Goal: Task Accomplishment & Management: Manage account settings

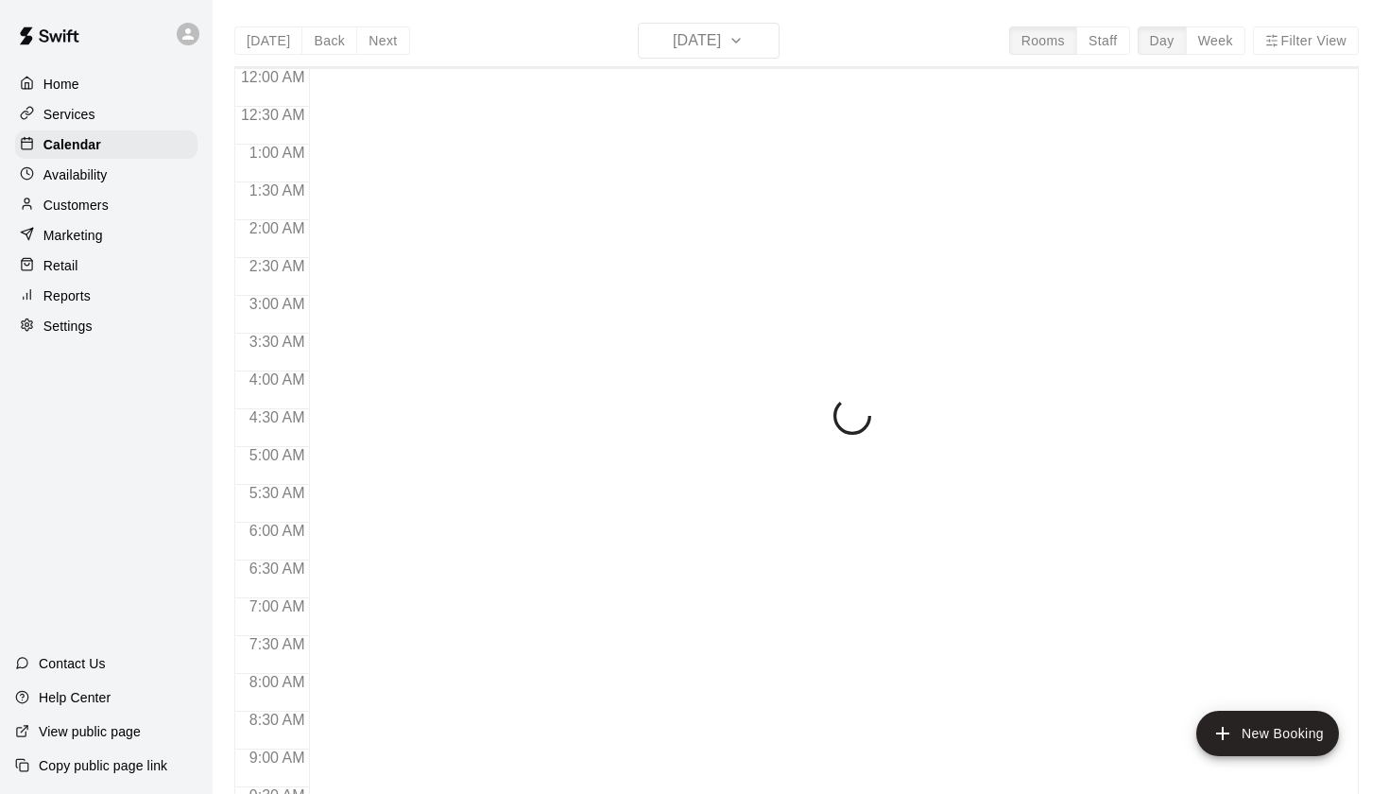
scroll to position [747, 0]
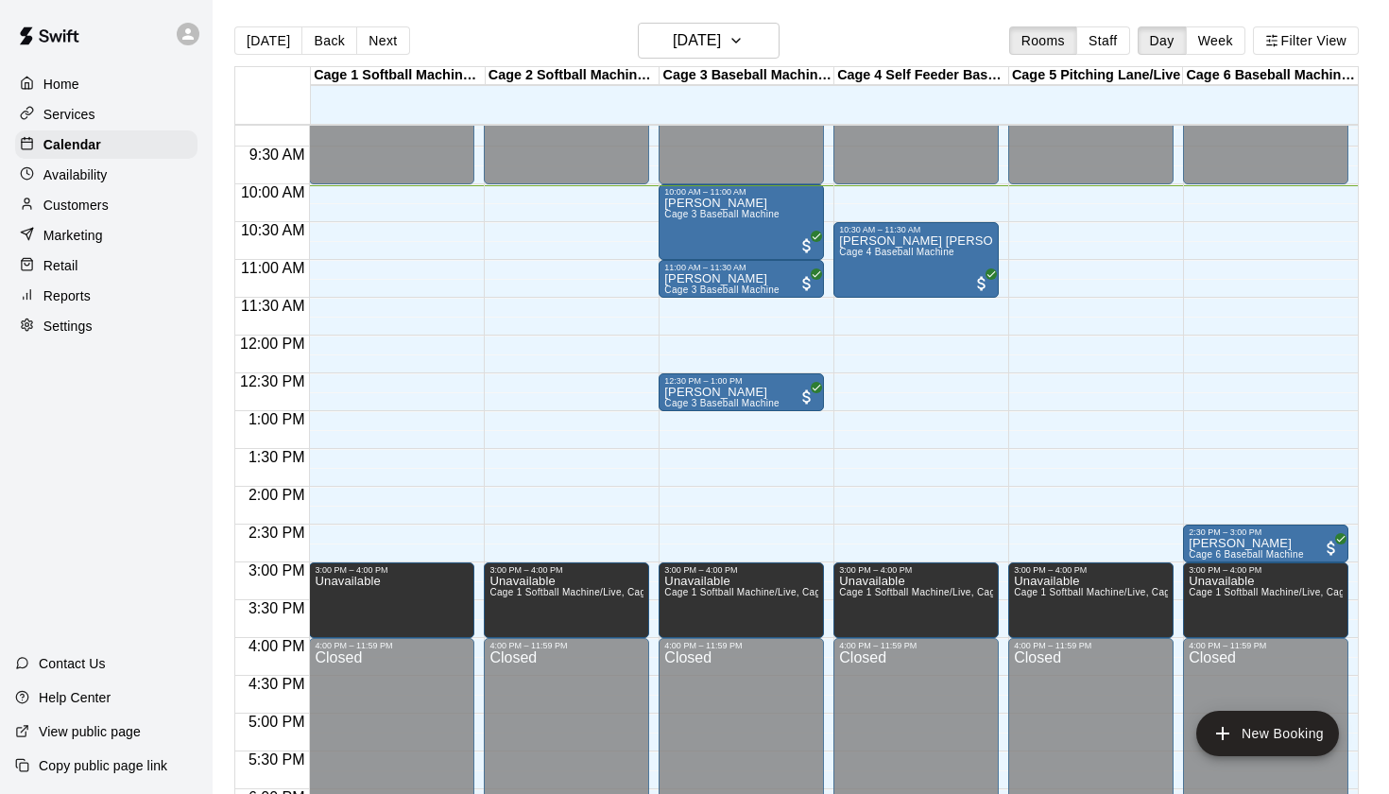
scroll to position [693, 0]
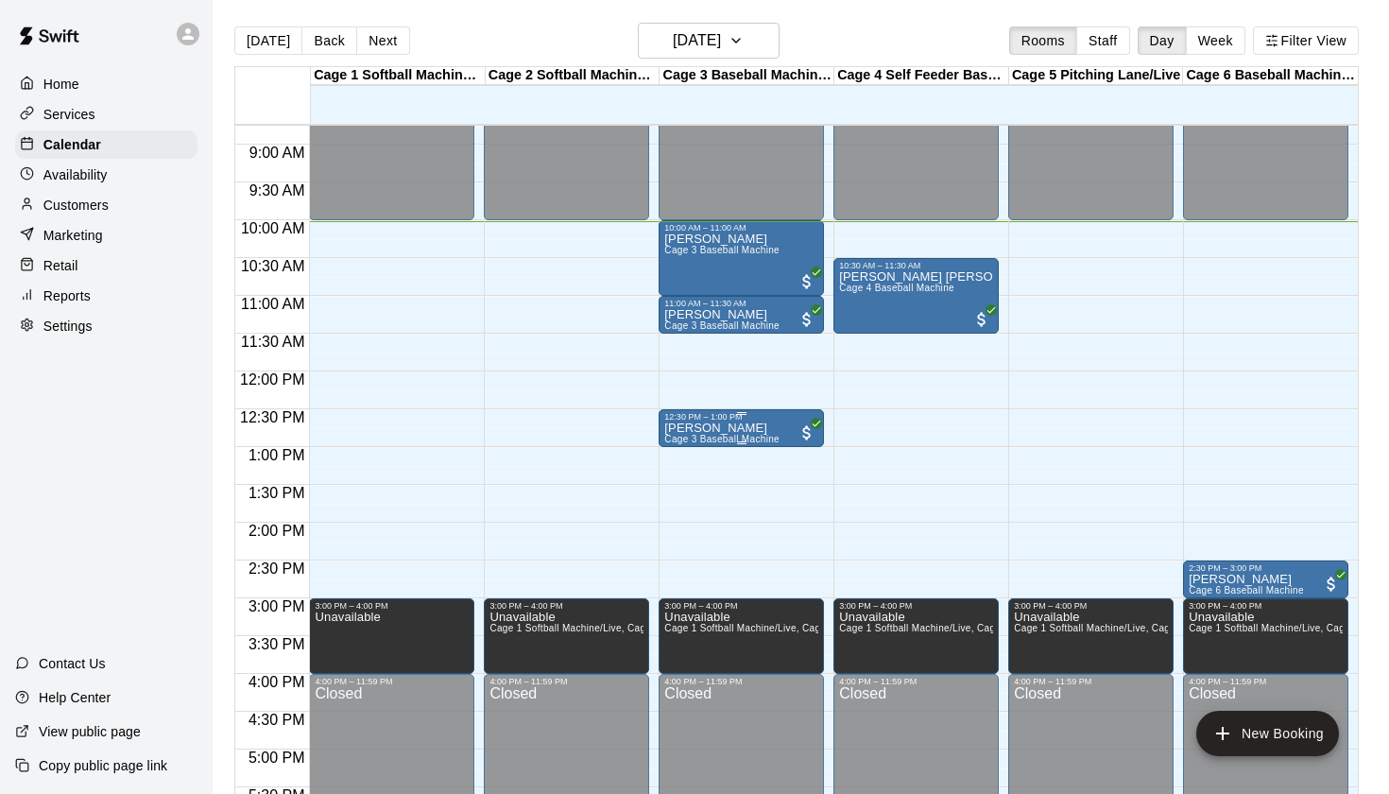
scroll to position [661, 0]
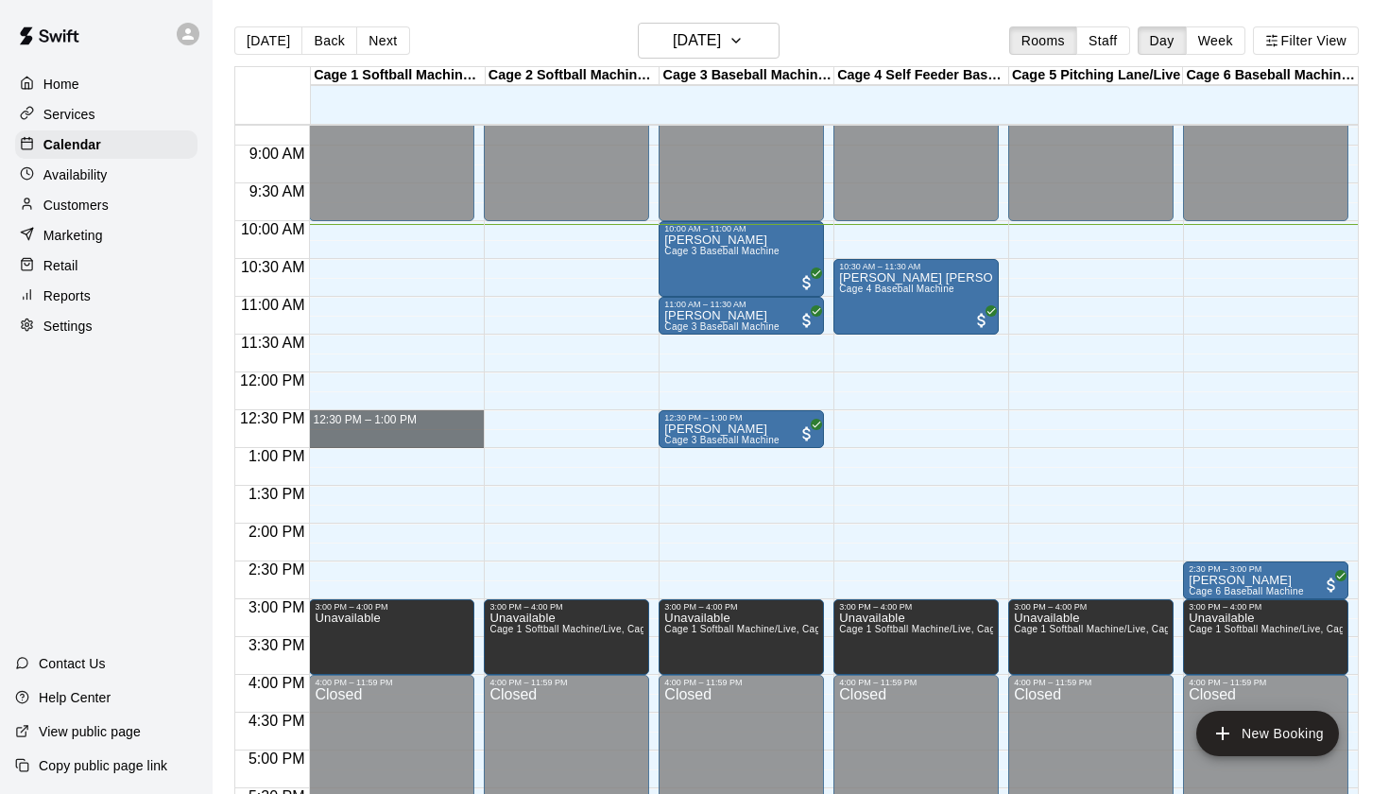
drag, startPoint x: 322, startPoint y: 416, endPoint x: 330, endPoint y: 438, distance: 23.9
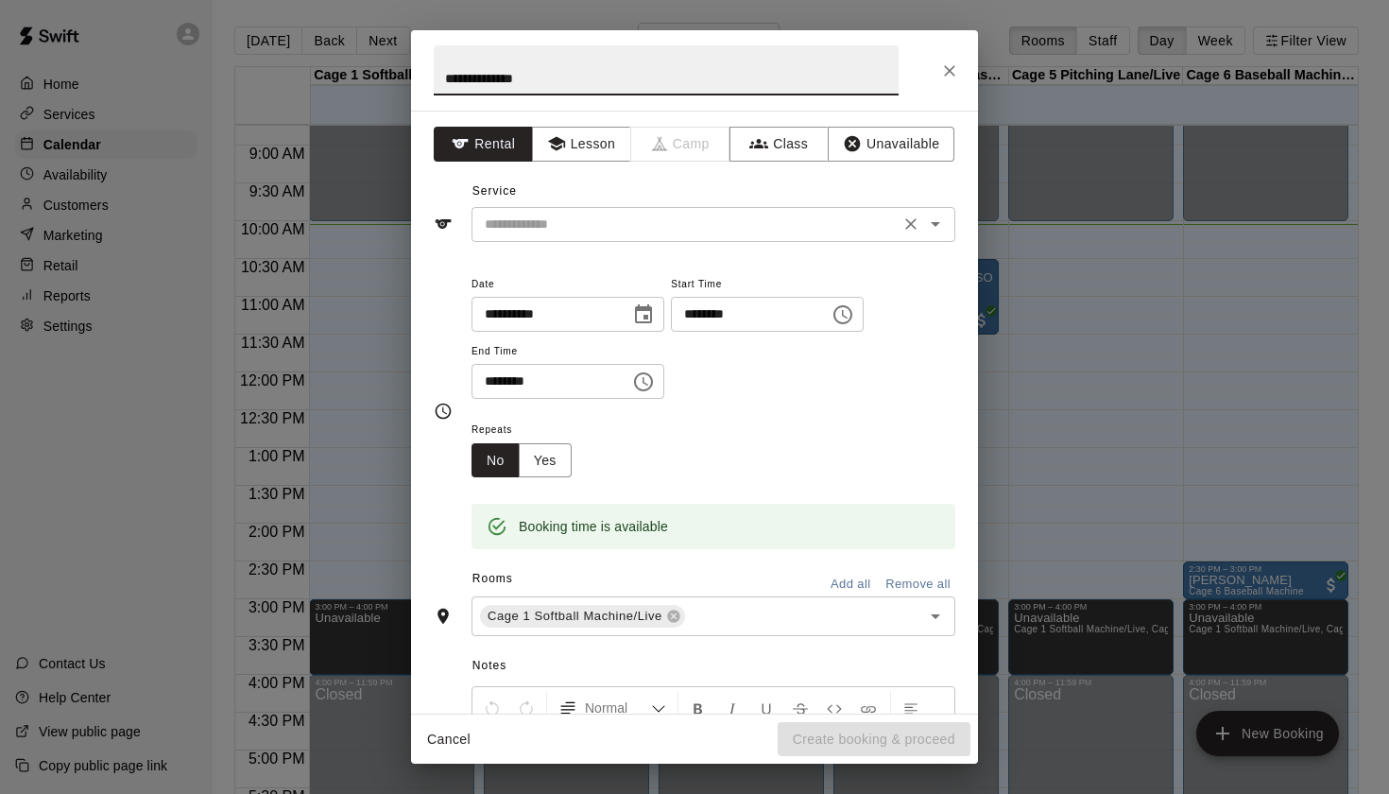
click at [940, 213] on icon "Open" at bounding box center [935, 224] width 23 height 23
type input "**********"
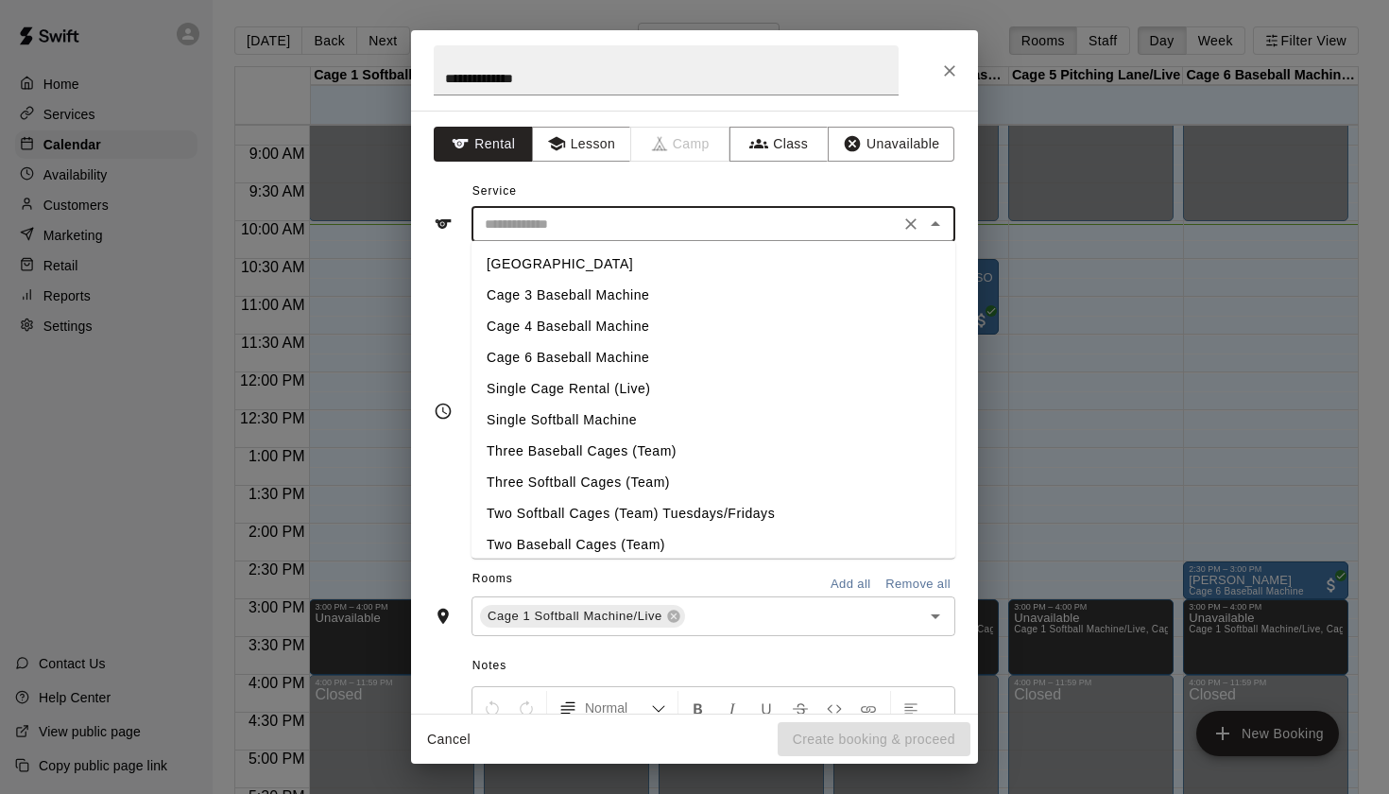
click at [631, 393] on li "Single Cage Rental (Live)" at bounding box center [714, 388] width 484 height 31
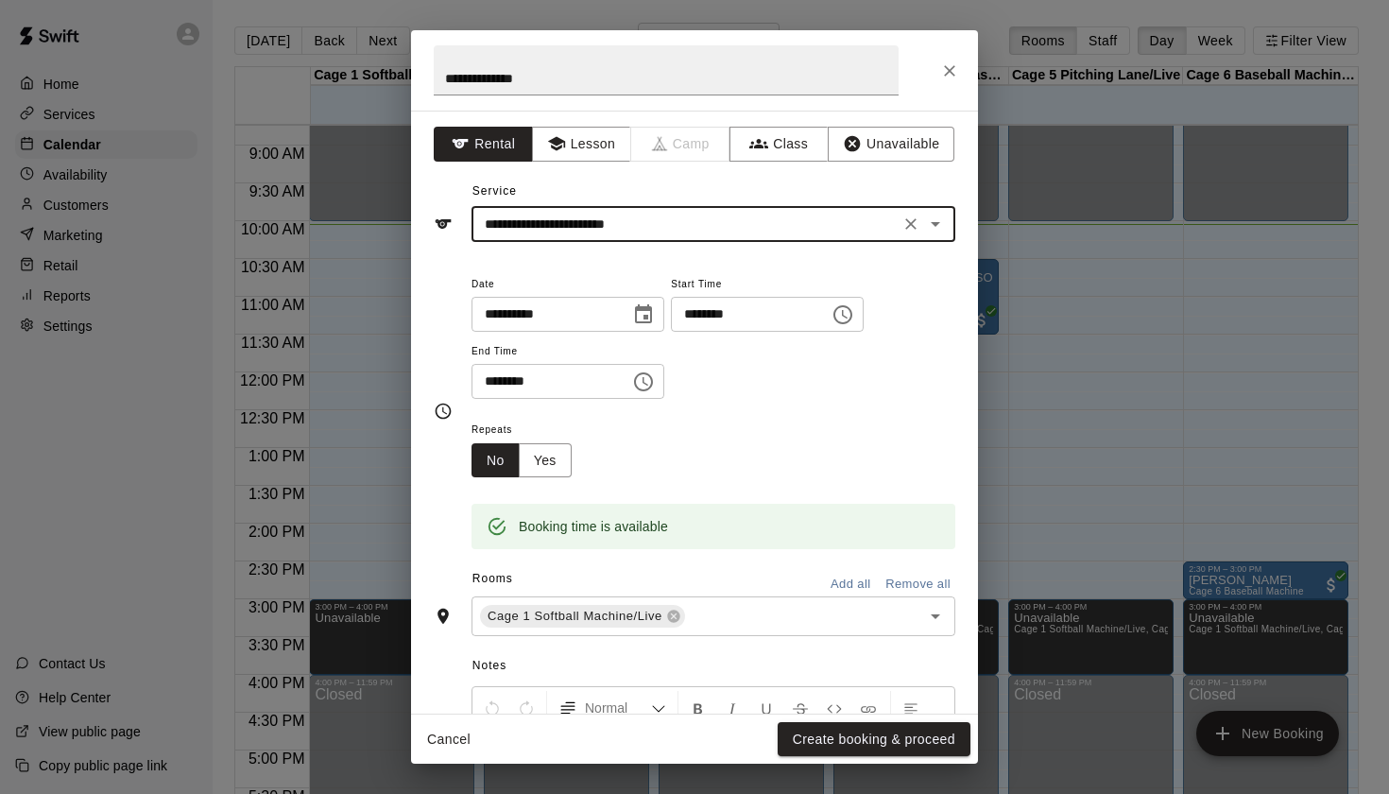
type input "**********"
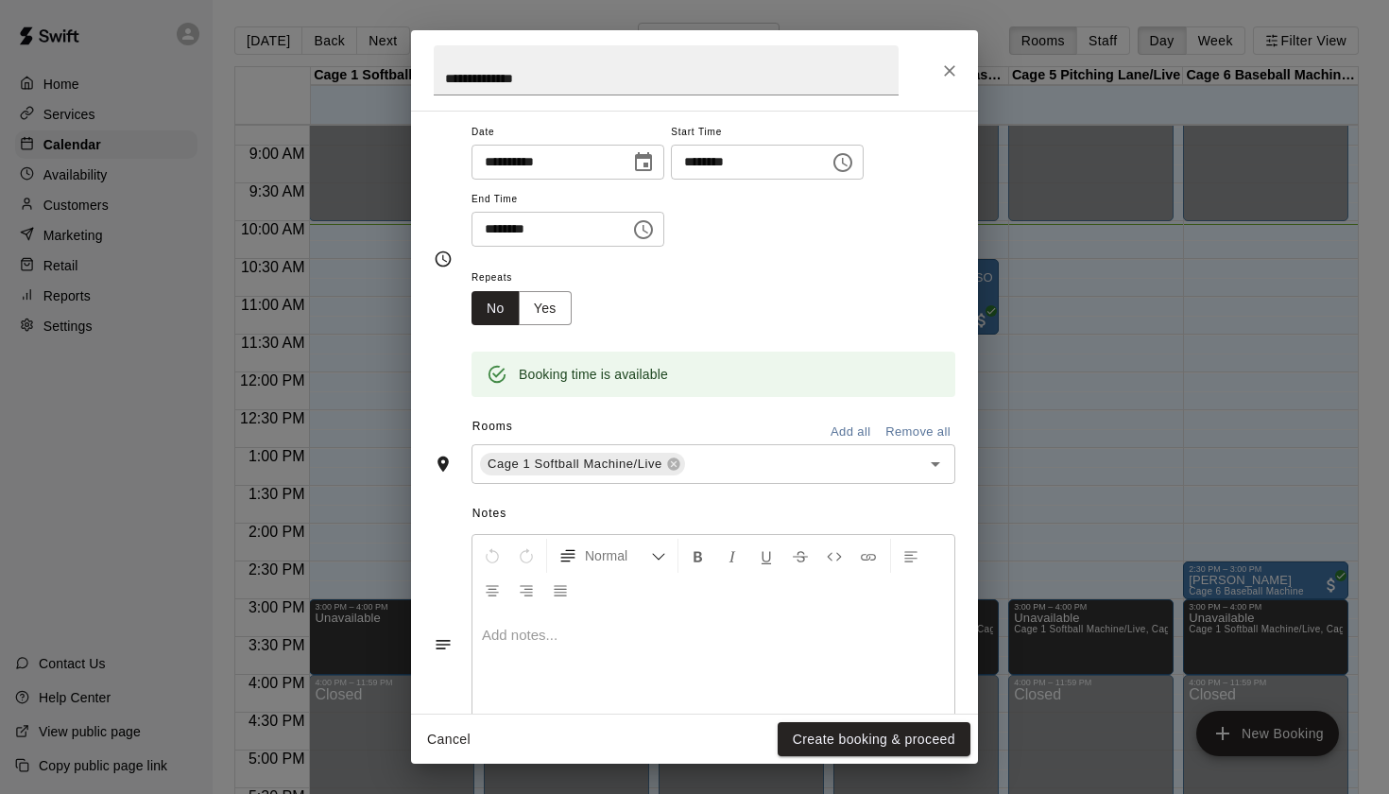
scroll to position [207, 0]
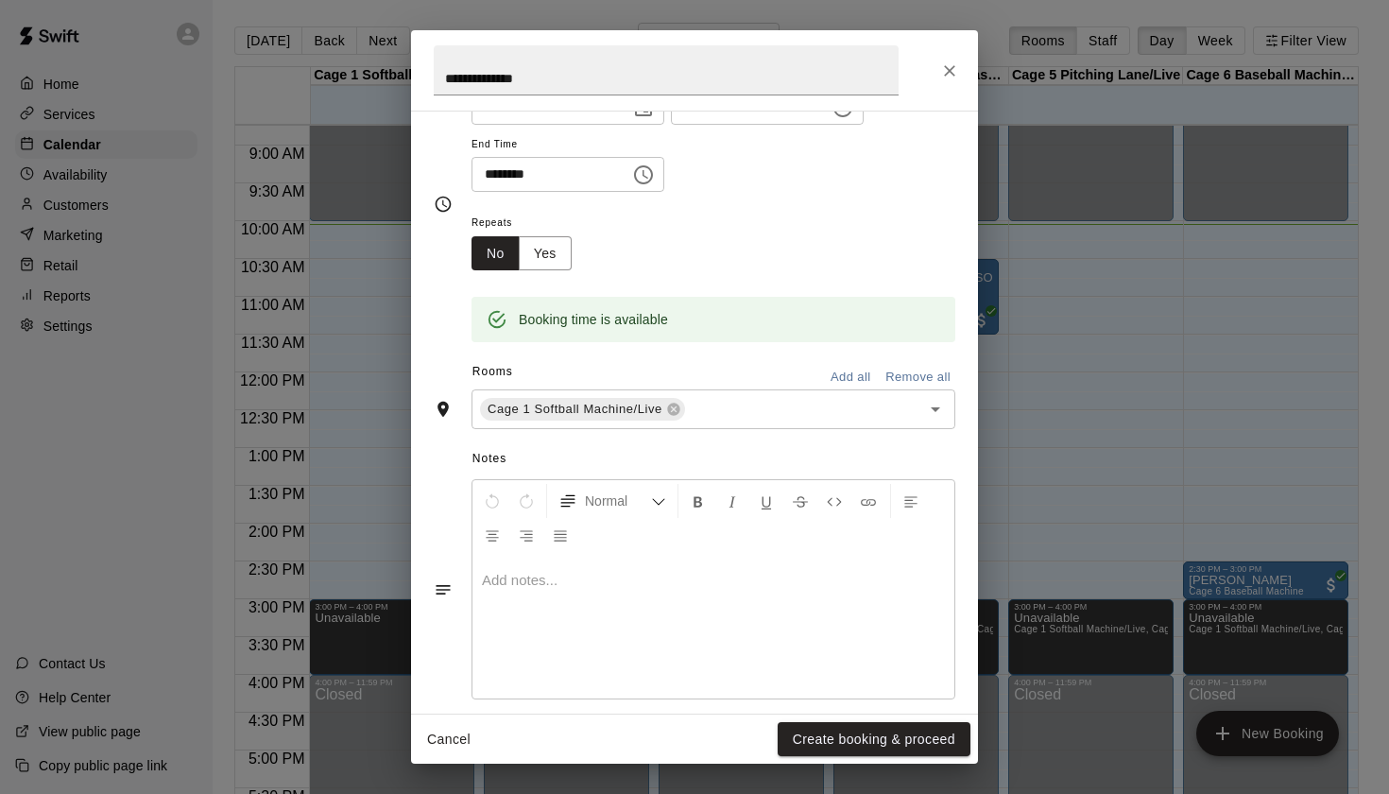
click at [798, 640] on div at bounding box center [714, 628] width 482 height 142
click at [895, 750] on button "Create booking & proceed" at bounding box center [874, 739] width 193 height 35
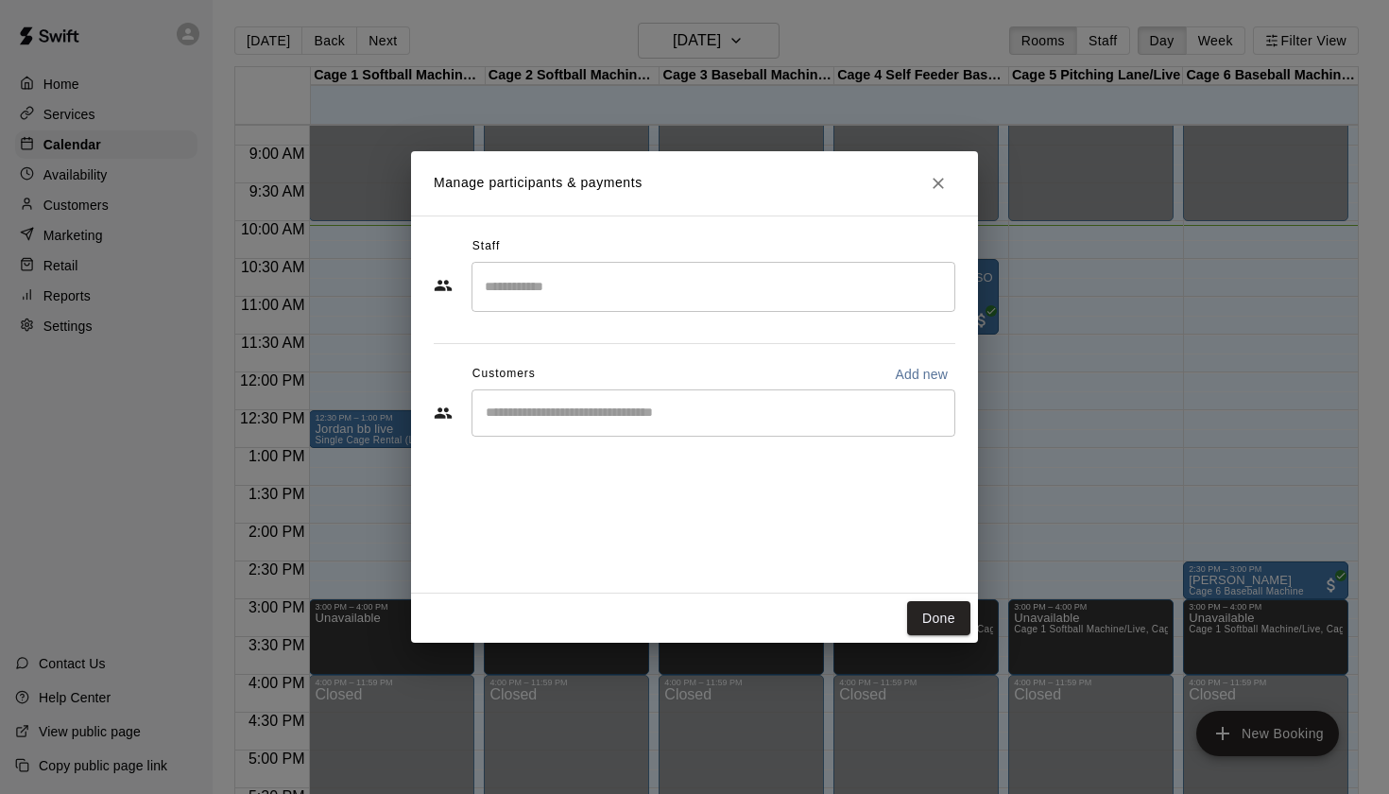
click at [937, 176] on icon "Close" at bounding box center [938, 183] width 19 height 19
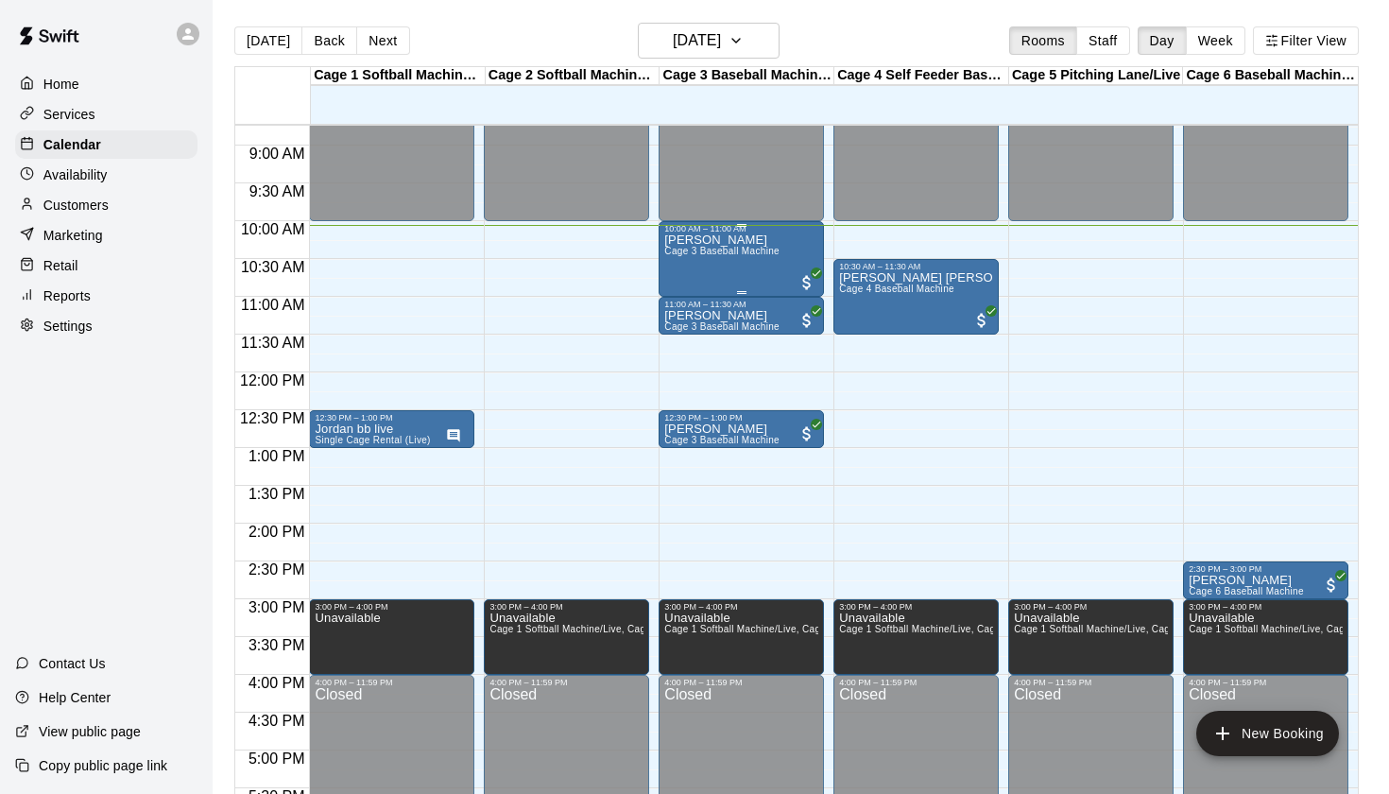
click at [741, 249] on span "Cage 3 Baseball Machine" at bounding box center [721, 251] width 115 height 10
click at [690, 259] on icon "edit" at bounding box center [684, 266] width 17 height 17
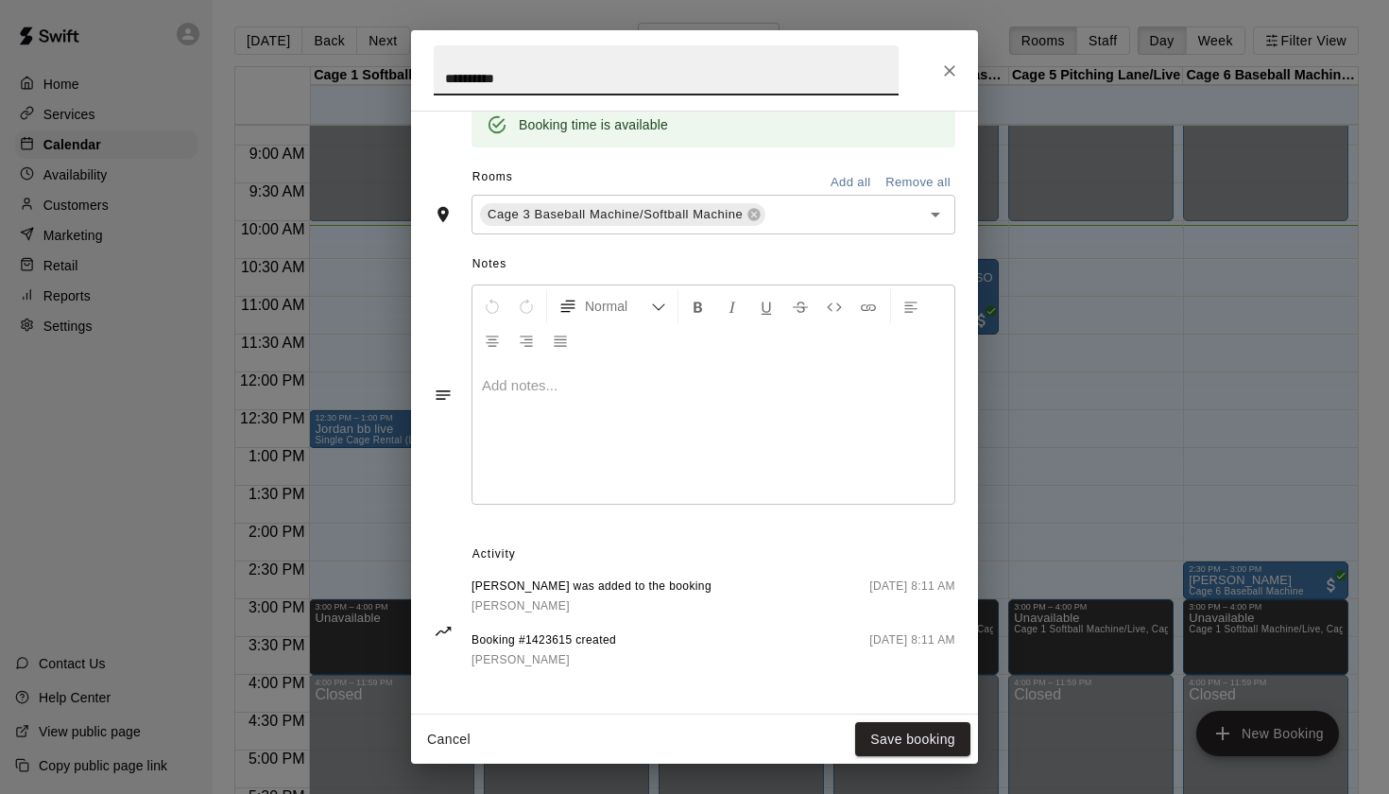
scroll to position [396, 0]
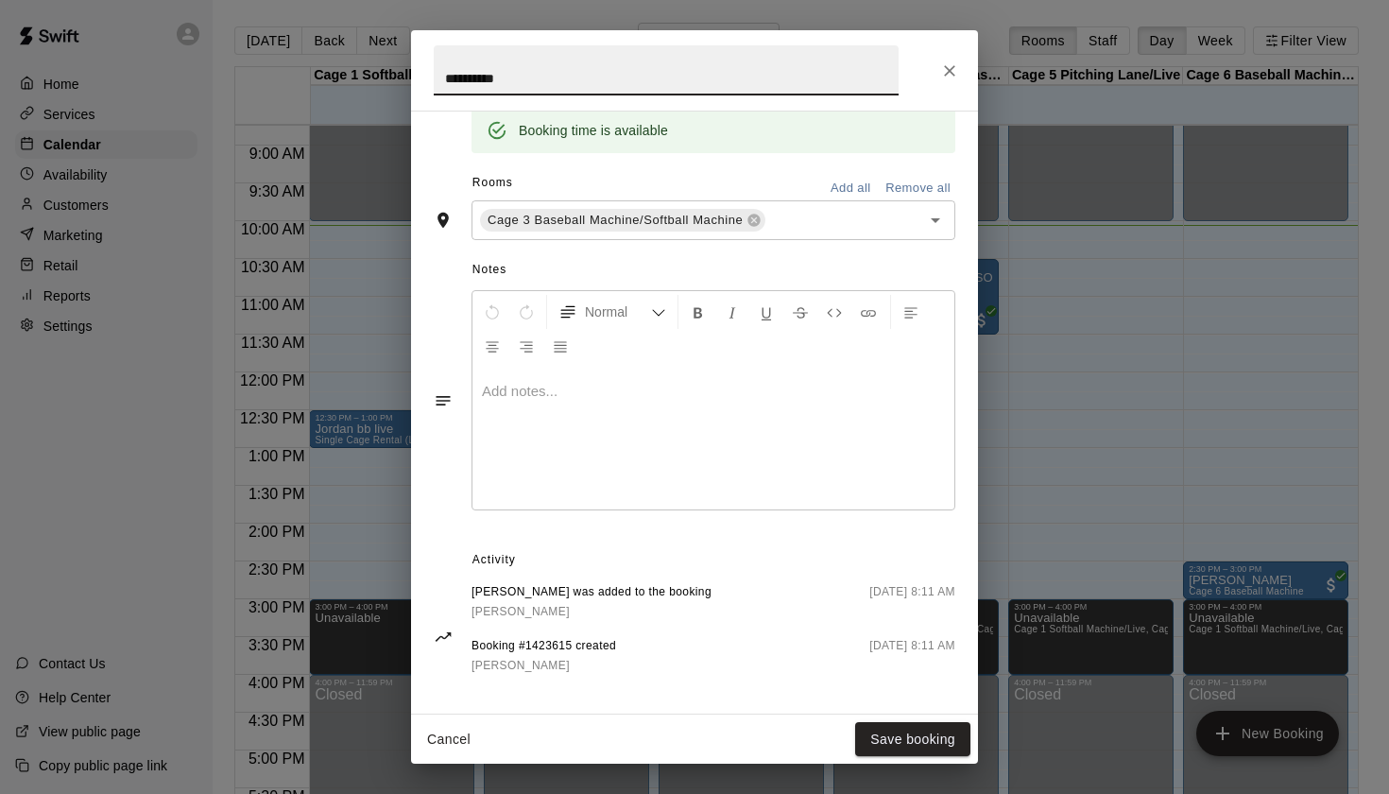
click at [516, 608] on span "[PERSON_NAME]" at bounding box center [521, 611] width 98 height 13
click at [956, 70] on icon "Close" at bounding box center [949, 70] width 19 height 19
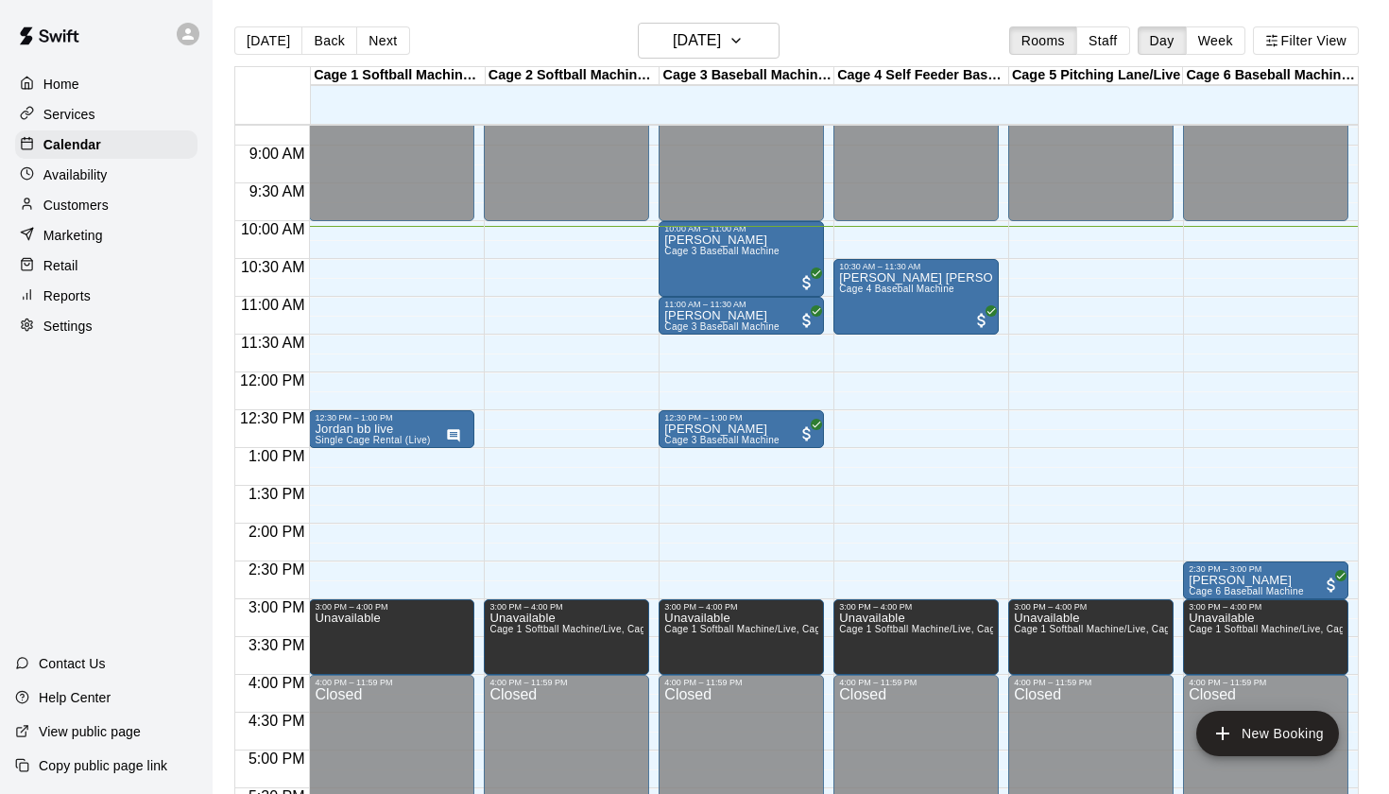
click at [951, 24] on div "Today Back Next Saturday Sep 13 Rooms Staff Day Week Filter View" at bounding box center [796, 44] width 1125 height 43
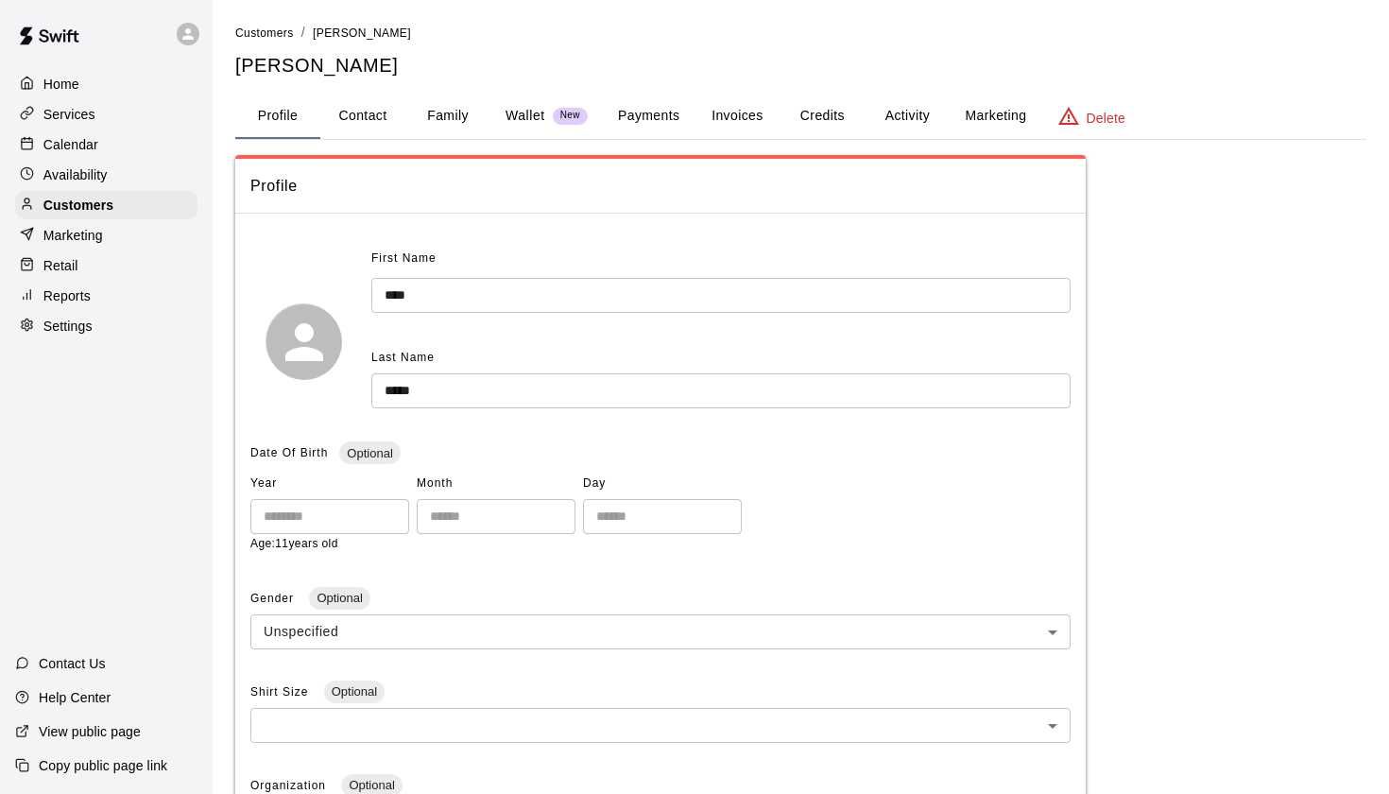
click at [369, 112] on button "Contact" at bounding box center [362, 116] width 85 height 45
select select "**"
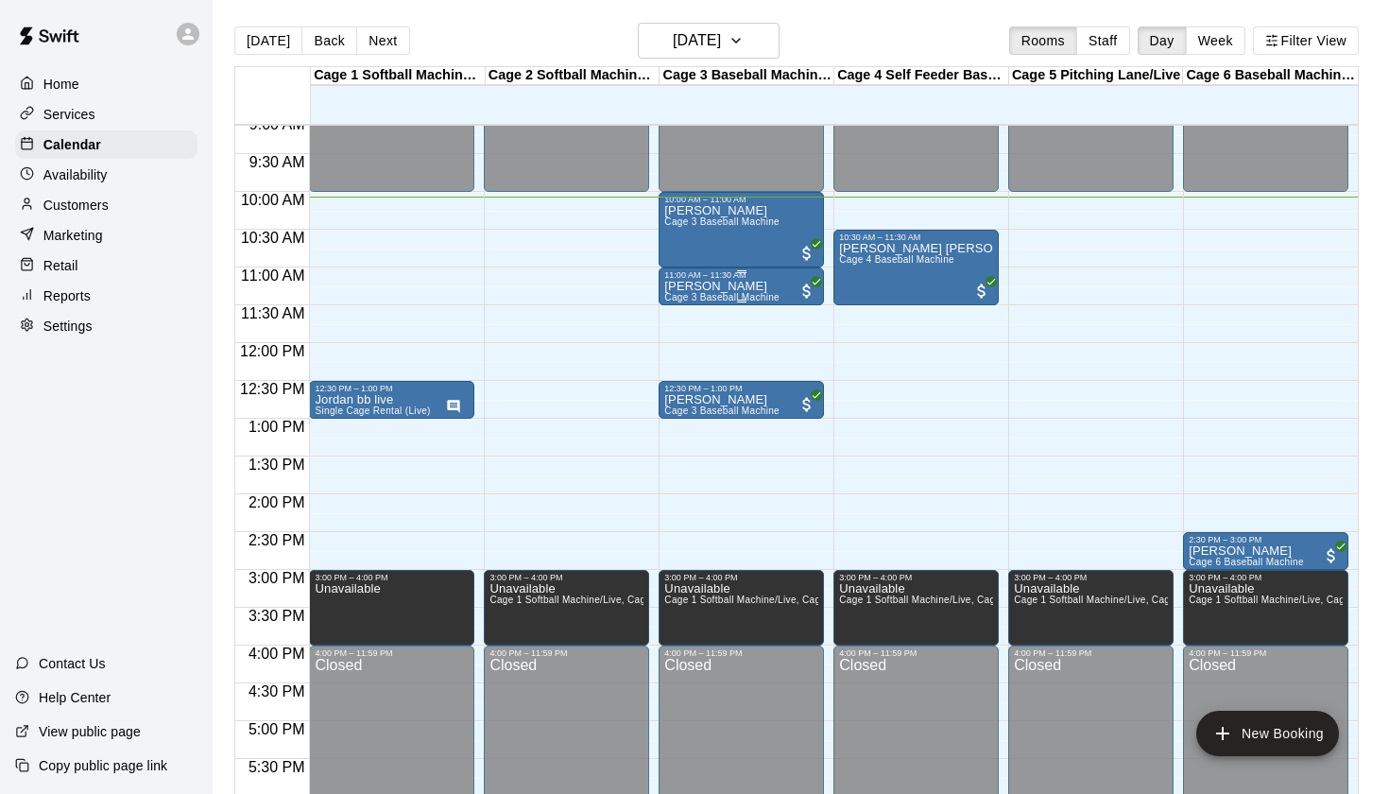
scroll to position [662, 0]
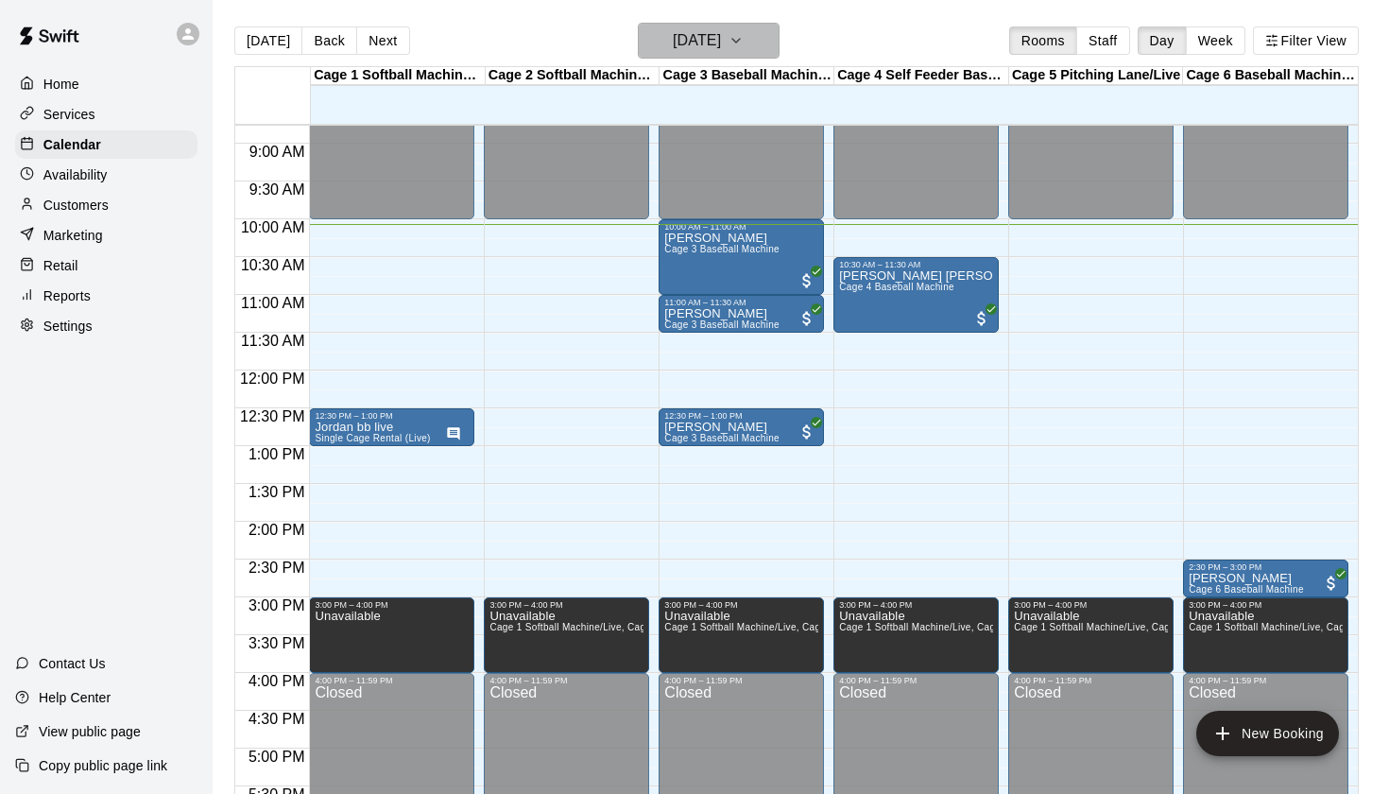
click at [744, 35] on icon "button" at bounding box center [736, 40] width 15 height 23
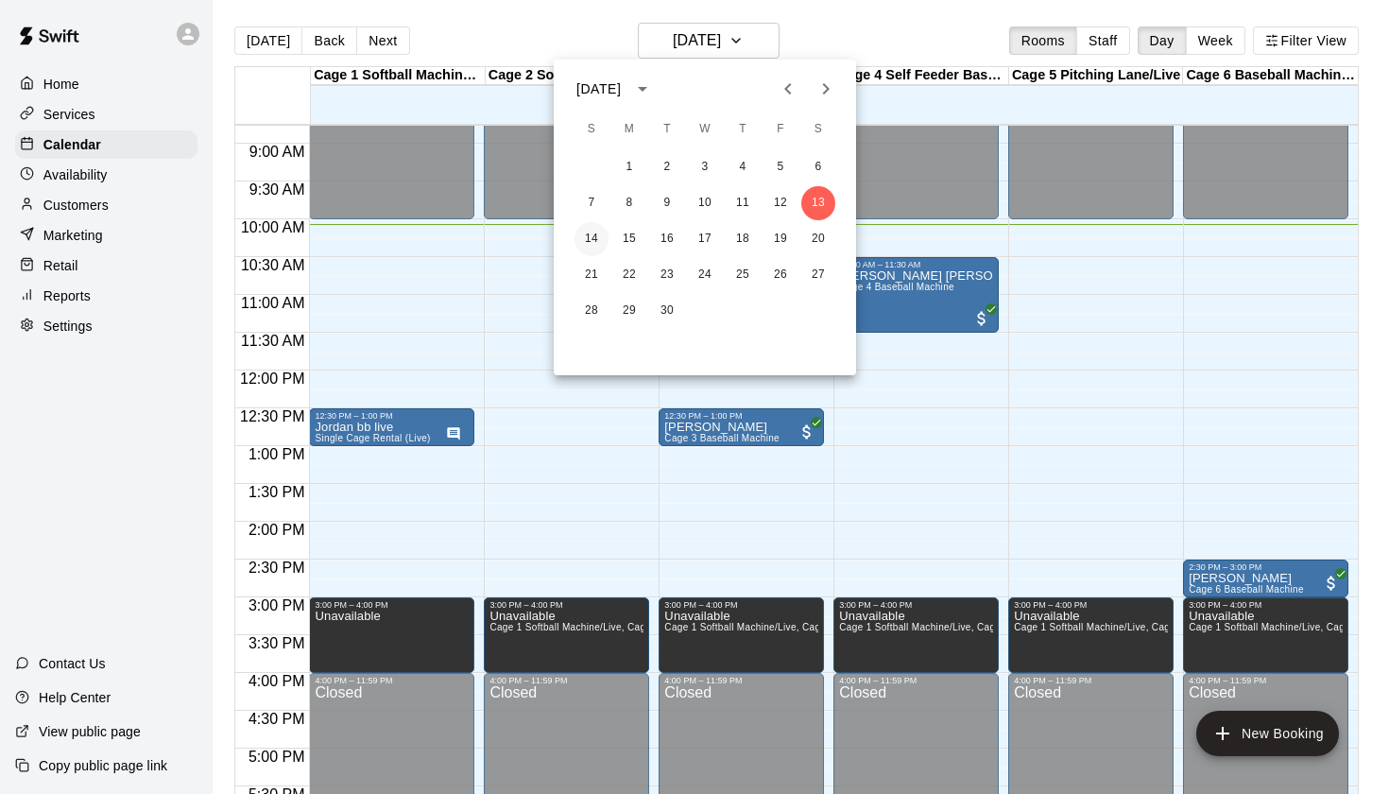
click at [595, 239] on button "14" at bounding box center [592, 239] width 34 height 34
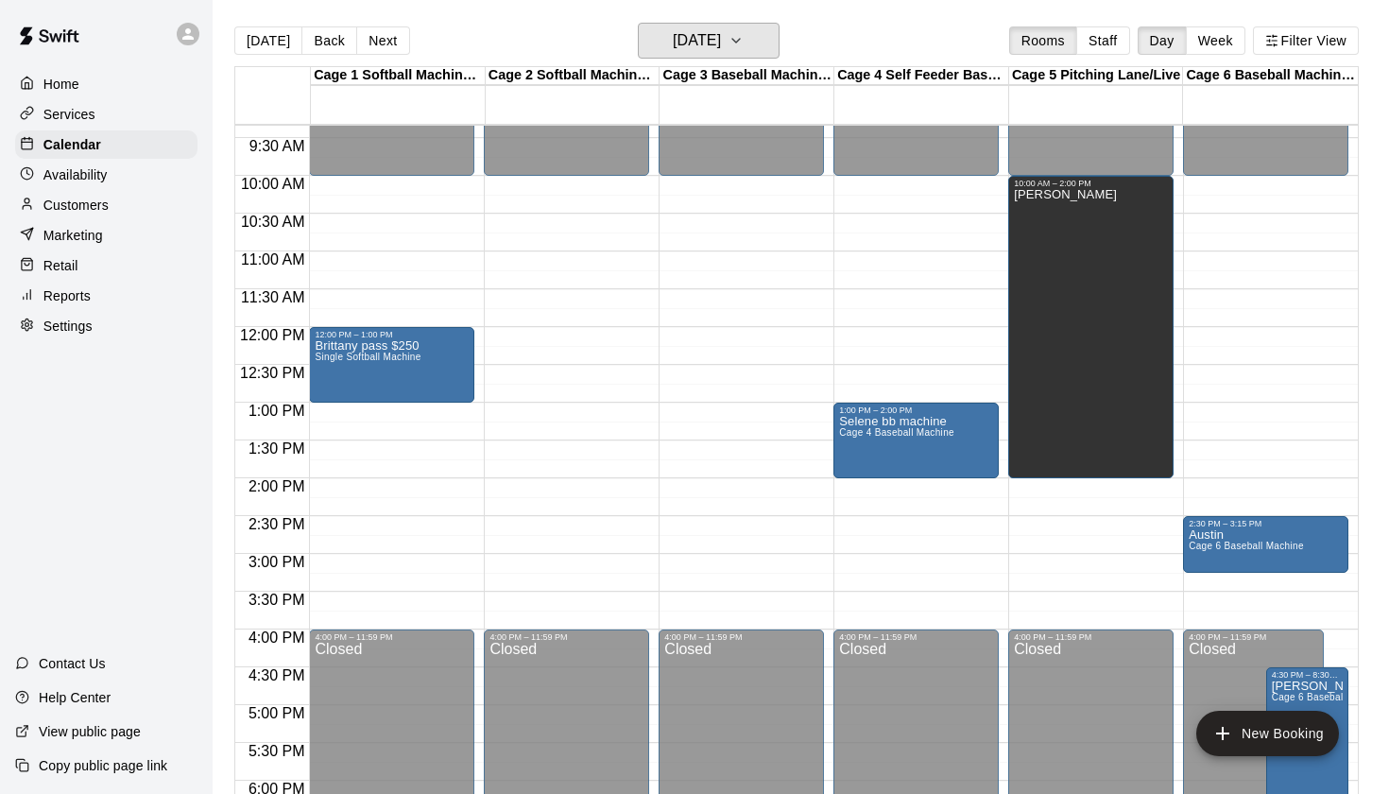
scroll to position [704, 0]
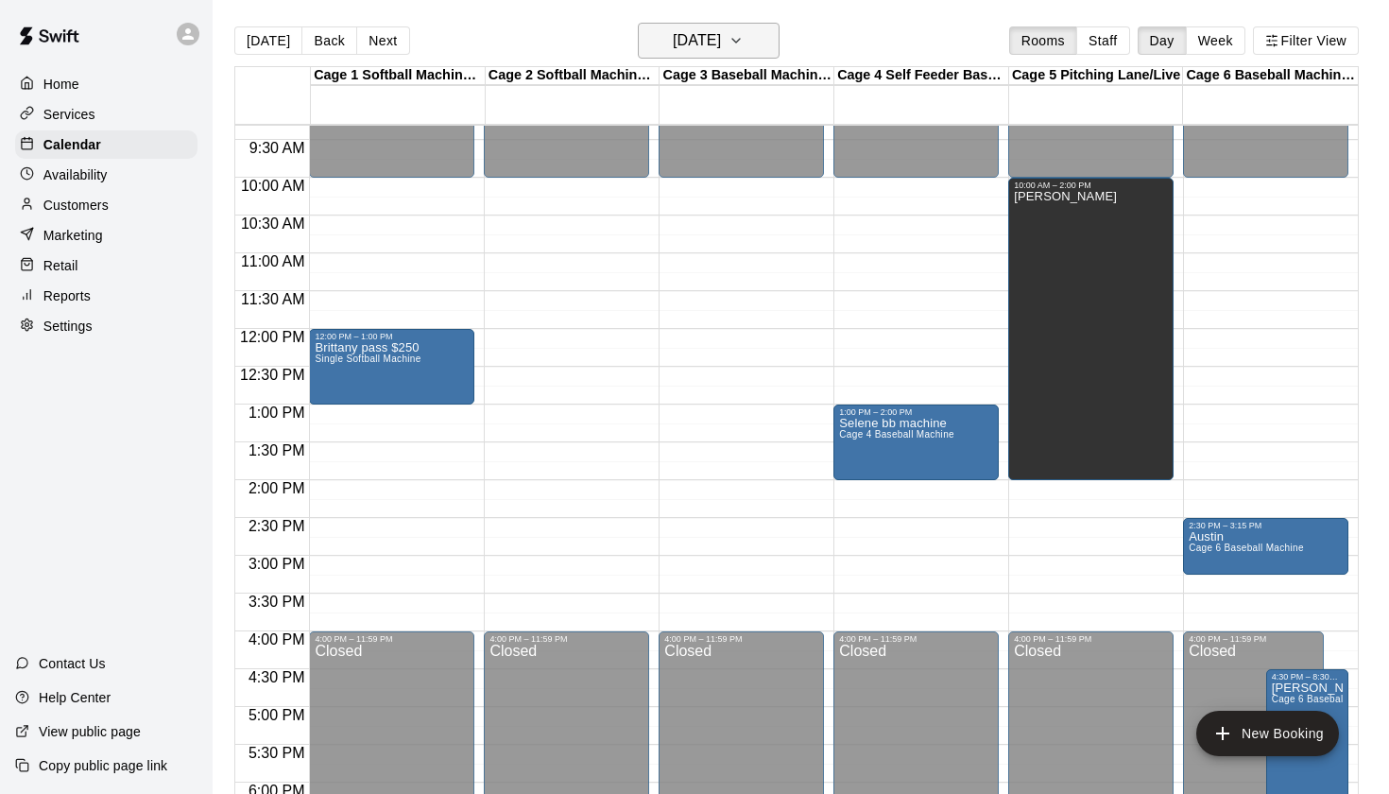
click at [721, 51] on h6 "Sunday Sep 14" at bounding box center [697, 40] width 48 height 26
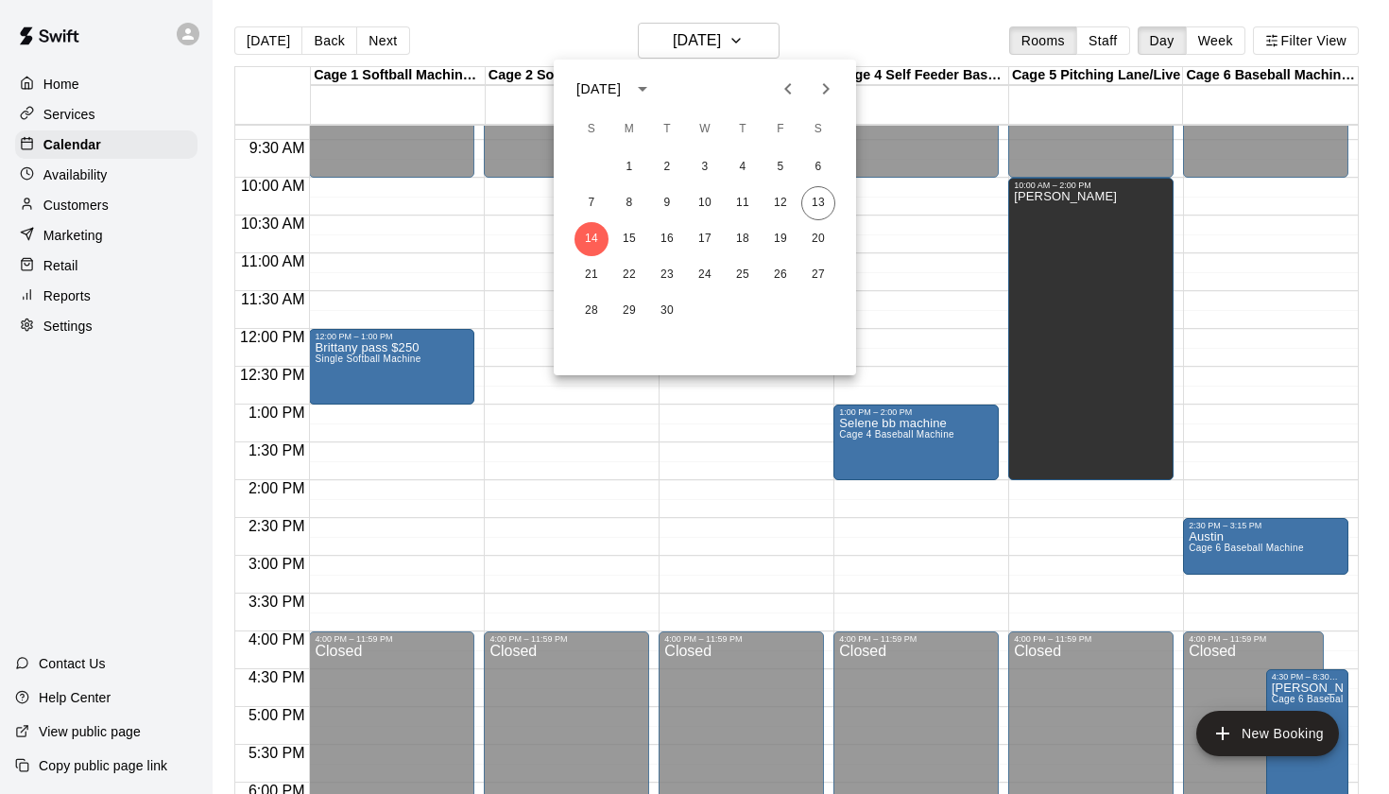
click at [837, 37] on div at bounding box center [694, 397] width 1389 height 794
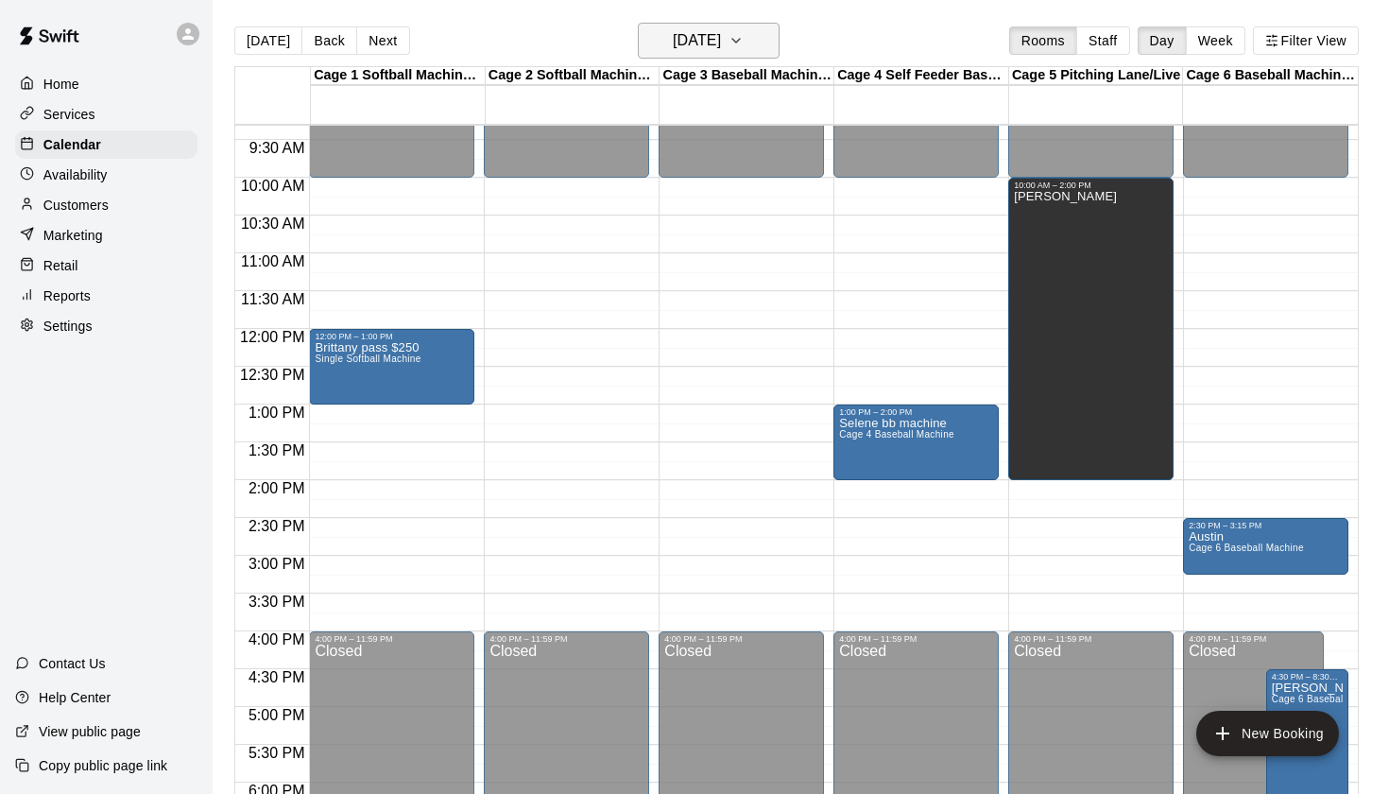
click at [721, 50] on h6 "Sunday Sep 14" at bounding box center [697, 40] width 48 height 26
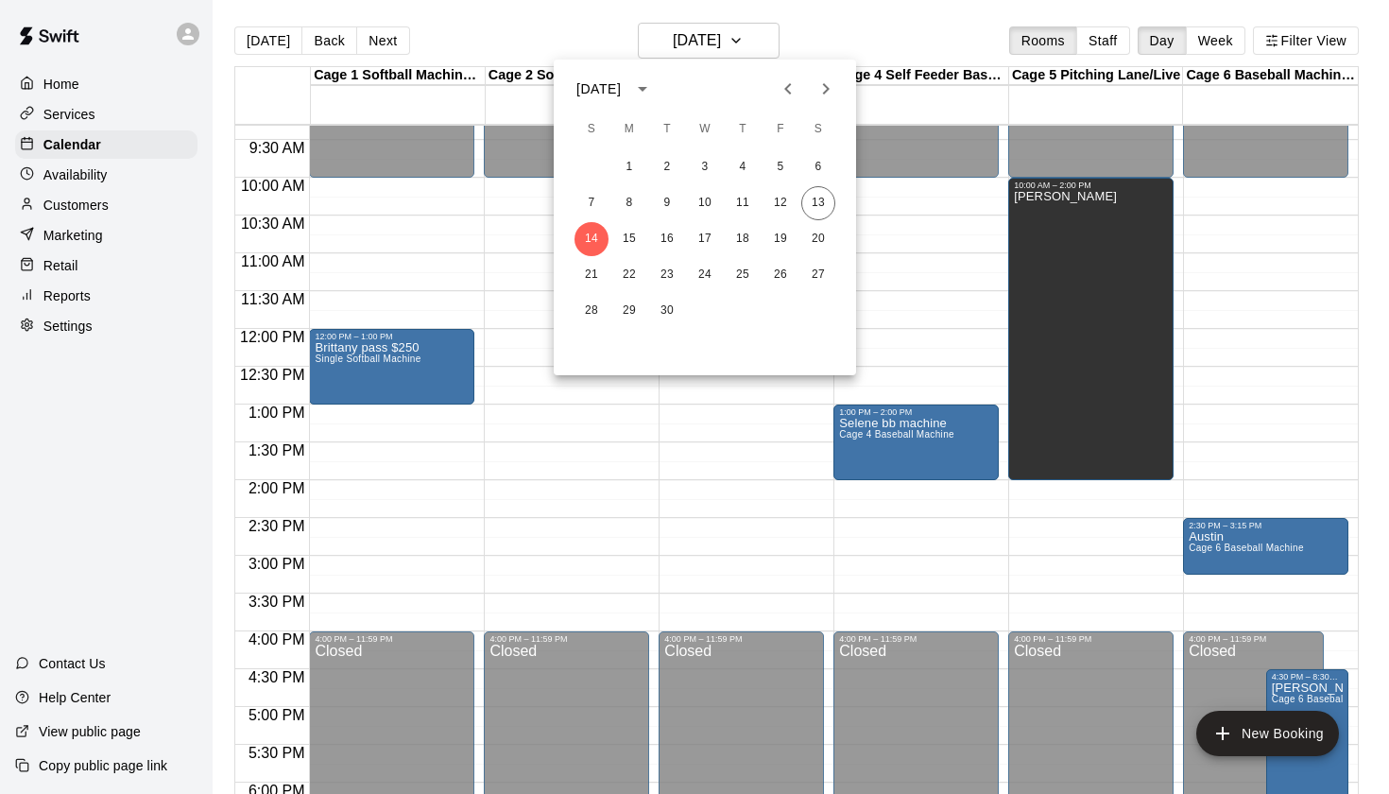
click at [848, 39] on div at bounding box center [694, 397] width 1389 height 794
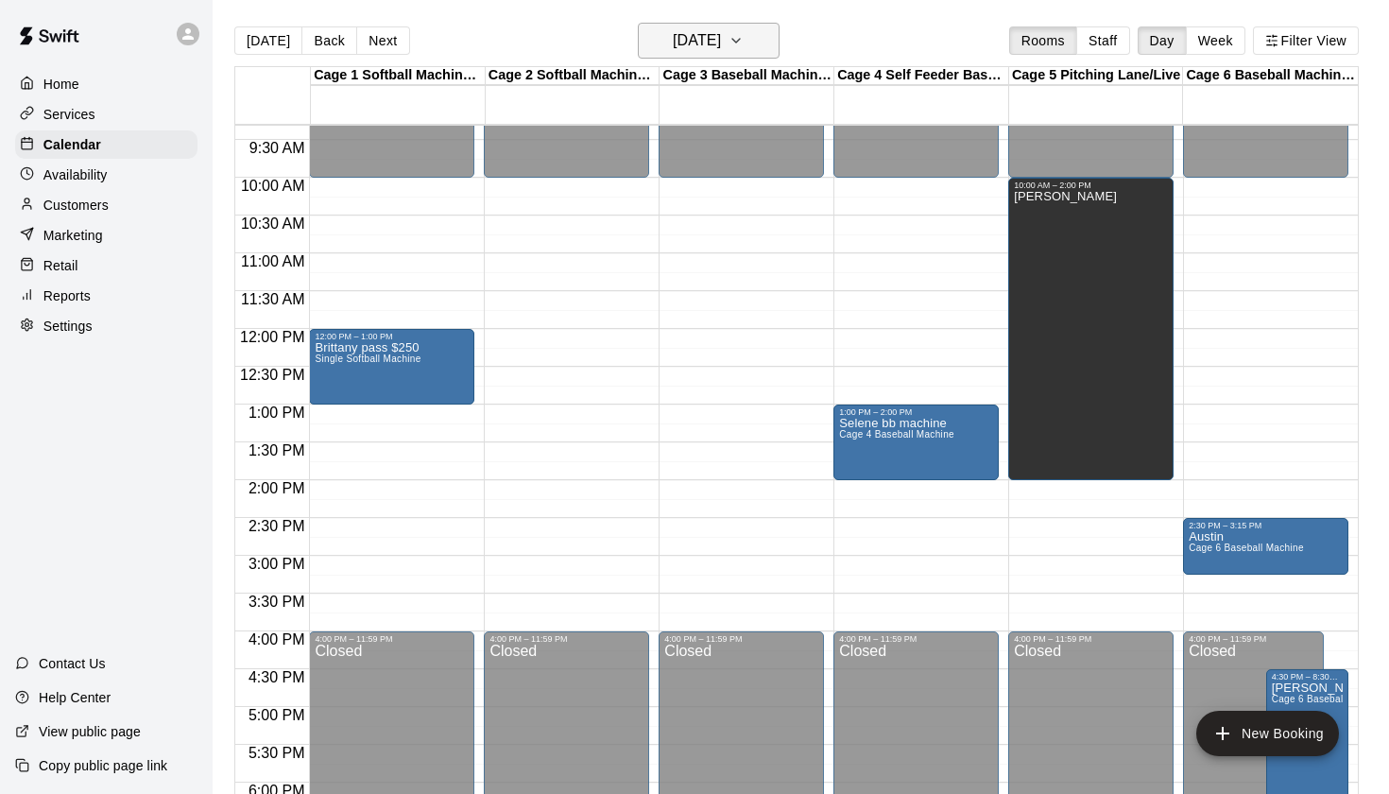
click at [721, 44] on h6 "Sunday Sep 14" at bounding box center [697, 40] width 48 height 26
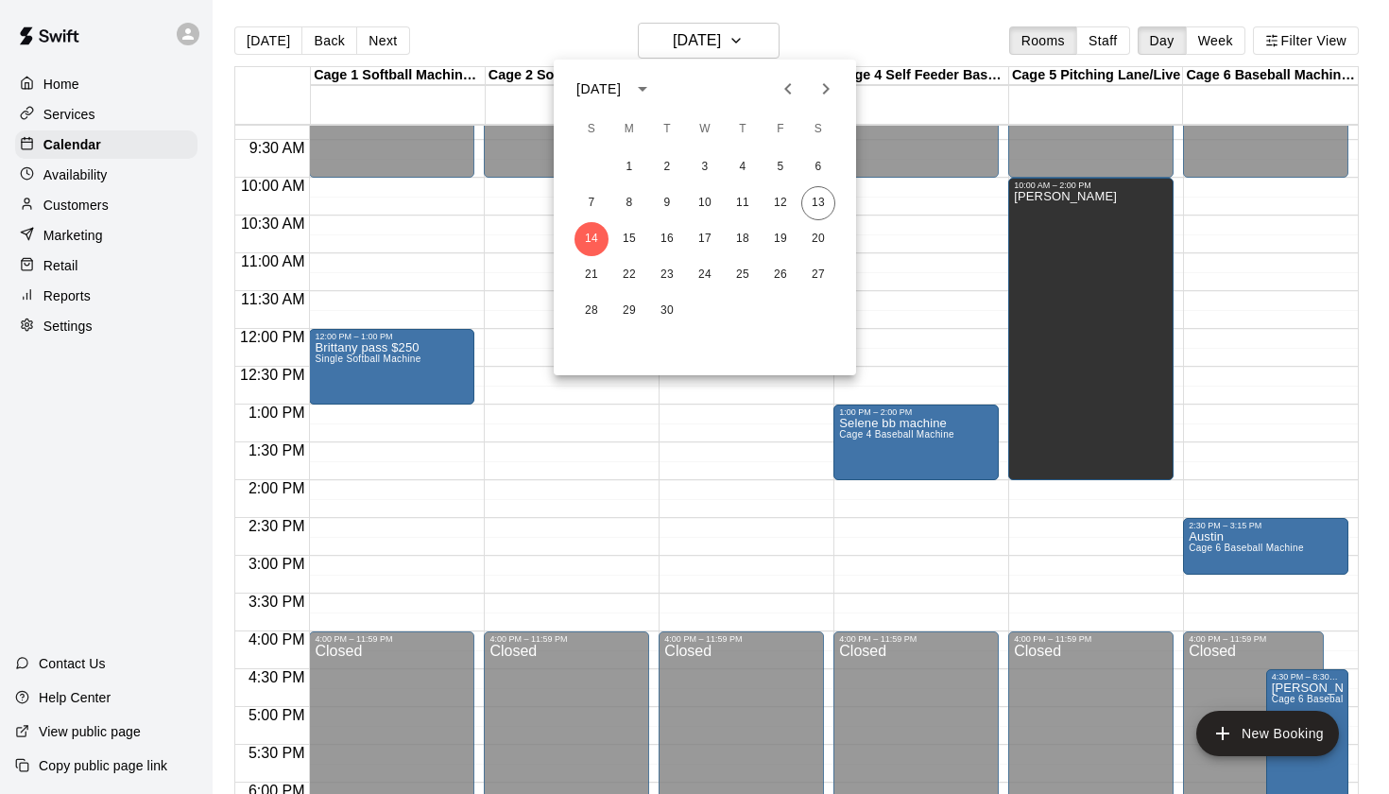
click at [851, 46] on div at bounding box center [694, 397] width 1389 height 794
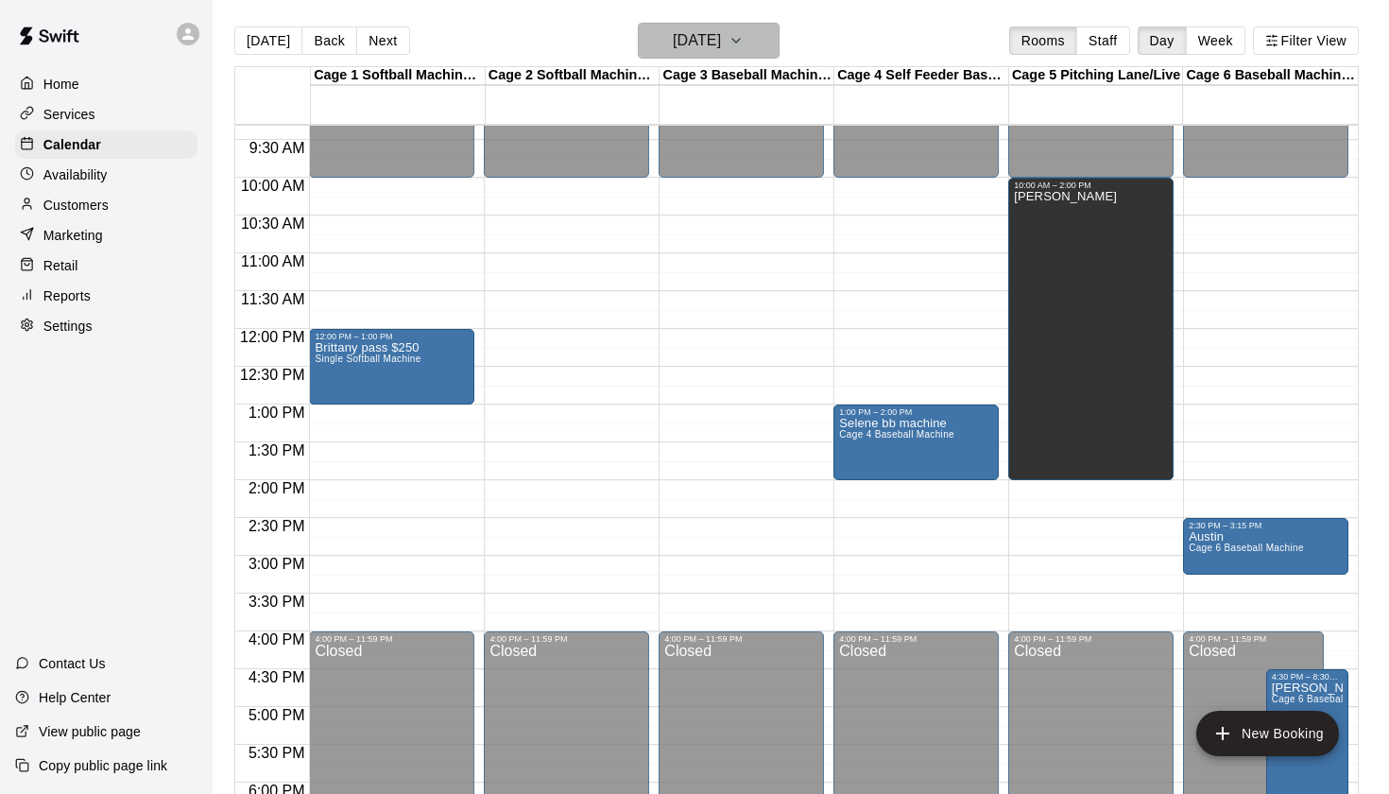
click at [748, 35] on button "Sunday Sep 14" at bounding box center [709, 41] width 142 height 36
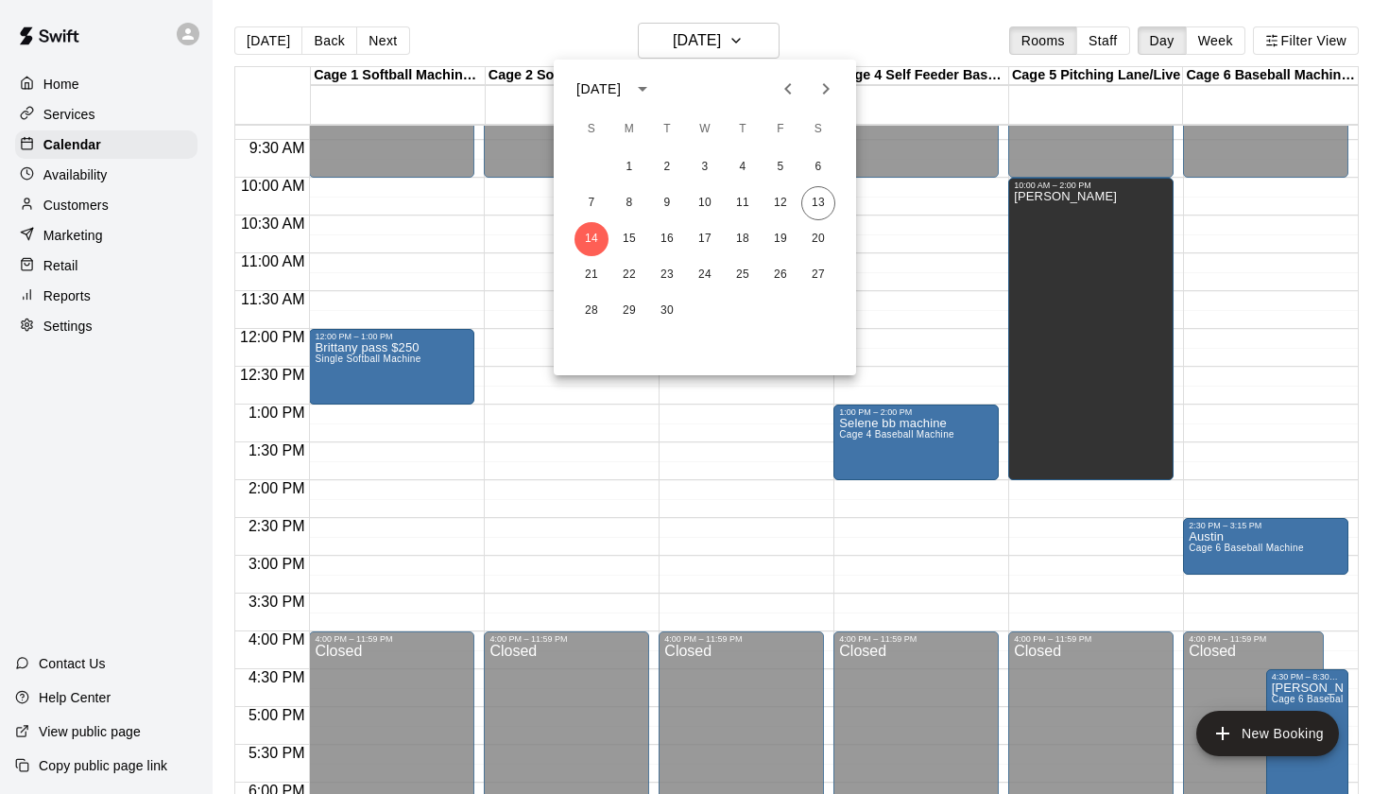
click at [830, 39] on div at bounding box center [694, 397] width 1389 height 794
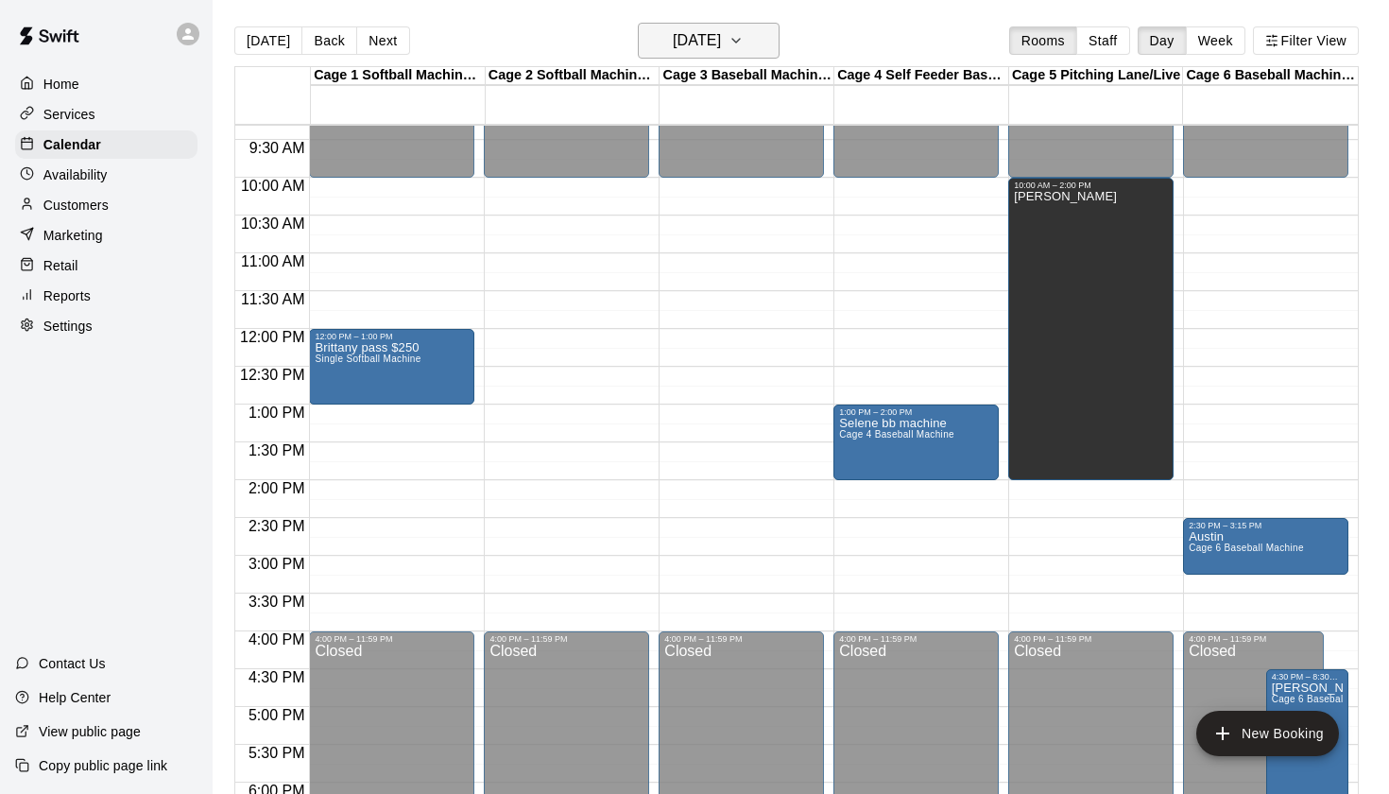
click at [721, 40] on h6 "Sunday Sep 14" at bounding box center [697, 40] width 48 height 26
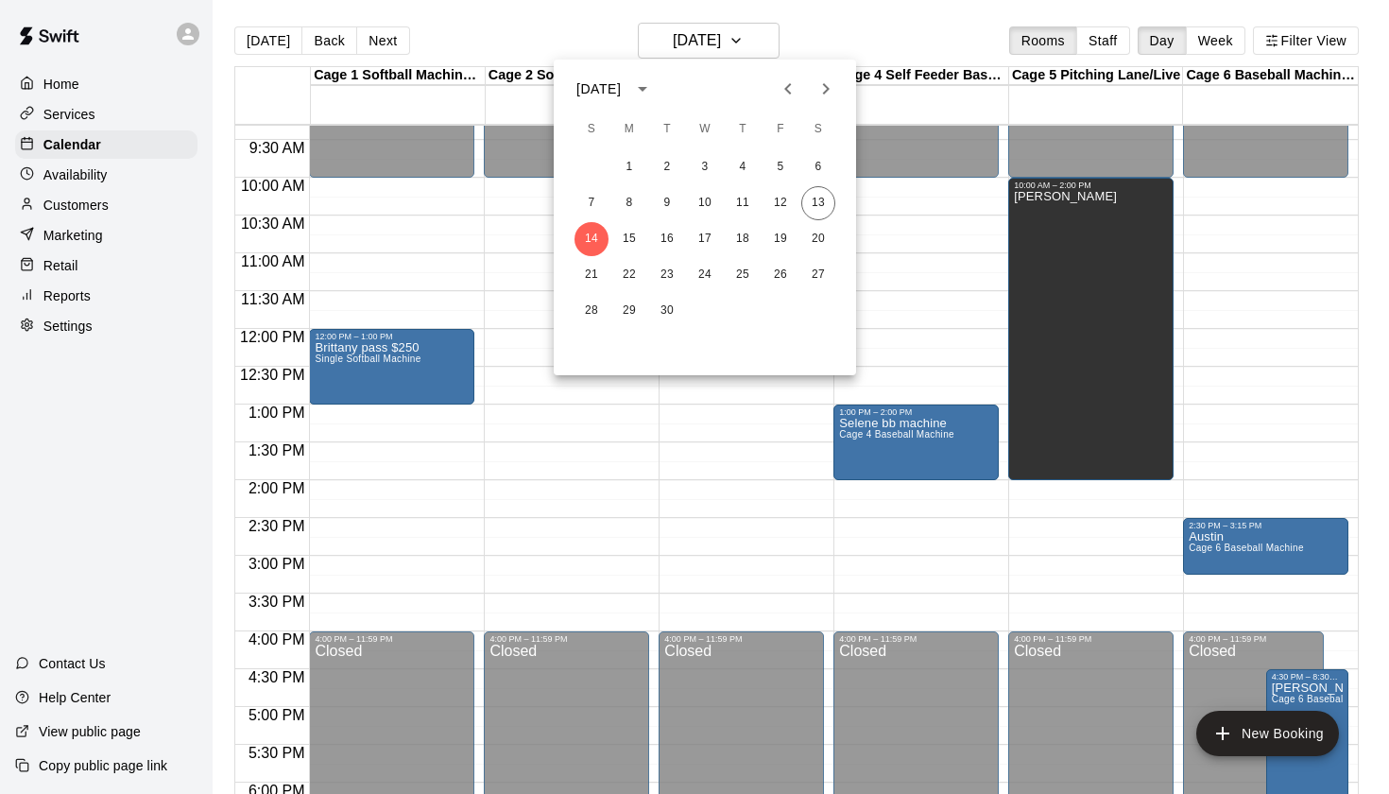
click at [861, 42] on div at bounding box center [694, 397] width 1389 height 794
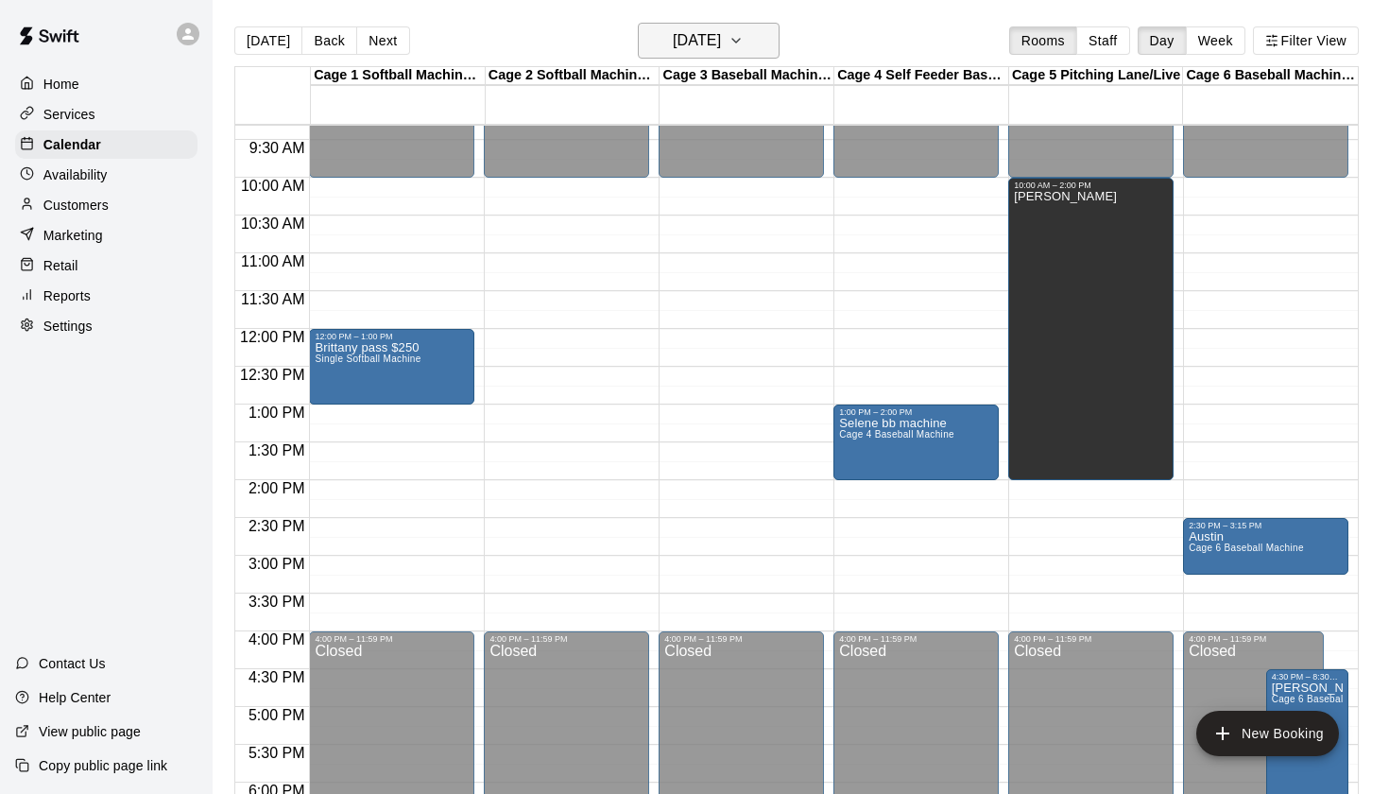
click at [751, 49] on button "Sunday Sep 14" at bounding box center [709, 41] width 142 height 36
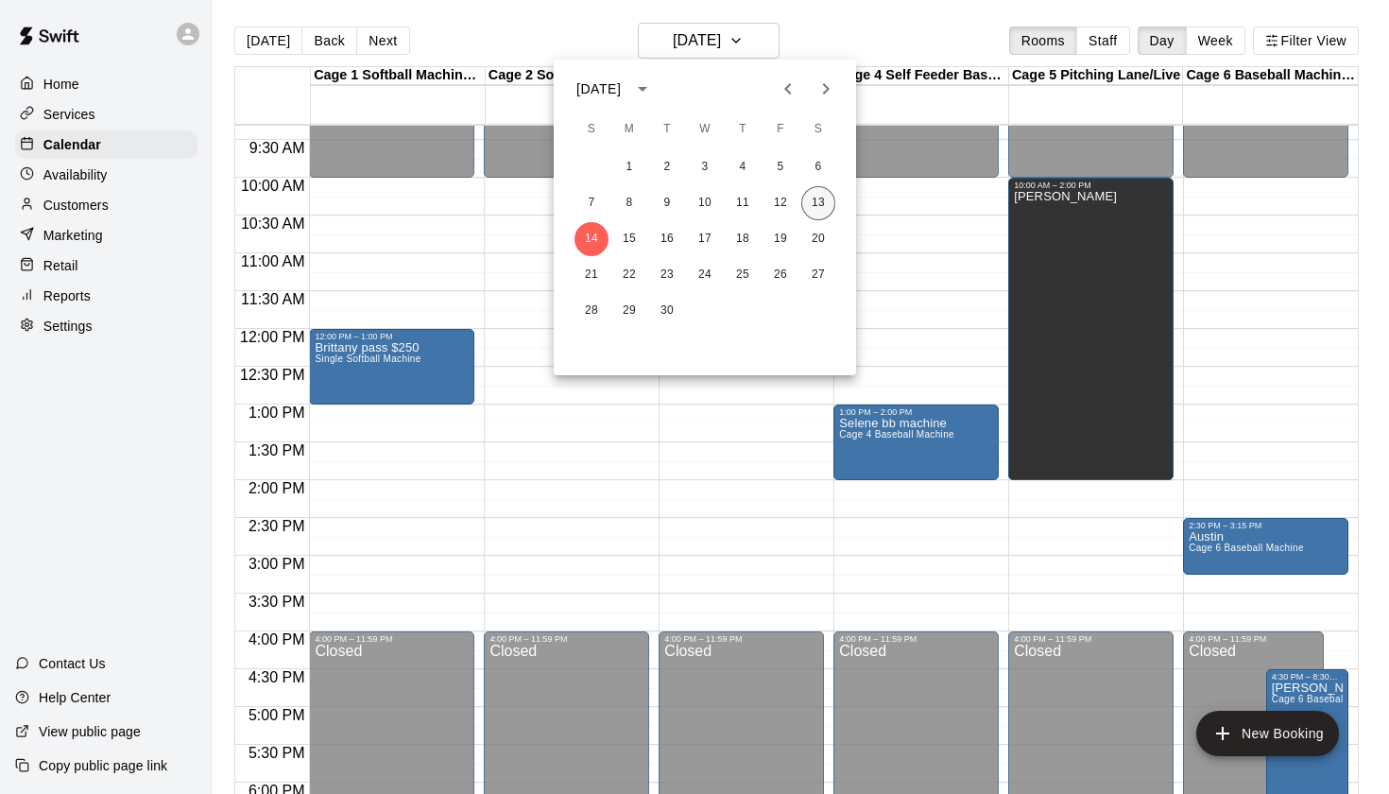
click at [821, 200] on button "13" at bounding box center [818, 203] width 34 height 34
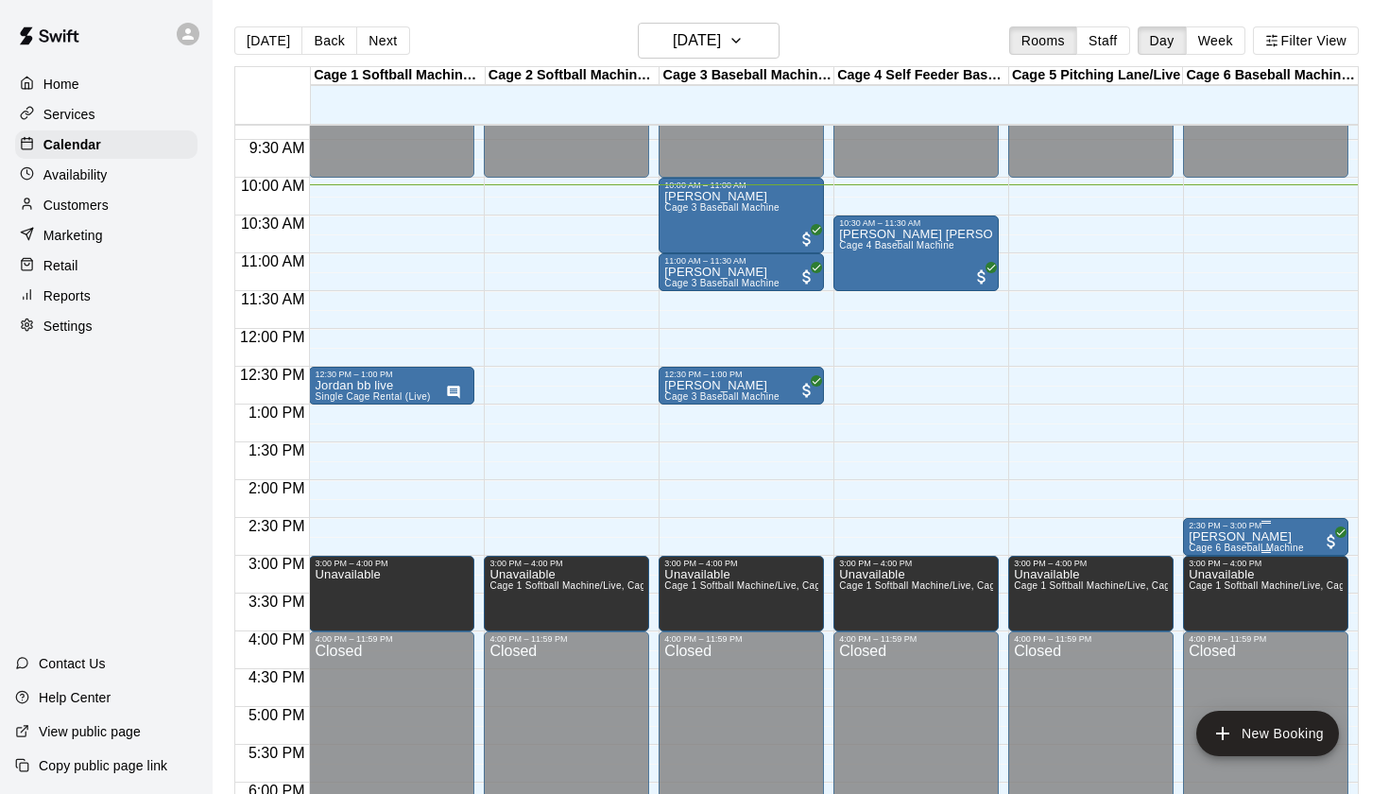
click at [1216, 545] on icon "edit" at bounding box center [1207, 551] width 23 height 23
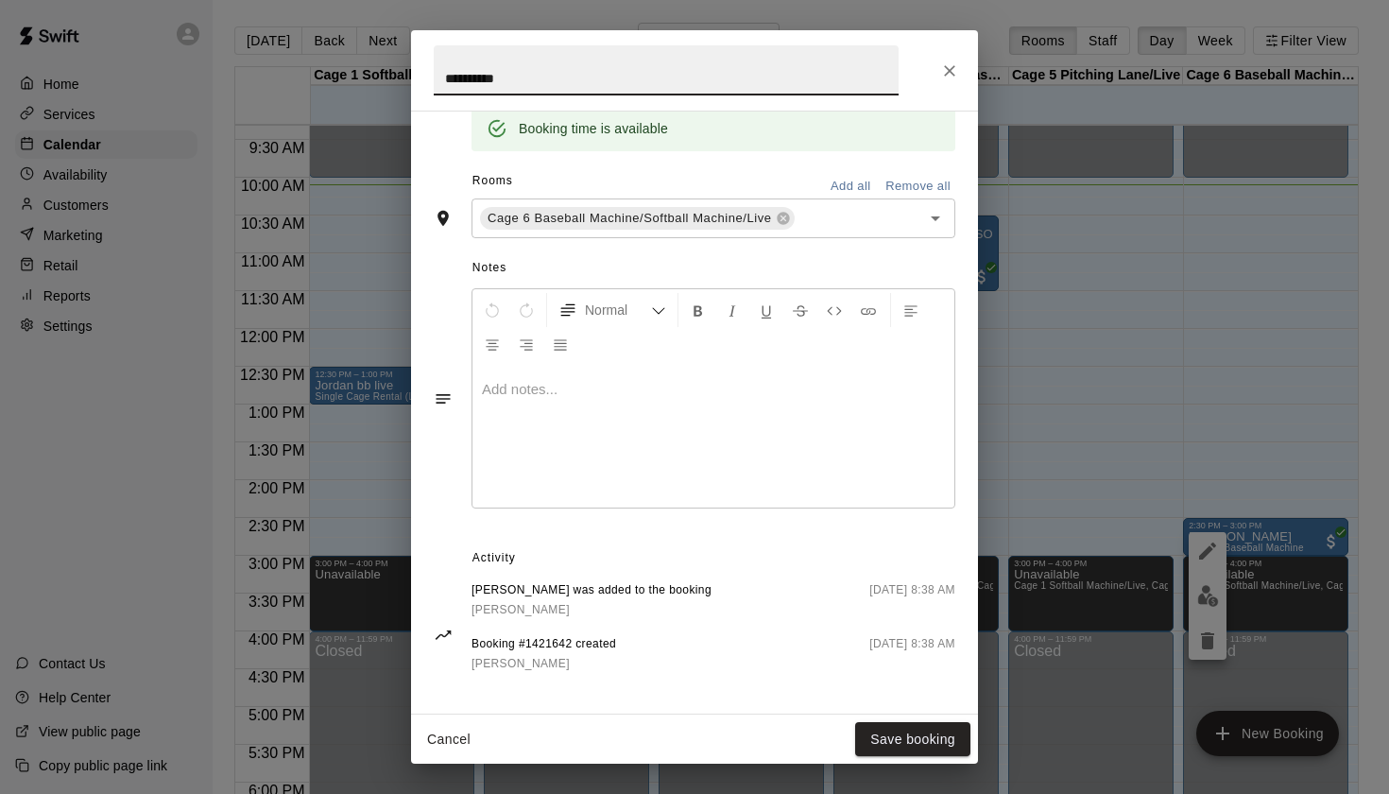
scroll to position [396, 0]
click at [518, 611] on span "[PERSON_NAME]" at bounding box center [521, 611] width 98 height 13
click at [946, 77] on icon "Close" at bounding box center [949, 70] width 19 height 19
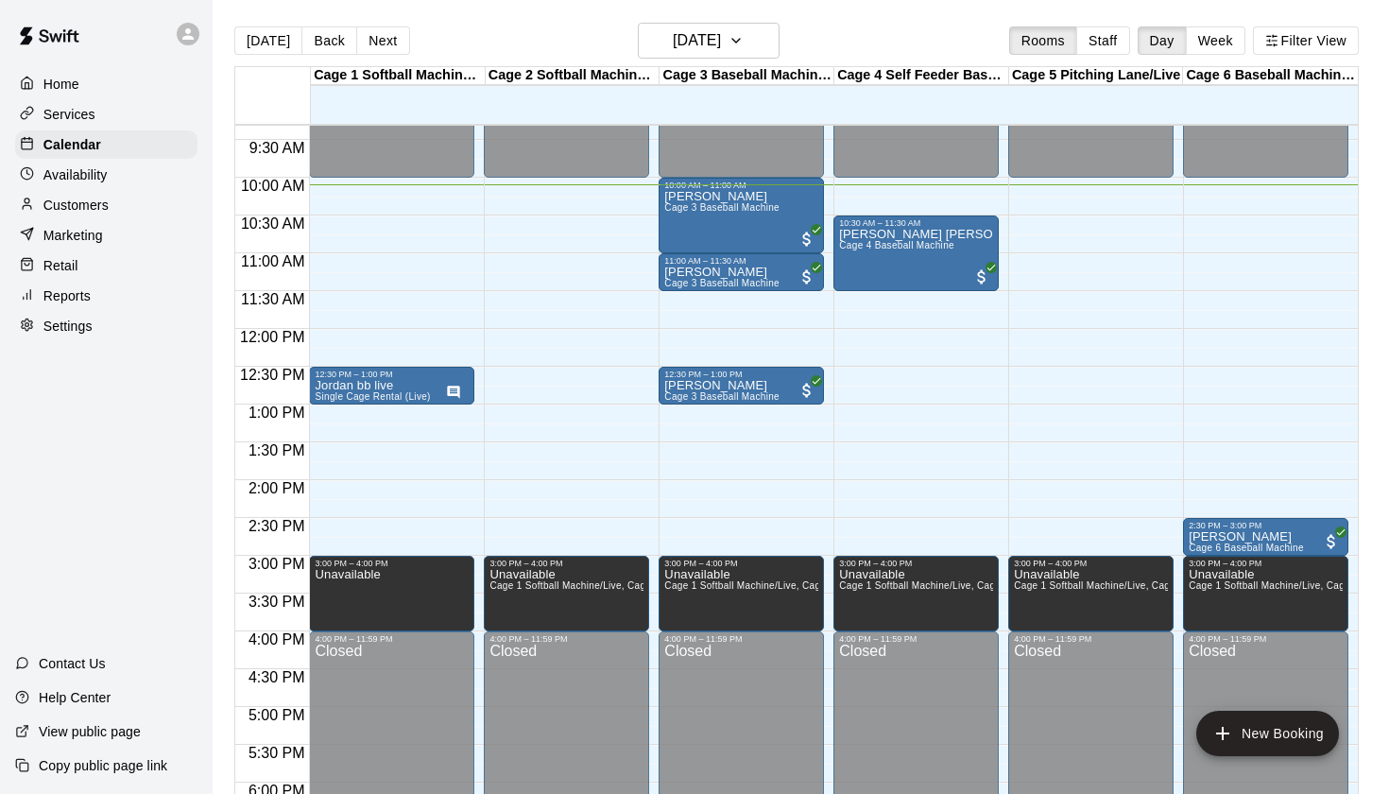
click at [916, 26] on div "Today Back Next Saturday Sep 13 Rooms Staff Day Week Filter View" at bounding box center [796, 44] width 1125 height 43
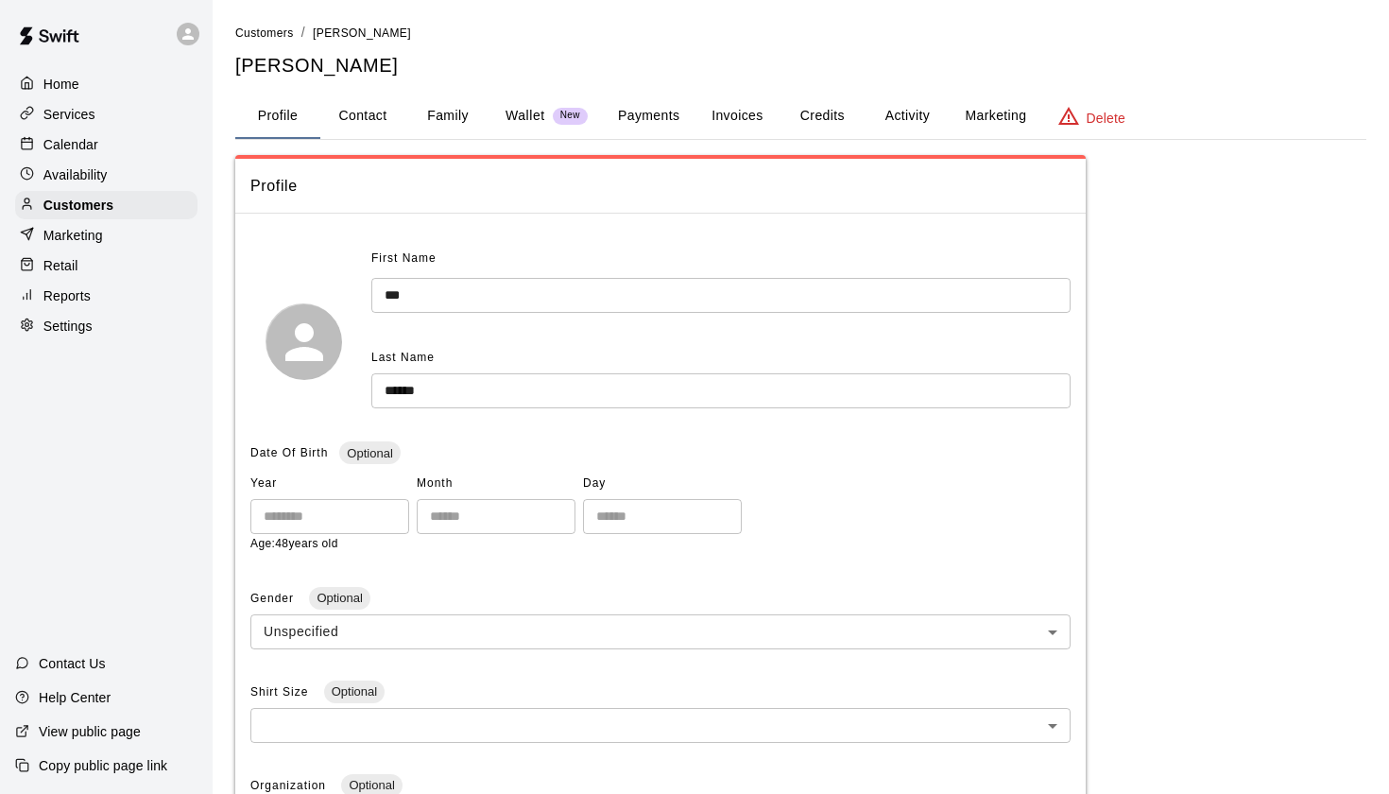
click at [365, 111] on button "Contact" at bounding box center [362, 116] width 85 height 45
select select "**"
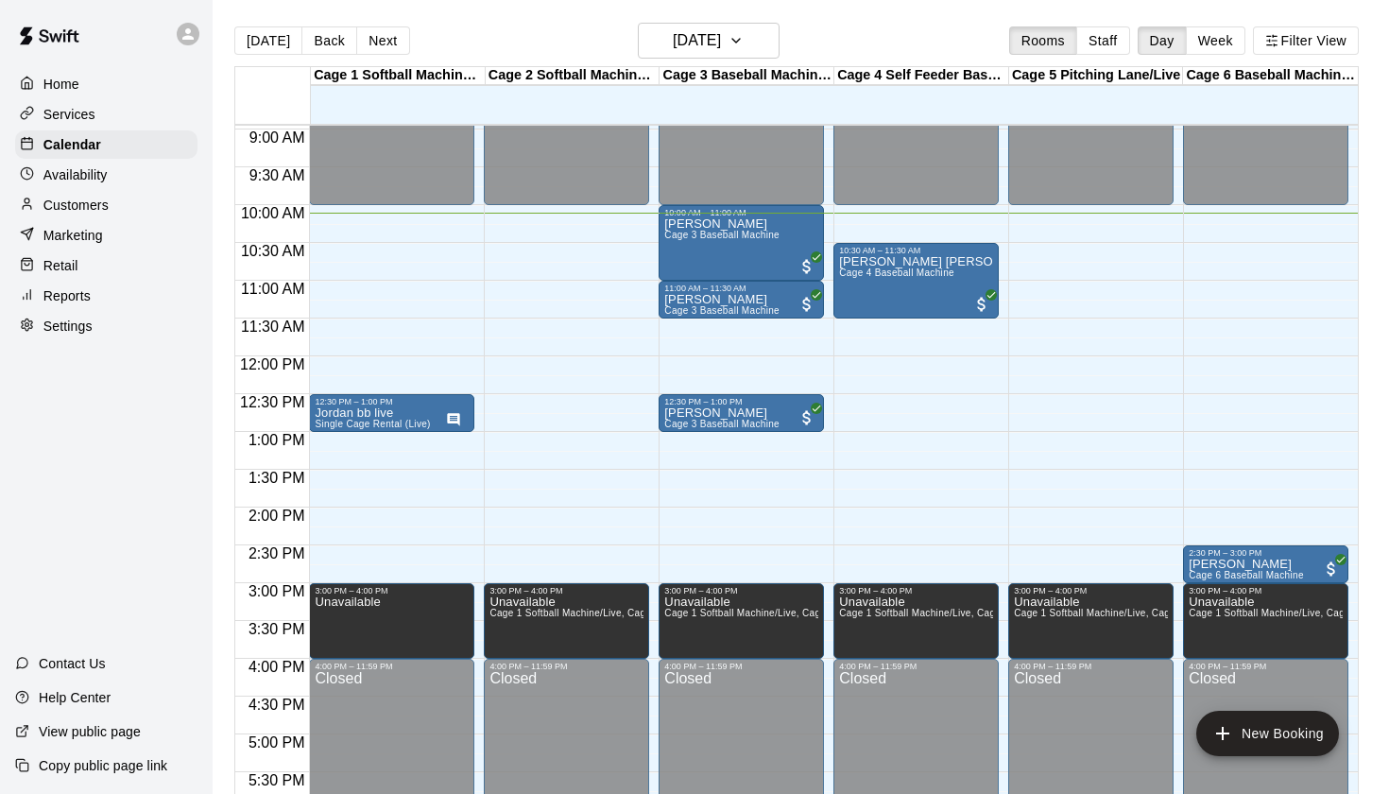
scroll to position [674, 0]
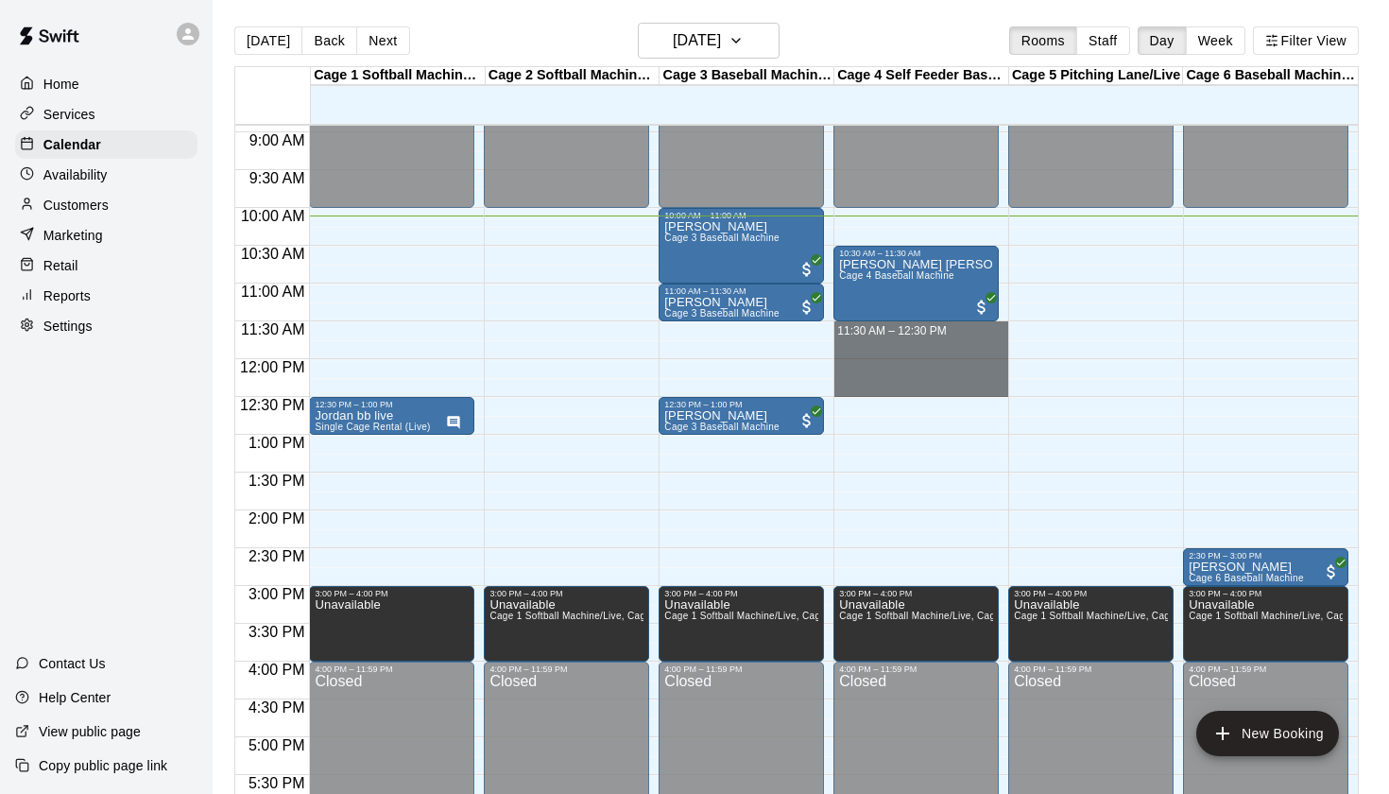
drag, startPoint x: 836, startPoint y: 323, endPoint x: 851, endPoint y: 383, distance: 61.2
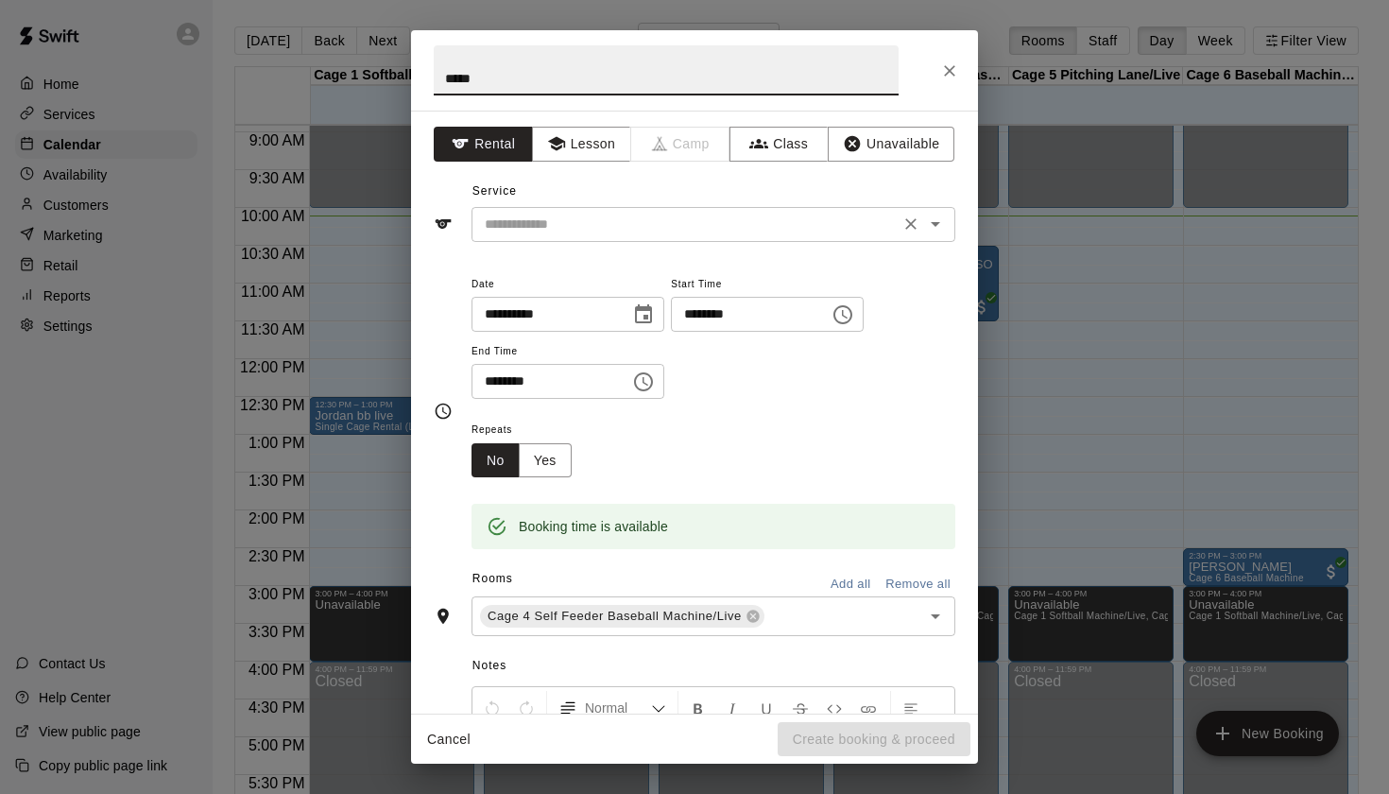
click at [946, 225] on icon "Open" at bounding box center [935, 224] width 23 height 23
type input "*****"
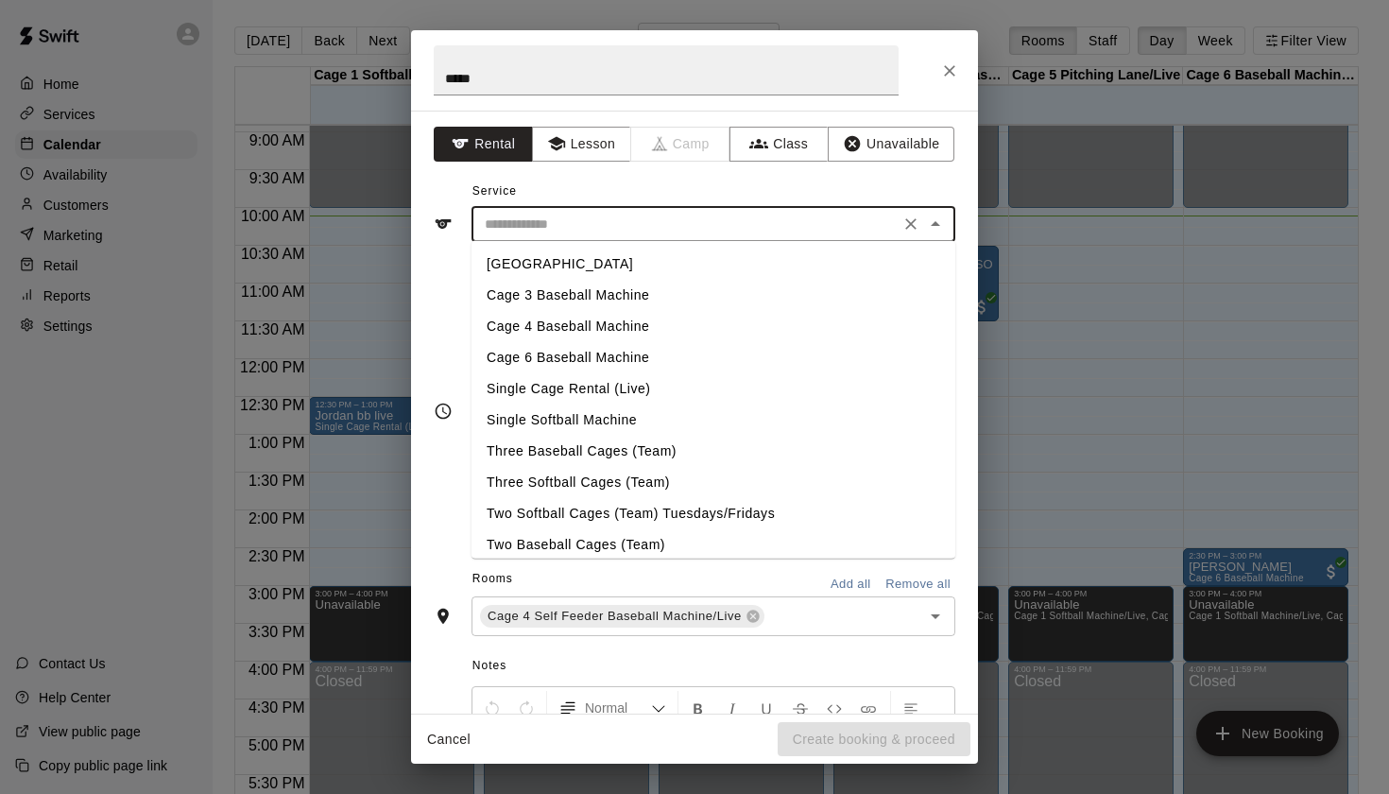
click at [567, 330] on li "Cage 4 Baseball Machine" at bounding box center [714, 326] width 484 height 31
type input "**********"
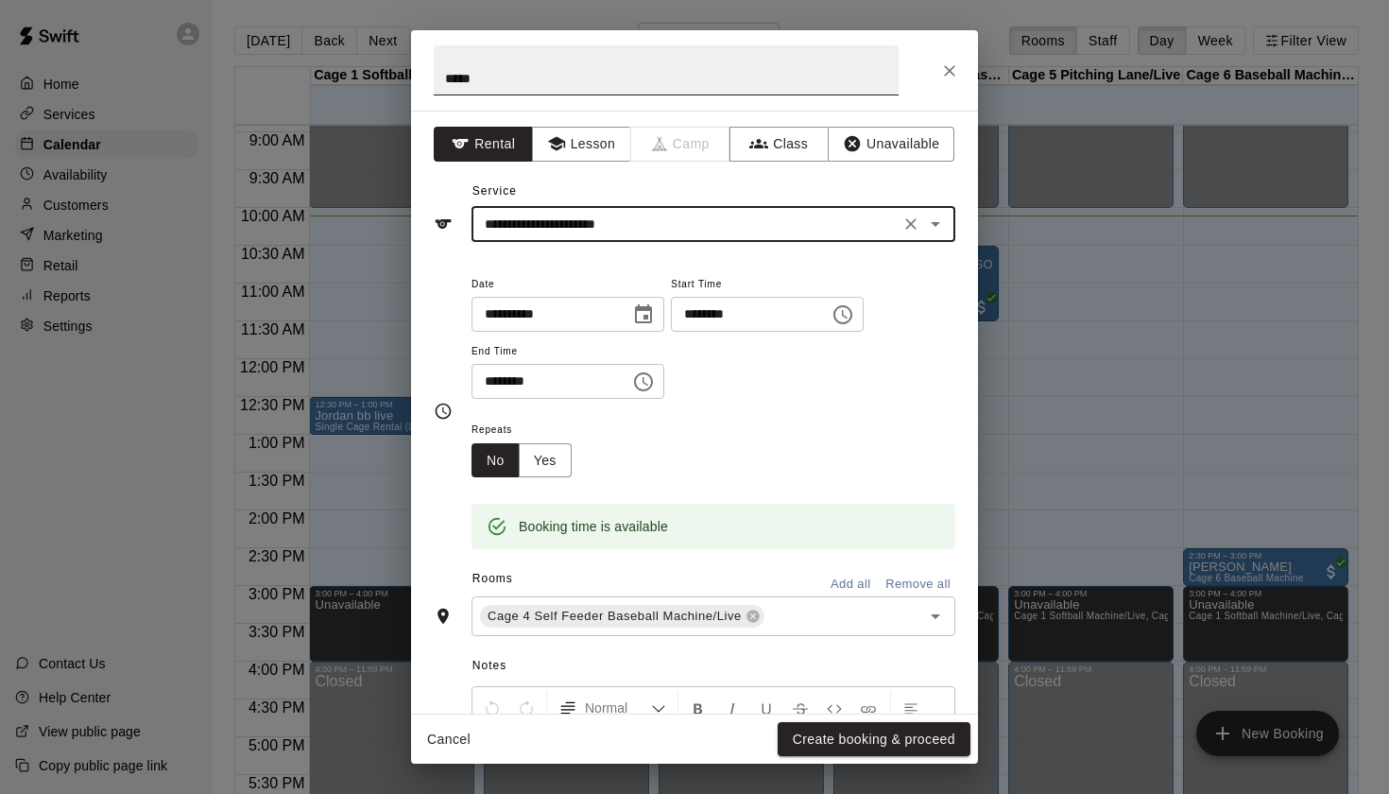
click at [528, 81] on input "*****" at bounding box center [666, 70] width 465 height 50
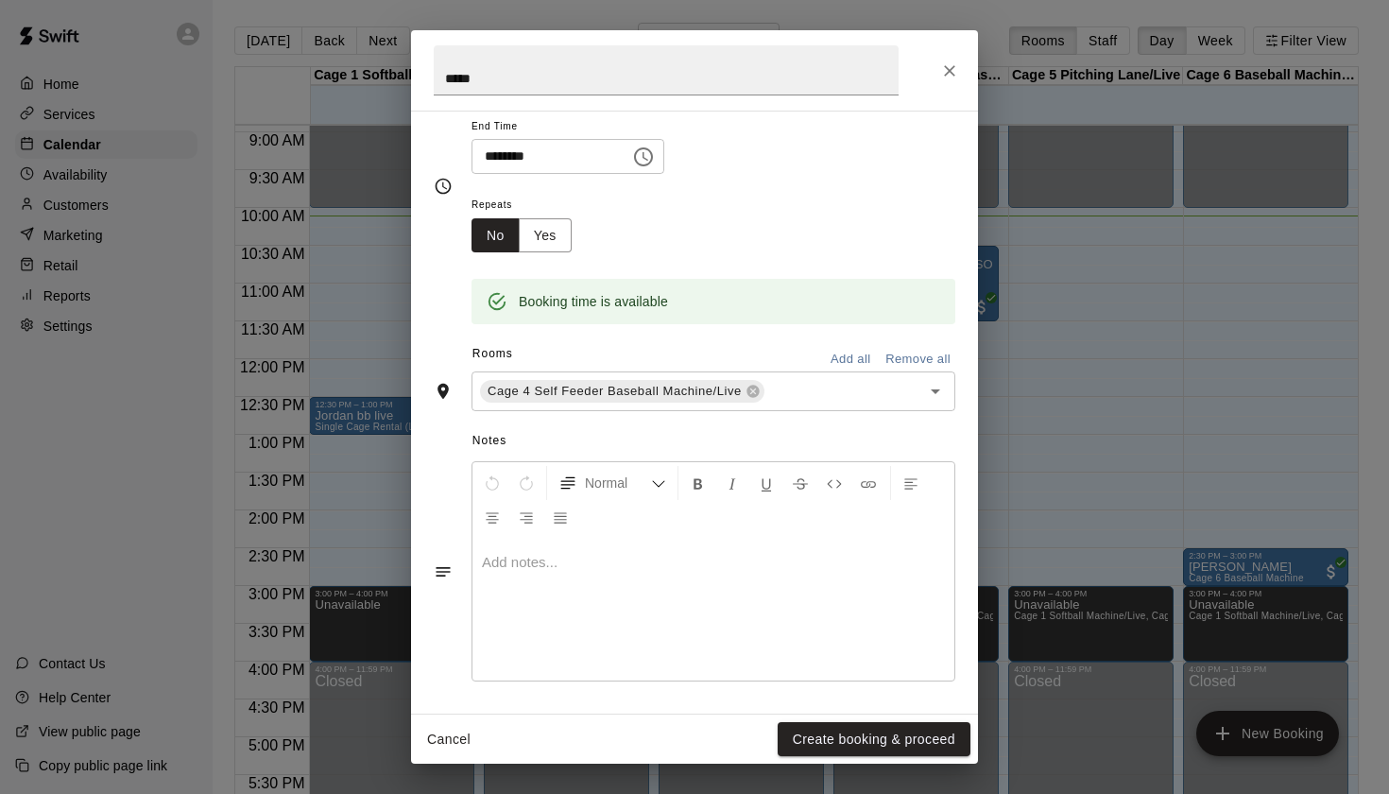
click at [645, 606] on div at bounding box center [714, 610] width 482 height 142
click at [862, 746] on button "Create booking & proceed" at bounding box center [874, 739] width 193 height 35
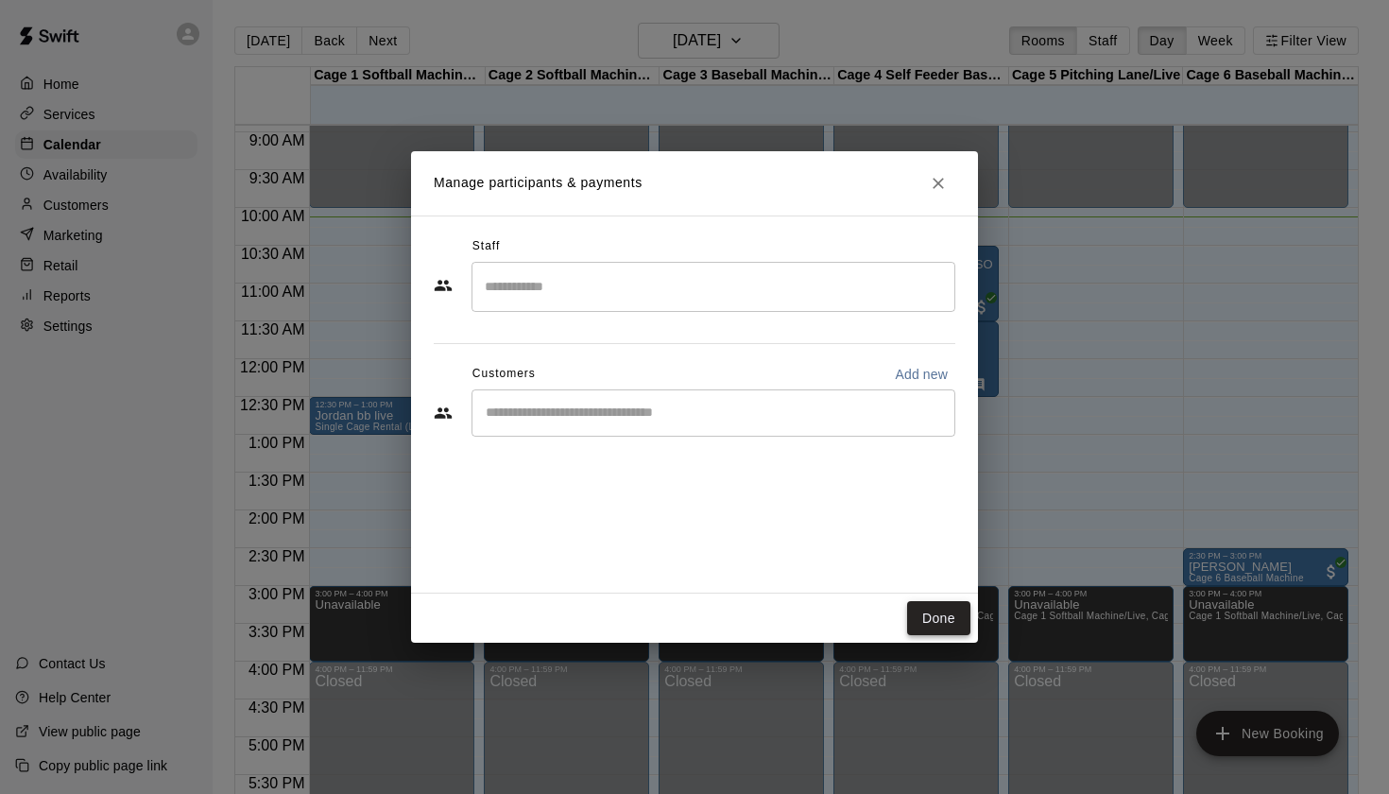
click at [934, 623] on button "Done" at bounding box center [938, 618] width 63 height 35
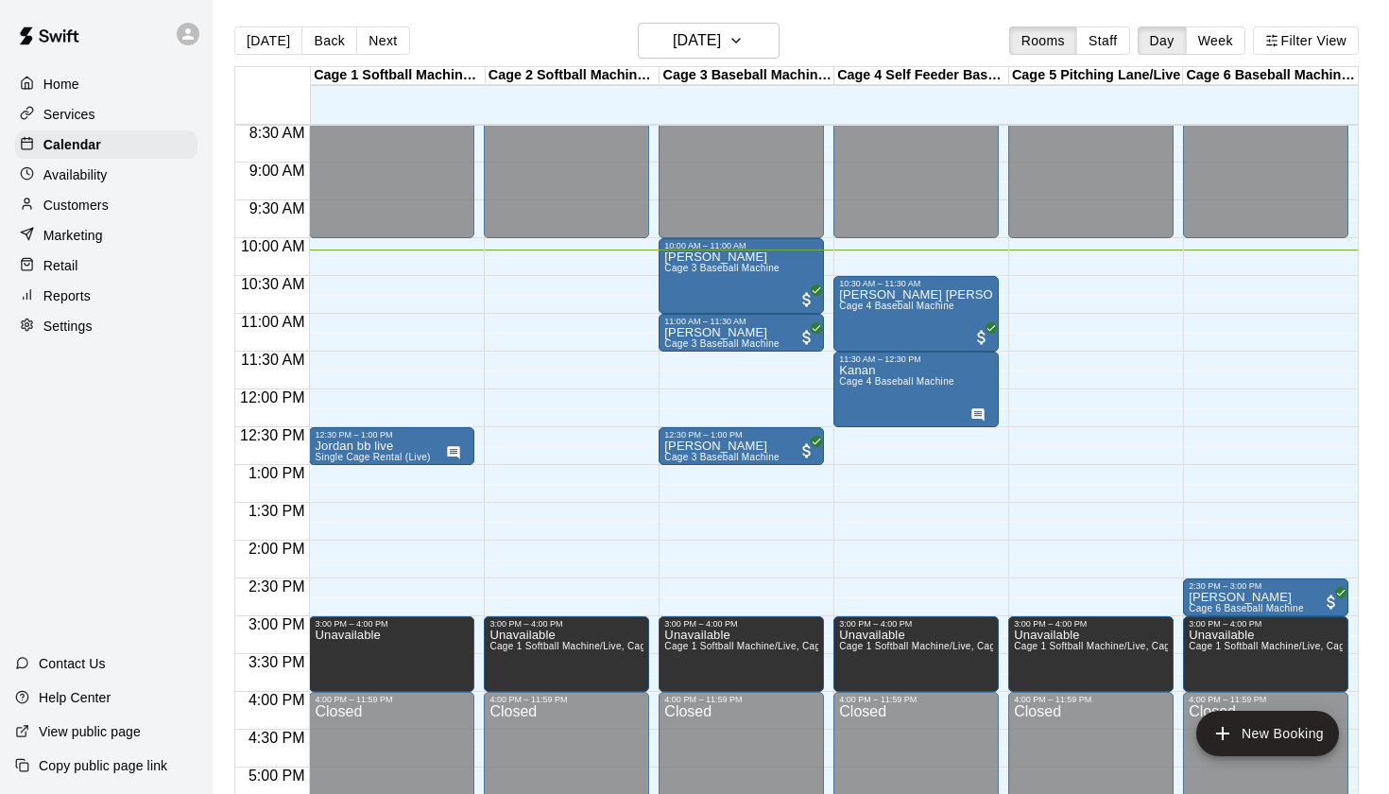
scroll to position [643, 0]
click at [768, 291] on div "Luke Trask Cage 3 Baseball Machine" at bounding box center [721, 648] width 115 height 794
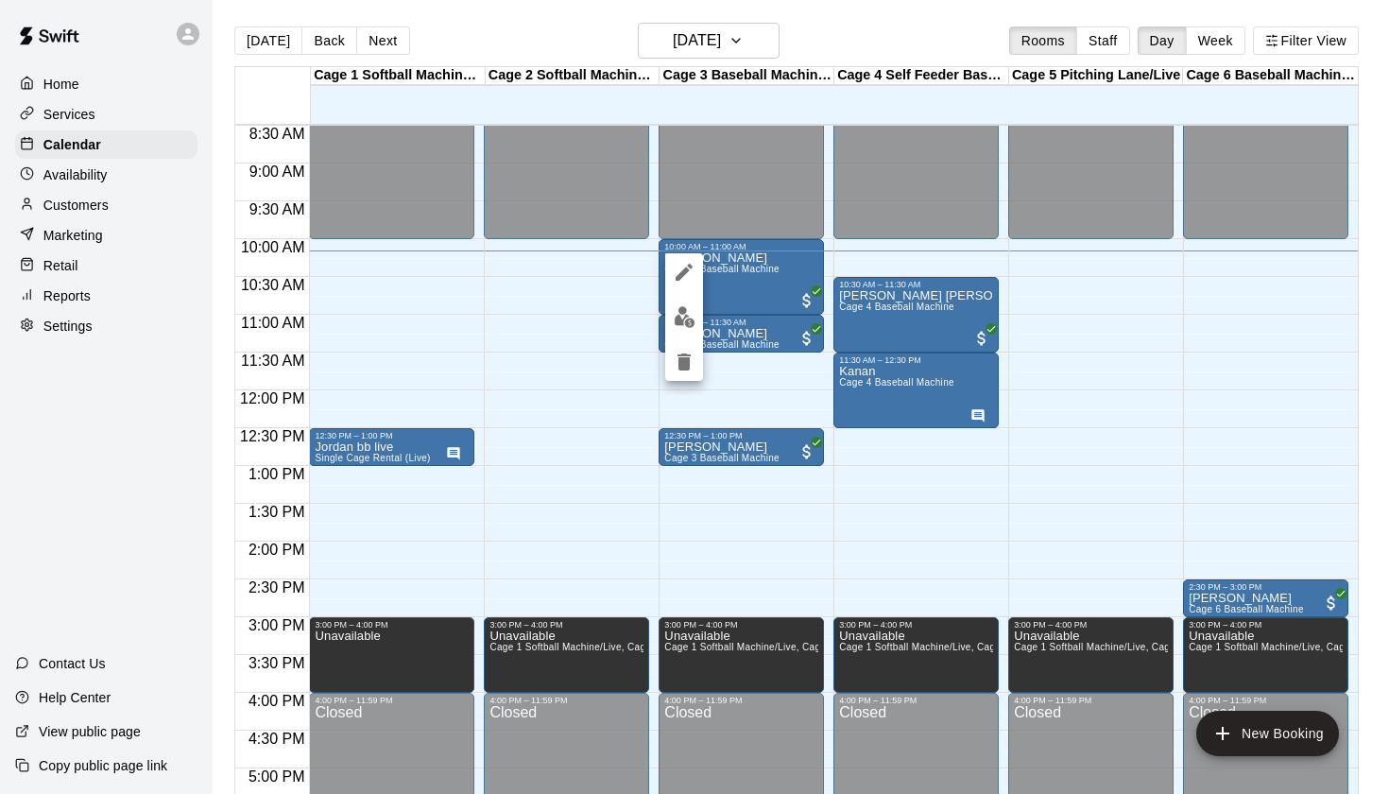
click at [688, 274] on icon "edit" at bounding box center [684, 272] width 23 height 23
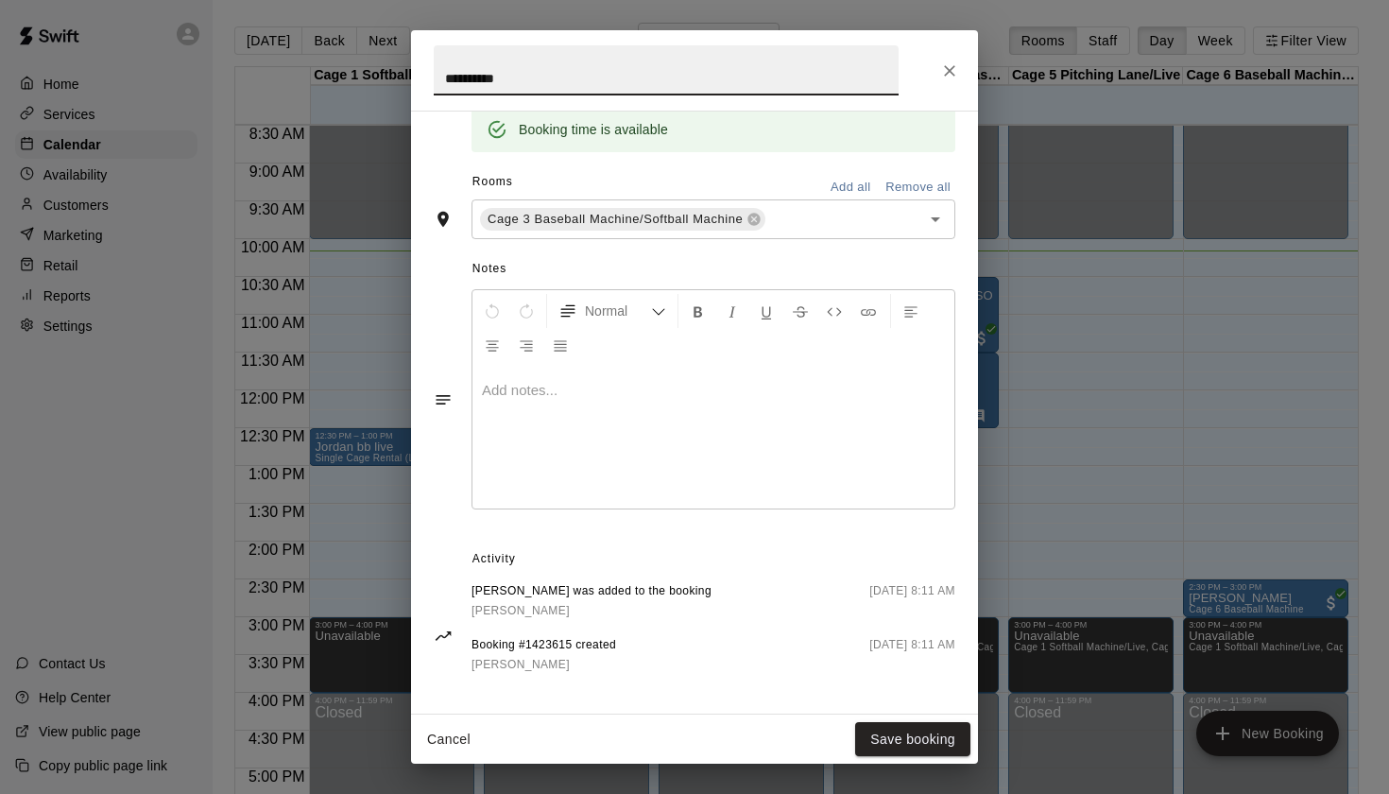
scroll to position [396, 0]
click at [940, 76] on icon "Close" at bounding box center [949, 70] width 19 height 19
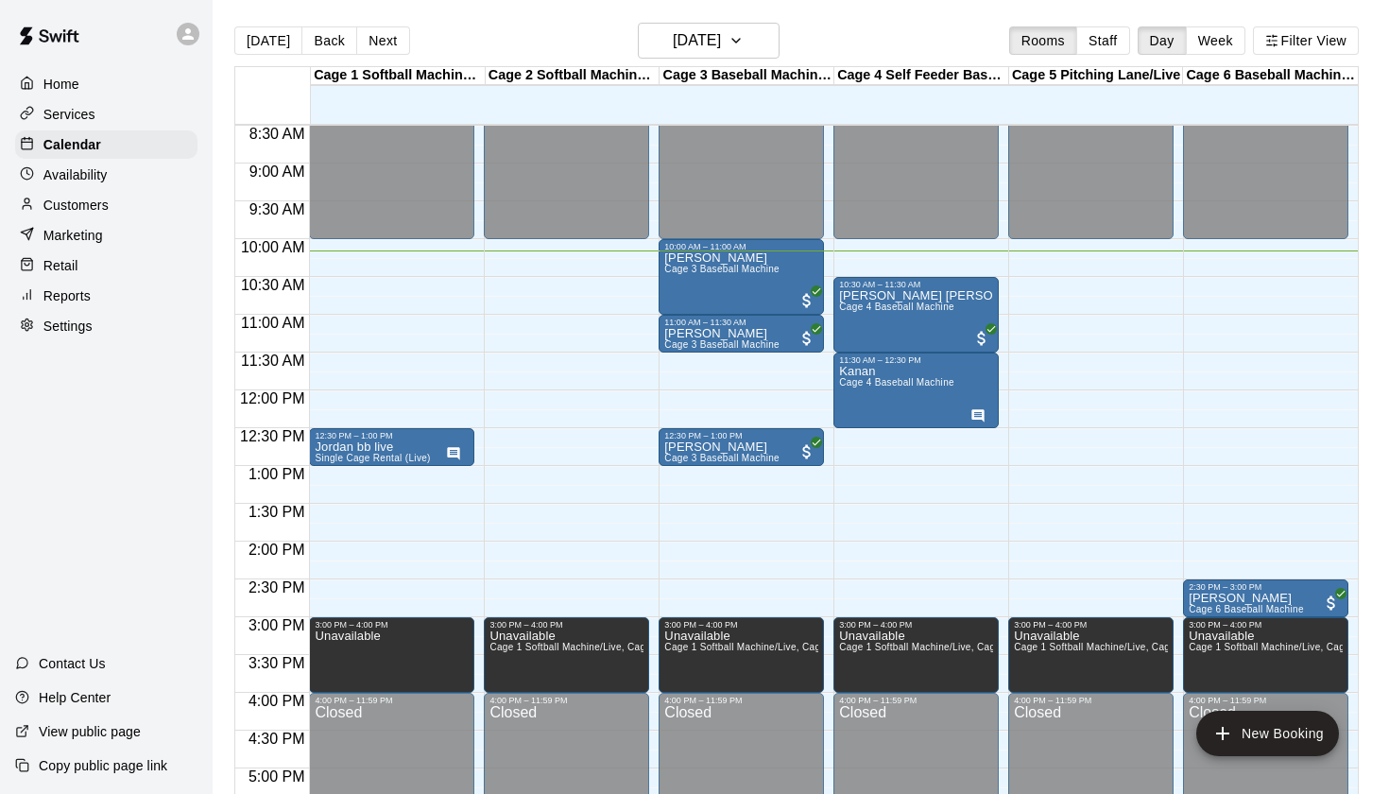
click at [914, 28] on div "Today Back Next Saturday Sep 13 Rooms Staff Day Week Filter View" at bounding box center [796, 44] width 1125 height 43
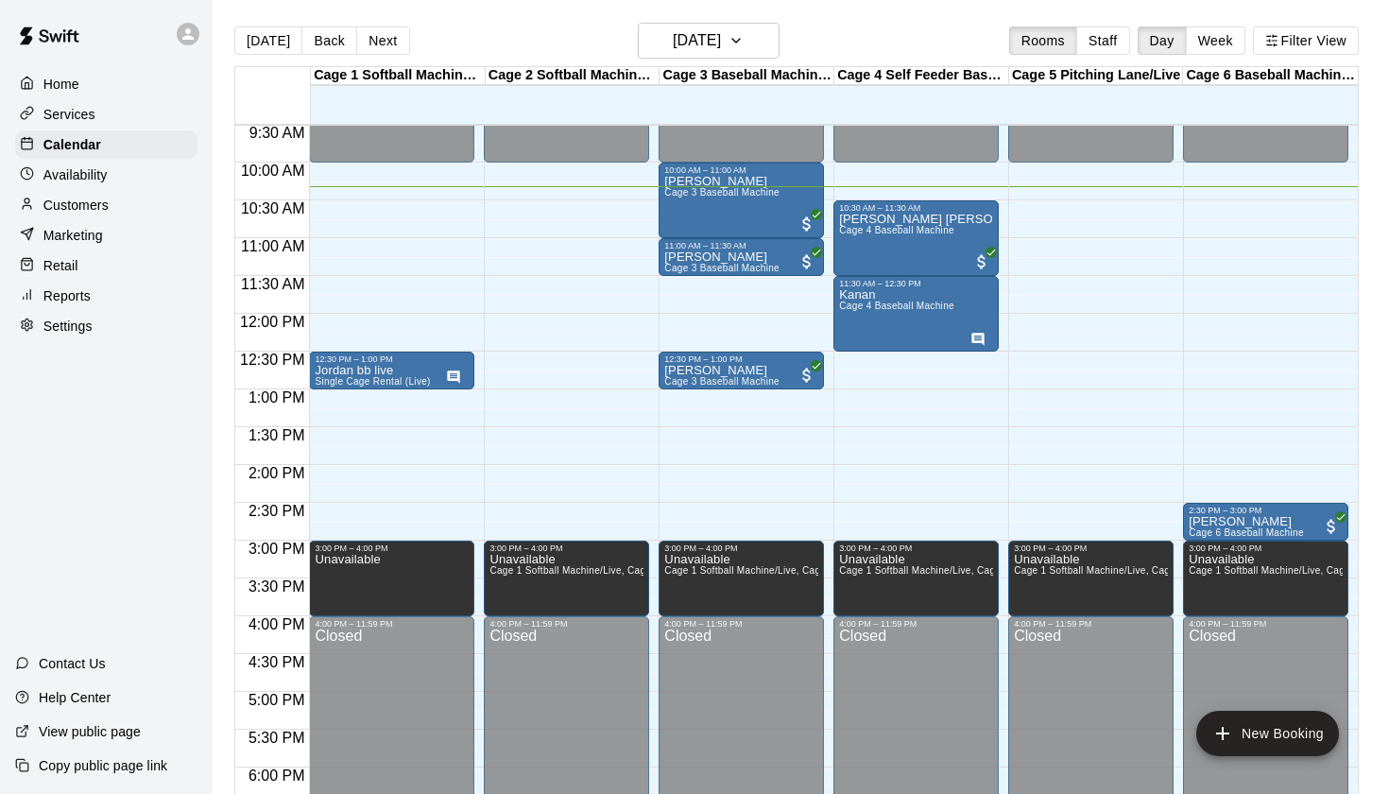
scroll to position [708, 0]
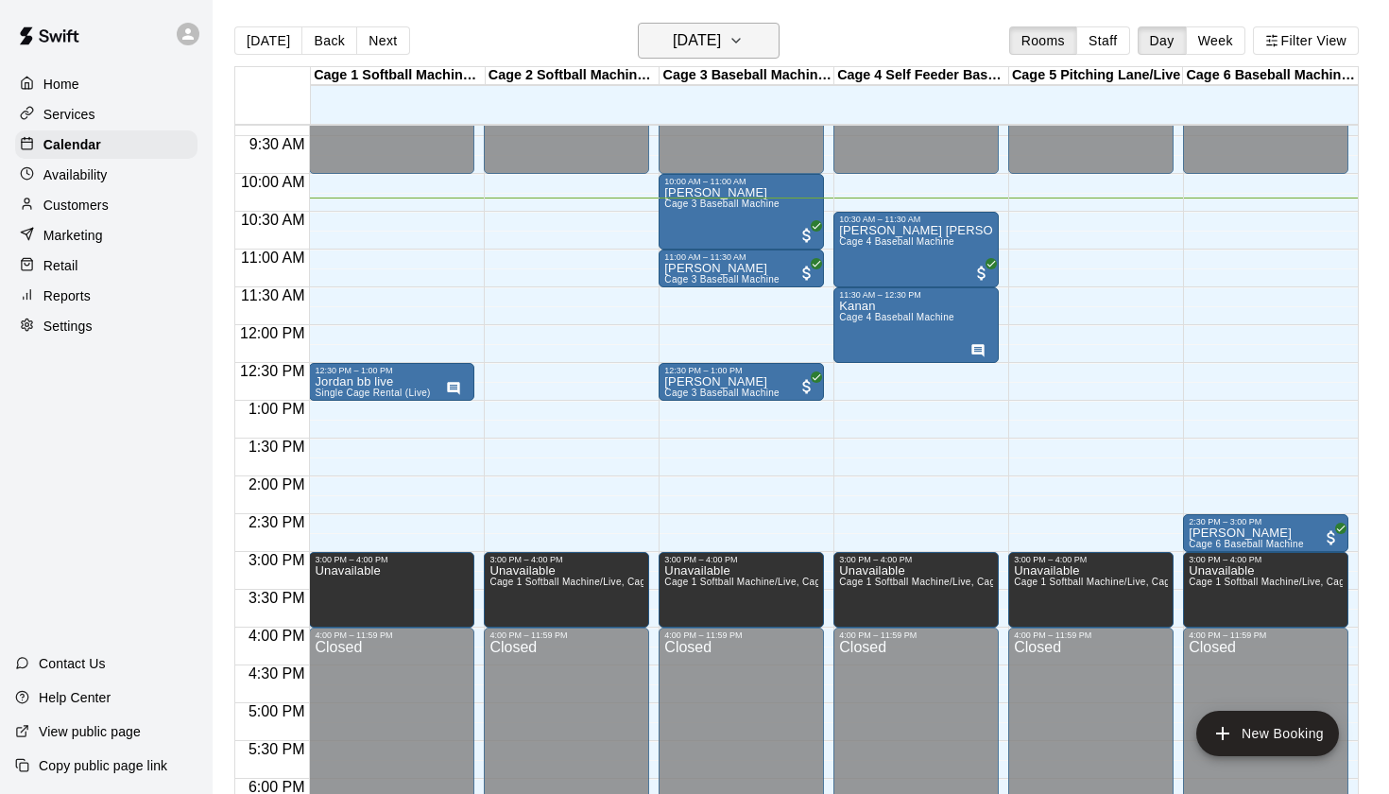
click at [715, 48] on h6 "[DATE]" at bounding box center [697, 40] width 48 height 26
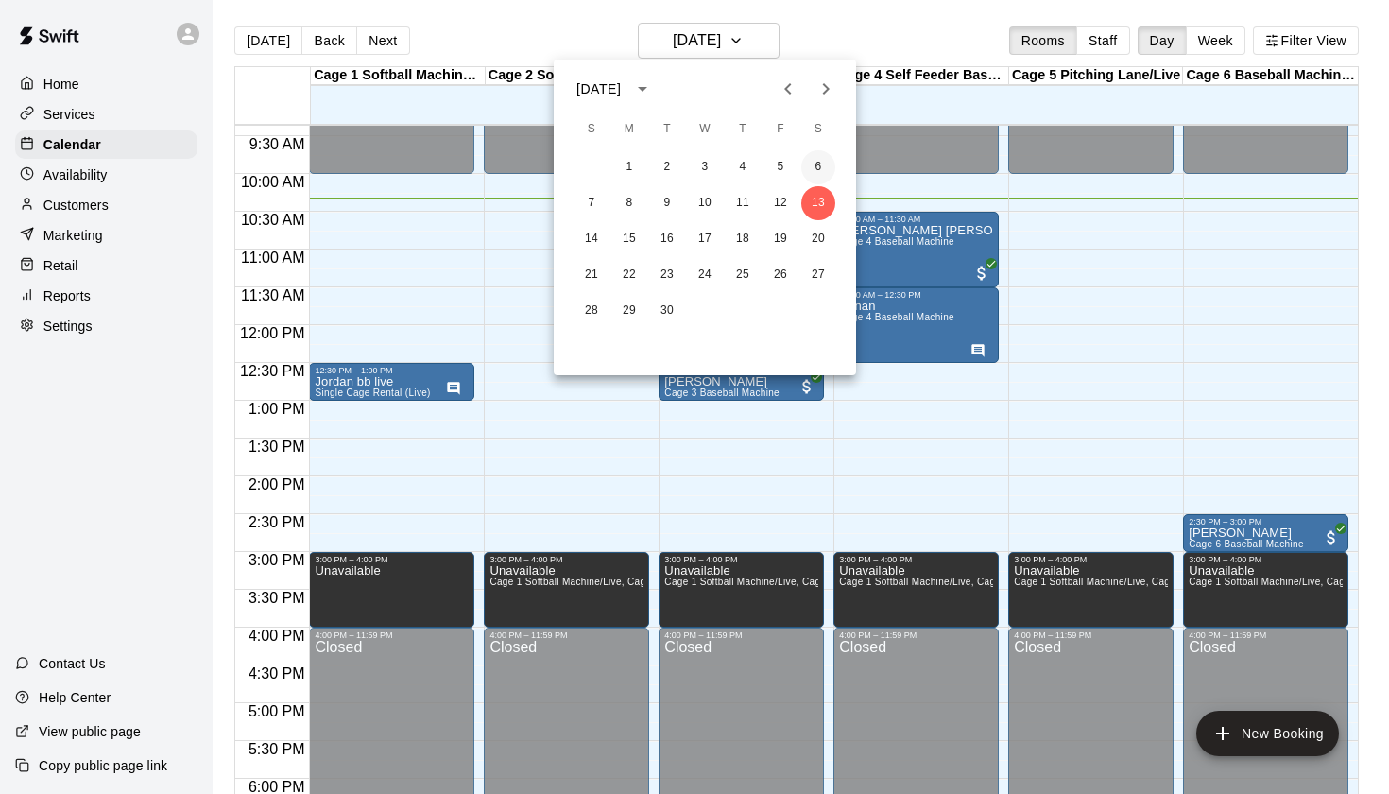
click at [816, 176] on button "6" at bounding box center [818, 167] width 34 height 34
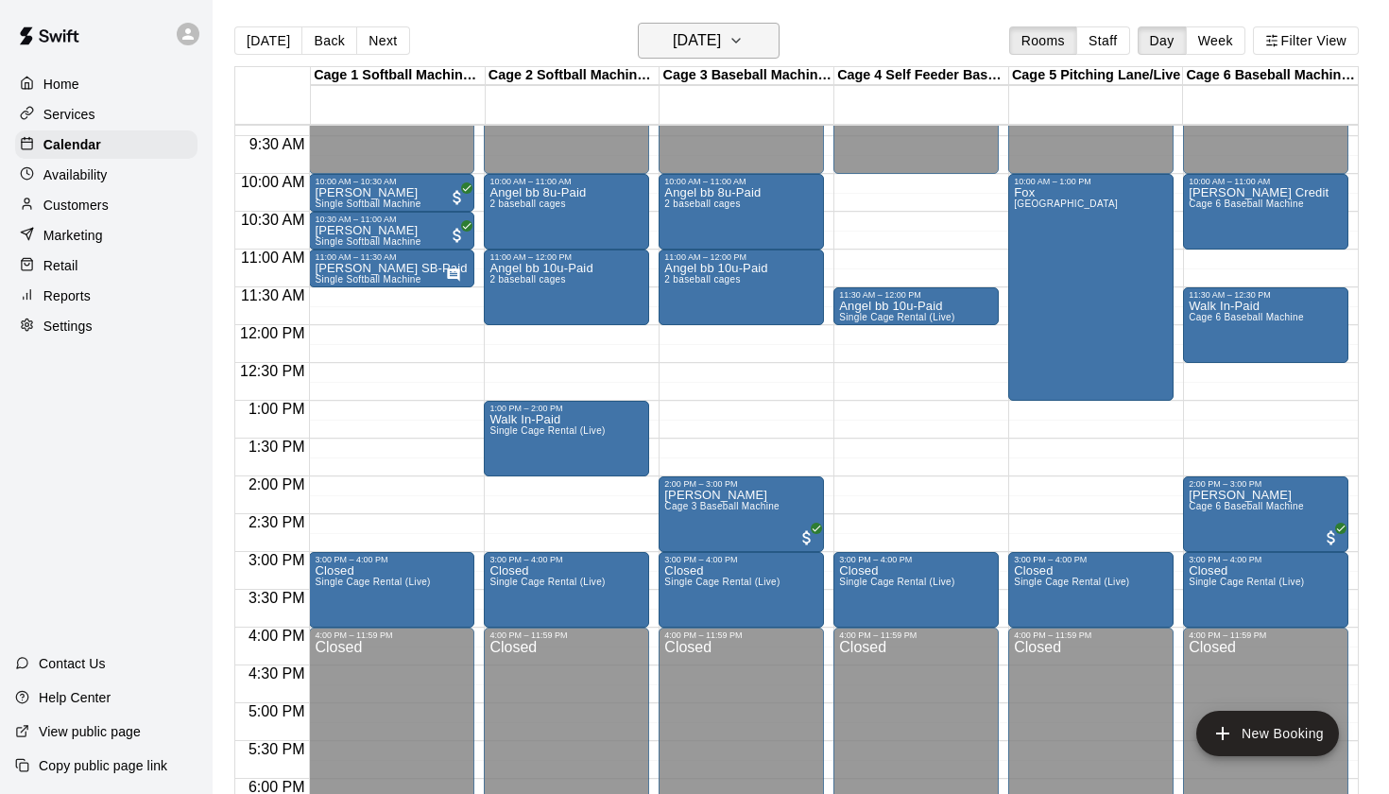
click at [721, 51] on h6 "Saturday Sep 06" at bounding box center [697, 40] width 48 height 26
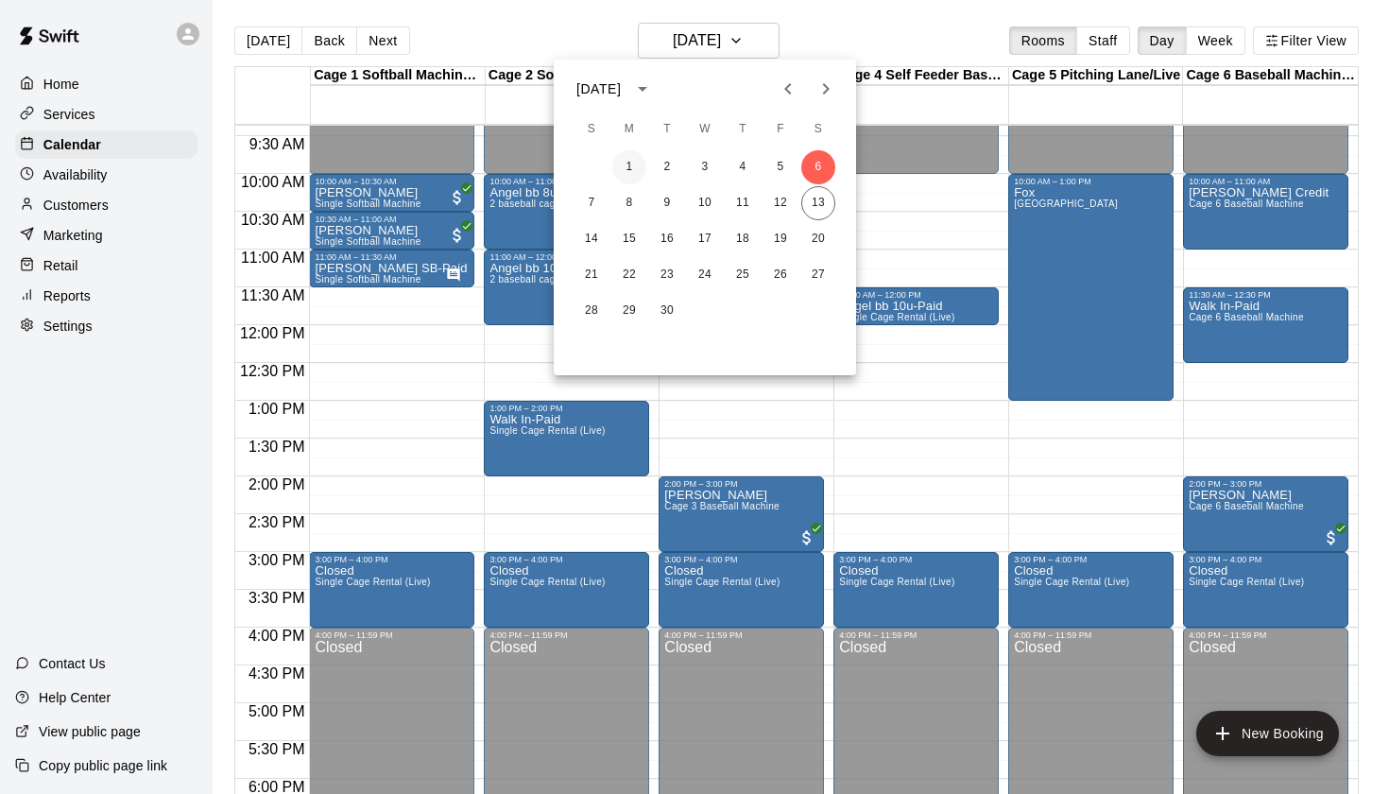
click at [636, 166] on button "1" at bounding box center [629, 167] width 34 height 34
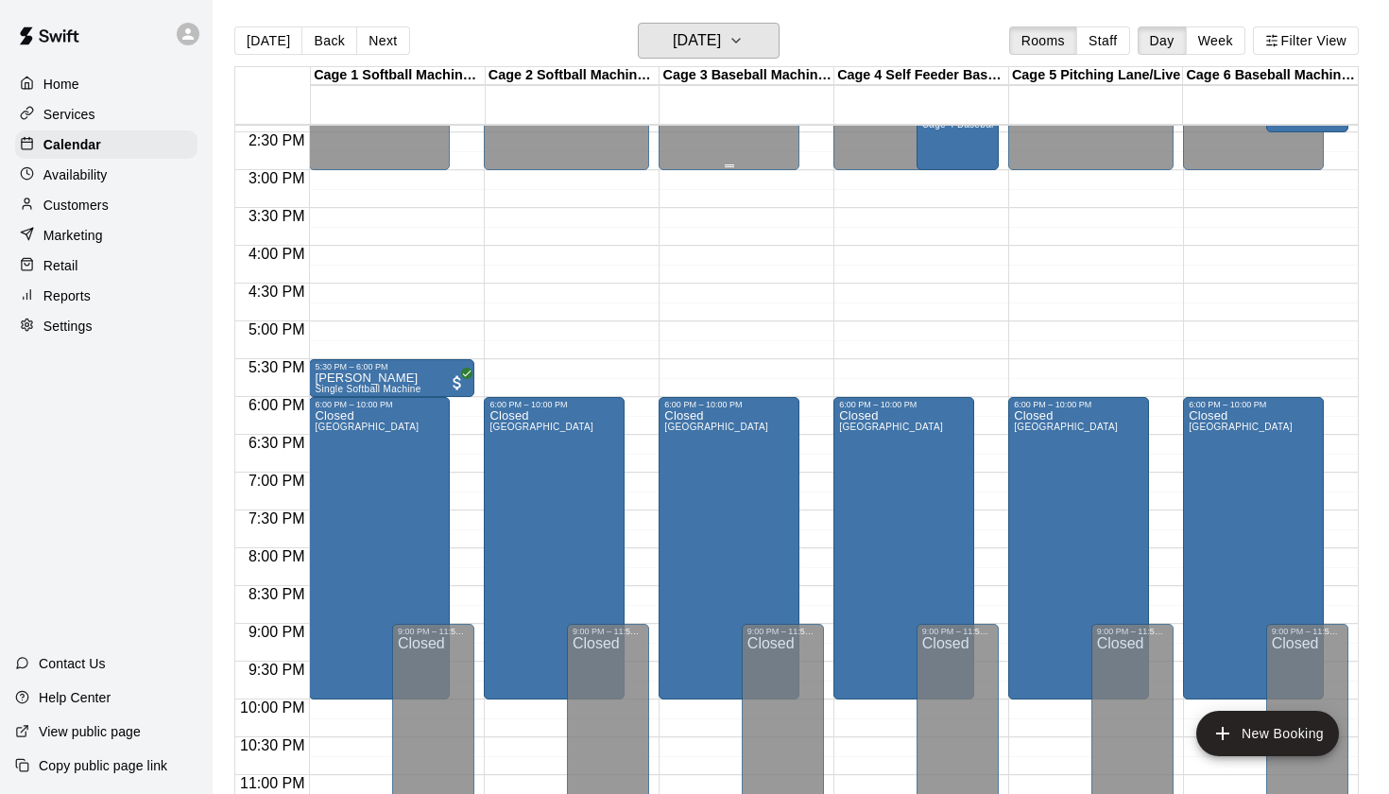
scroll to position [1094, 0]
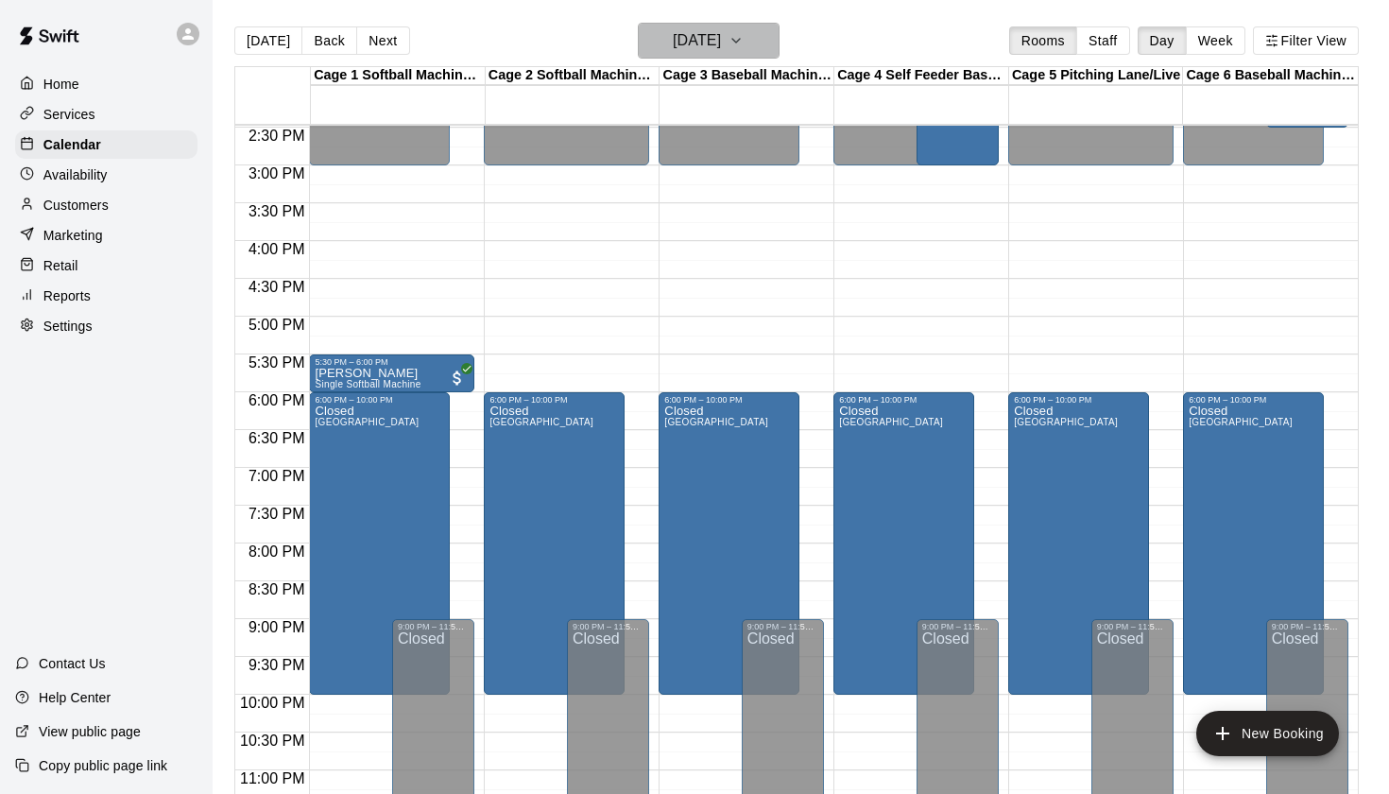
click at [721, 31] on h6 "Monday Sep 01" at bounding box center [697, 40] width 48 height 26
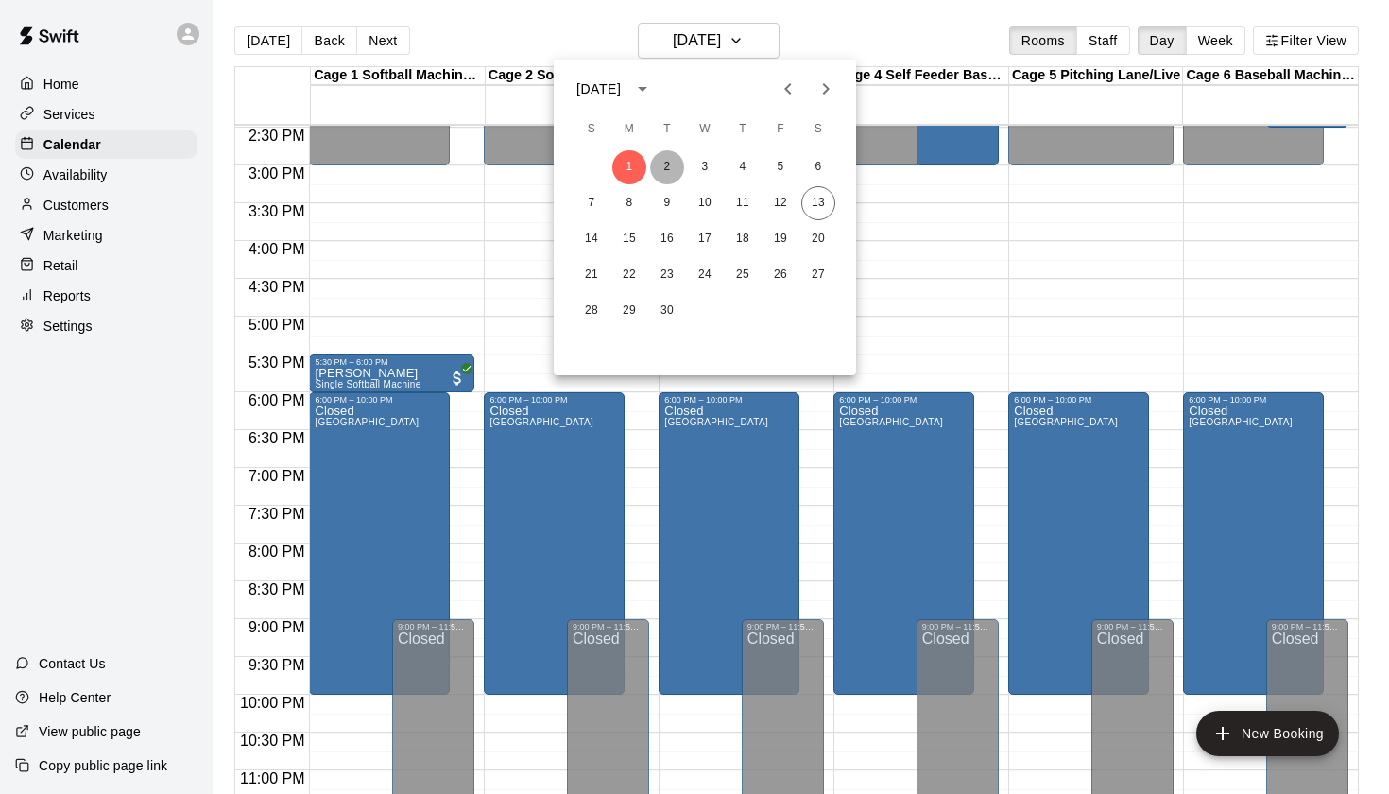
click at [670, 173] on button "2" at bounding box center [667, 167] width 34 height 34
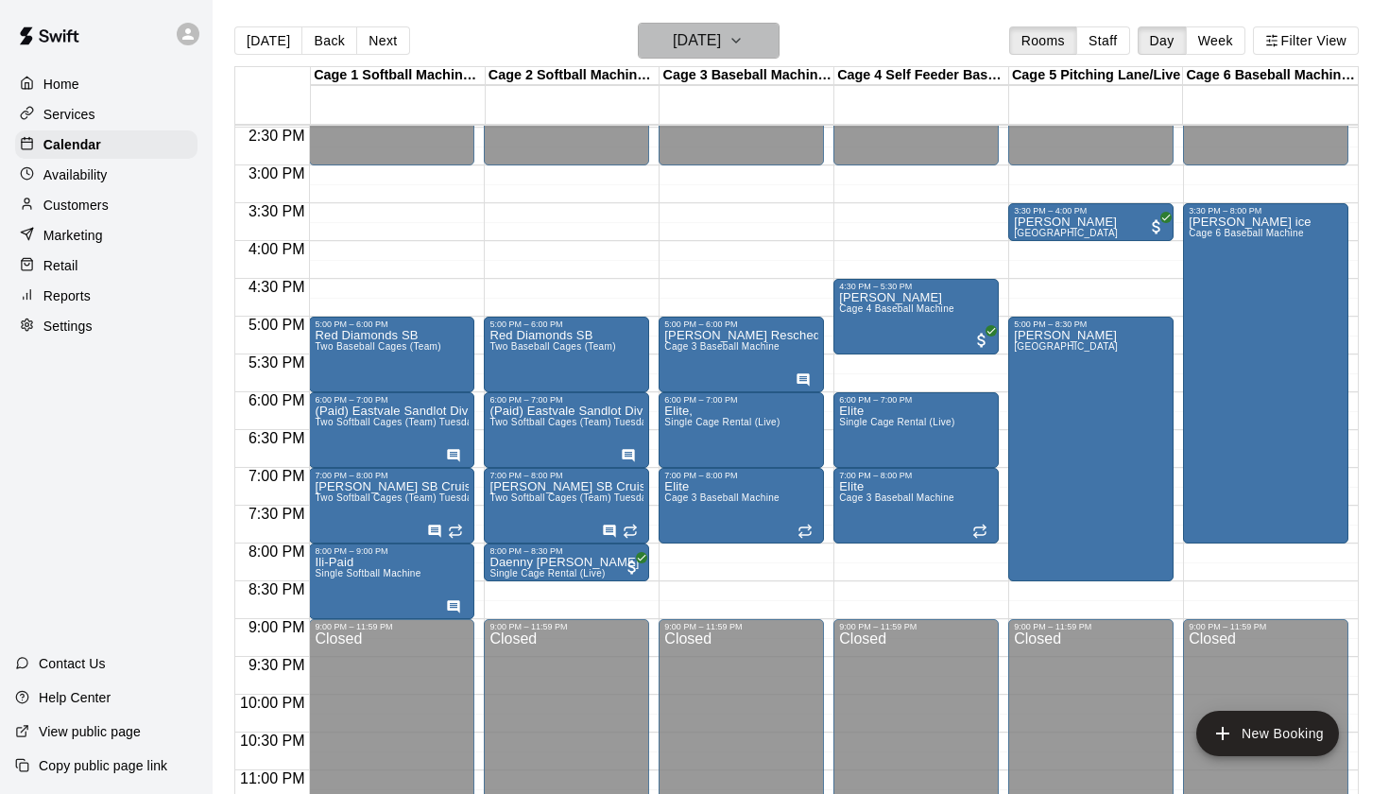
click at [712, 43] on h6 "Tuesday Sep 02" at bounding box center [697, 40] width 48 height 26
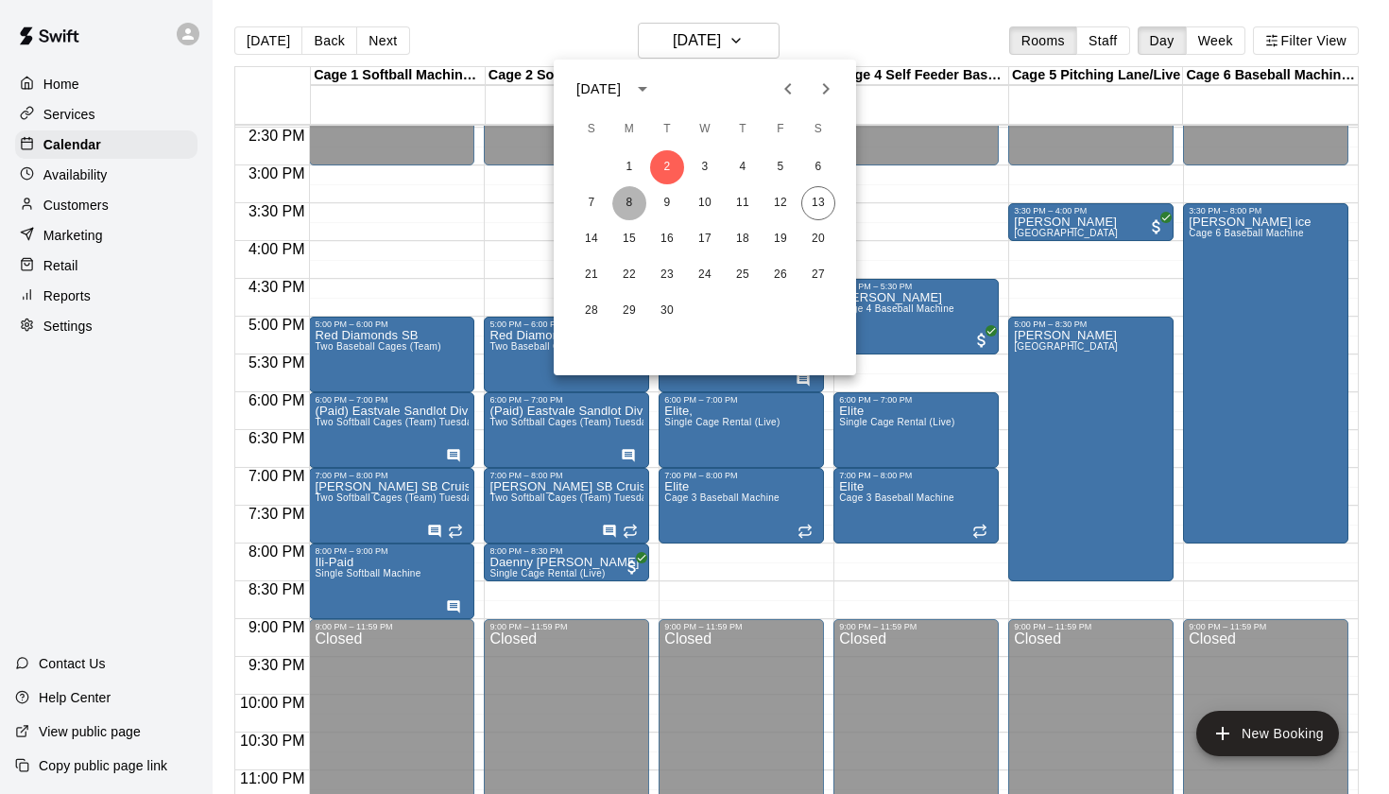
click at [636, 209] on button "8" at bounding box center [629, 203] width 34 height 34
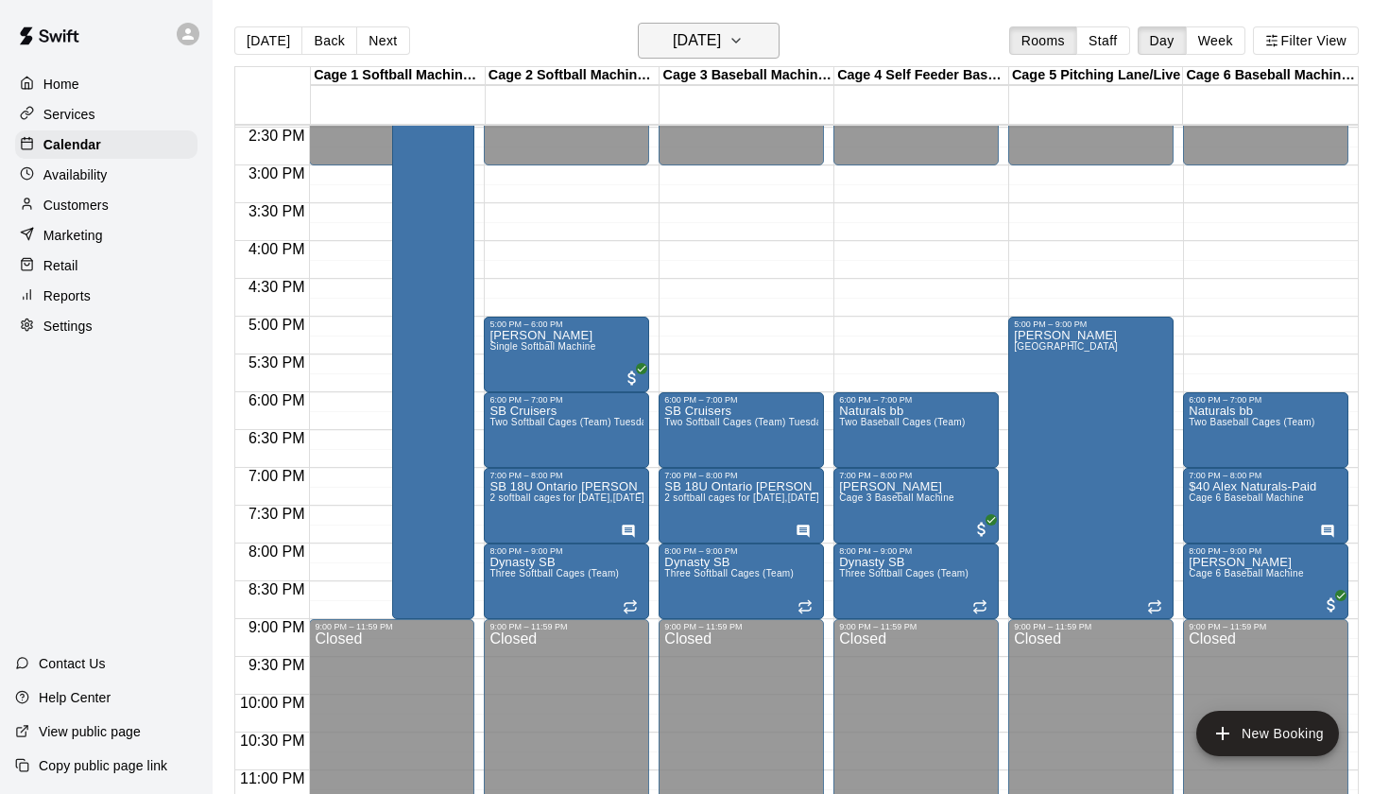
click at [721, 46] on h6 "Monday Sep 08" at bounding box center [697, 40] width 48 height 26
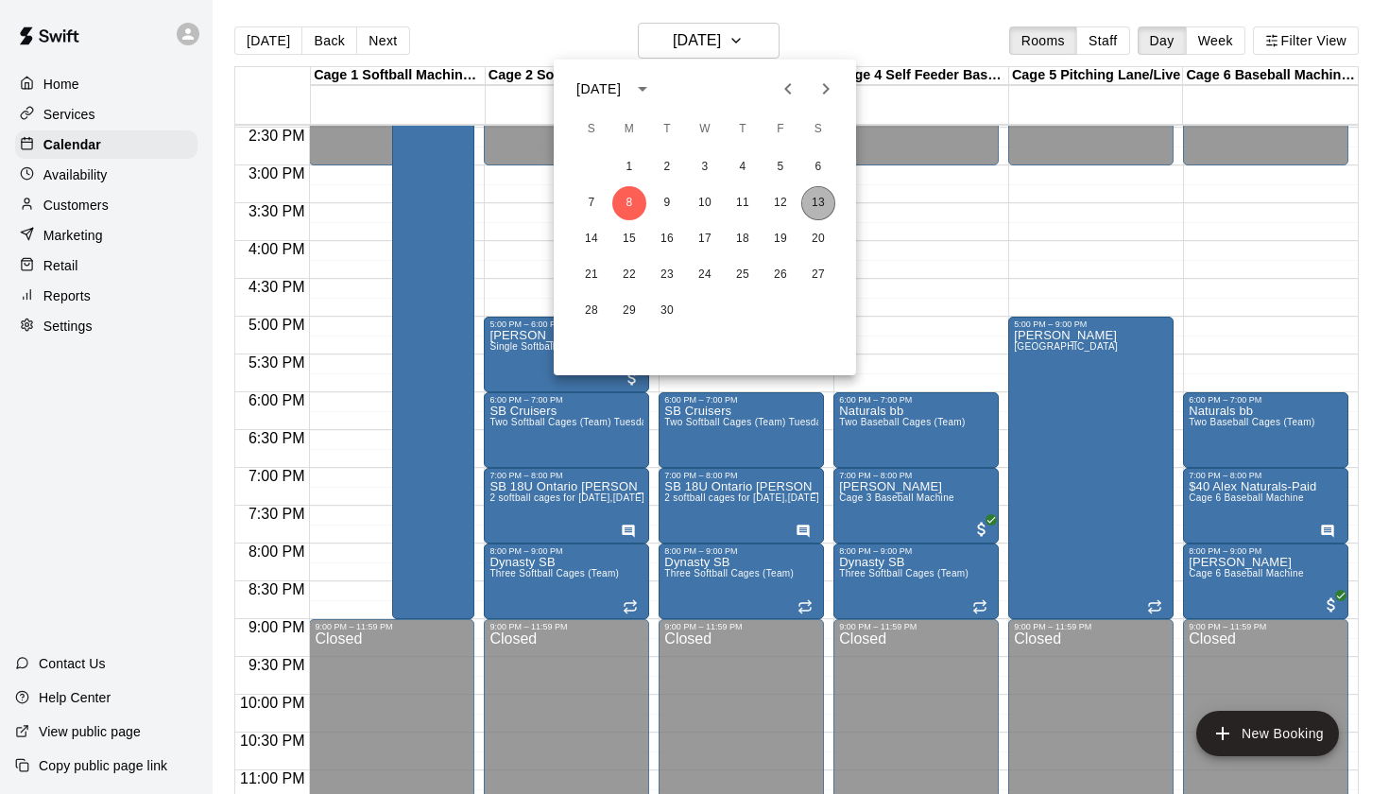
click at [819, 209] on button "13" at bounding box center [818, 203] width 34 height 34
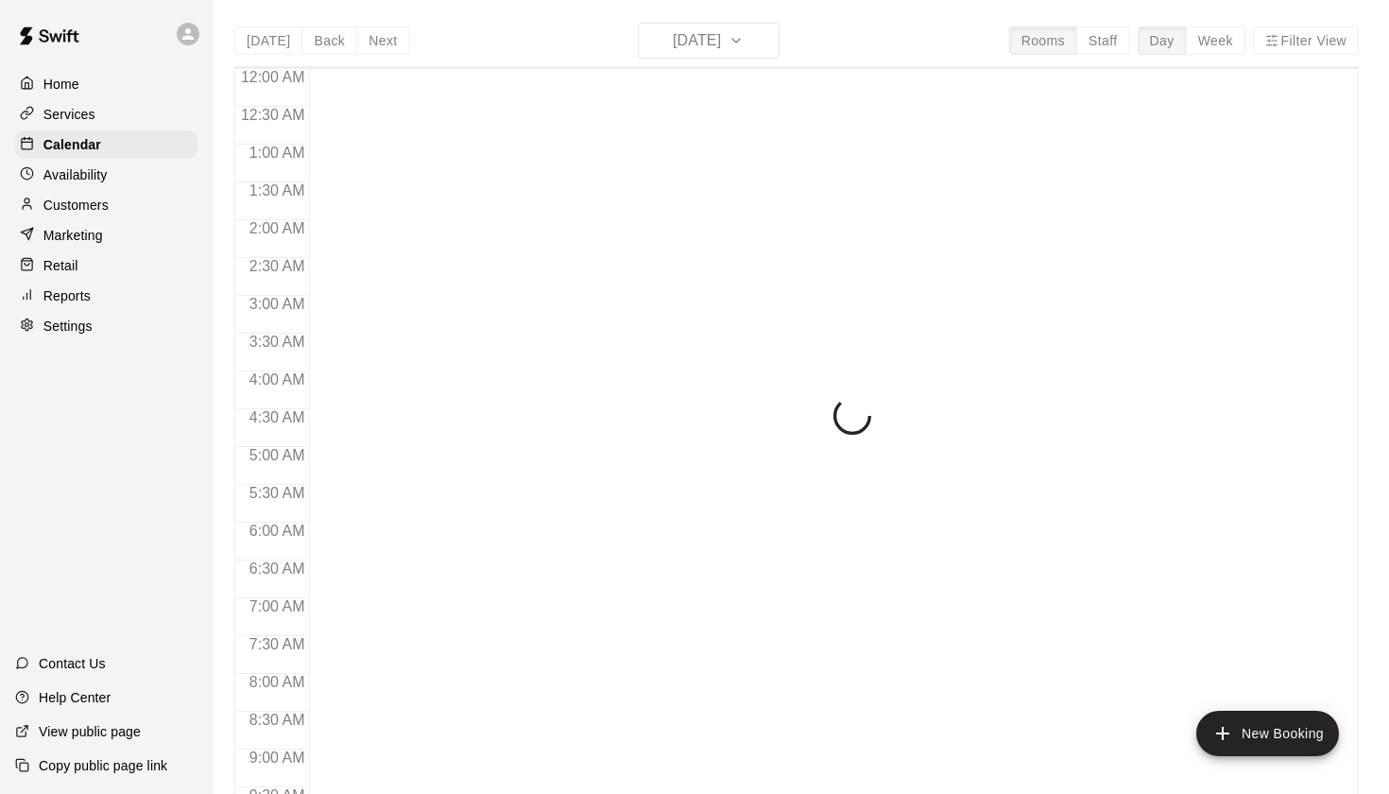
scroll to position [782, 0]
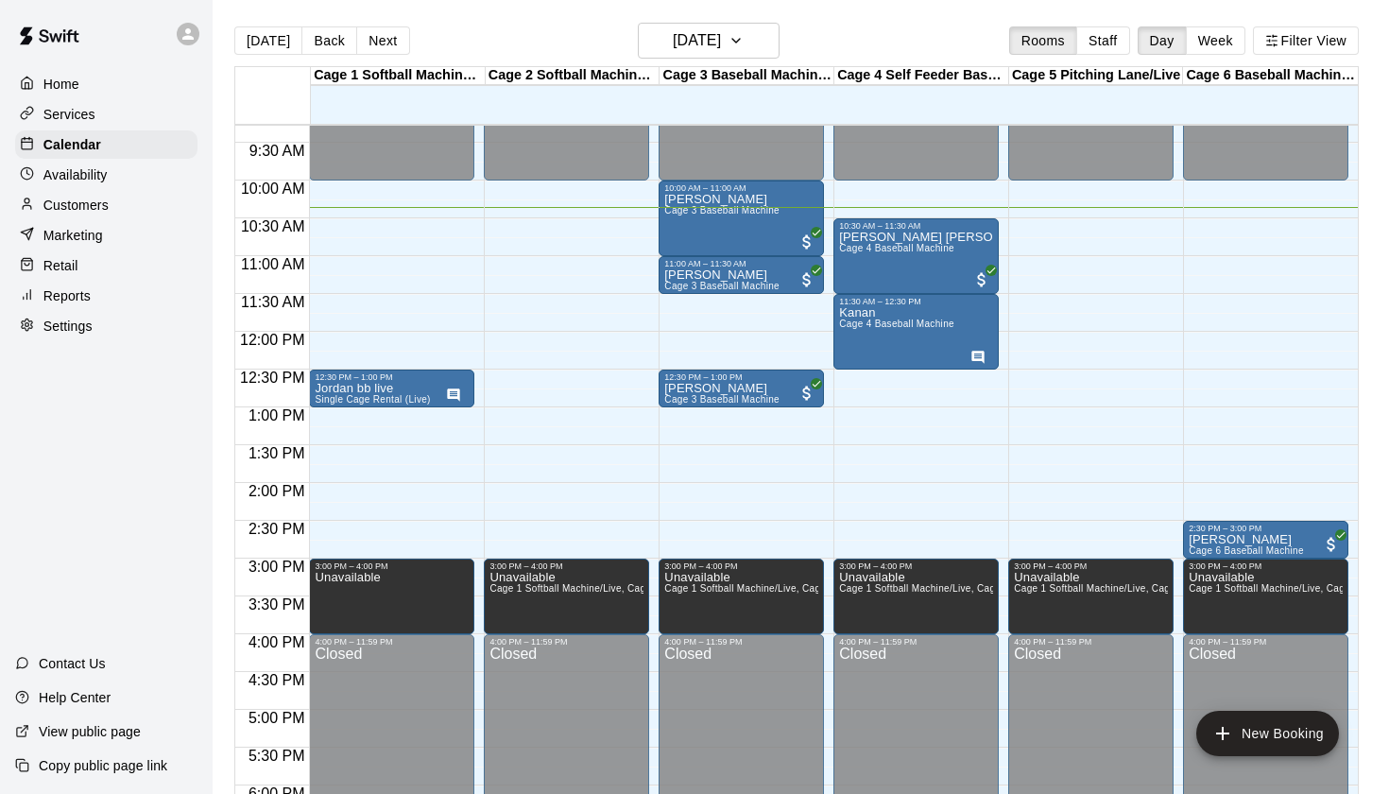
scroll to position [702, 0]
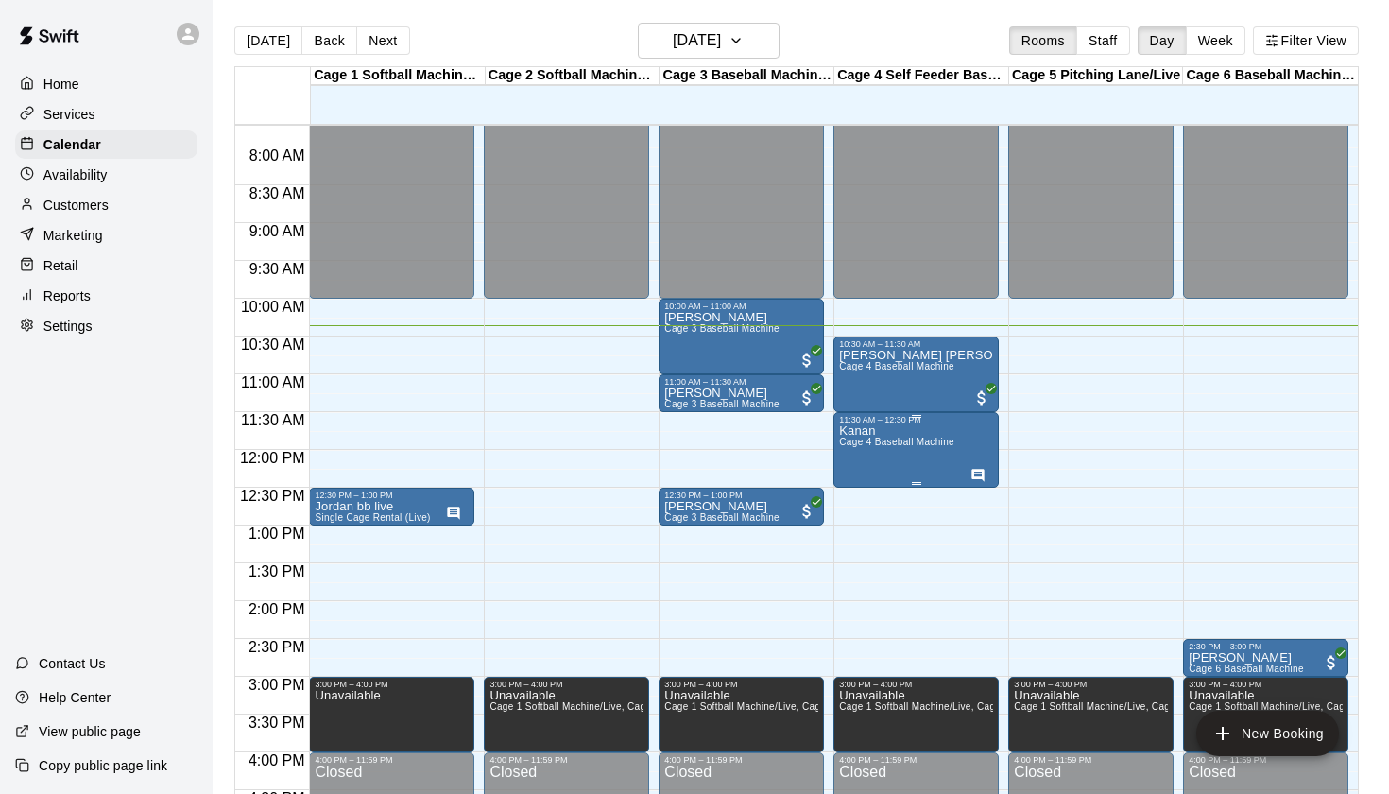
scroll to position [563, 0]
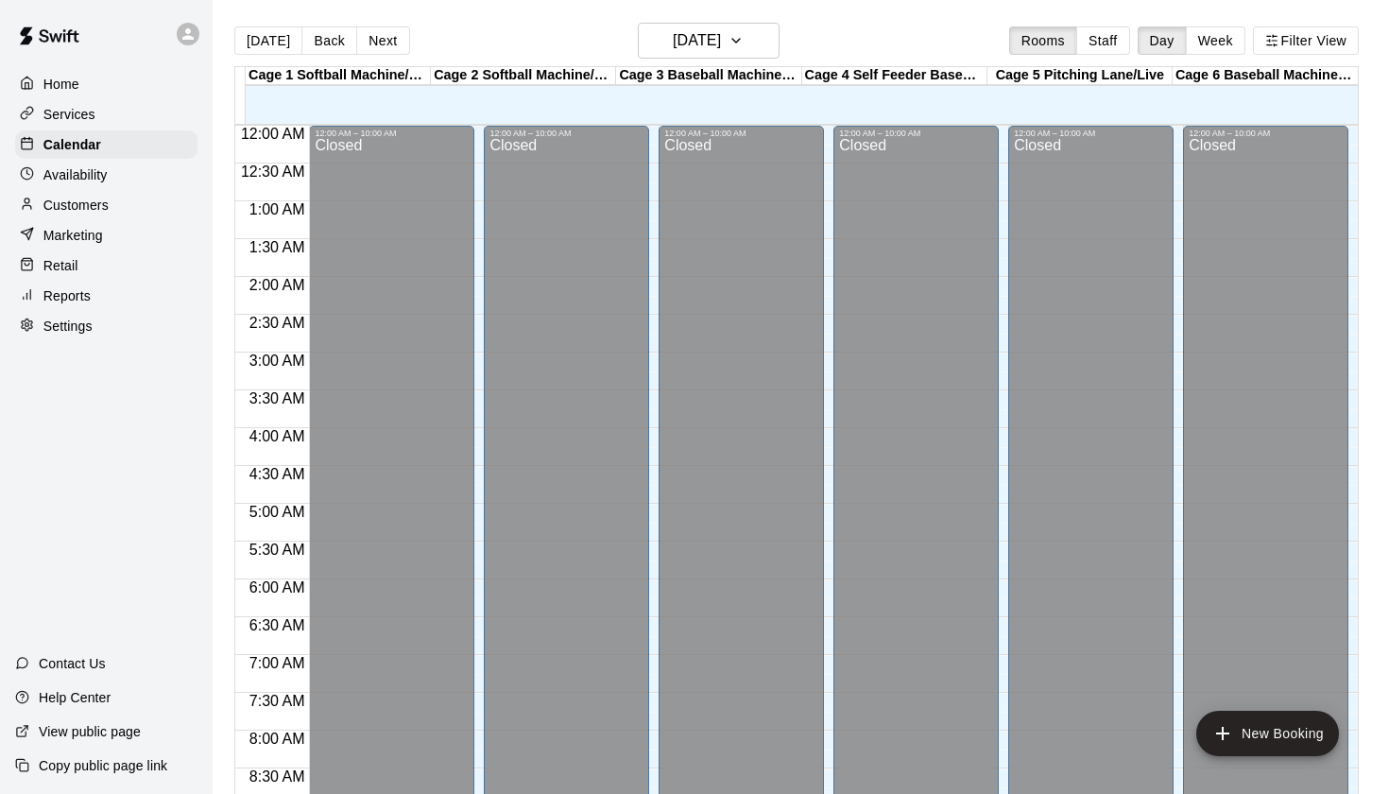
scroll to position [783, 0]
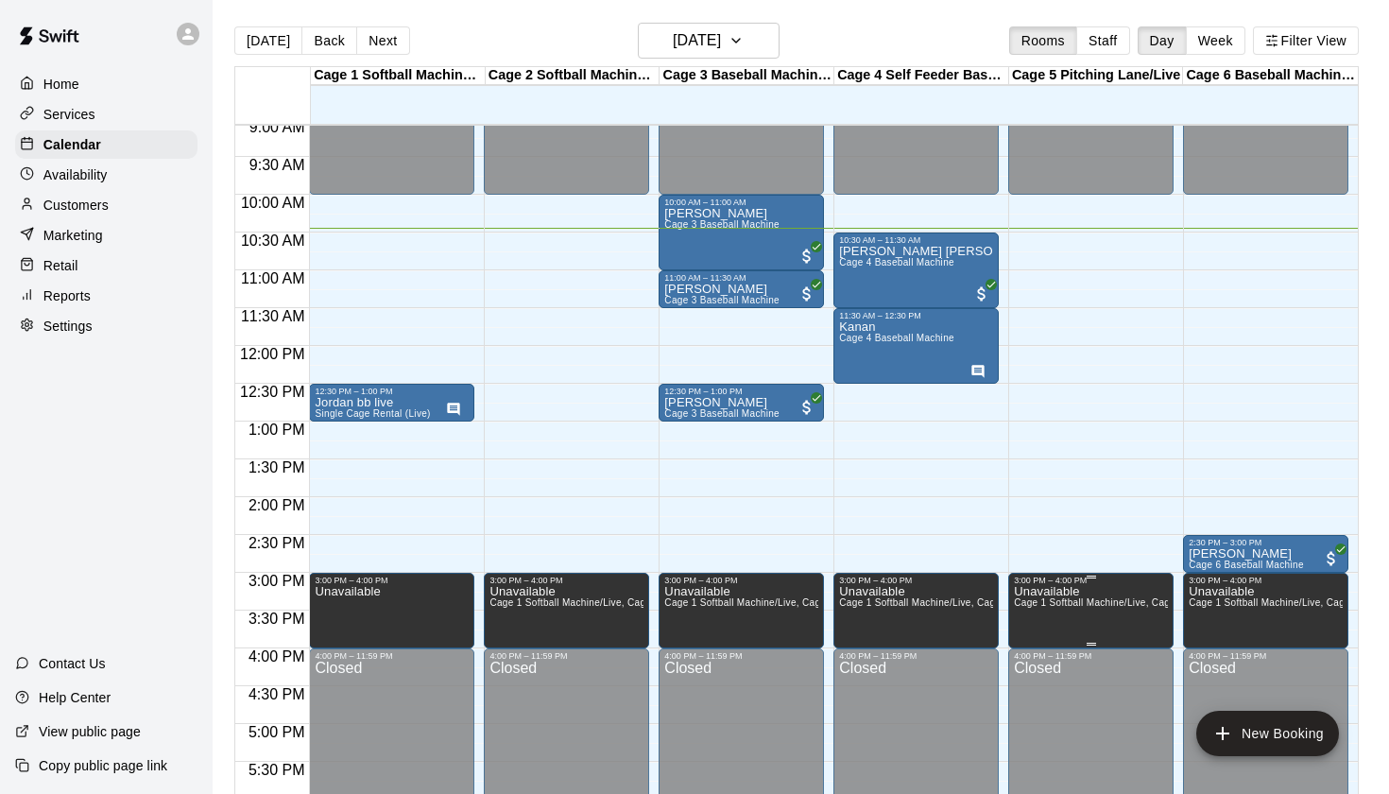
scroll to position [683, 0]
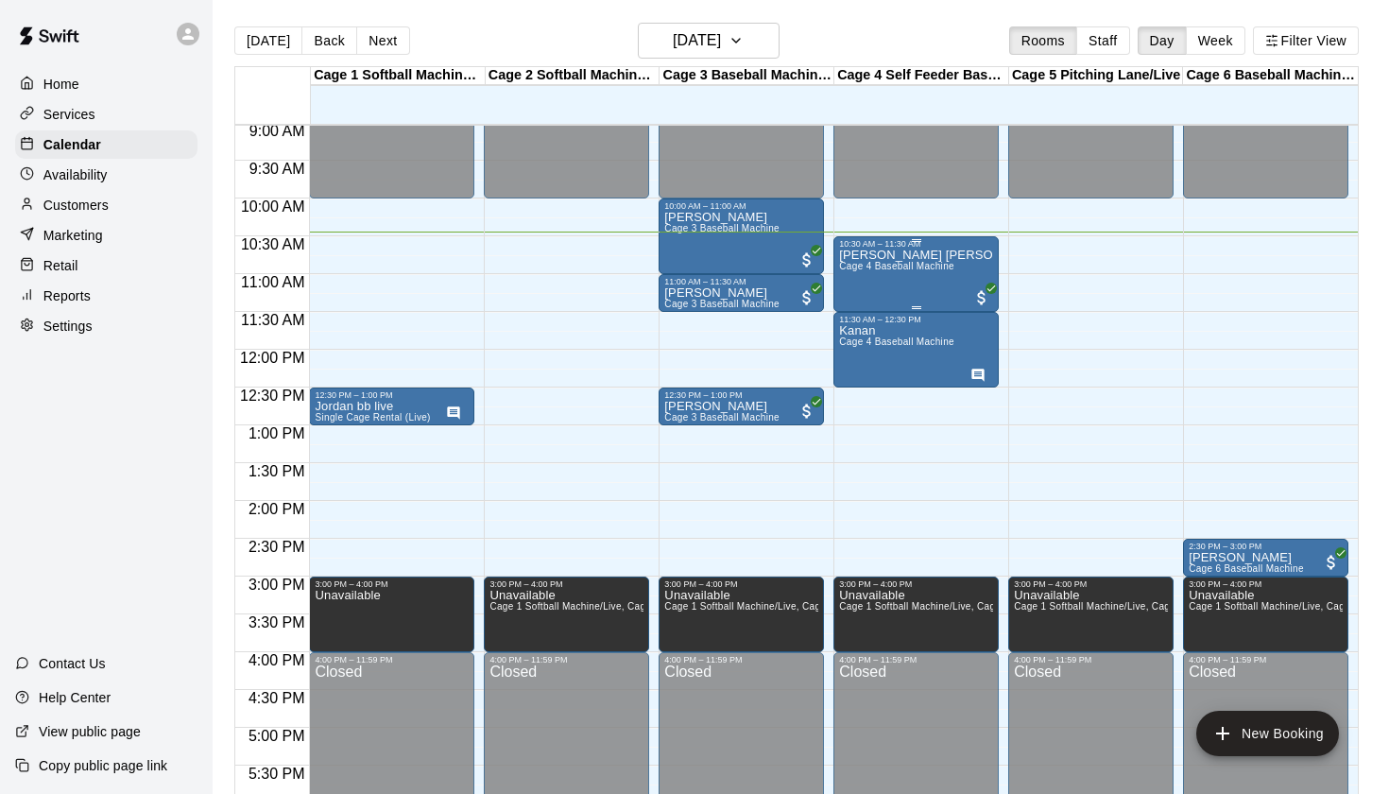
click at [904, 279] on div "Emiliano Zapata Cage 4 Baseball Machine" at bounding box center [916, 646] width 154 height 794
click at [868, 269] on icon "edit" at bounding box center [859, 269] width 23 height 23
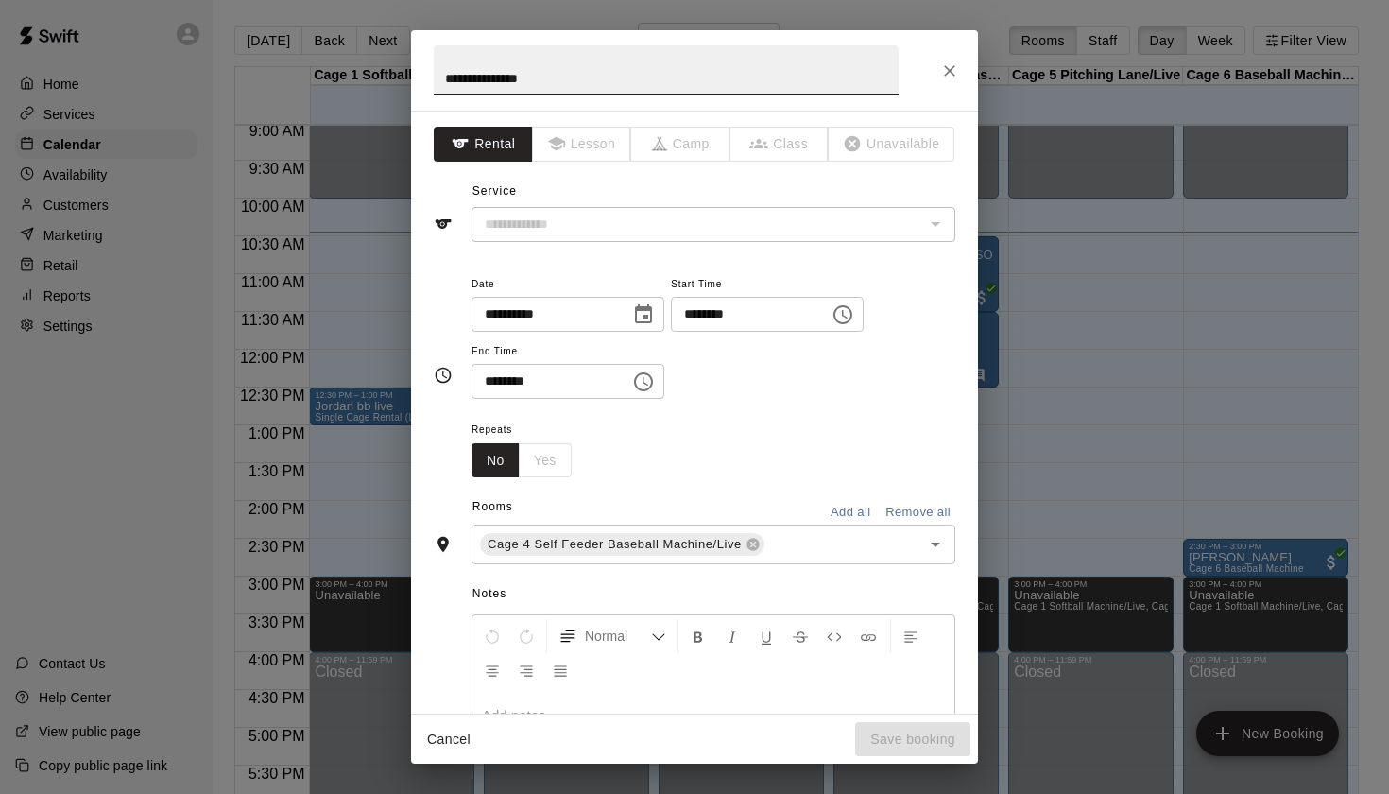
type input "**********"
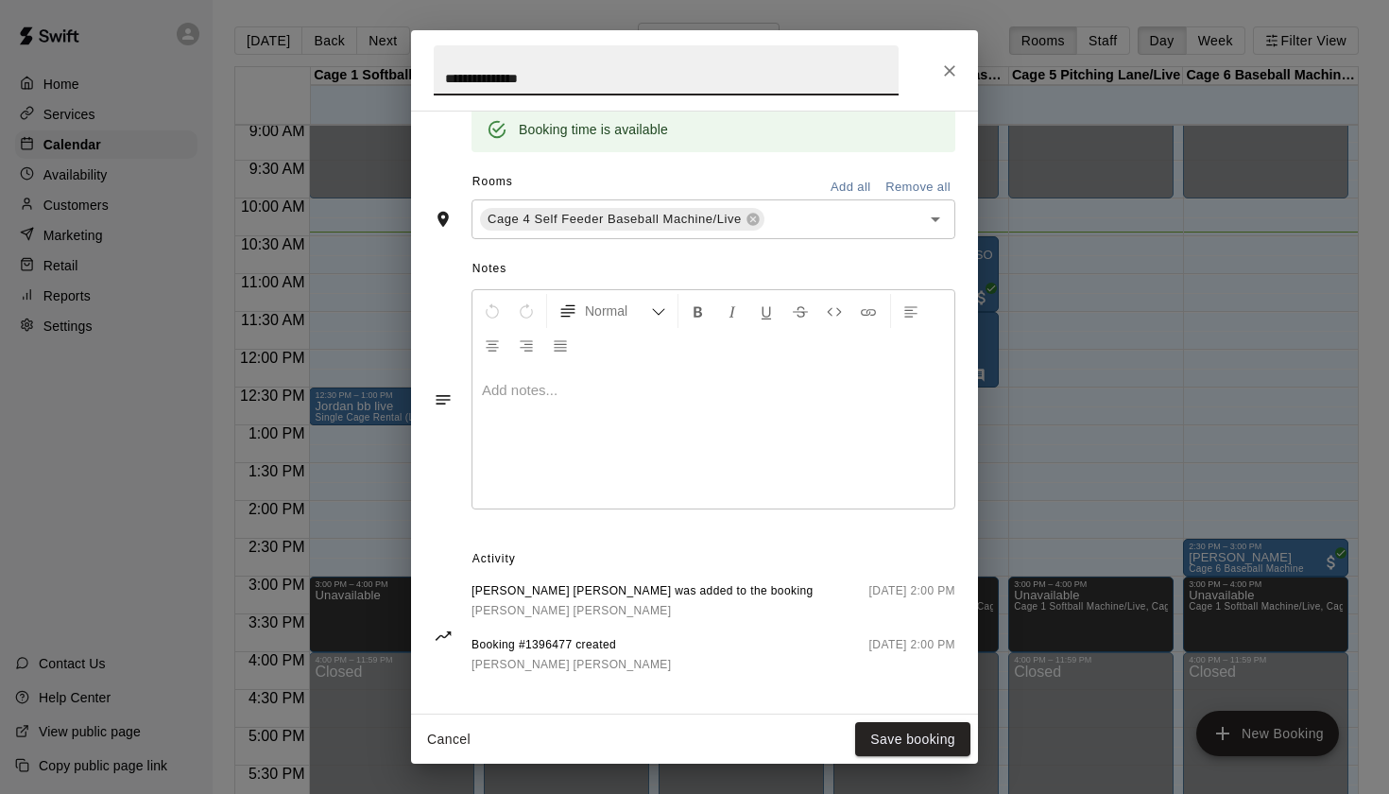
scroll to position [396, 0]
click at [528, 606] on span "[PERSON_NAME] [PERSON_NAME]" at bounding box center [572, 611] width 200 height 13
click at [956, 72] on icon "Close" at bounding box center [949, 70] width 19 height 19
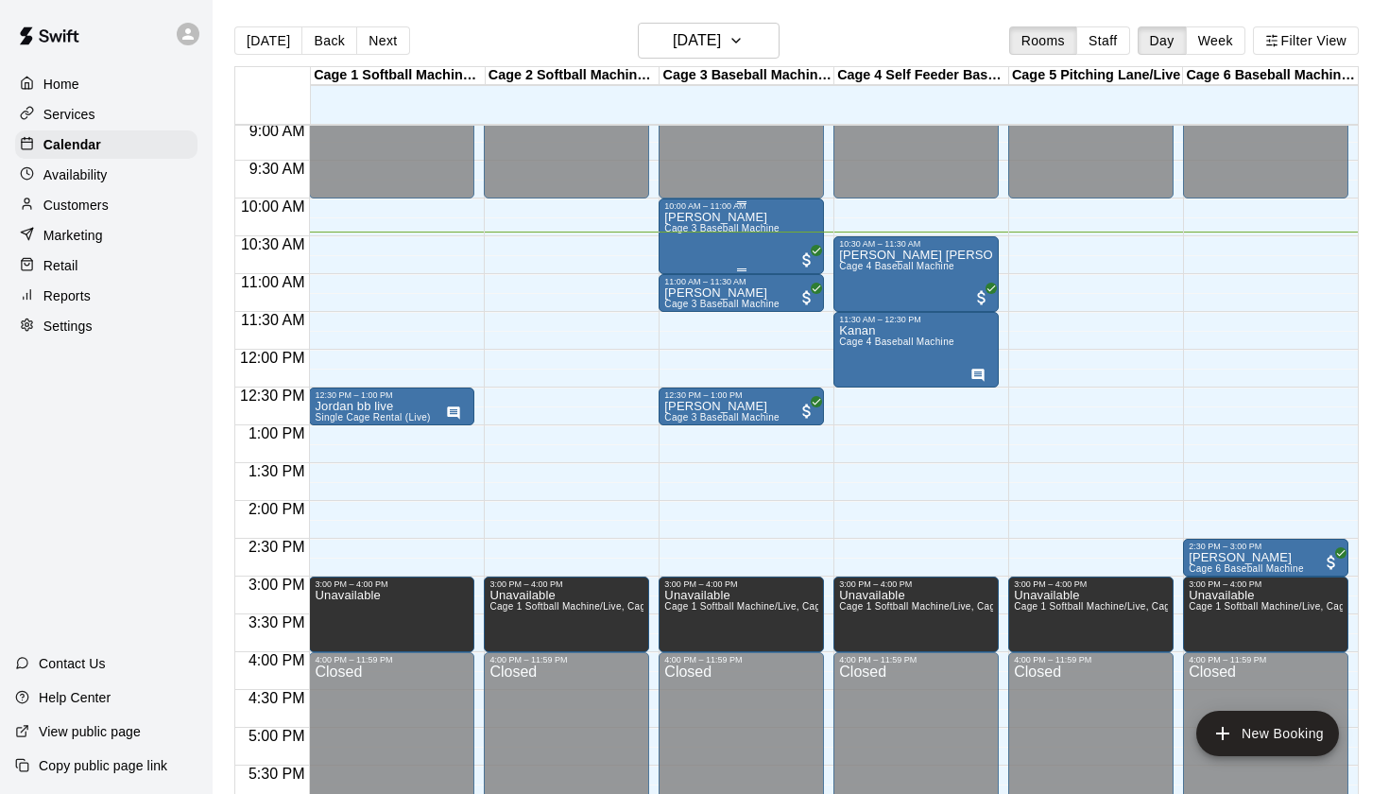
click at [724, 217] on p "[PERSON_NAME]" at bounding box center [721, 217] width 115 height 0
click at [687, 236] on icon "edit" at bounding box center [684, 238] width 17 height 17
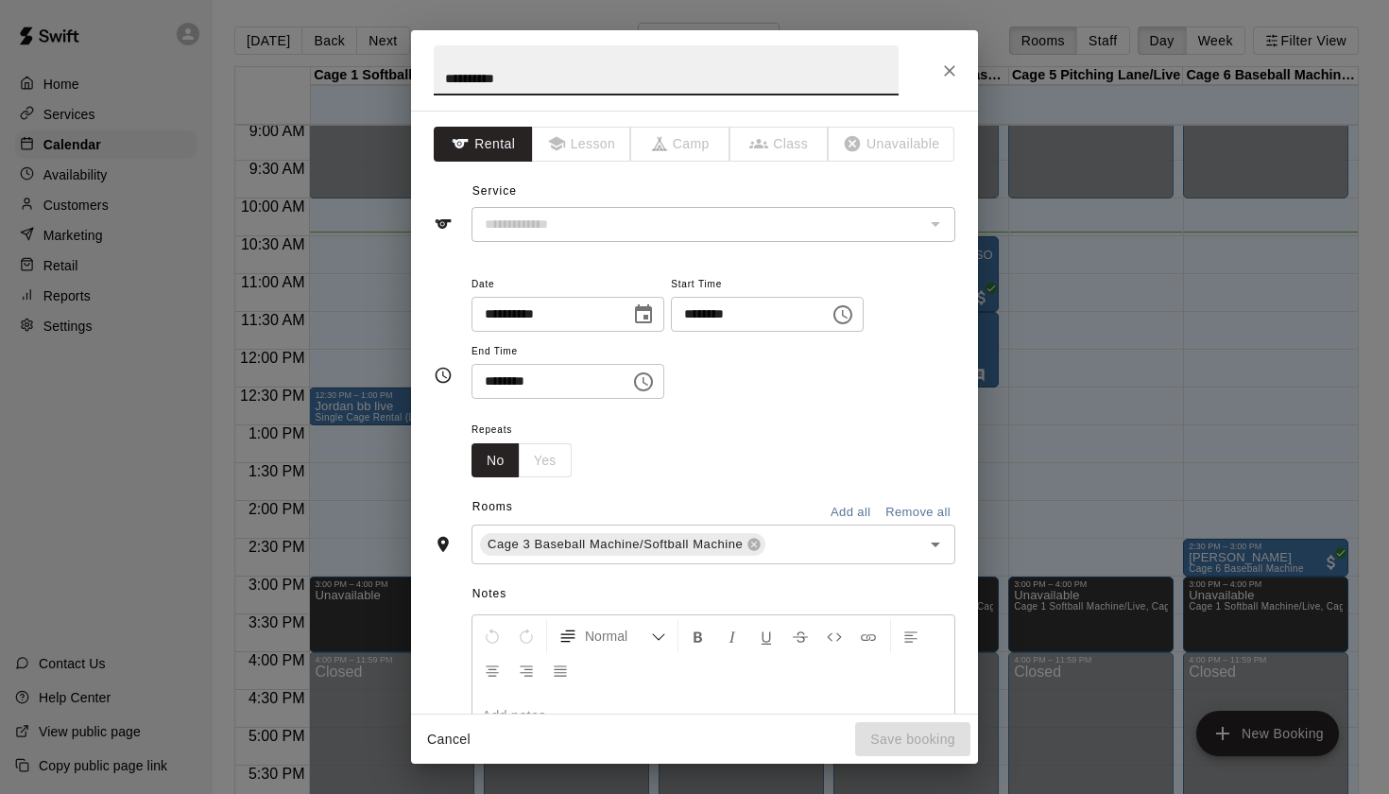
type input "**********"
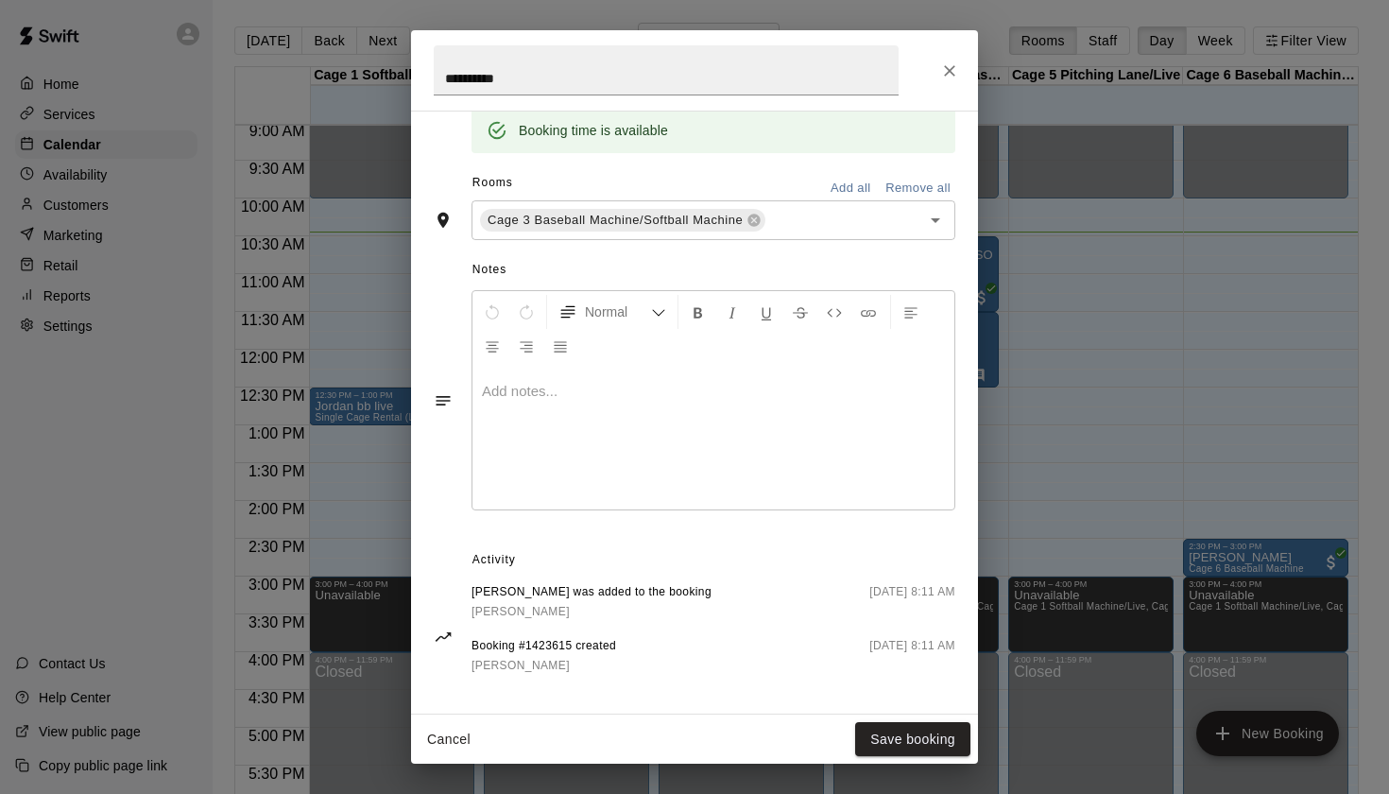
click at [507, 612] on link "[PERSON_NAME]" at bounding box center [592, 612] width 240 height 20
click at [954, 60] on button "Close" at bounding box center [950, 71] width 34 height 34
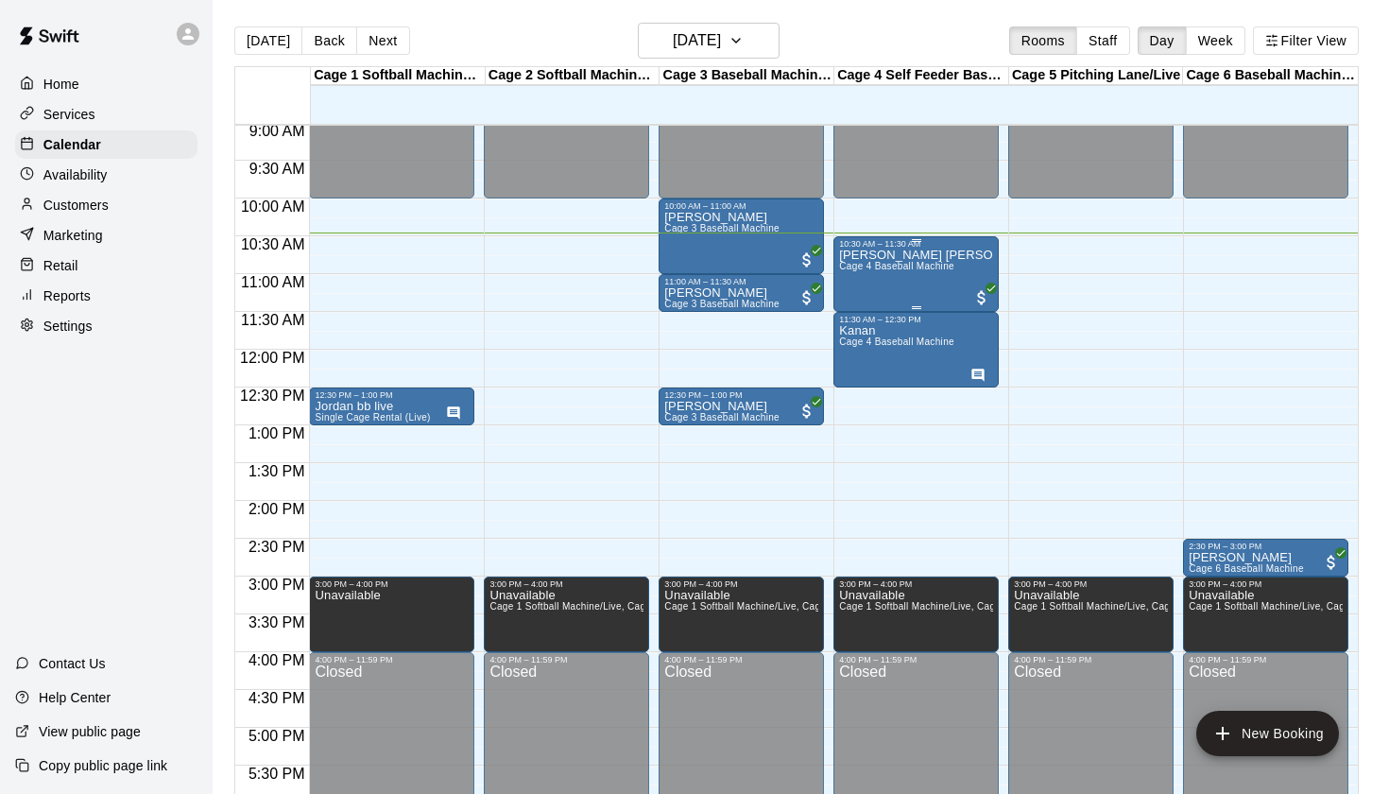
click at [888, 255] on p "[PERSON_NAME] [PERSON_NAME]" at bounding box center [916, 255] width 154 height 0
click at [853, 272] on icon "edit" at bounding box center [859, 276] width 23 height 23
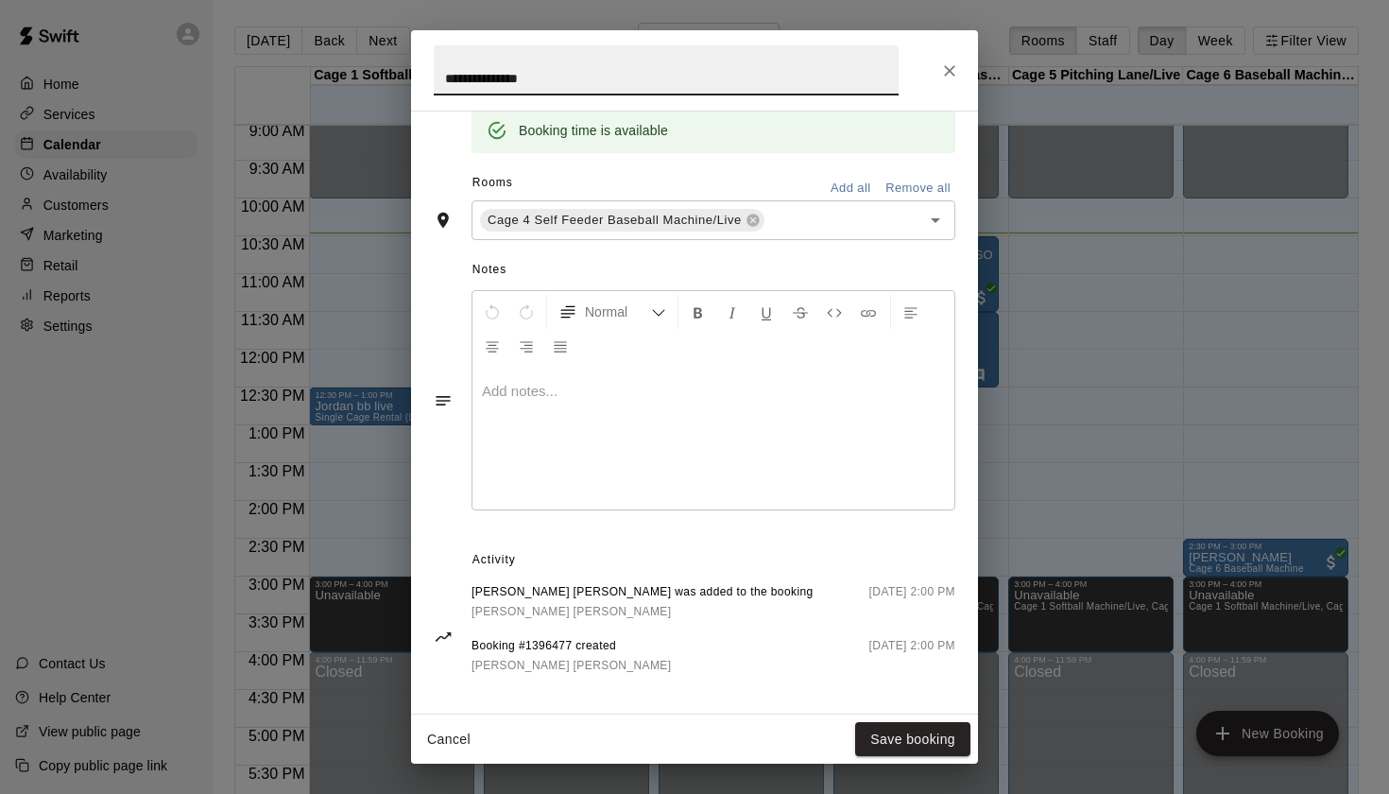
click at [514, 609] on span "[PERSON_NAME] [PERSON_NAME]" at bounding box center [572, 611] width 200 height 13
click at [958, 66] on icon "Close" at bounding box center [949, 70] width 19 height 19
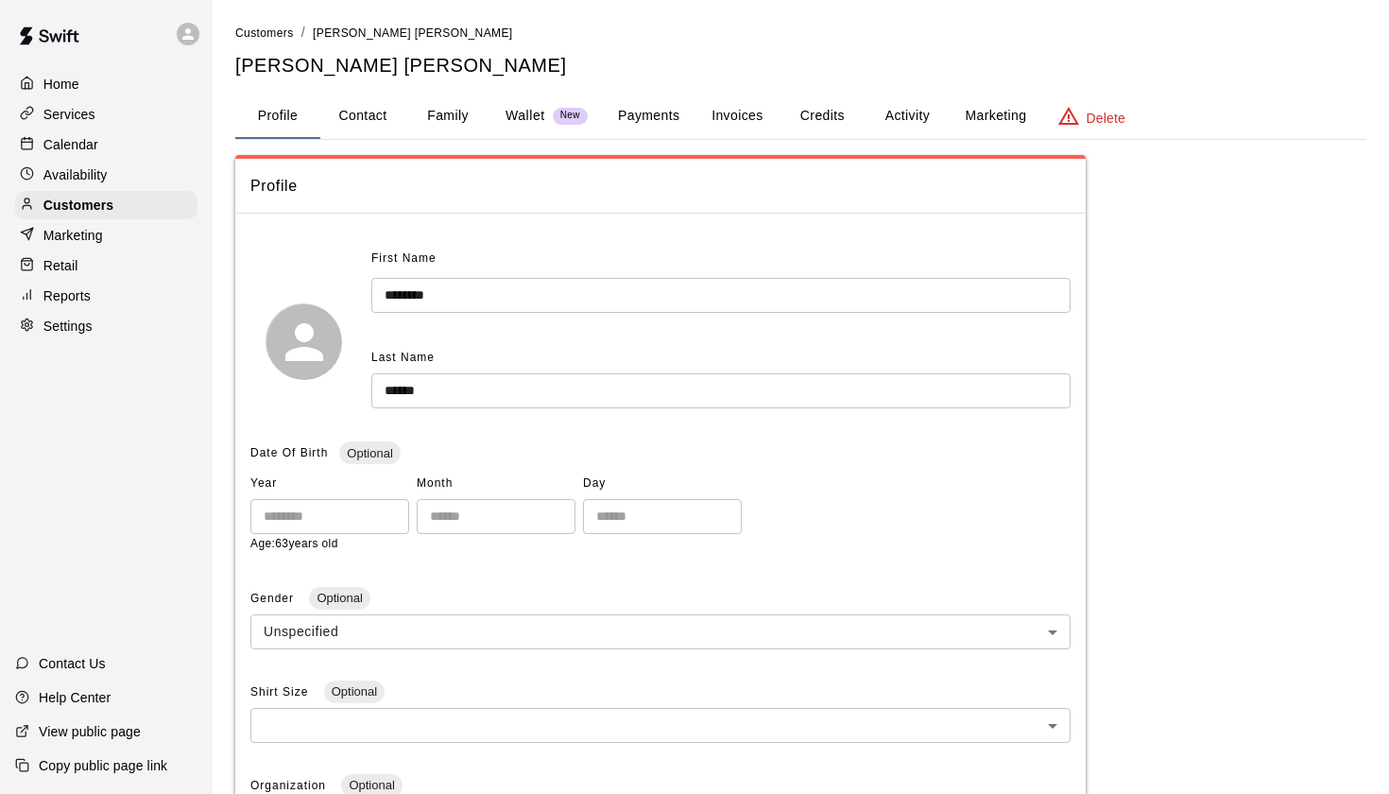
click at [373, 111] on button "Contact" at bounding box center [362, 116] width 85 height 45
select select "**"
click at [372, 112] on button "Contact" at bounding box center [362, 116] width 85 height 45
select select "**"
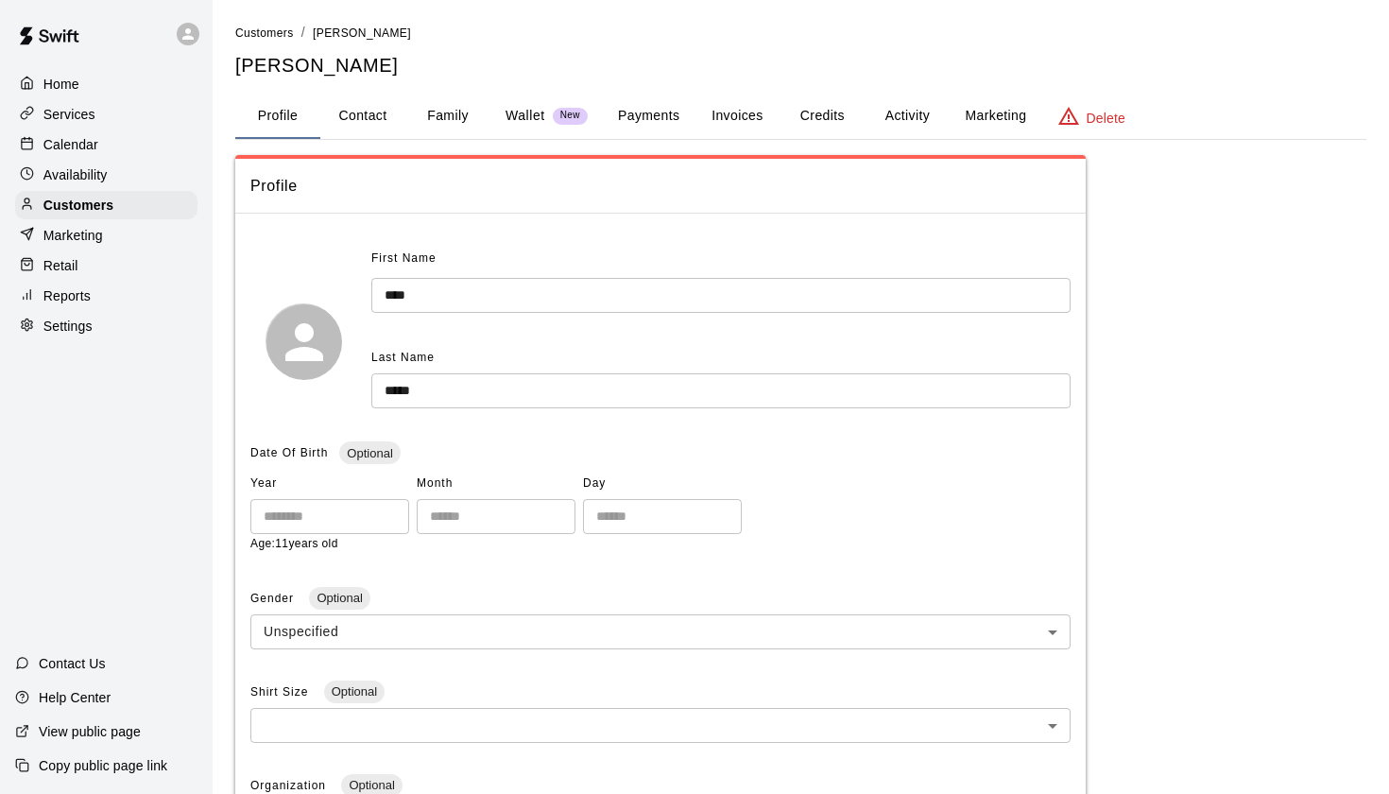
select select "**"
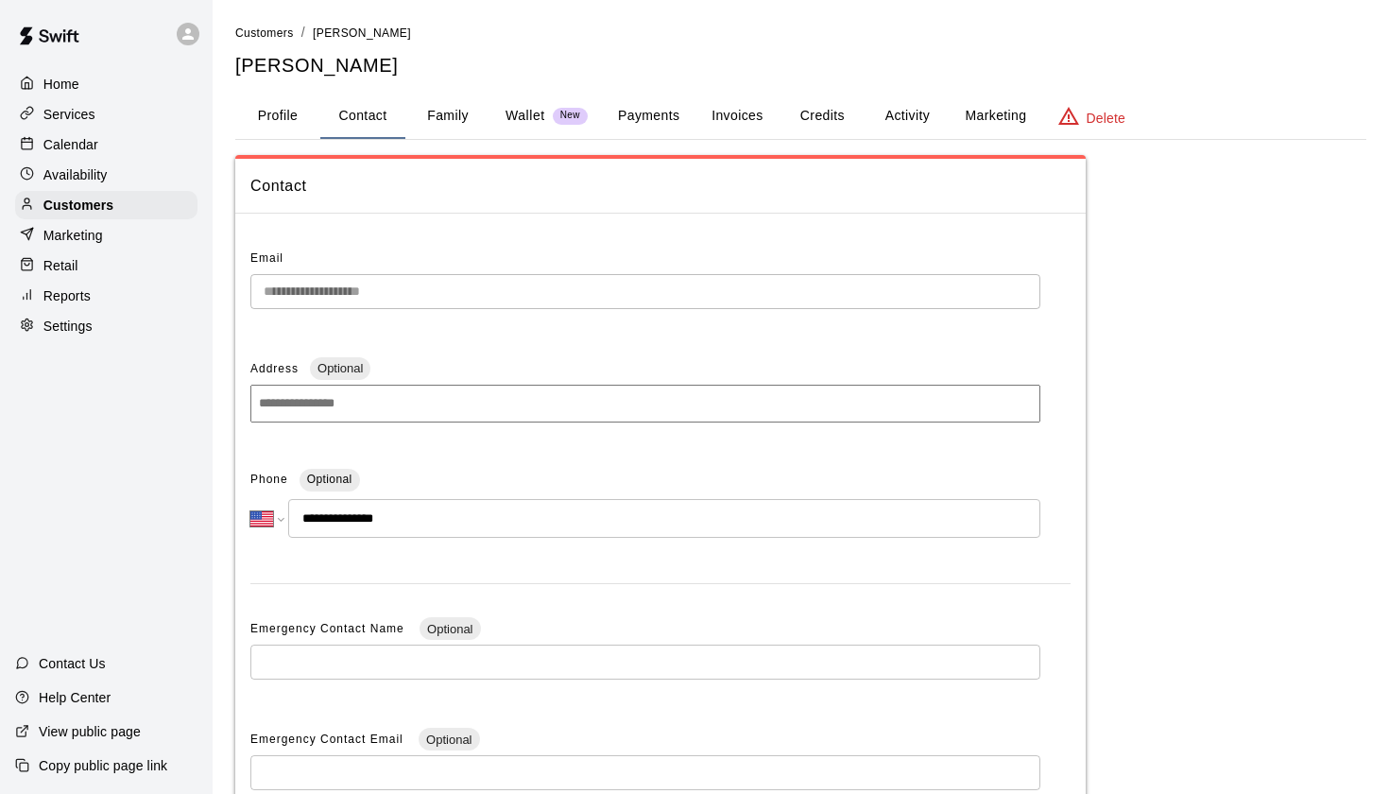
click at [287, 116] on button "Profile" at bounding box center [277, 116] width 85 height 45
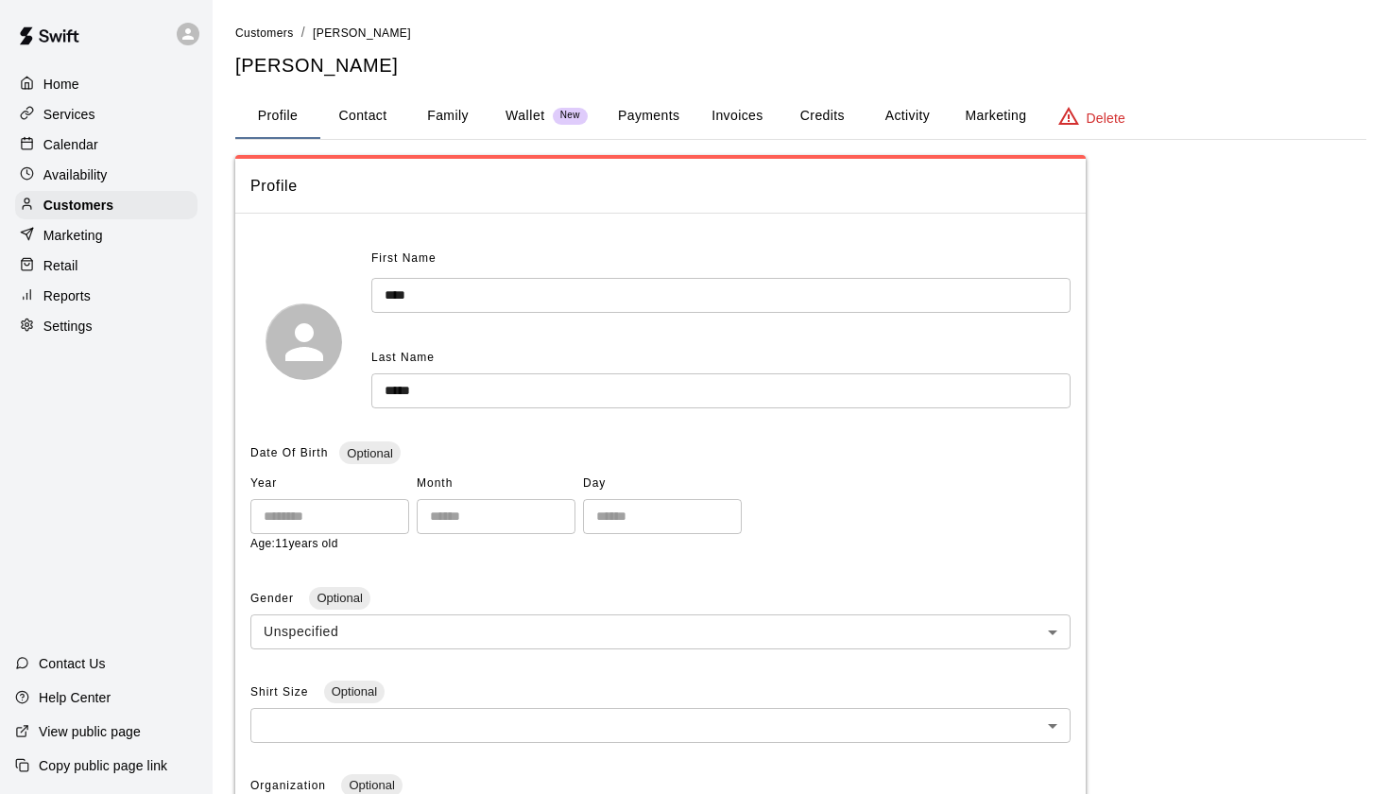
click at [345, 125] on button "Contact" at bounding box center [362, 116] width 85 height 45
select select "**"
click at [377, 119] on button "Contact" at bounding box center [362, 116] width 85 height 45
select select "**"
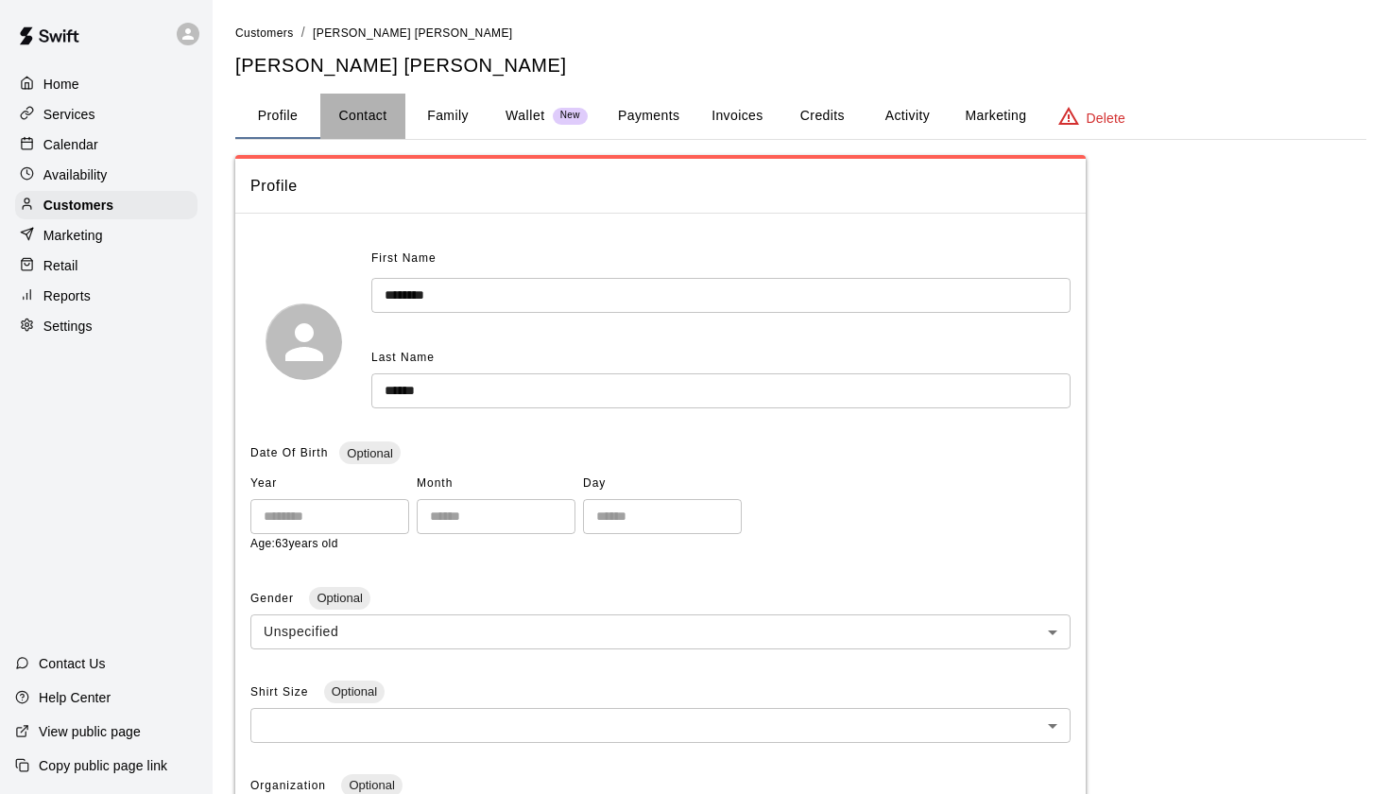
select select "**"
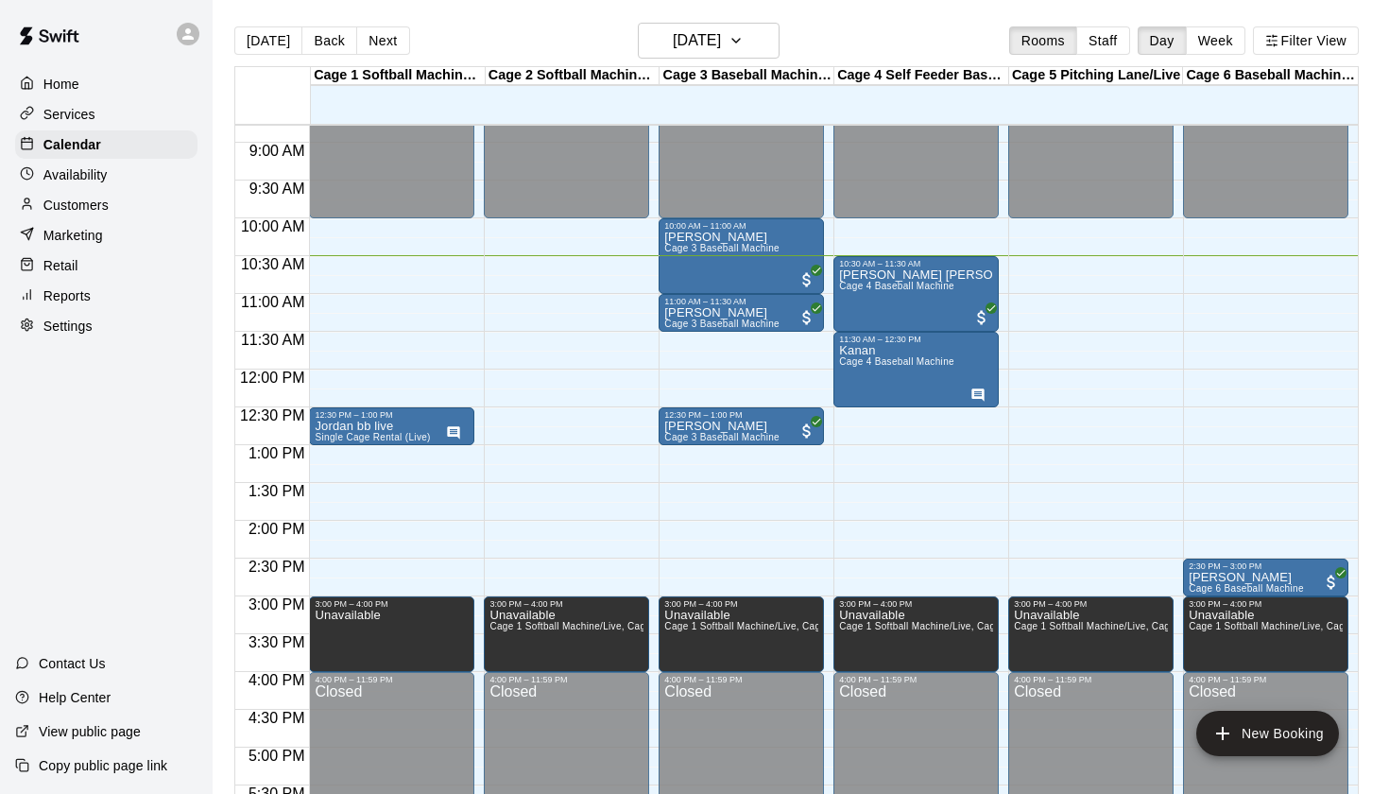
scroll to position [650, 0]
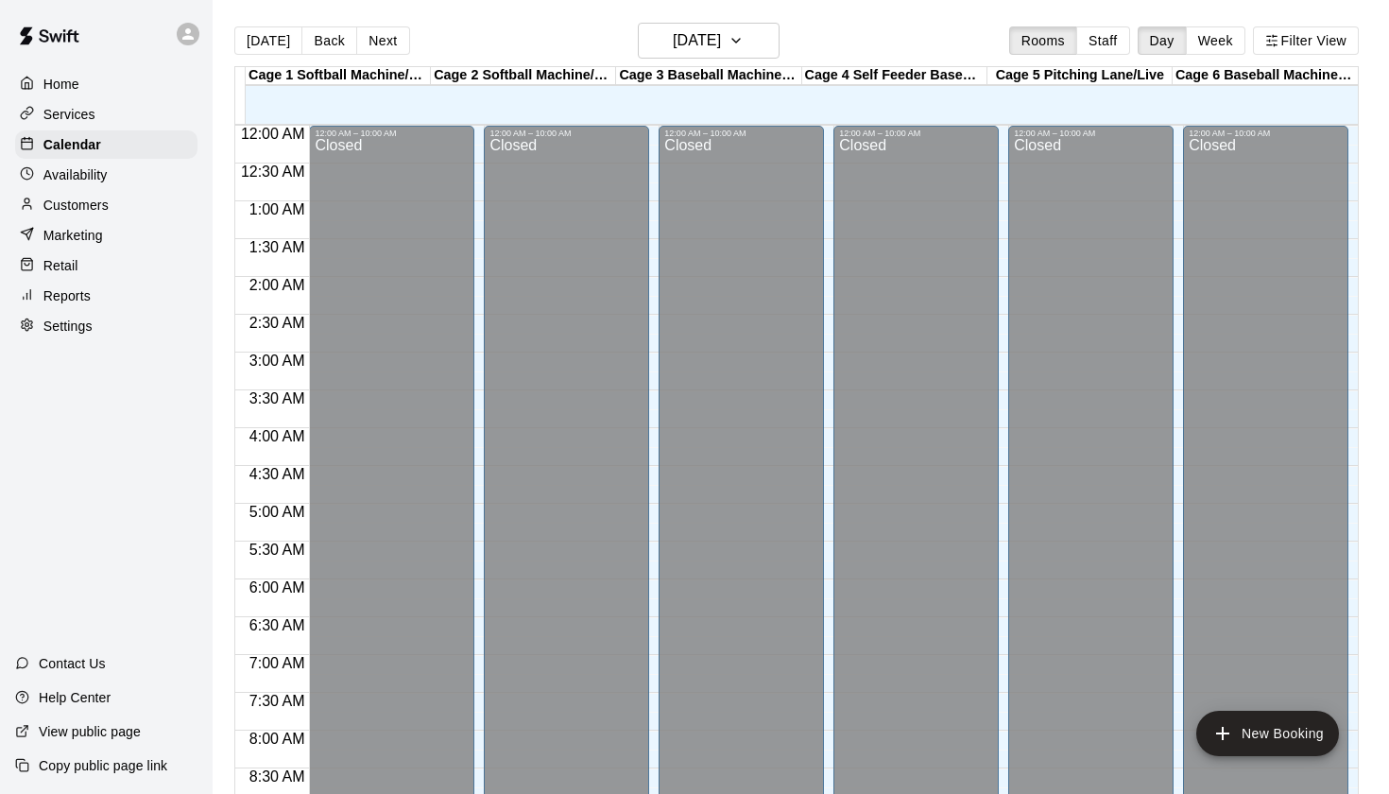
scroll to position [809, 0]
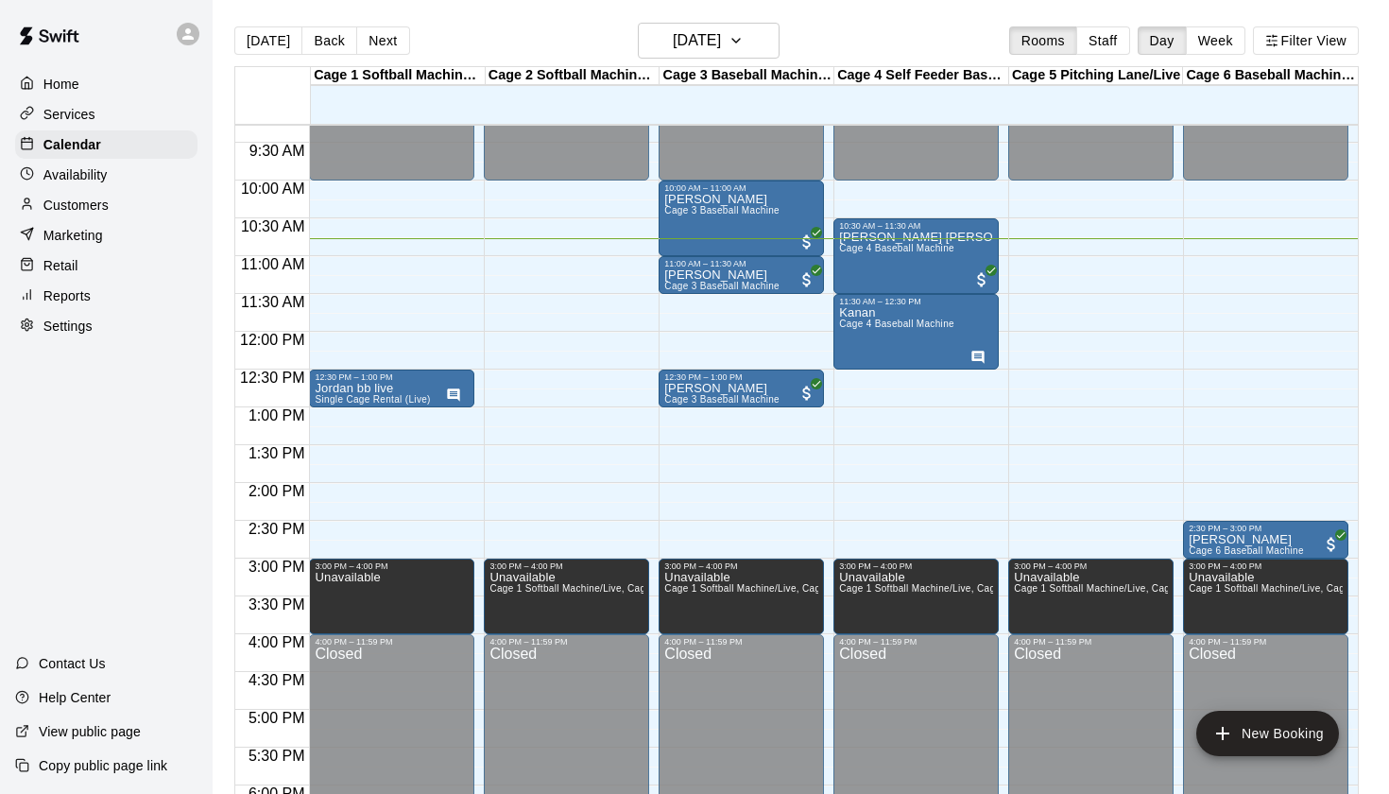
scroll to position [705, 0]
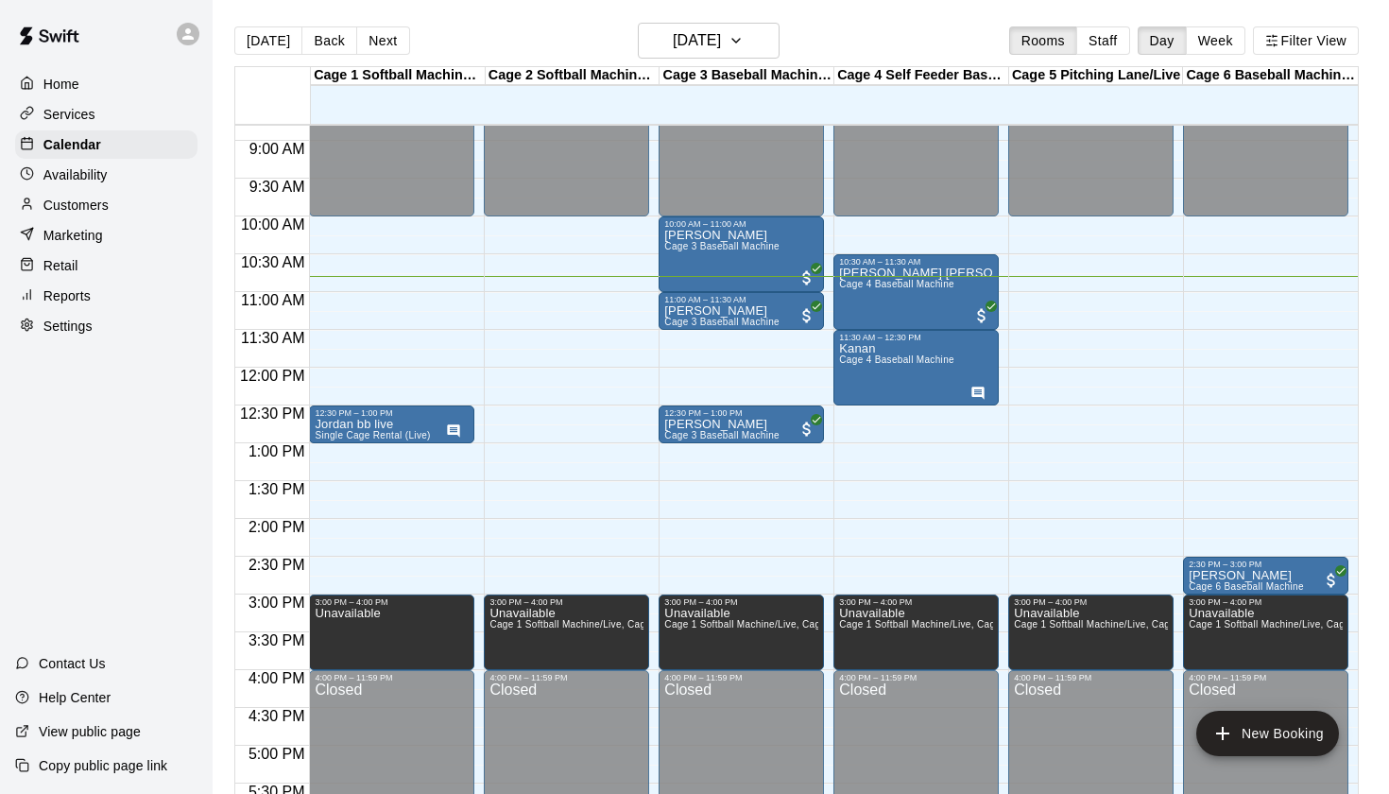
scroll to position [666, 0]
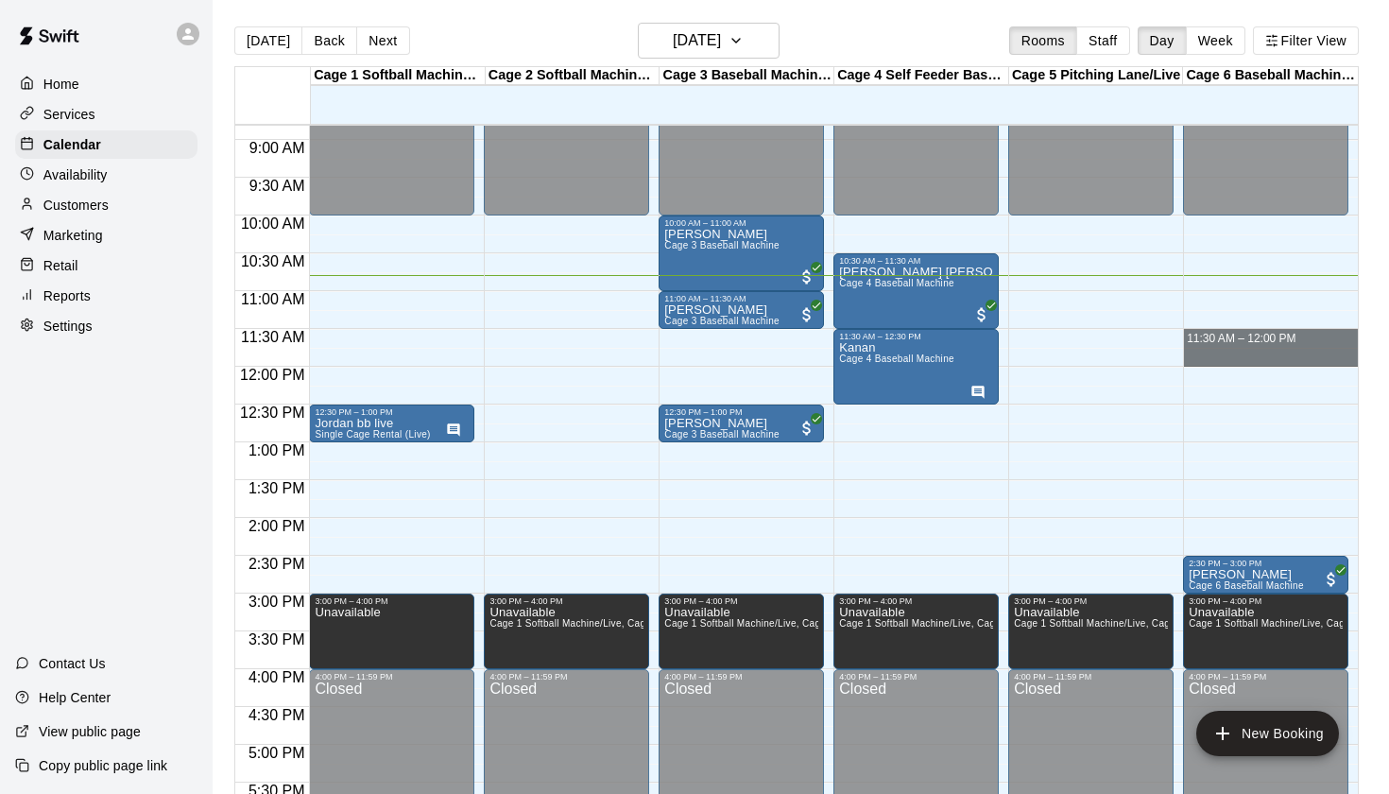
drag, startPoint x: 1189, startPoint y: 333, endPoint x: 1195, endPoint y: 355, distance: 23.4
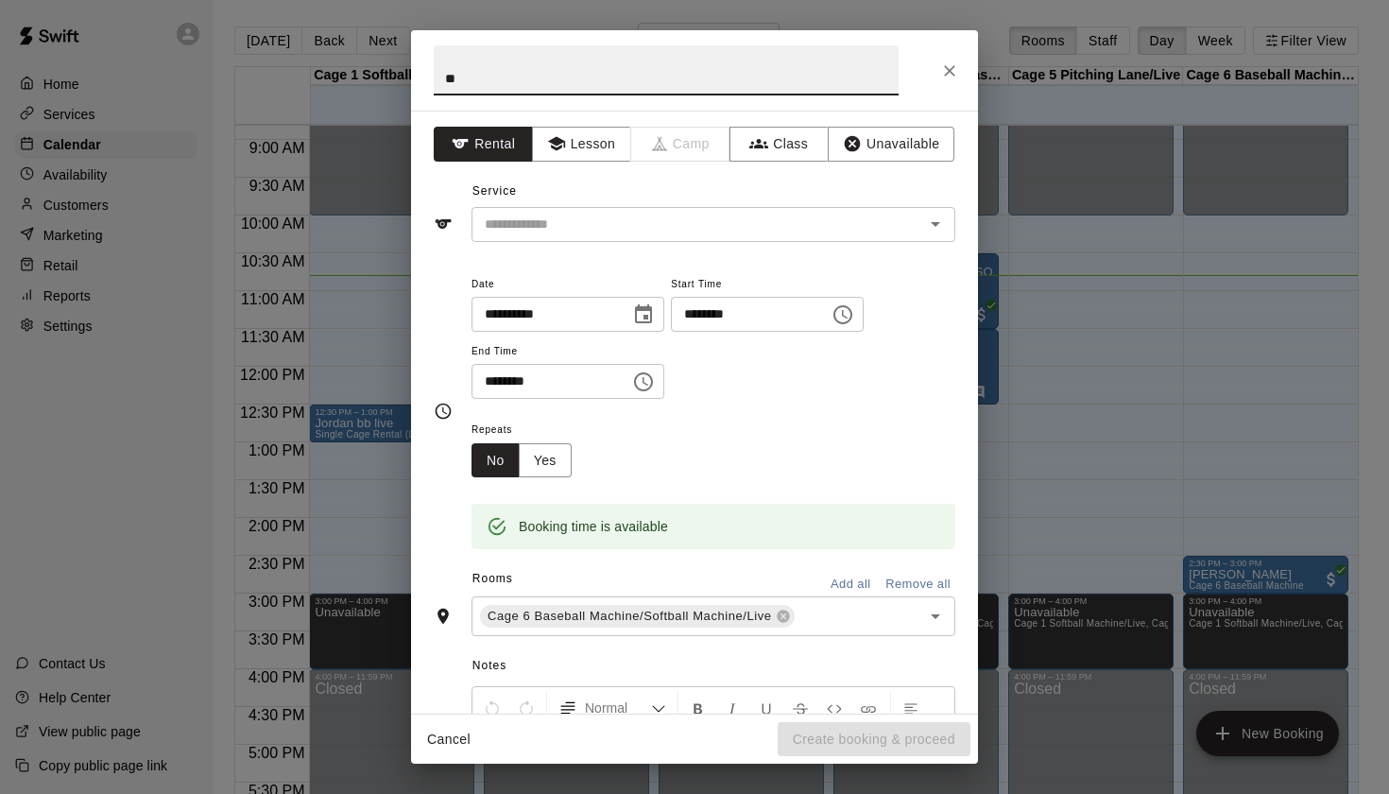
type input "*"
click at [941, 222] on icon "Open" at bounding box center [935, 224] width 23 height 23
type input "**********"
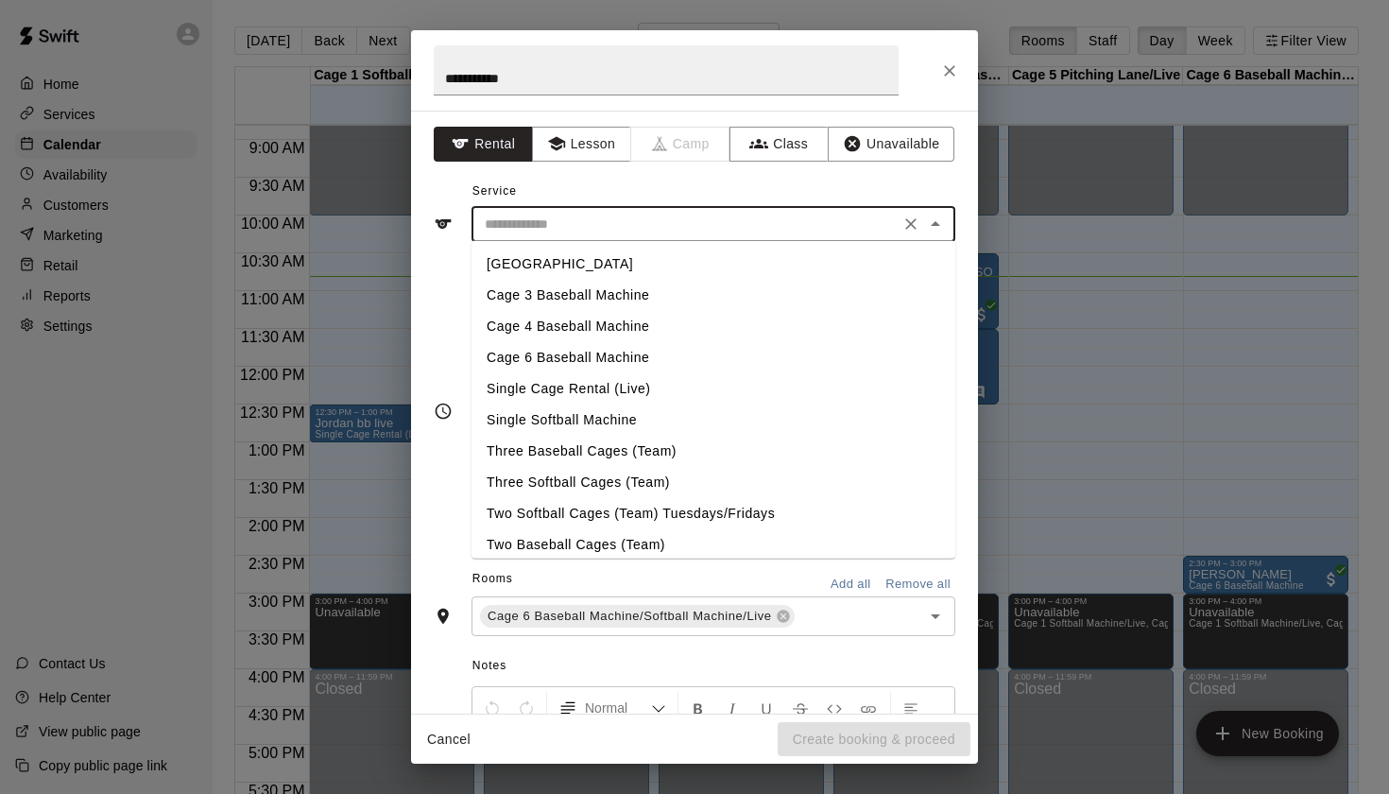
click at [615, 356] on li "Cage 6 Baseball Machine" at bounding box center [714, 357] width 484 height 31
type input "**********"
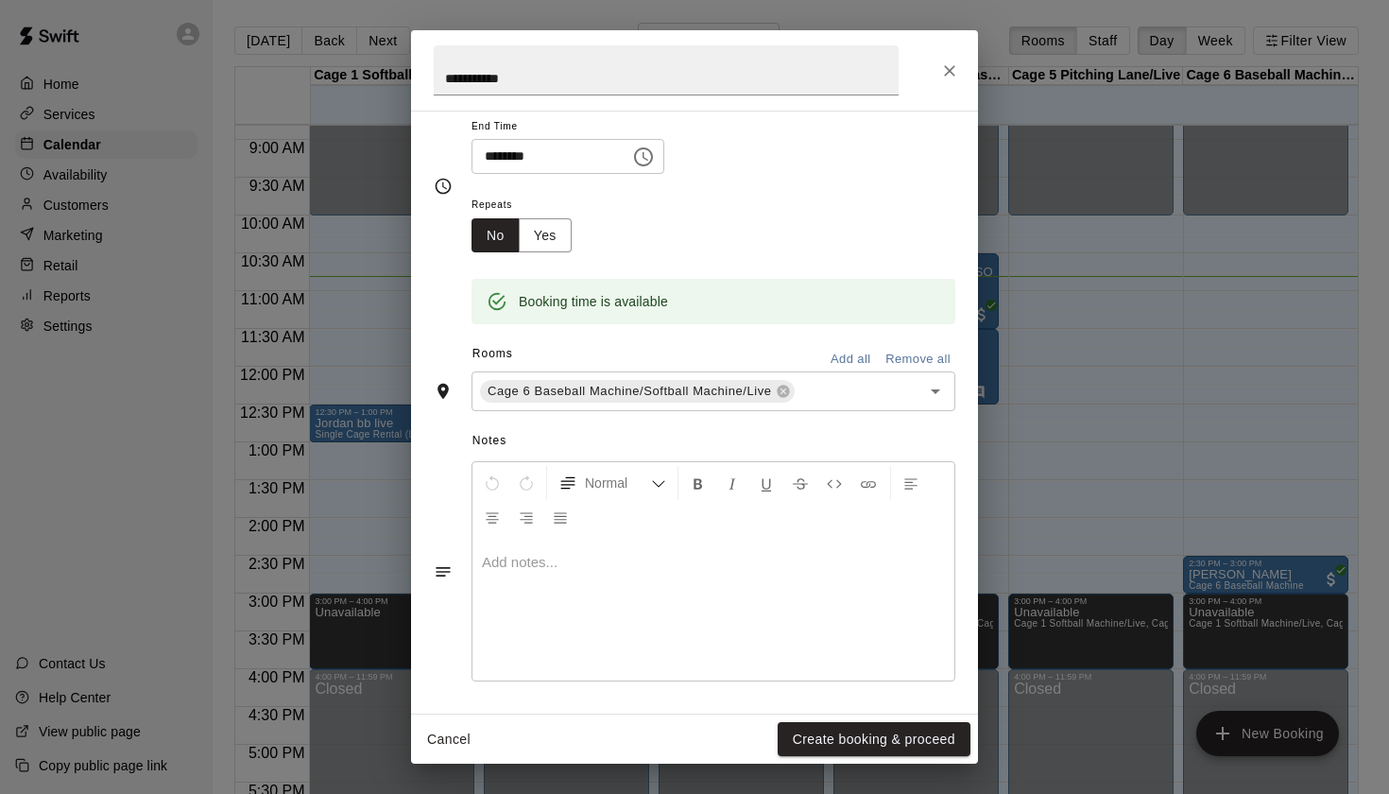
click at [607, 621] on div at bounding box center [714, 610] width 482 height 142
click at [799, 727] on button "Create booking & proceed" at bounding box center [874, 739] width 193 height 35
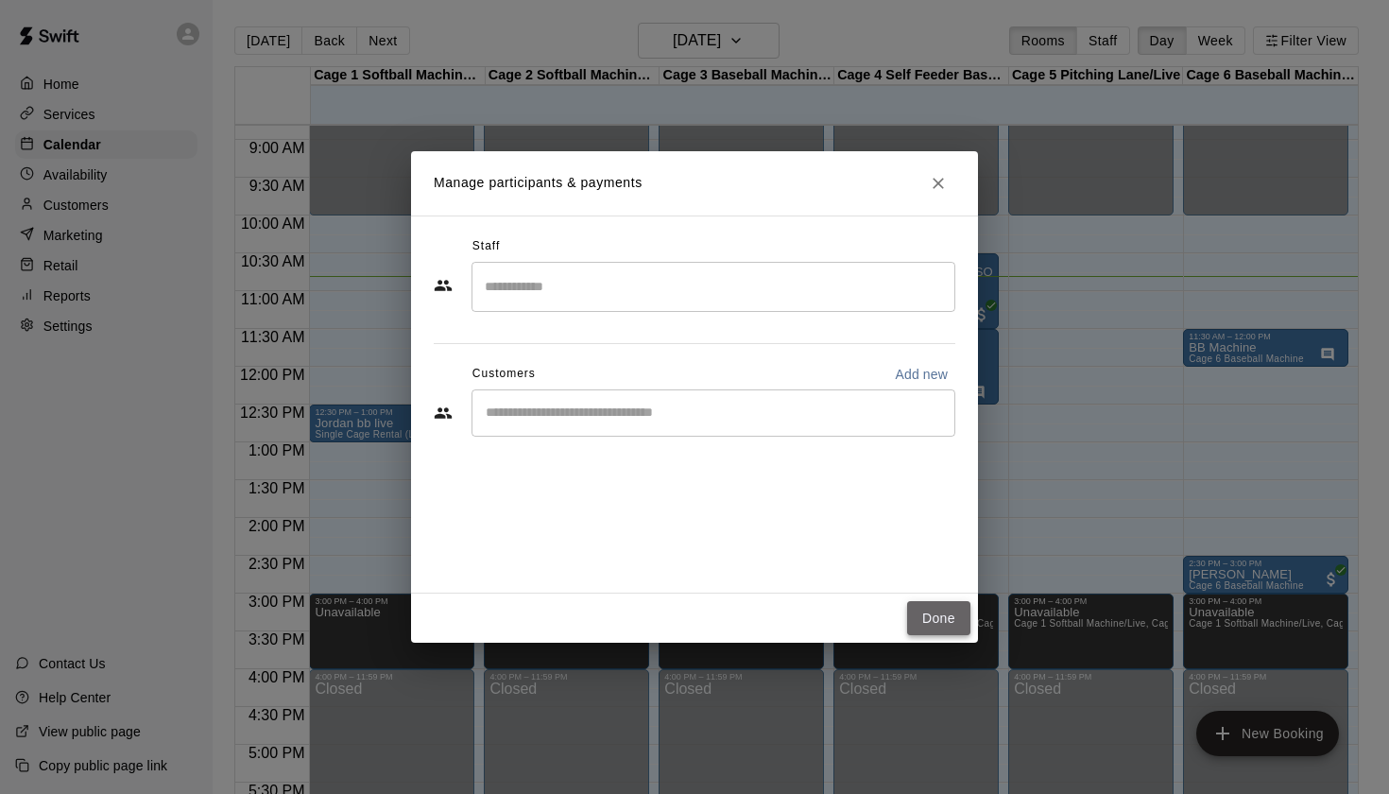
click at [940, 610] on button "Done" at bounding box center [938, 618] width 63 height 35
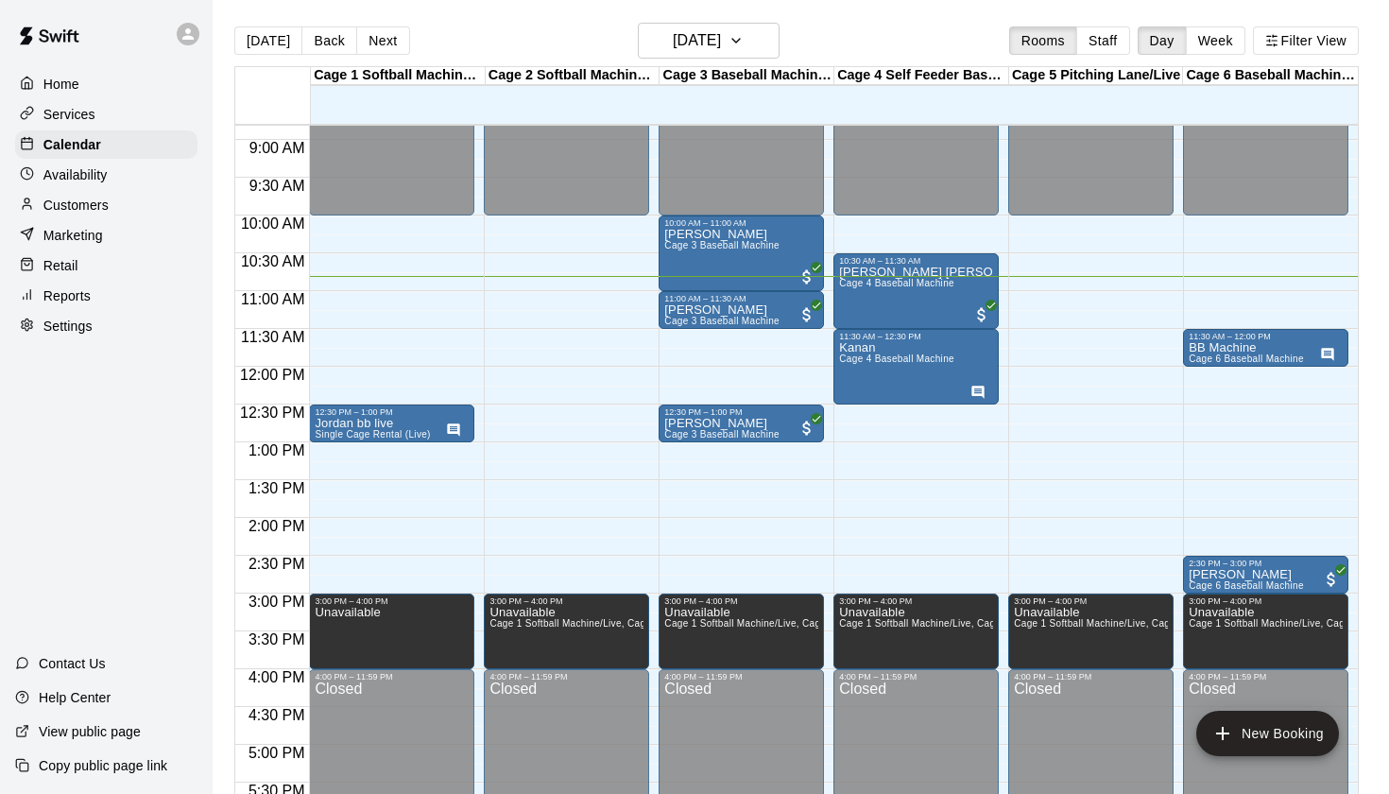
scroll to position [652, 0]
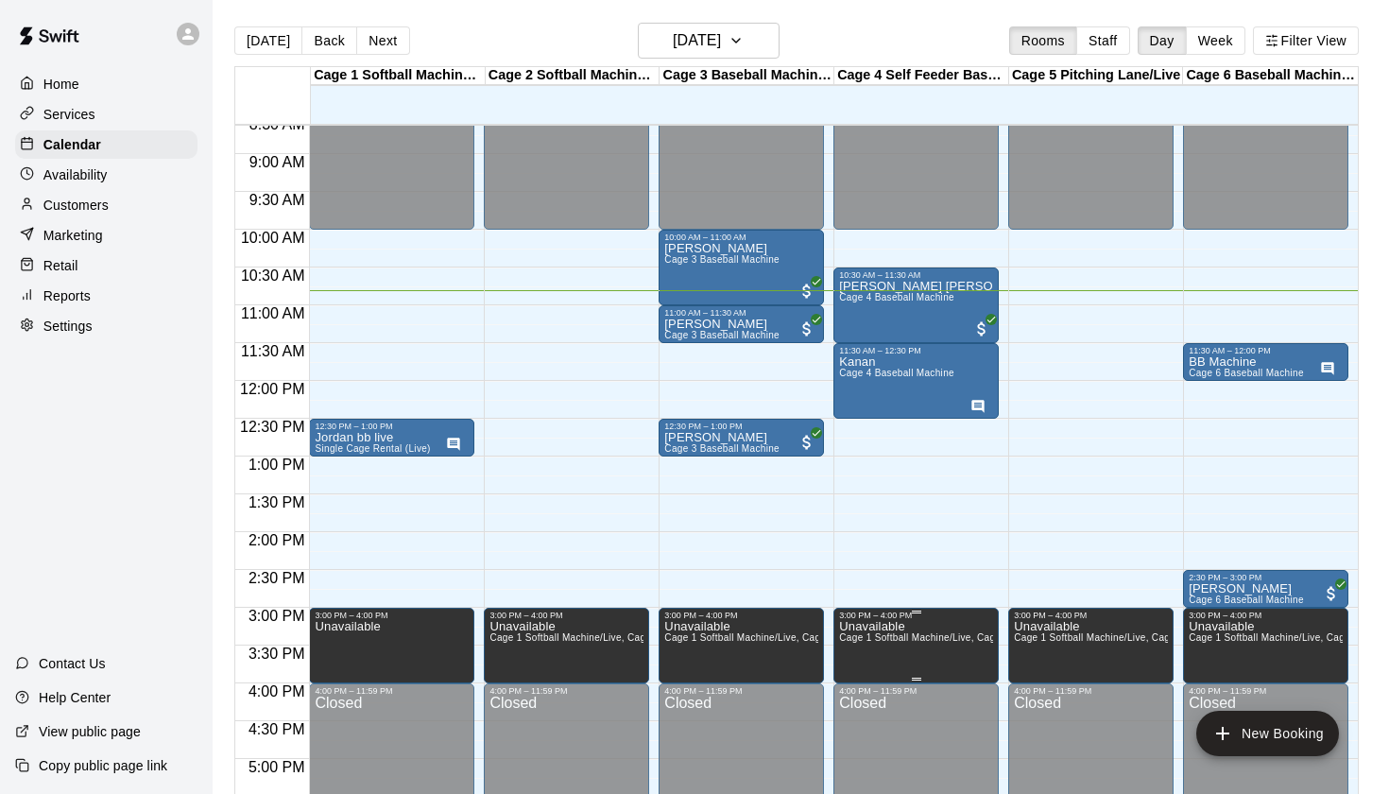
click at [858, 685] on icon "delete" at bounding box center [858, 686] width 13 height 17
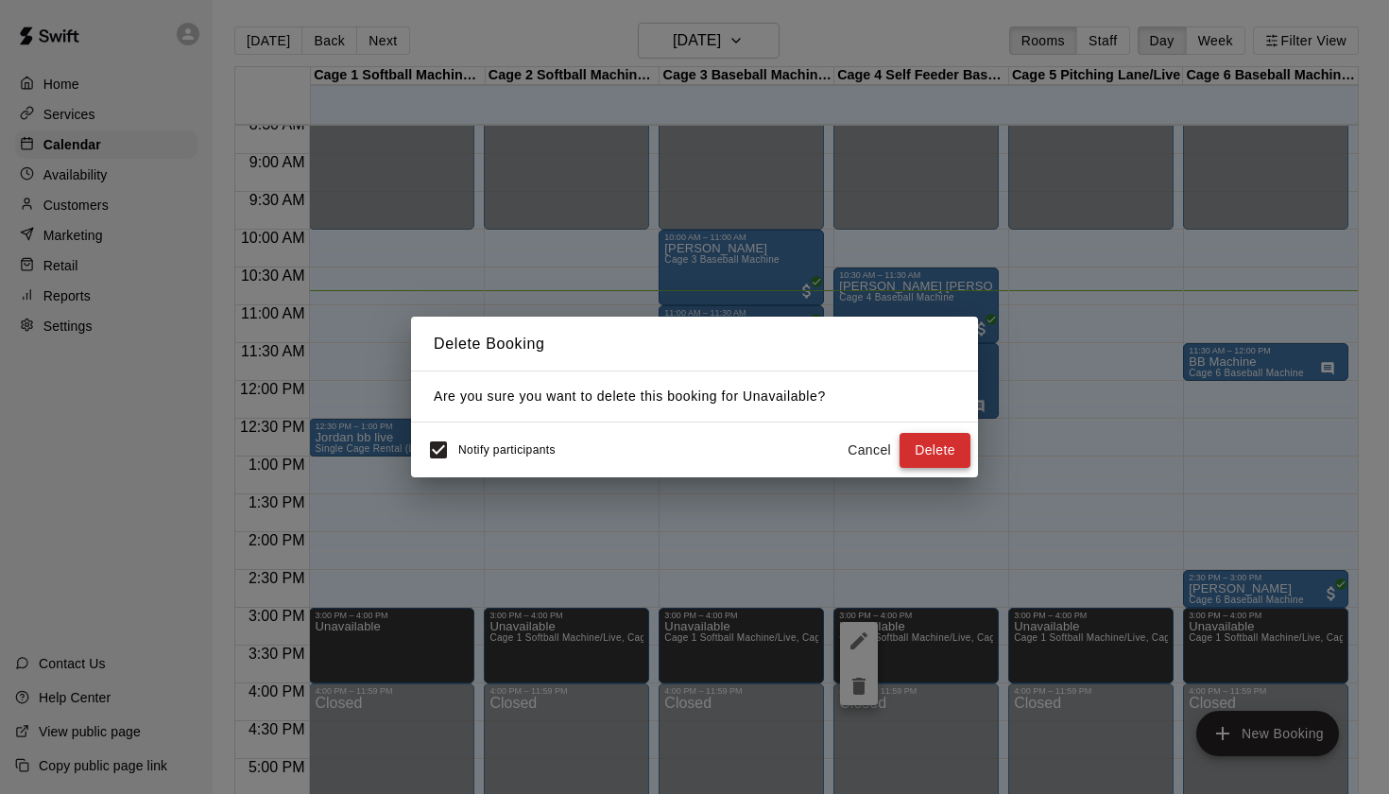
click at [941, 447] on button "Delete" at bounding box center [935, 450] width 71 height 35
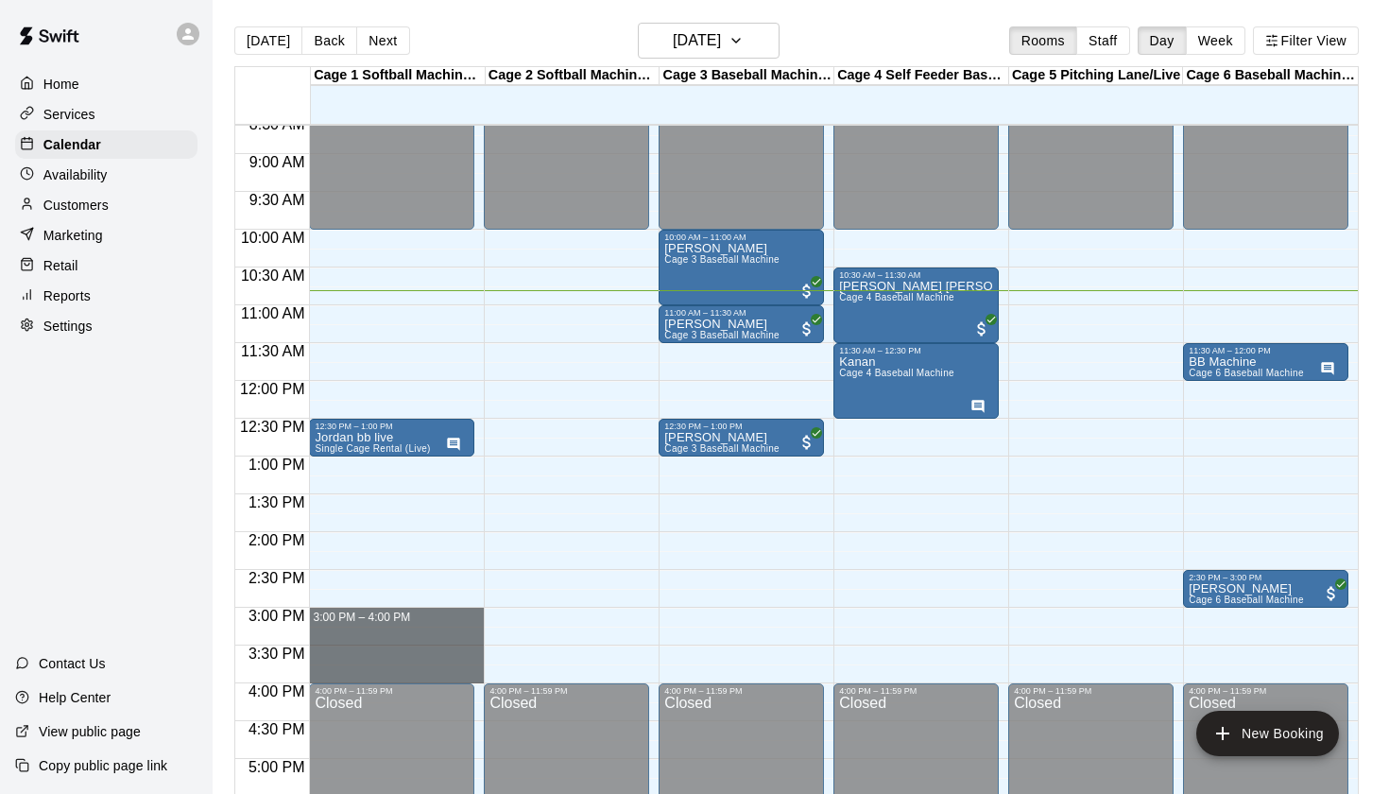
drag, startPoint x: 359, startPoint y: 610, endPoint x: 359, endPoint y: 674, distance: 63.3
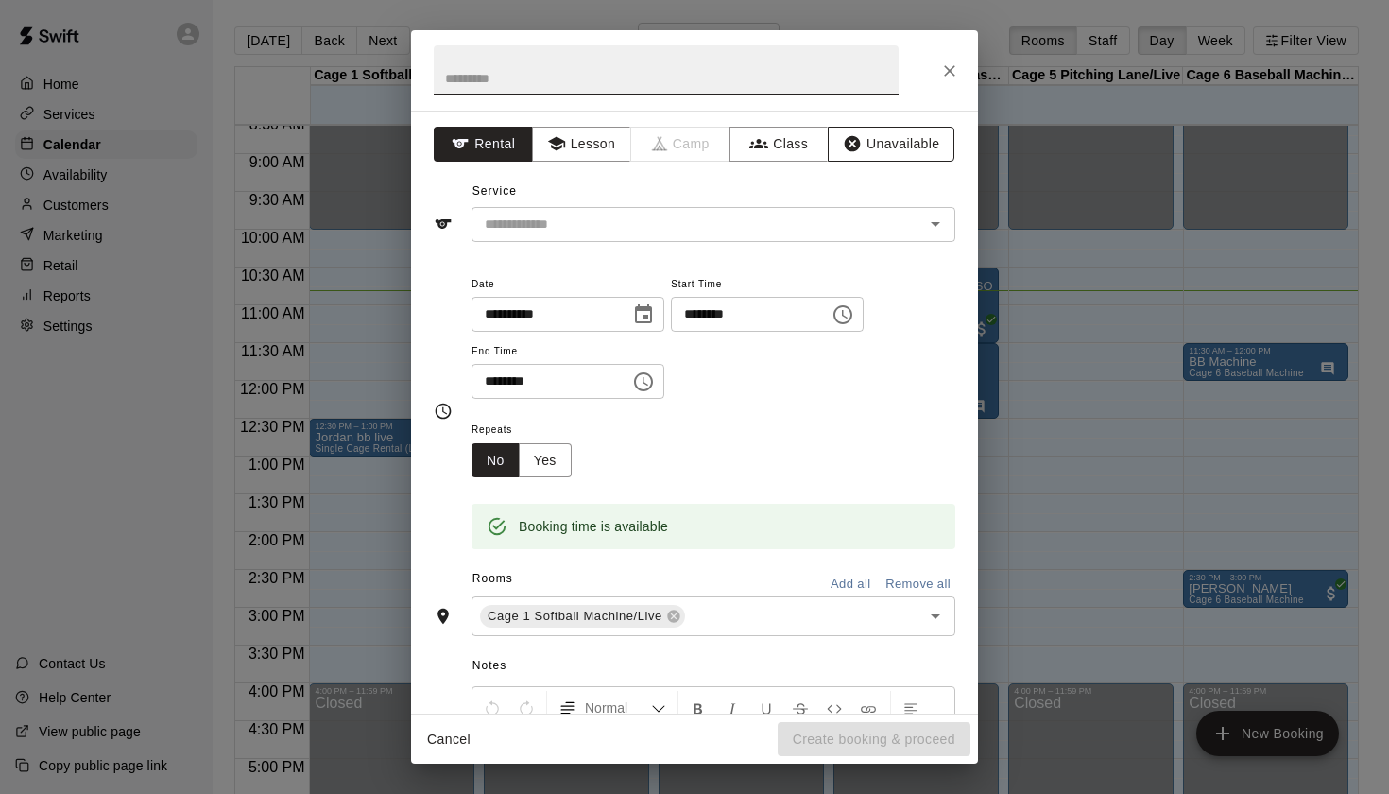
click at [880, 139] on button "Unavailable" at bounding box center [891, 144] width 127 height 35
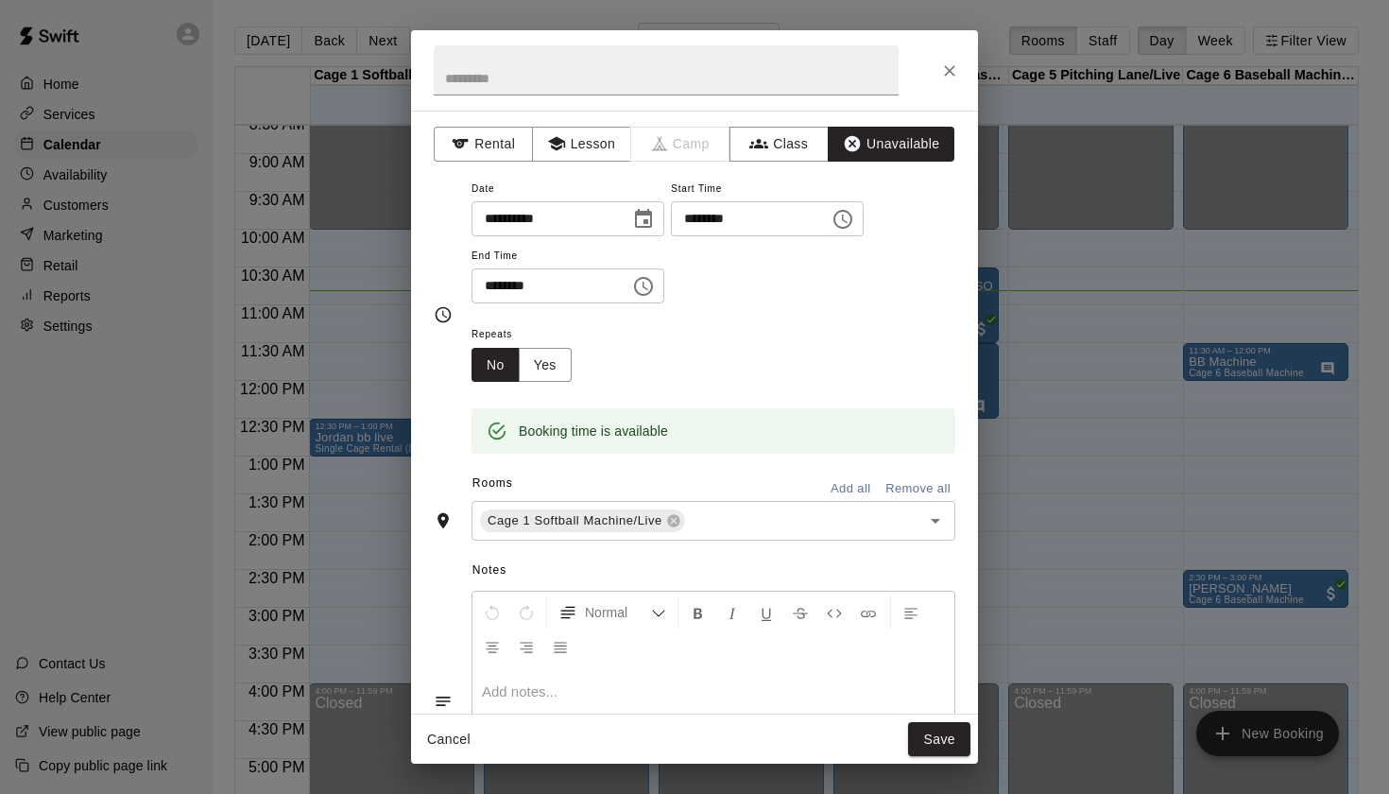
click at [845, 489] on button "Add all" at bounding box center [850, 488] width 60 height 29
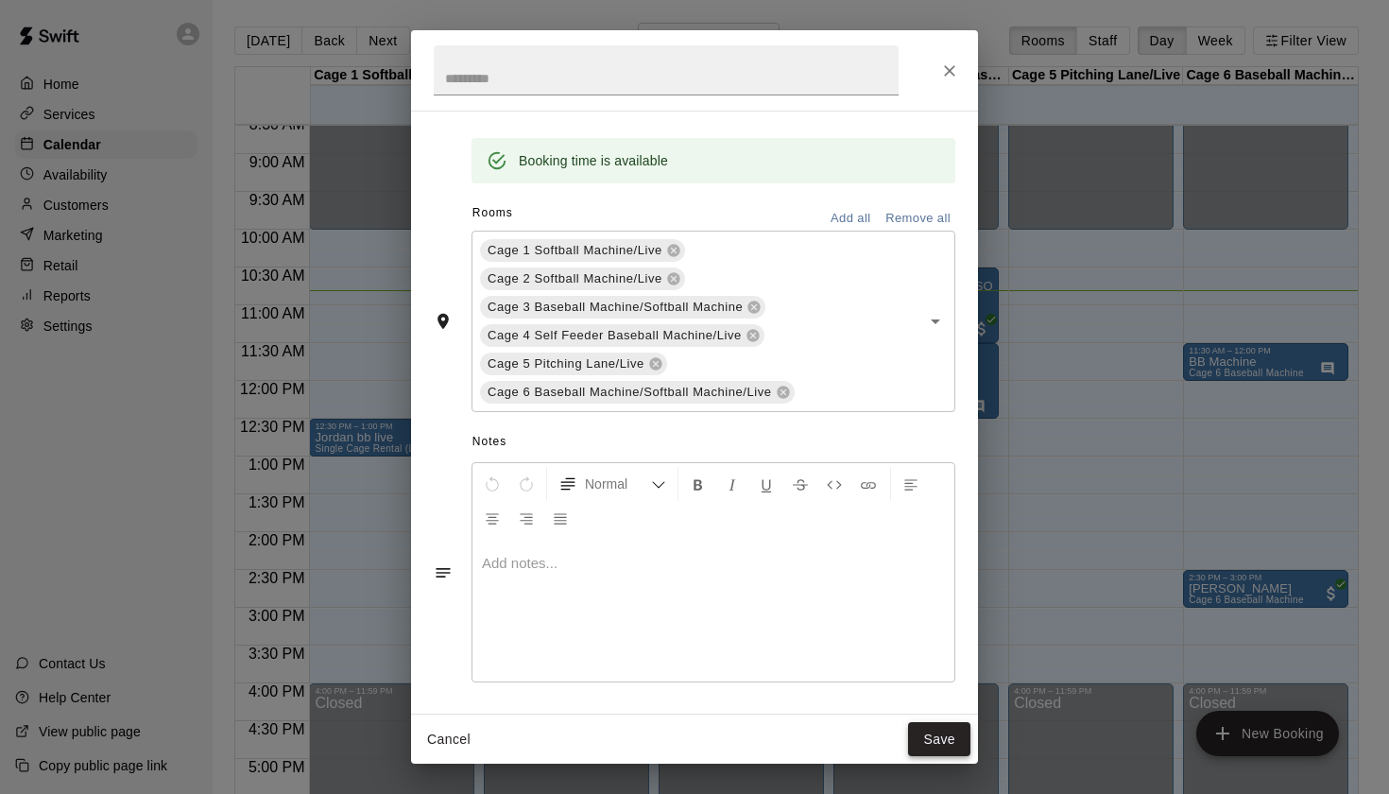
click at [933, 744] on button "Save" at bounding box center [939, 739] width 62 height 35
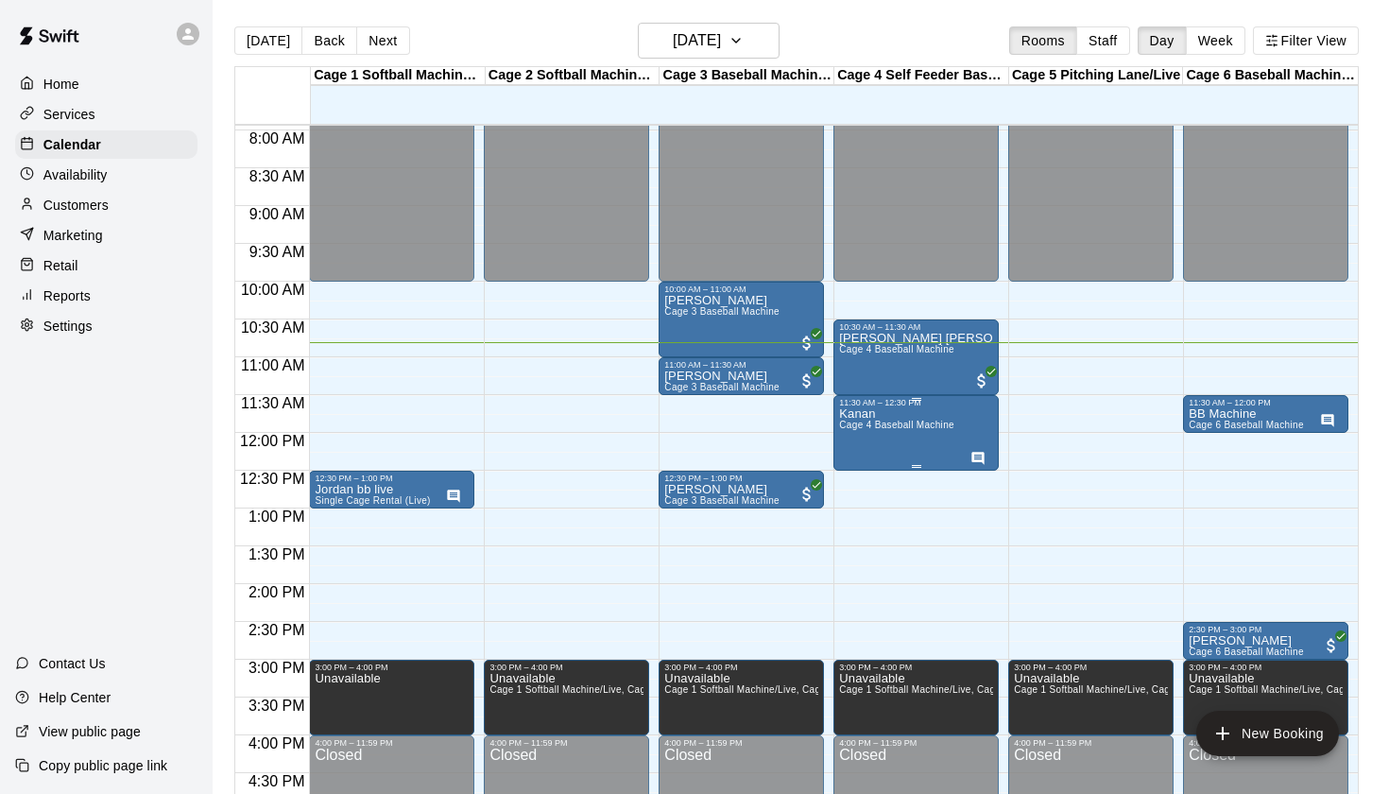
scroll to position [598, 0]
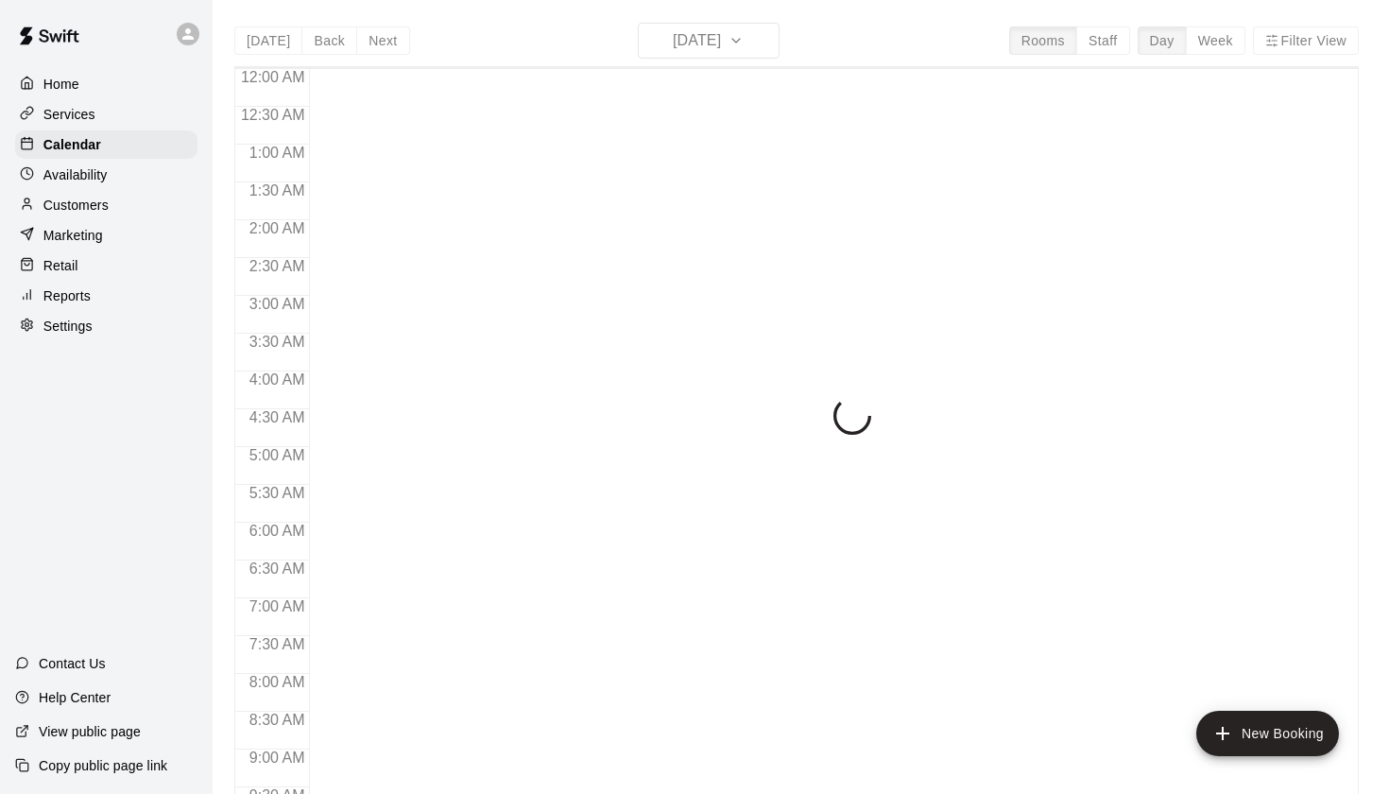
scroll to position [816, 0]
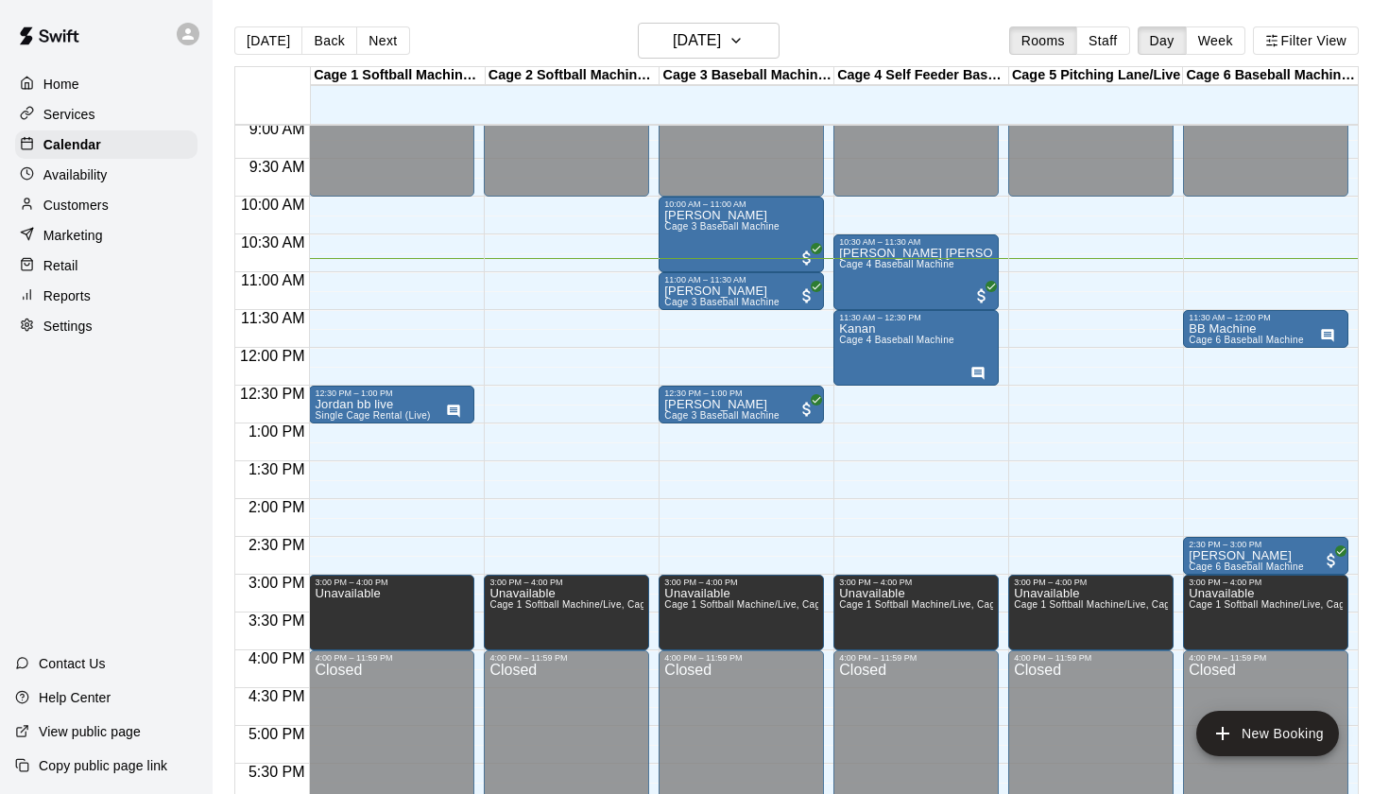
scroll to position [689, 0]
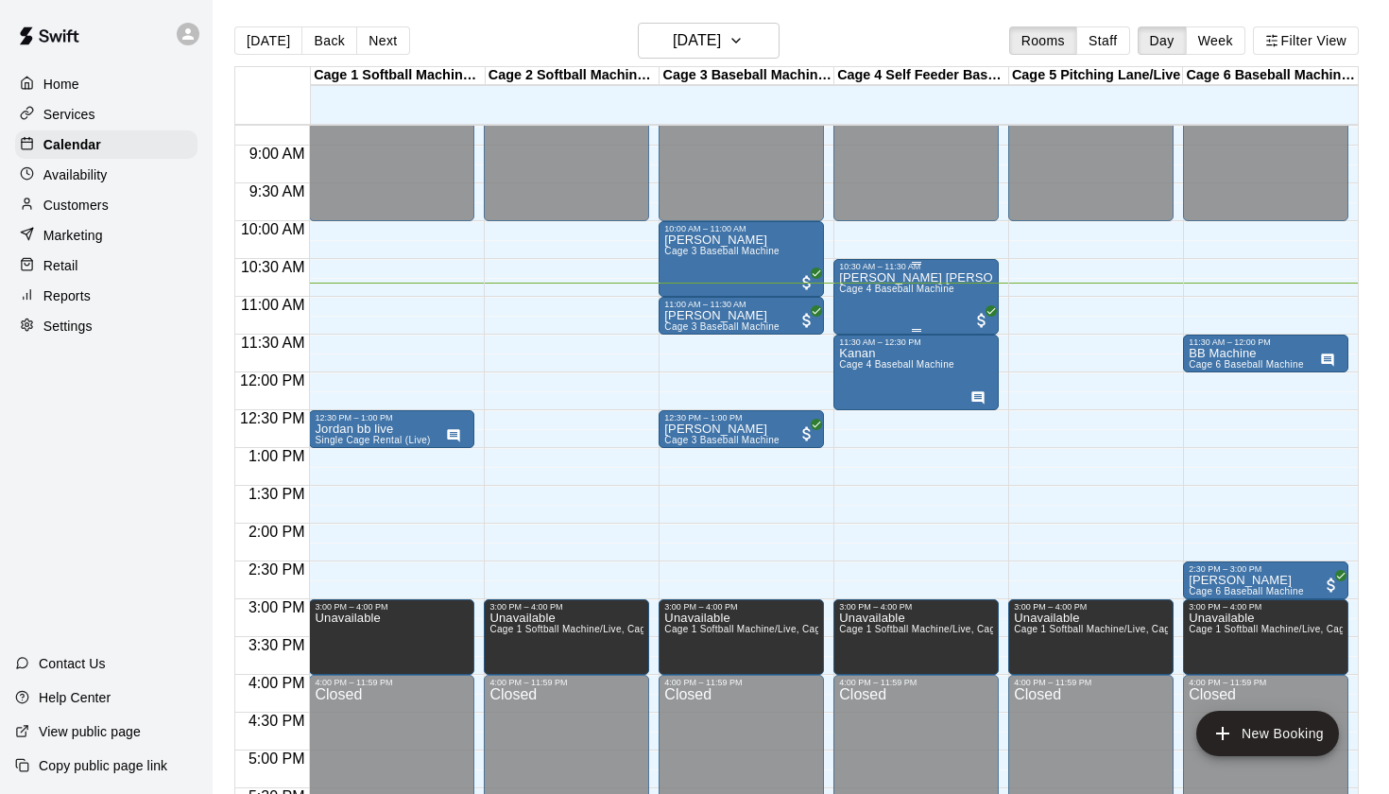
scroll to position [662, 0]
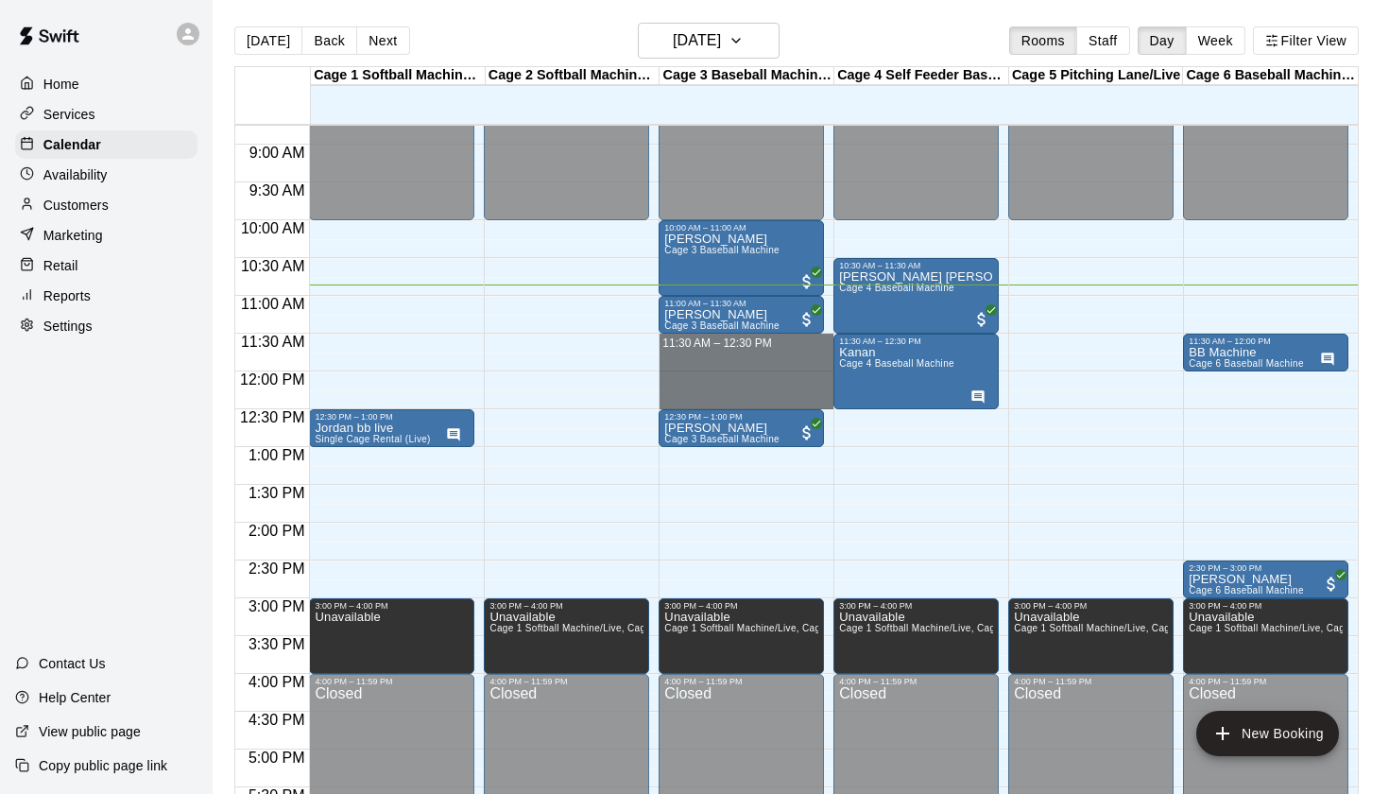
drag, startPoint x: 675, startPoint y: 338, endPoint x: 677, endPoint y: 395, distance: 56.7
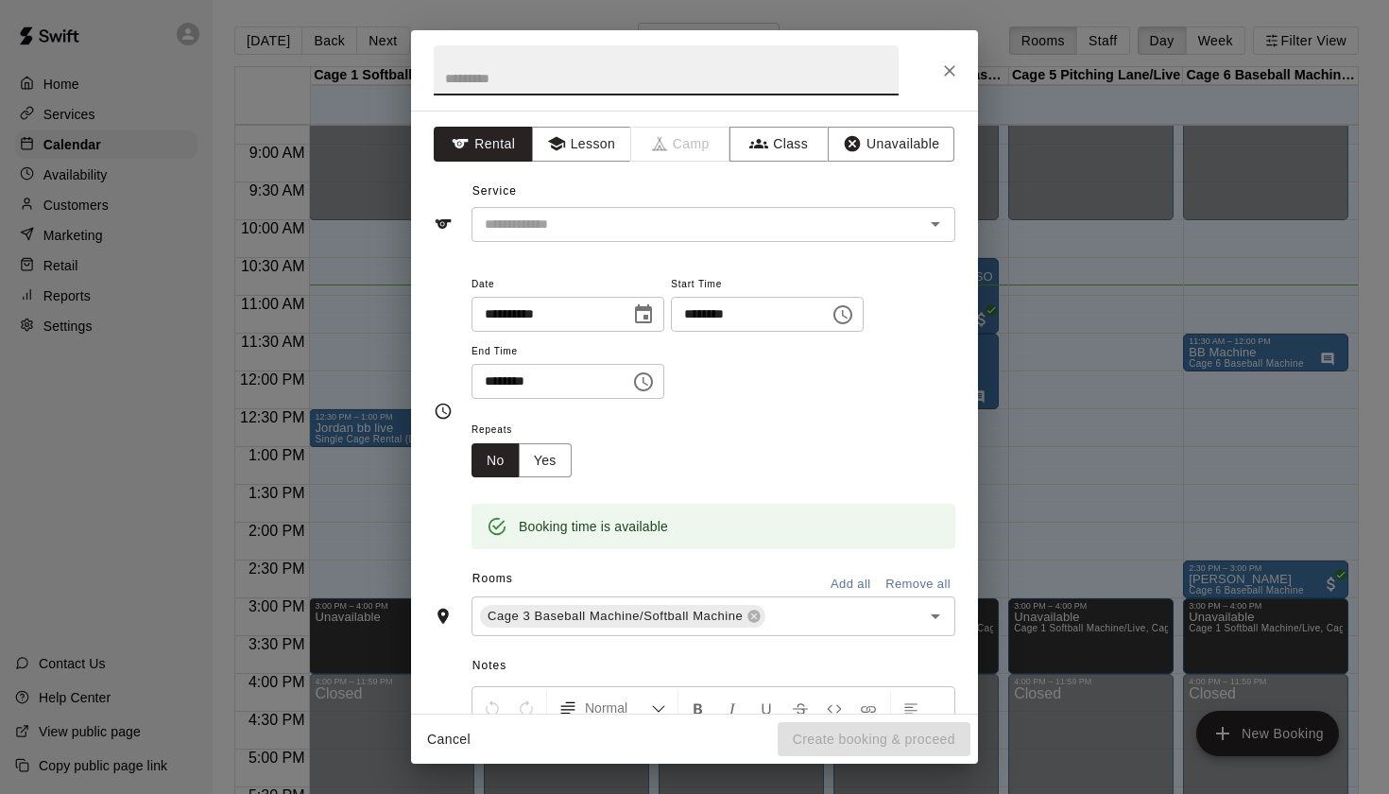
click at [942, 68] on icon "Close" at bounding box center [949, 70] width 19 height 19
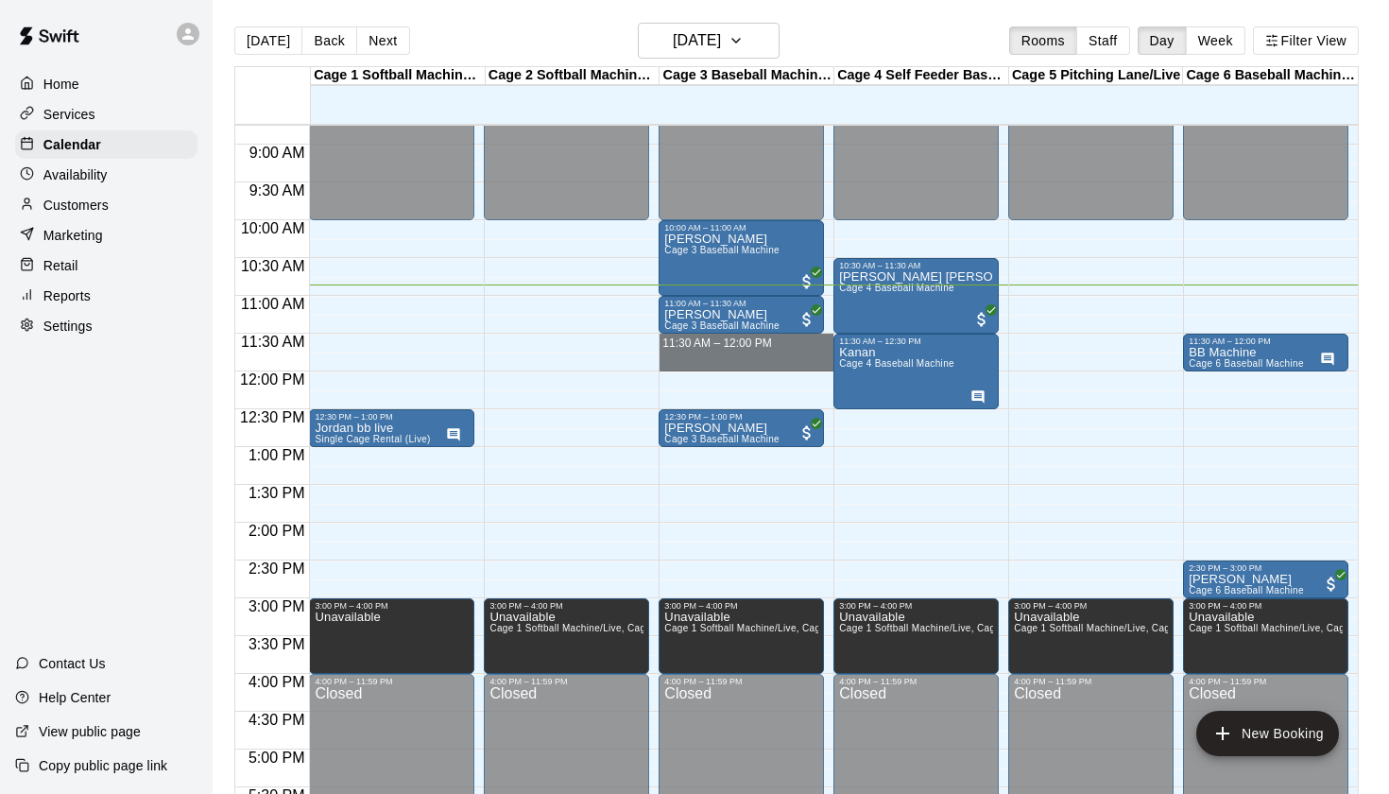
drag, startPoint x: 673, startPoint y: 336, endPoint x: 675, endPoint y: 361, distance: 24.6
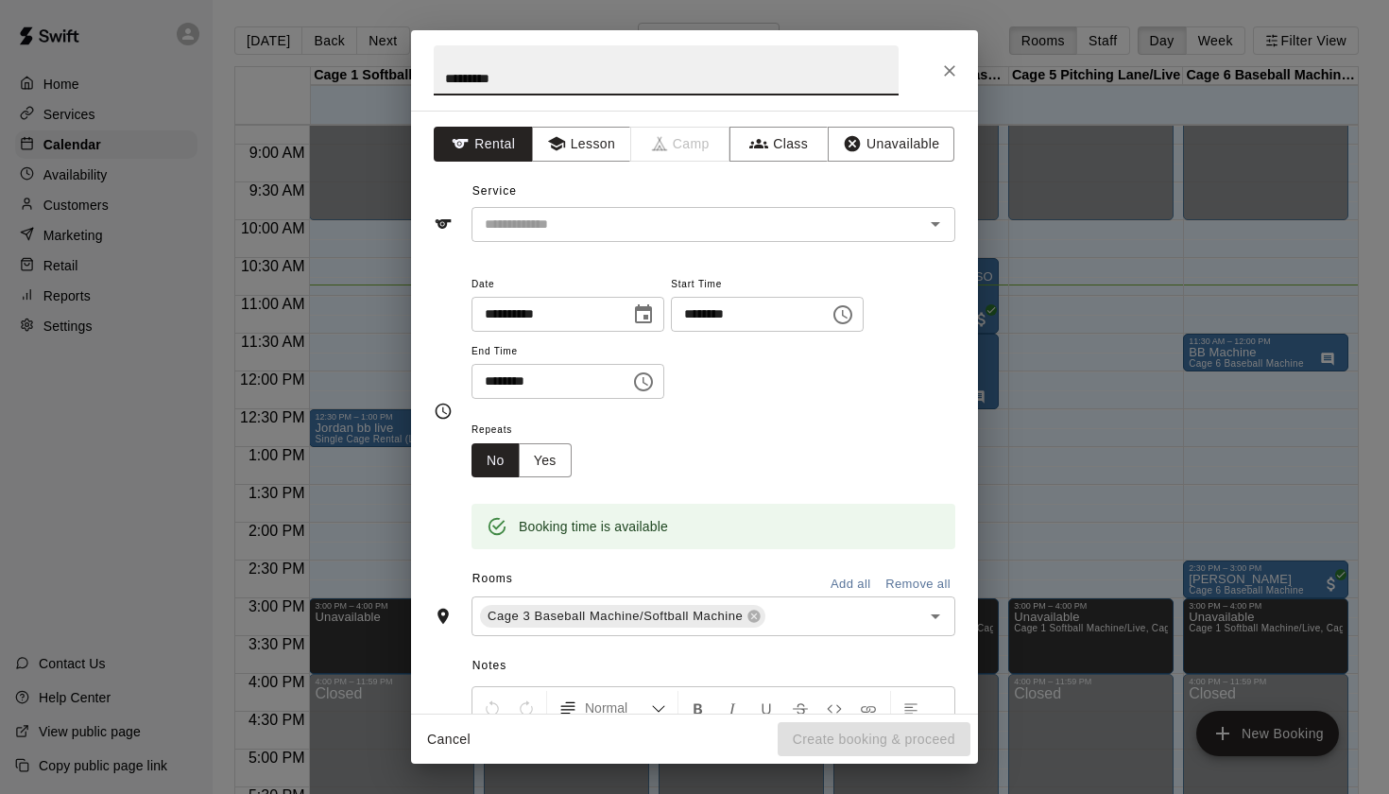
type input "********"
click at [942, 83] on button "Close" at bounding box center [950, 71] width 34 height 34
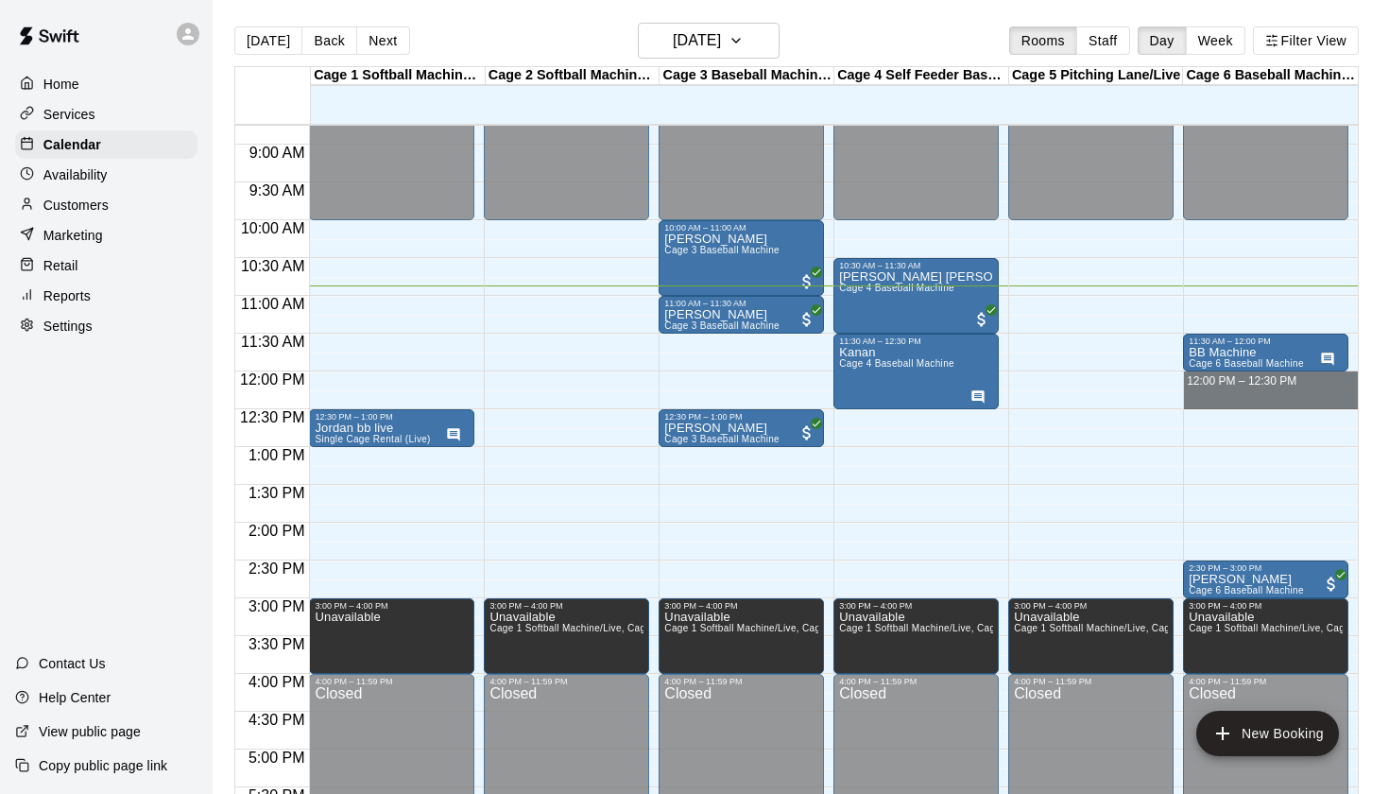
drag, startPoint x: 1199, startPoint y: 376, endPoint x: 1205, endPoint y: 402, distance: 26.1
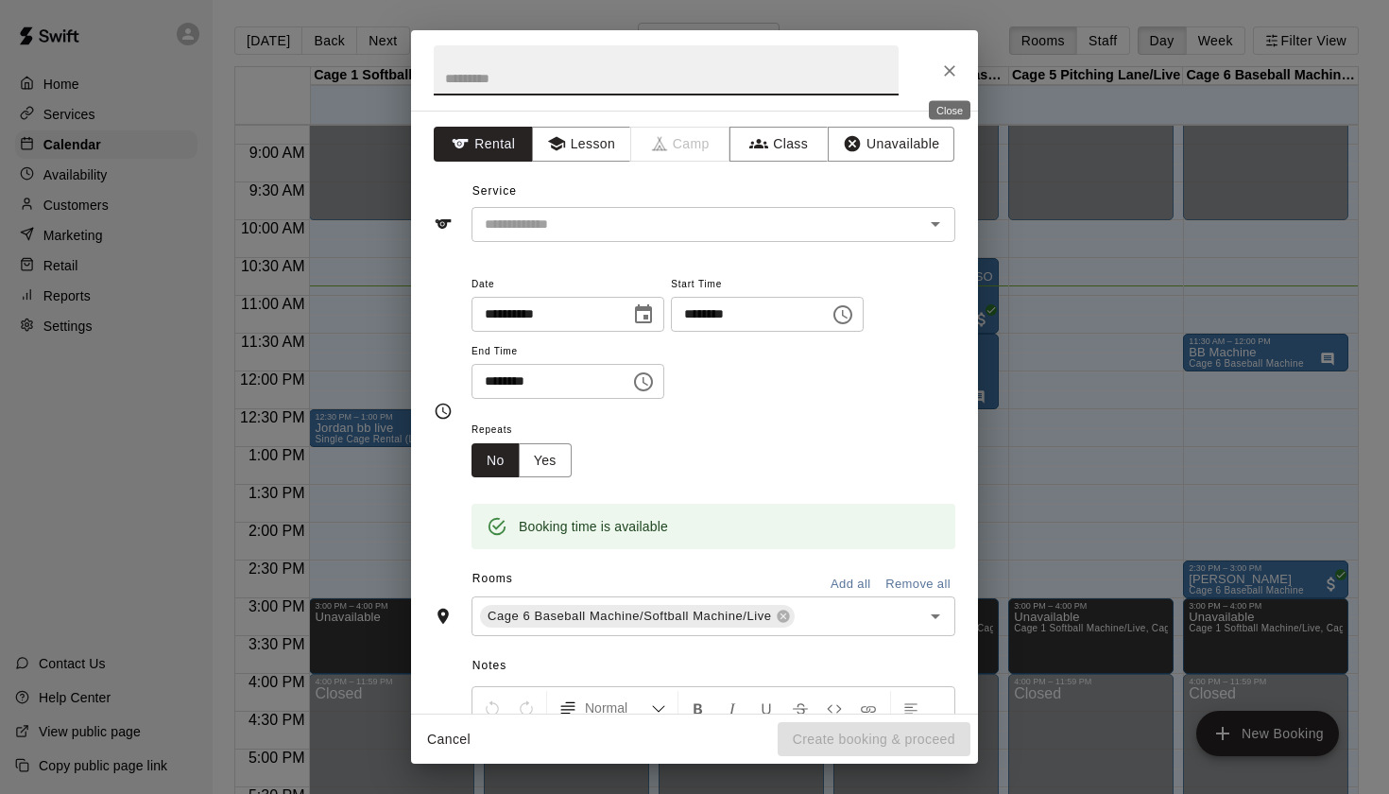
click at [936, 68] on button "Close" at bounding box center [950, 71] width 34 height 34
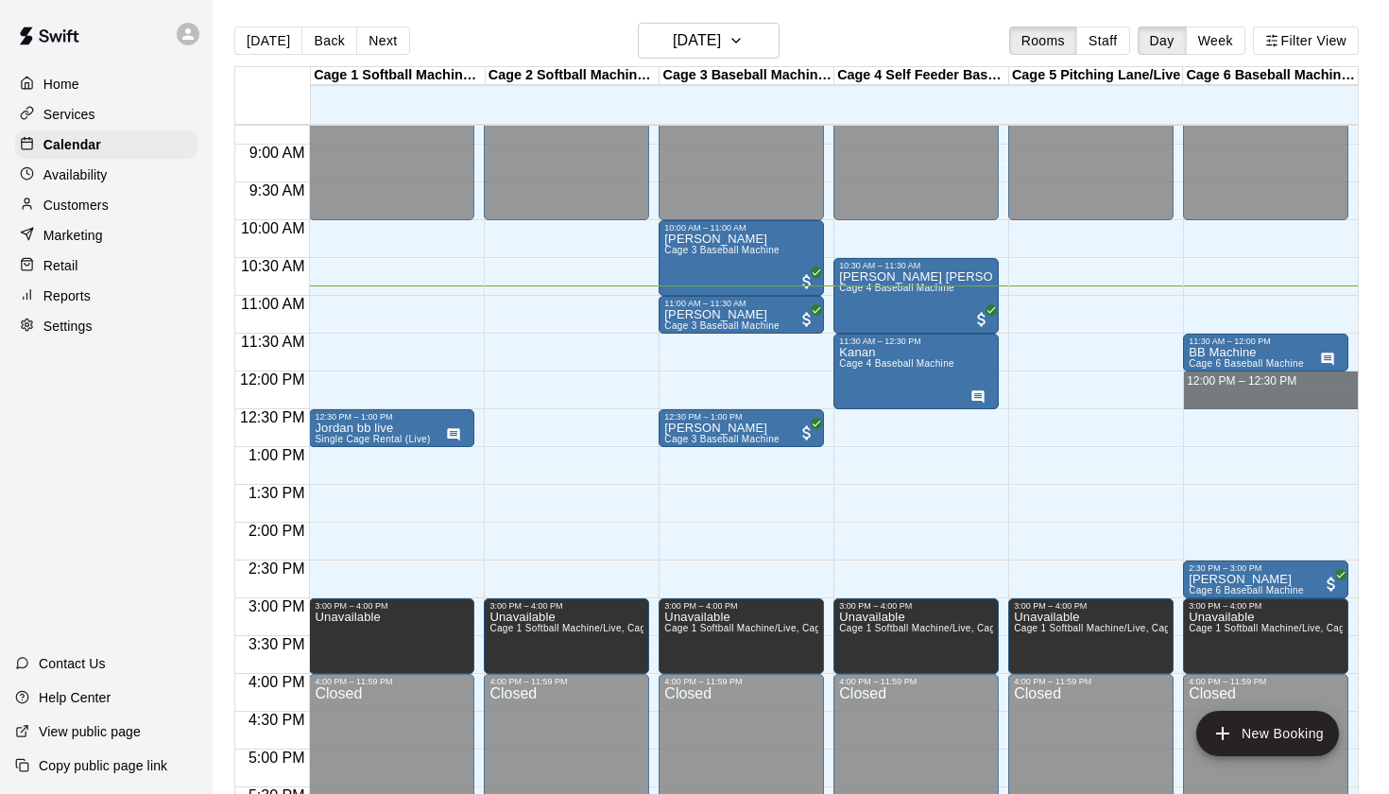
drag, startPoint x: 1188, startPoint y: 376, endPoint x: 1191, endPoint y: 395, distance: 19.1
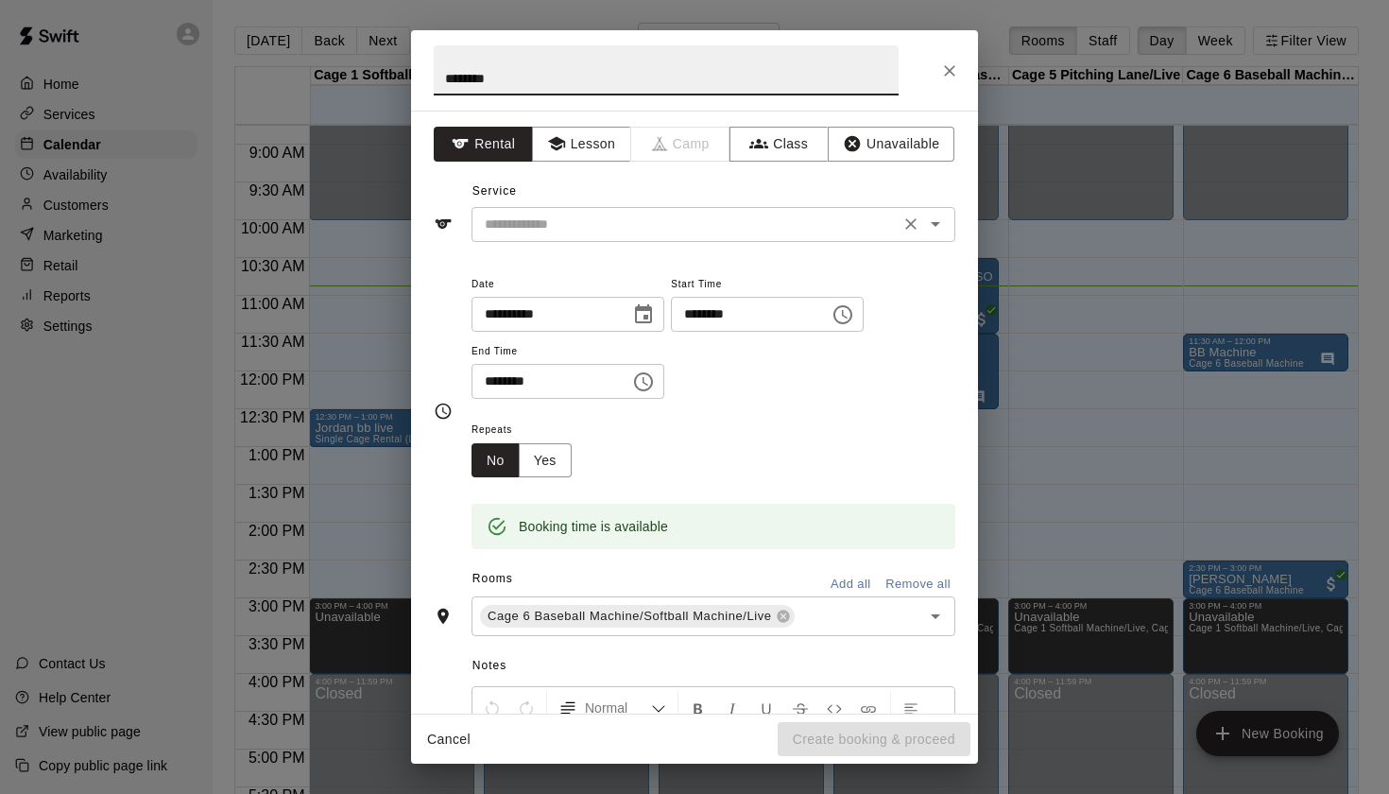
click at [937, 222] on icon "Open" at bounding box center [935, 224] width 9 height 5
type input "********"
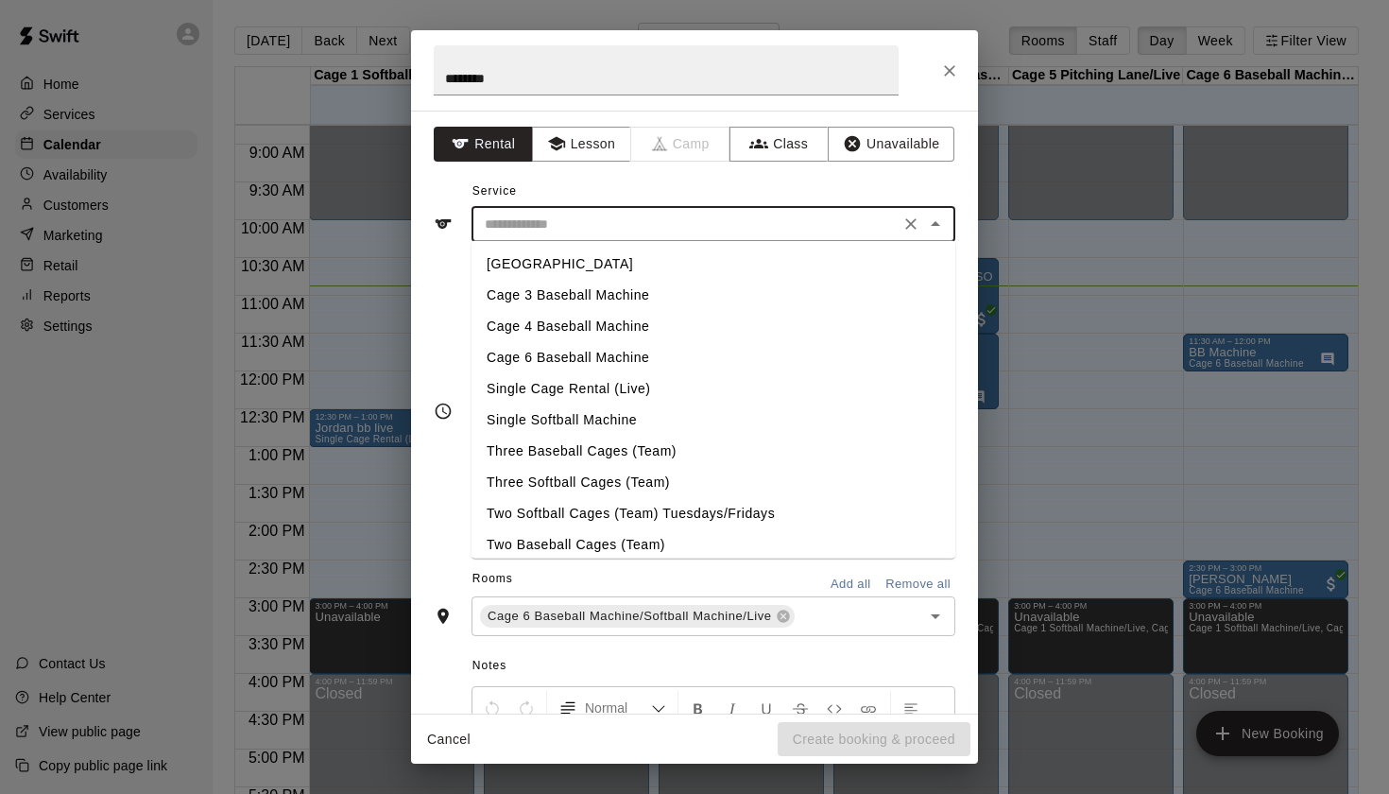
click at [585, 352] on li "Cage 6 Baseball Machine" at bounding box center [714, 357] width 484 height 31
type input "**********"
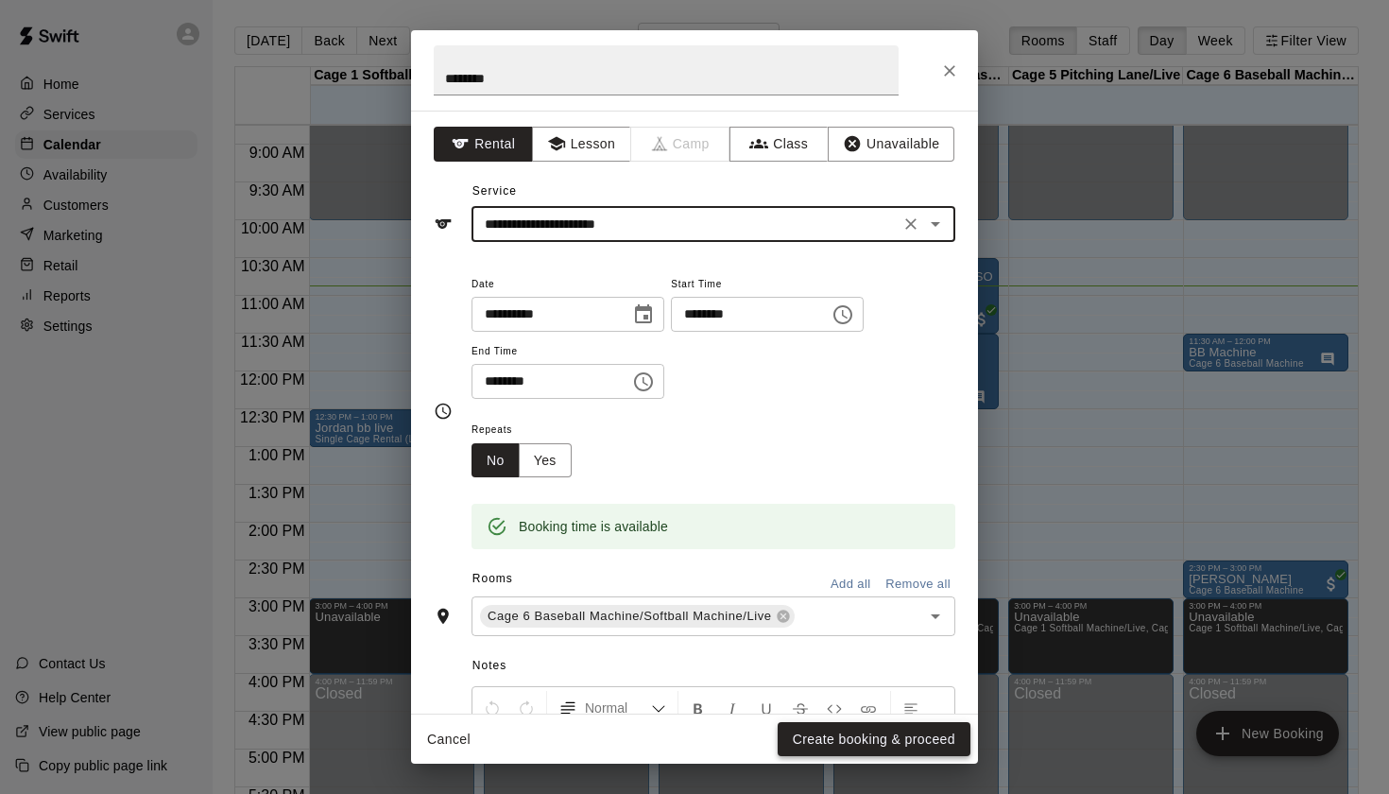
click at [870, 740] on button "Create booking & proceed" at bounding box center [874, 739] width 193 height 35
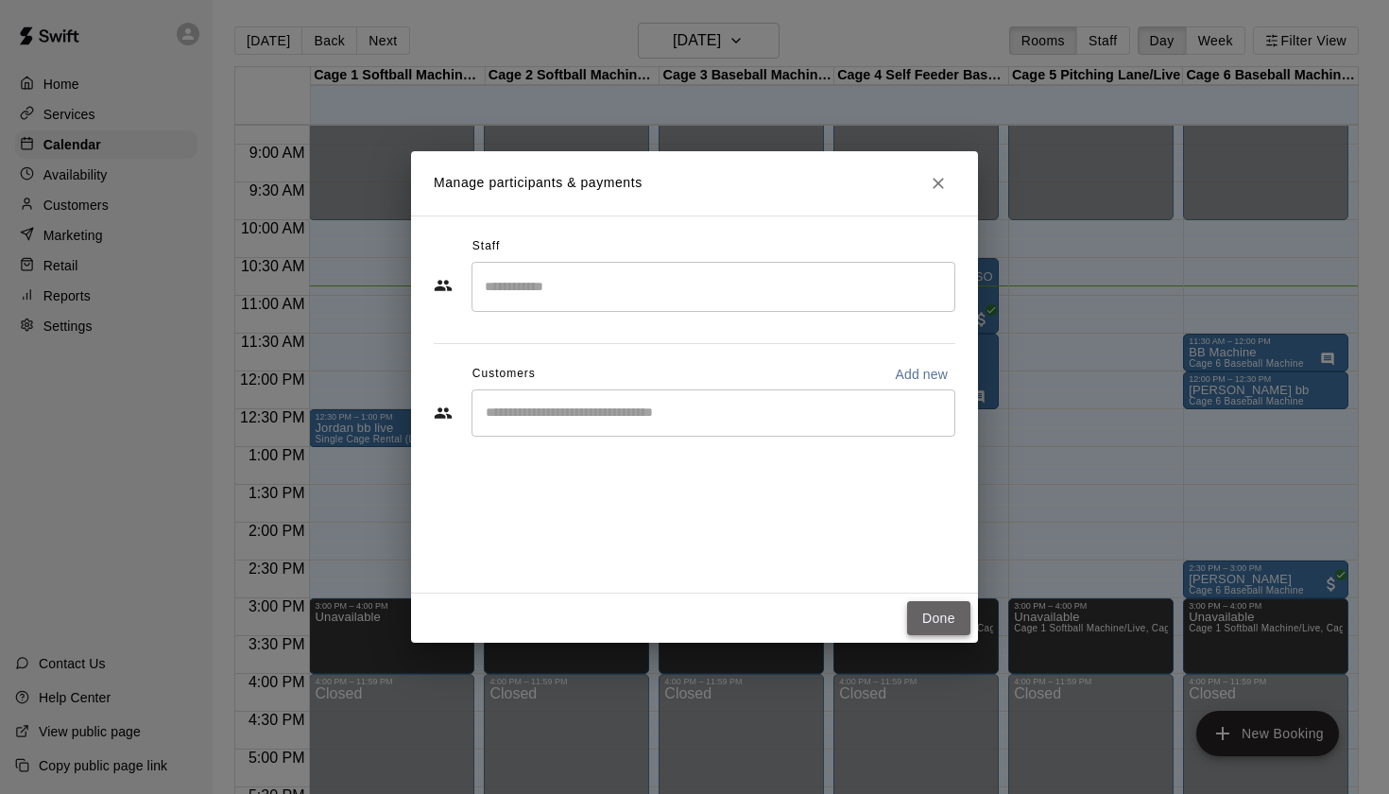
click at [944, 616] on button "Done" at bounding box center [938, 618] width 63 height 35
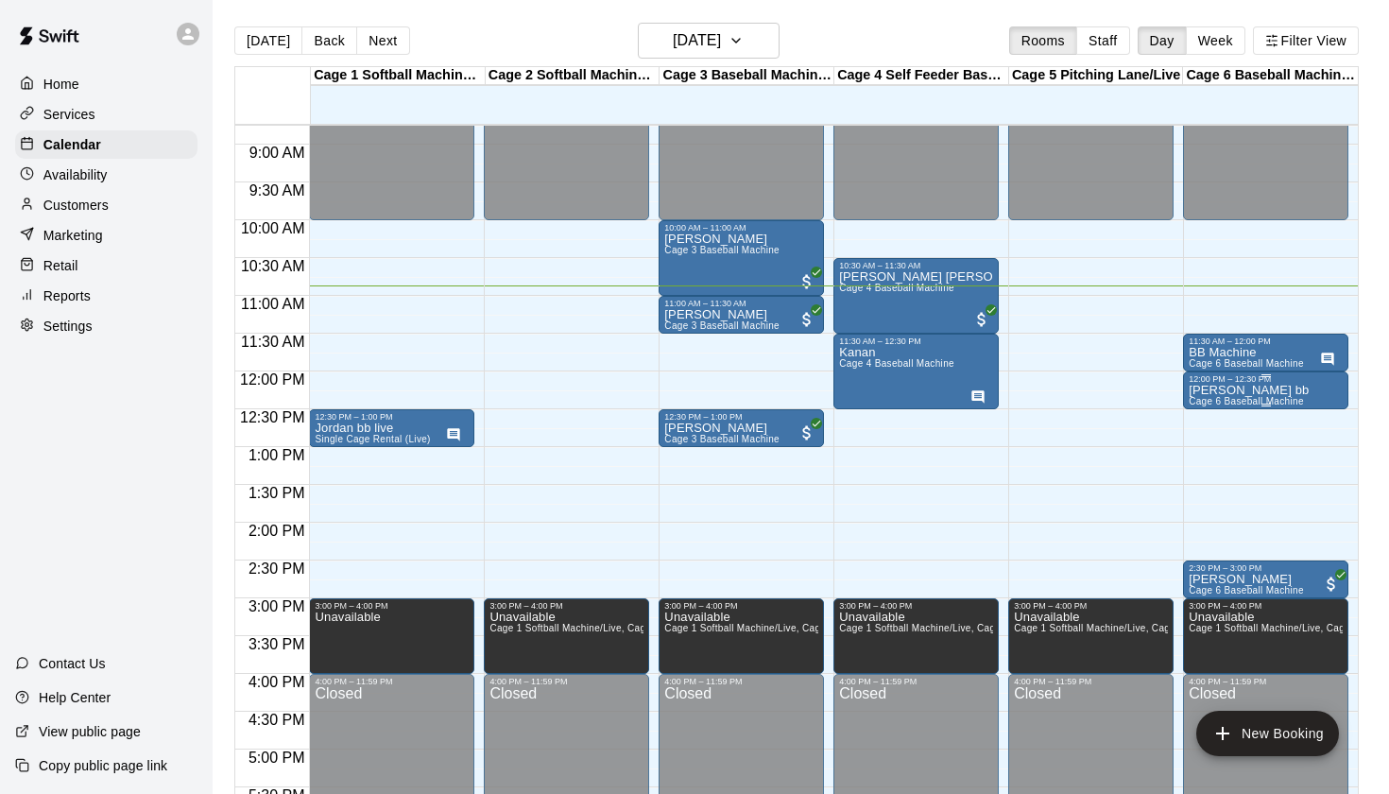
click at [1214, 405] on div at bounding box center [1266, 405] width 154 height 3
click at [1199, 416] on icon "edit" at bounding box center [1207, 423] width 23 height 23
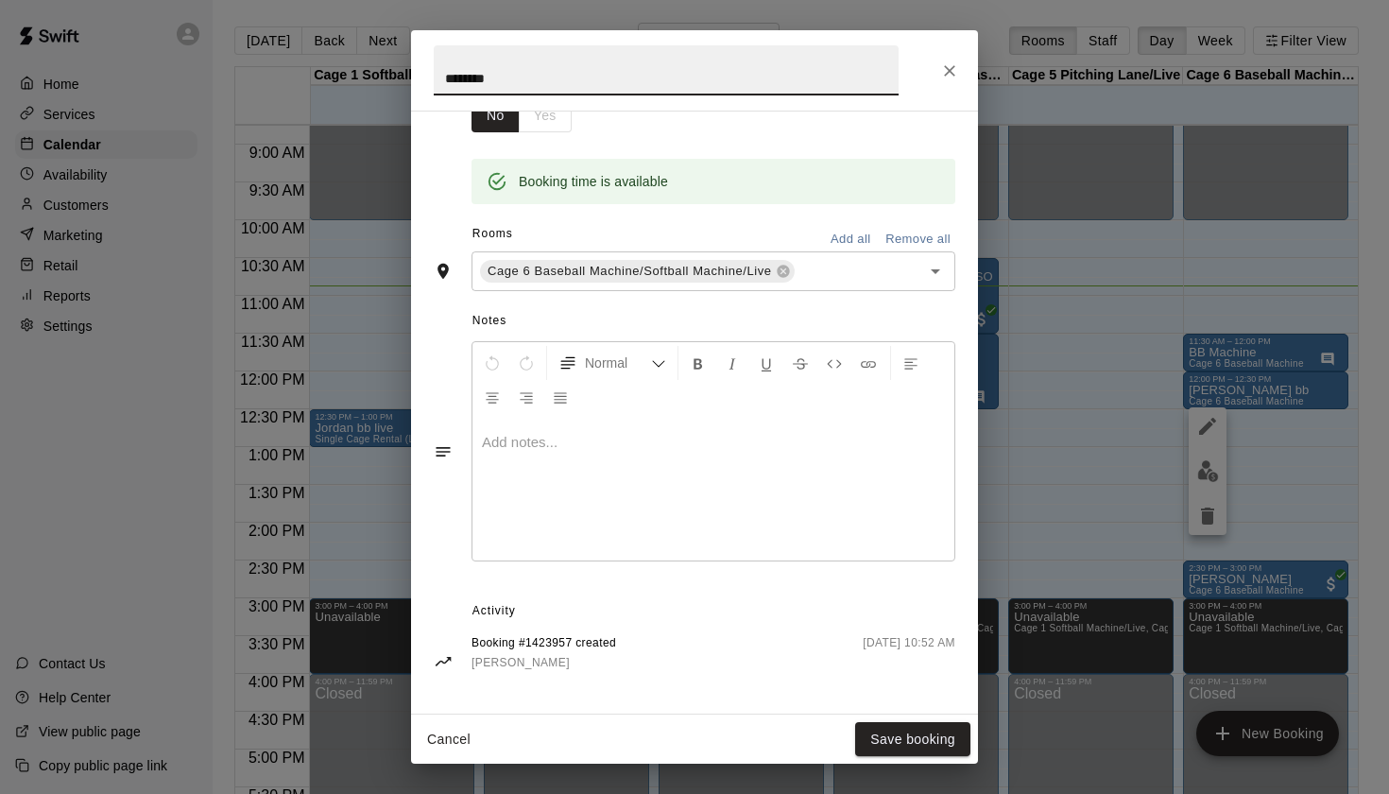
scroll to position [343, 0]
click at [729, 528] on div at bounding box center [714, 492] width 482 height 142
click at [897, 723] on button "Save booking" at bounding box center [912, 739] width 115 height 35
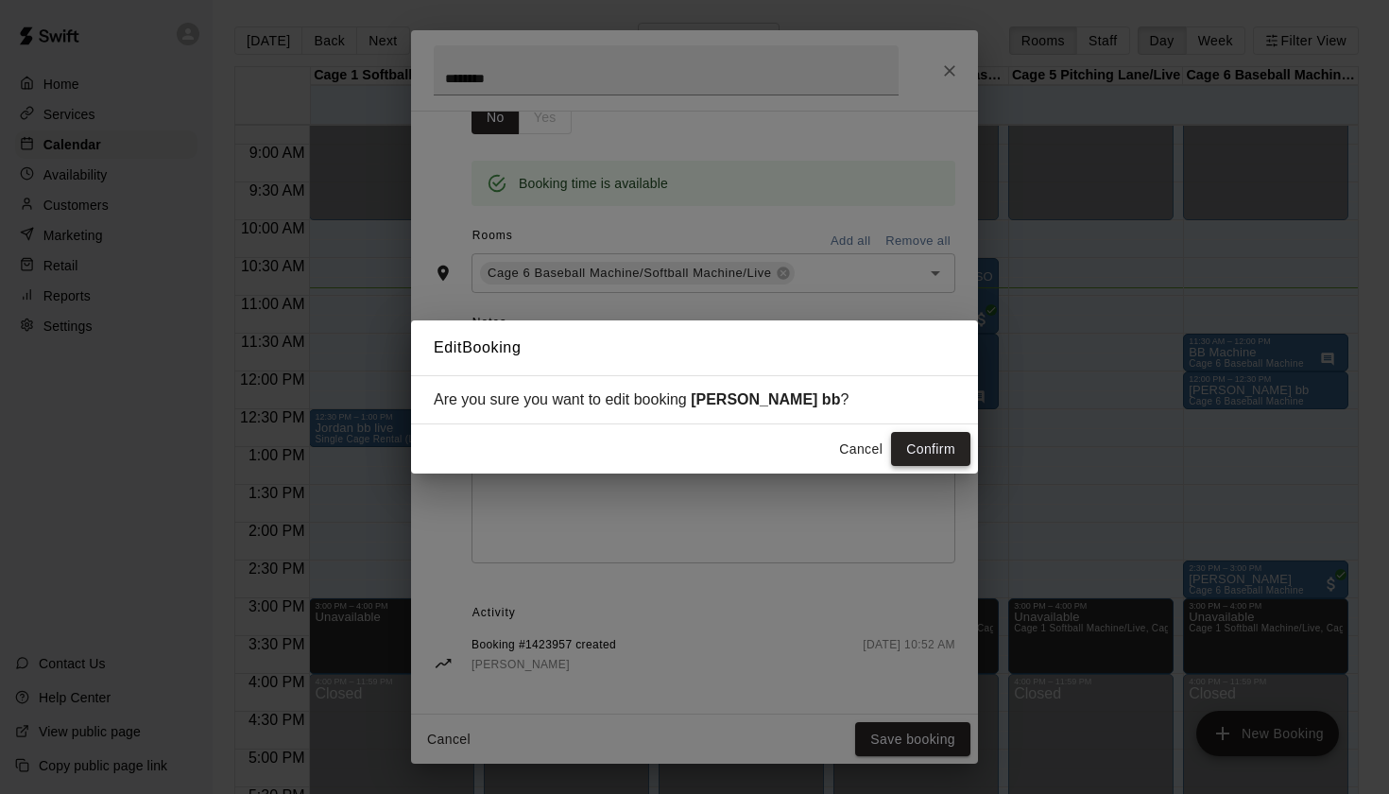
click at [959, 443] on button "Confirm" at bounding box center [930, 449] width 79 height 35
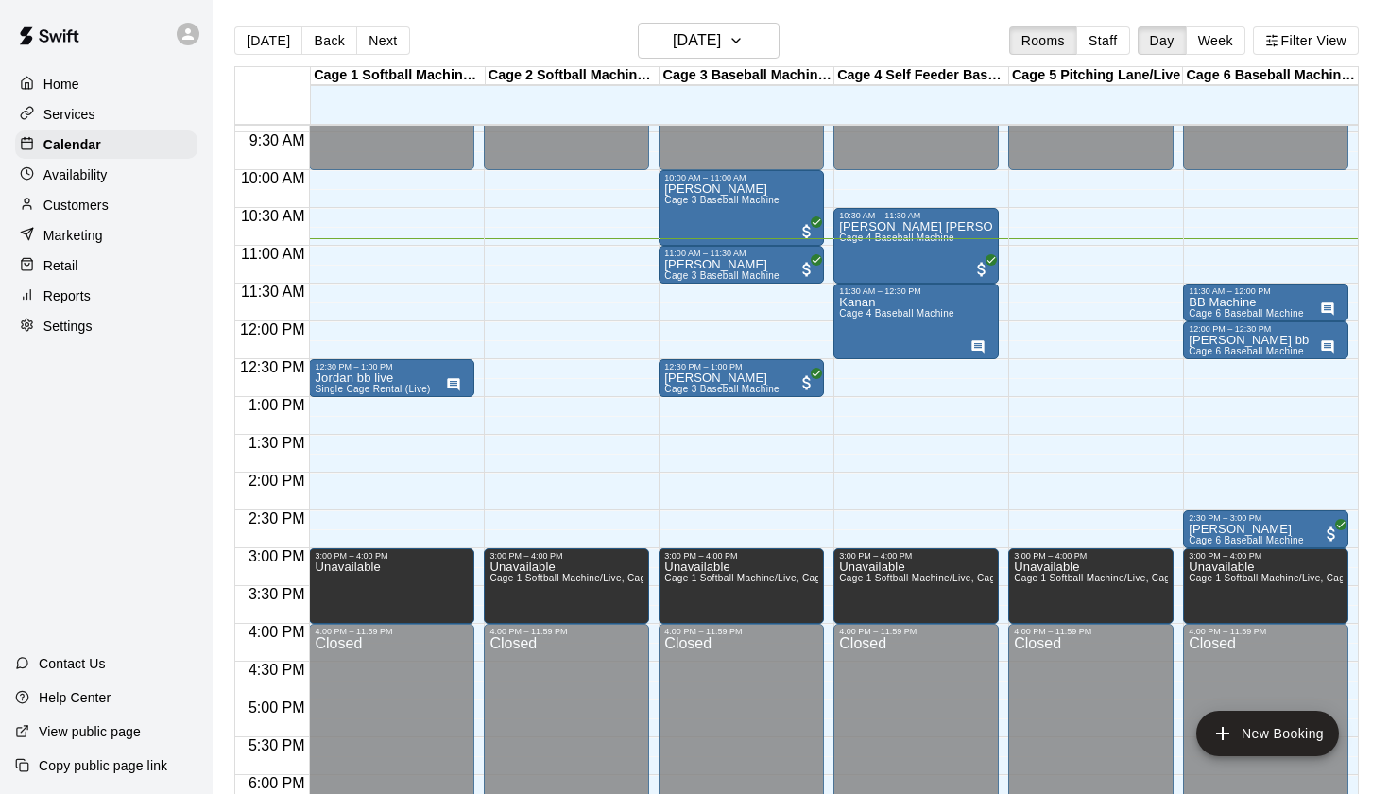
scroll to position [694, 0]
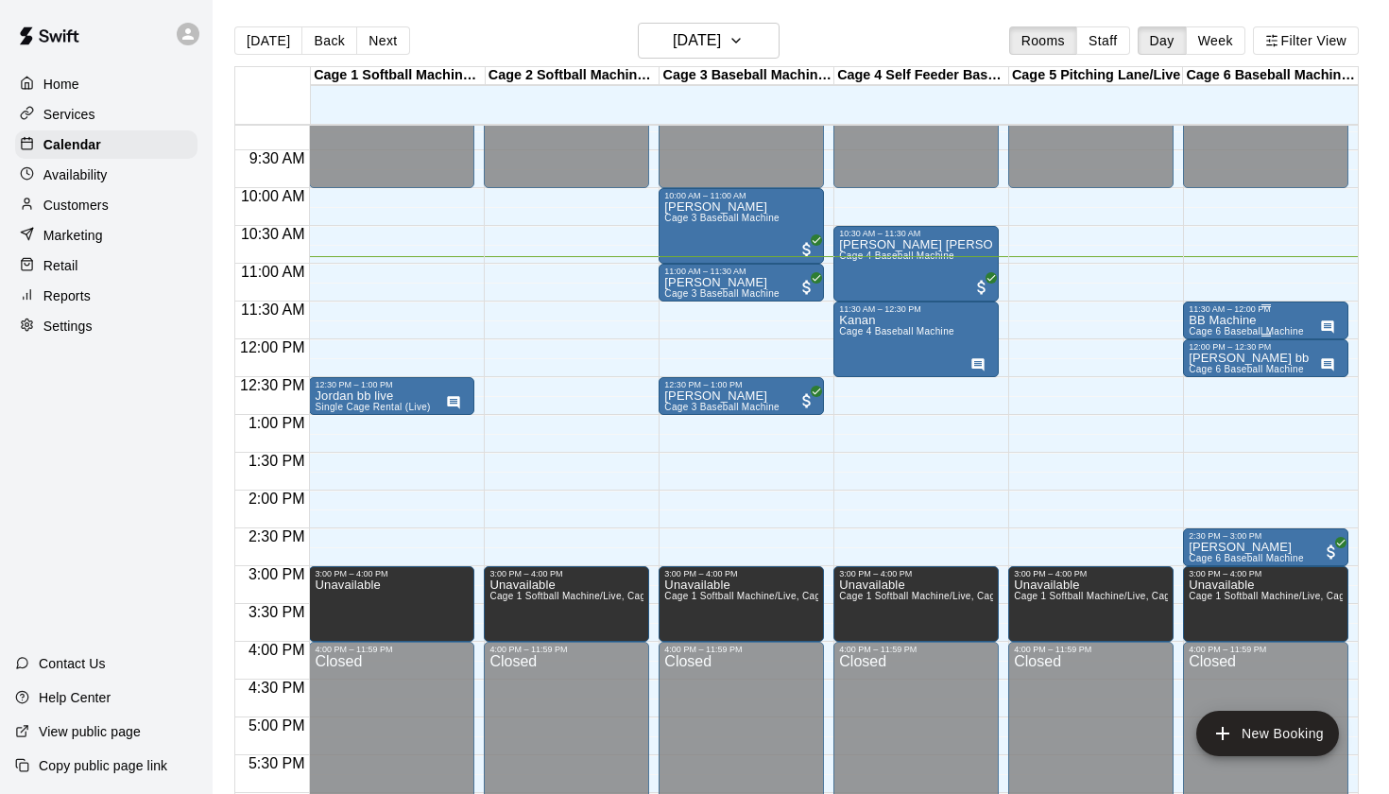
click at [1259, 320] on div "BB Machine Cage 6 Baseball Machine" at bounding box center [1246, 711] width 115 height 794
click at [1245, 309] on div at bounding box center [694, 397] width 1389 height 794
click at [1256, 320] on p "BB Machine" at bounding box center [1246, 320] width 115 height 0
click at [1202, 335] on icon "edit" at bounding box center [1207, 341] width 23 height 23
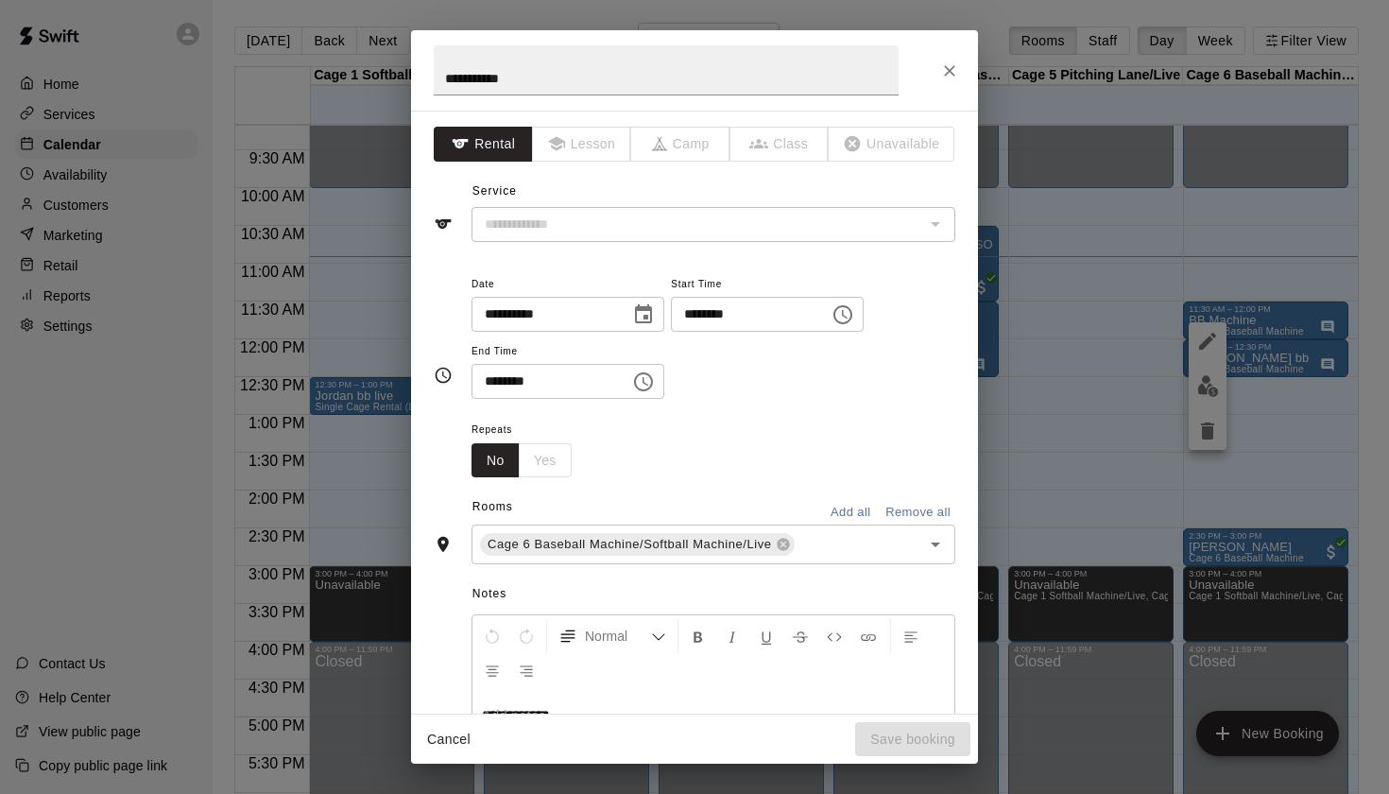
type input "**********"
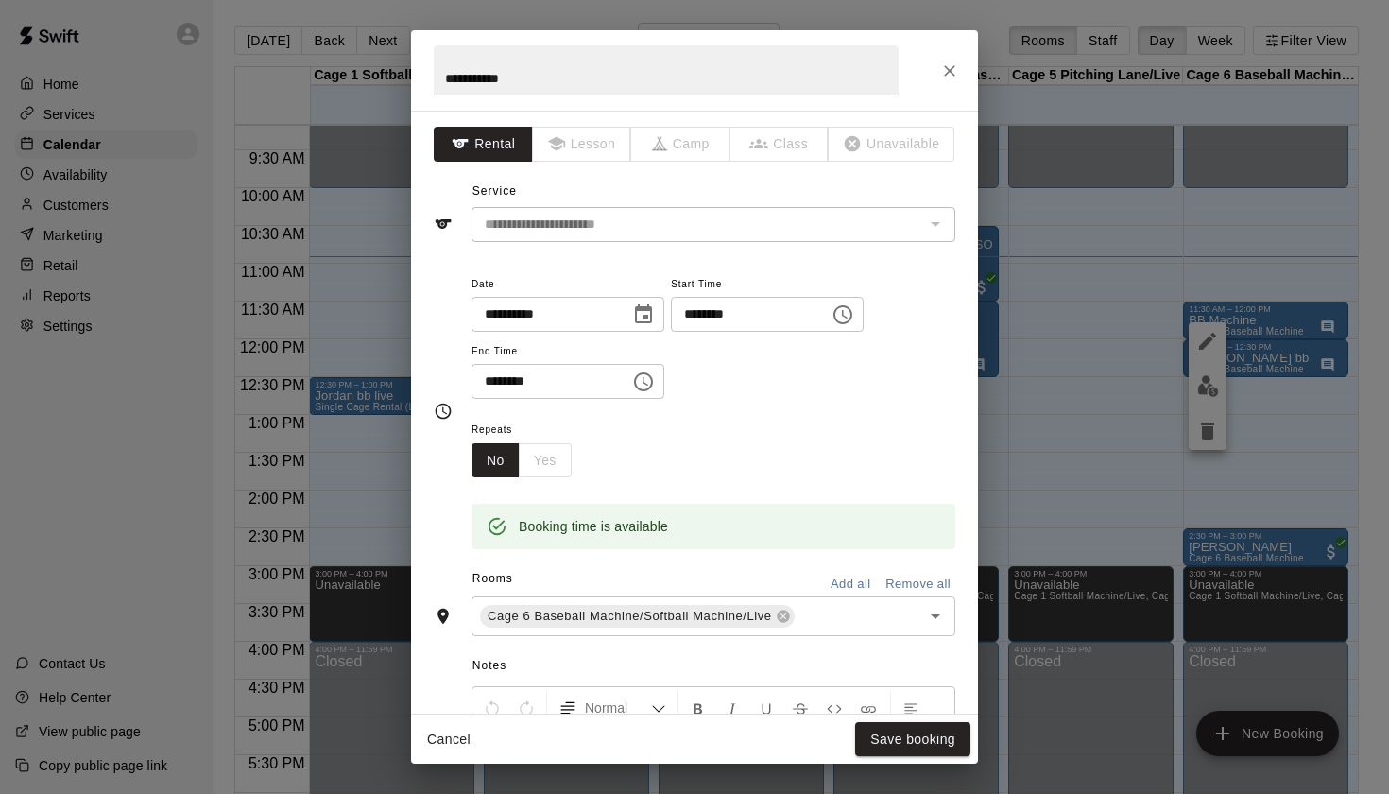
scroll to position [0, 0]
click at [954, 74] on icon "Close" at bounding box center [949, 70] width 11 height 11
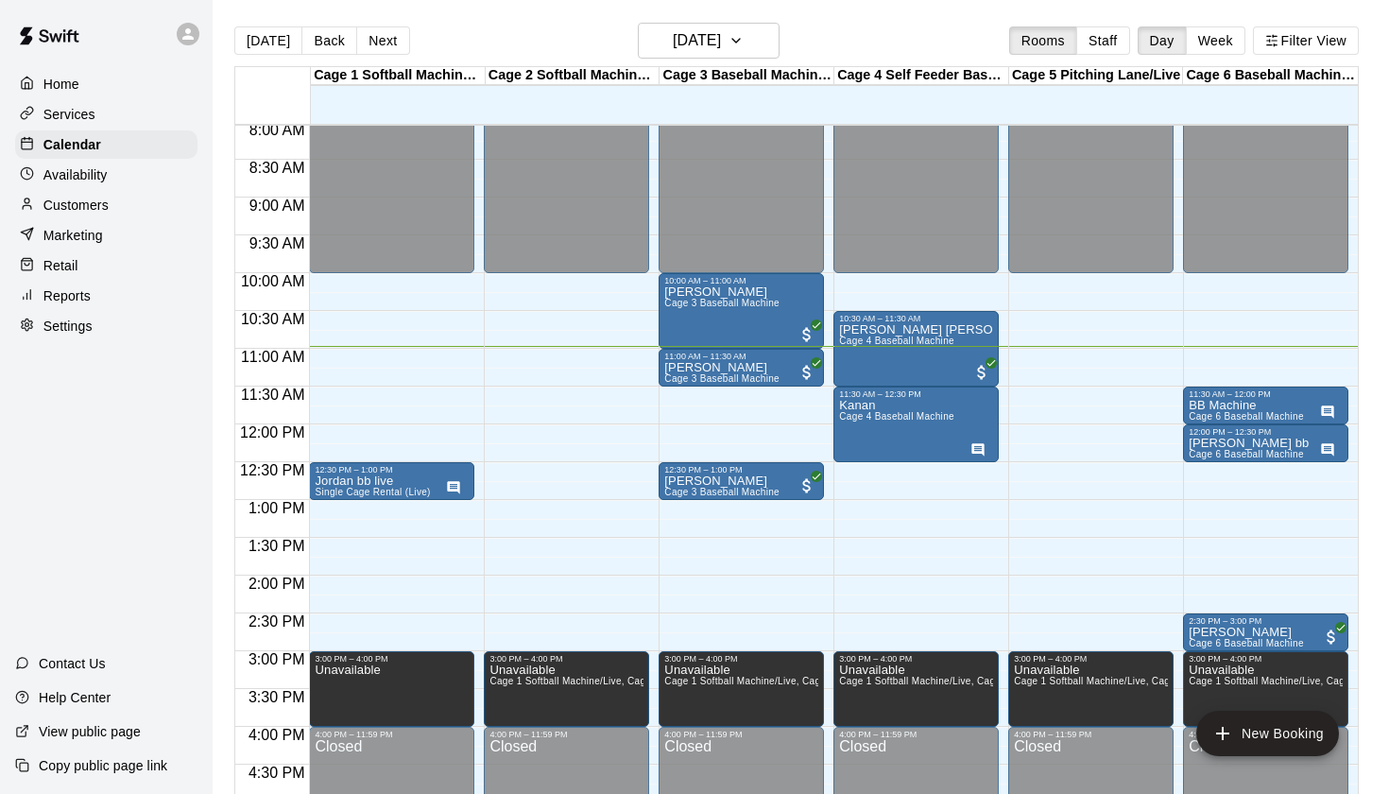
scroll to position [605, 0]
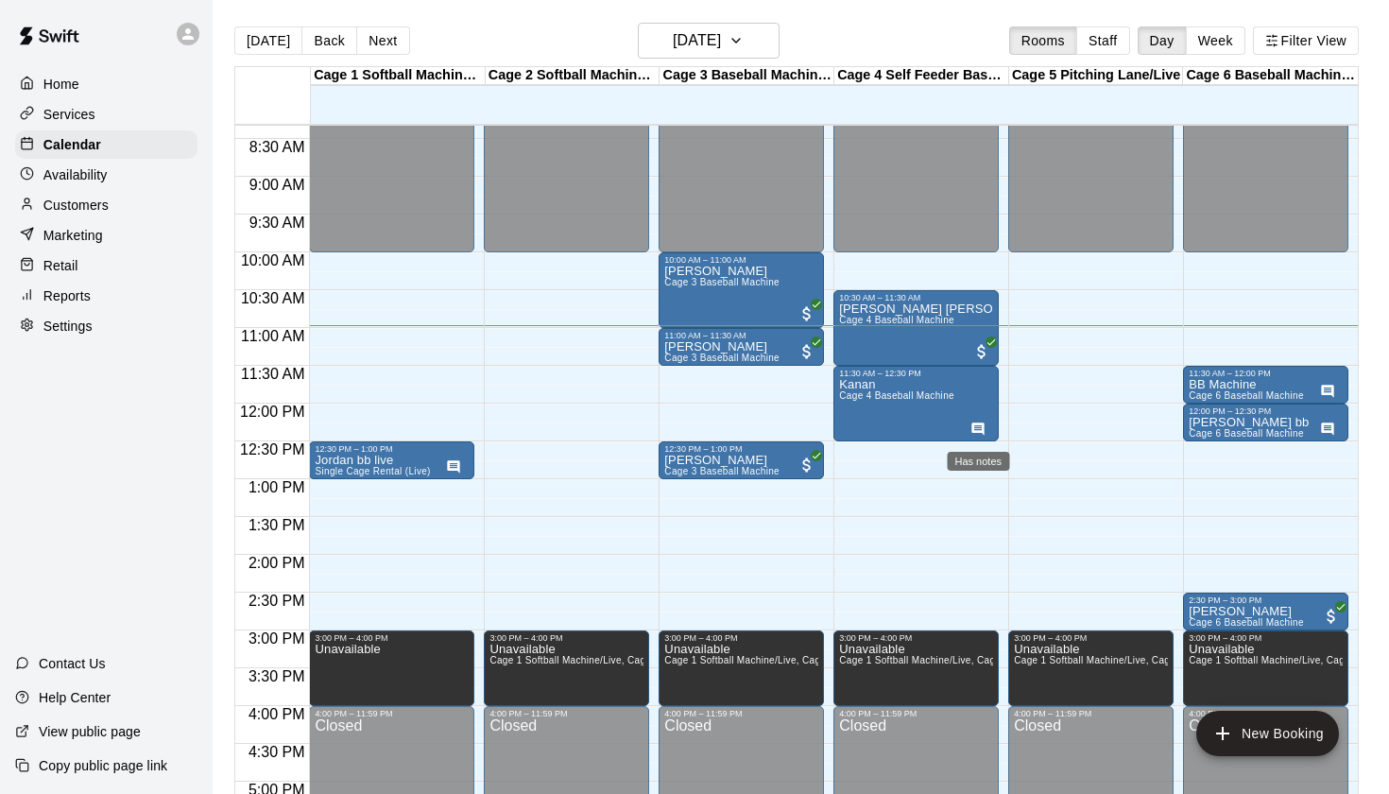
scroll to position [628, 0]
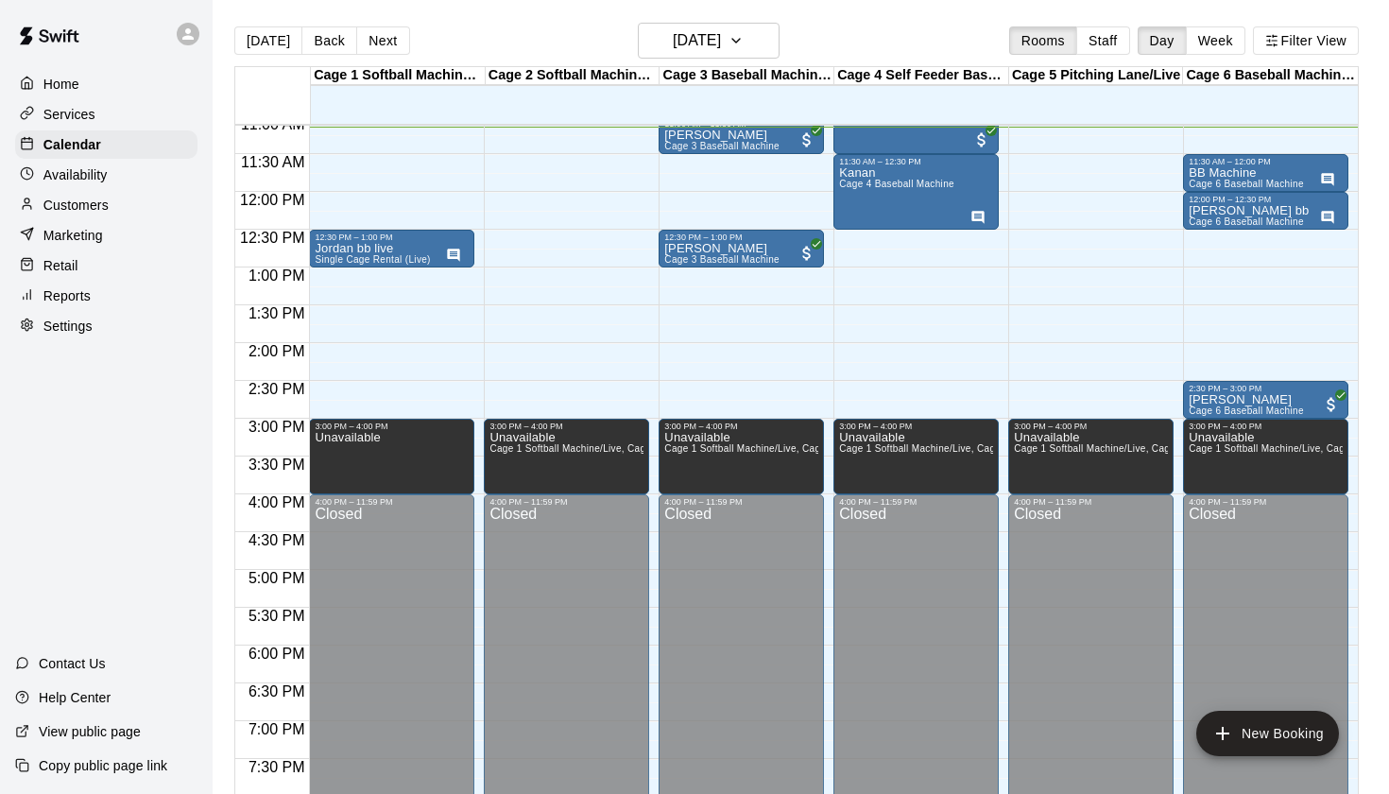
scroll to position [701, 0]
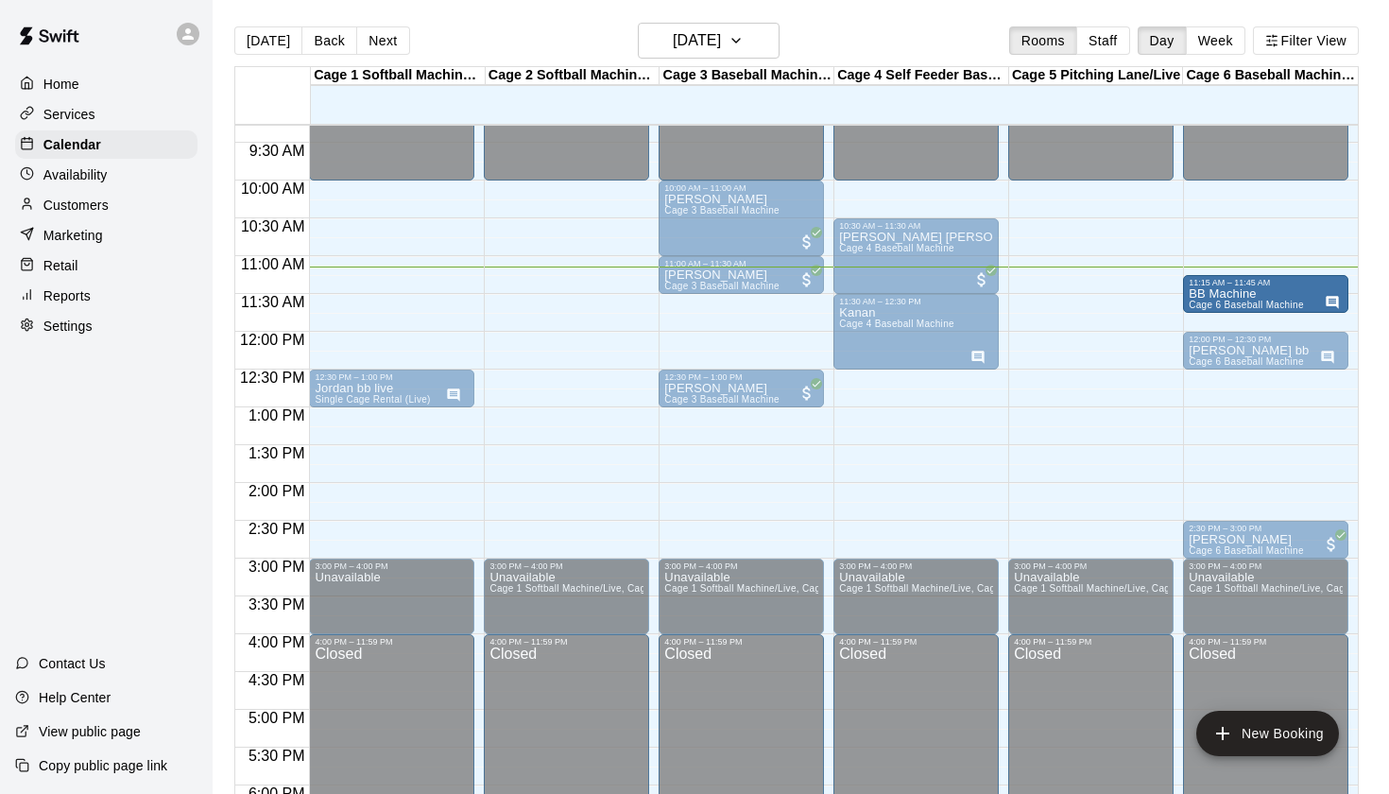
drag, startPoint x: 1226, startPoint y: 316, endPoint x: 1225, endPoint y: 301, distance: 14.2
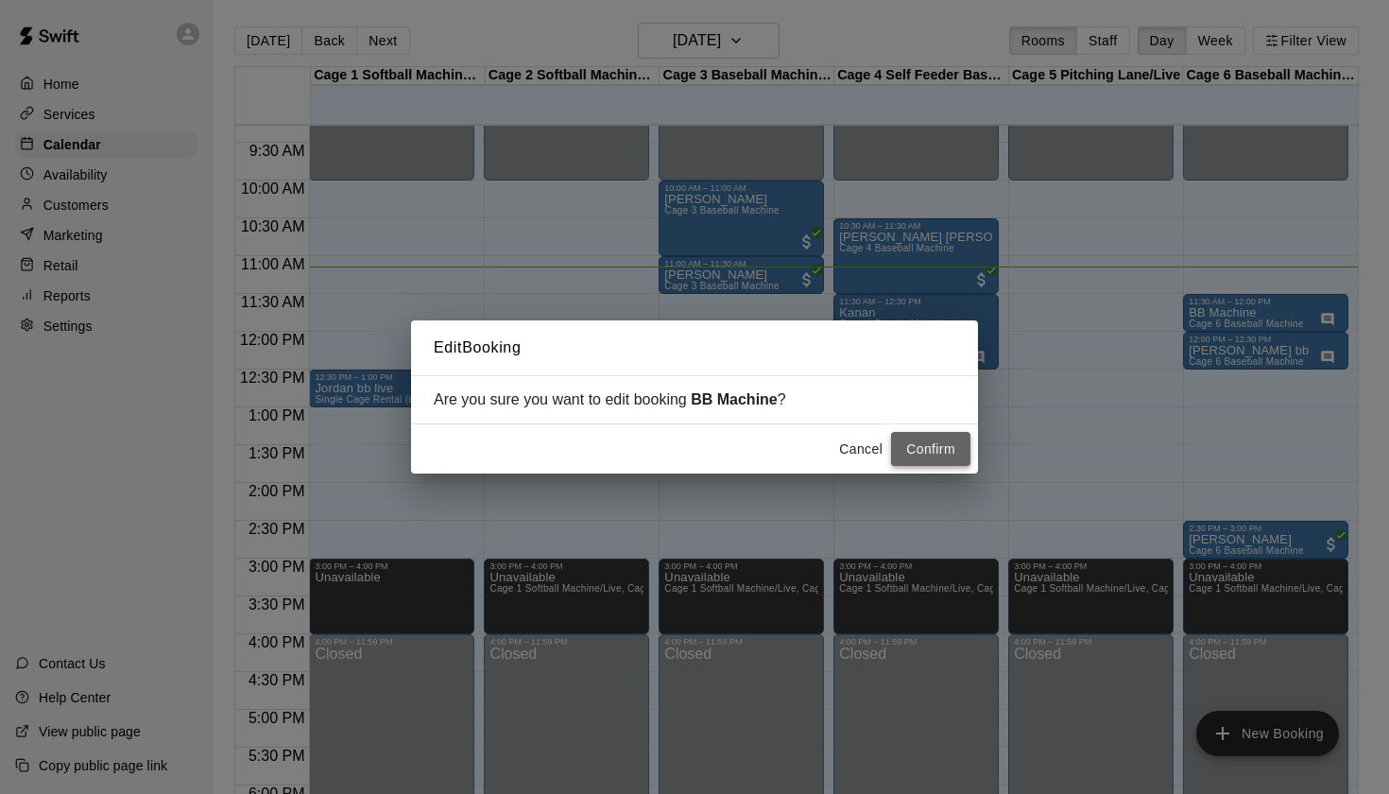
click at [958, 449] on button "Confirm" at bounding box center [930, 449] width 79 height 35
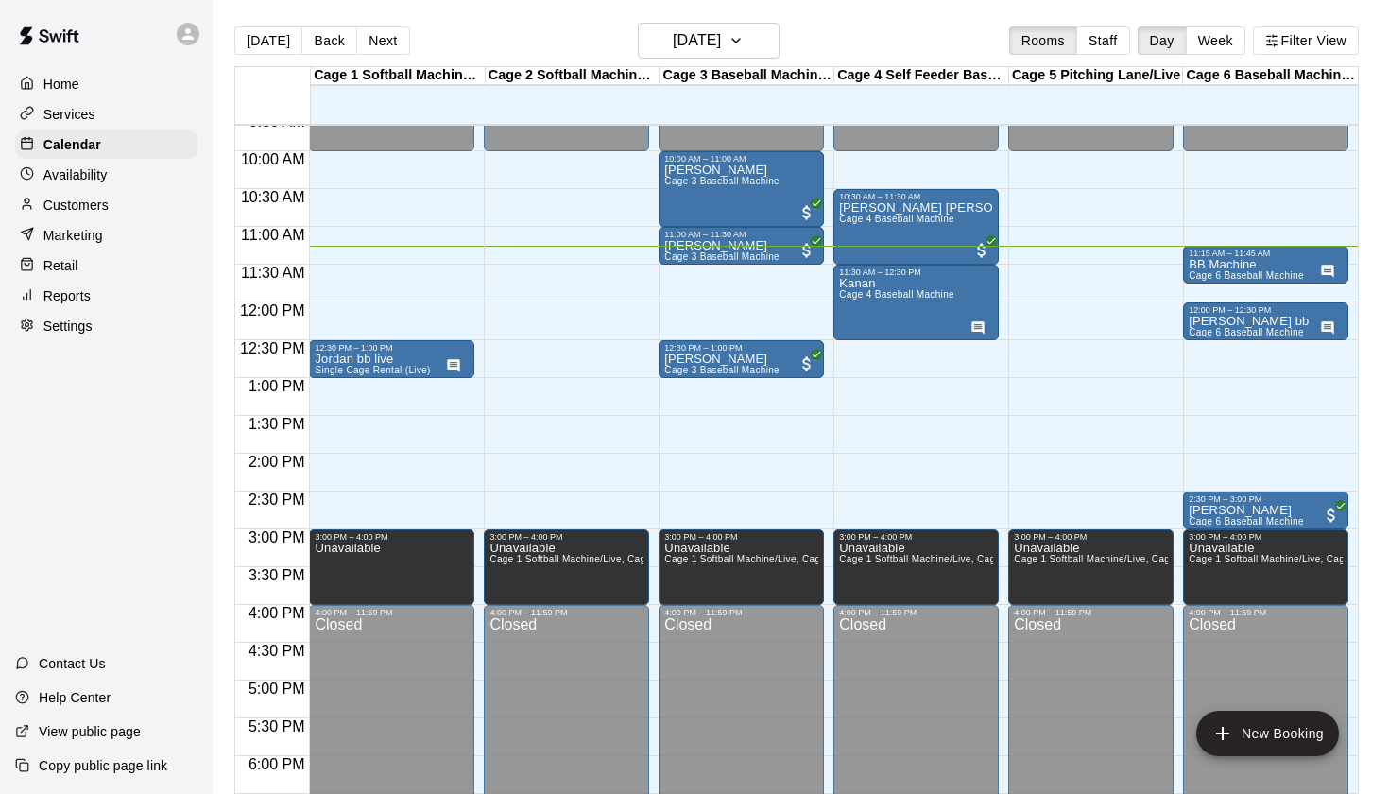
scroll to position [737, 0]
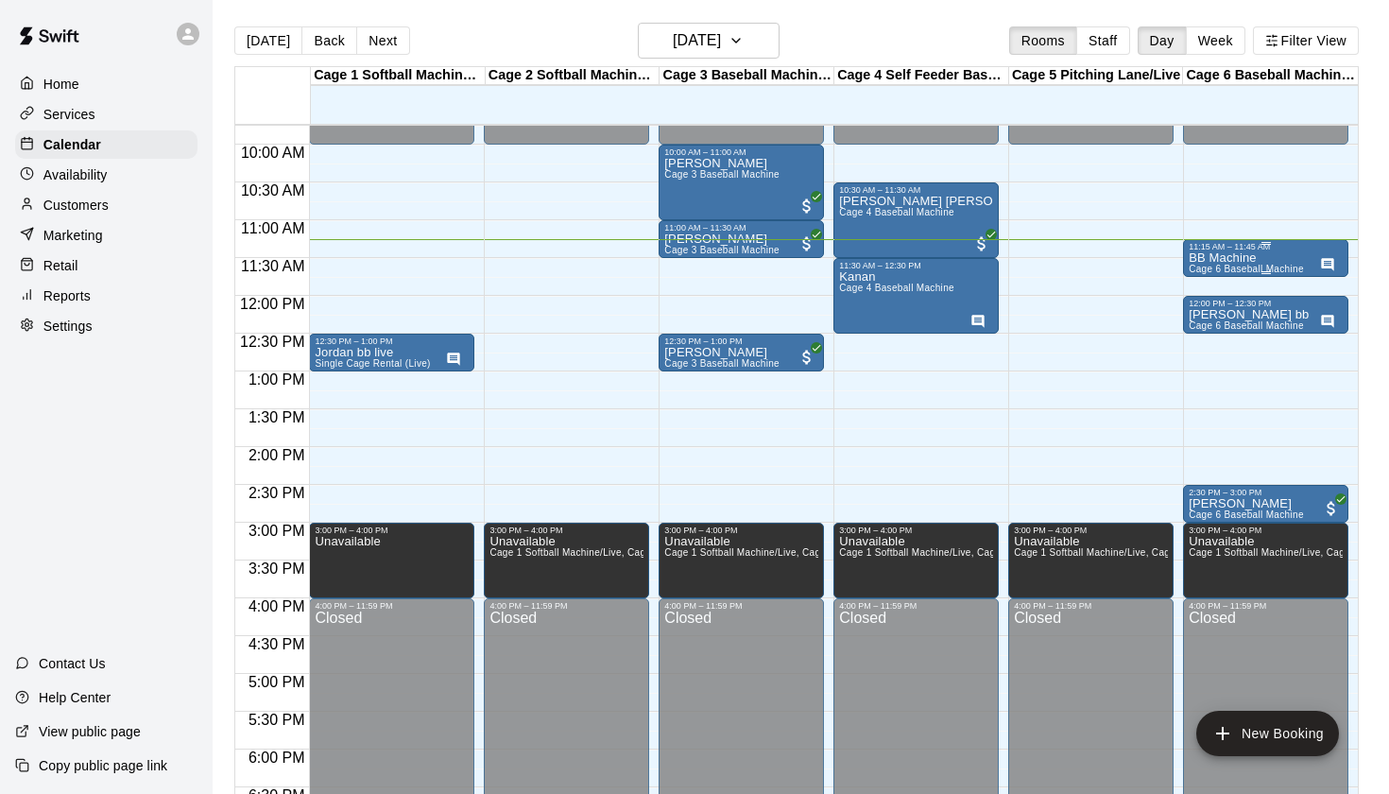
click at [1244, 258] on p "BB Machine" at bounding box center [1246, 258] width 115 height 0
click at [1204, 278] on icon "edit" at bounding box center [1207, 278] width 23 height 23
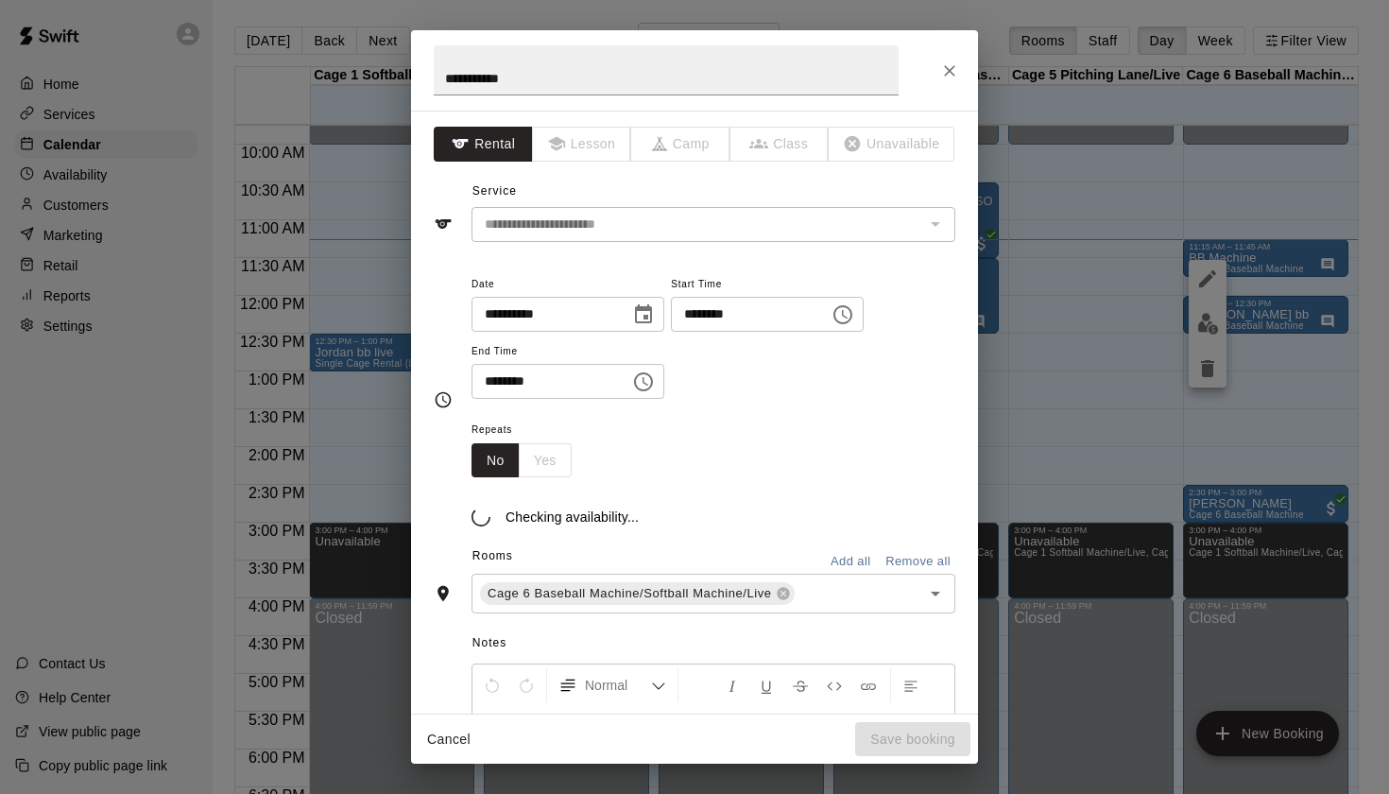
scroll to position [4, 0]
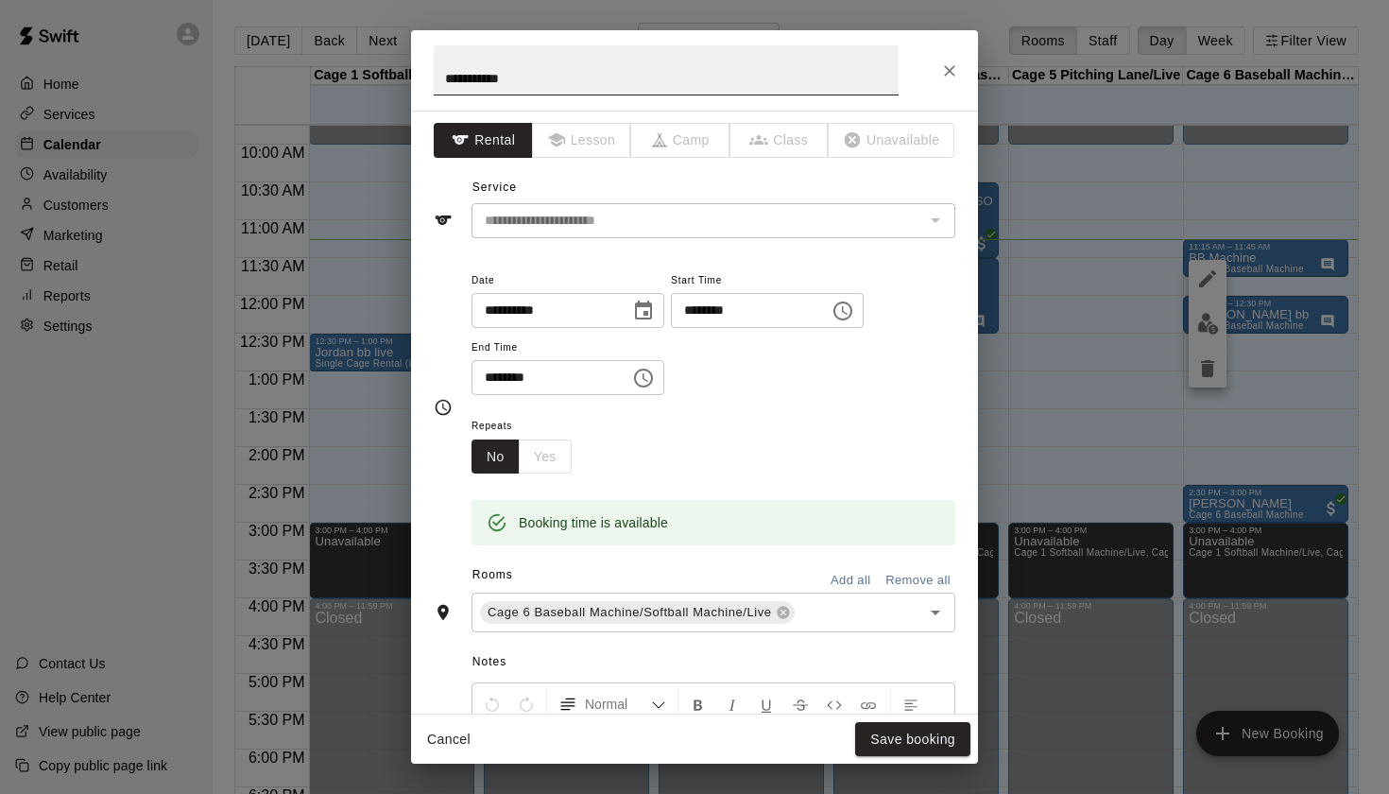
click at [445, 77] on input "**********" at bounding box center [666, 70] width 465 height 50
type input "**********"
click at [885, 731] on button "Save booking" at bounding box center [912, 739] width 115 height 35
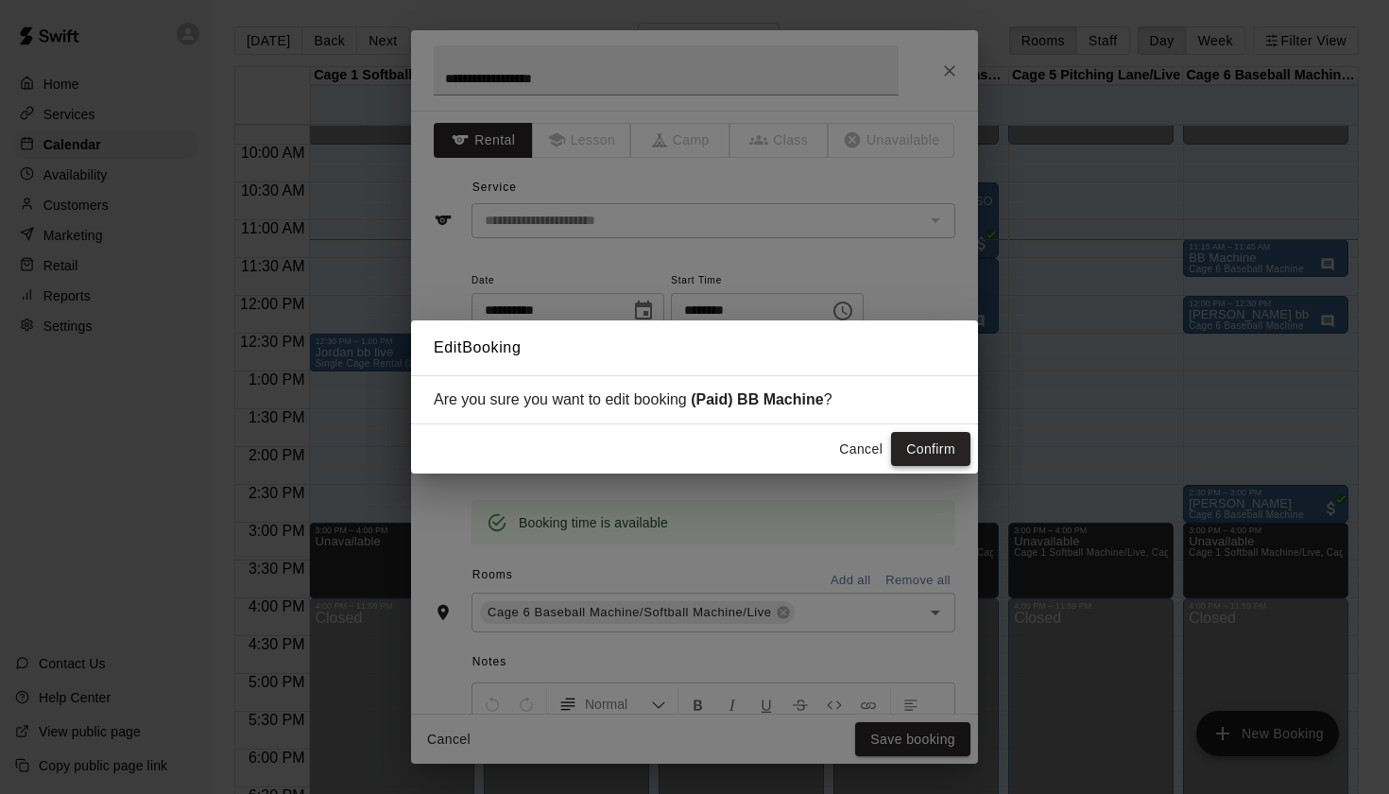
click at [942, 444] on button "Confirm" at bounding box center [930, 449] width 79 height 35
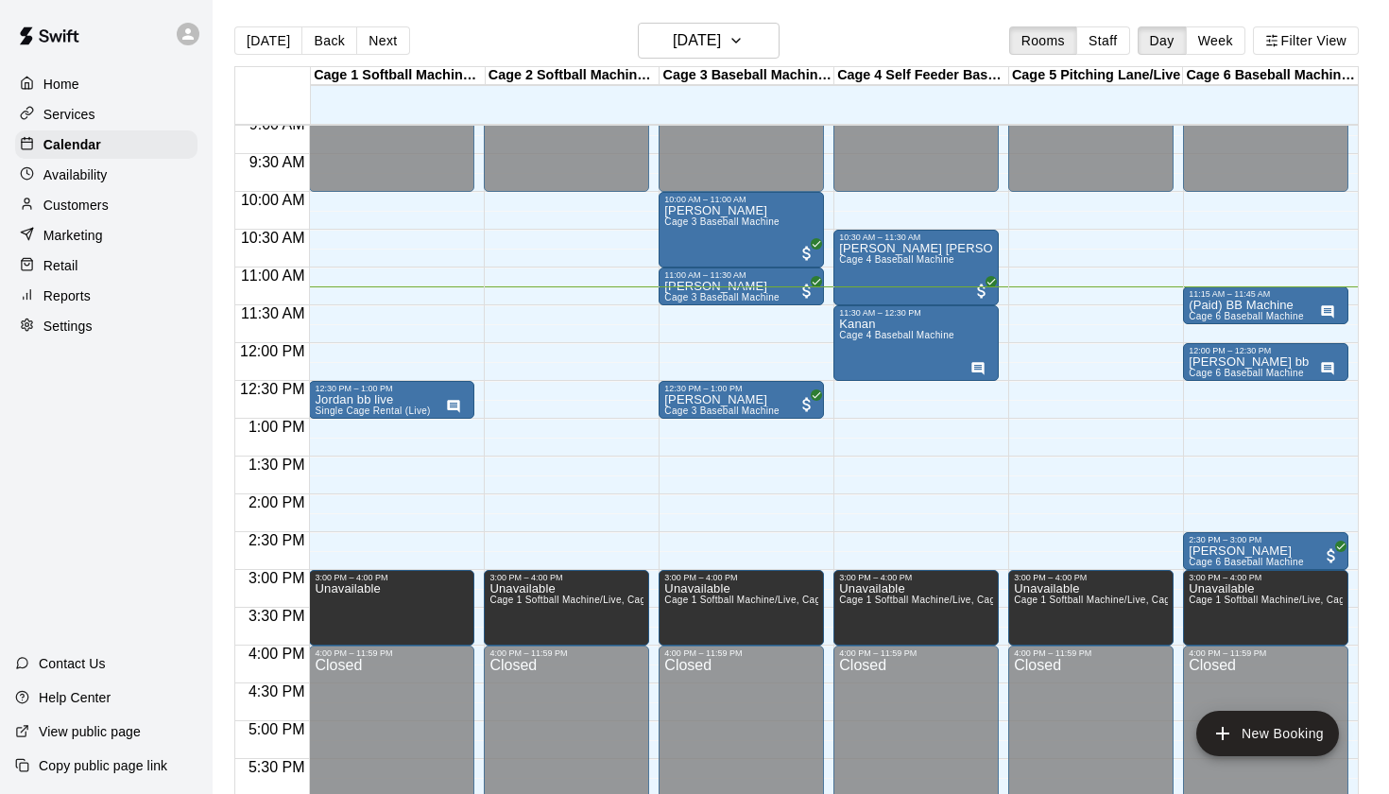
scroll to position [678, 0]
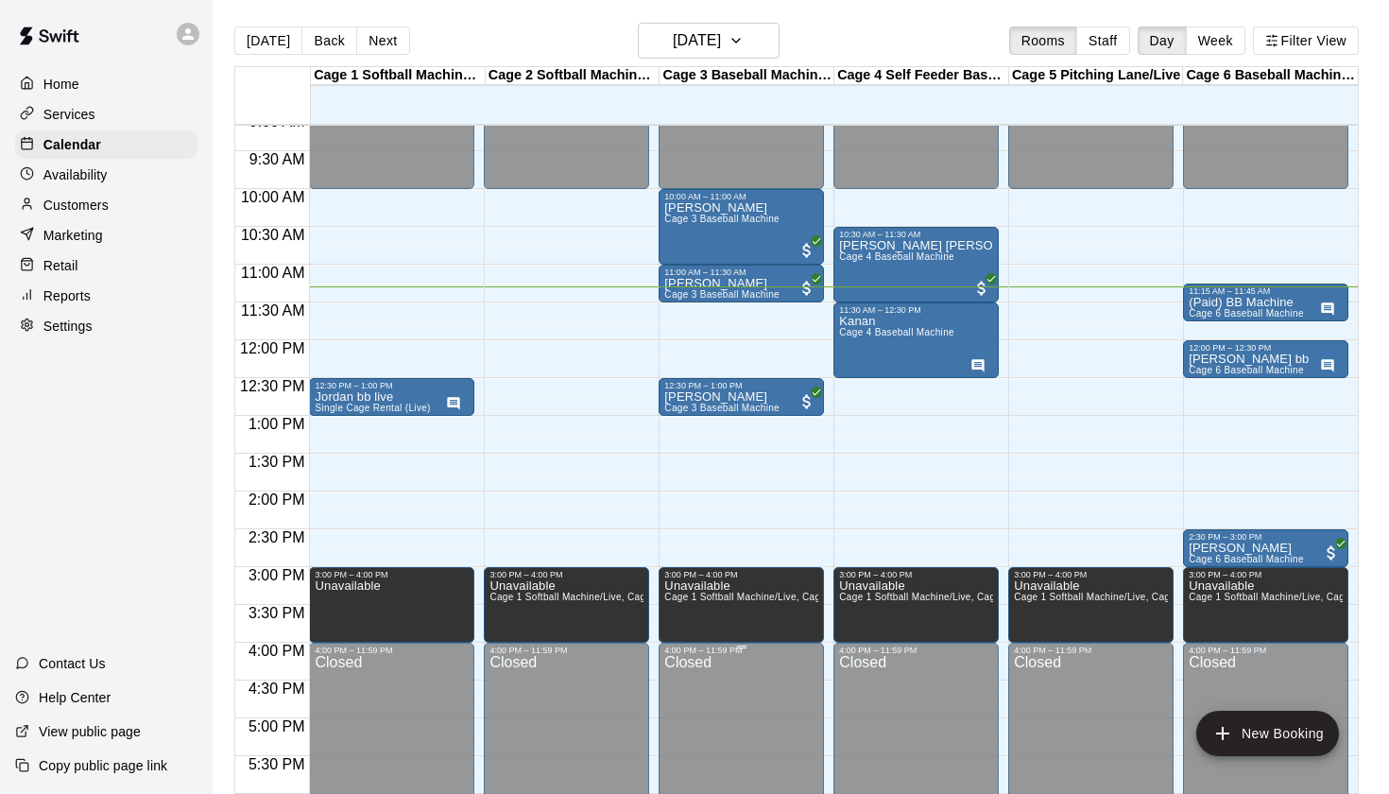
scroll to position [683, 0]
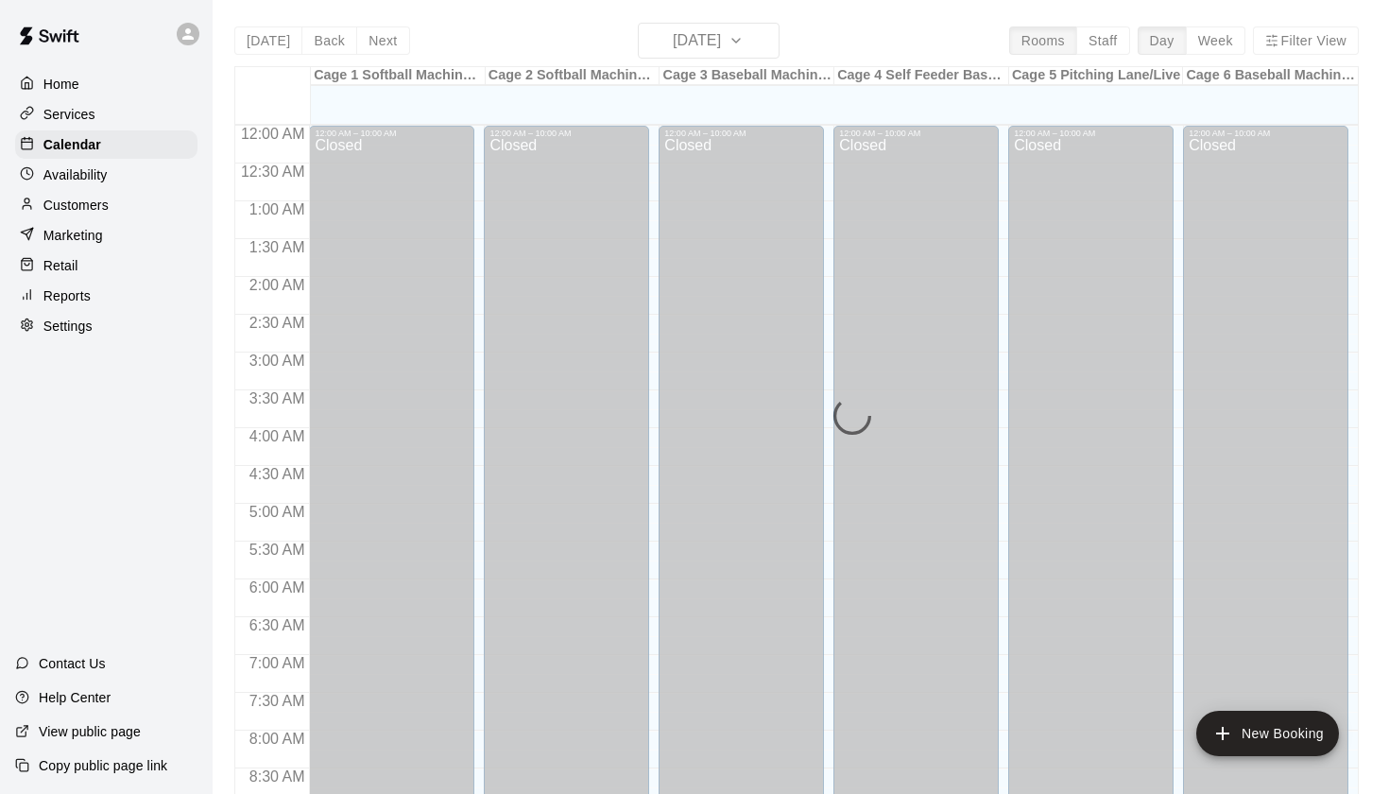
scroll to position [860, 0]
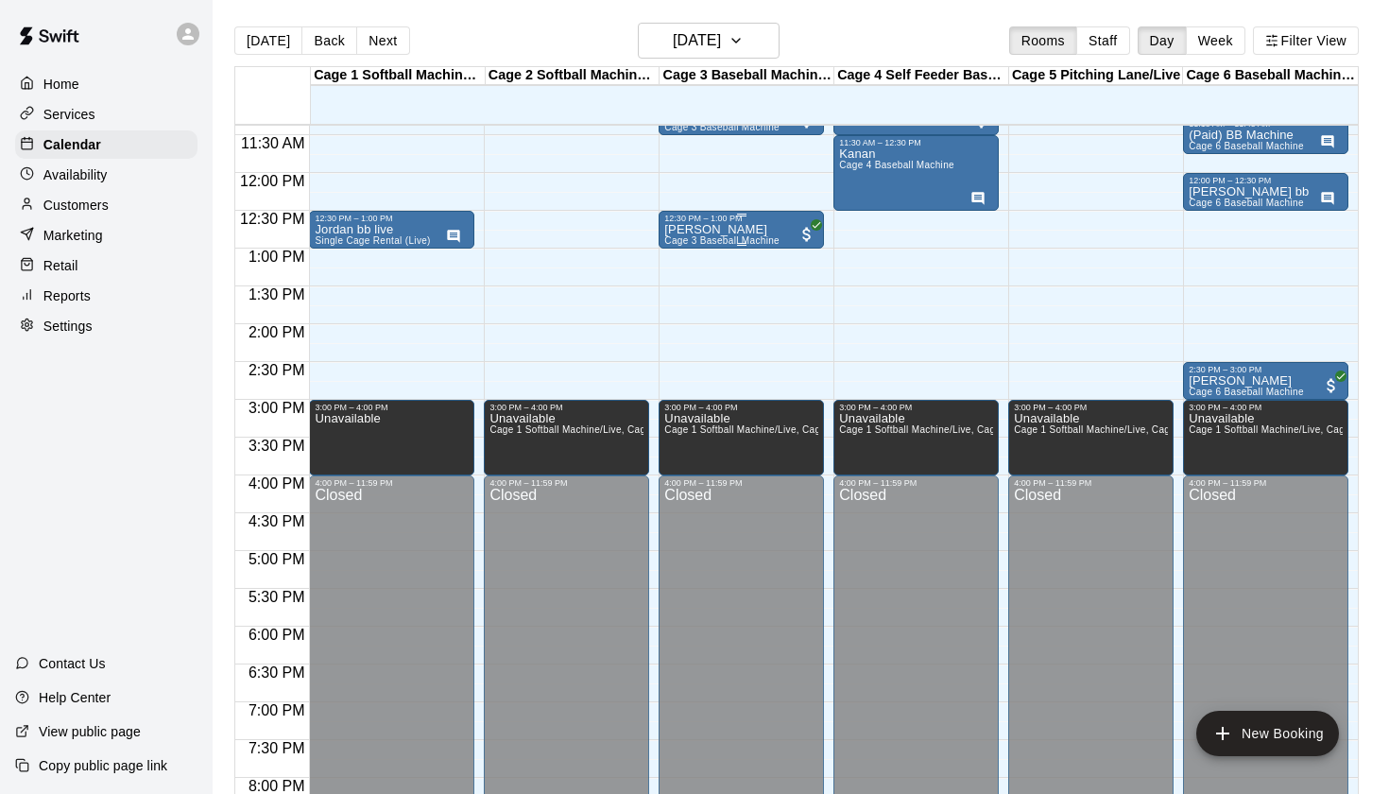
click at [732, 240] on span "Cage 3 Baseball Machine" at bounding box center [721, 240] width 115 height 10
click at [789, 206] on div at bounding box center [694, 397] width 1389 height 794
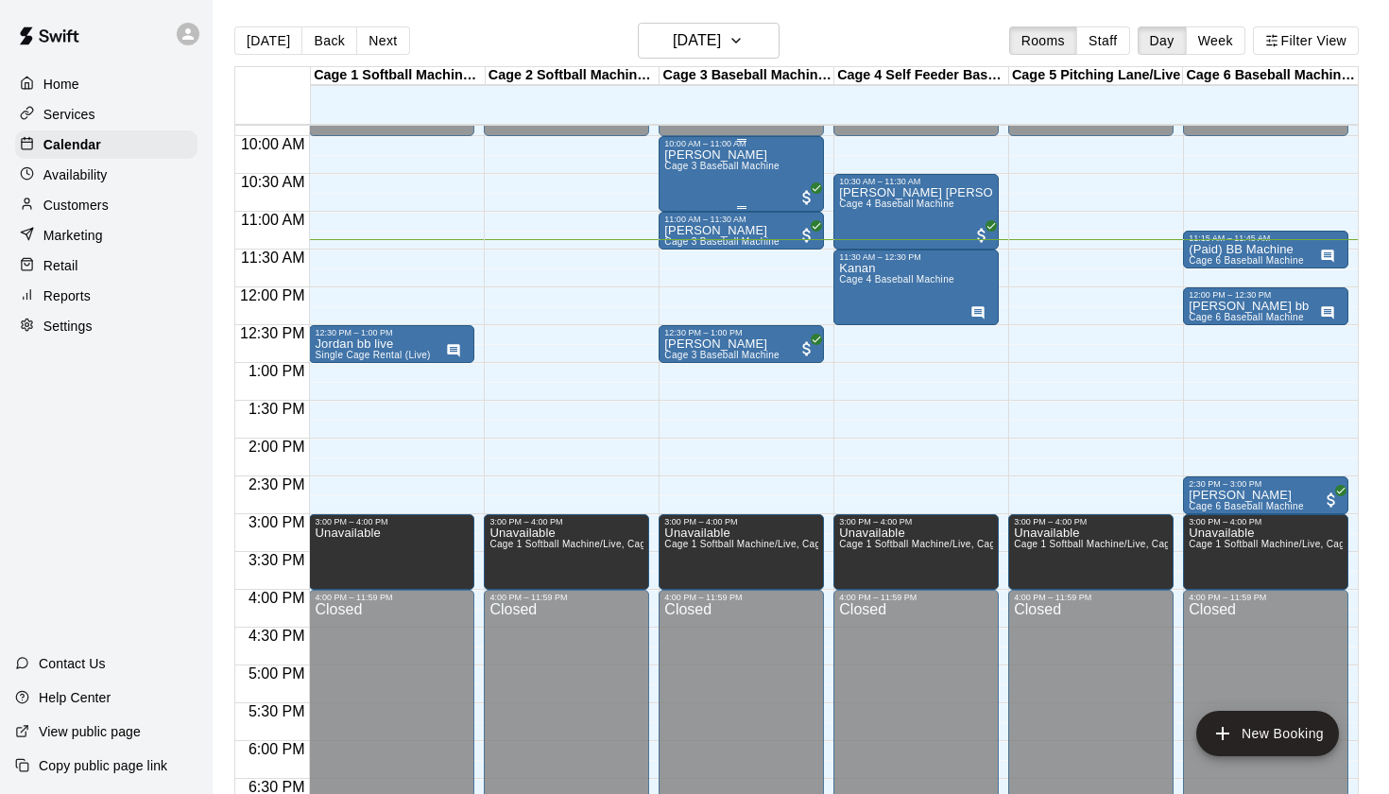
scroll to position [745, 0]
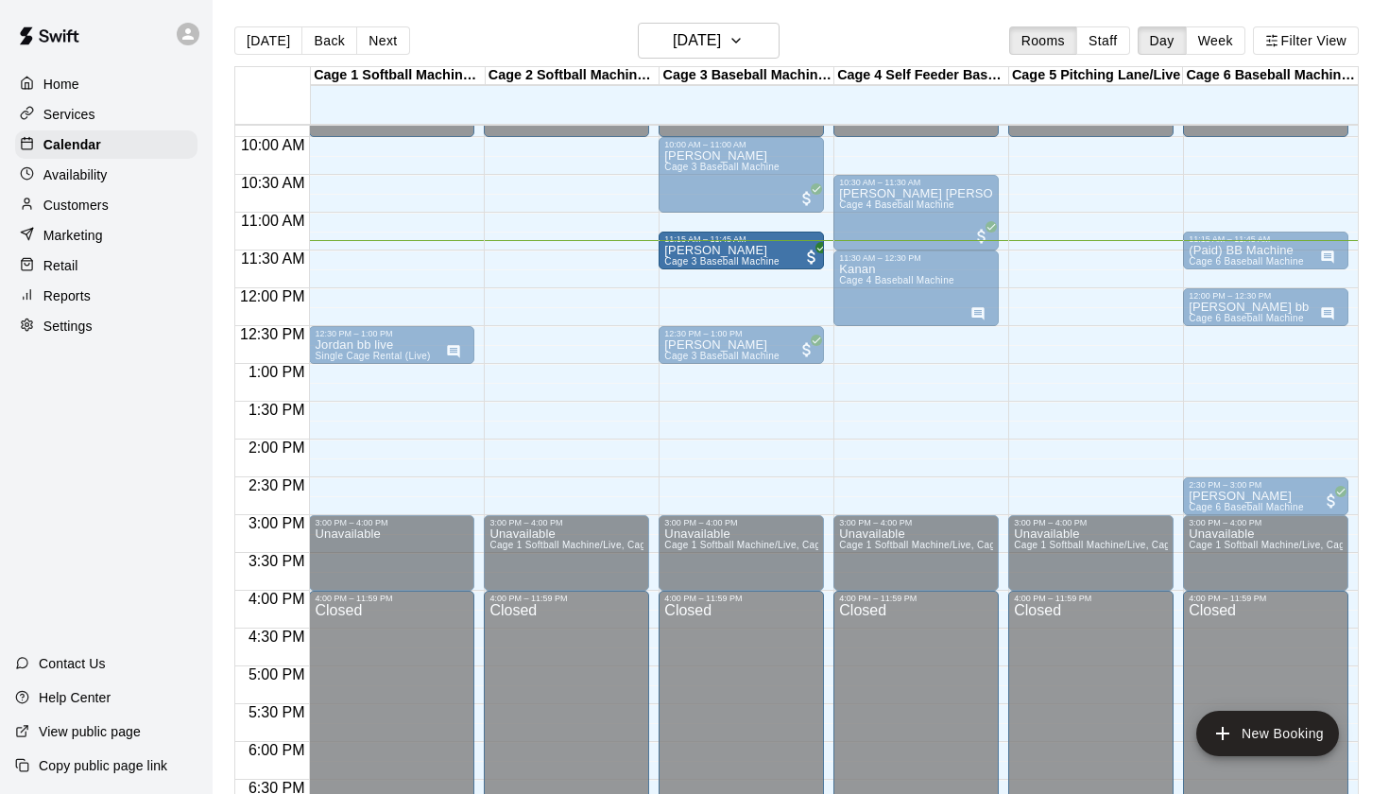
drag, startPoint x: 765, startPoint y: 233, endPoint x: 763, endPoint y: 259, distance: 25.6
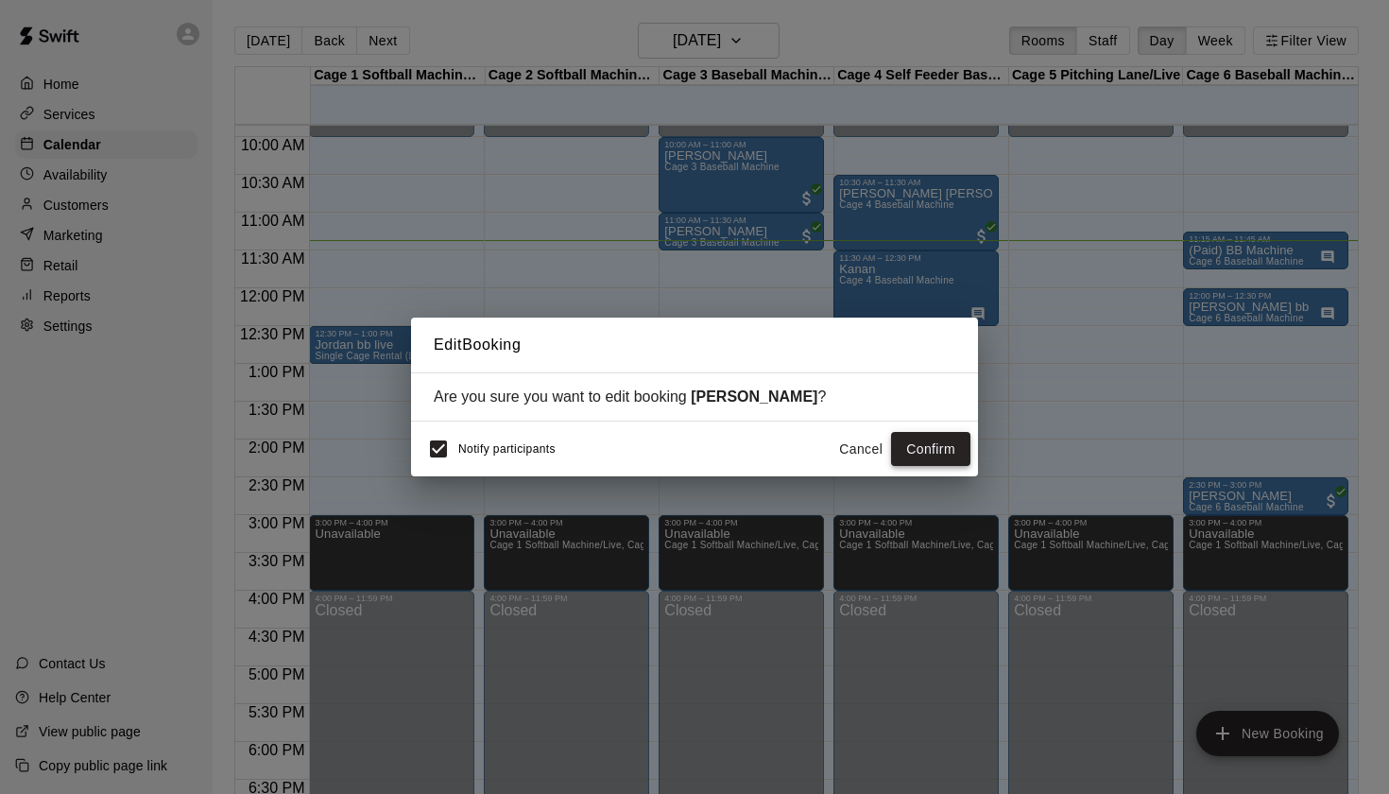
click at [958, 450] on button "Confirm" at bounding box center [930, 449] width 79 height 35
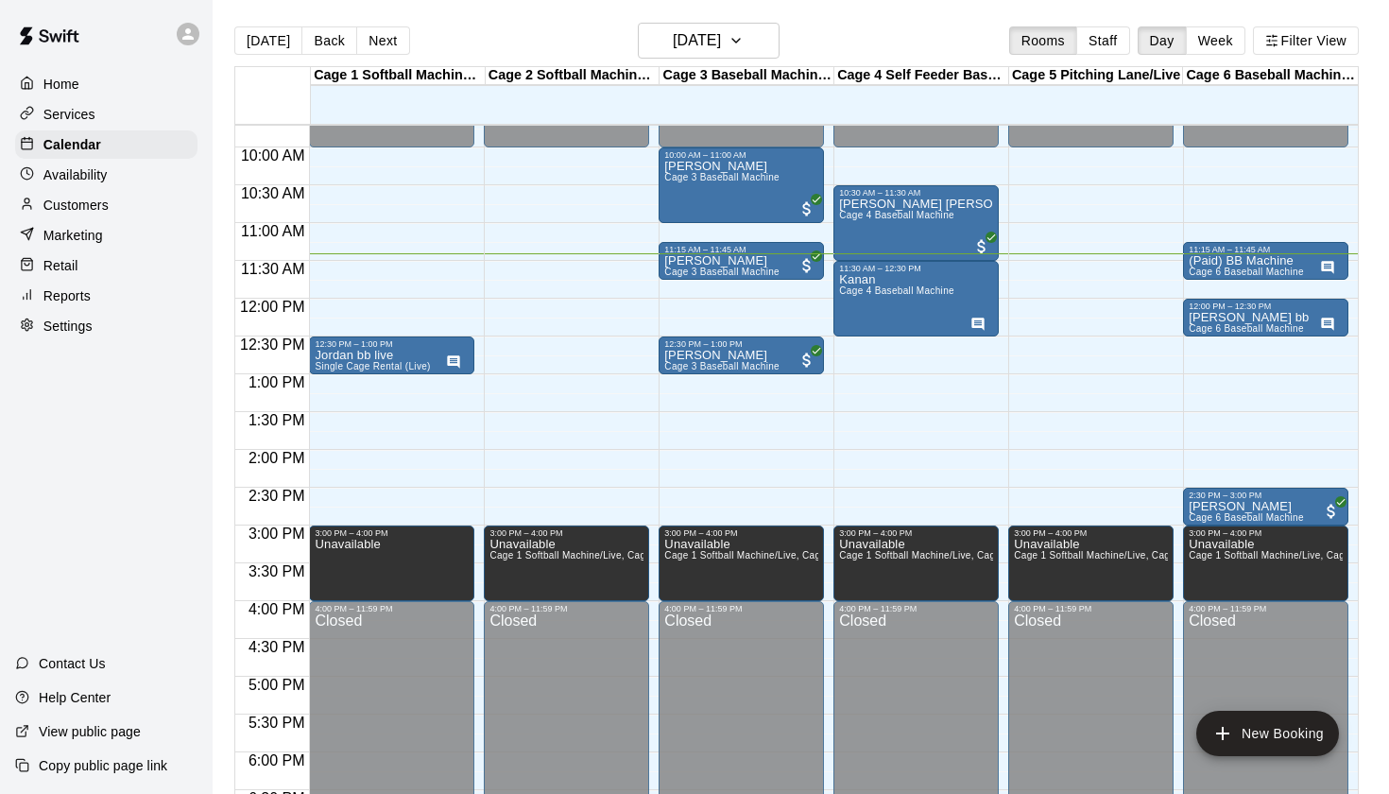
scroll to position [729, 0]
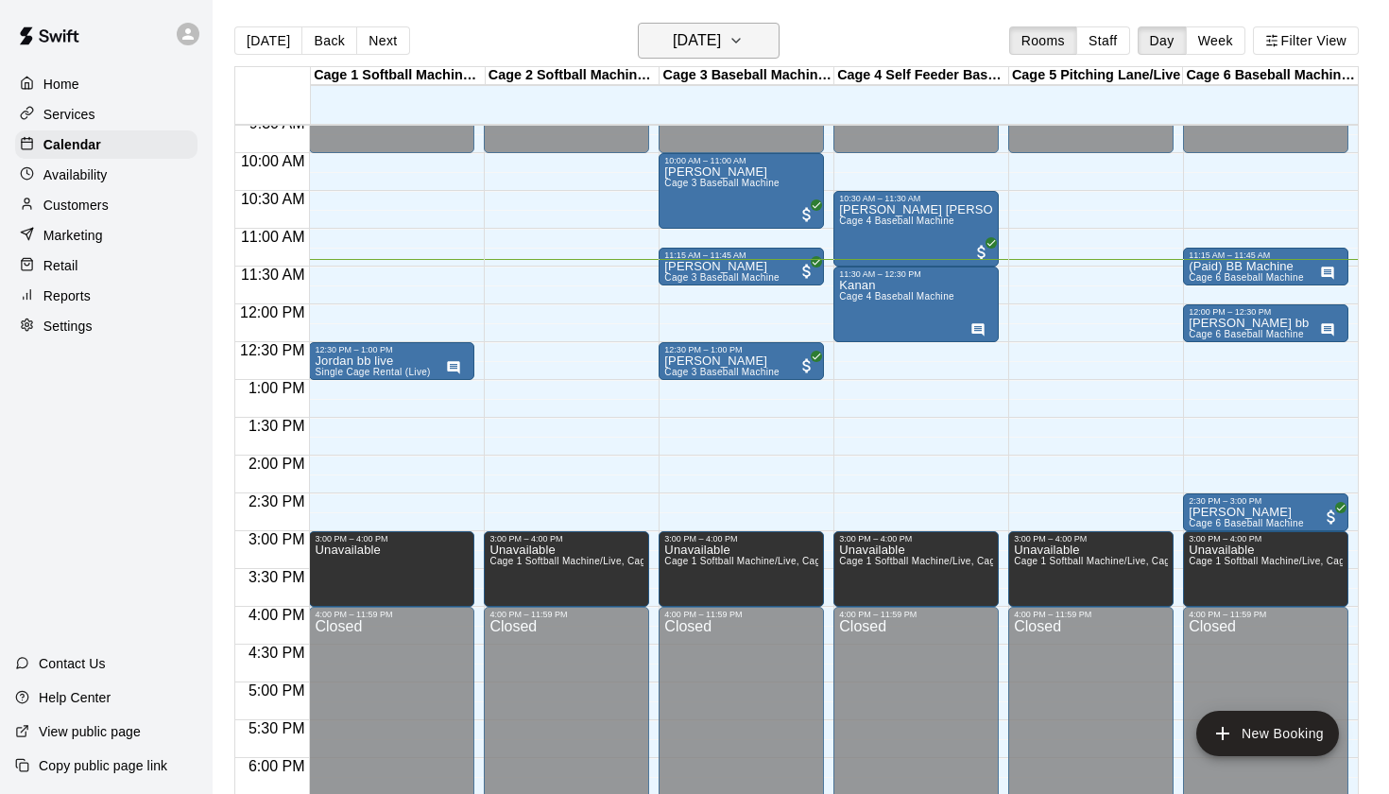
click at [721, 39] on h6 "[DATE]" at bounding box center [697, 40] width 48 height 26
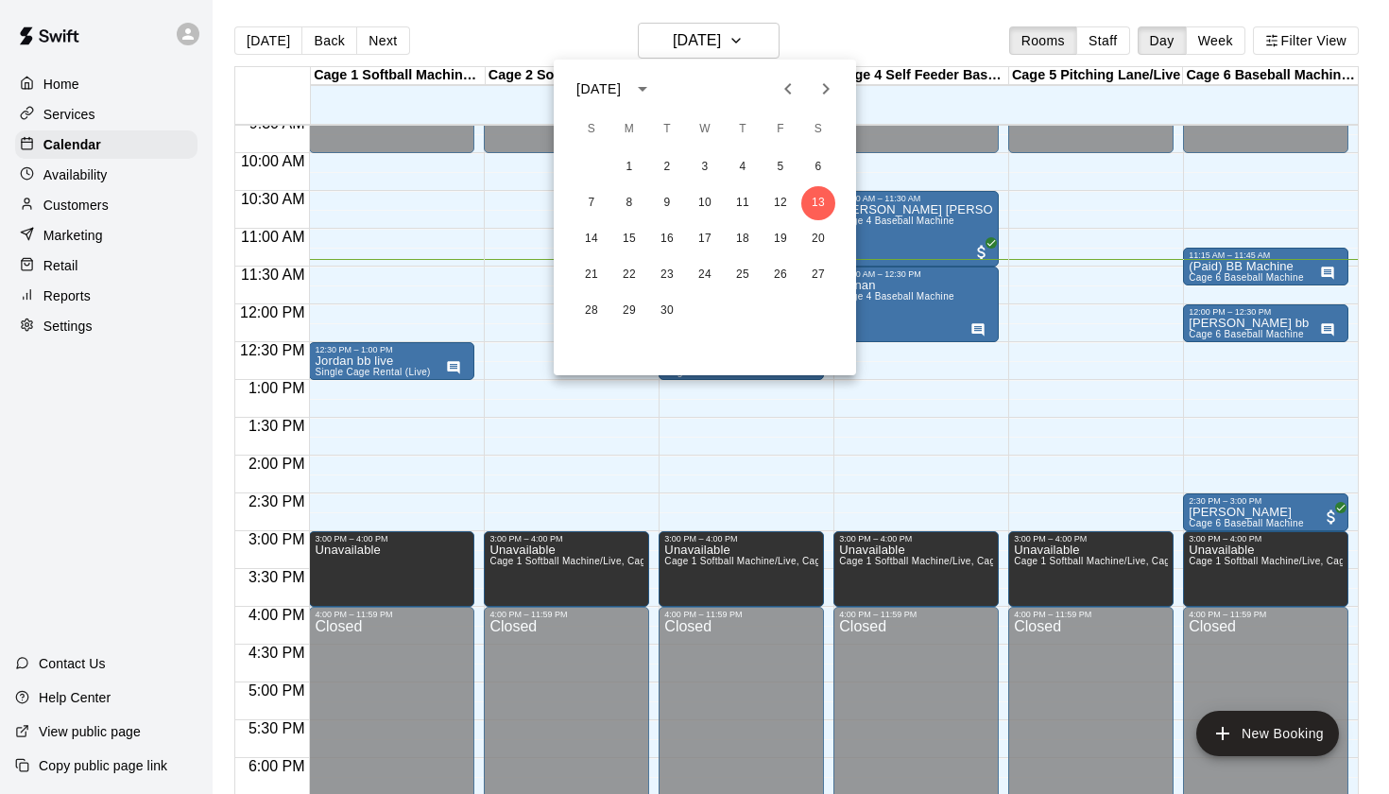
click at [854, 45] on div at bounding box center [694, 397] width 1389 height 794
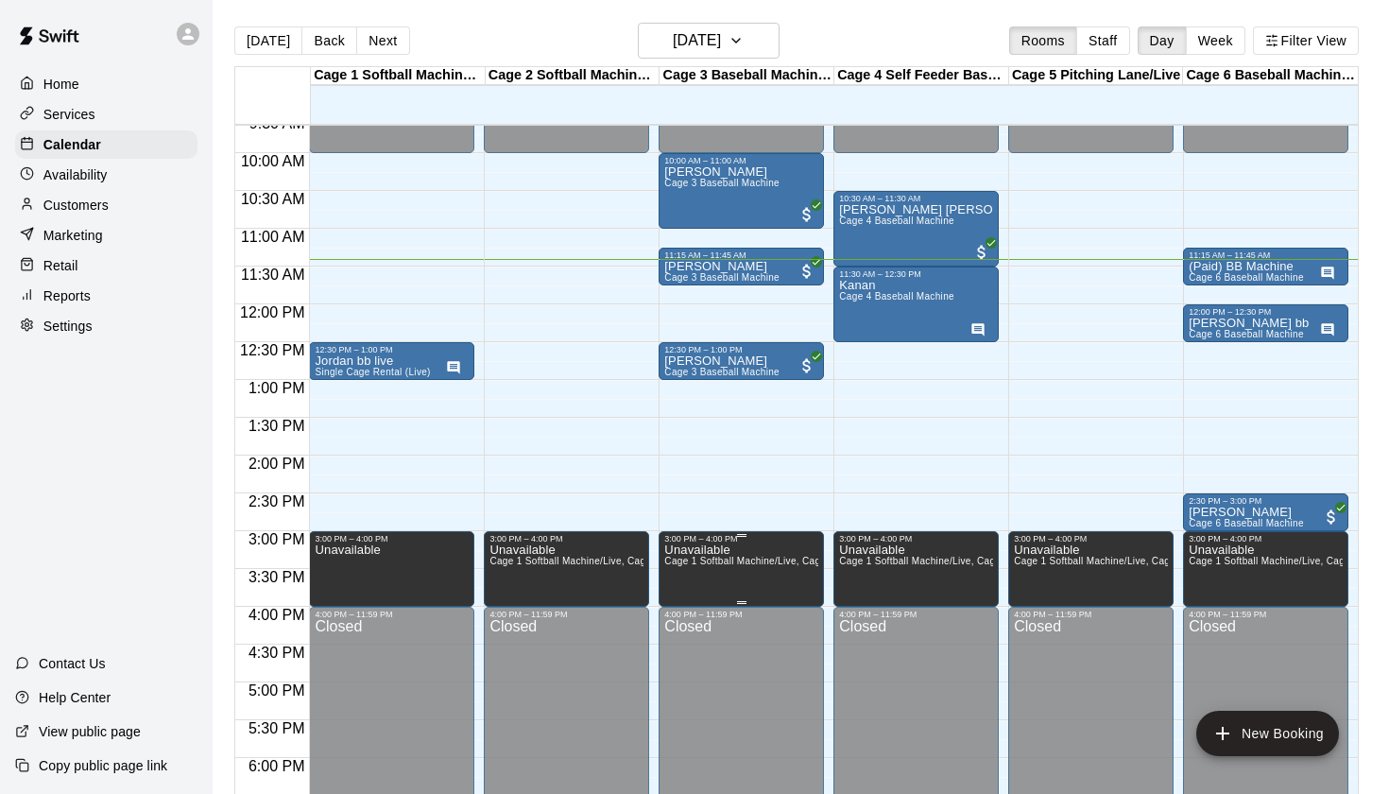
click at [714, 561] on span "Cage 1 Softball Machine/Live, Cage 2 Softball Machine/Live, Cage 3 Baseball Mac…" at bounding box center [1169, 561] width 1010 height 10
click at [687, 564] on button "edit" at bounding box center [684, 577] width 38 height 38
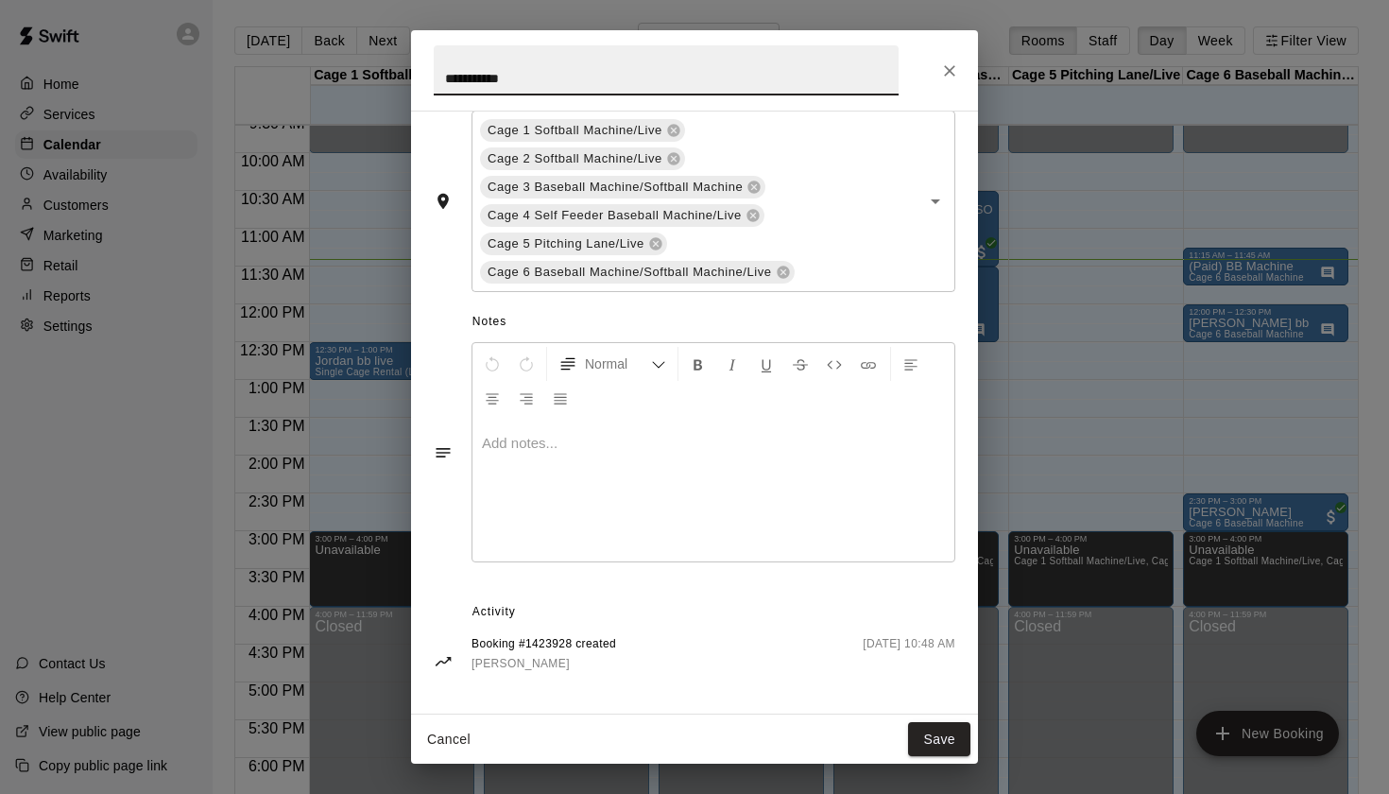
scroll to position [389, 0]
click at [946, 76] on icon "Close" at bounding box center [949, 70] width 19 height 19
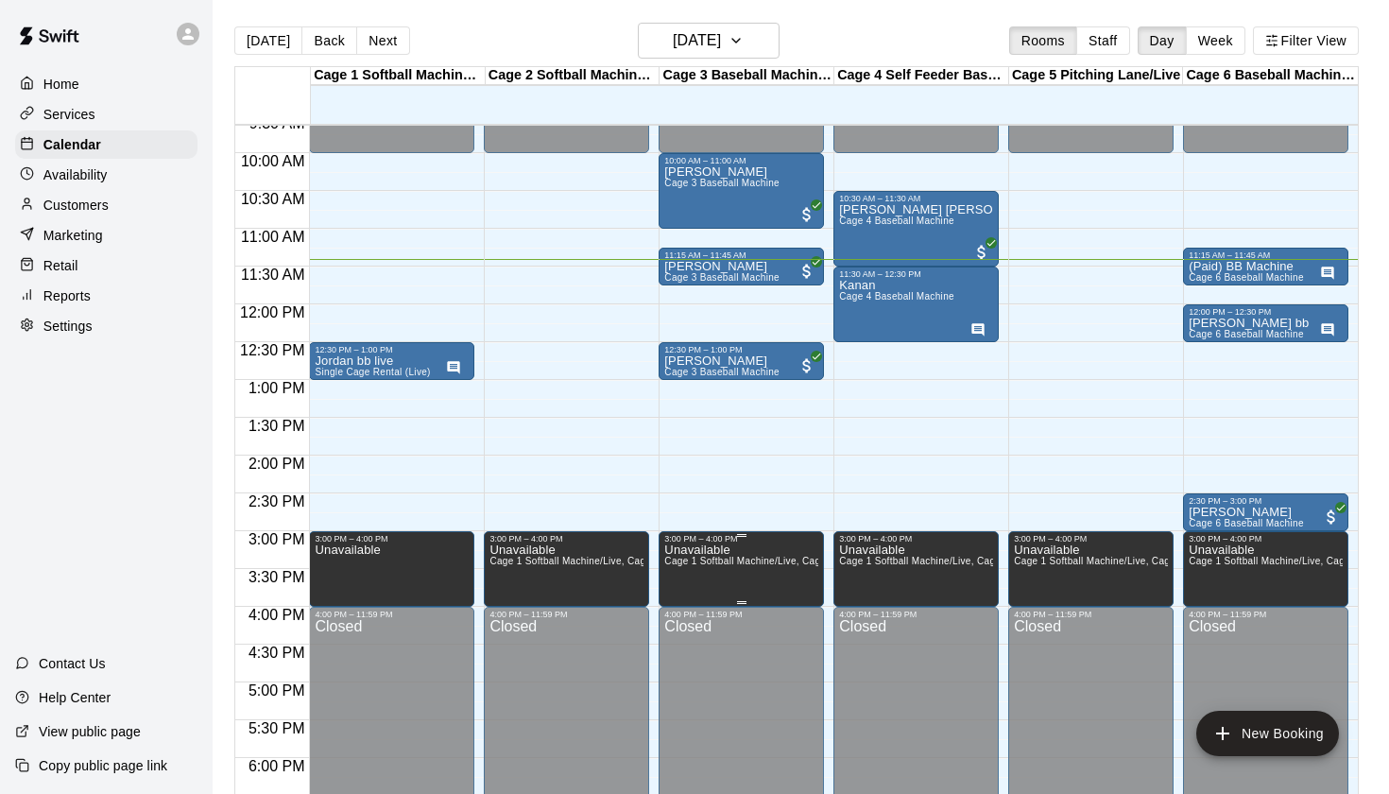
click at [740, 563] on span "Cage 1 Softball Machine/Live, Cage 2 Softball Machine/Live, Cage 3 Baseball Mac…" at bounding box center [1169, 561] width 1010 height 10
click at [682, 627] on icon "delete" at bounding box center [684, 621] width 13 height 17
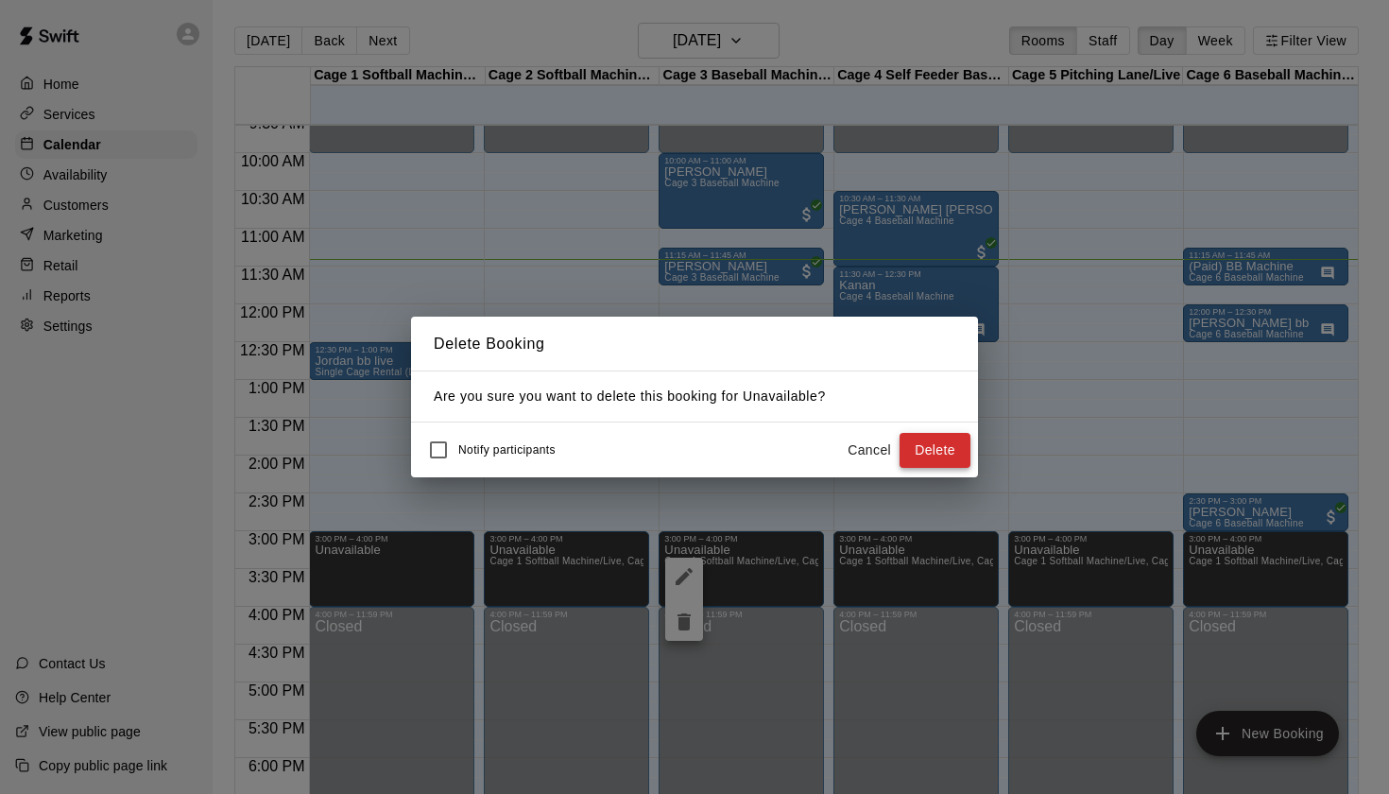
click at [924, 444] on button "Delete" at bounding box center [935, 450] width 71 height 35
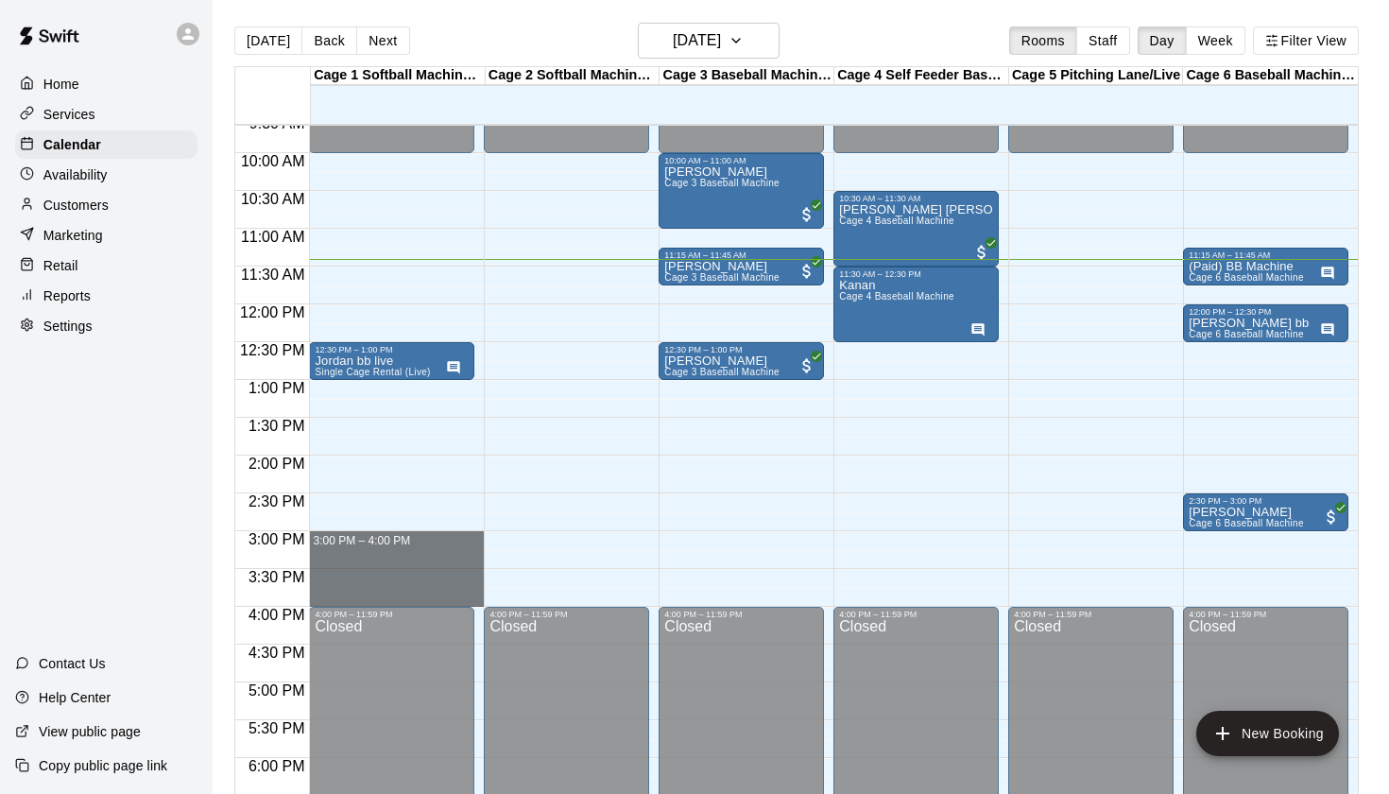
drag, startPoint x: 334, startPoint y: 538, endPoint x: 335, endPoint y: 601, distance: 63.3
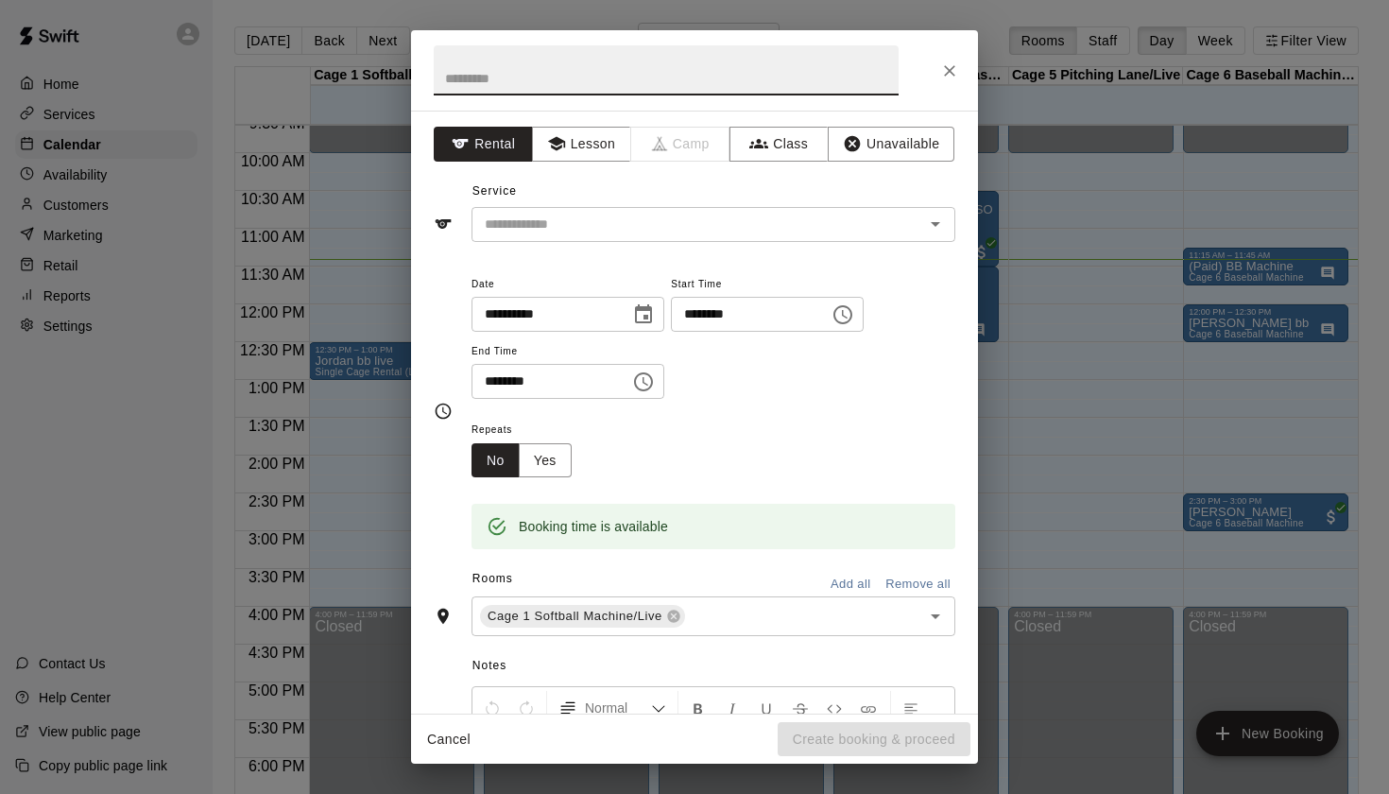
click at [856, 578] on button "Add all" at bounding box center [850, 584] width 60 height 29
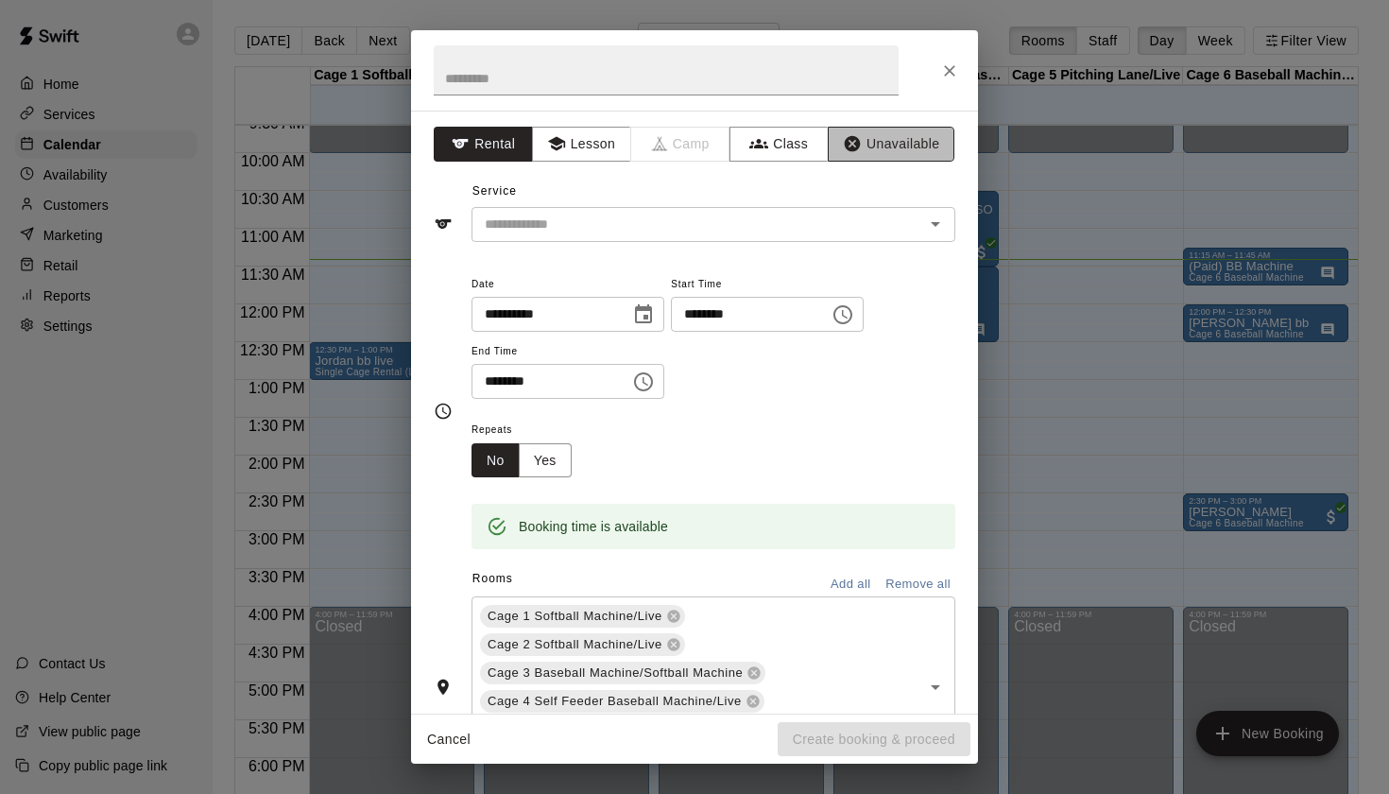
click at [892, 142] on button "Unavailable" at bounding box center [891, 144] width 127 height 35
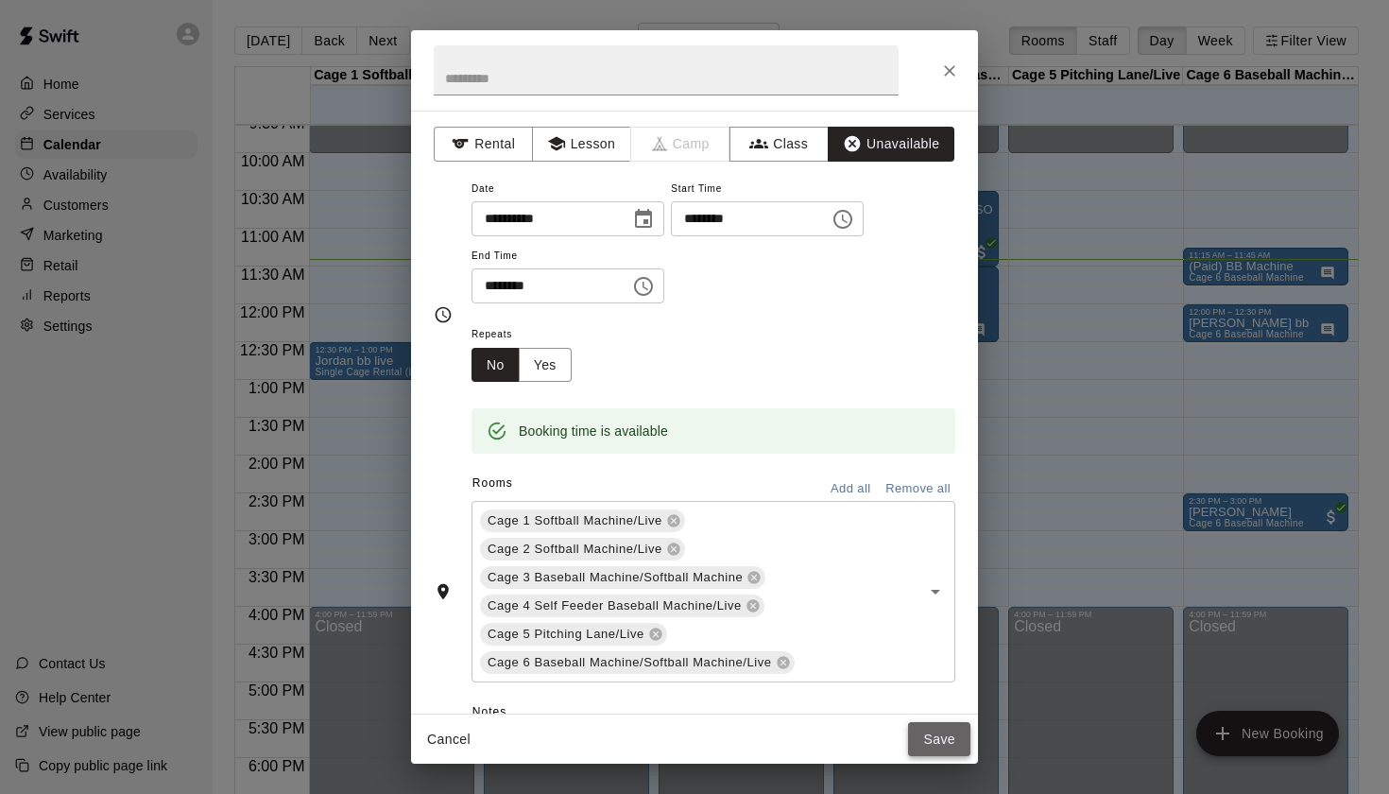
click at [923, 738] on button "Save" at bounding box center [939, 739] width 62 height 35
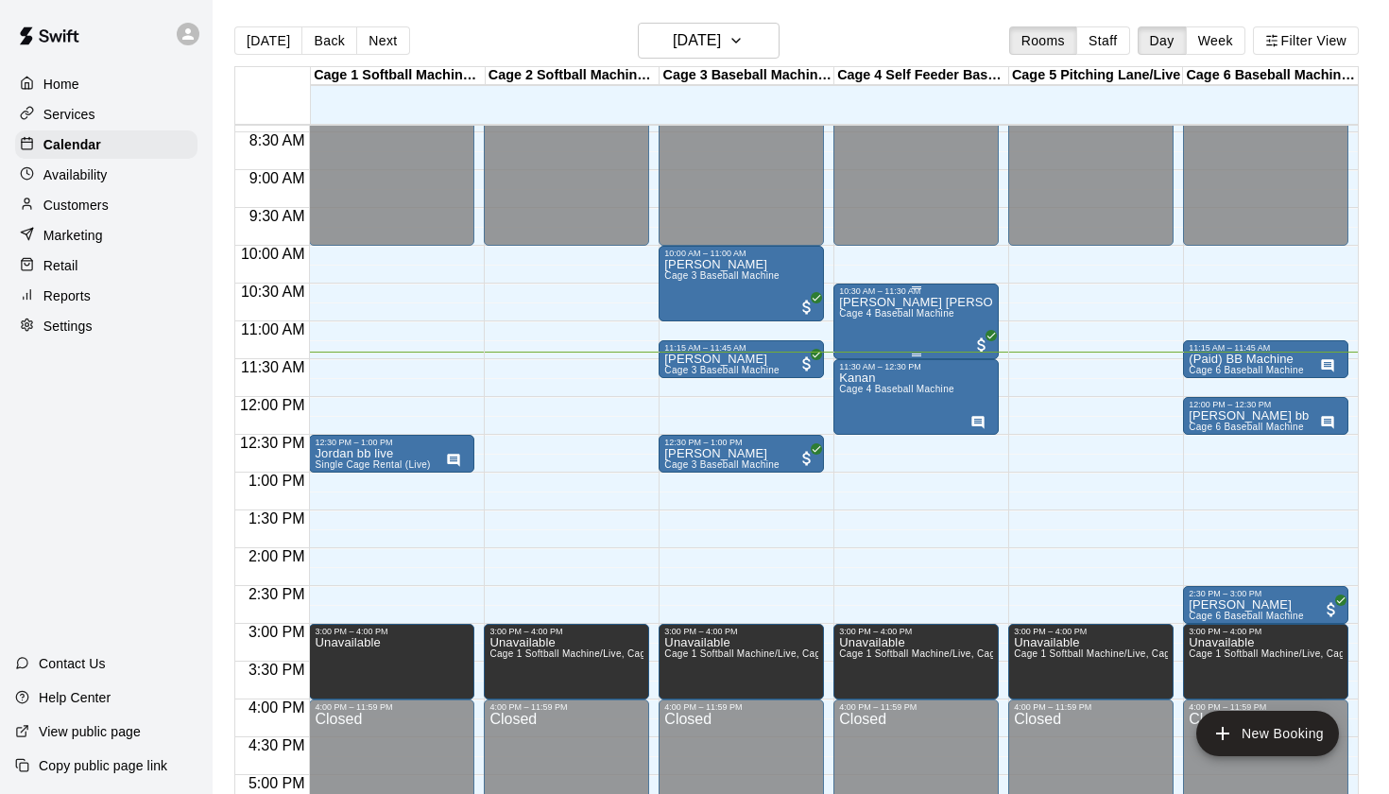
scroll to position [627, 0]
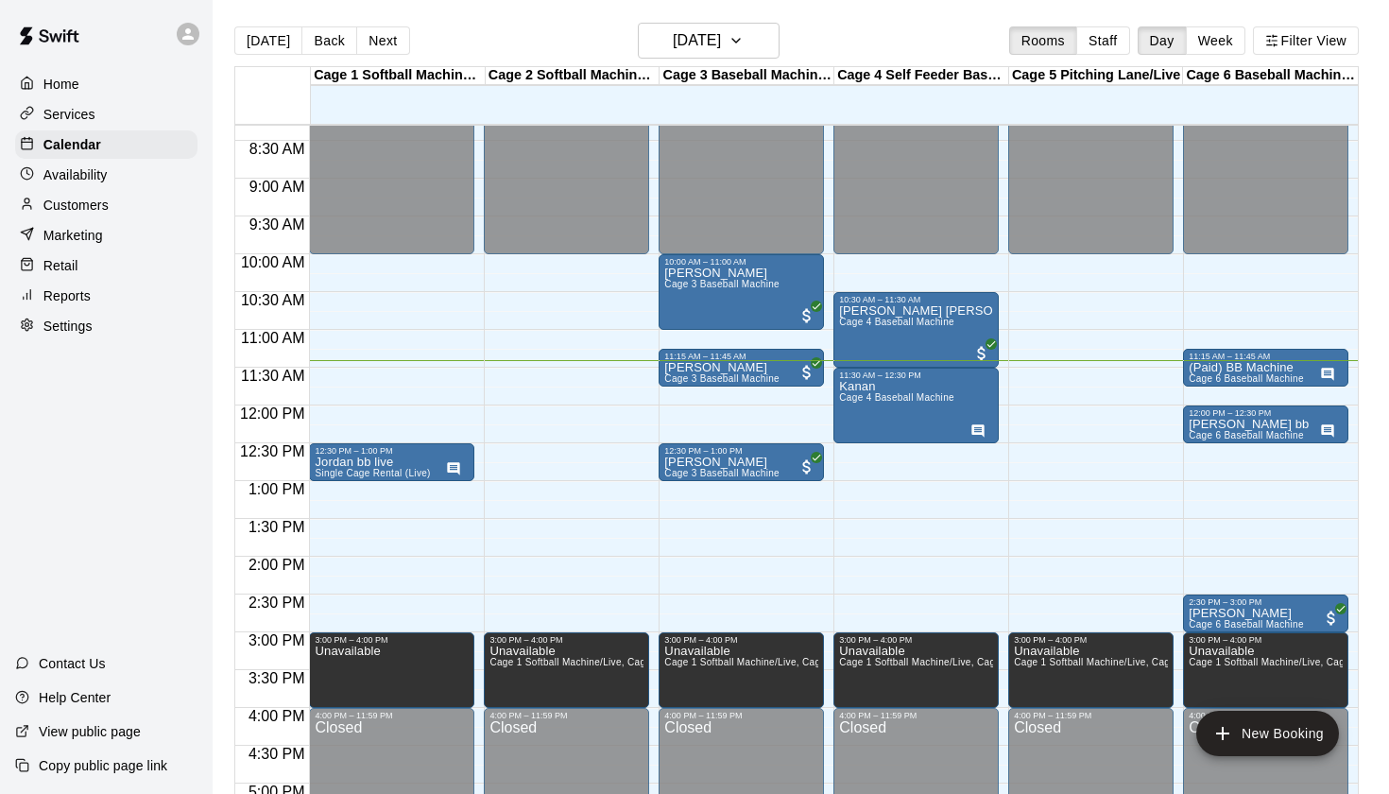
click at [861, 23] on div "Today Back Next Saturday Sep 13 Rooms Staff Day Week Filter View" at bounding box center [796, 44] width 1125 height 43
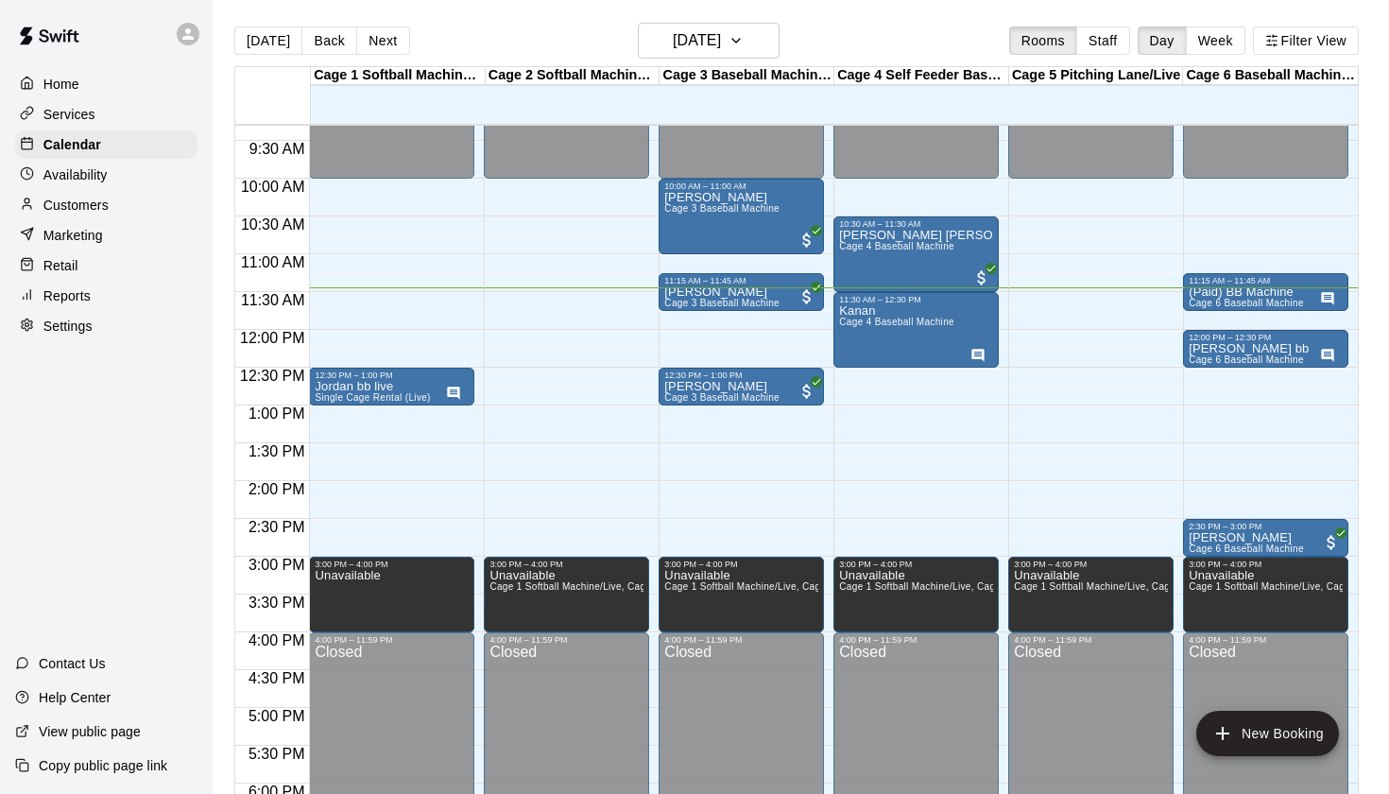
scroll to position [702, 0]
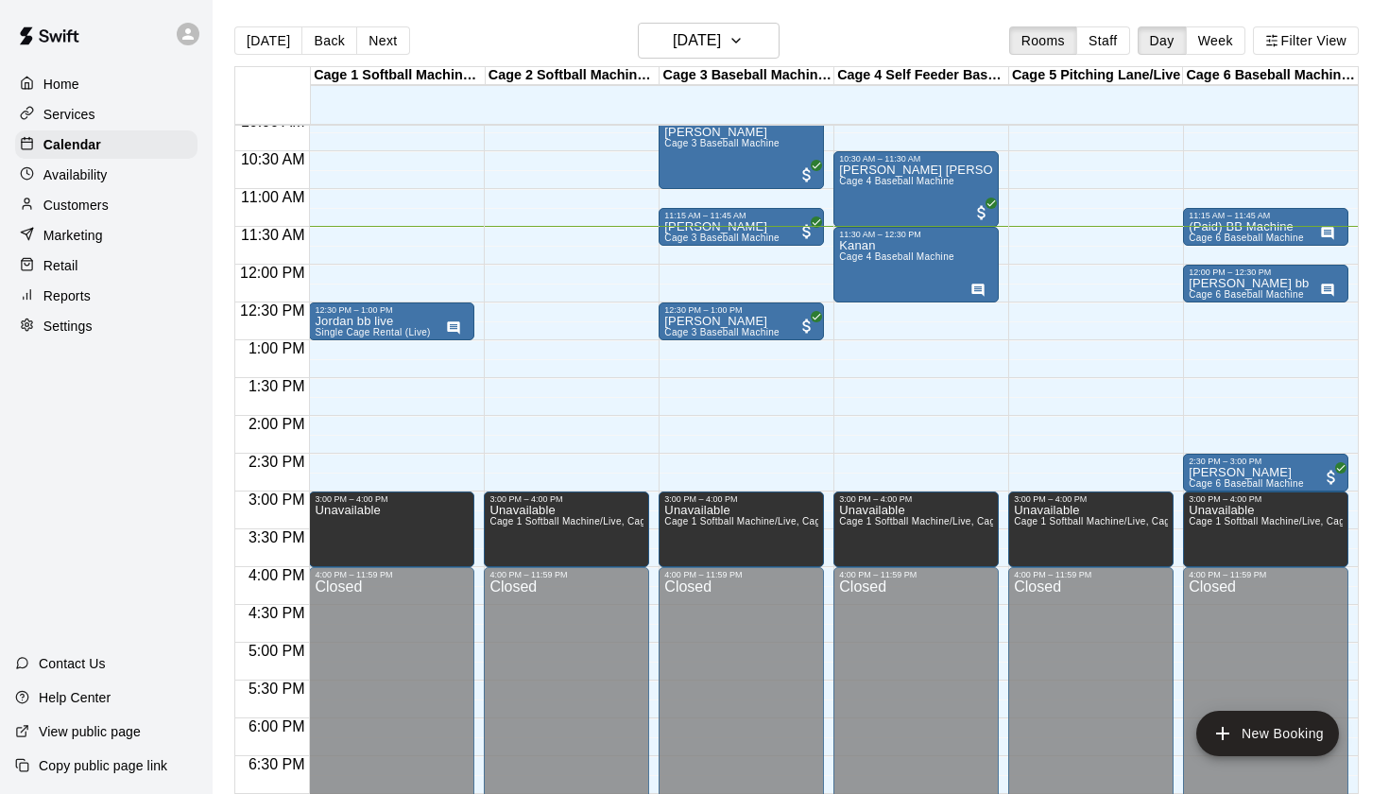
scroll to position [749, 0]
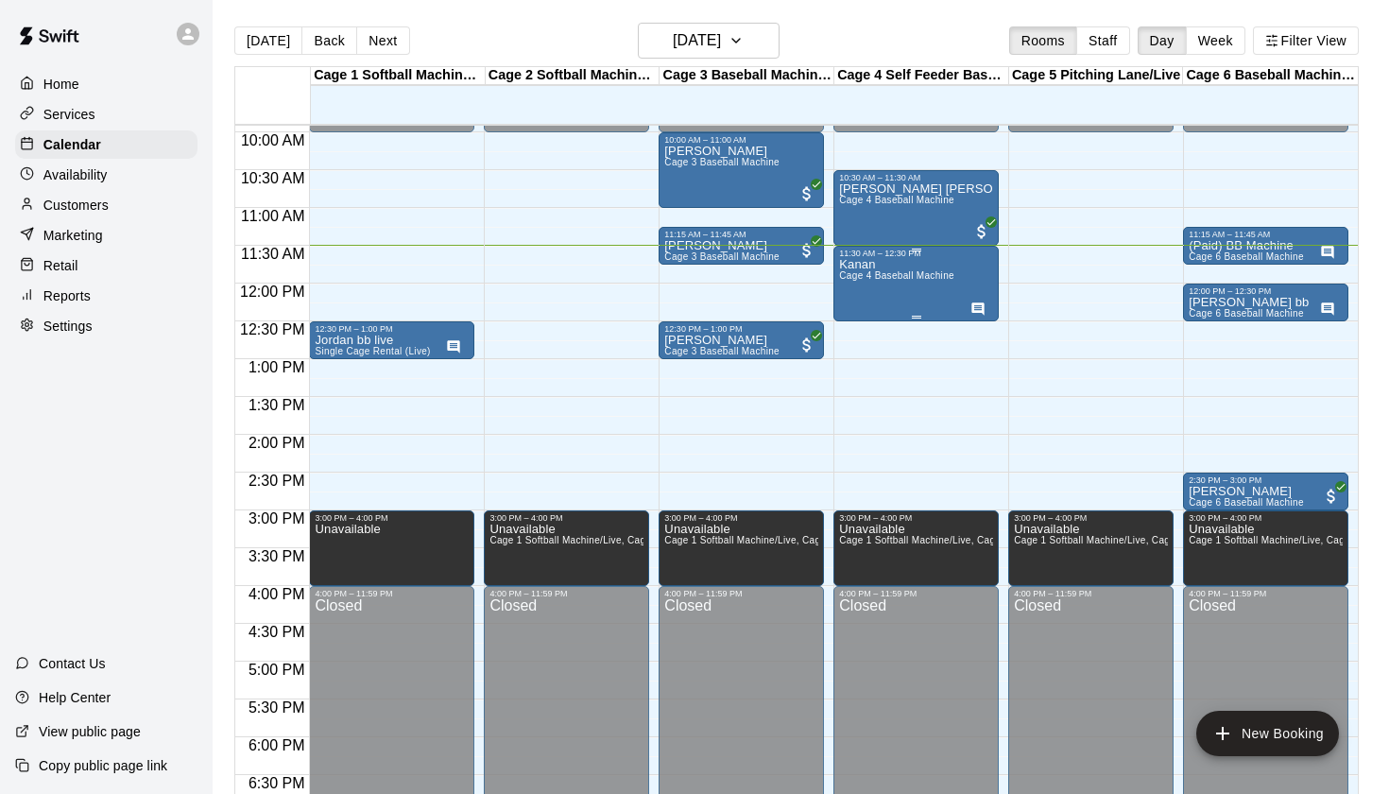
click at [924, 286] on div "[PERSON_NAME] 4 Baseball Machine" at bounding box center [896, 655] width 115 height 794
click at [864, 272] on icon "edit" at bounding box center [859, 278] width 17 height 17
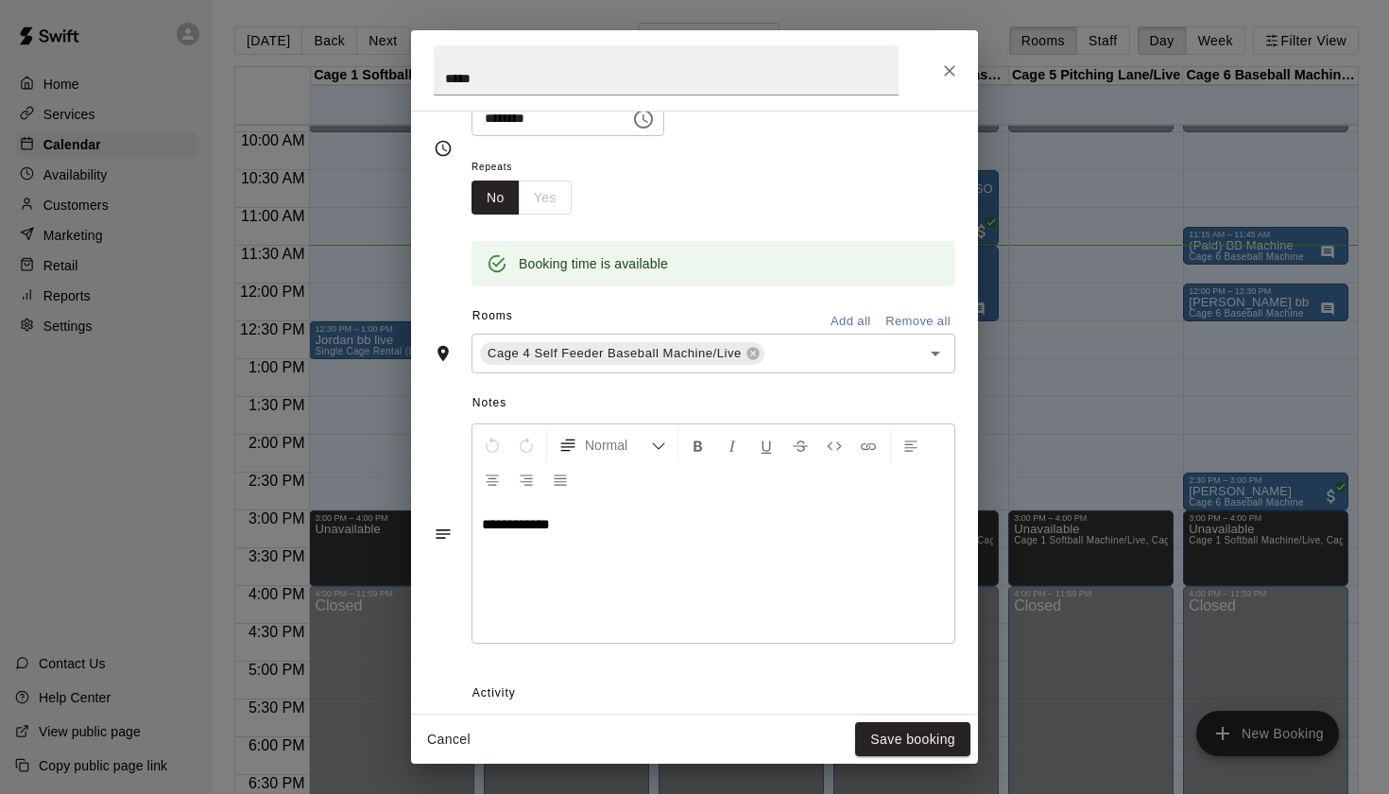
scroll to position [271, 0]
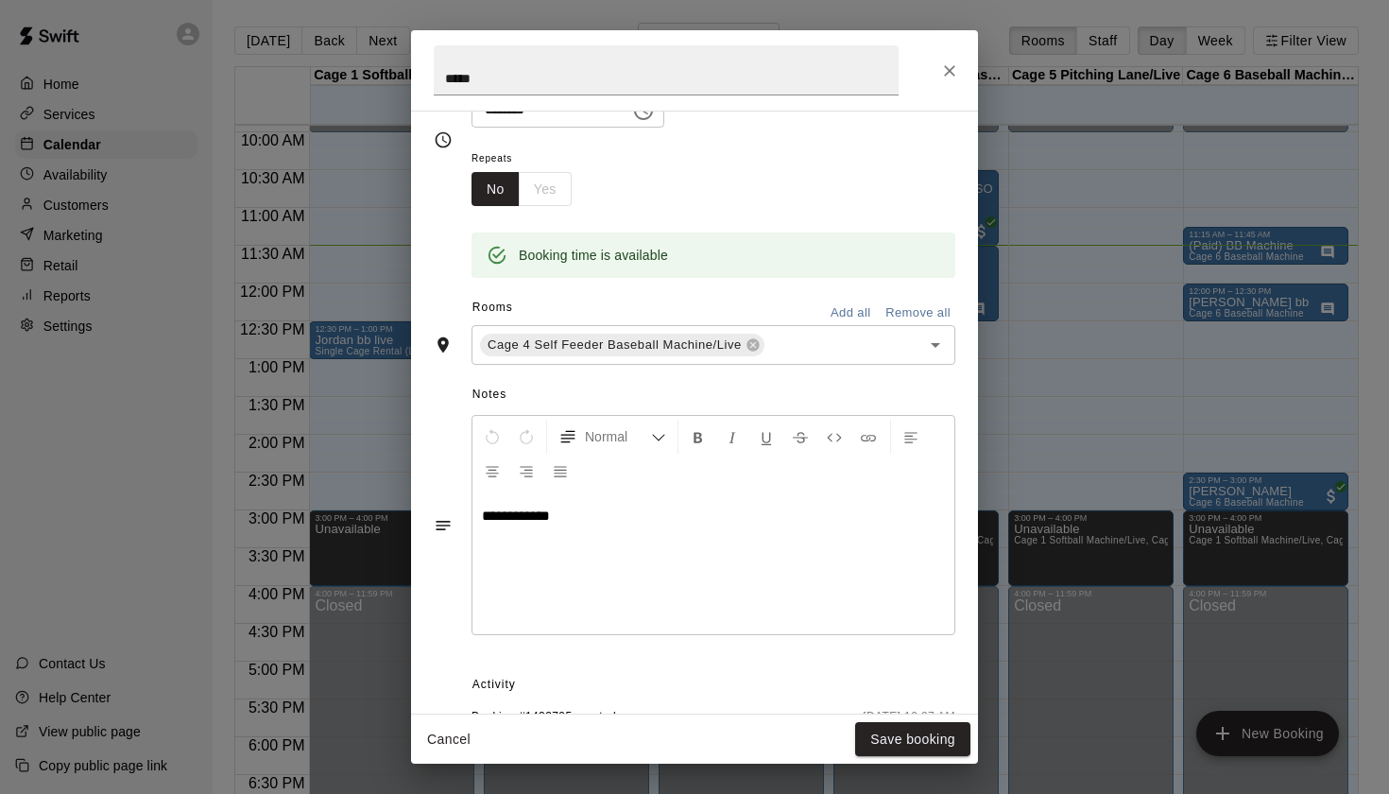
click at [948, 69] on icon "Close" at bounding box center [949, 70] width 11 height 11
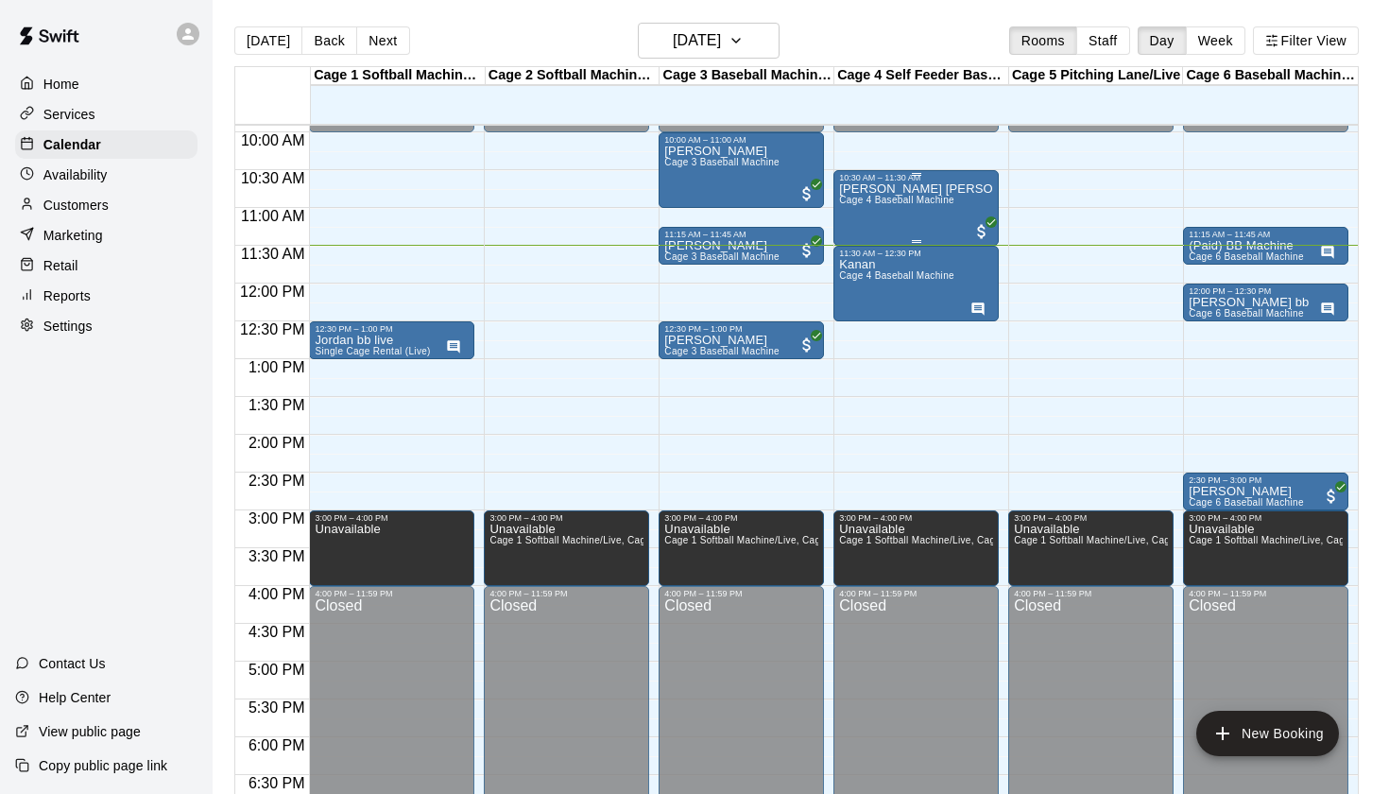
scroll to position [674, 0]
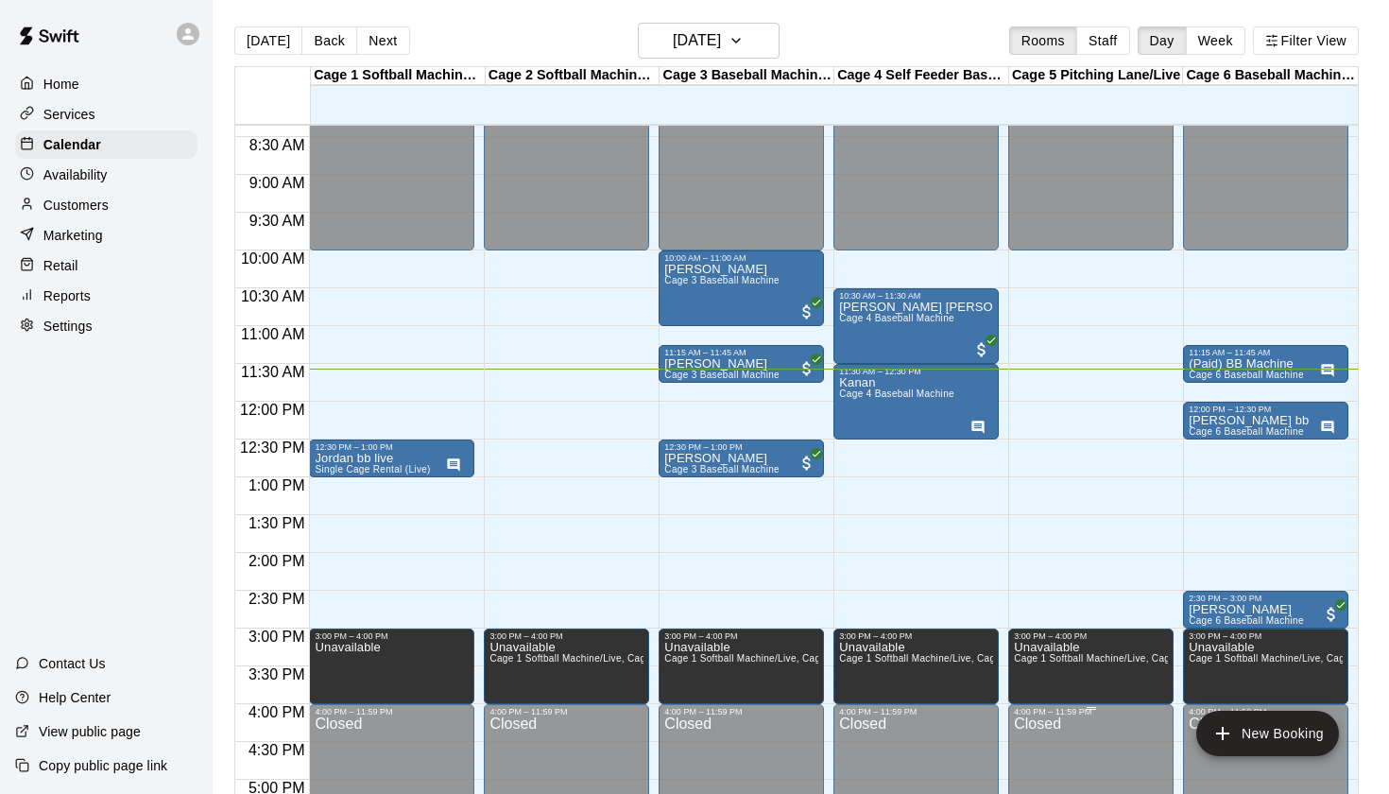
scroll to position [627, 0]
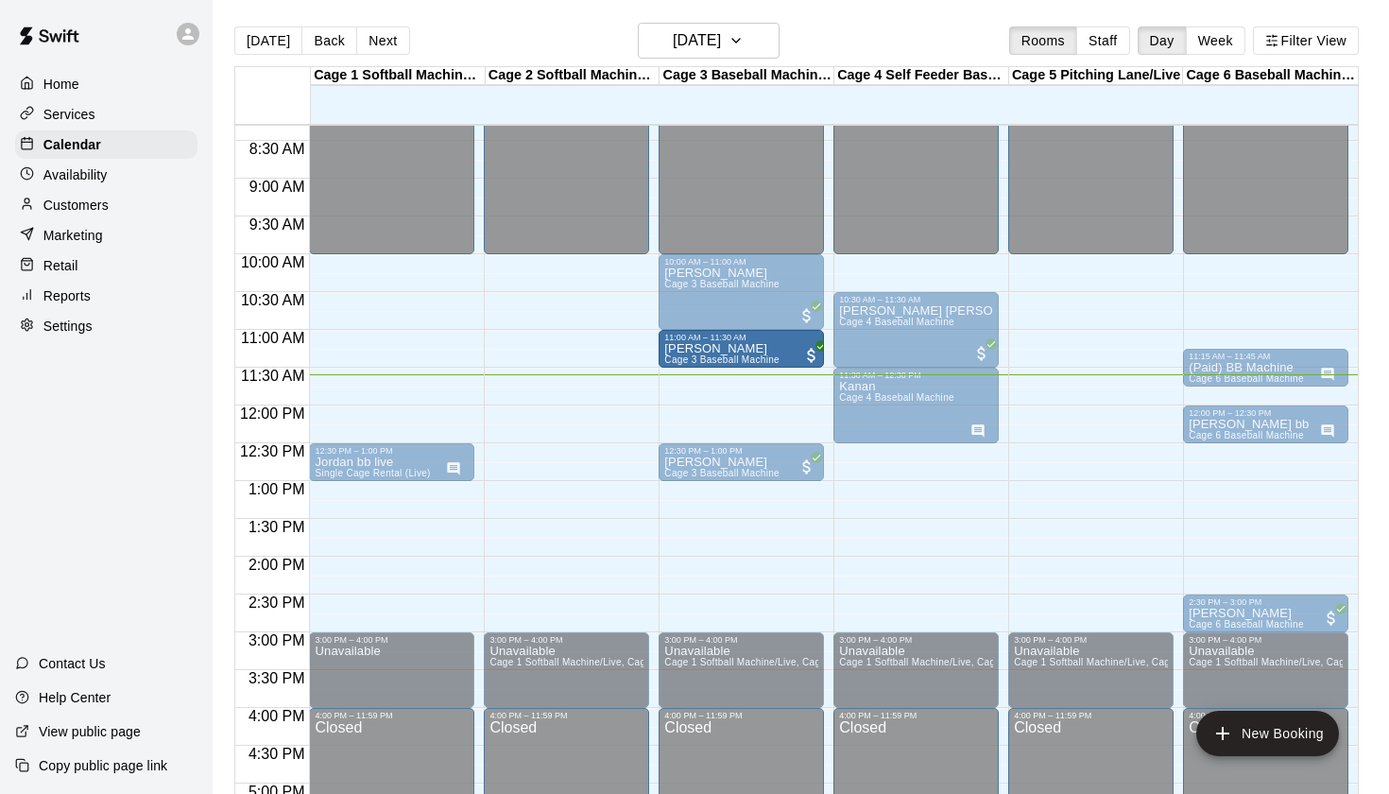
drag, startPoint x: 737, startPoint y: 380, endPoint x: 740, endPoint y: 364, distance: 16.3
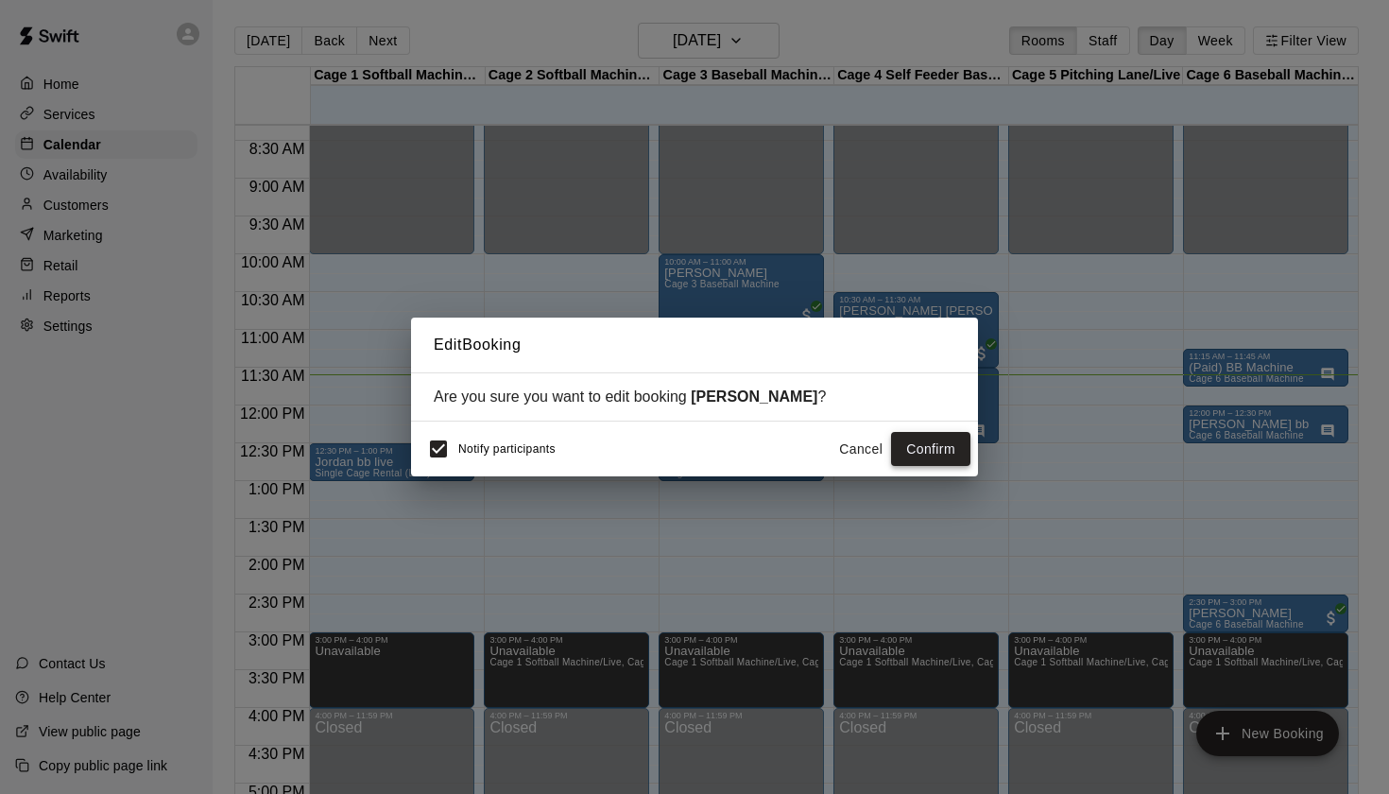
click at [932, 450] on button "Confirm" at bounding box center [930, 449] width 79 height 35
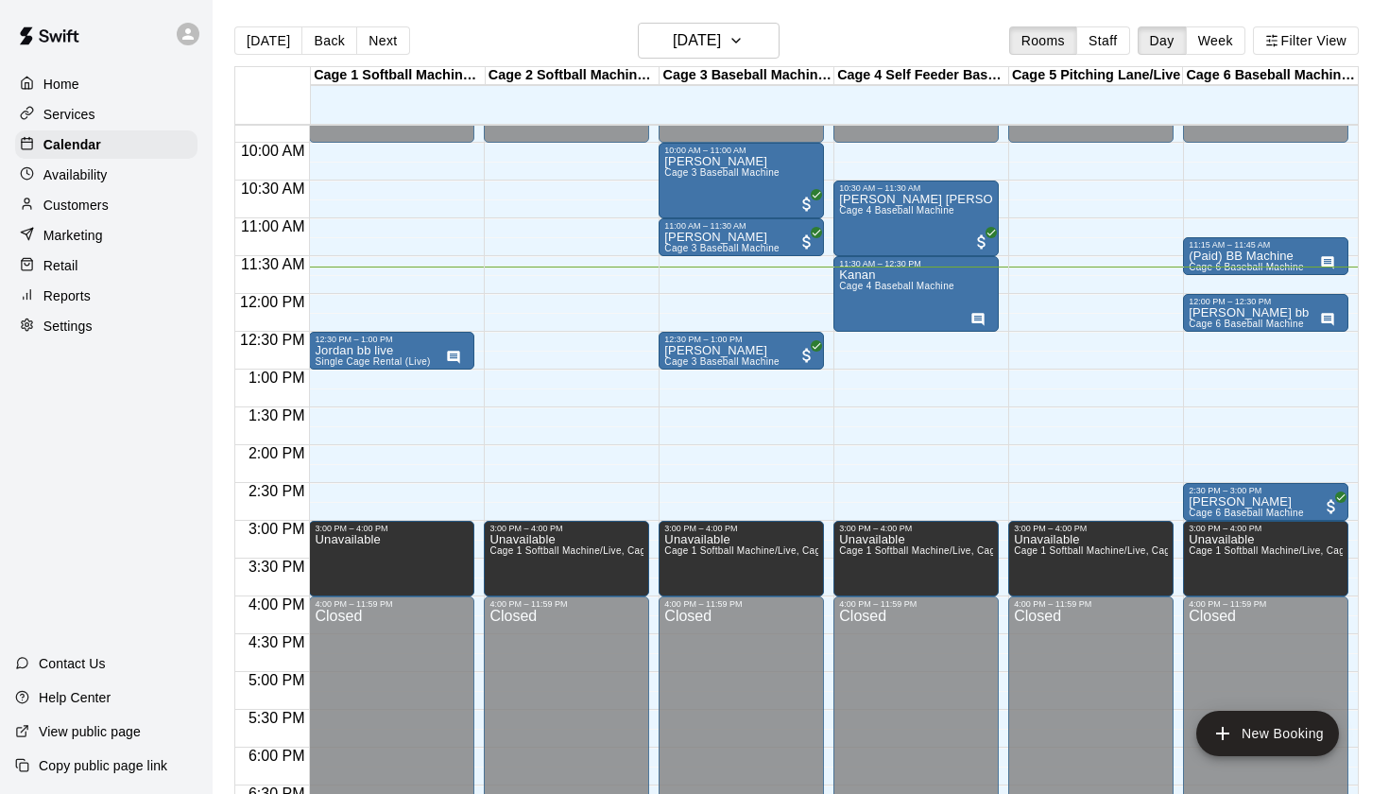
scroll to position [721, 0]
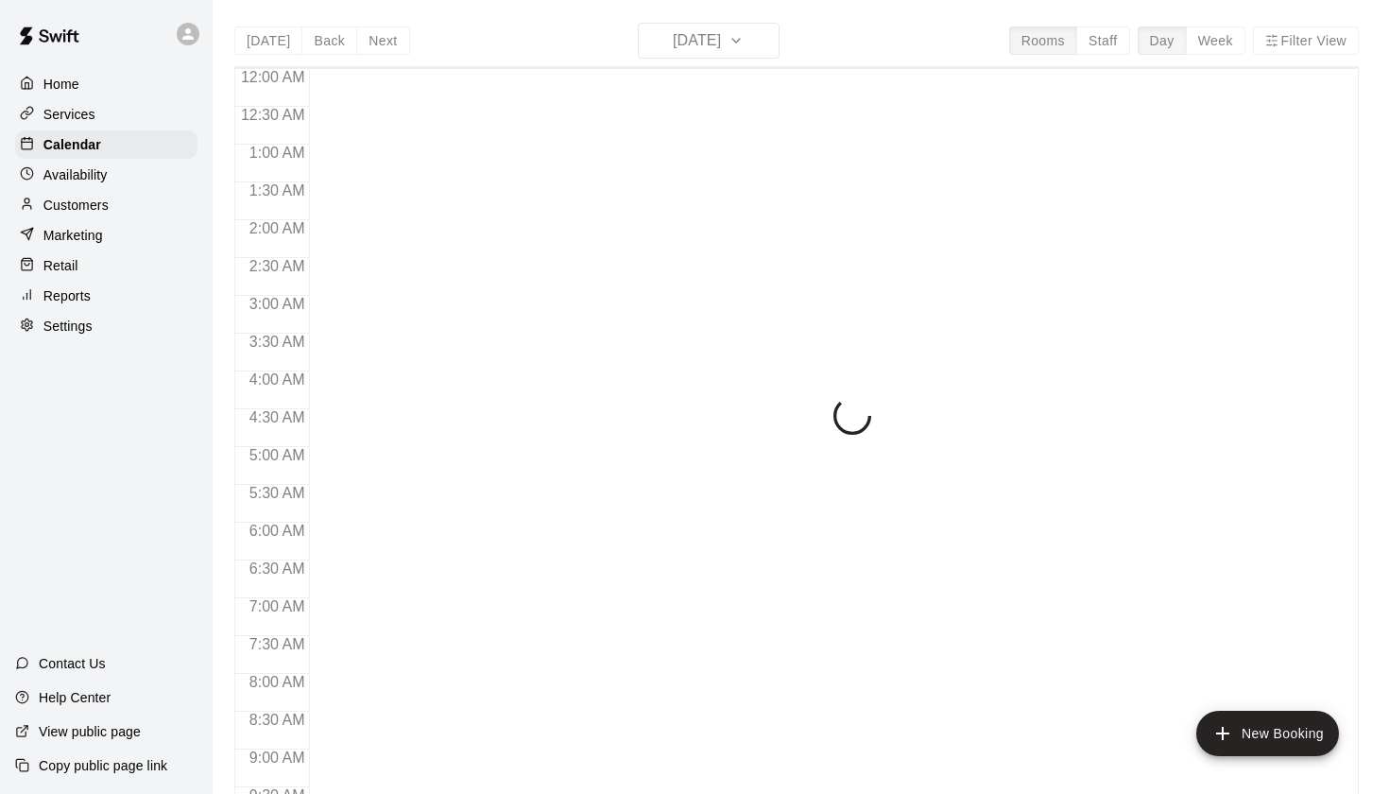
scroll to position [882, 0]
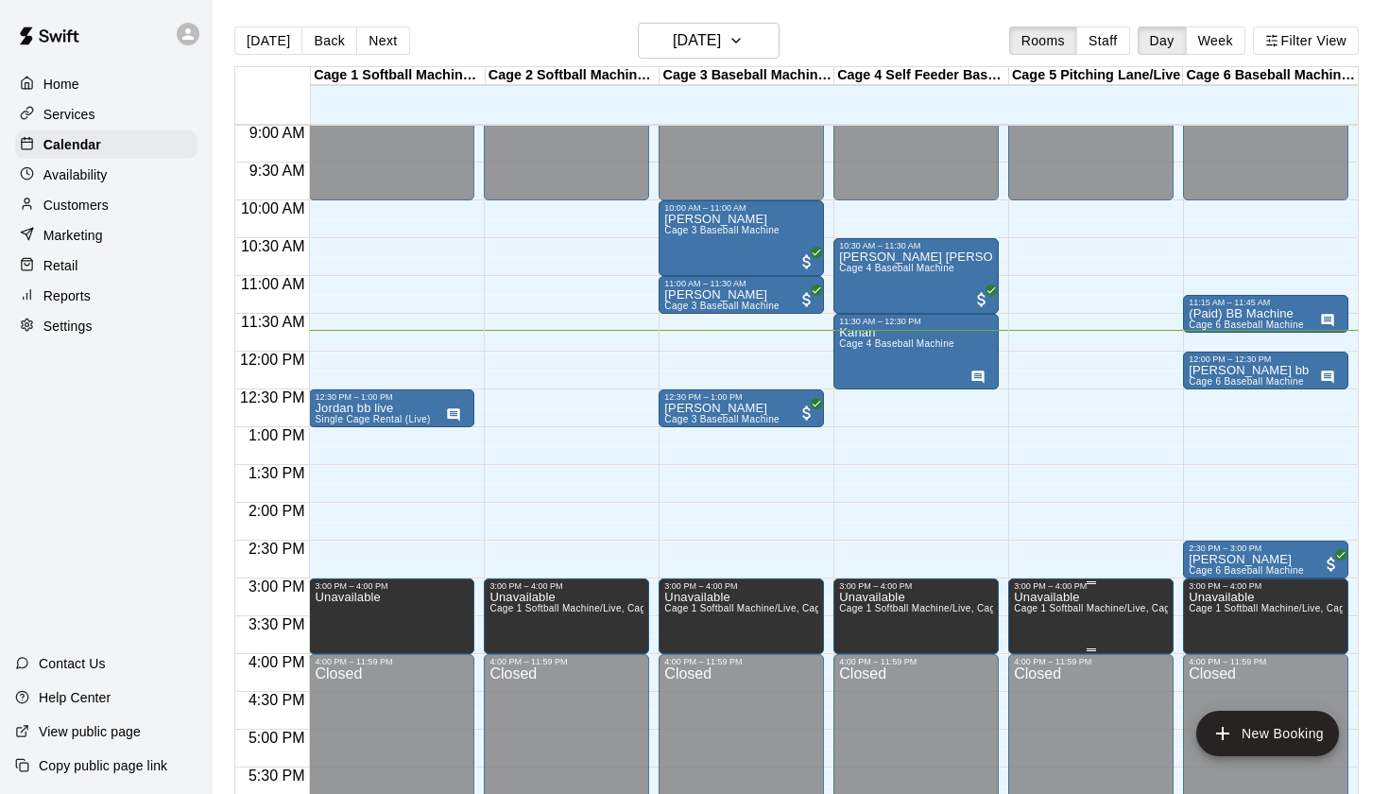
scroll to position [659, 0]
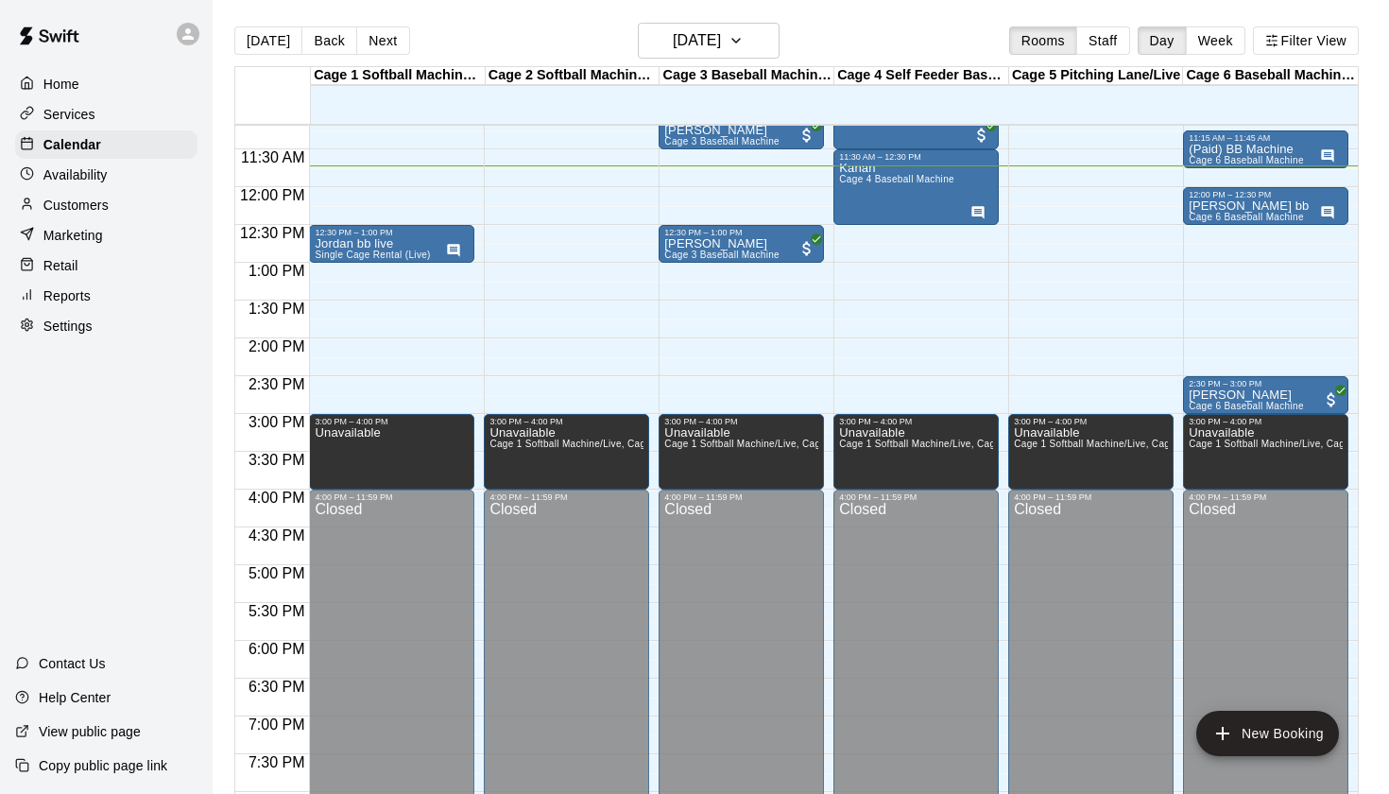
scroll to position [842, 0]
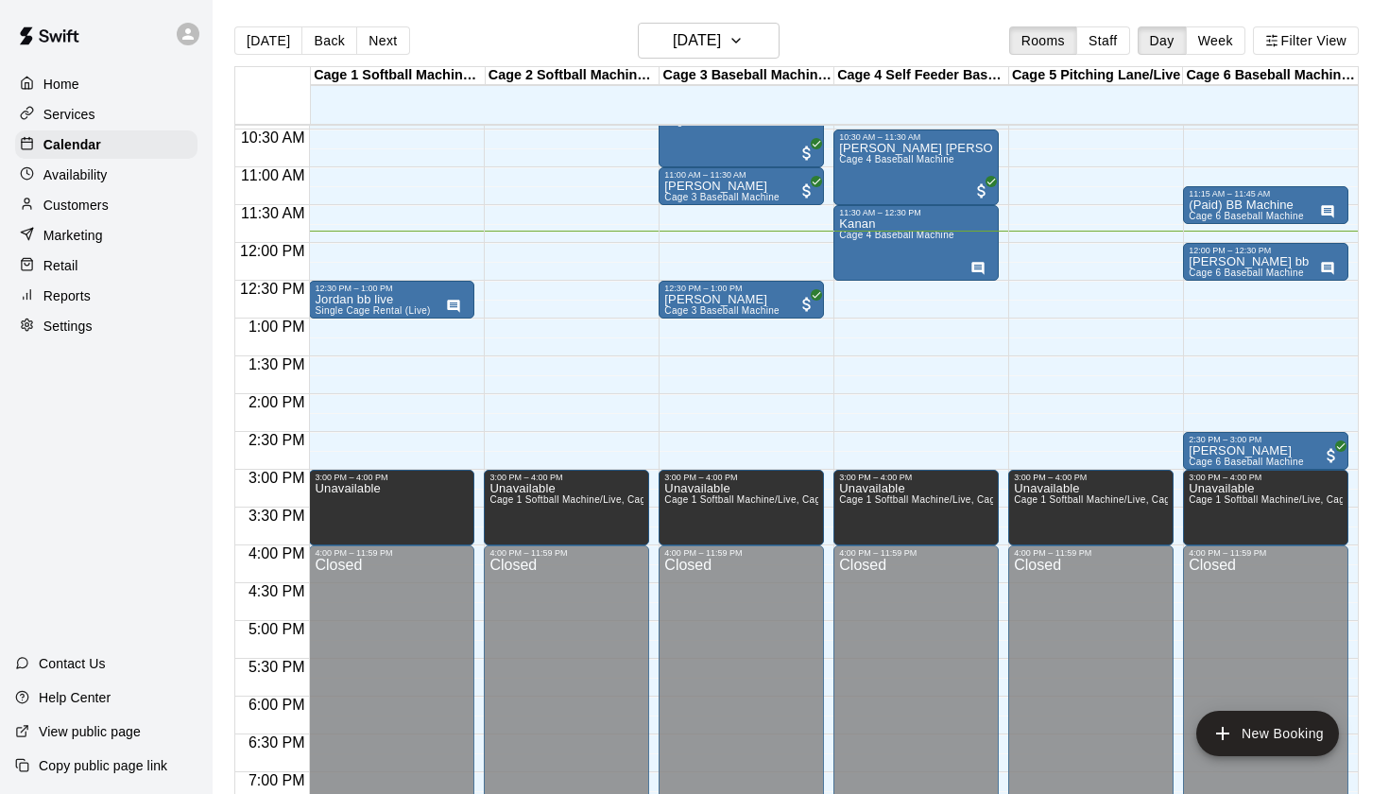
scroll to position [767, 0]
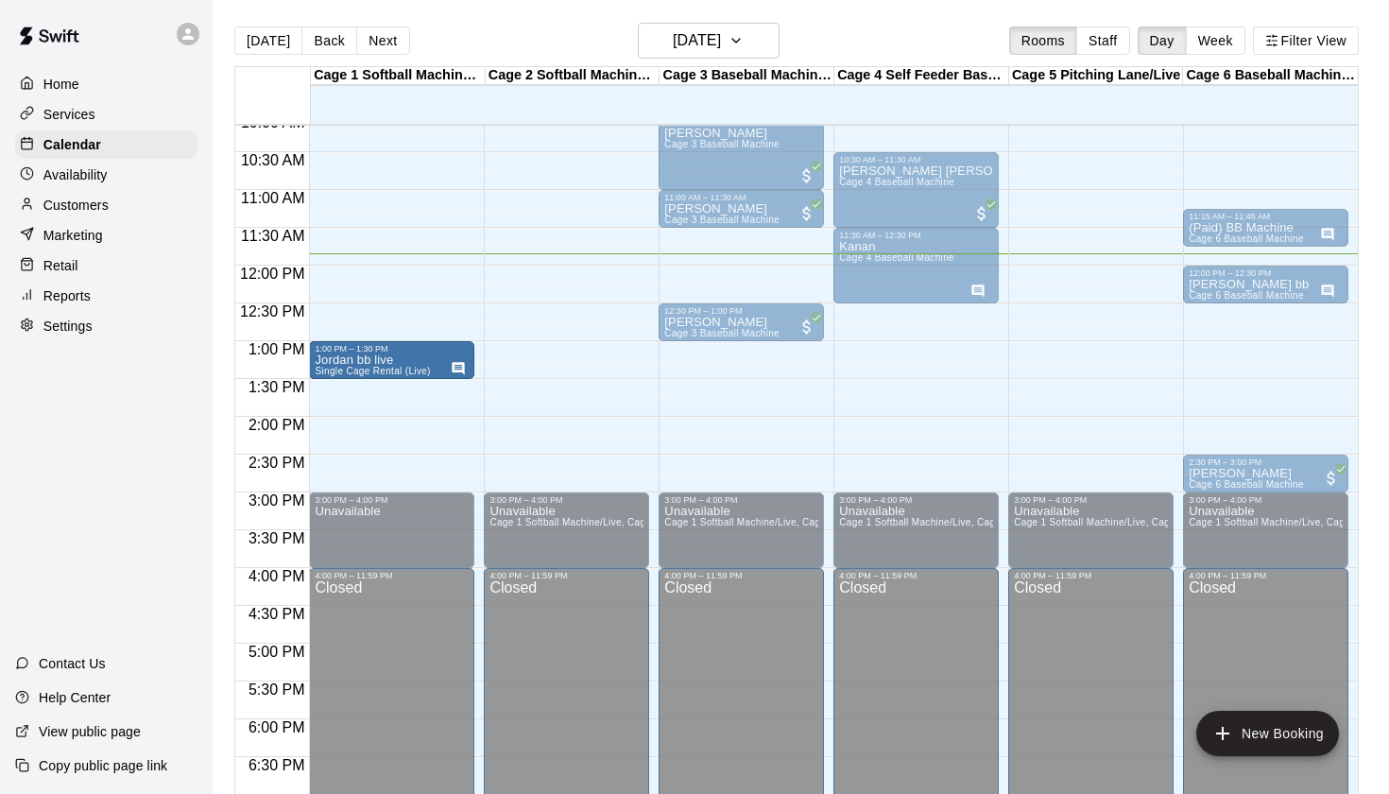
drag, startPoint x: 376, startPoint y: 331, endPoint x: 379, endPoint y: 370, distance: 38.8
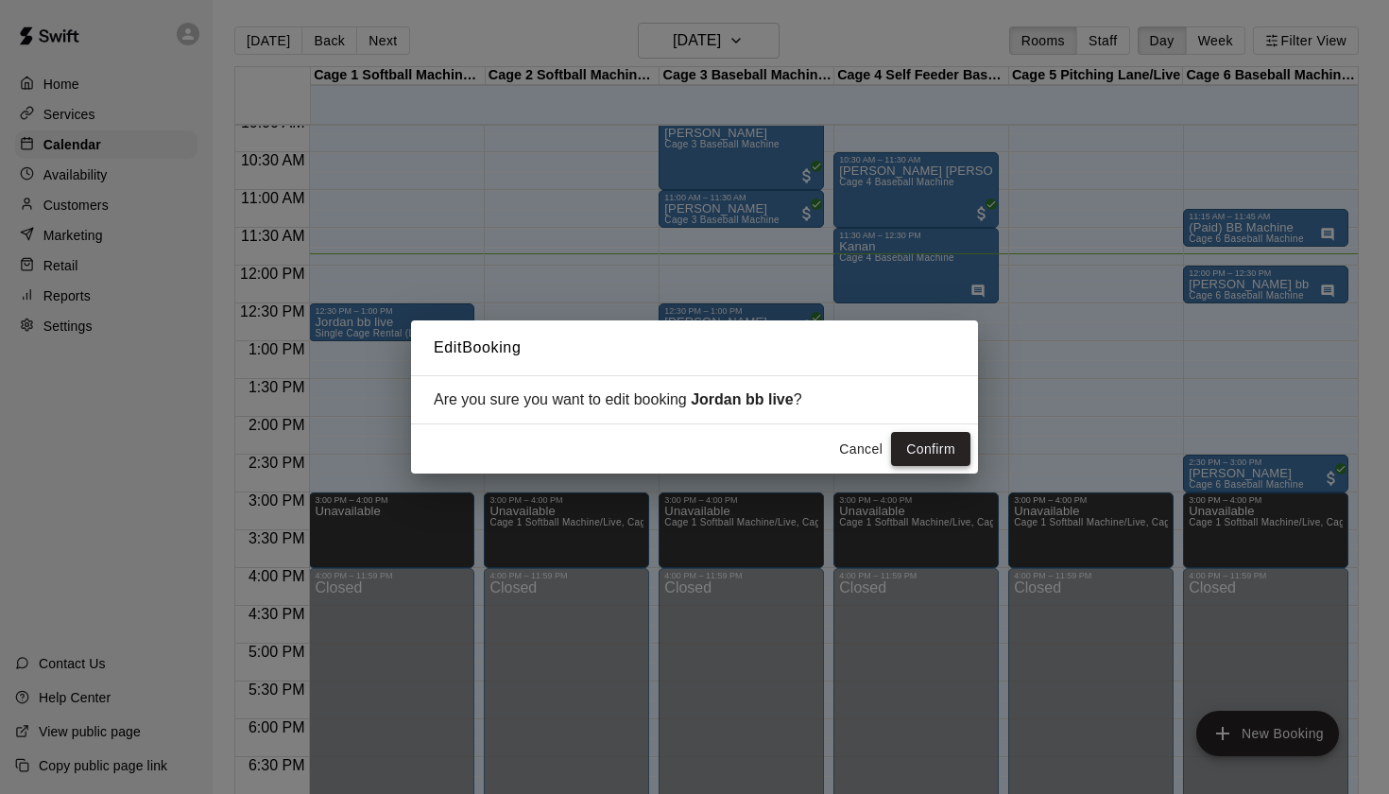
click at [931, 456] on button "Confirm" at bounding box center [930, 449] width 79 height 35
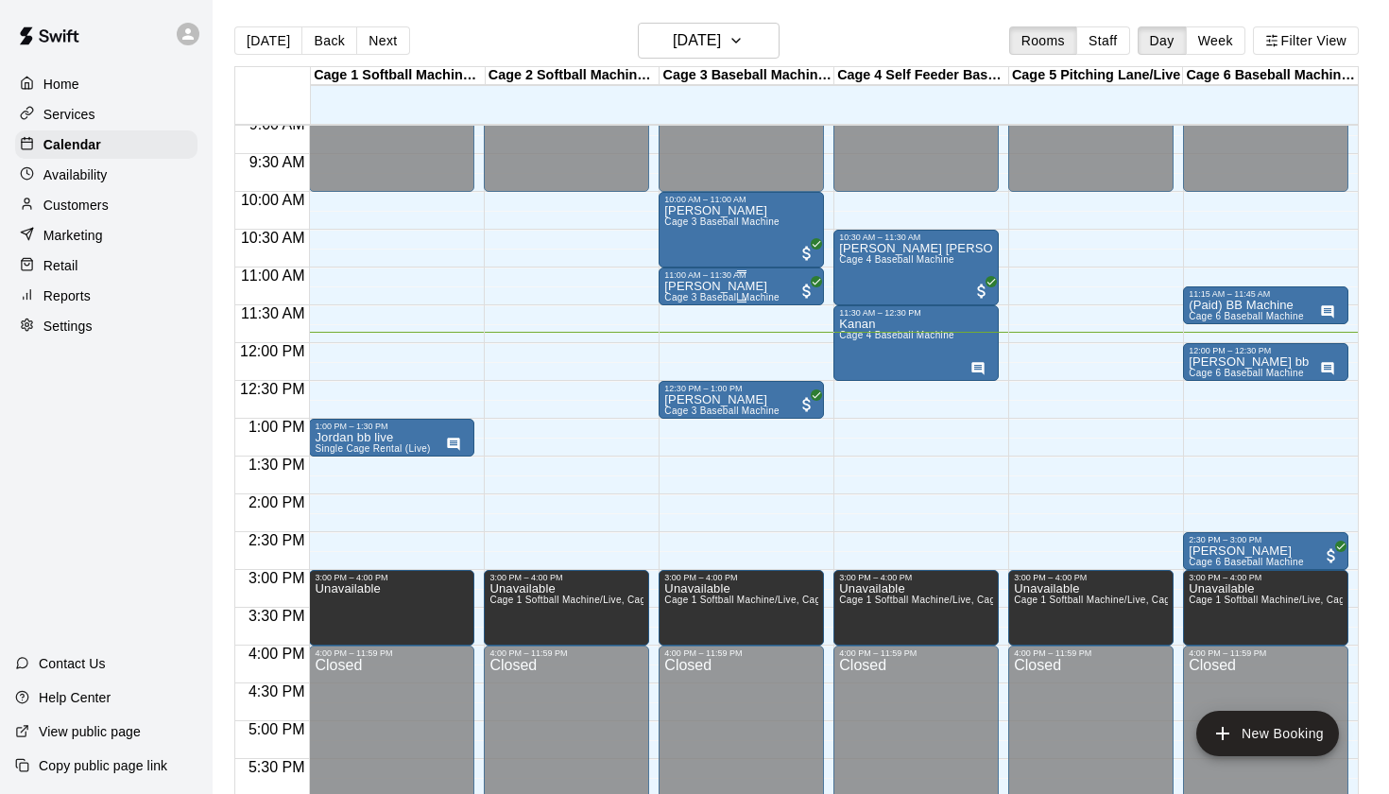
scroll to position [691, 0]
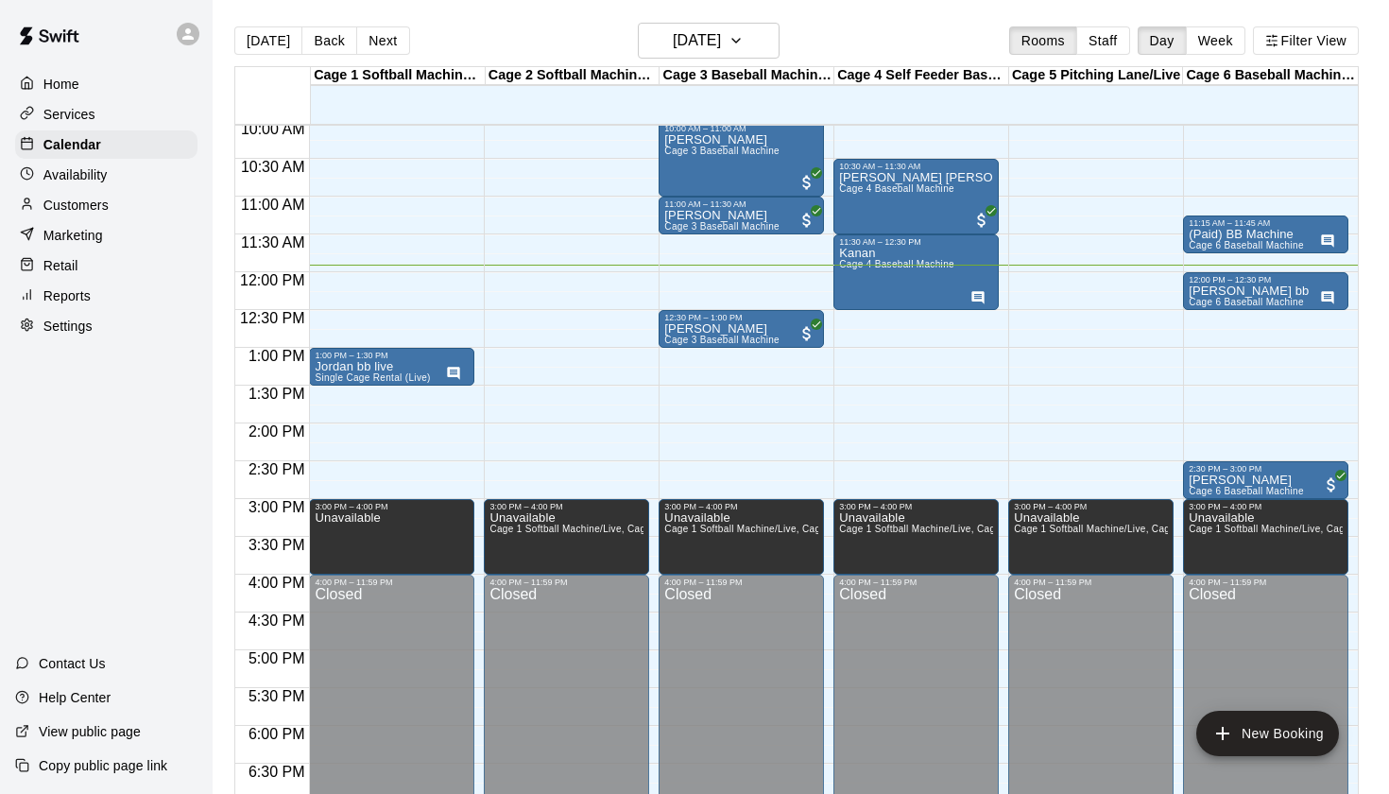
scroll to position [767, 0]
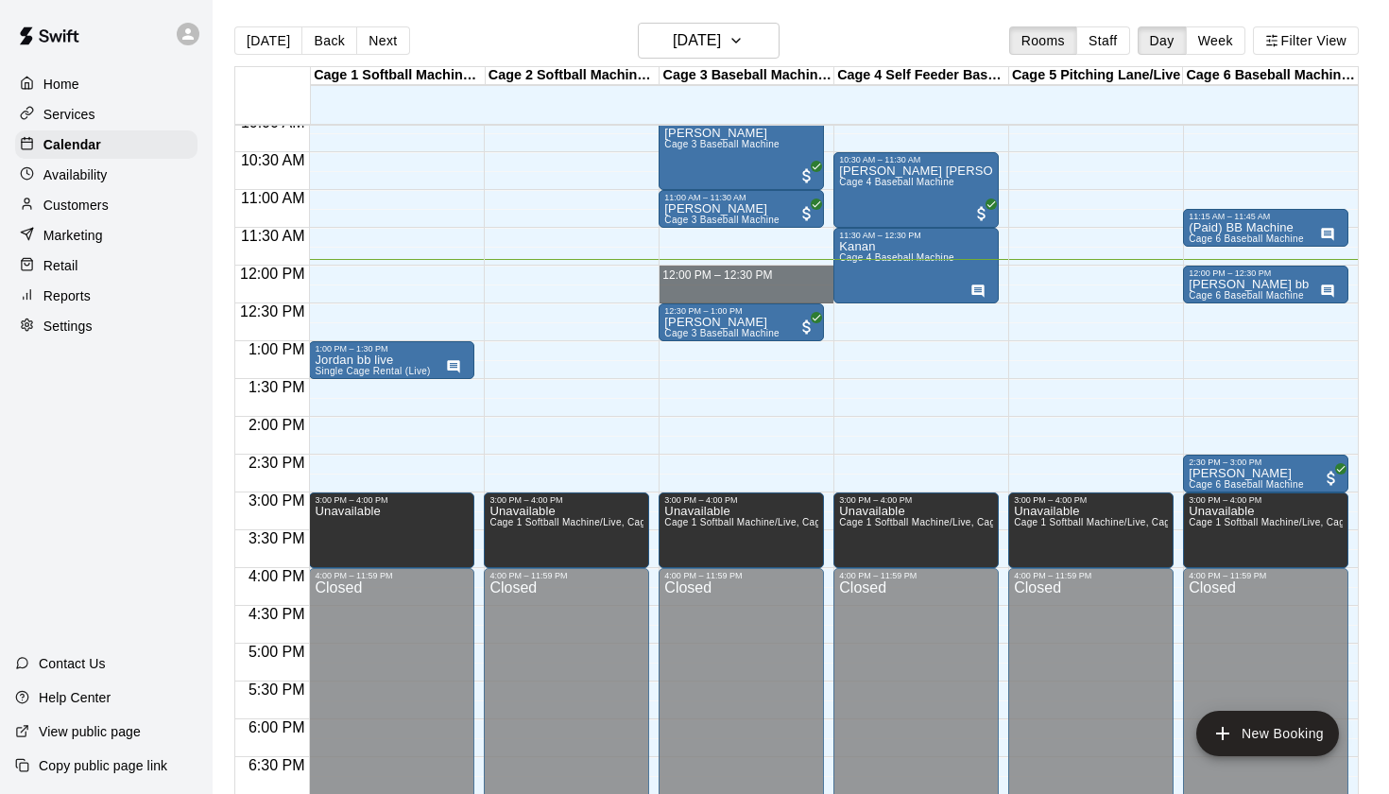
drag, startPoint x: 683, startPoint y: 269, endPoint x: 685, endPoint y: 295, distance: 25.6
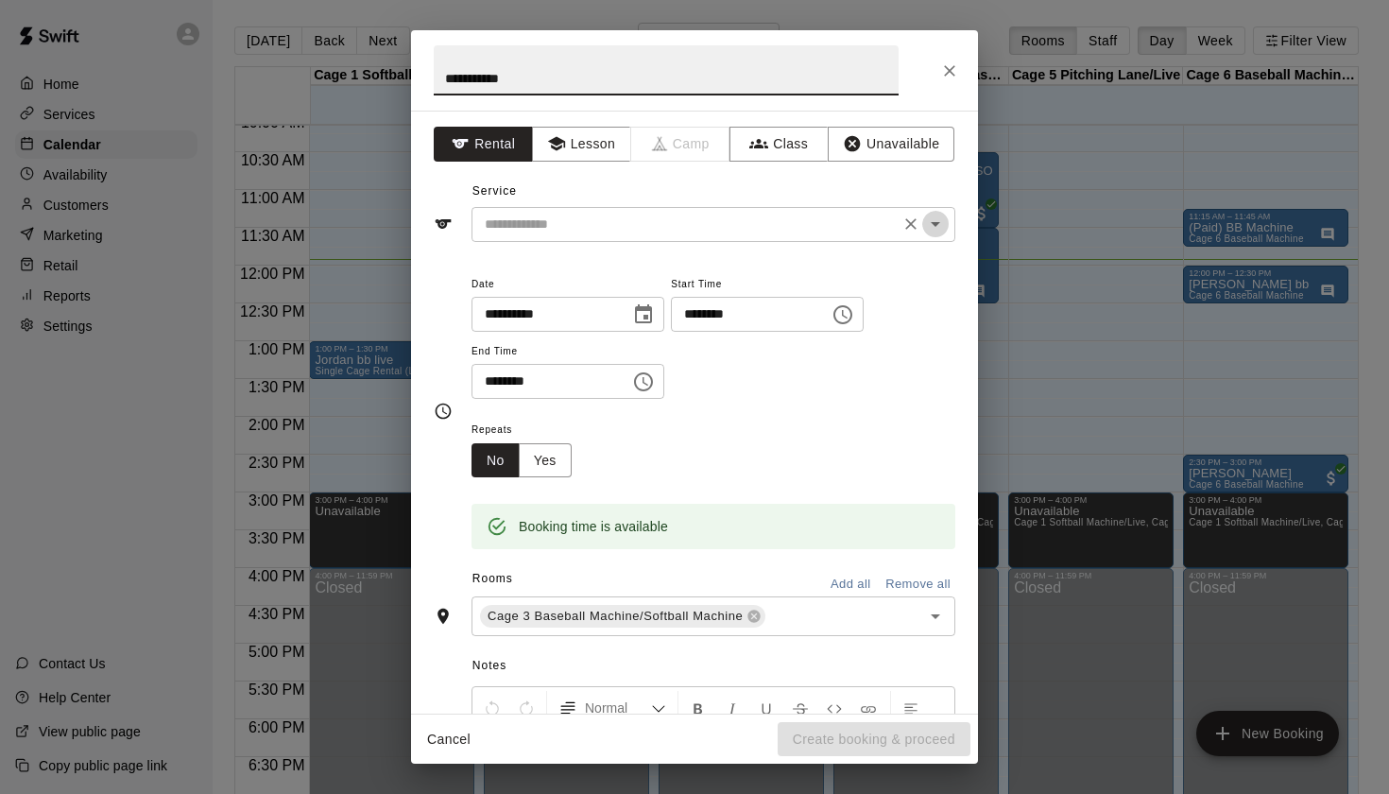
click at [941, 218] on icon "Open" at bounding box center [935, 224] width 23 height 23
type input "**********"
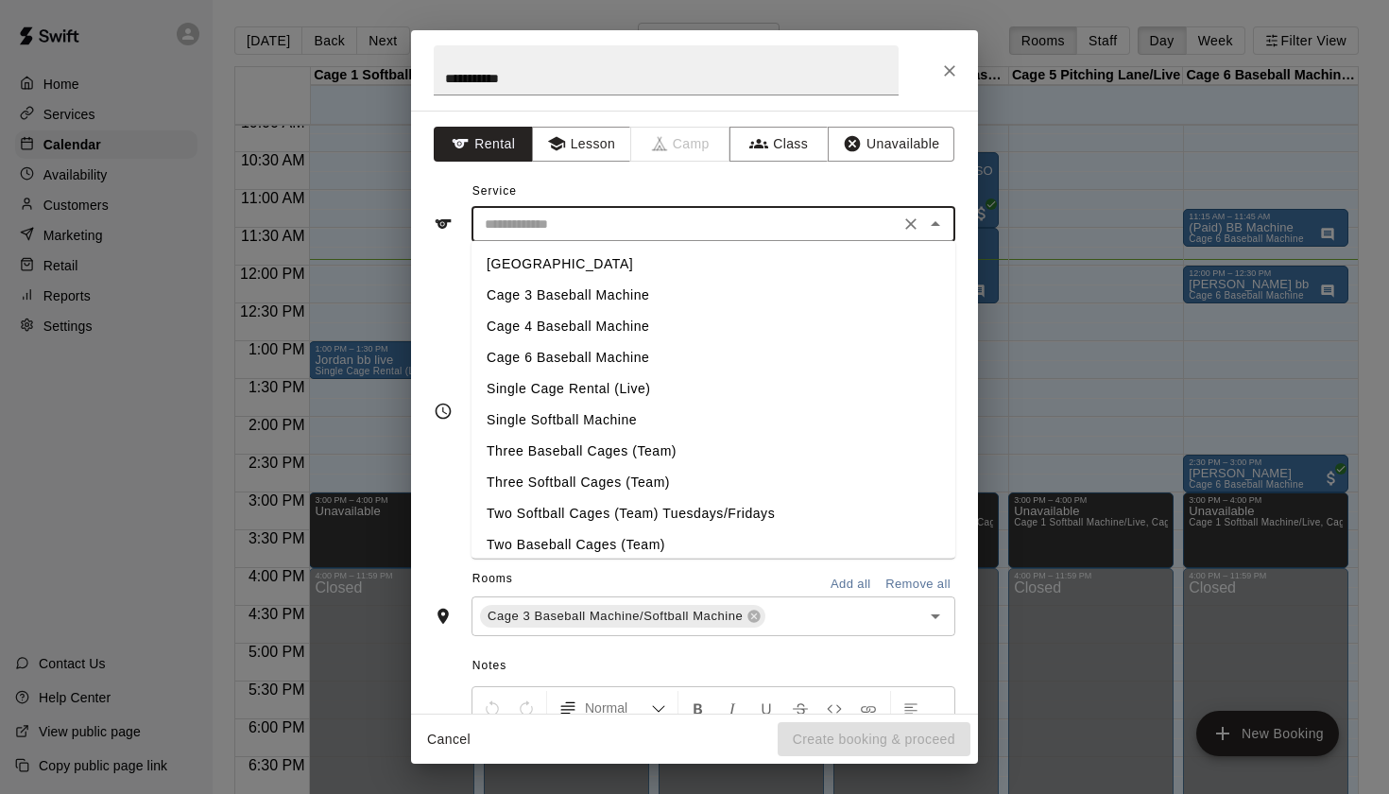
click at [593, 294] on li "Cage 3 Baseball Machine" at bounding box center [714, 295] width 484 height 31
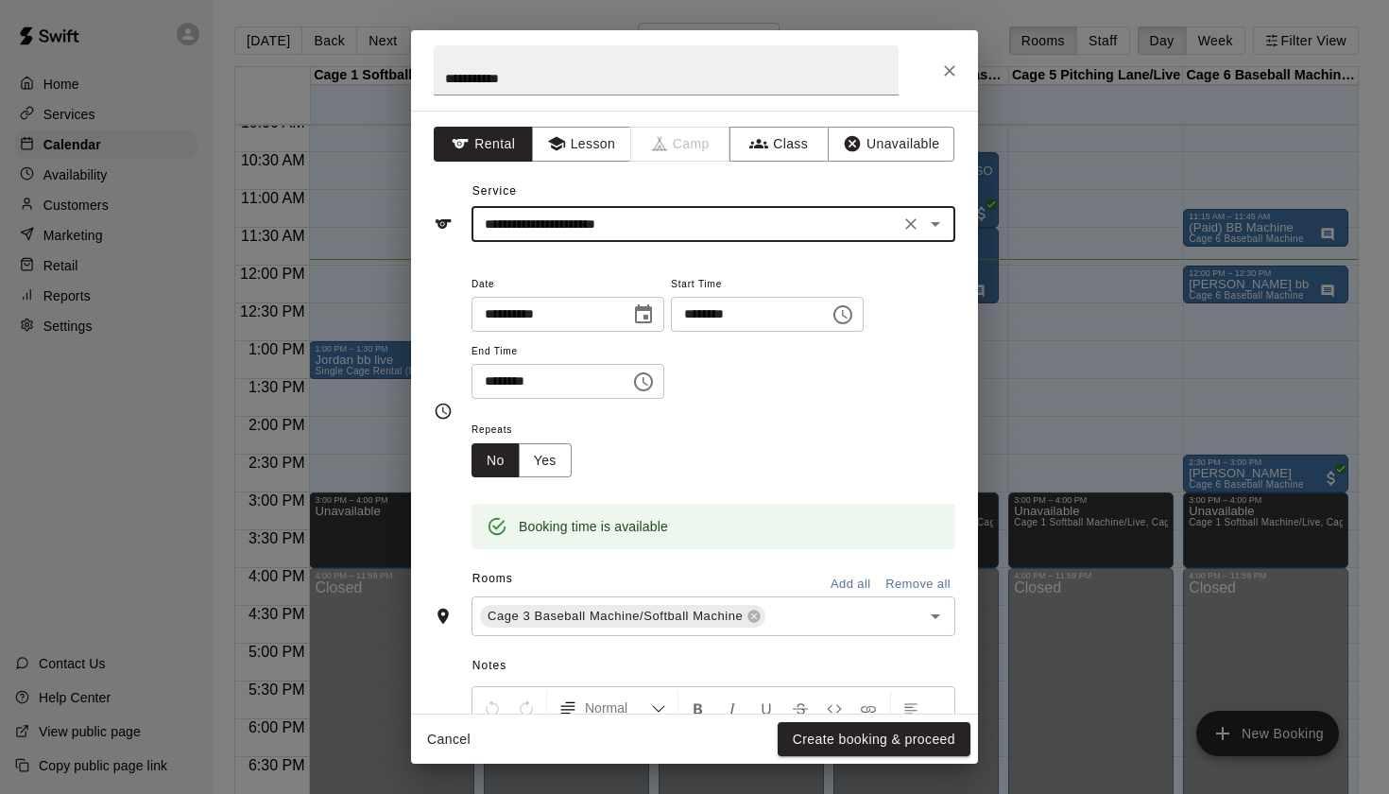
type input "**********"
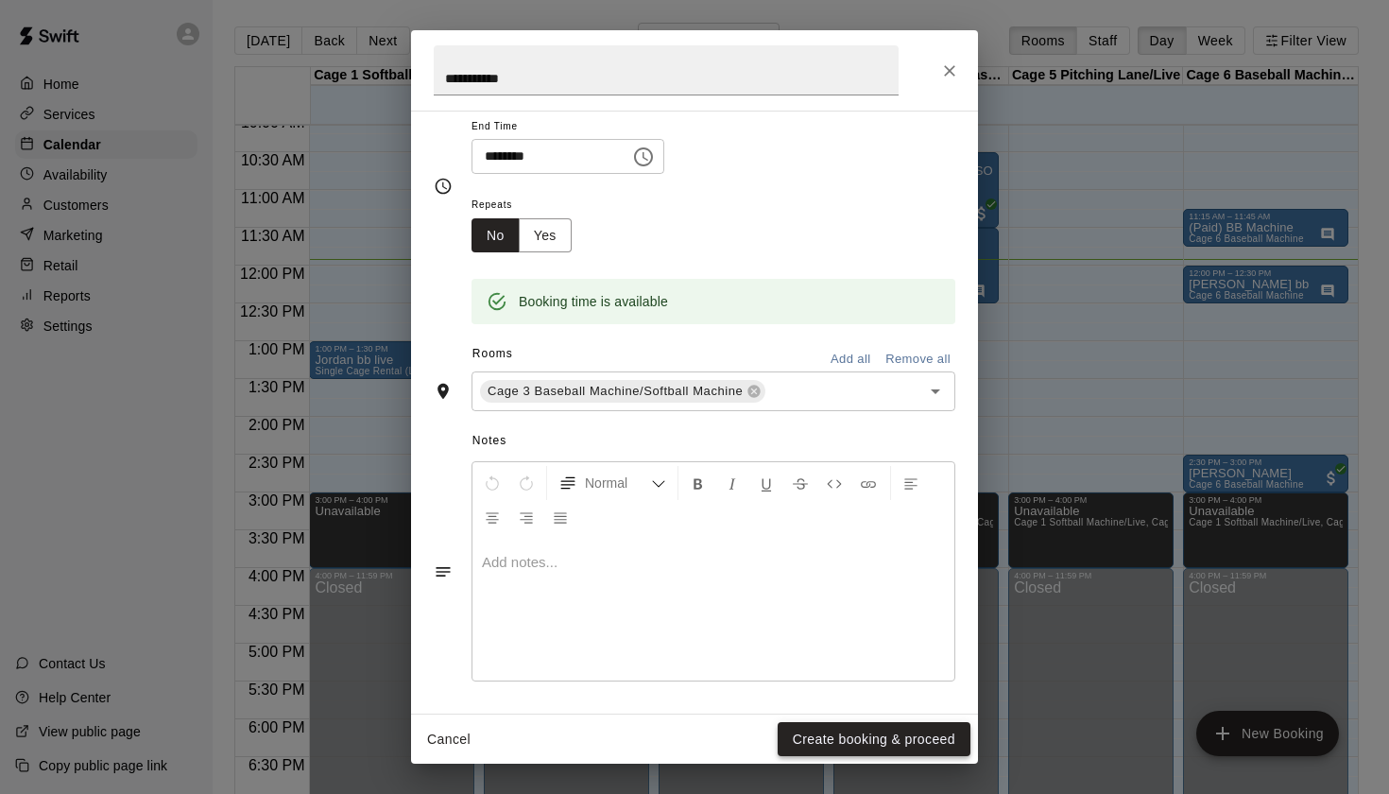
click at [806, 747] on button "Create booking & proceed" at bounding box center [874, 739] width 193 height 35
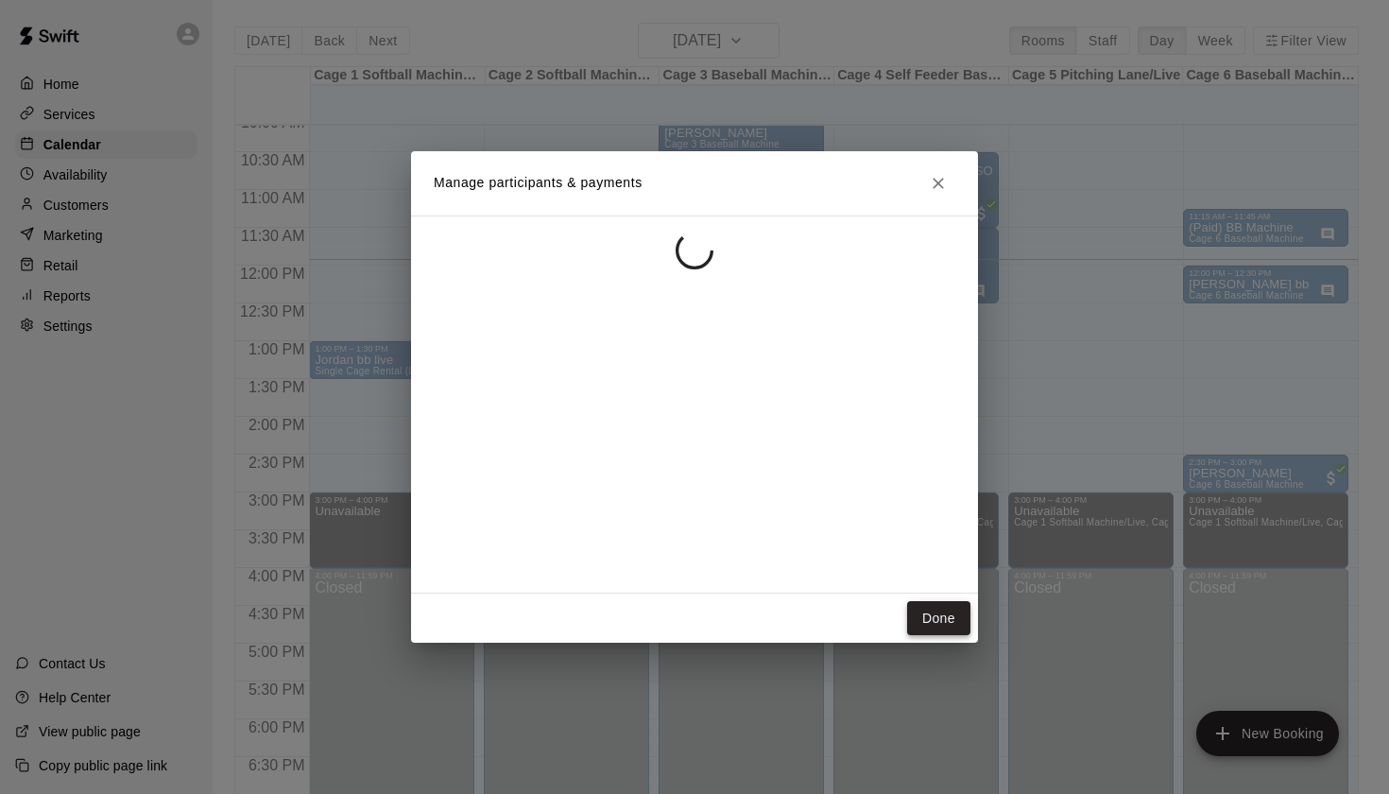
click at [937, 615] on button "Done" at bounding box center [938, 618] width 63 height 35
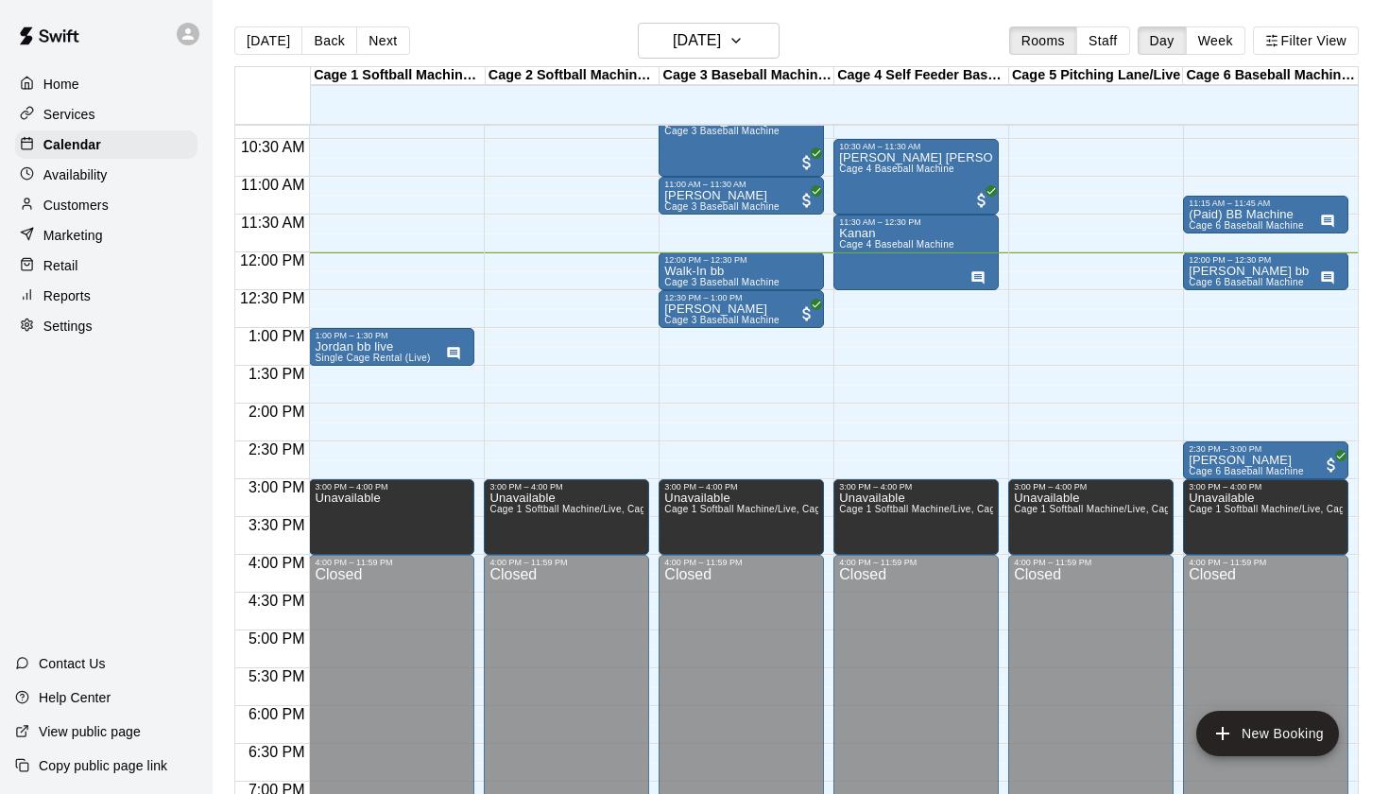
scroll to position [782, 0]
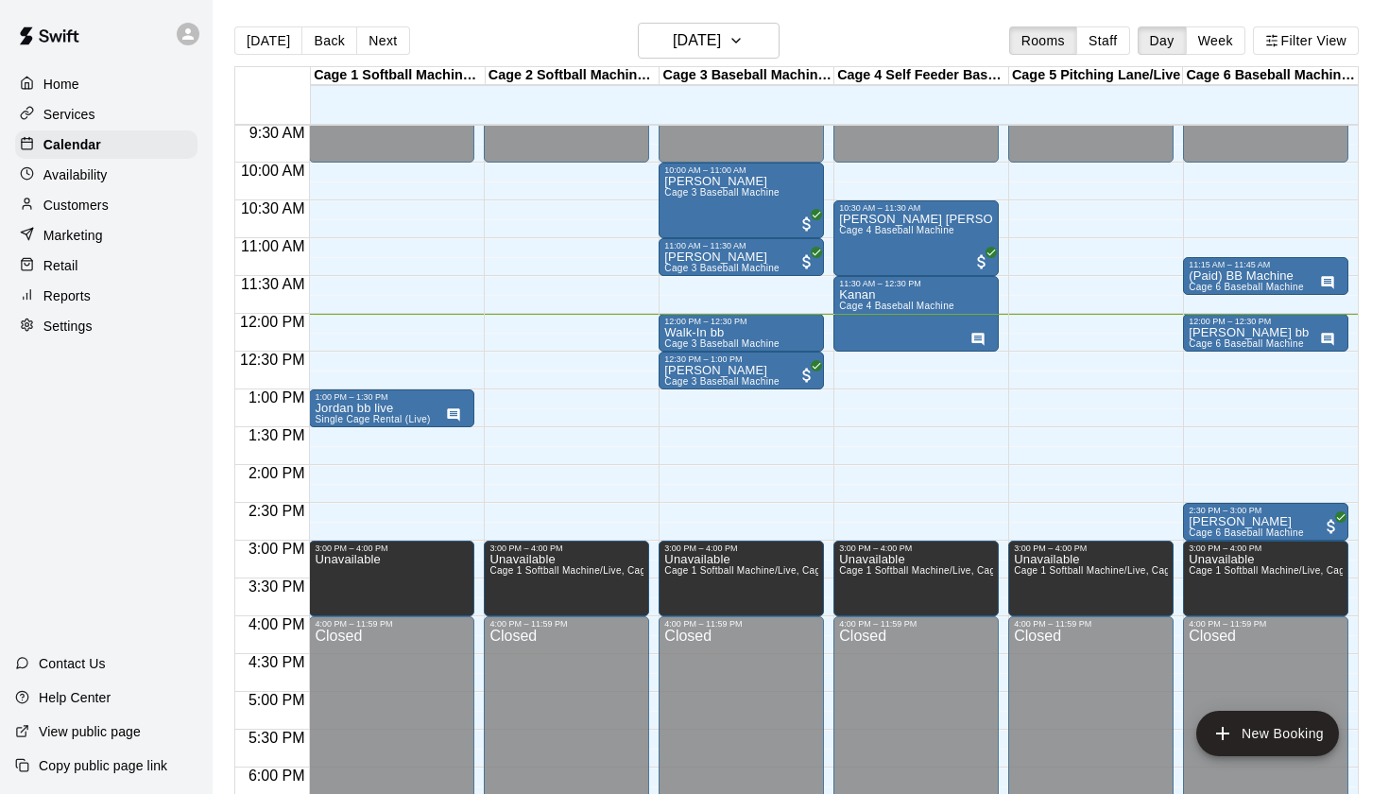
scroll to position [712, 0]
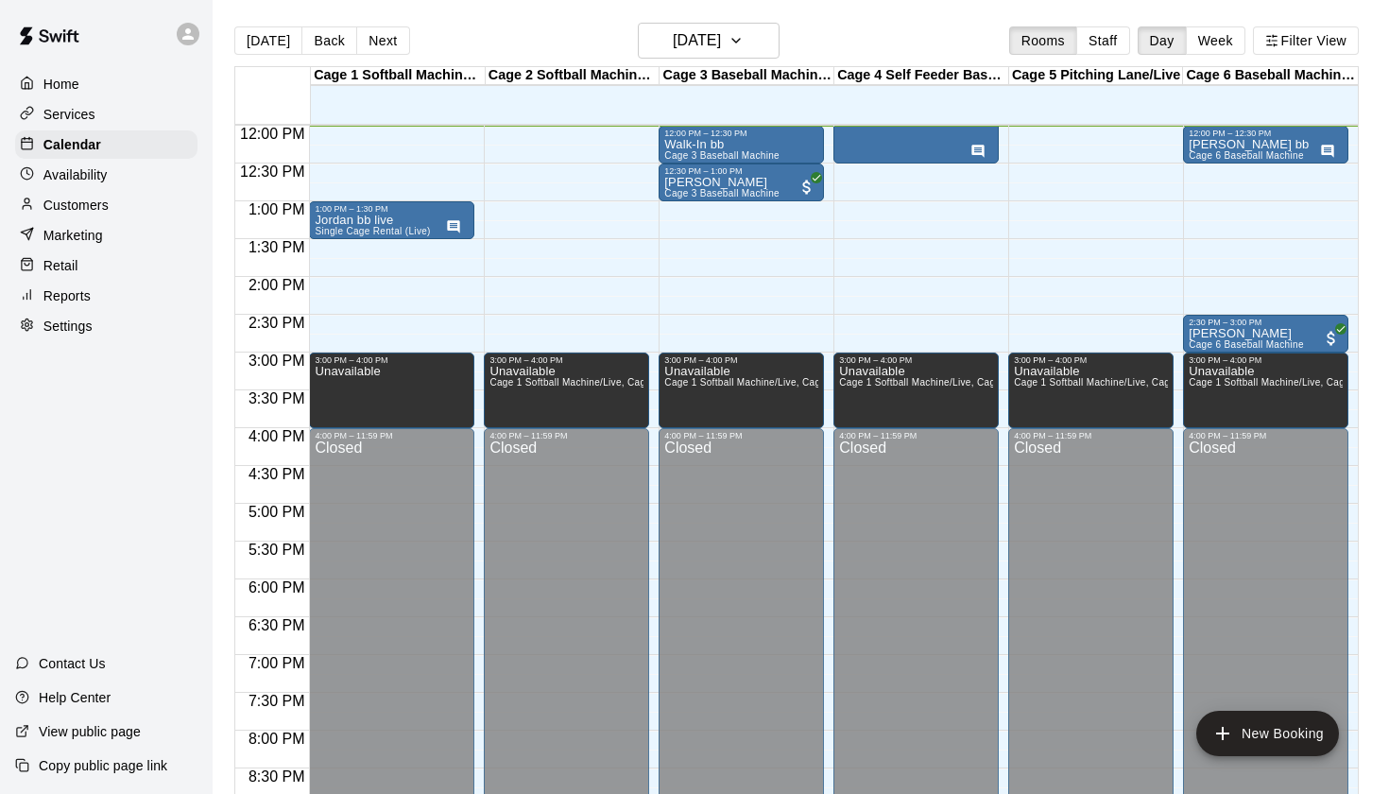
scroll to position [742, 0]
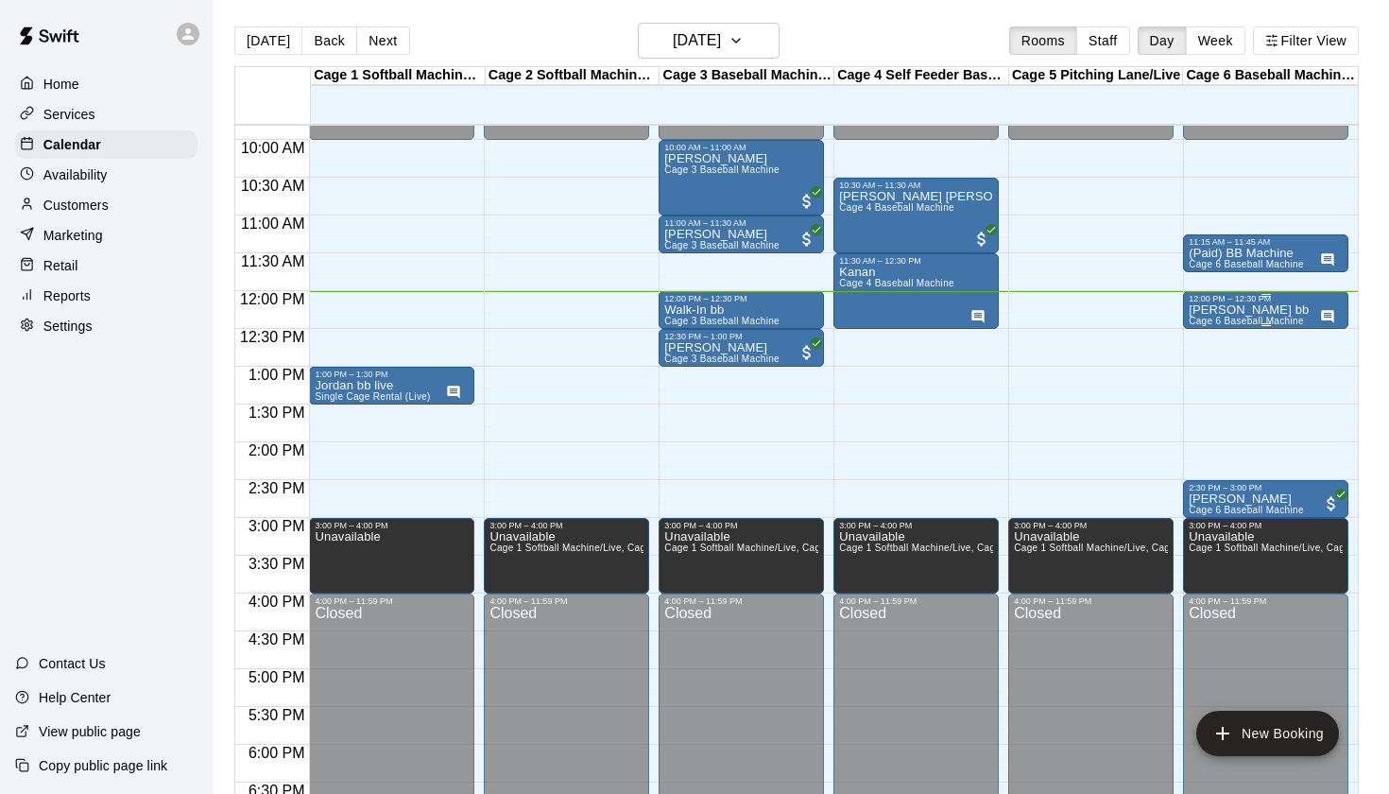
click at [1240, 299] on div "12:00 PM – 12:30 PM" at bounding box center [1266, 298] width 154 height 9
click at [1212, 315] on icon "edit" at bounding box center [1207, 313] width 23 height 23
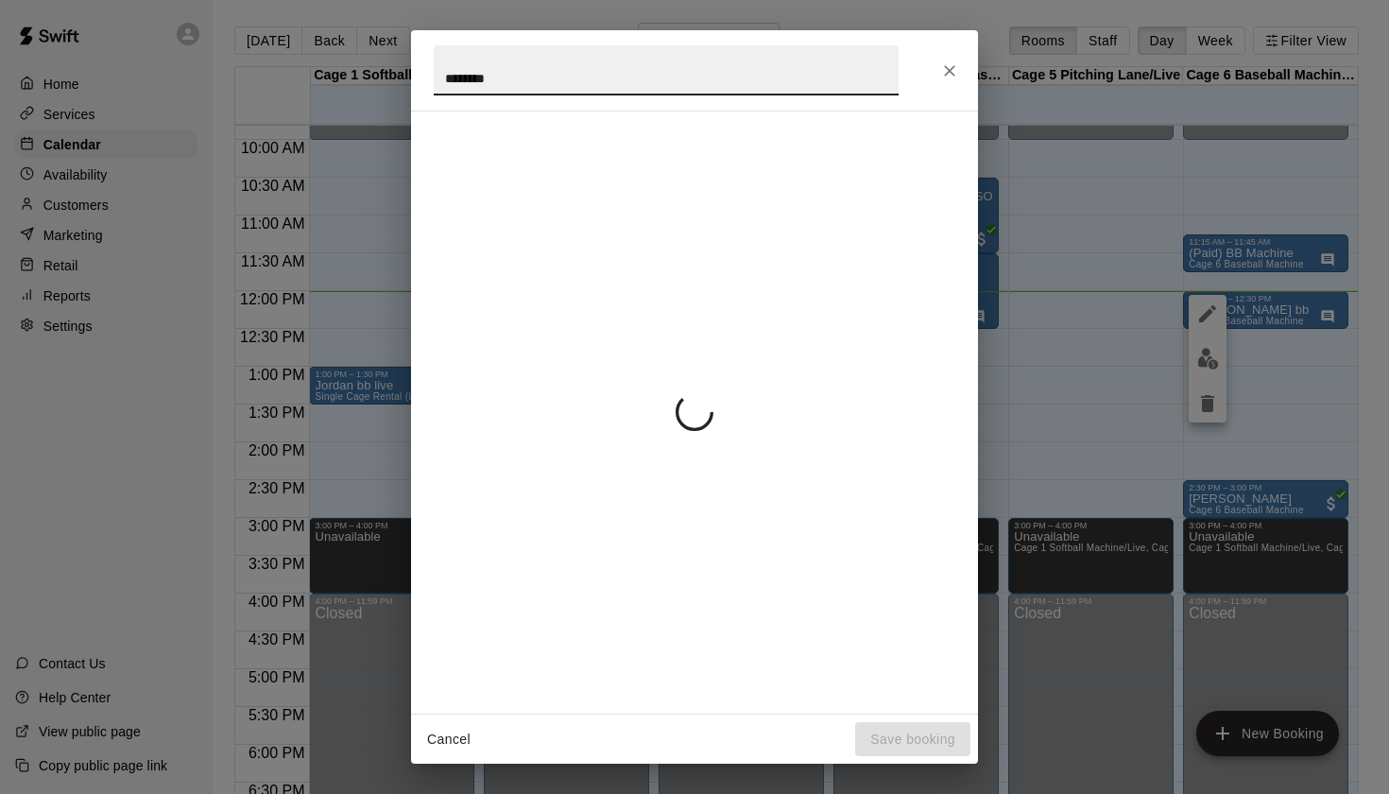
scroll to position [4, 0]
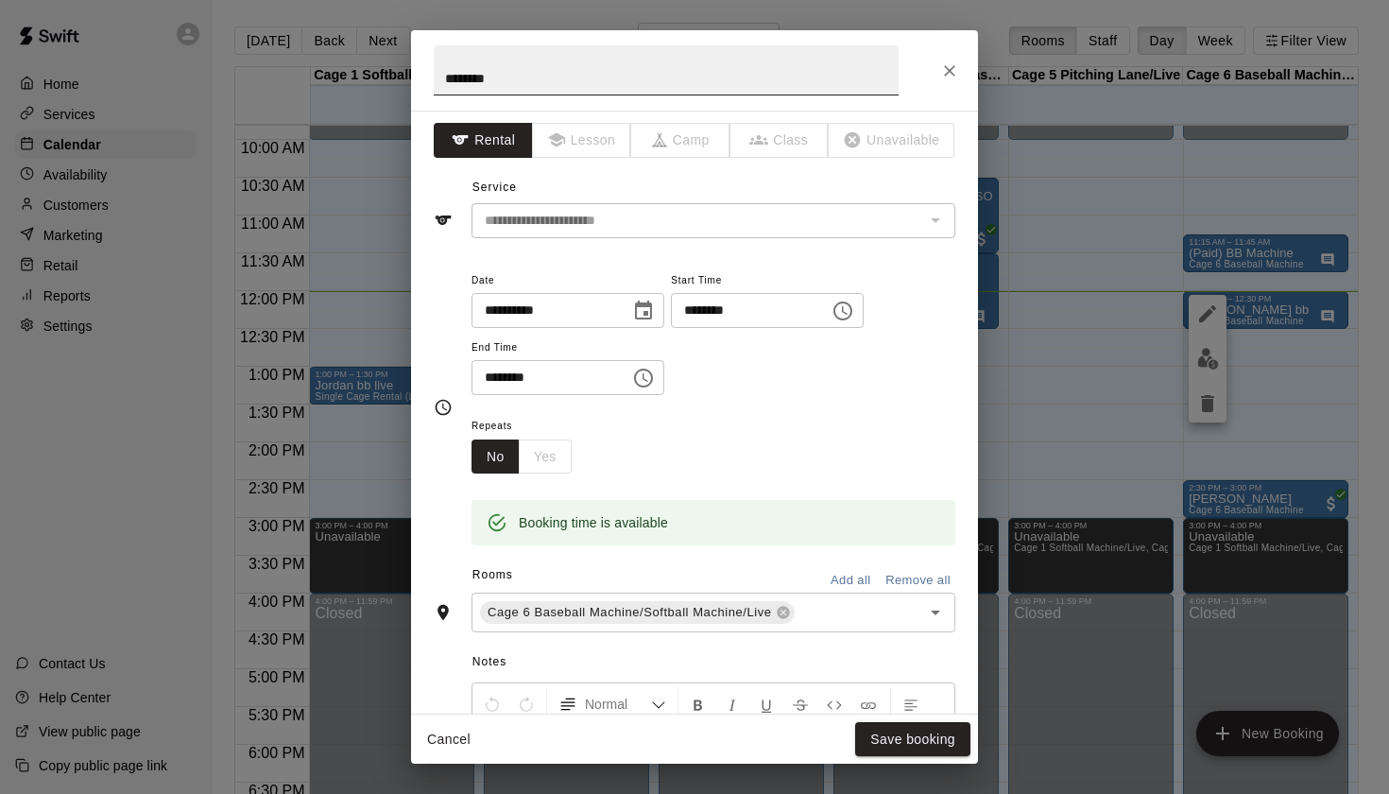
click at [440, 85] on input "********" at bounding box center [666, 70] width 465 height 50
type input "**********"
click at [912, 745] on button "Save booking" at bounding box center [912, 739] width 115 height 35
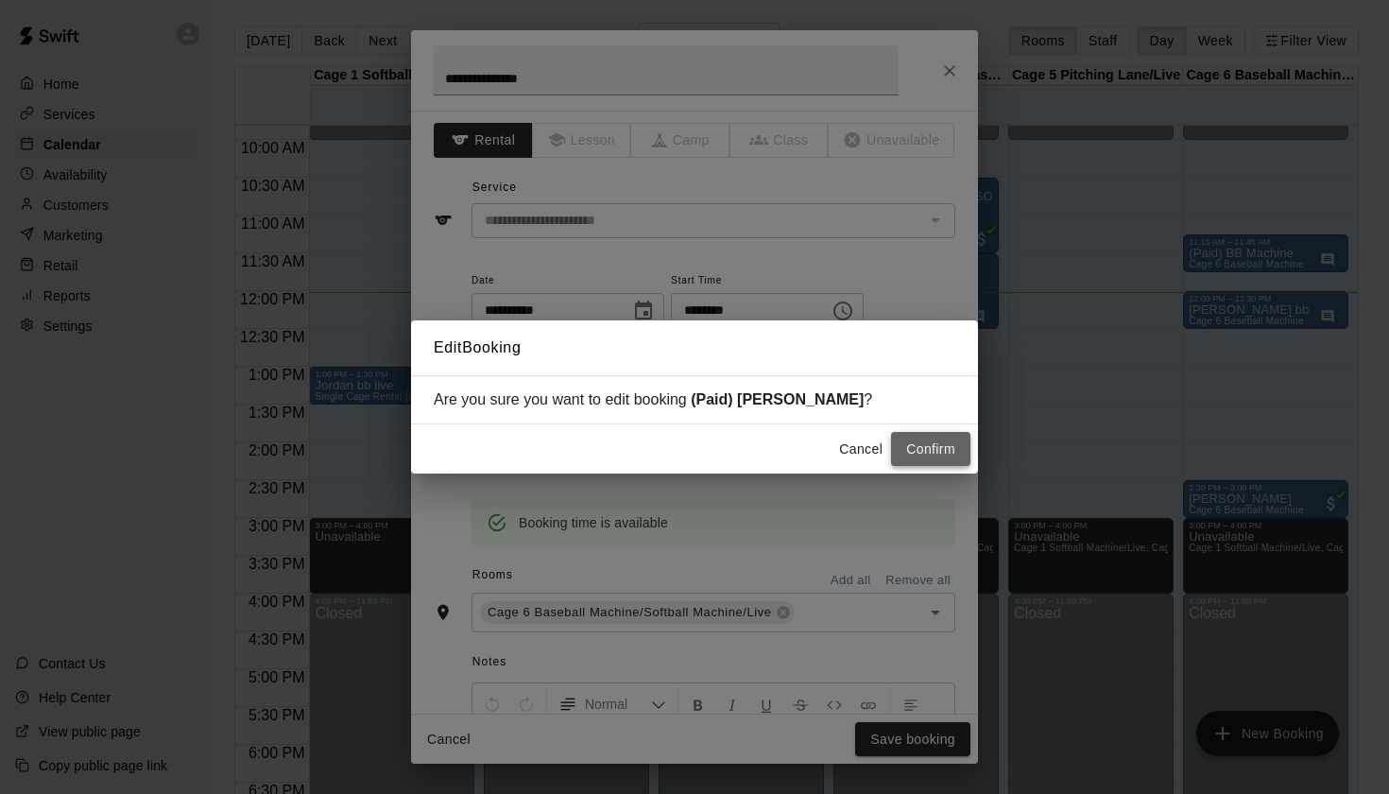
click at [941, 449] on button "Confirm" at bounding box center [930, 449] width 79 height 35
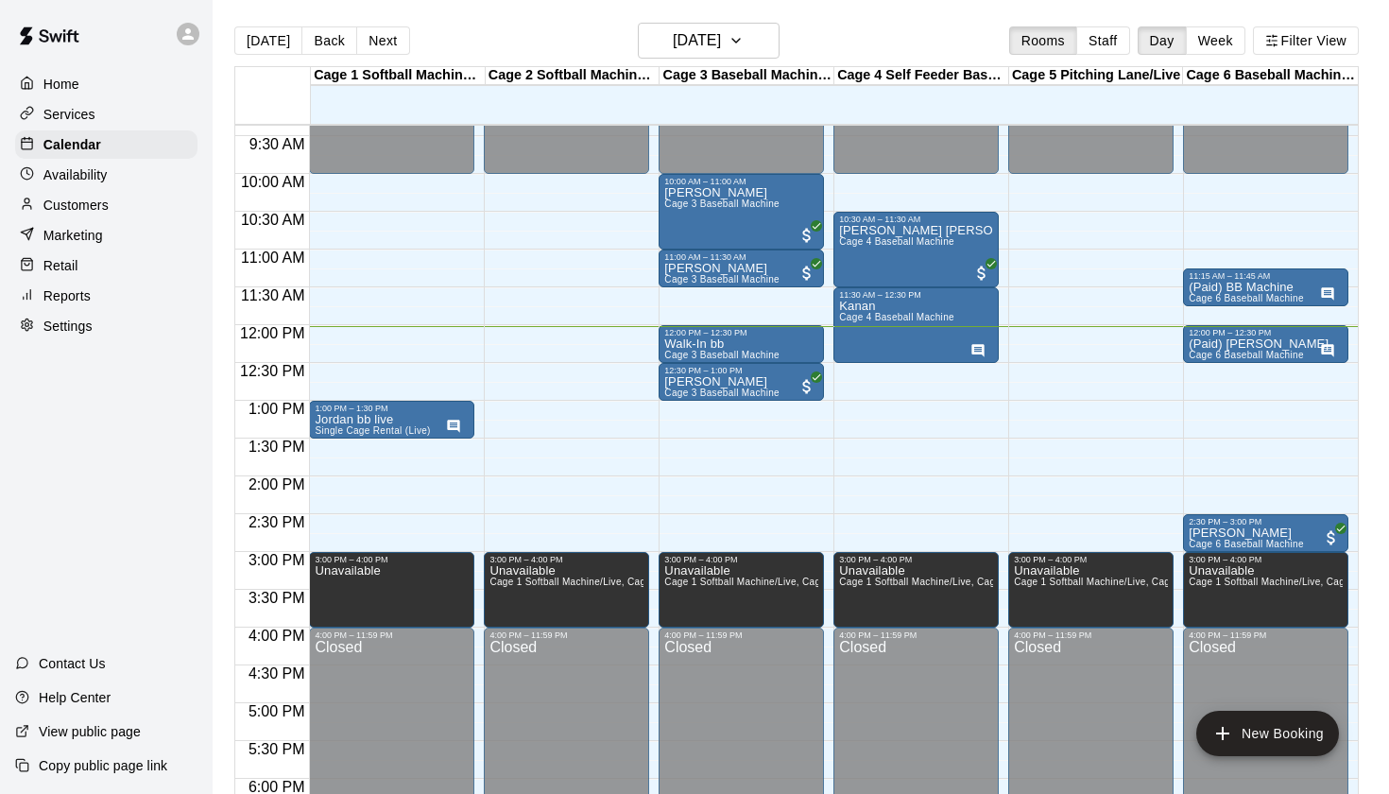
scroll to position [702, 0]
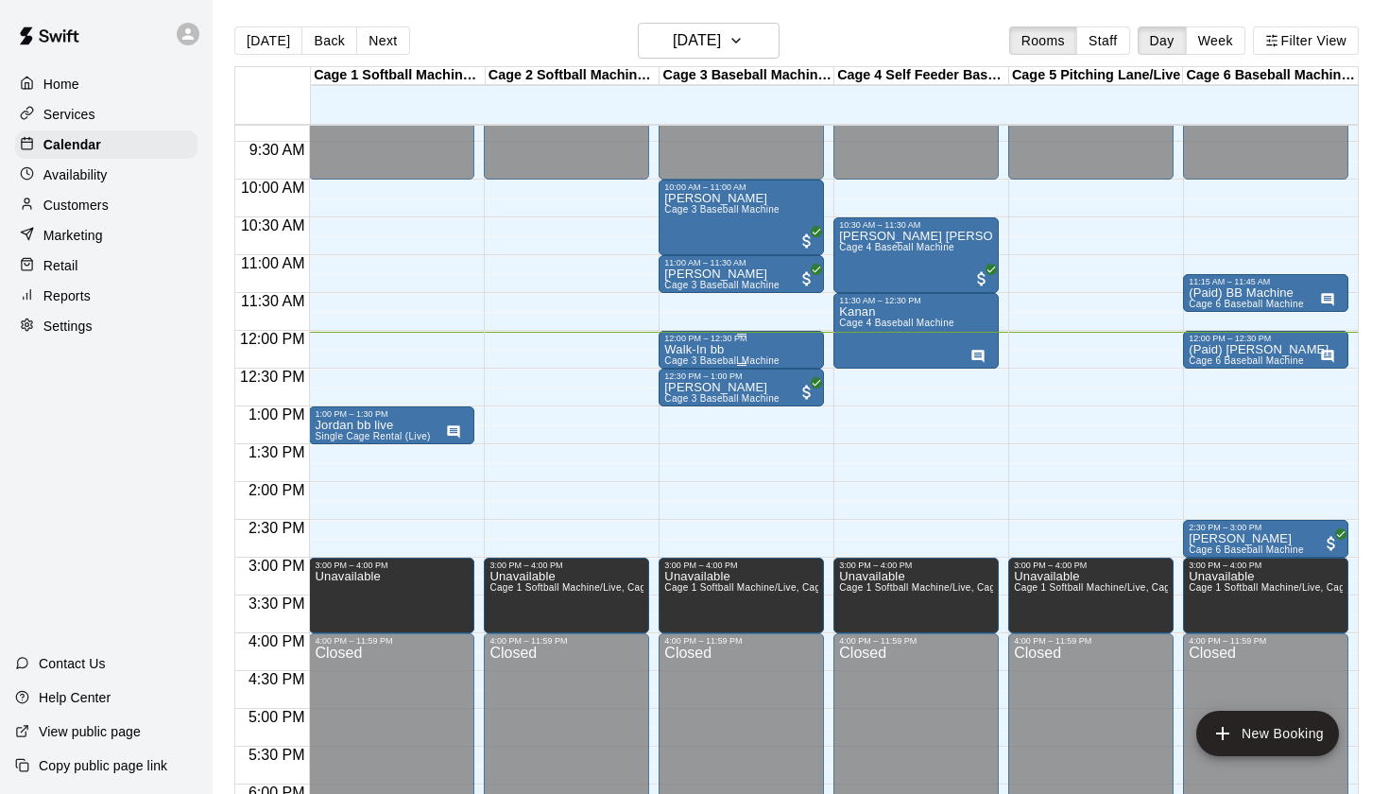
click at [758, 347] on div "Walk-In bb Cage 3 Baseball Machine" at bounding box center [721, 740] width 115 height 794
click at [683, 354] on icon "edit" at bounding box center [684, 363] width 23 height 23
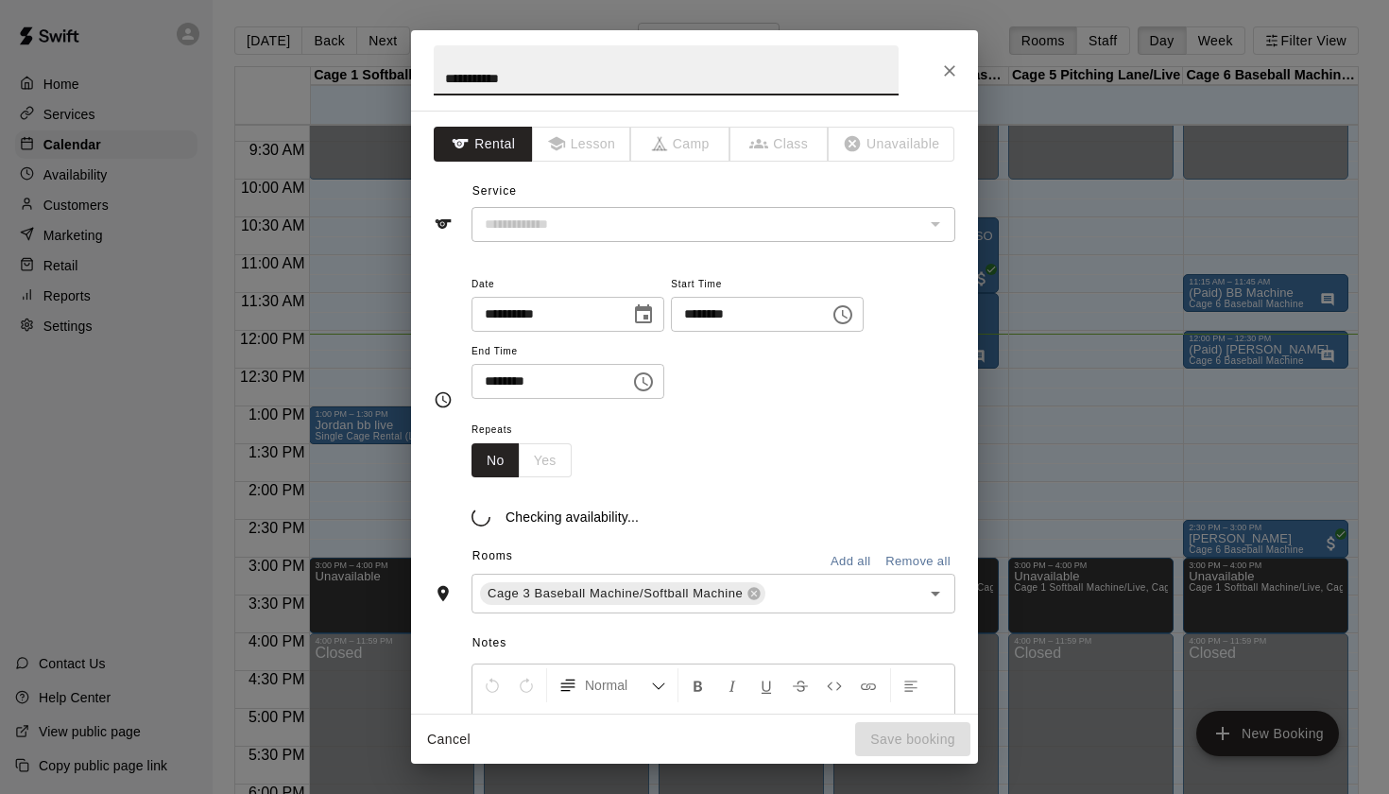
type input "**********"
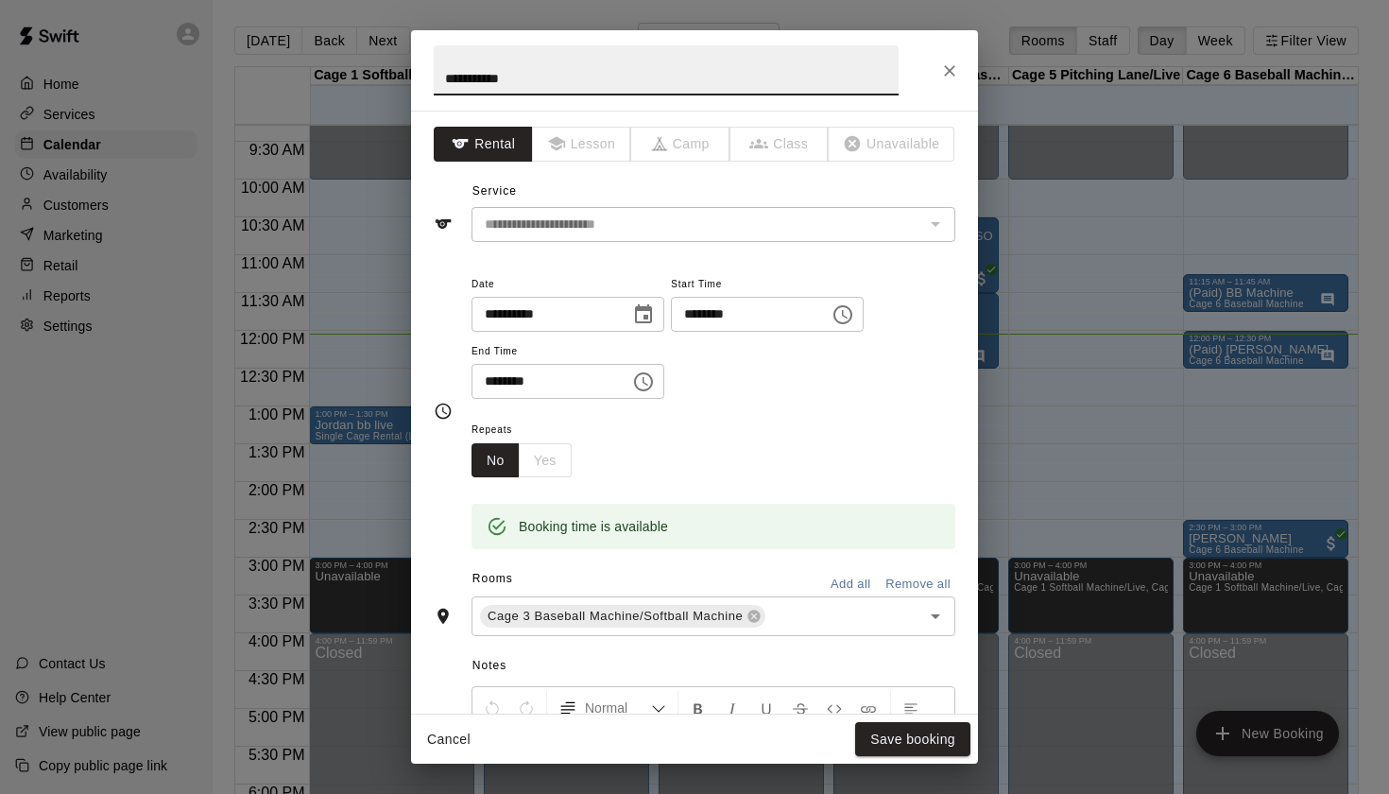
click at [445, 82] on input "**********" at bounding box center [666, 70] width 465 height 50
type input "**********"
click at [937, 739] on button "Save booking" at bounding box center [912, 739] width 115 height 35
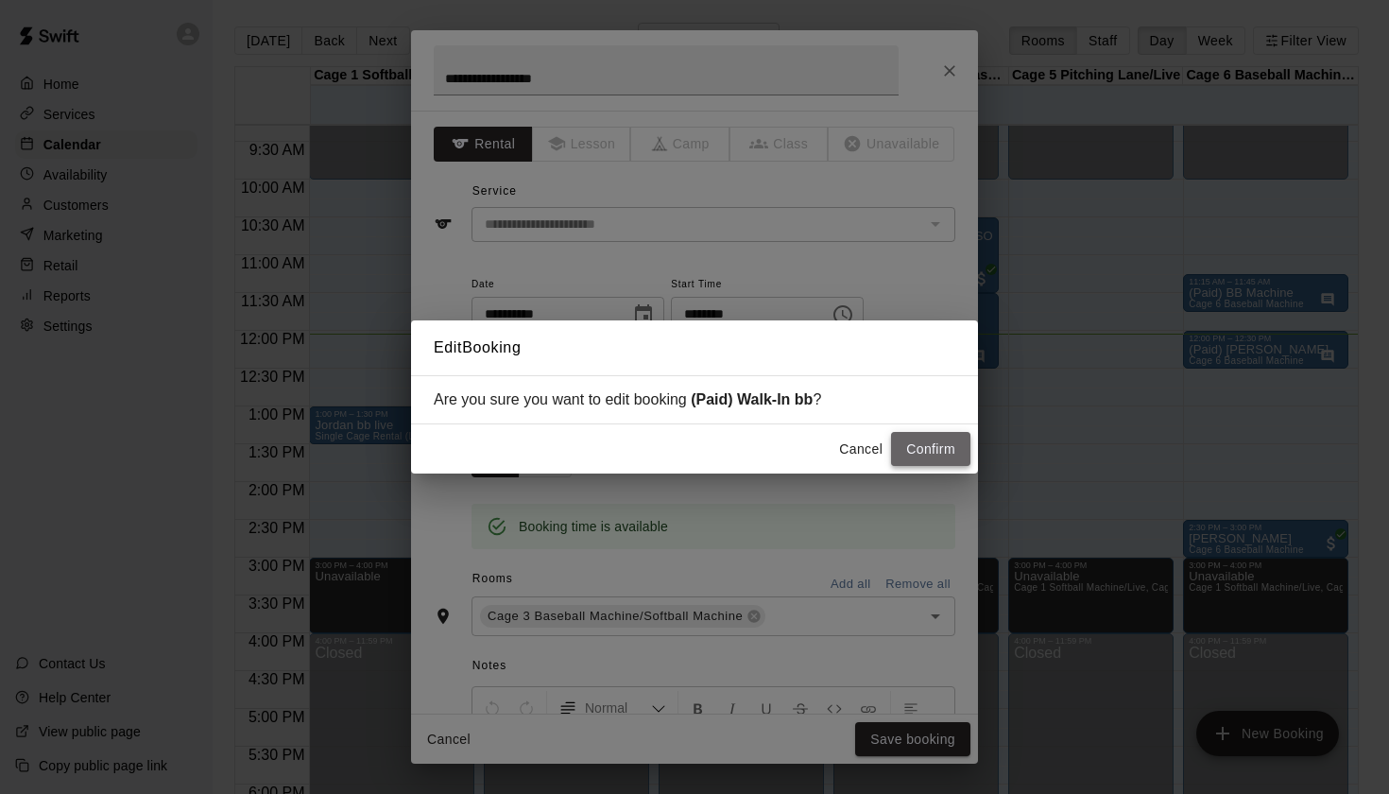
click at [929, 439] on button "Confirm" at bounding box center [930, 449] width 79 height 35
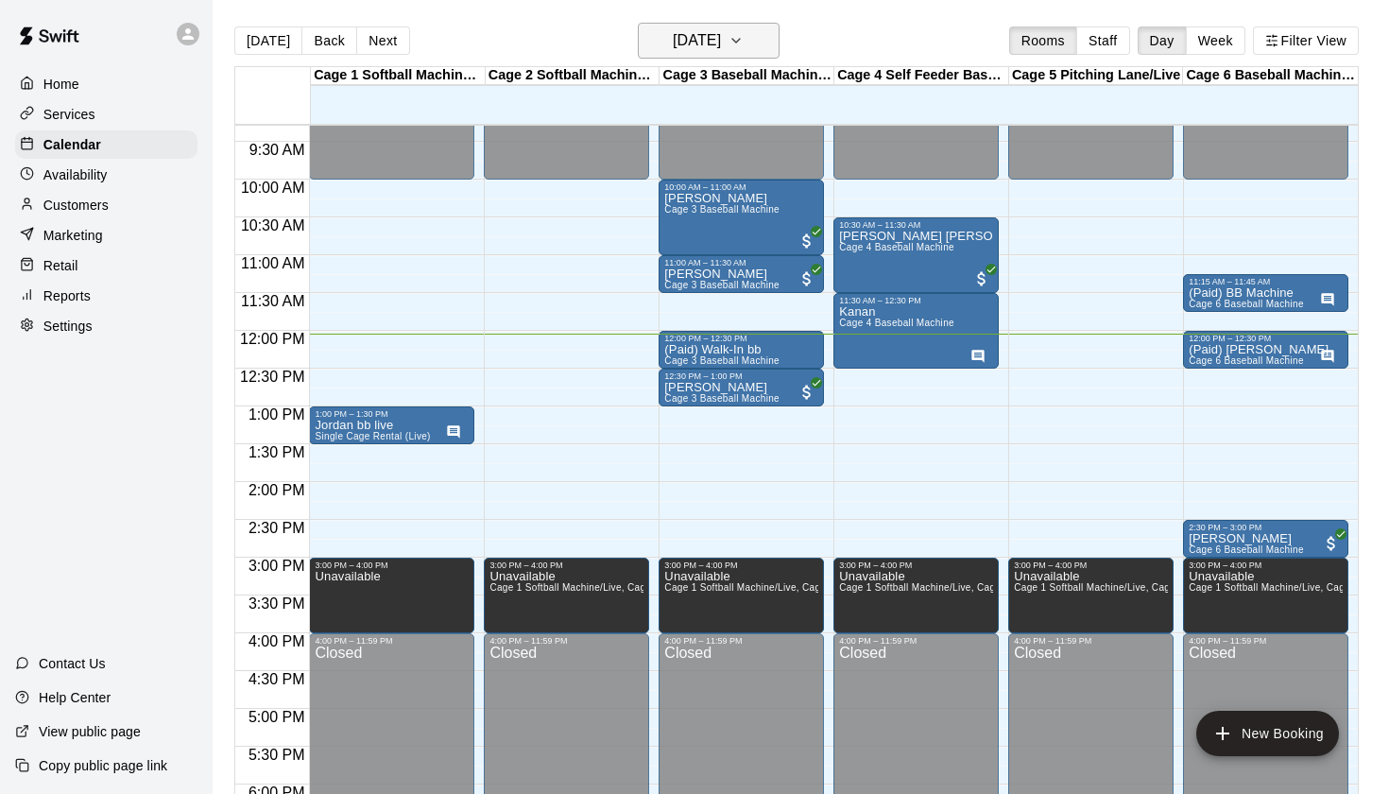
click at [741, 55] on button "[DATE]" at bounding box center [709, 41] width 142 height 36
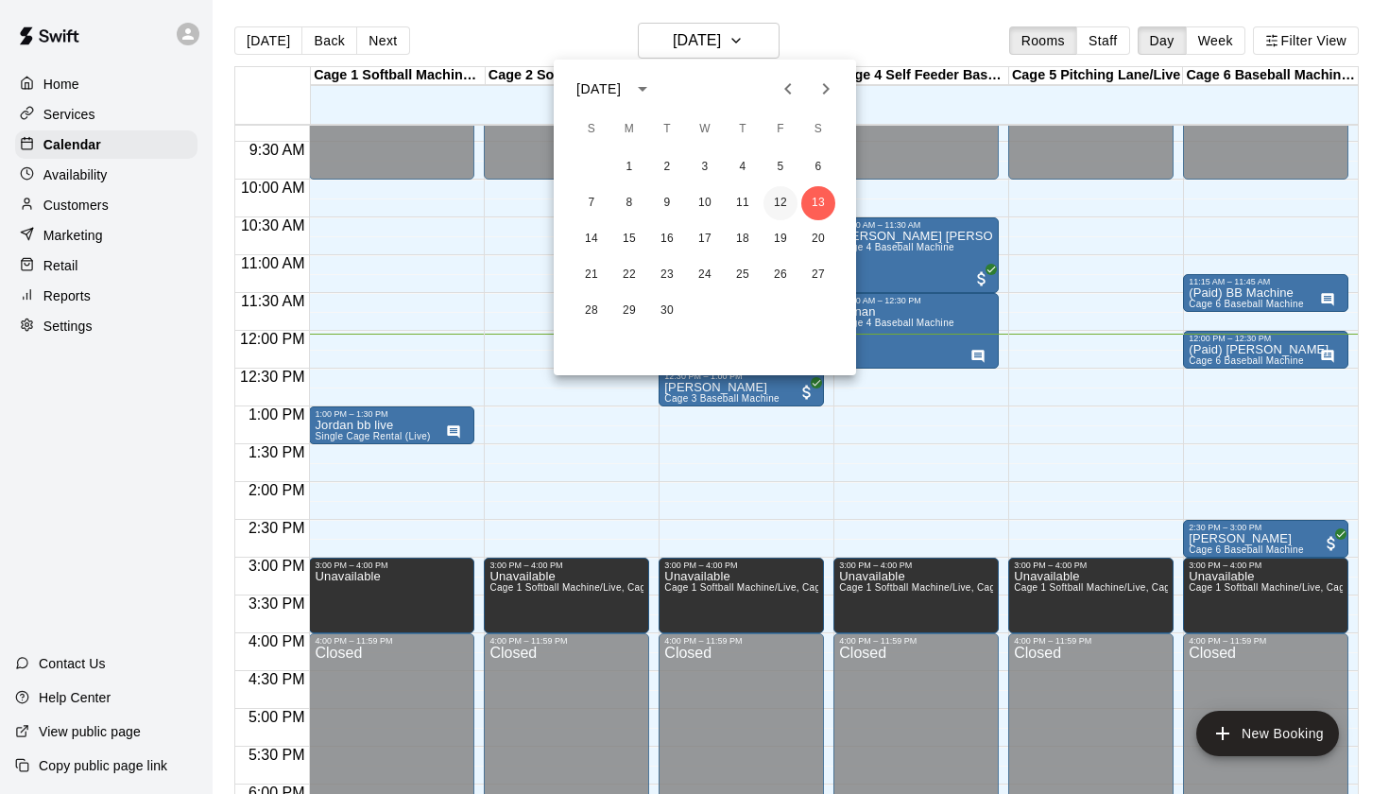
click at [777, 210] on button "12" at bounding box center [781, 203] width 34 height 34
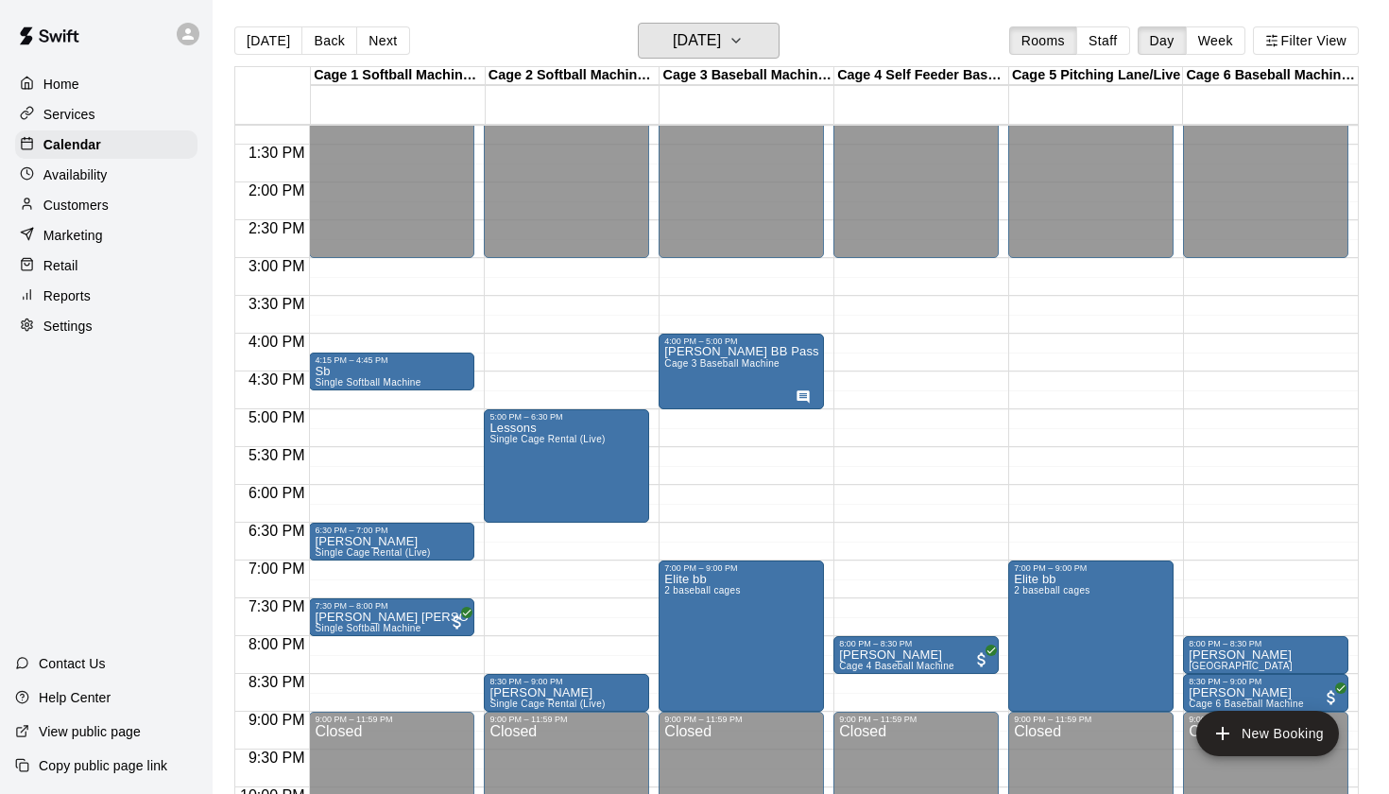
scroll to position [1034, 0]
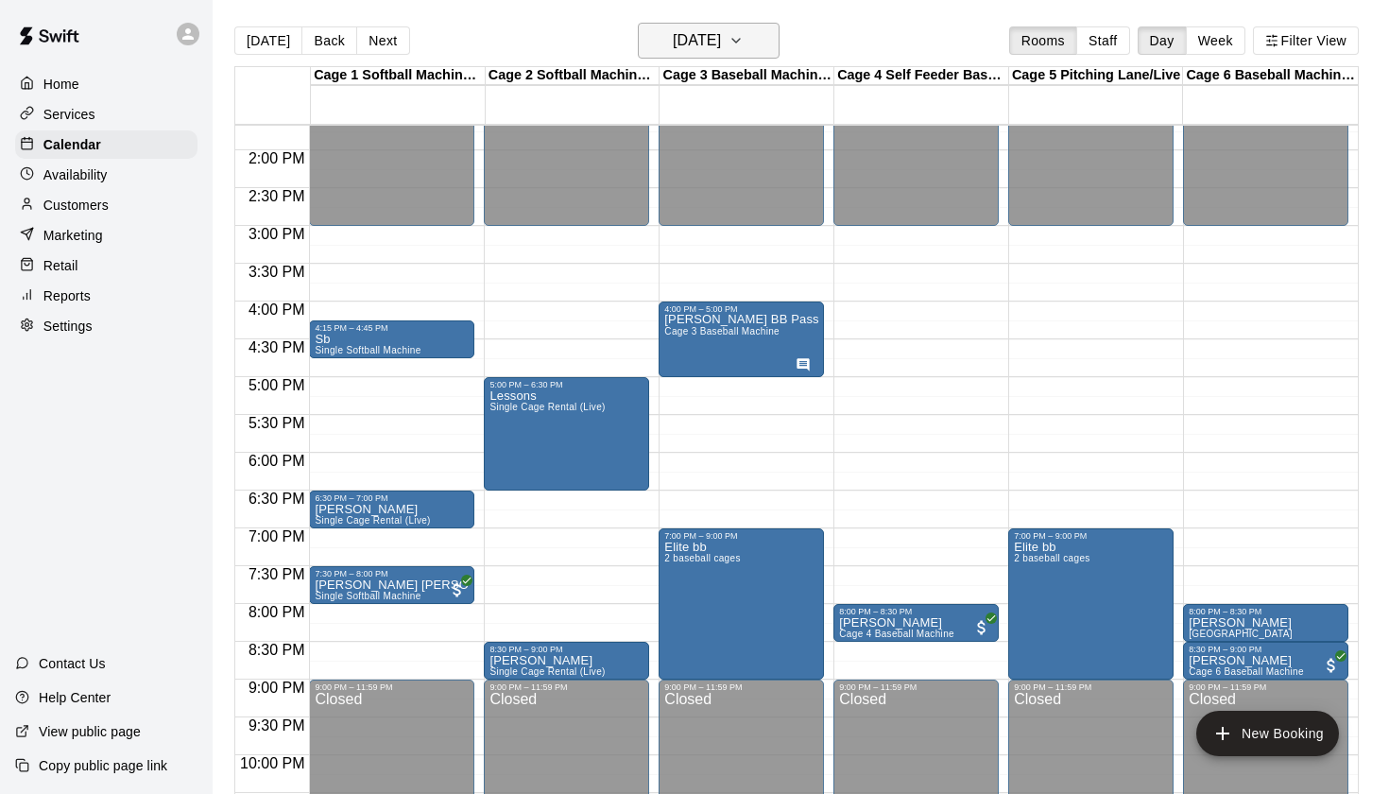
click at [744, 40] on button "Friday Sep 12" at bounding box center [709, 41] width 142 height 36
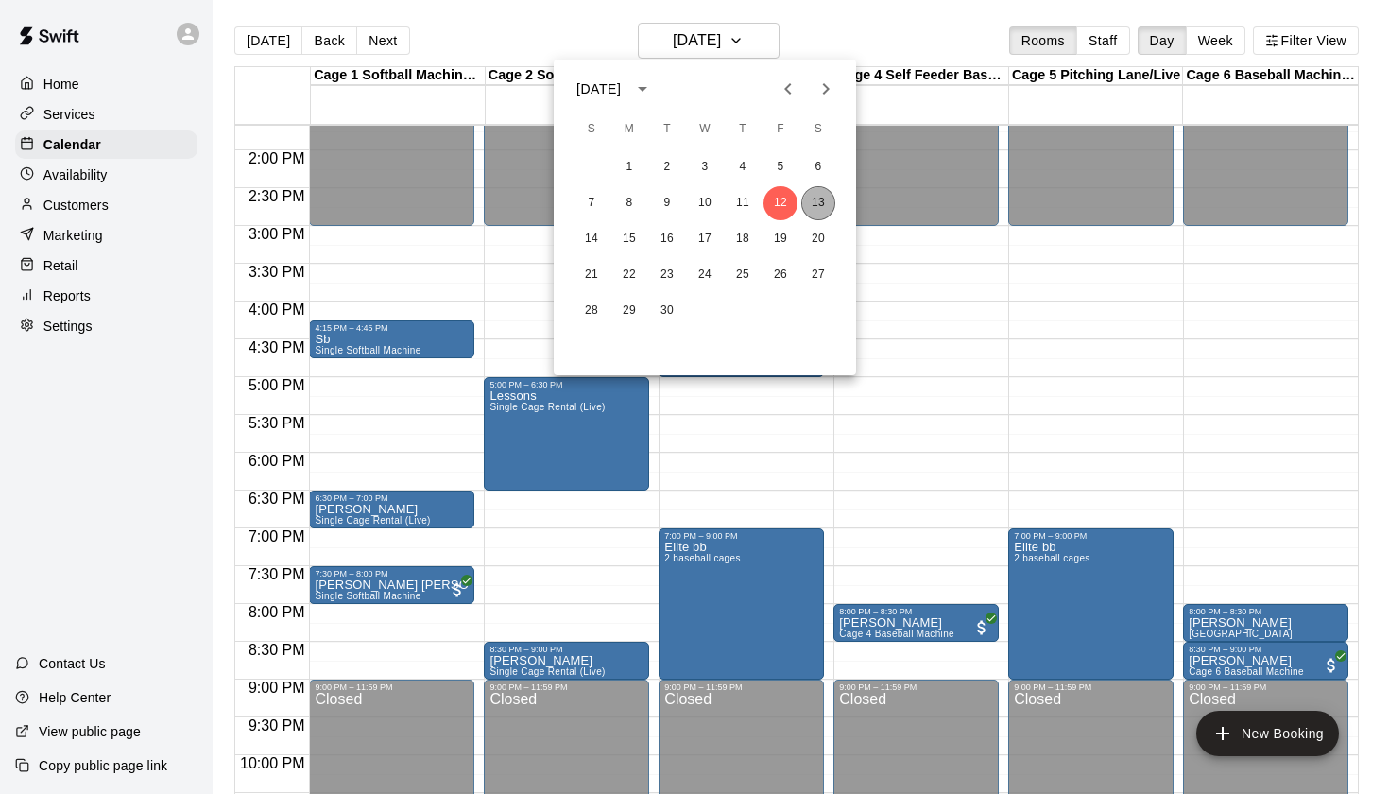
click at [816, 206] on button "13" at bounding box center [818, 203] width 34 height 34
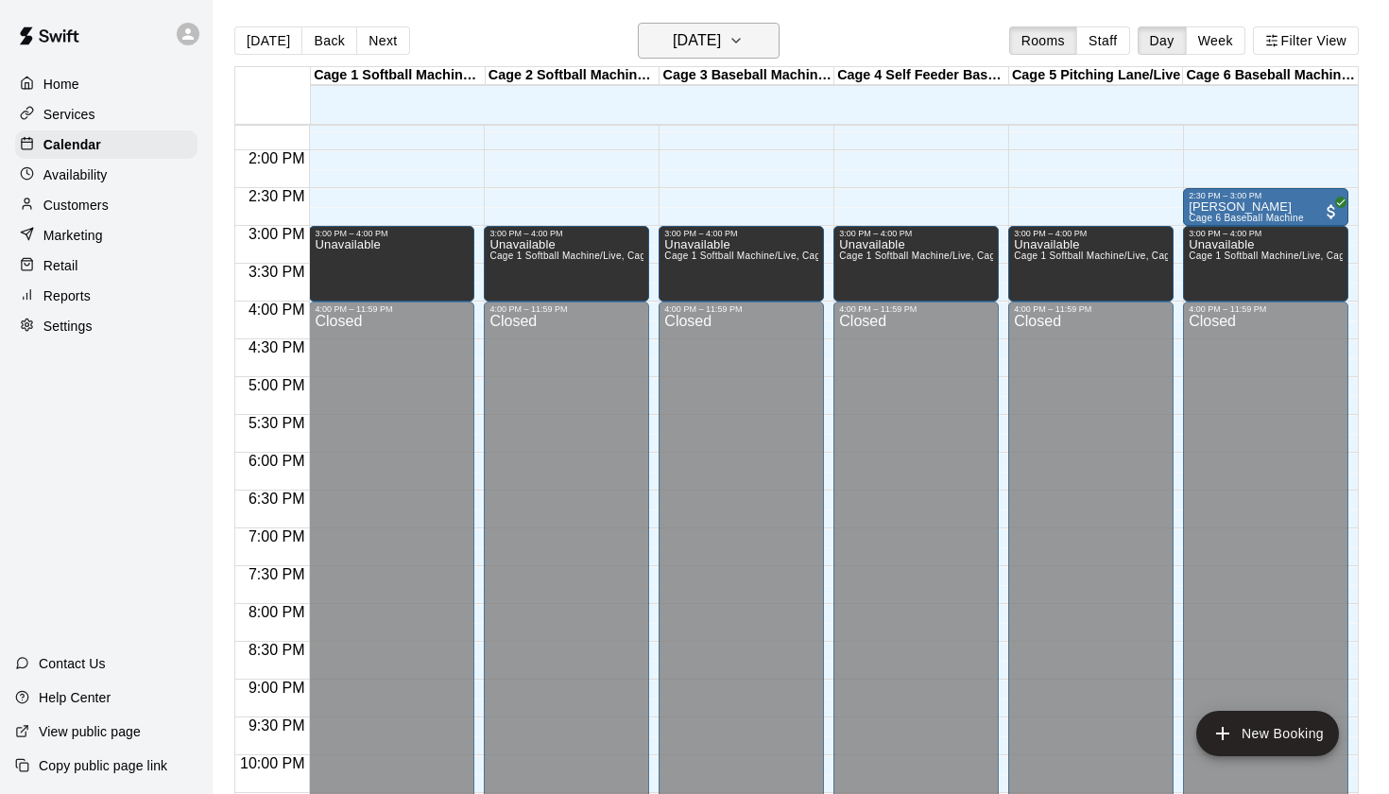
click at [721, 45] on h6 "[DATE]" at bounding box center [697, 40] width 48 height 26
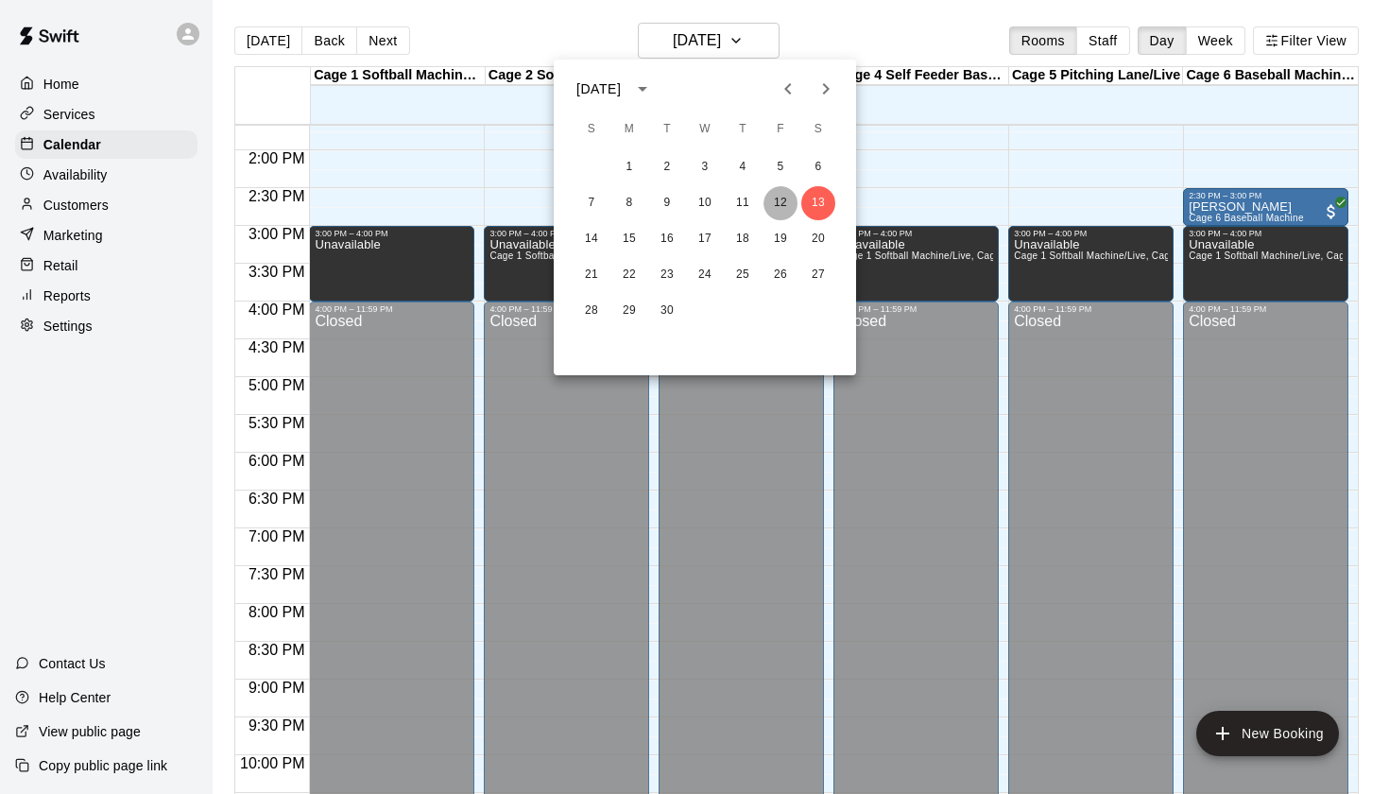
click at [781, 205] on button "12" at bounding box center [781, 203] width 34 height 34
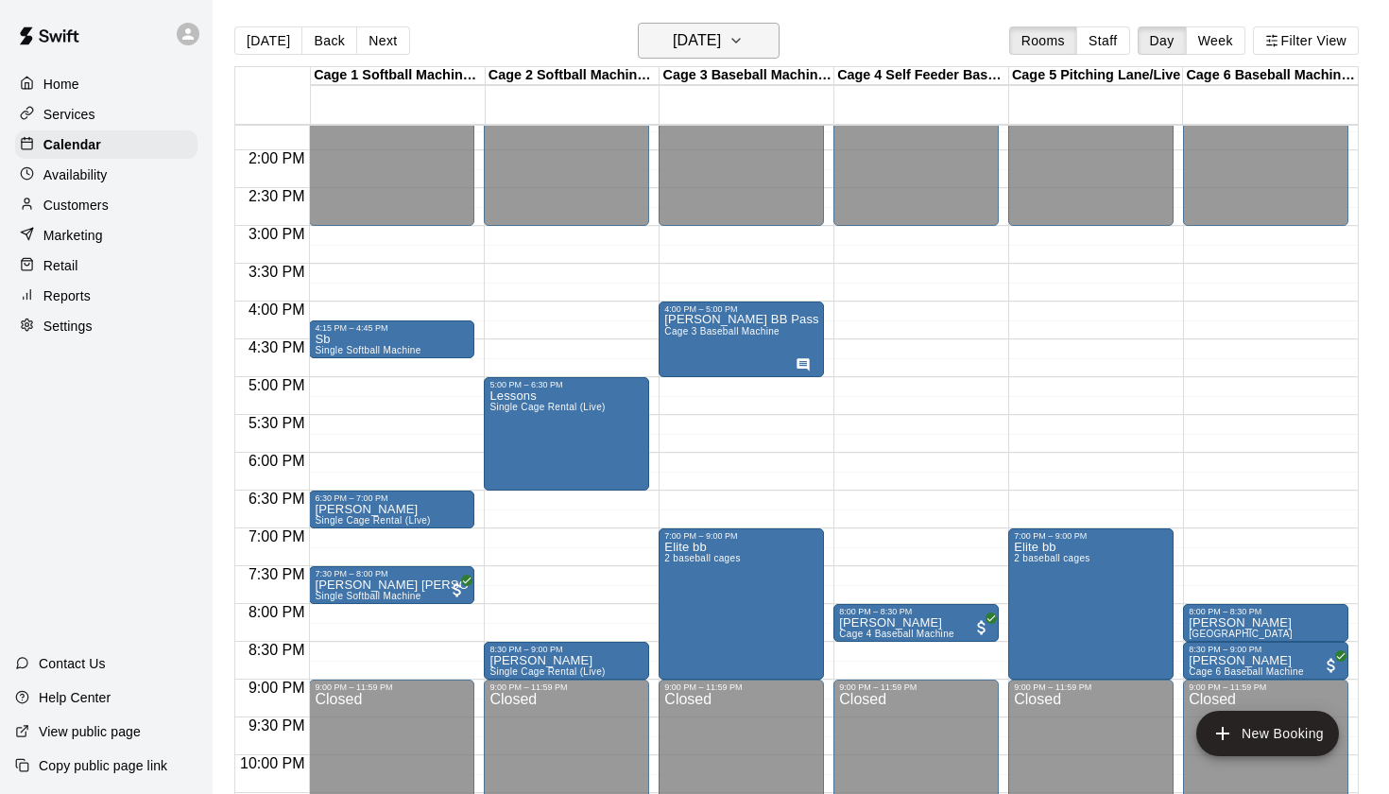
click at [697, 39] on h6 "Friday Sep 12" at bounding box center [697, 40] width 48 height 26
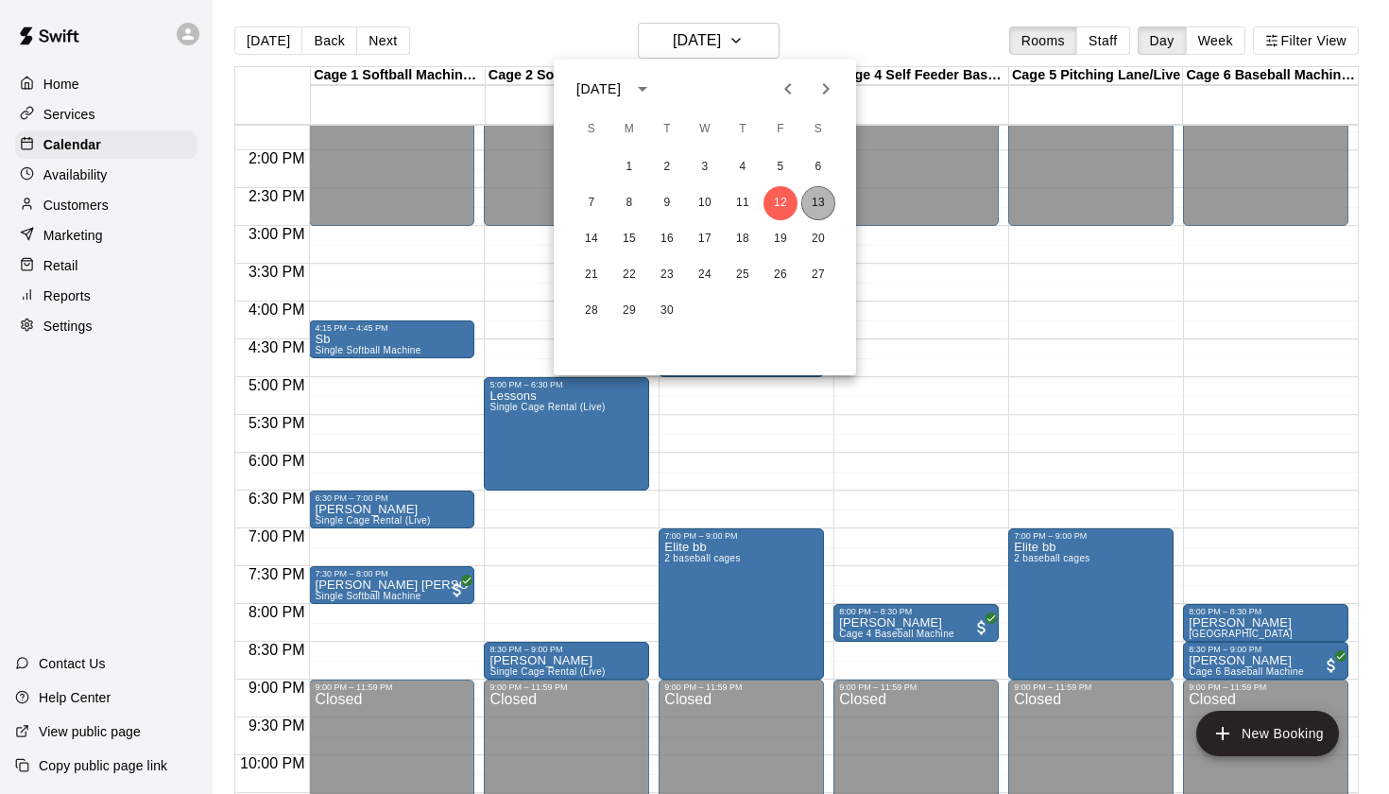
click at [823, 214] on button "13" at bounding box center [818, 203] width 34 height 34
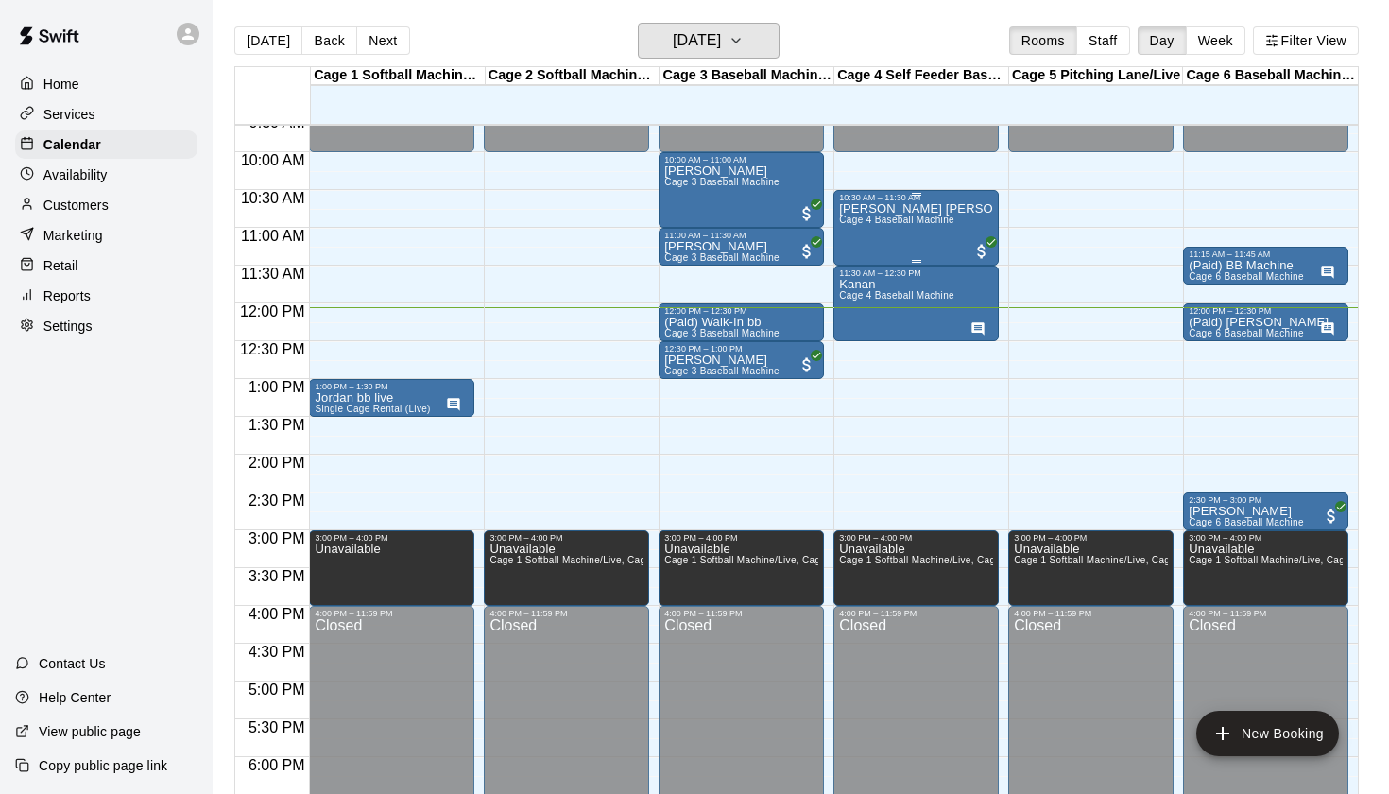
scroll to position [737, 0]
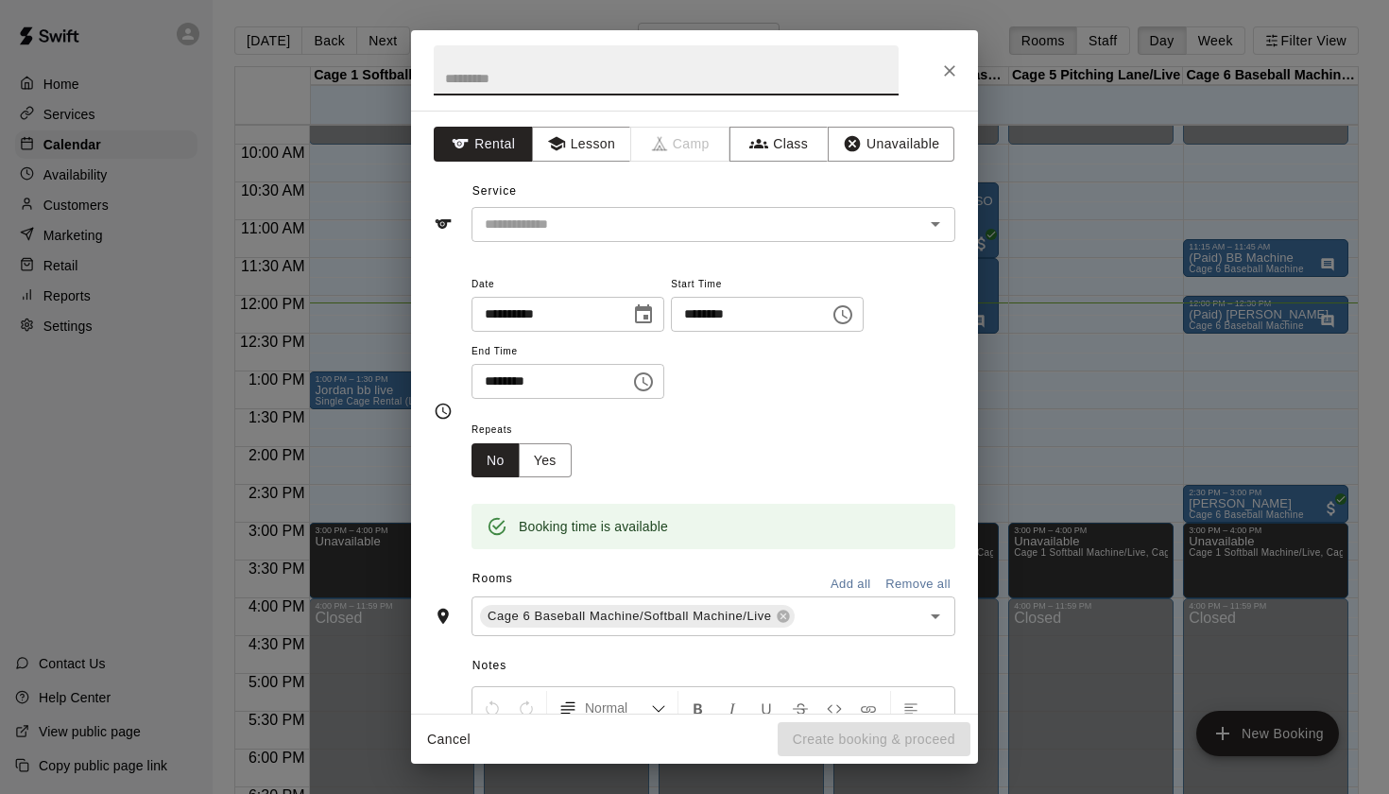
click at [959, 82] on button "Close" at bounding box center [950, 71] width 34 height 34
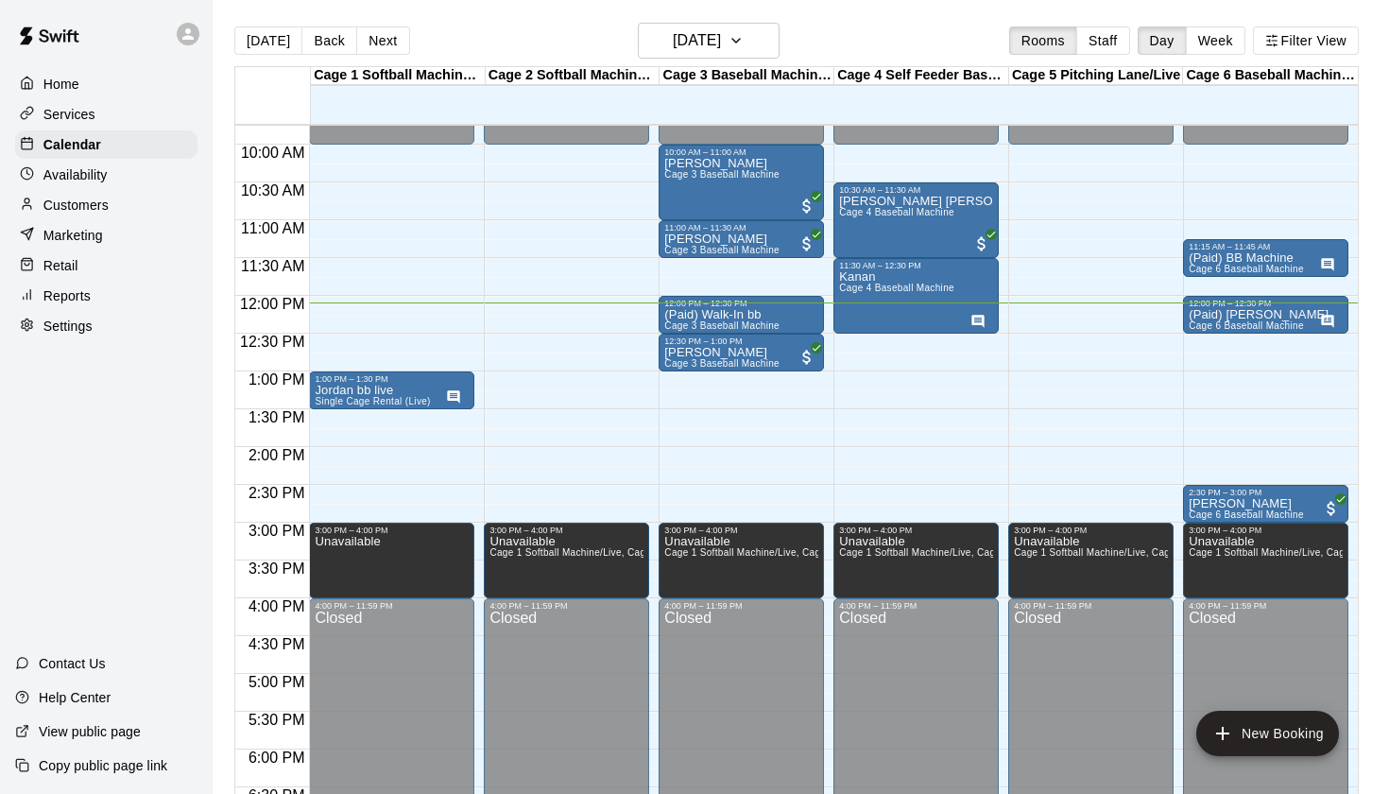
click at [1189, 341] on div "12:00 AM – 10:00 AM Closed 11:15 AM – 11:45 AM (Paid) BB Machine Cage 6 Basebal…" at bounding box center [1265, 296] width 165 height 1814
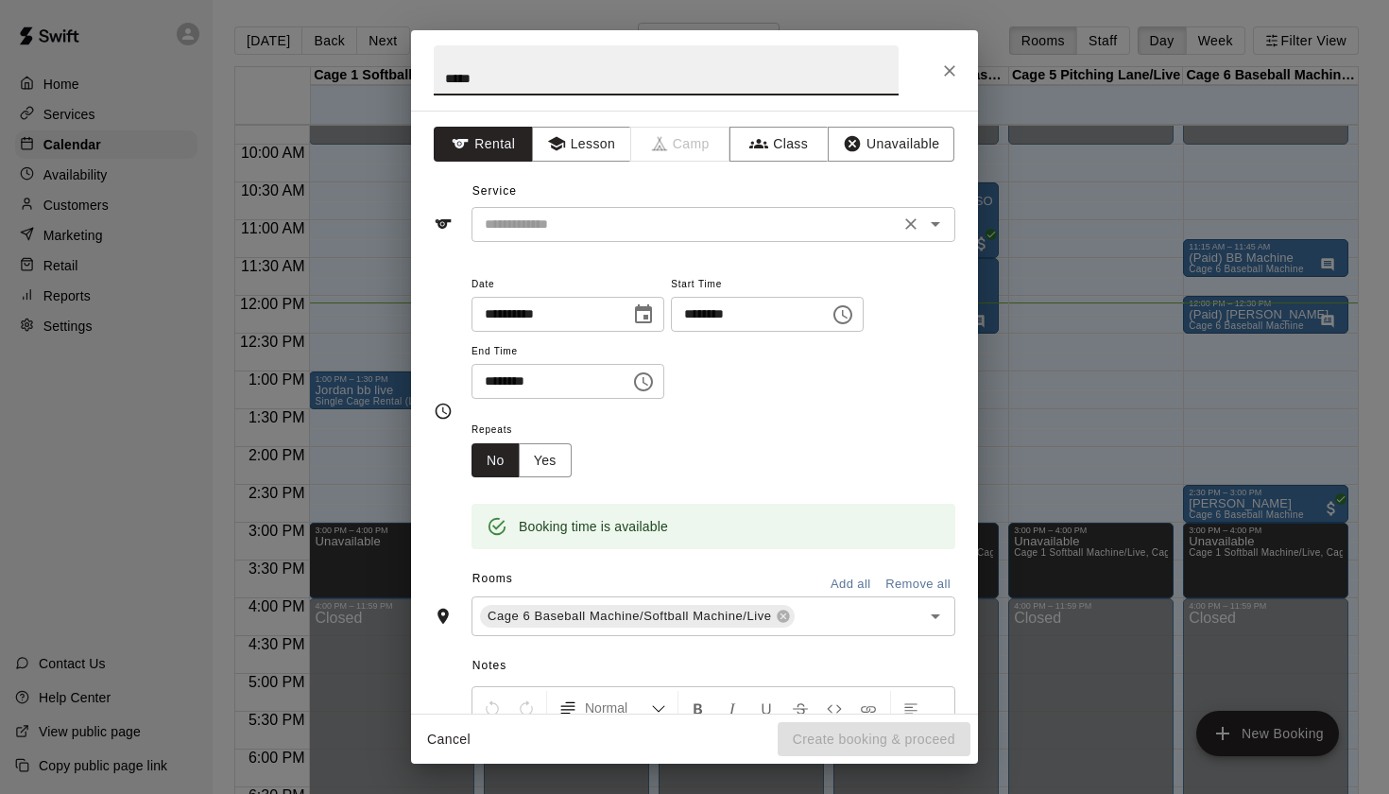
click at [942, 235] on div "​" at bounding box center [714, 224] width 484 height 35
type input "*****"
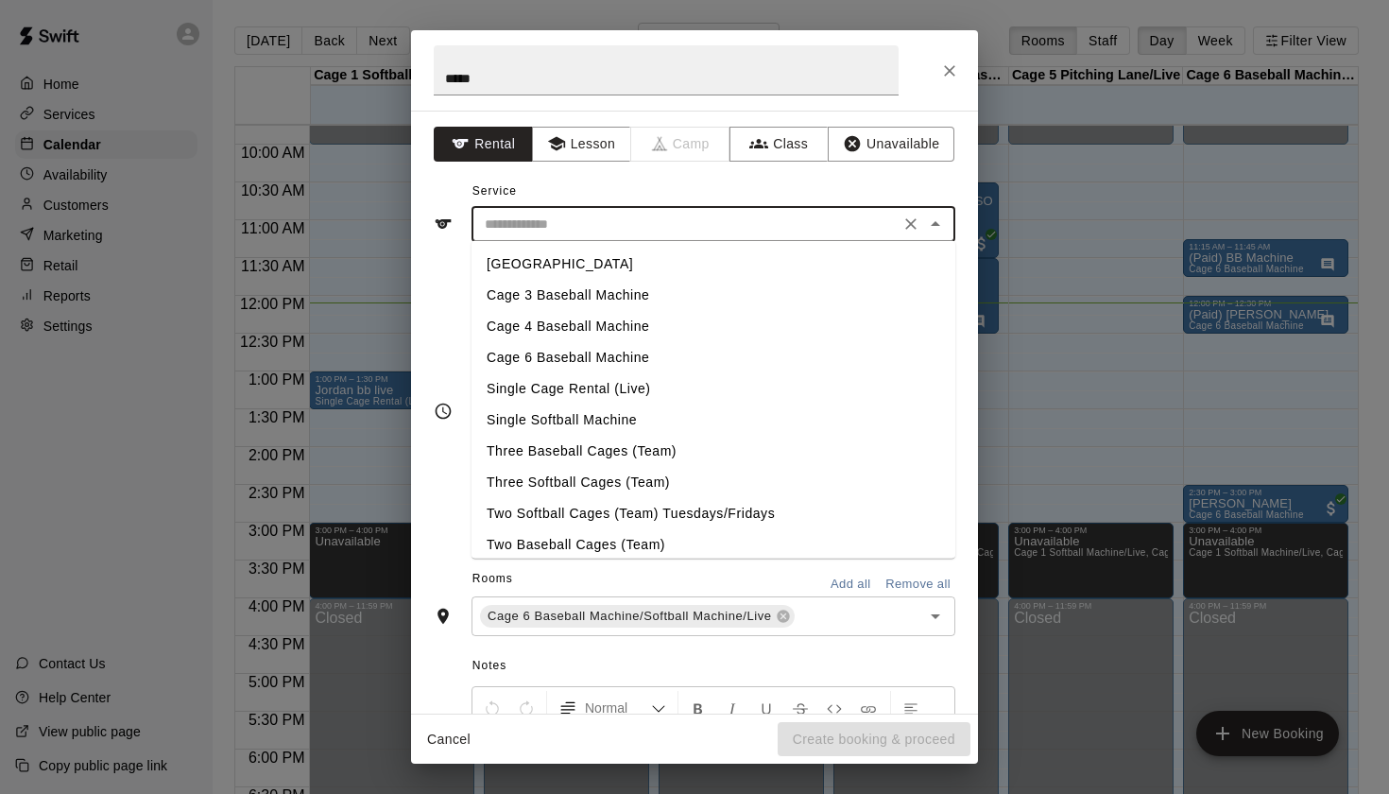
click at [616, 363] on li "Cage 6 Baseball Machine" at bounding box center [714, 357] width 484 height 31
type input "**********"
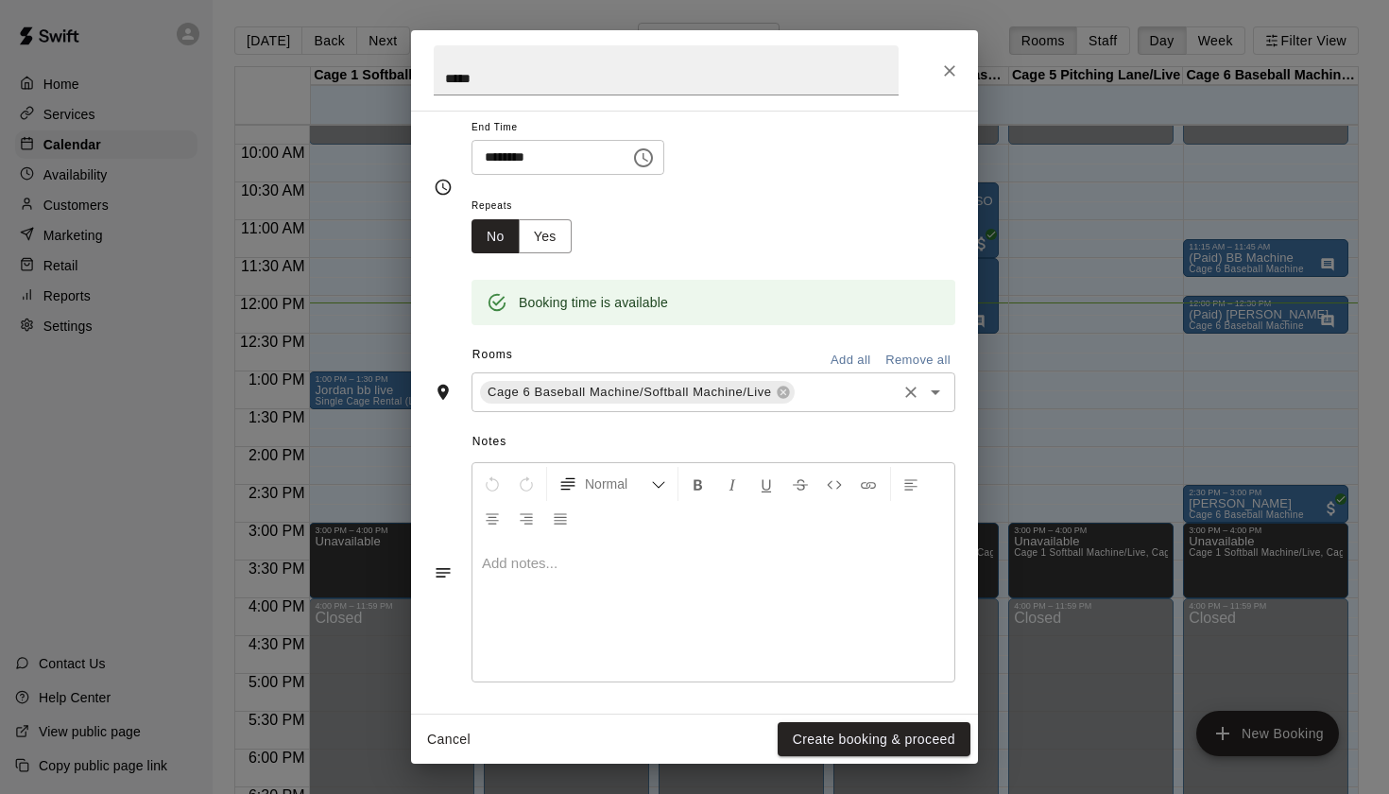
scroll to position [200, 0]
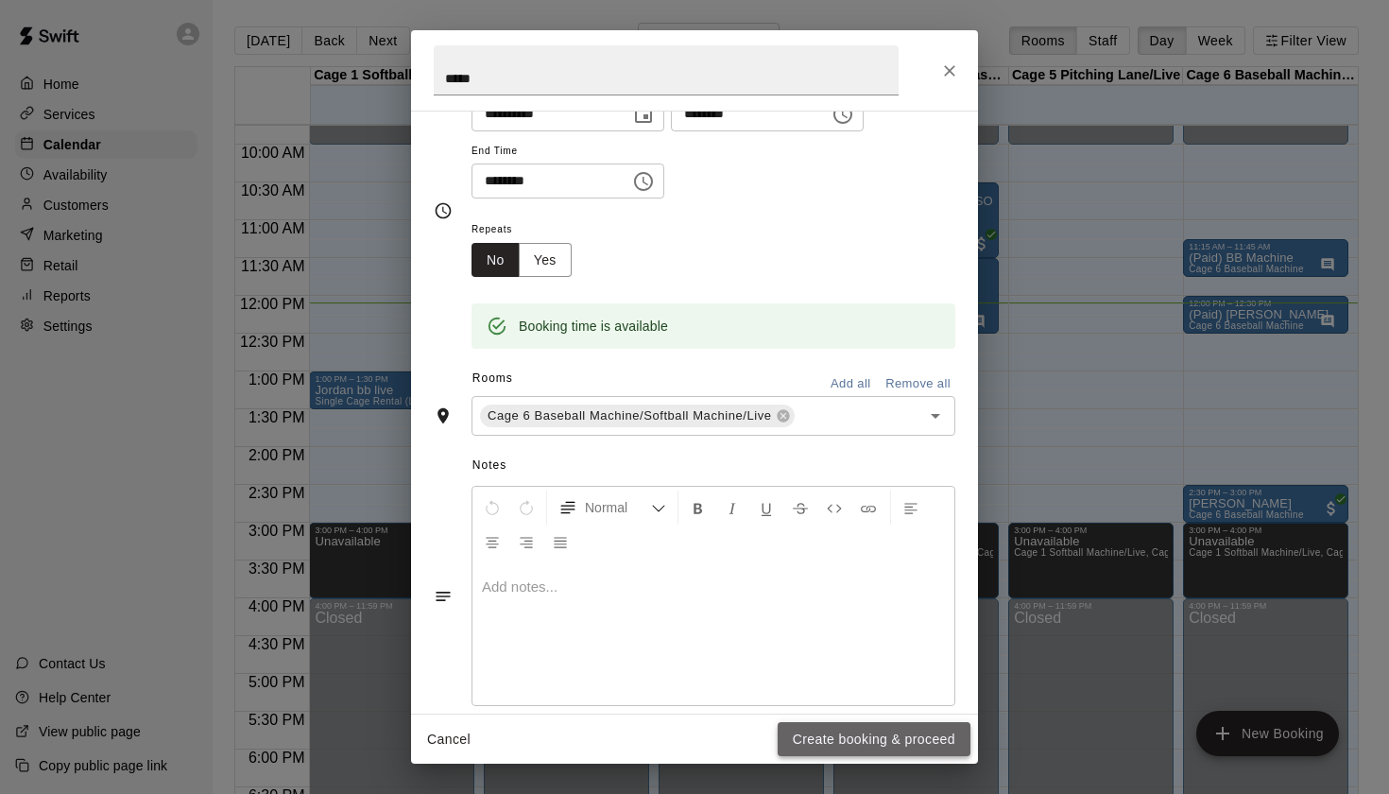
click at [876, 748] on button "Create booking & proceed" at bounding box center [874, 739] width 193 height 35
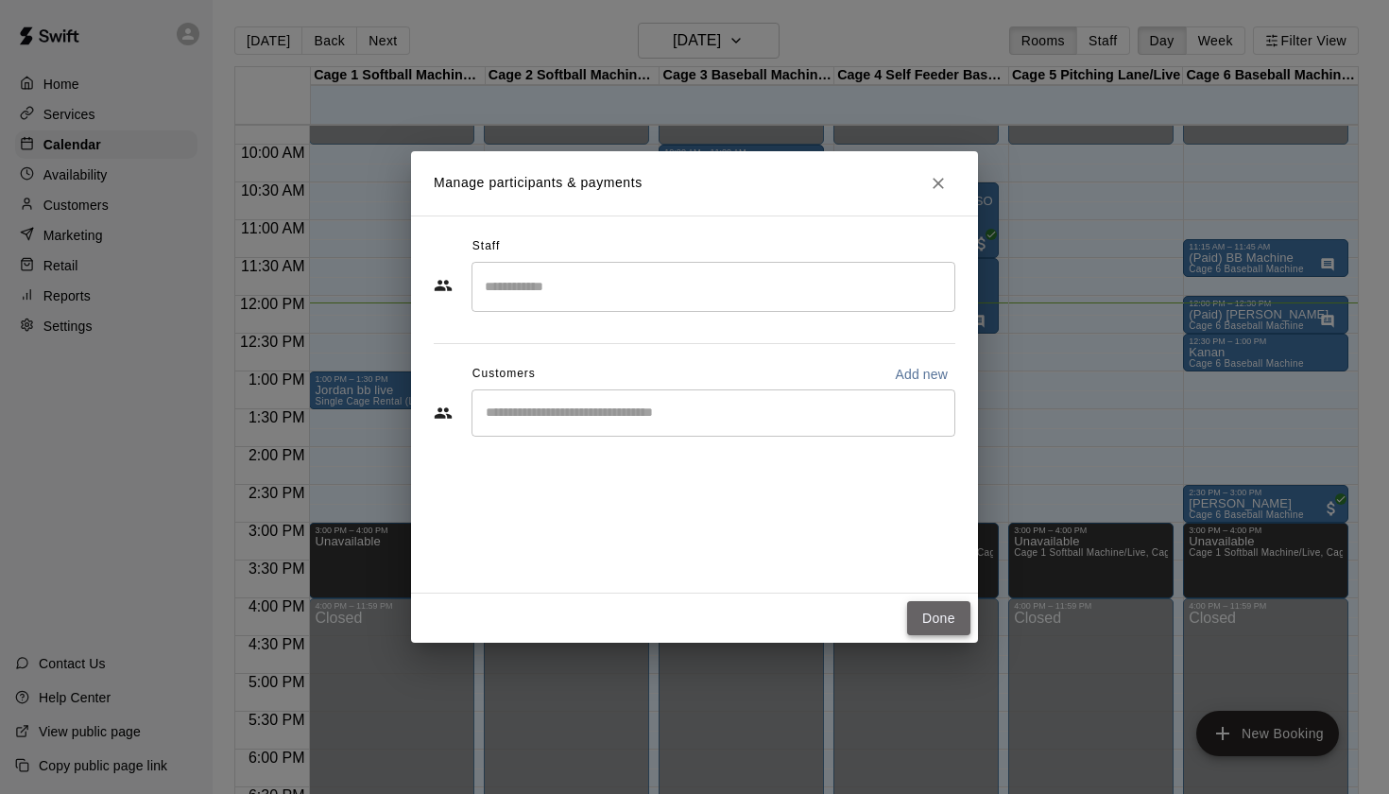
click at [938, 624] on button "Done" at bounding box center [938, 618] width 63 height 35
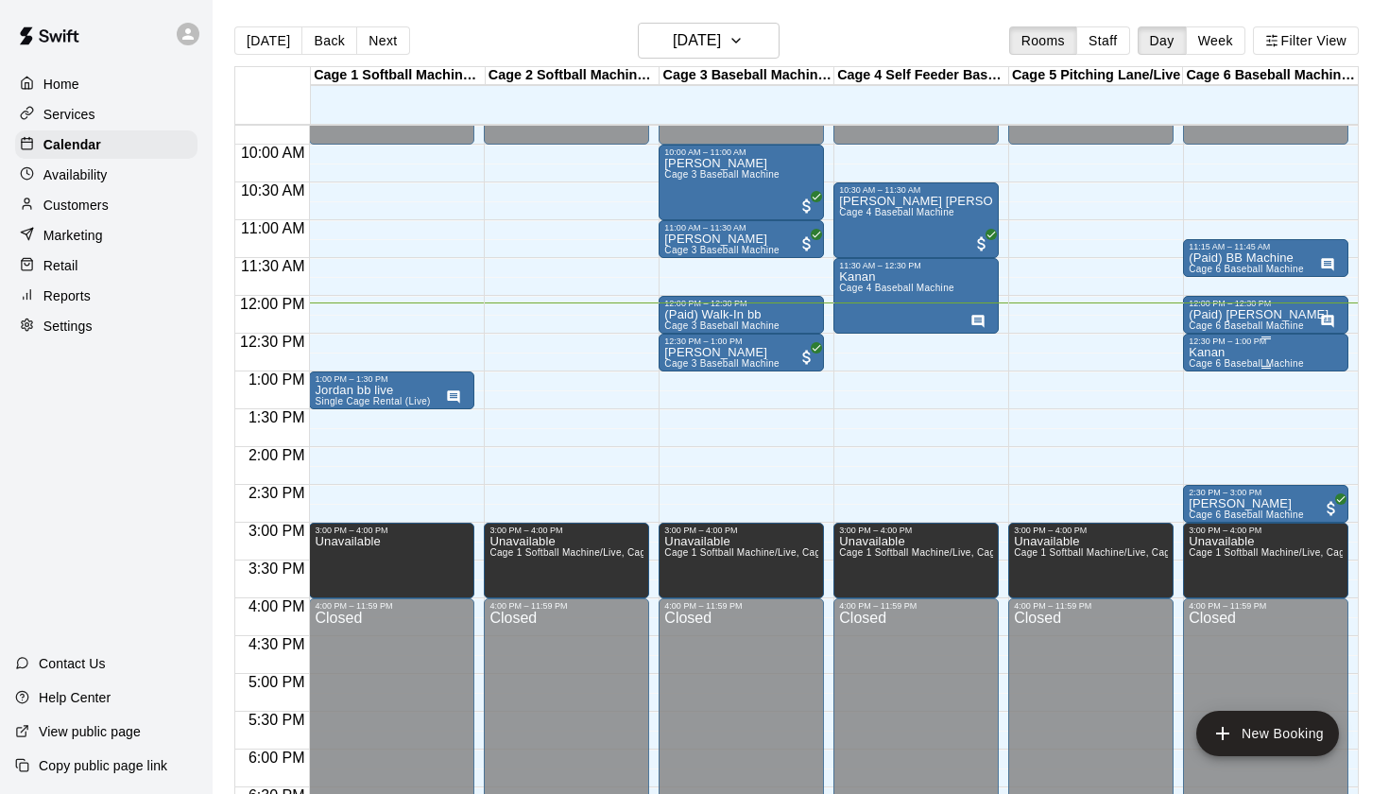
click at [1237, 369] on span "Cage 6 Baseball Machine" at bounding box center [1246, 363] width 115 height 10
click at [1212, 372] on icon "edit" at bounding box center [1207, 378] width 17 height 17
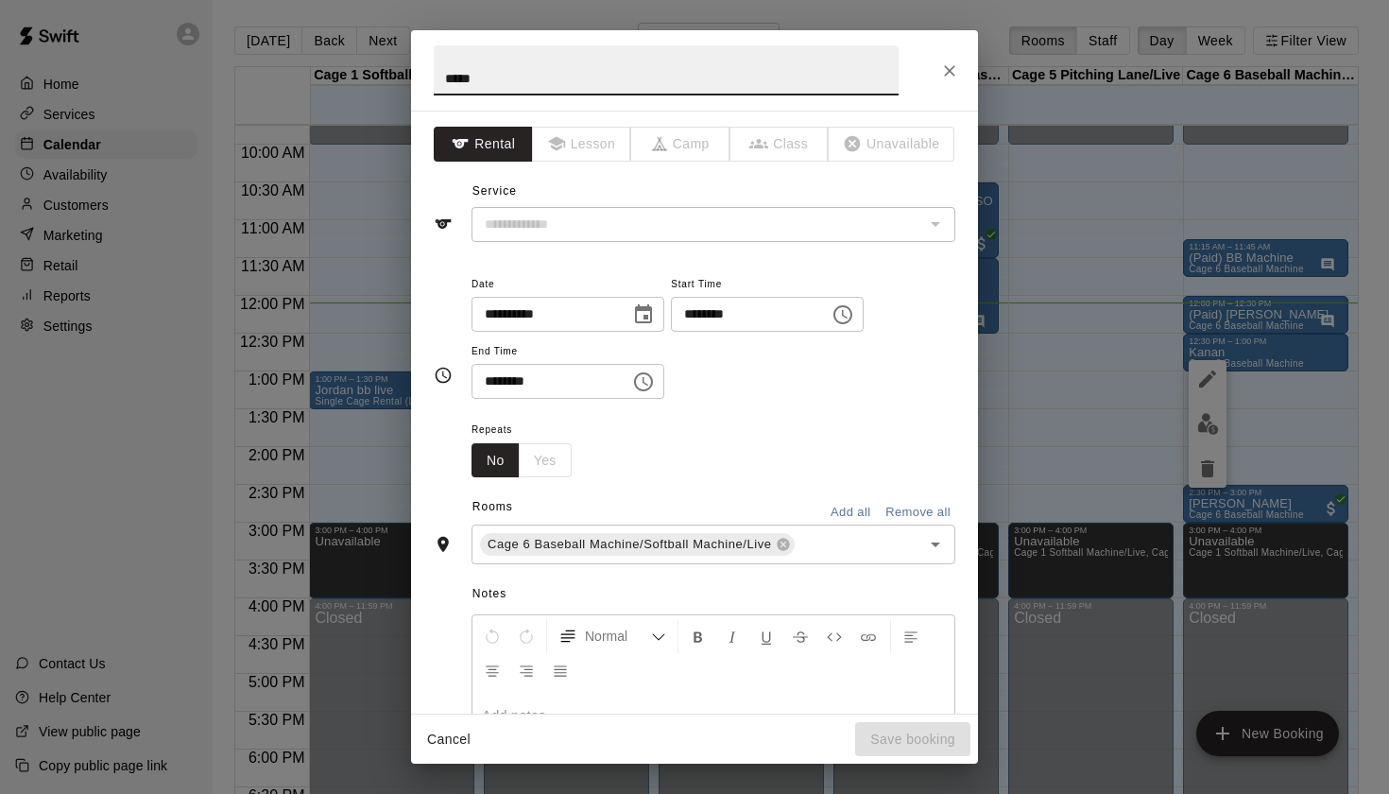
type input "**********"
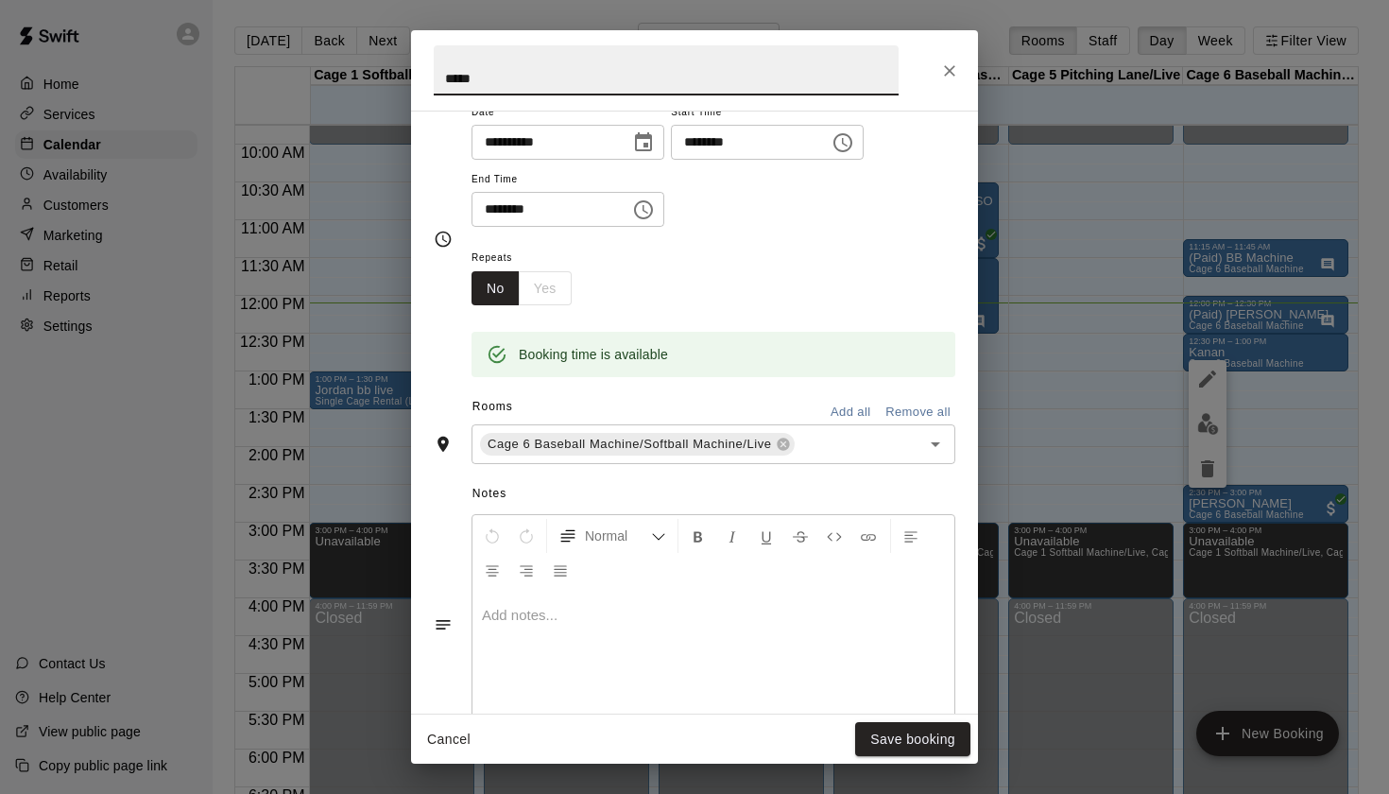
scroll to position [232, 0]
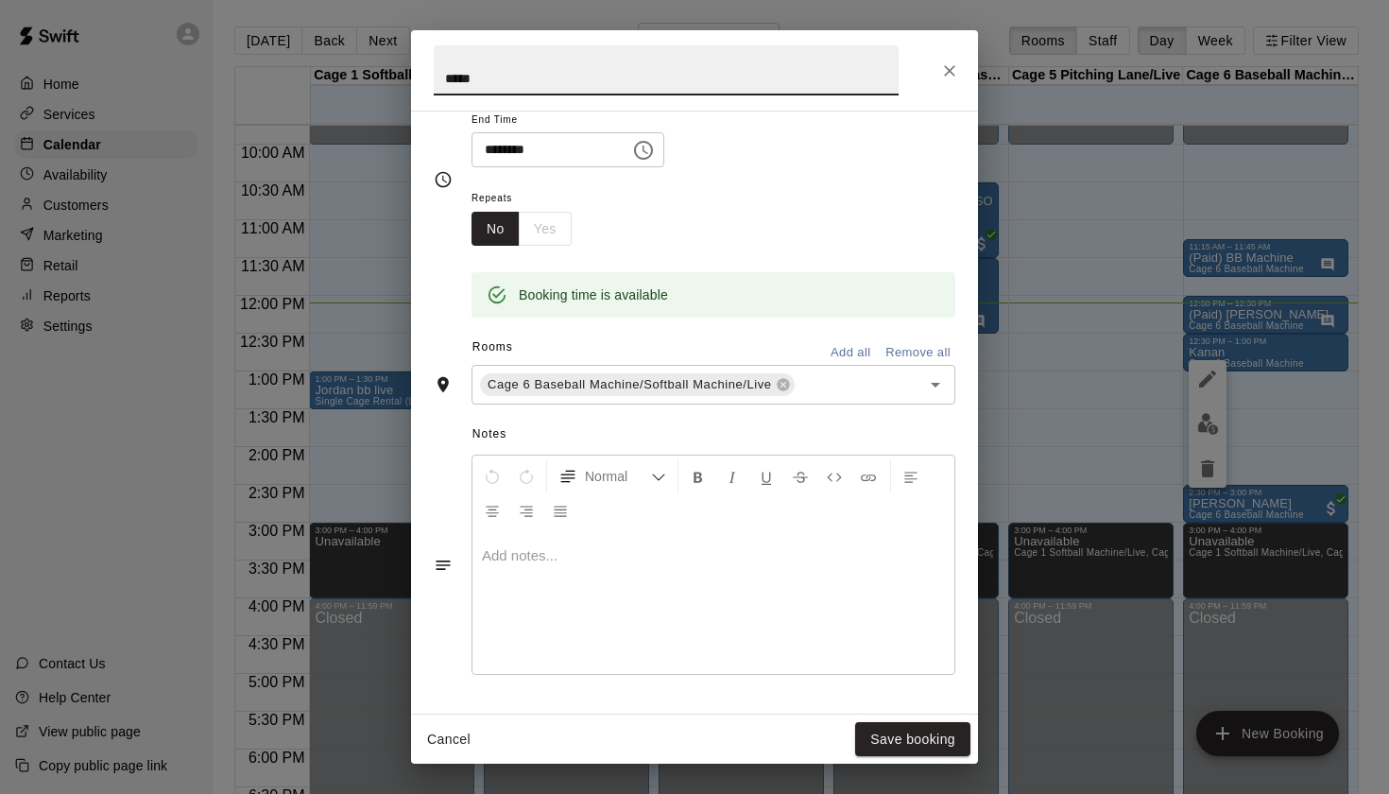
click at [655, 146] on icon "Choose time, selected time is 1:00 PM" at bounding box center [643, 150] width 23 height 23
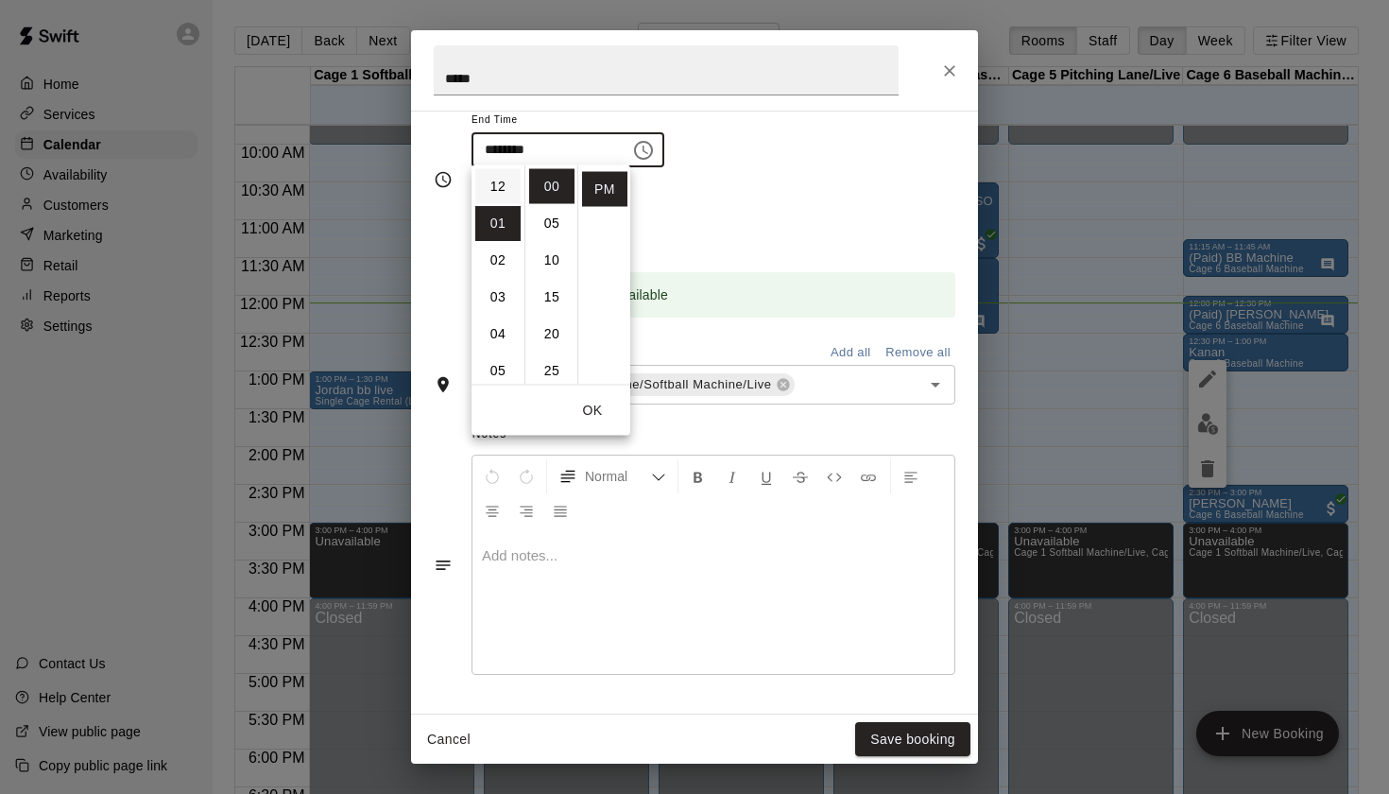
scroll to position [0, 0]
click at [497, 189] on li "12" at bounding box center [497, 186] width 45 height 35
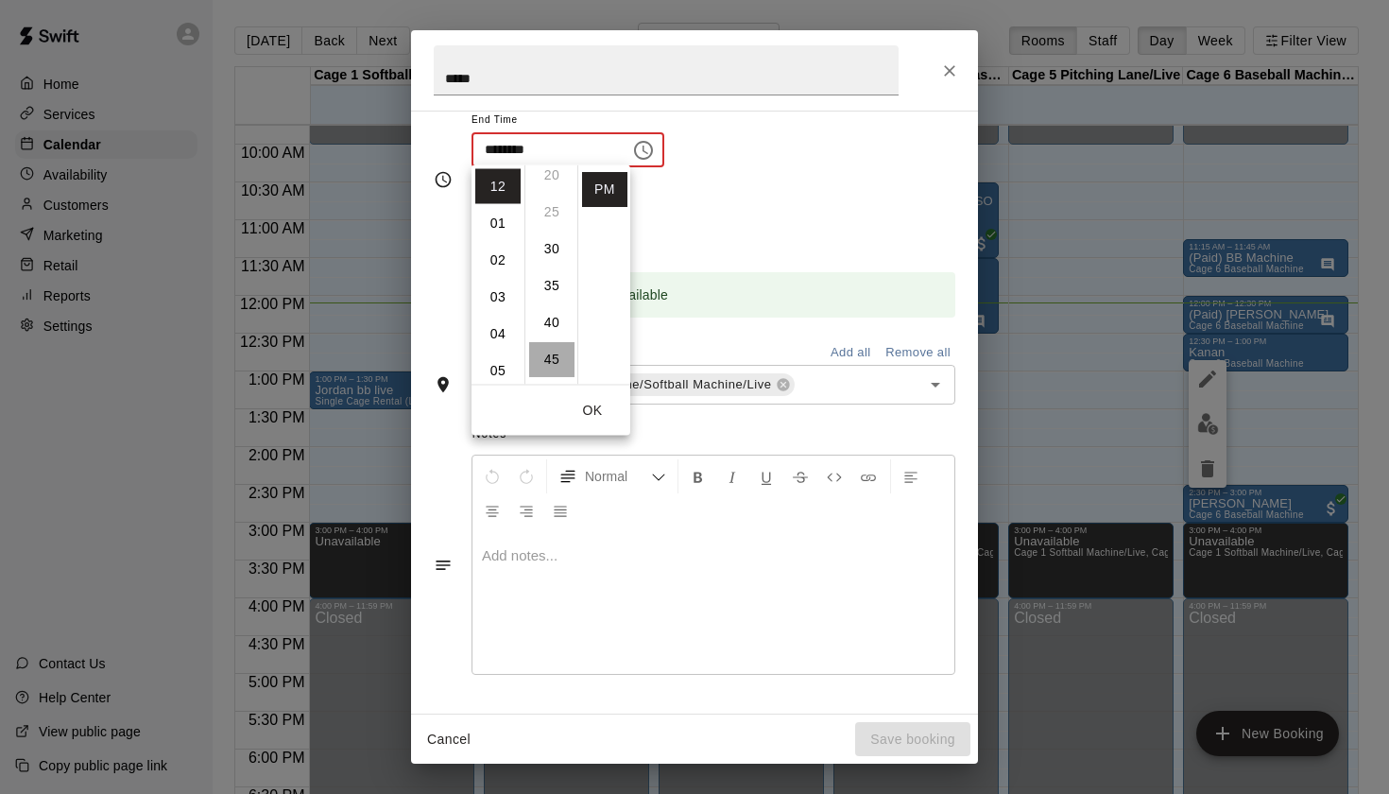
click at [548, 365] on li "45" at bounding box center [551, 359] width 45 height 35
type input "********"
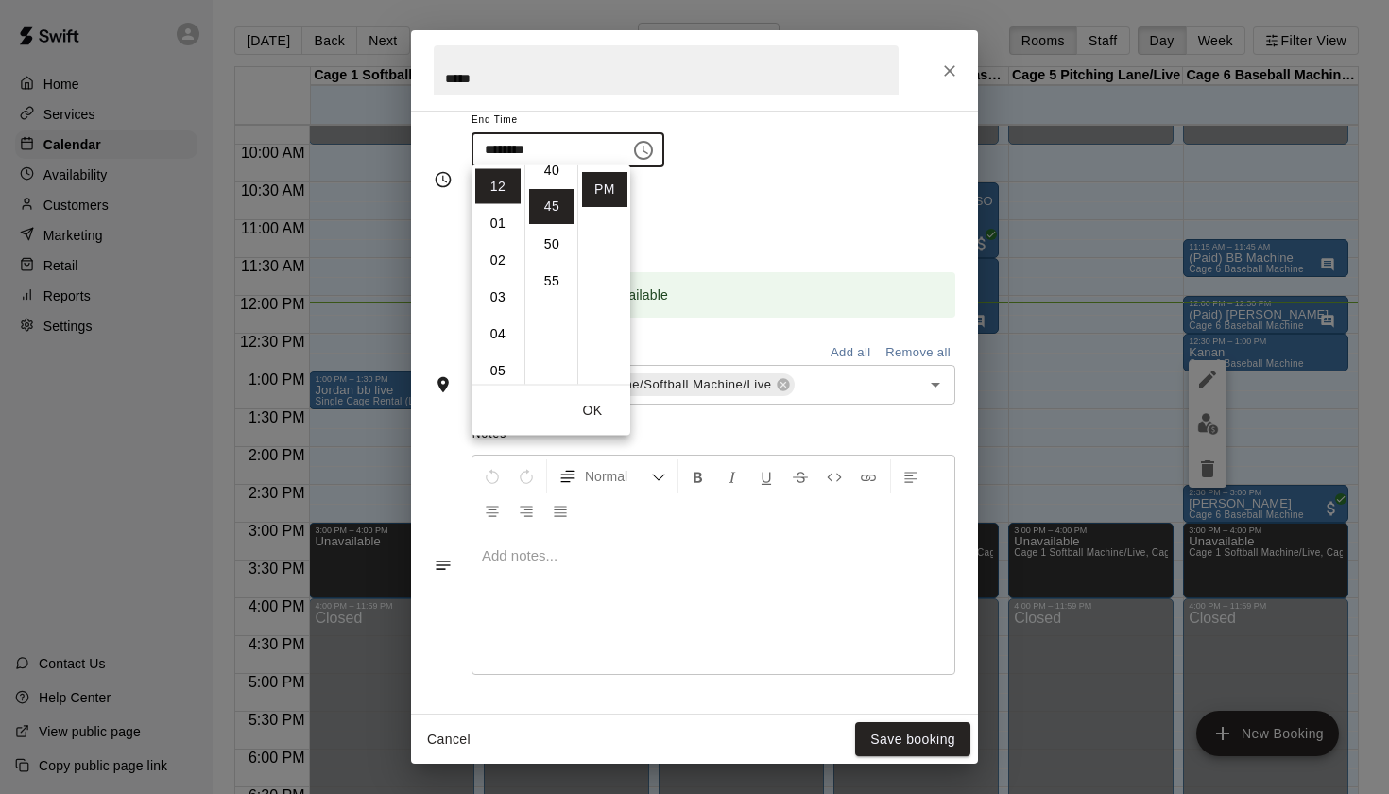
scroll to position [326, 0]
click at [825, 217] on div "Repeats No Yes" at bounding box center [714, 216] width 484 height 60
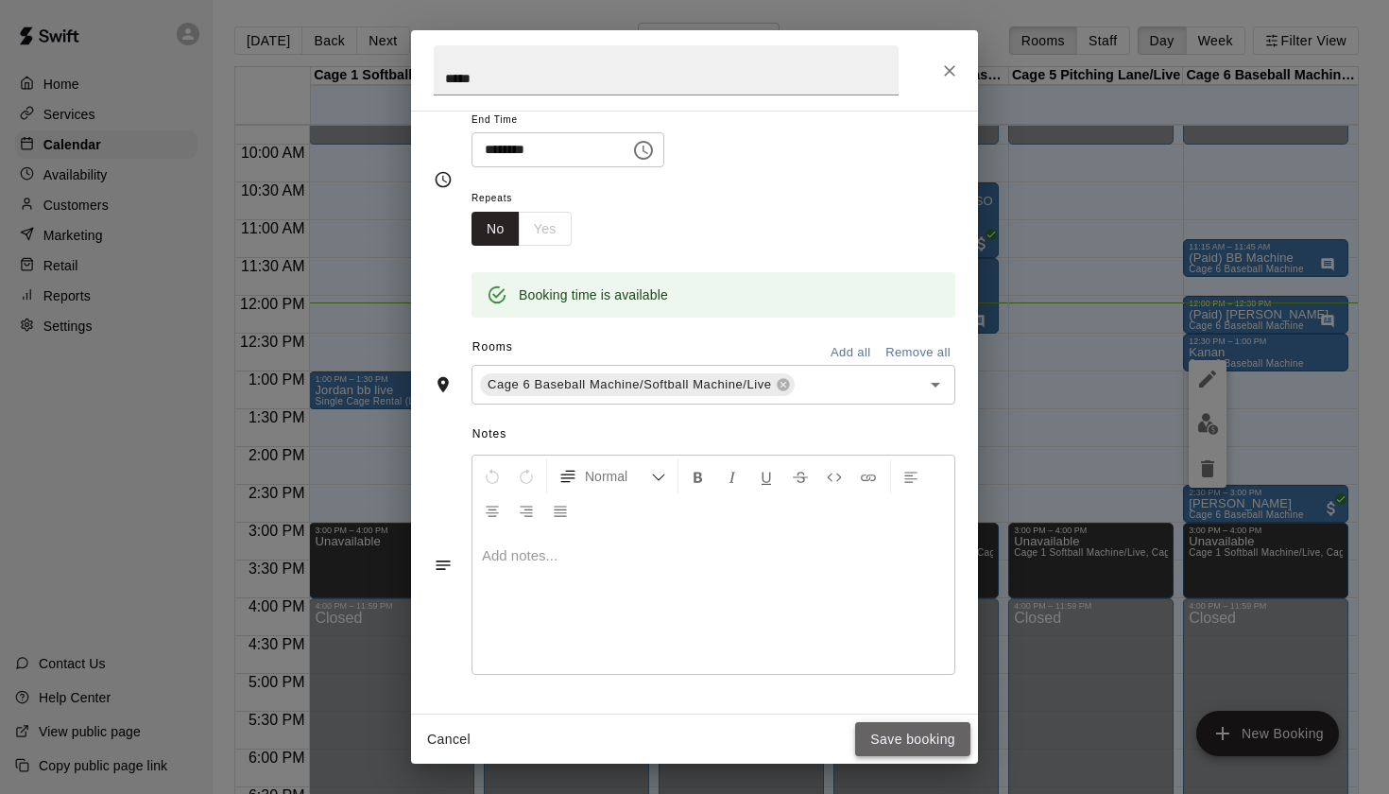
click at [920, 737] on button "Save booking" at bounding box center [912, 739] width 115 height 35
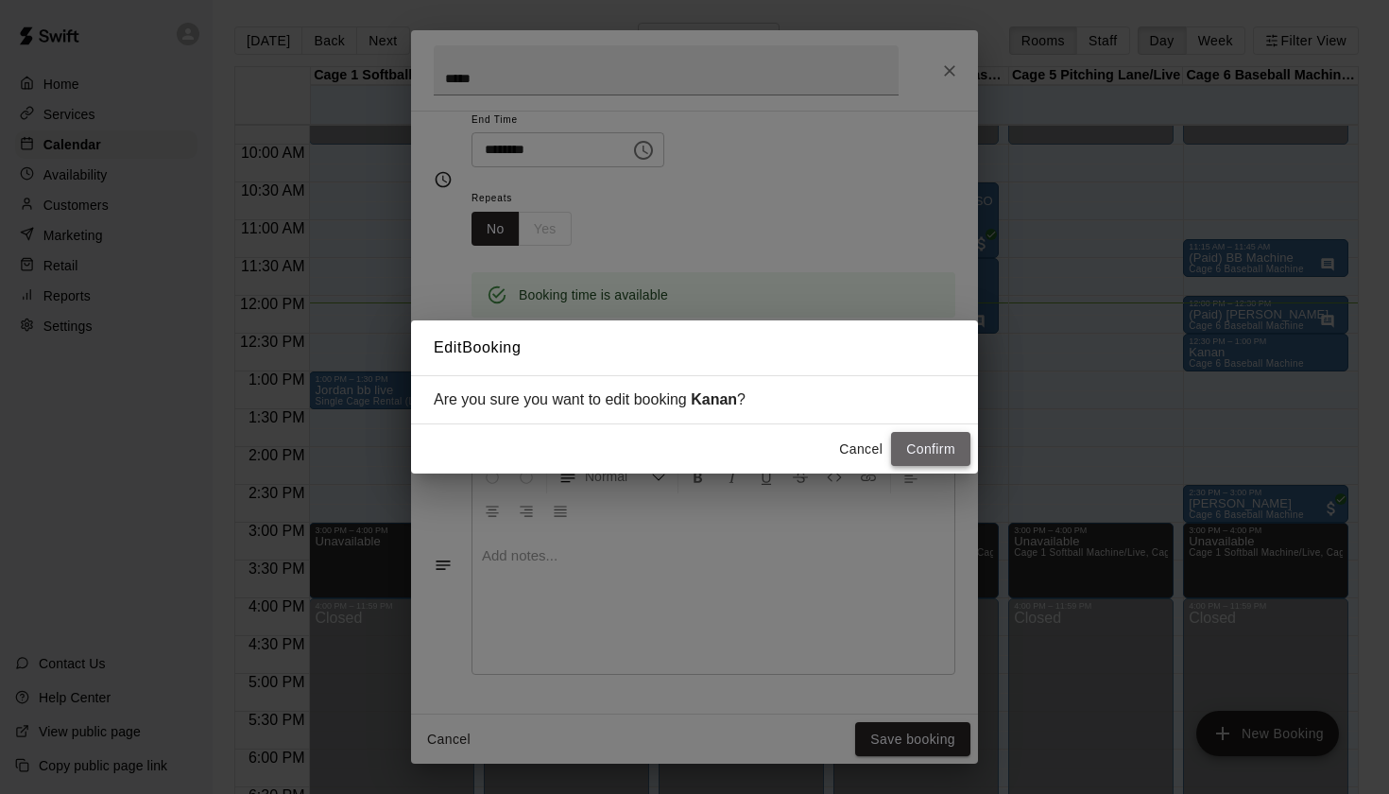
click at [949, 441] on button "Confirm" at bounding box center [930, 449] width 79 height 35
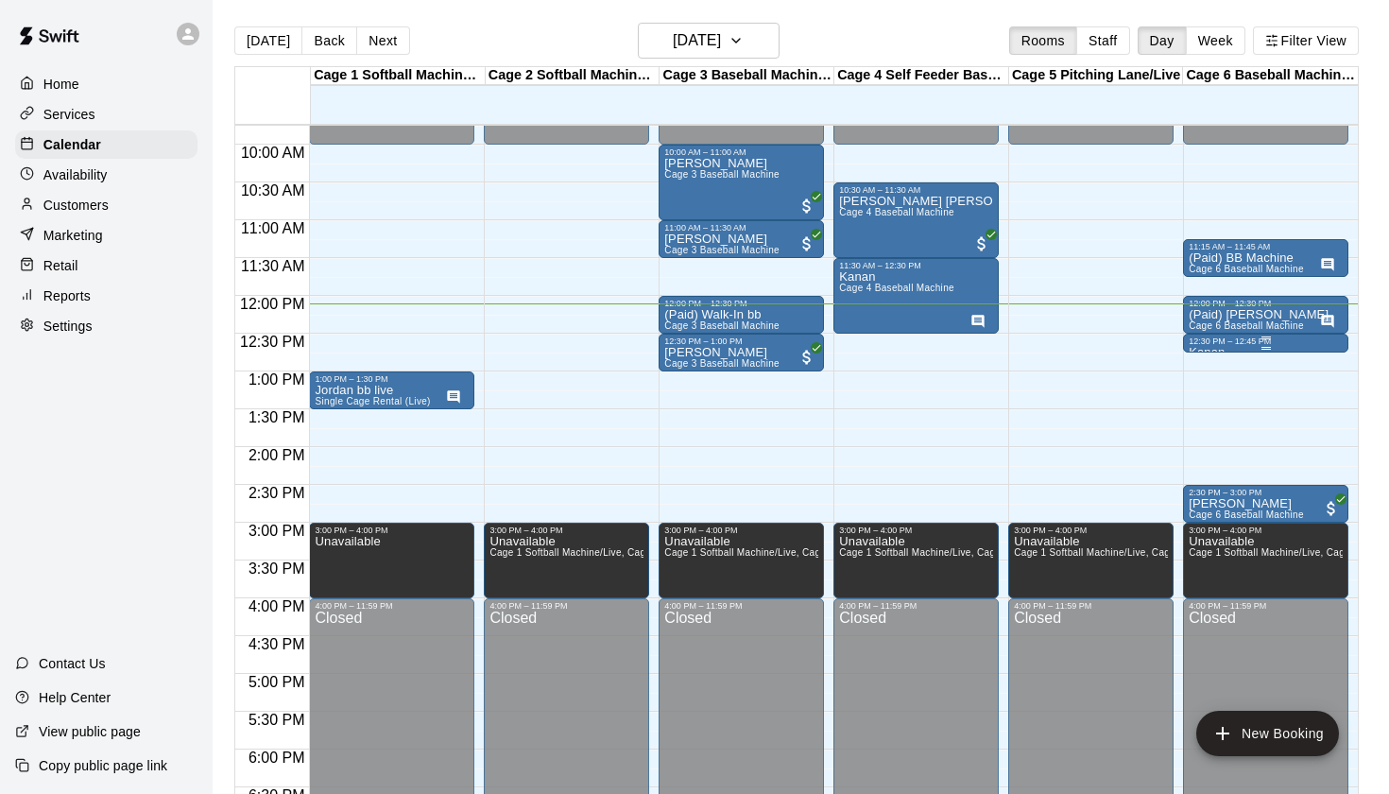
click at [1238, 346] on div "12:30 PM – 12:45 PM" at bounding box center [1266, 340] width 154 height 9
click at [1212, 356] on icon "edit" at bounding box center [1207, 356] width 23 height 23
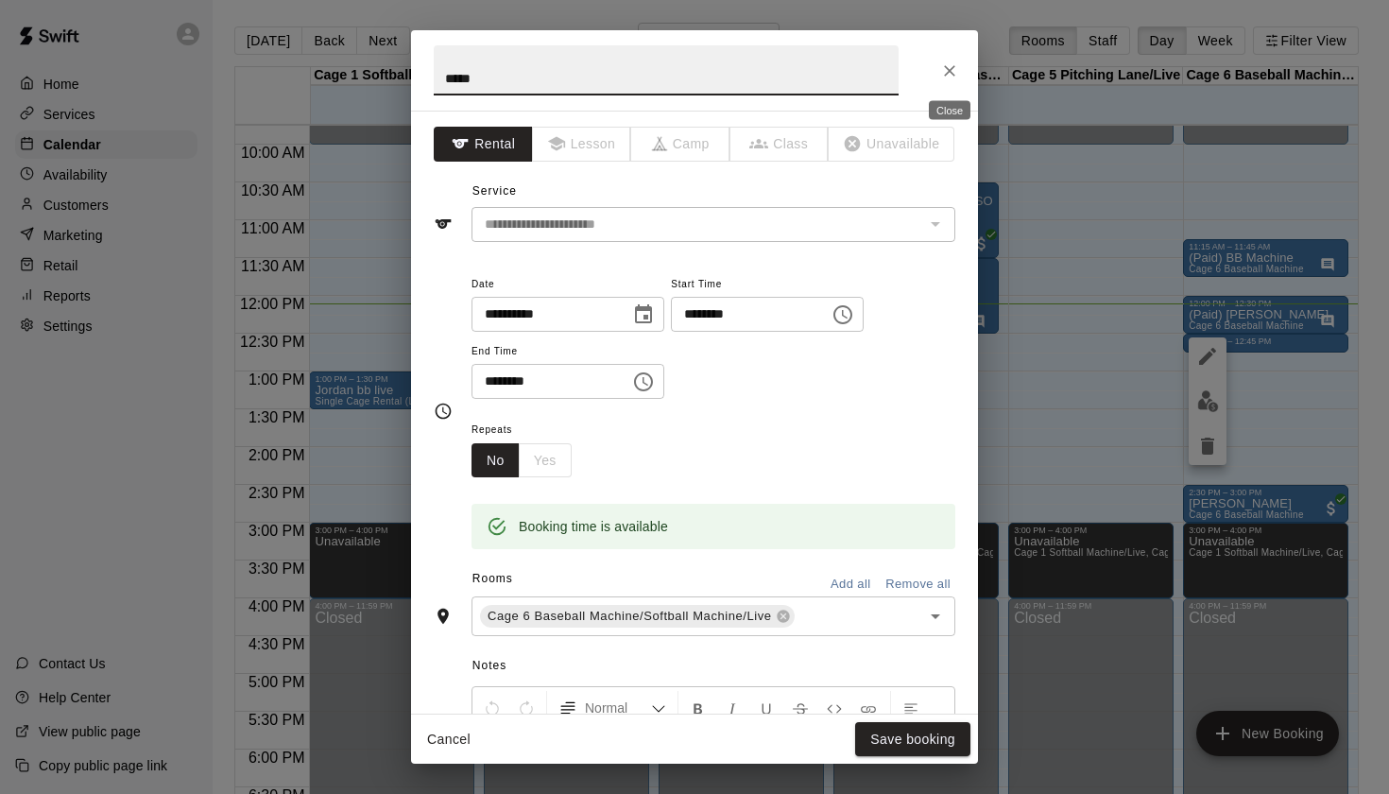
click at [949, 66] on icon "Close" at bounding box center [949, 70] width 19 height 19
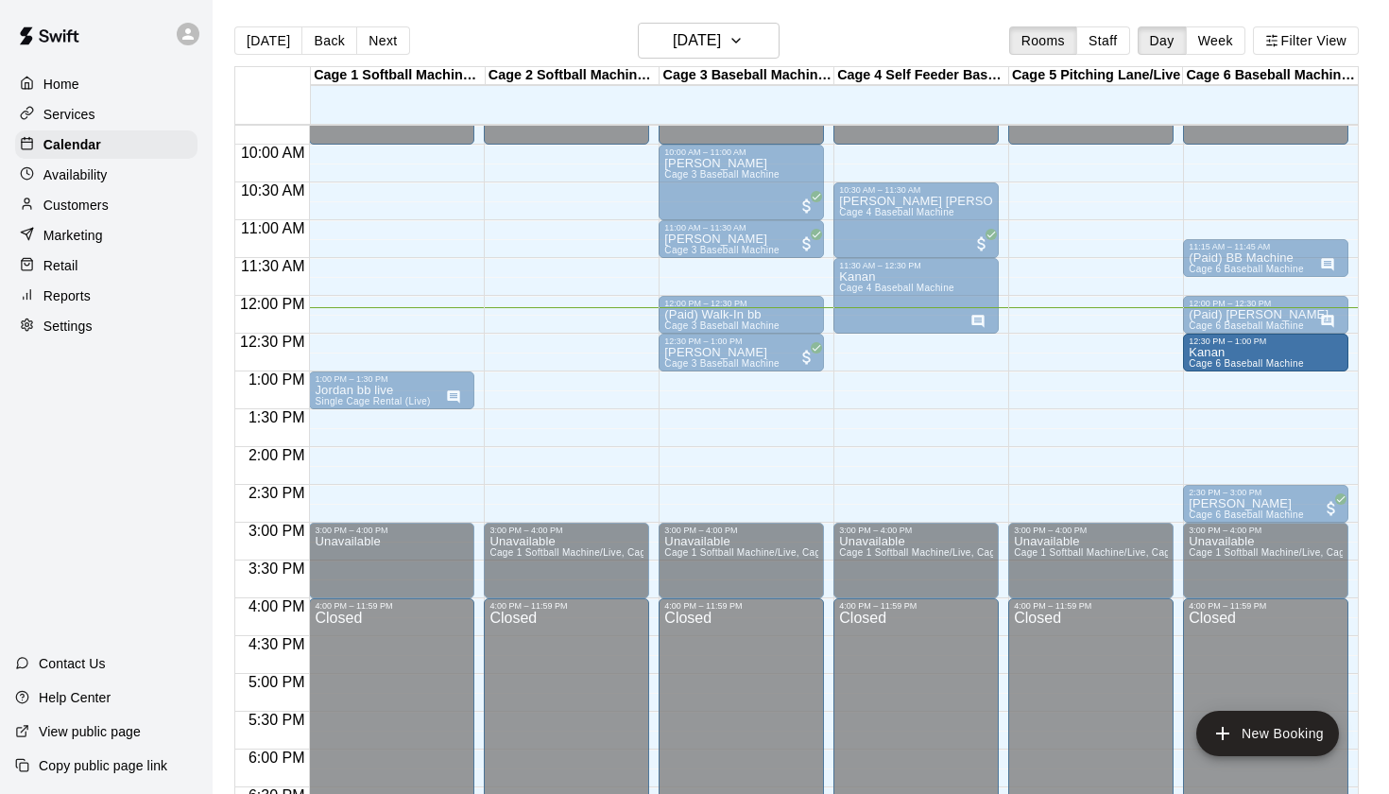
drag, startPoint x: 1298, startPoint y: 349, endPoint x: 1298, endPoint y: 375, distance: 26.5
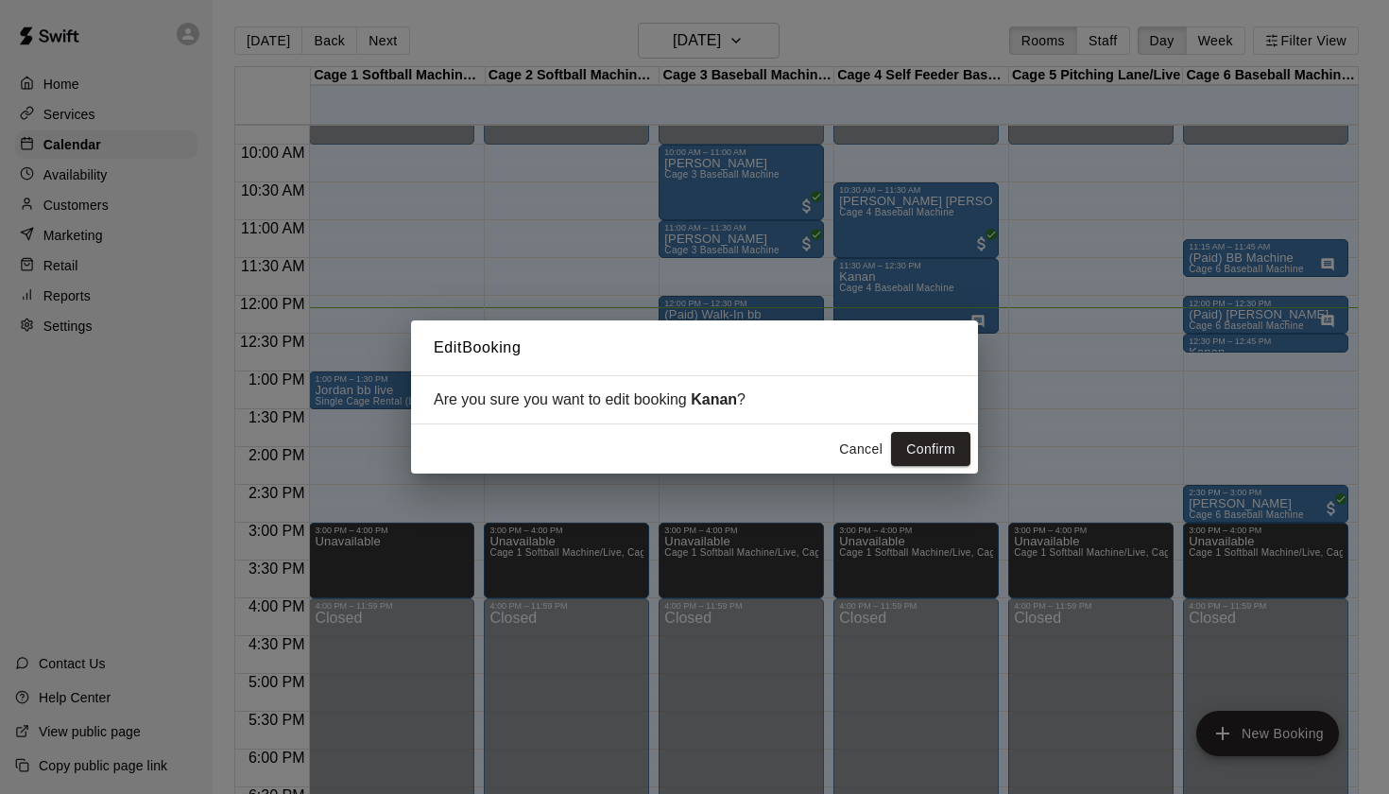
click at [878, 445] on button "Cancel" at bounding box center [861, 449] width 60 height 35
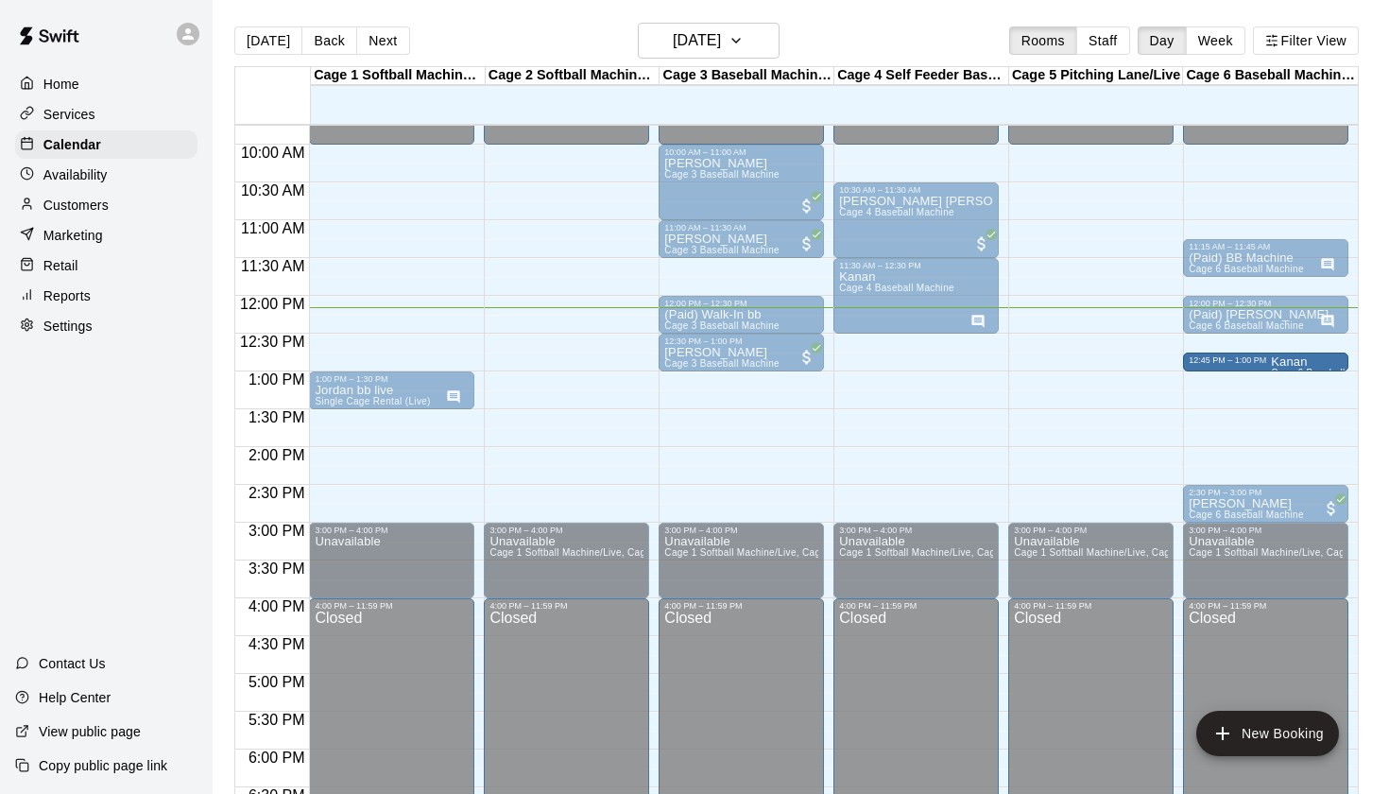
drag, startPoint x: 1187, startPoint y: 344, endPoint x: 1192, endPoint y: 371, distance: 27.8
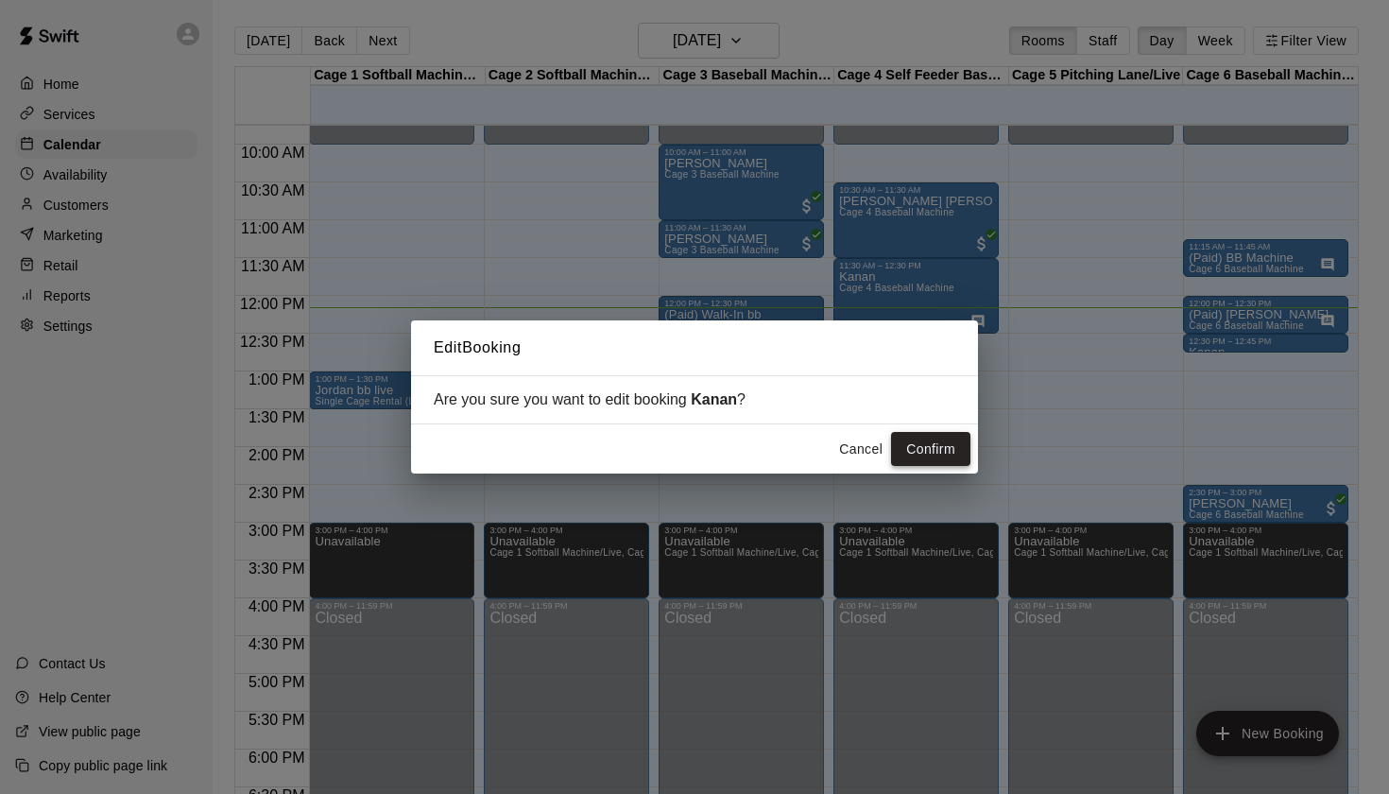
click at [927, 451] on button "Confirm" at bounding box center [930, 449] width 79 height 35
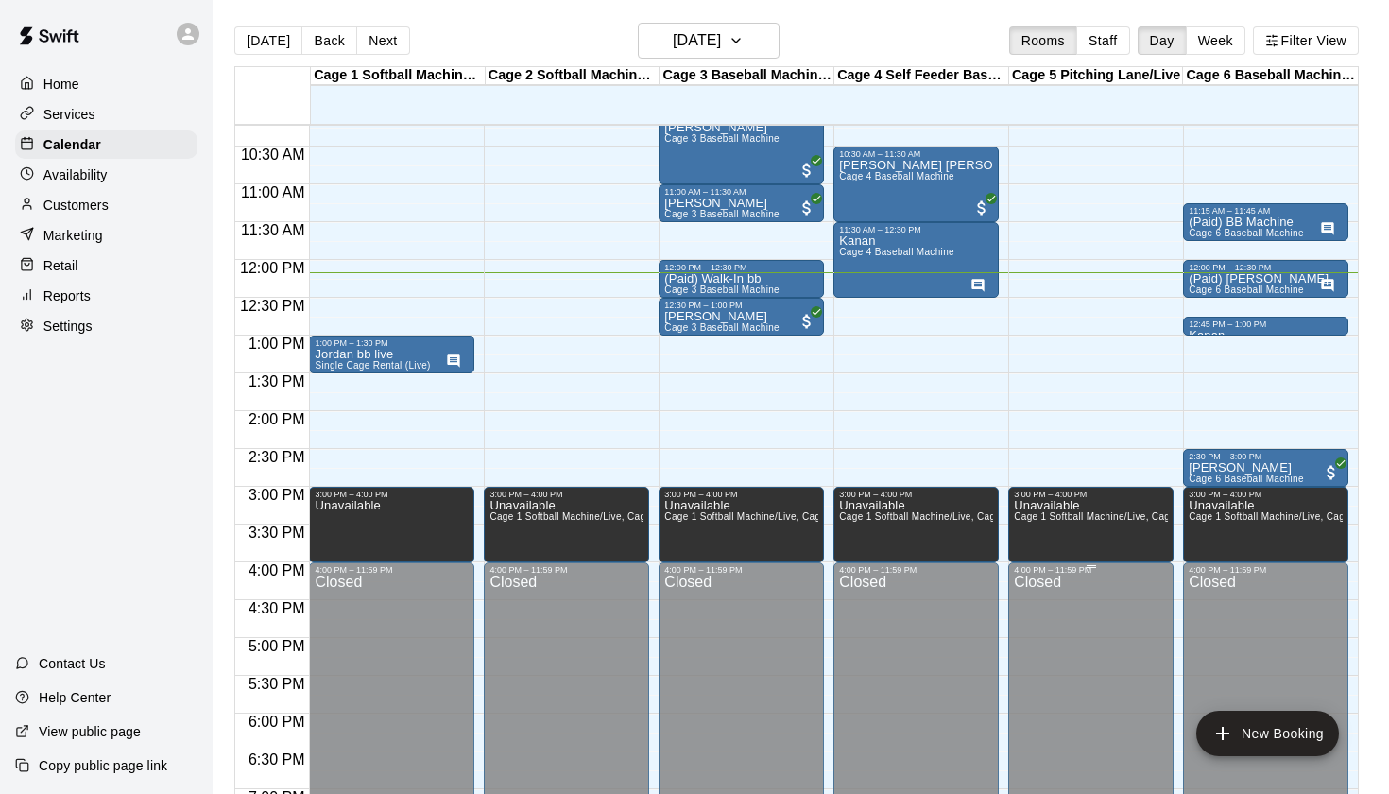
scroll to position [767, 0]
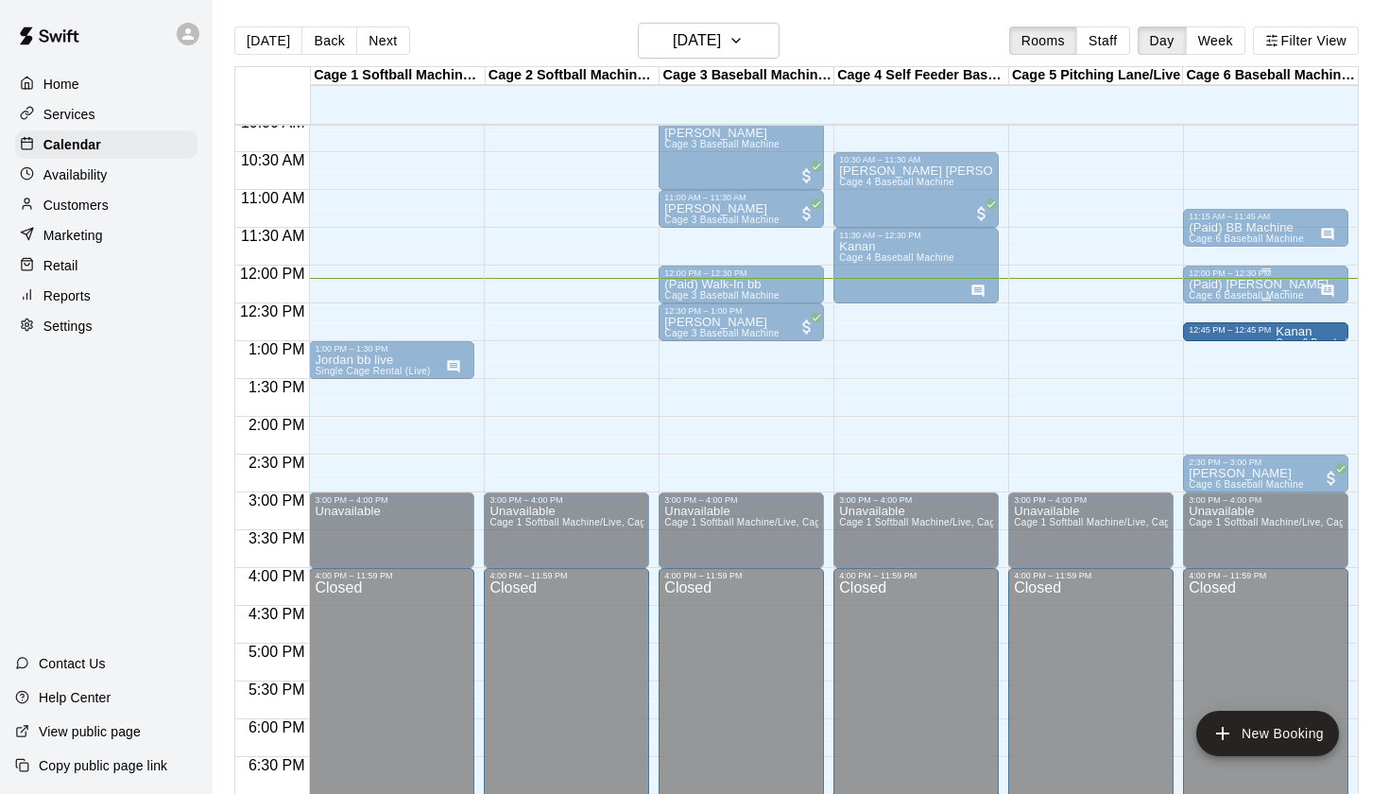
drag, startPoint x: 1233, startPoint y: 336, endPoint x: 1224, endPoint y: 294, distance: 43.6
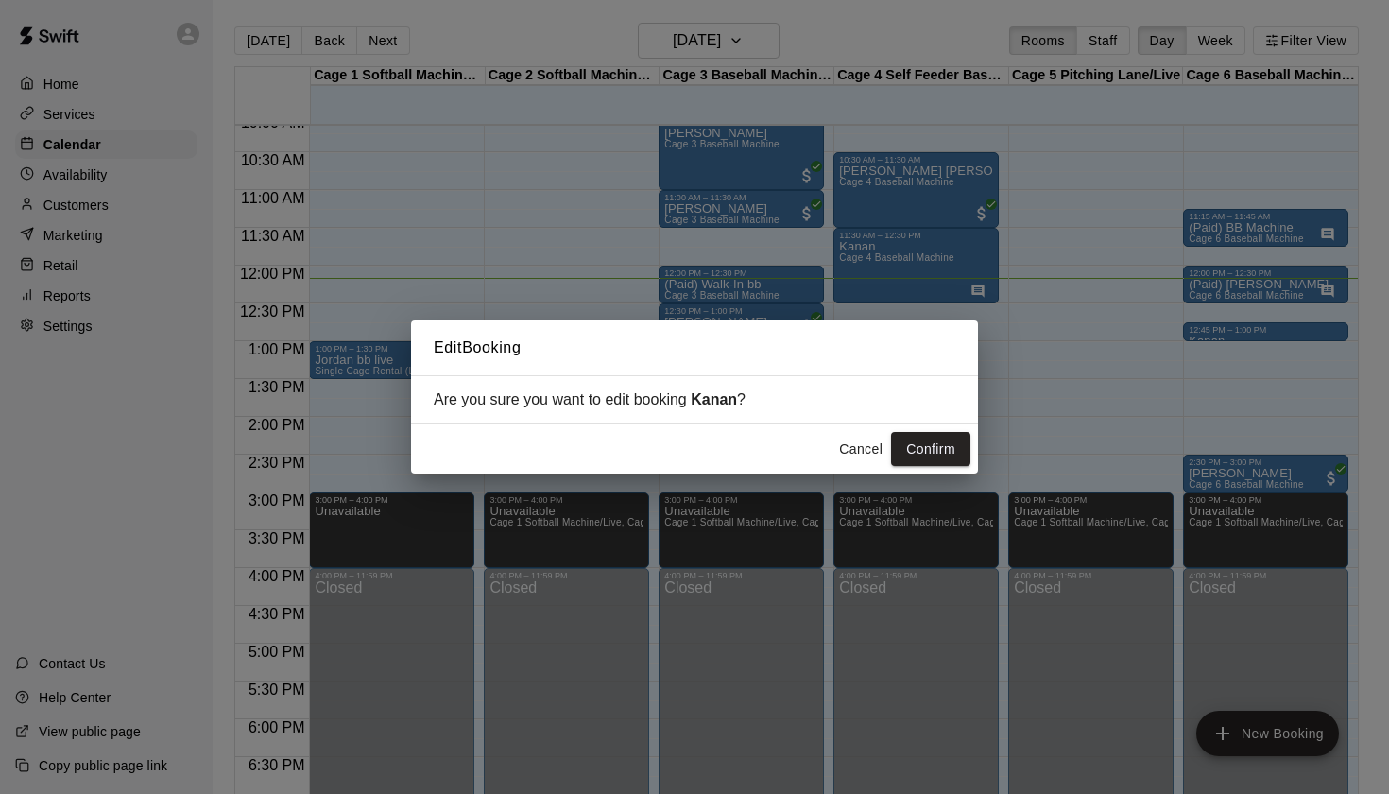
click at [1239, 318] on div "Edit Booking Are you sure you want to edit booking [PERSON_NAME] ? Cancel Confi…" at bounding box center [694, 397] width 1389 height 794
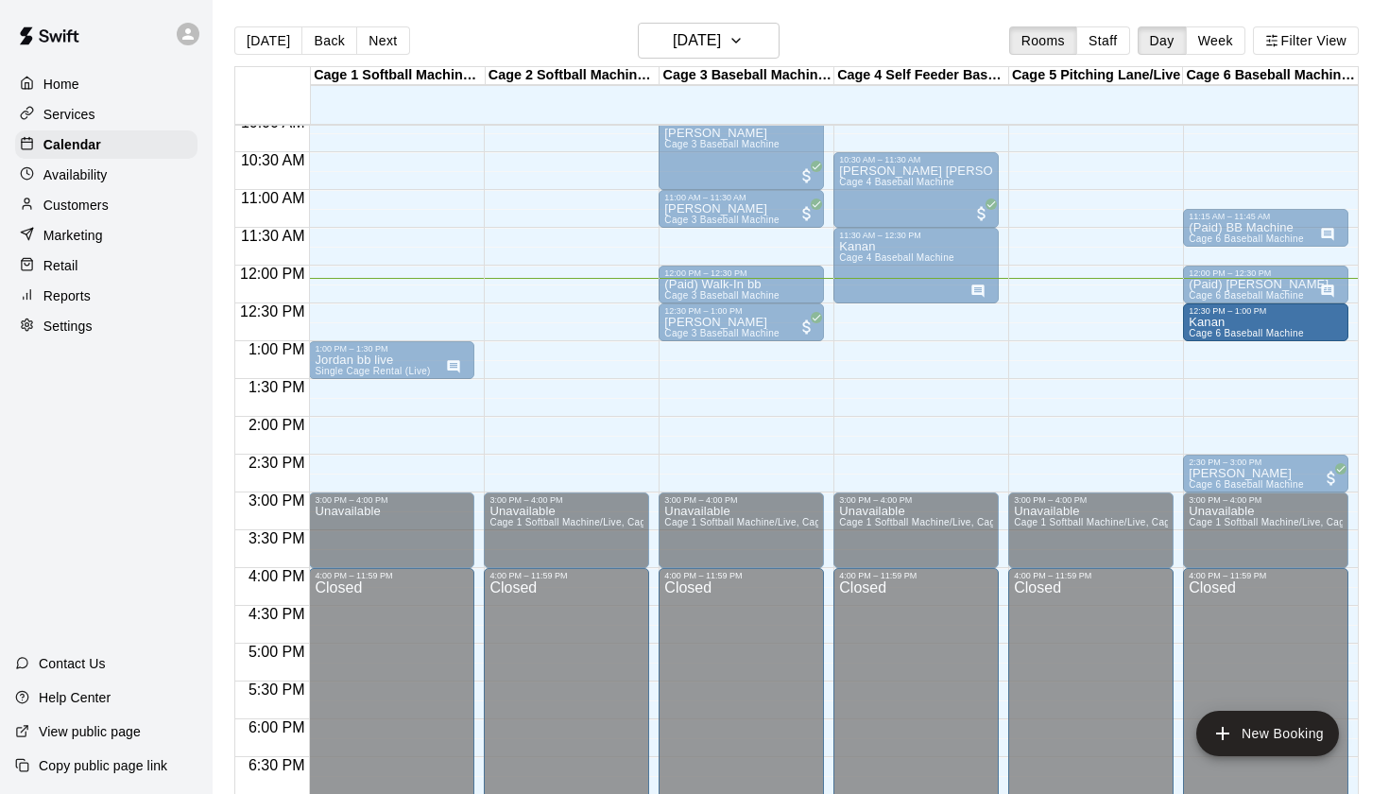
drag, startPoint x: 1266, startPoint y: 327, endPoint x: 1265, endPoint y: 315, distance: 12.3
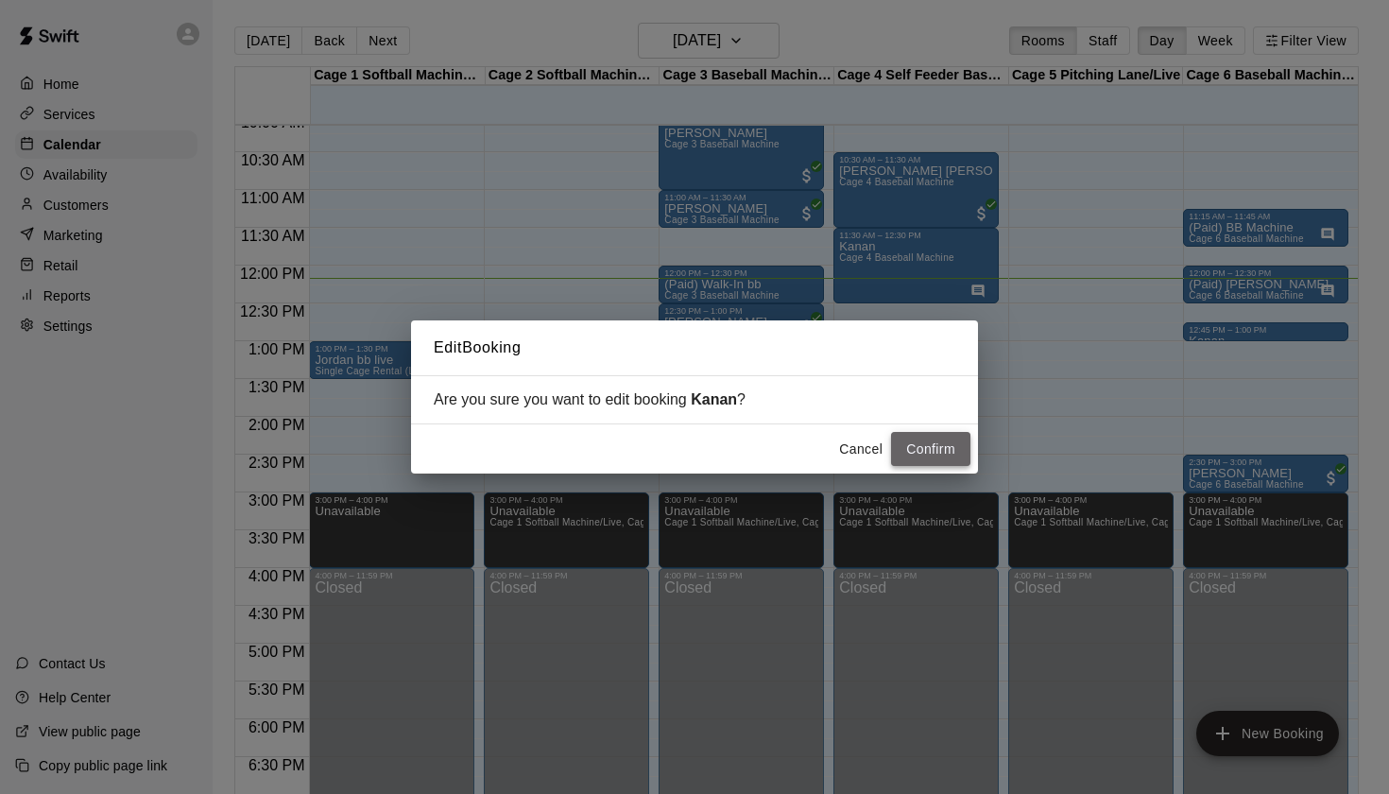
click at [922, 439] on button "Confirm" at bounding box center [930, 449] width 79 height 35
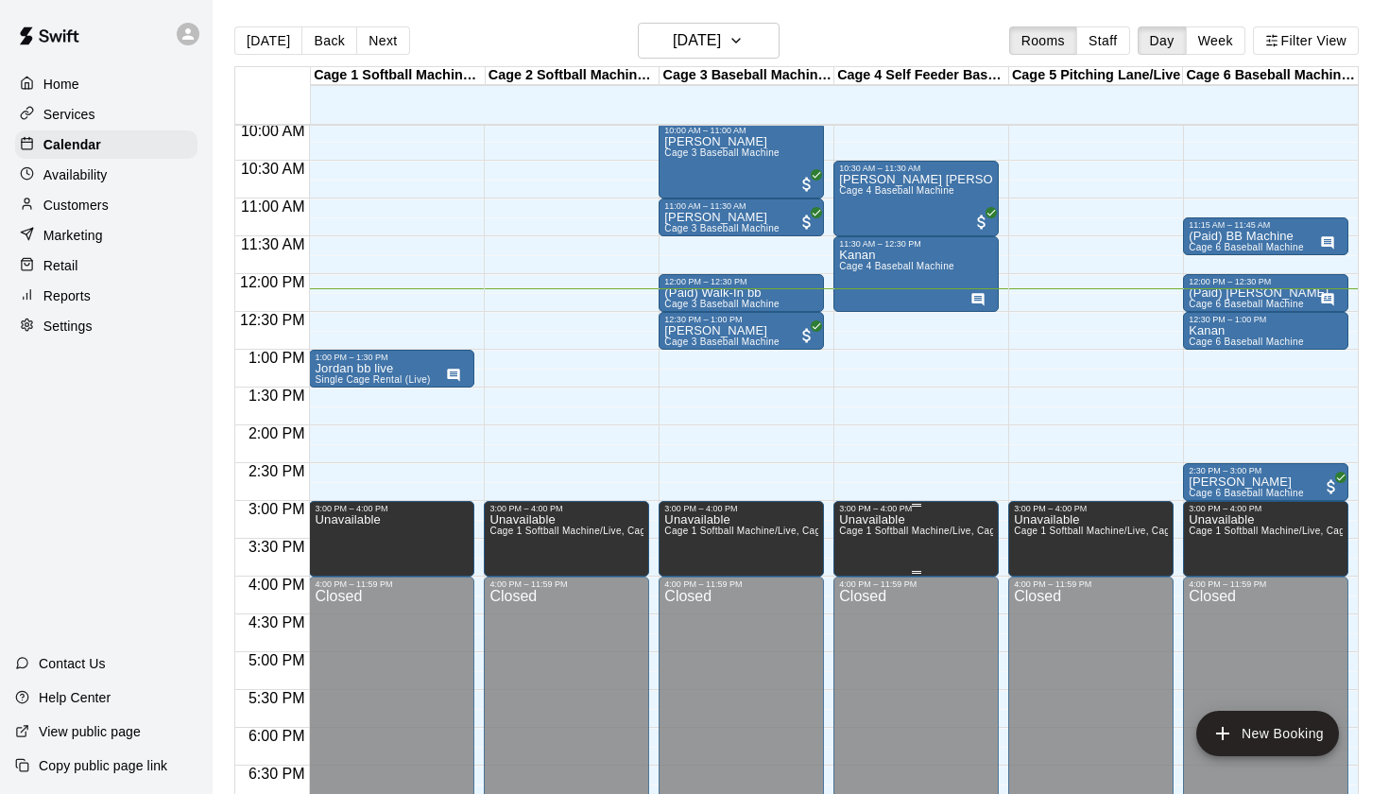
scroll to position [748, 0]
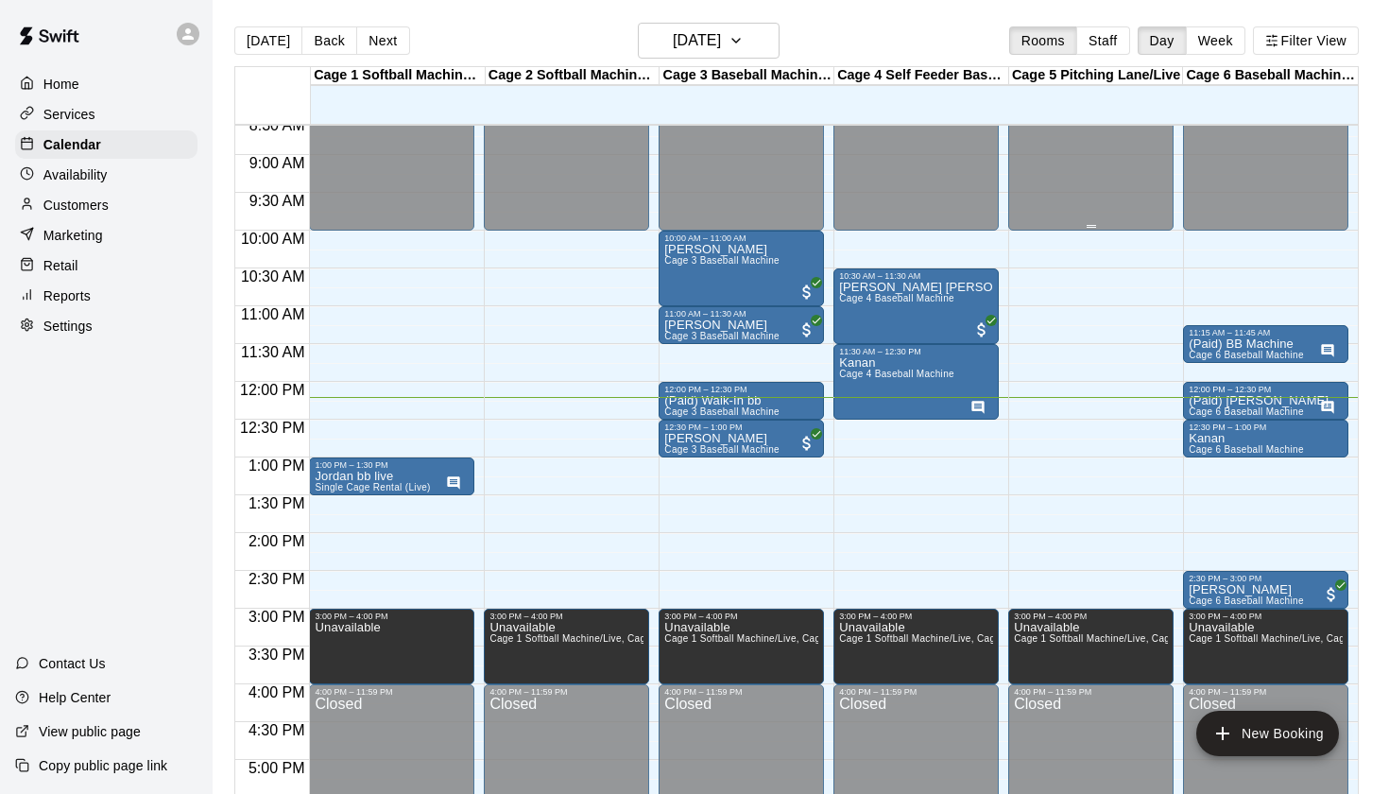
scroll to position [659, 0]
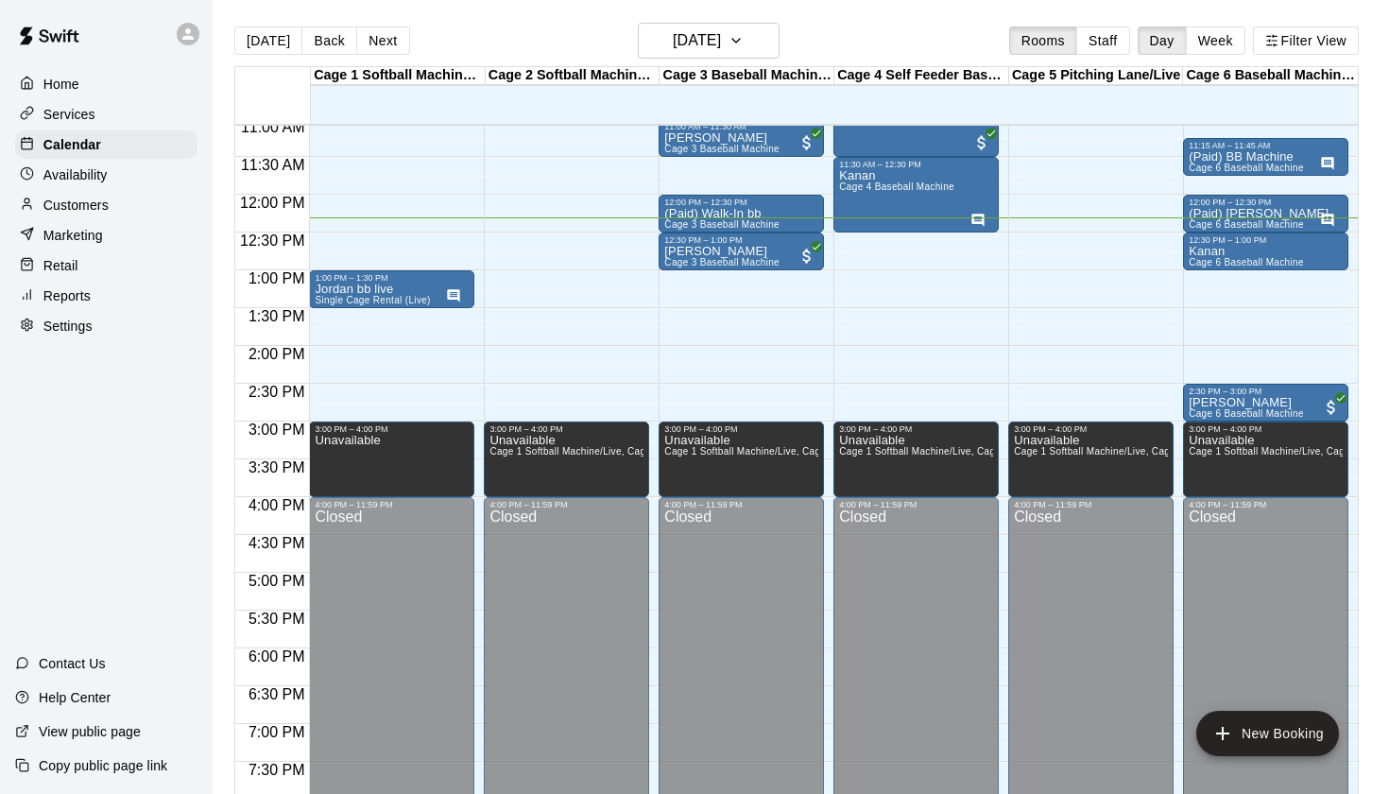
scroll to position [830, 0]
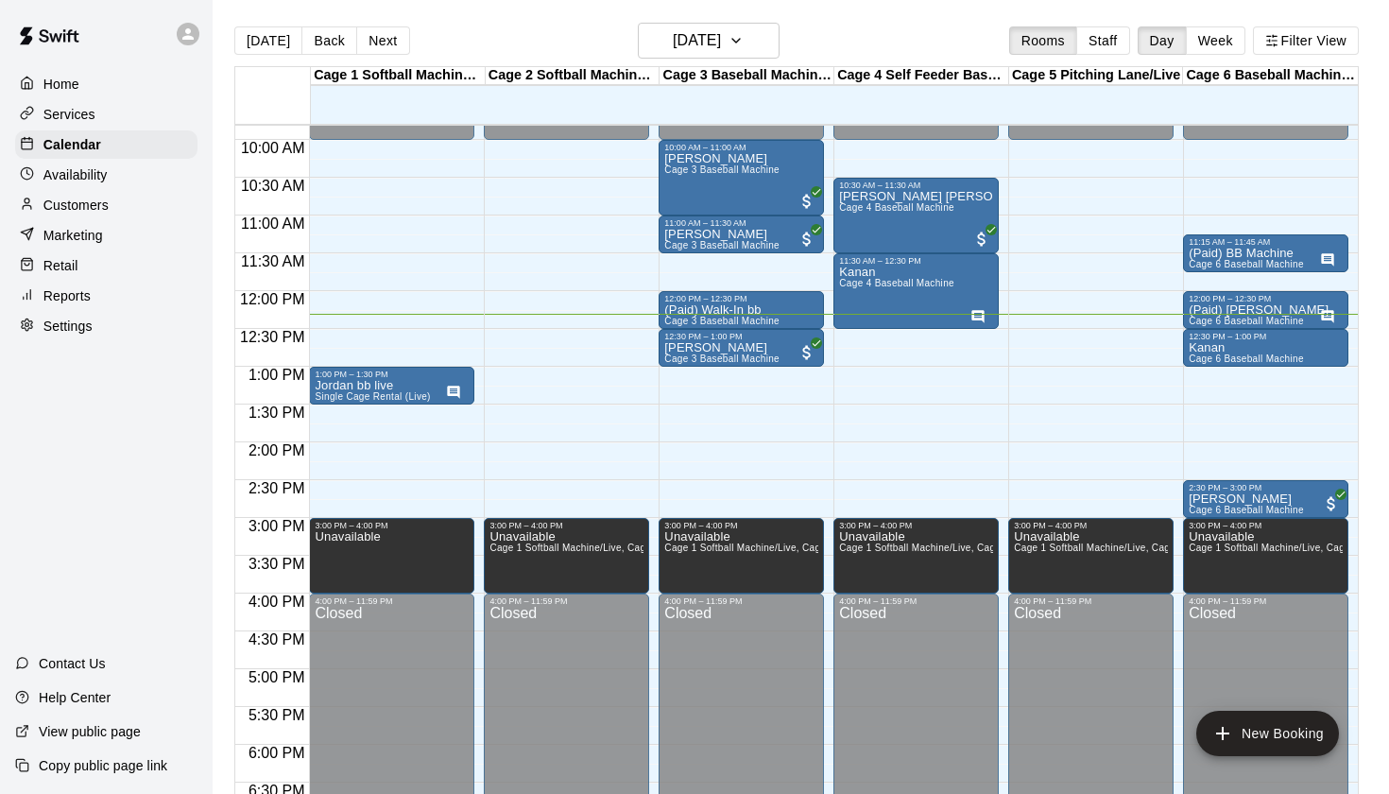
scroll to position [740, 0]
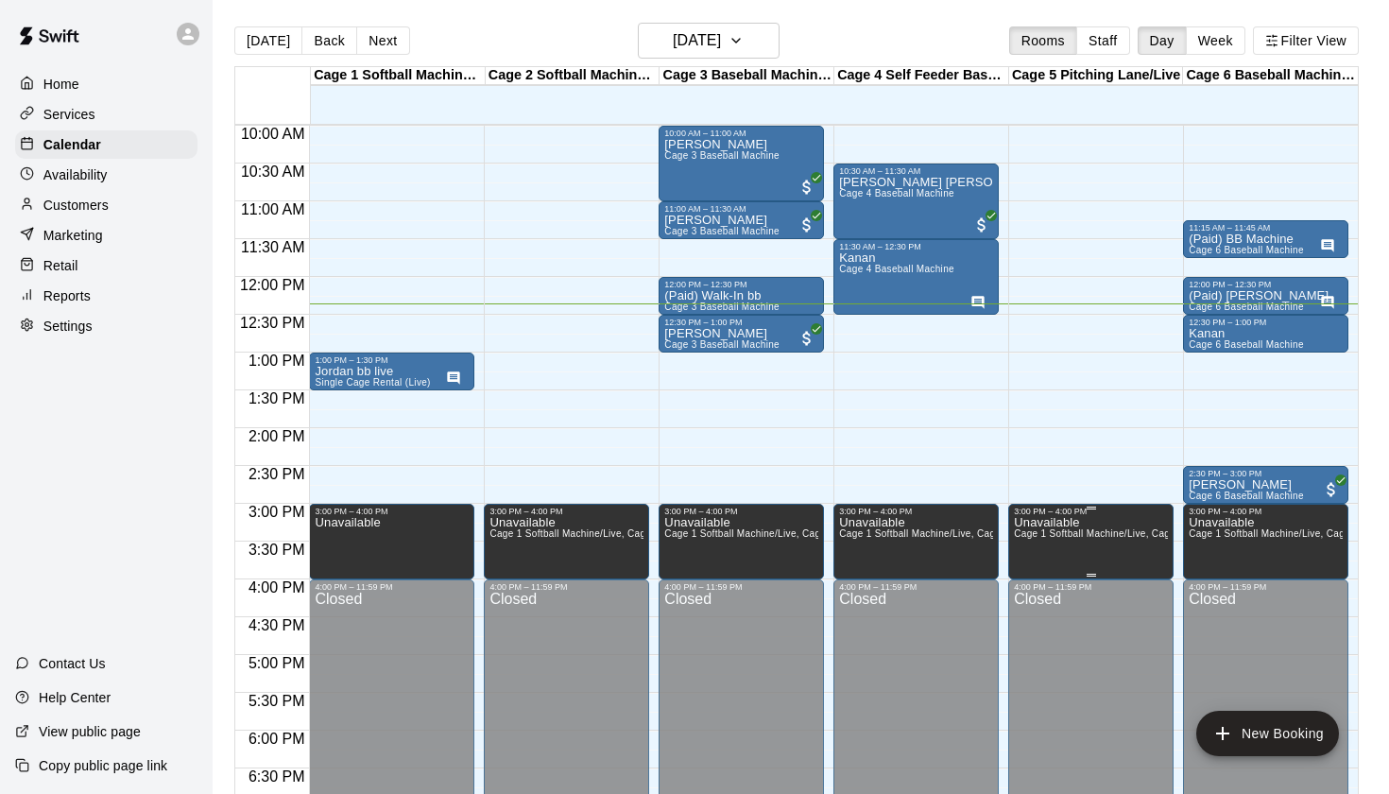
scroll to position [752, 0]
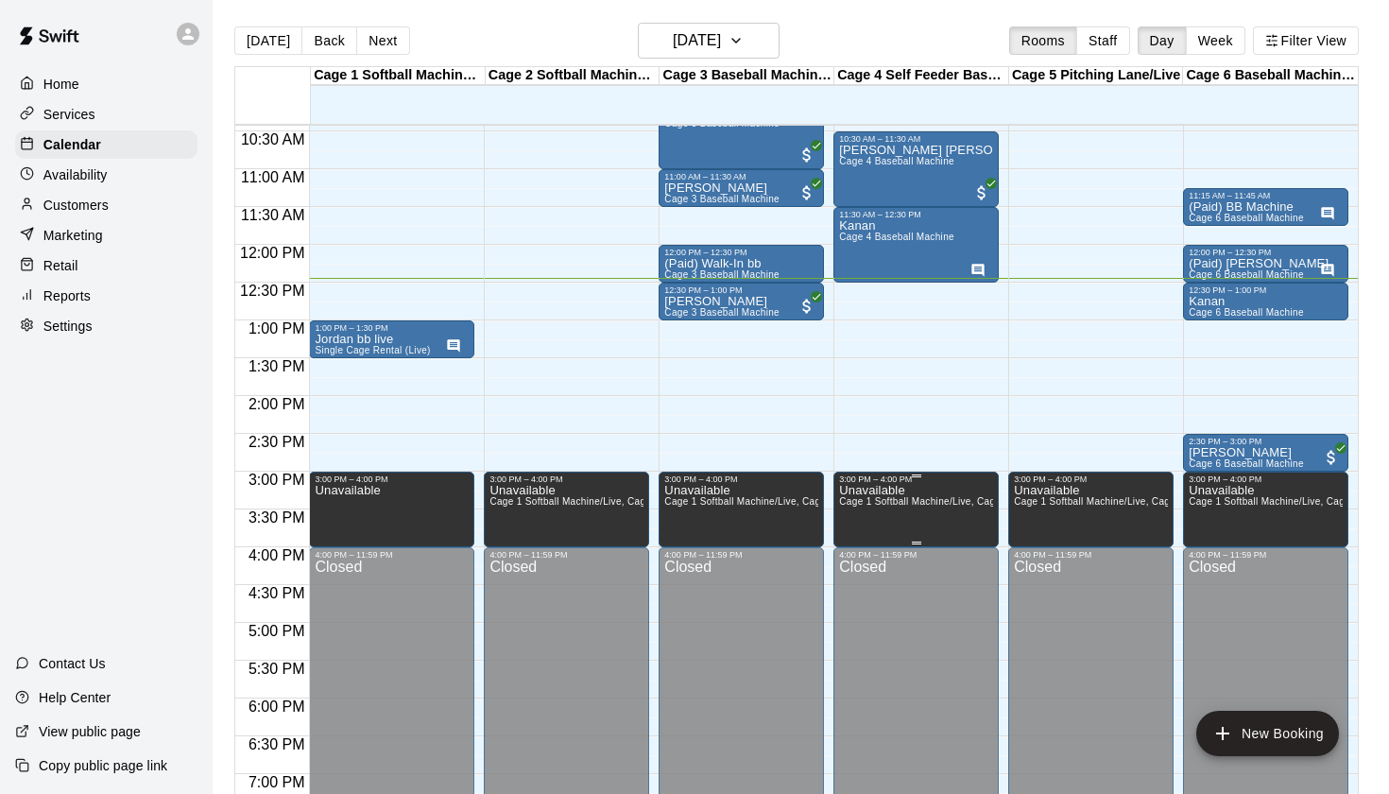
scroll to position [763, 0]
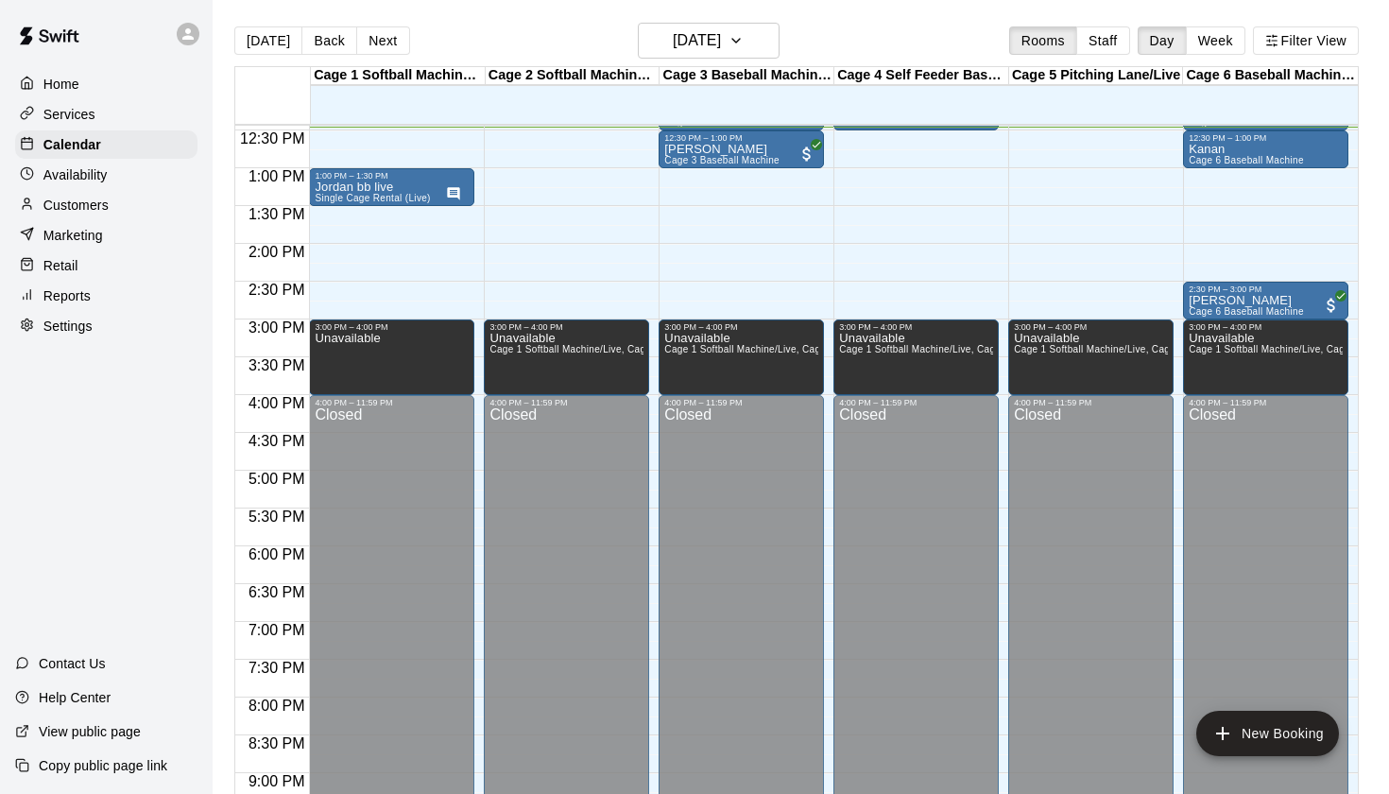
scroll to position [816, 0]
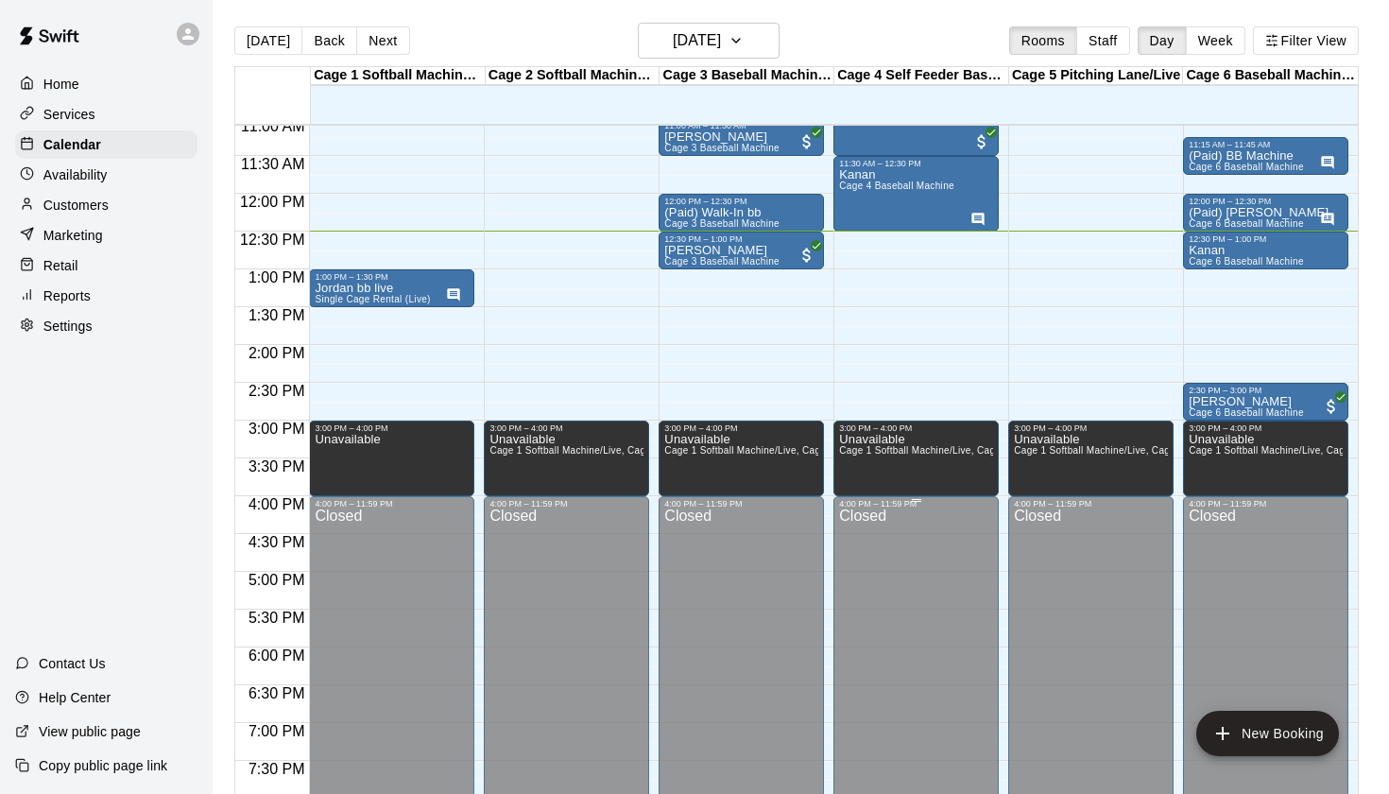
scroll to position [837, 0]
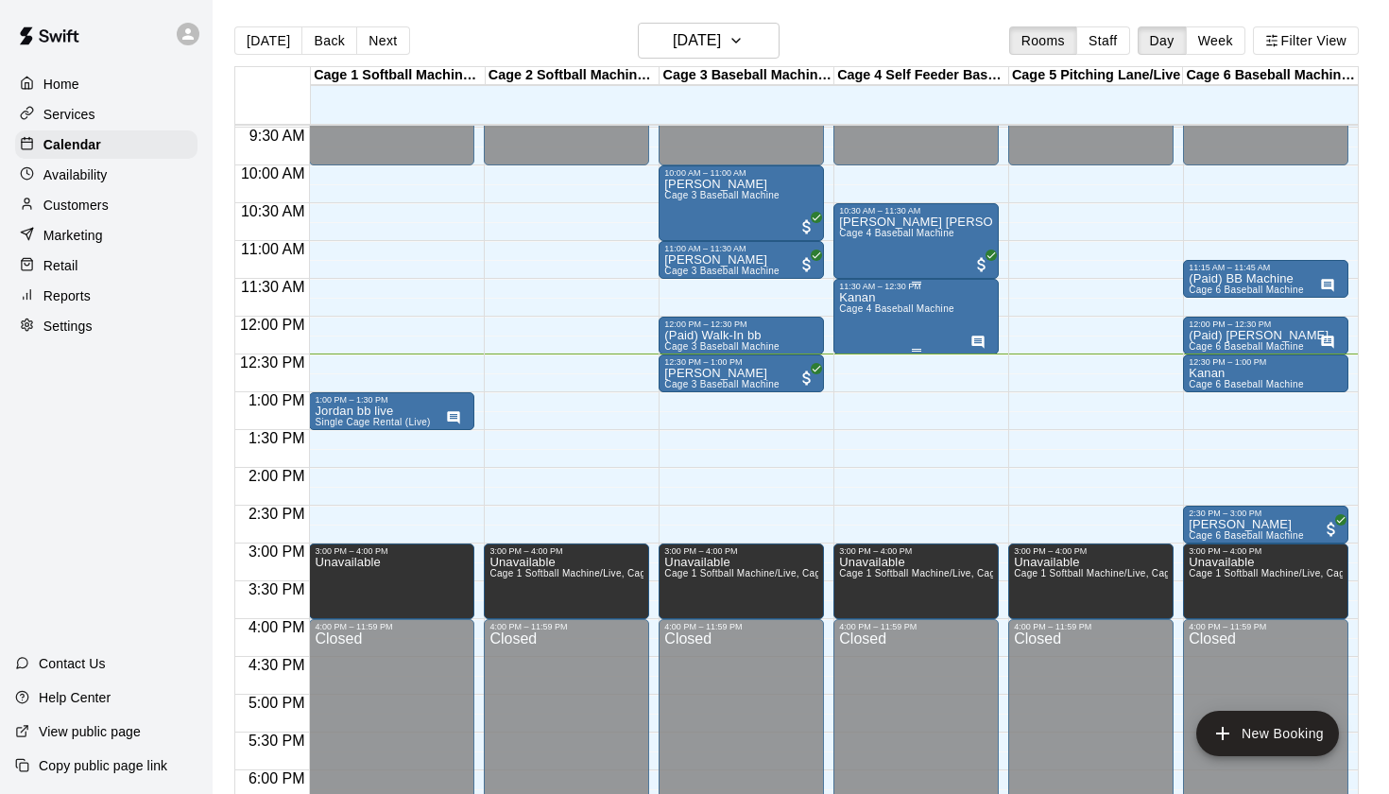
scroll to position [669, 0]
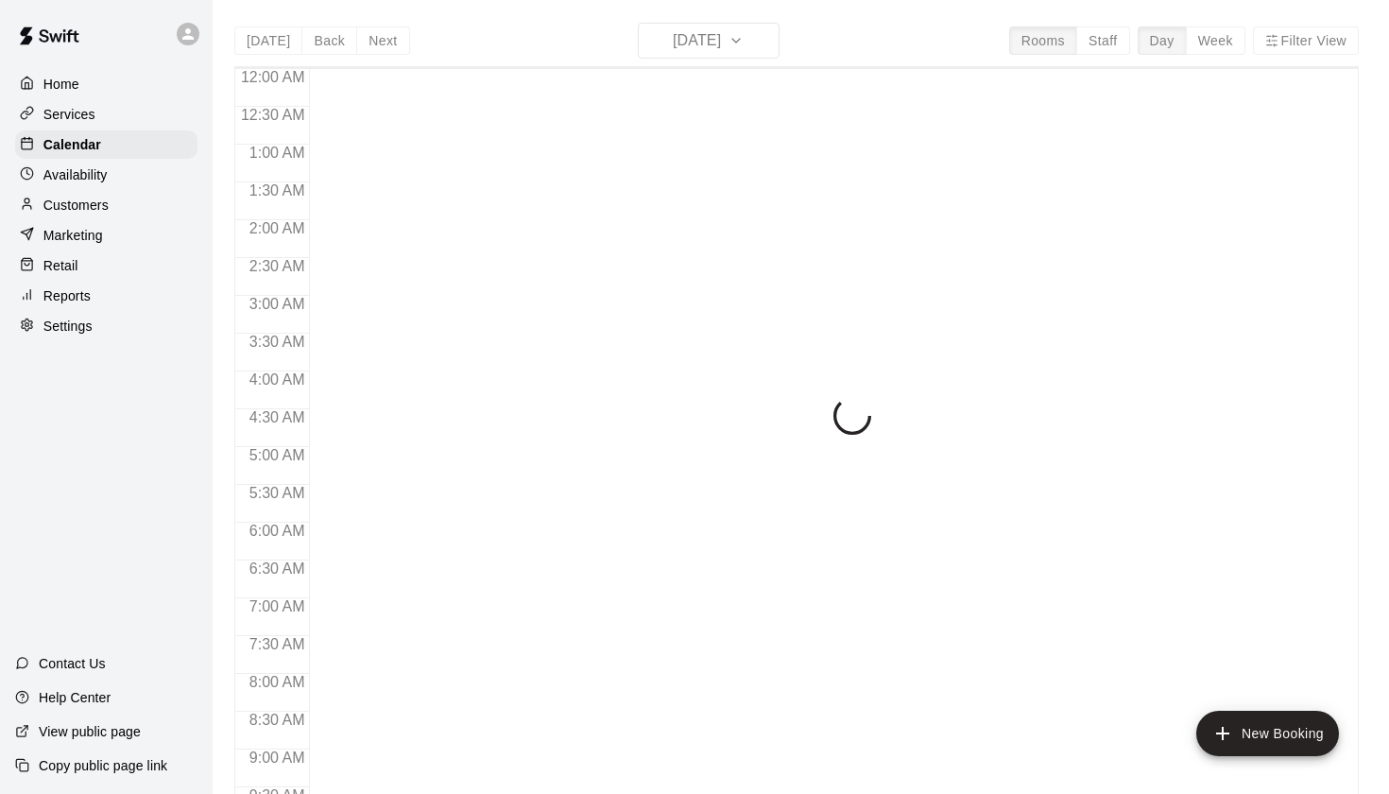
scroll to position [945, 0]
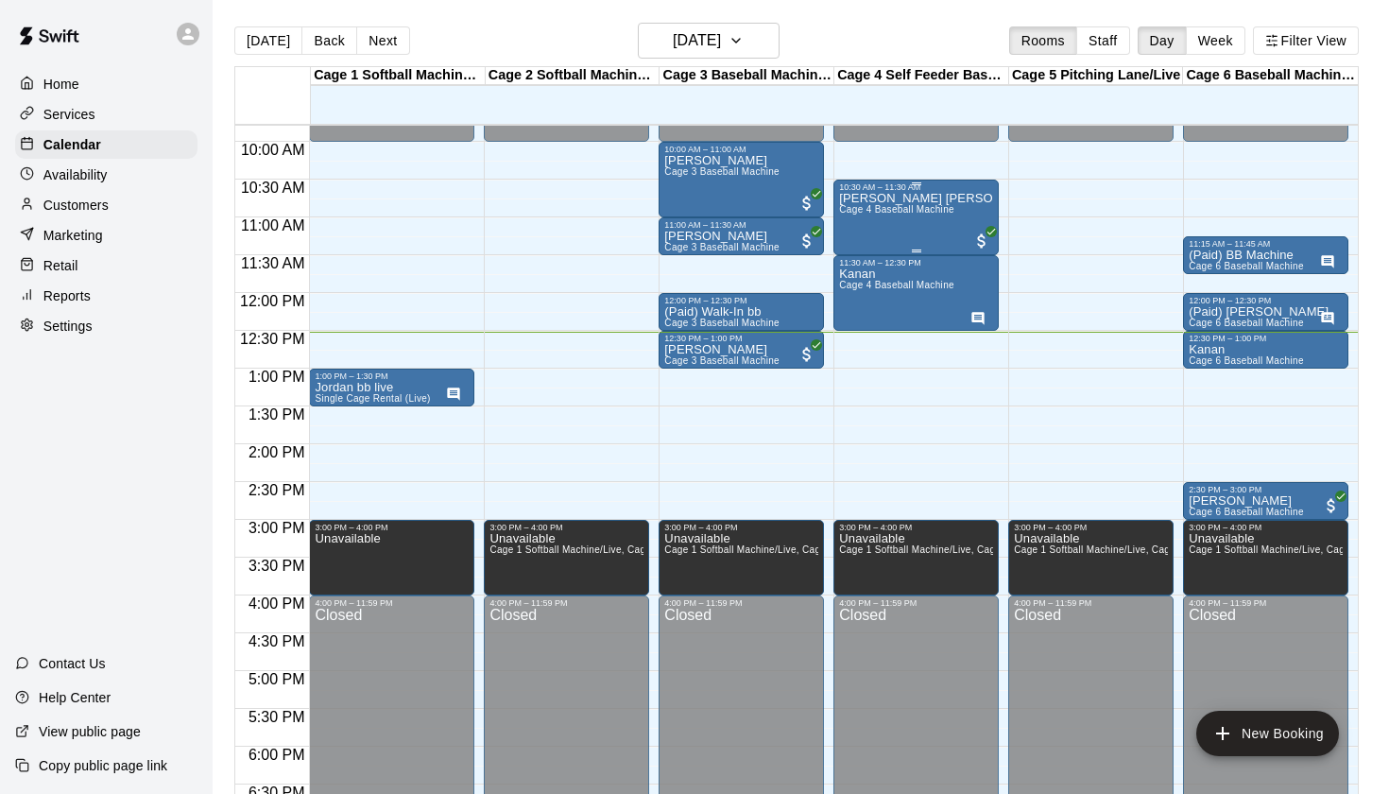
scroll to position [741, 0]
click at [1265, 348] on div "[PERSON_NAME] 6 Baseball Machine" at bounding box center [1246, 739] width 115 height 794
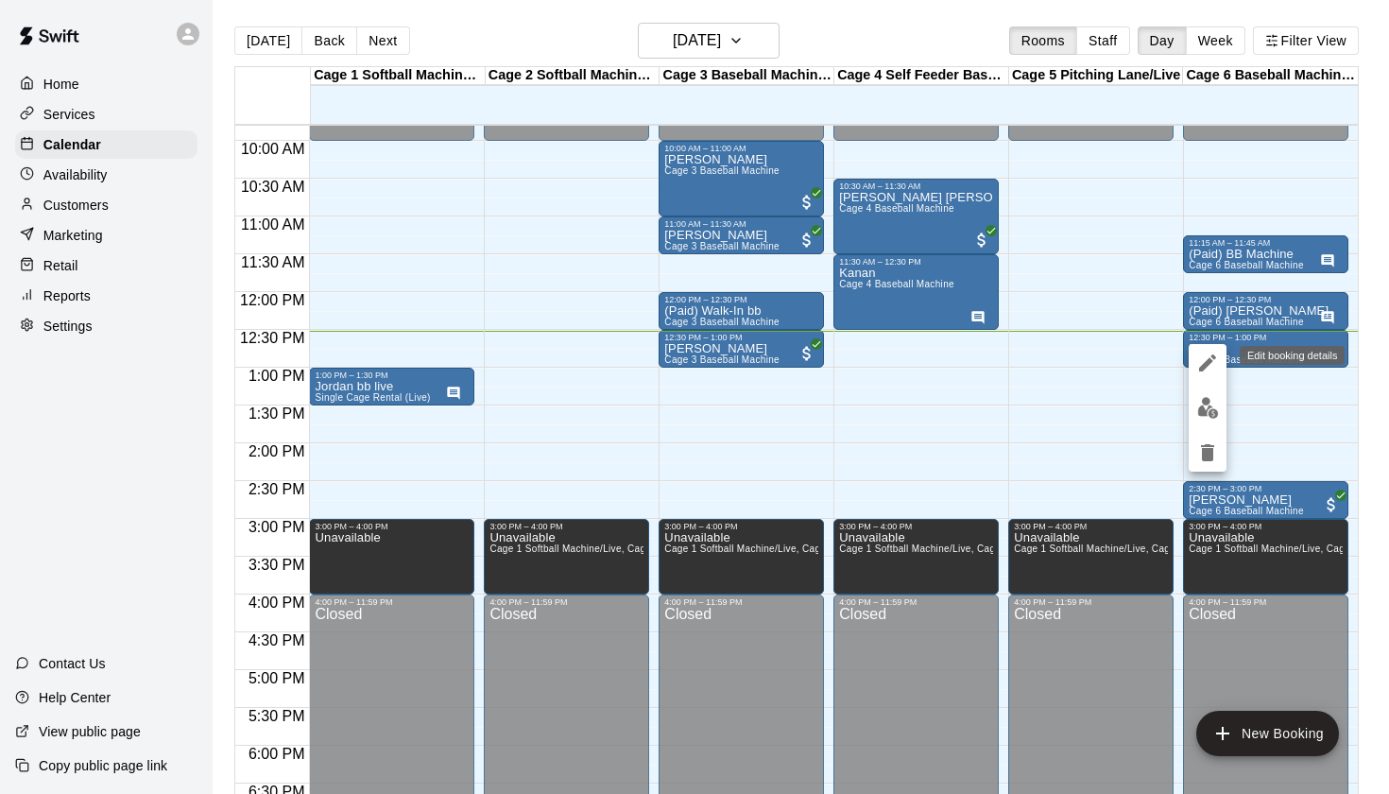
click at [1212, 361] on icon "edit" at bounding box center [1207, 363] width 23 height 23
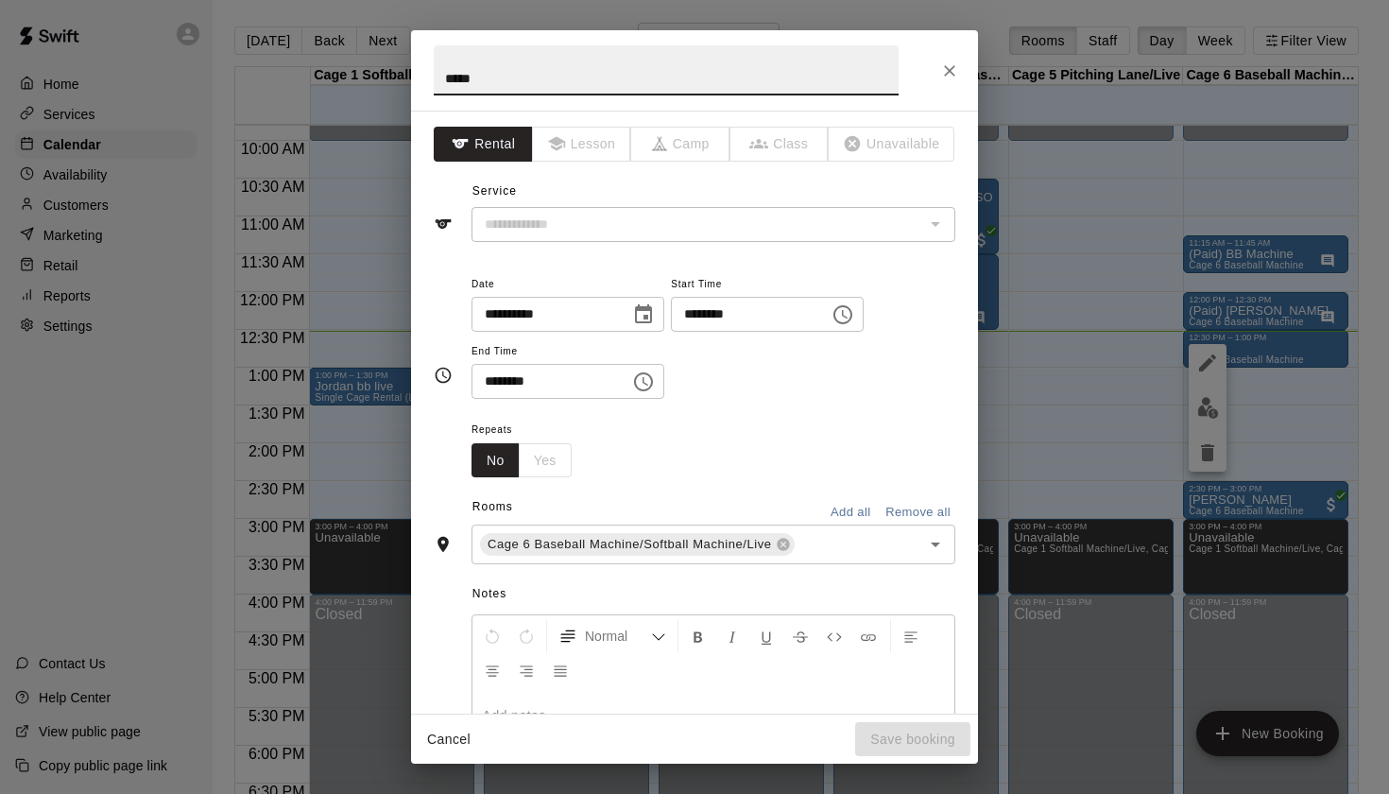
type input "**********"
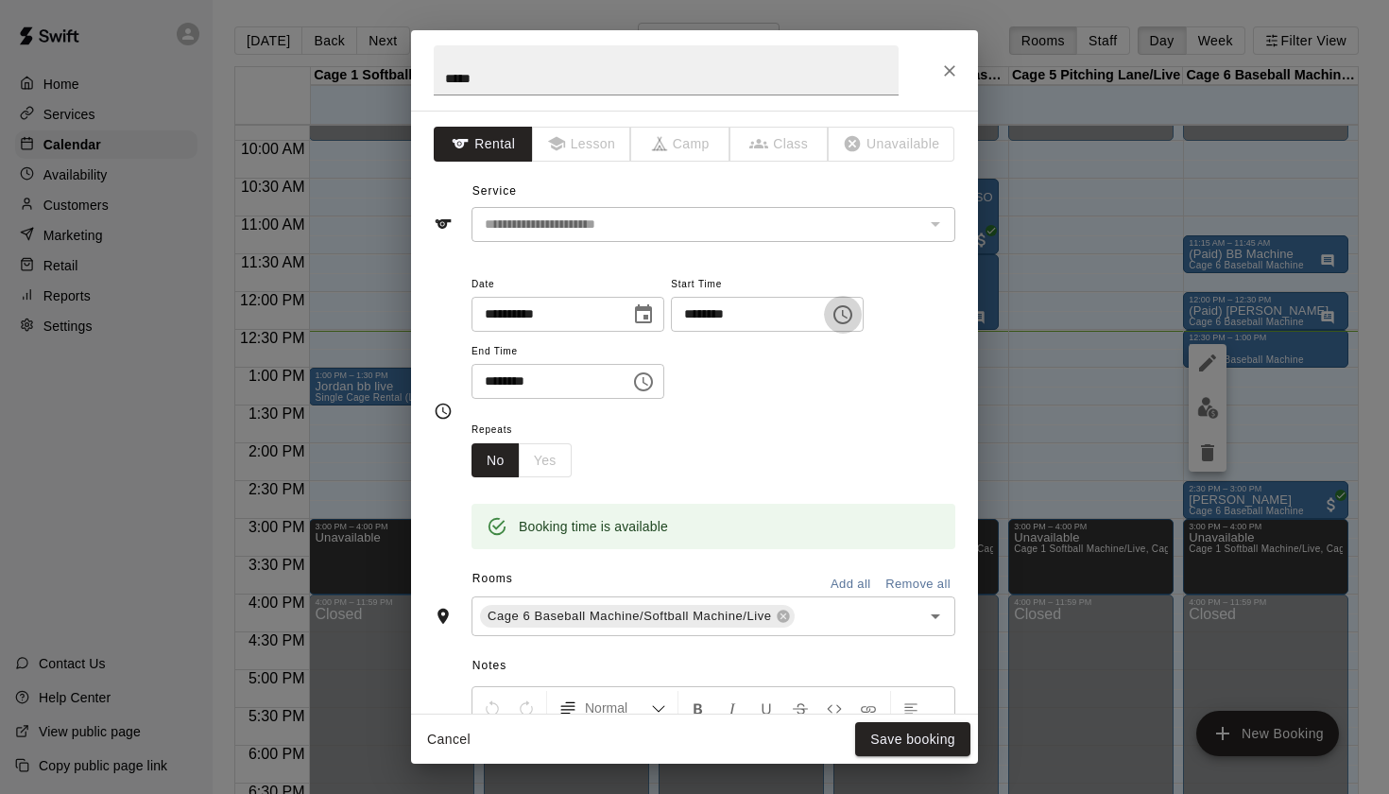
click at [854, 312] on icon "Choose time, selected time is 12:30 PM" at bounding box center [843, 314] width 23 height 23
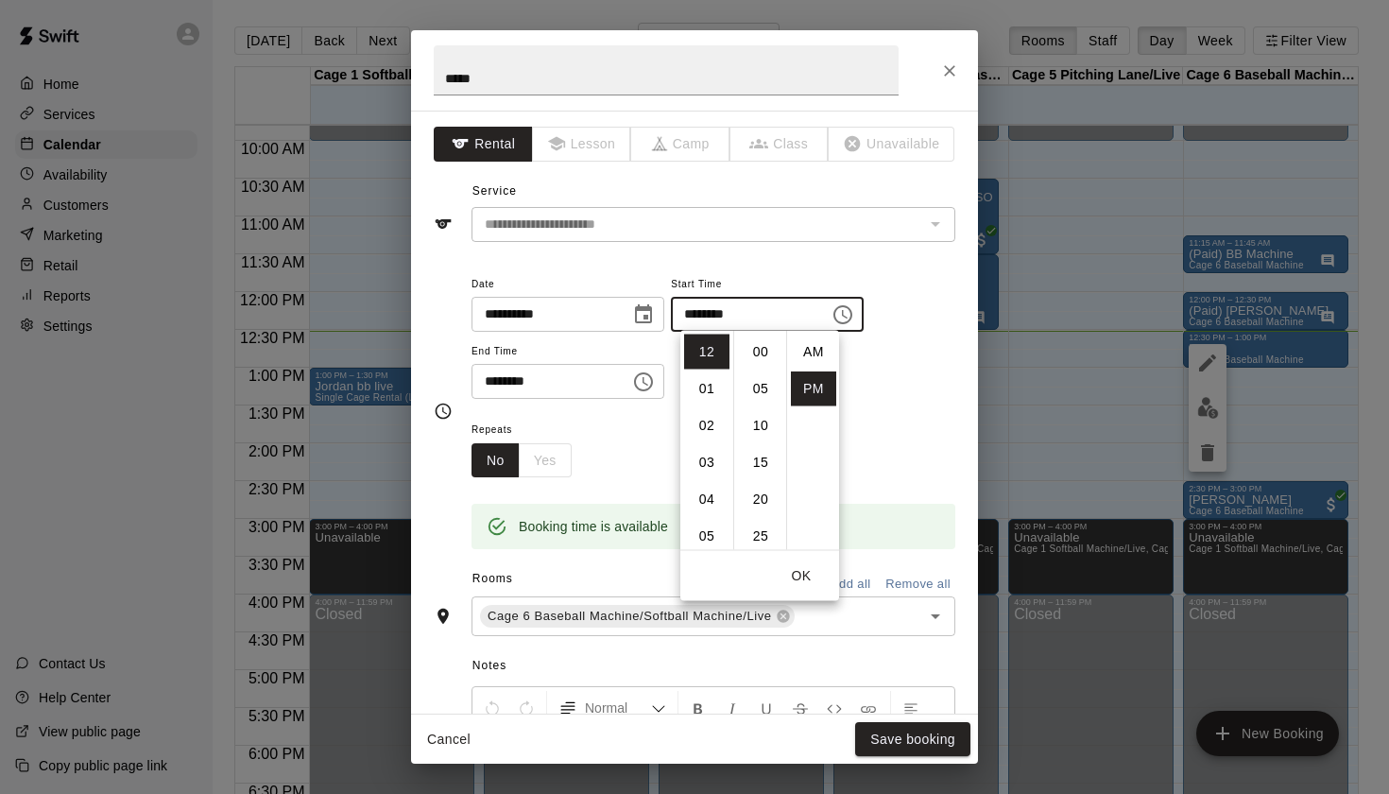
scroll to position [34, 0]
click at [762, 456] on li "45" at bounding box center [760, 462] width 45 height 35
type input "********"
click at [908, 375] on div "**********" at bounding box center [714, 336] width 484 height 128
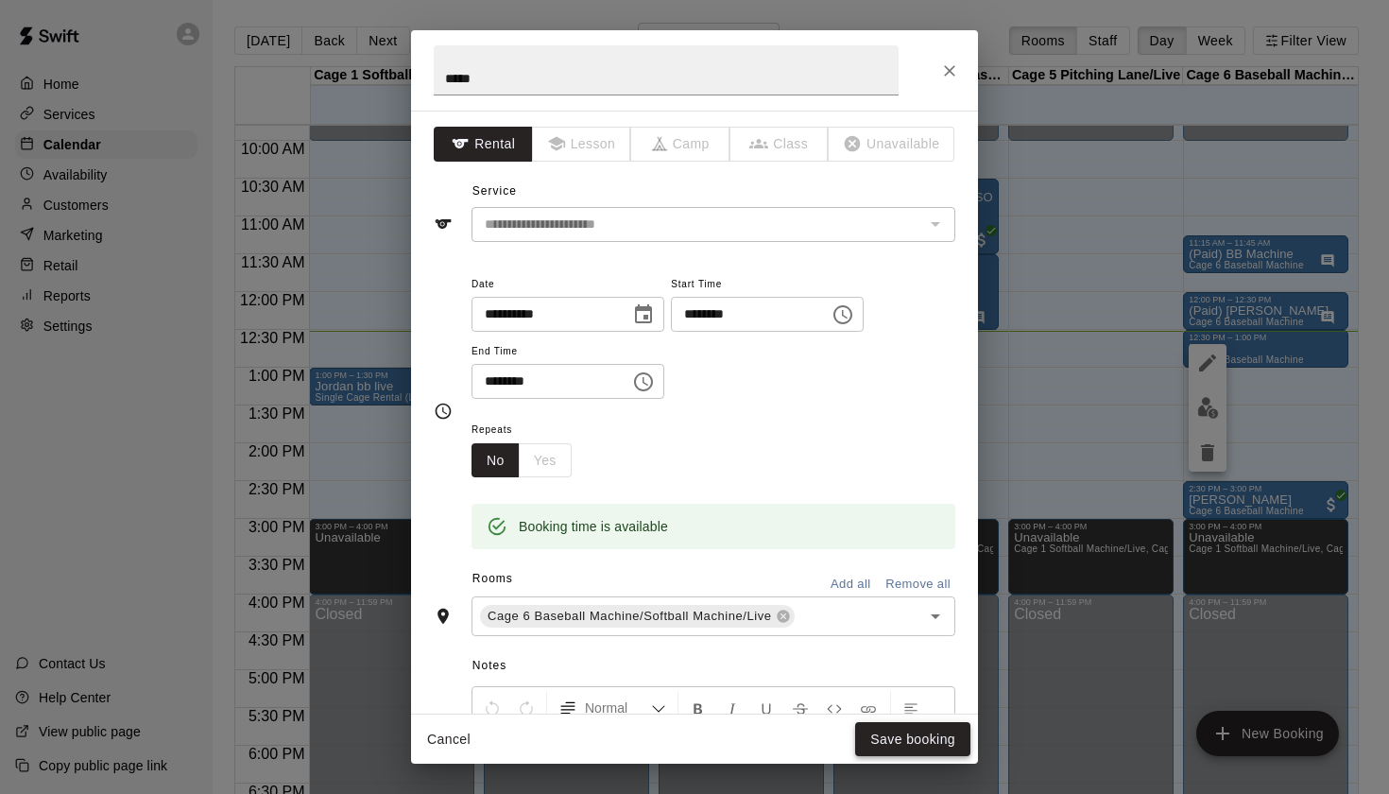
click at [910, 738] on button "Save booking" at bounding box center [912, 739] width 115 height 35
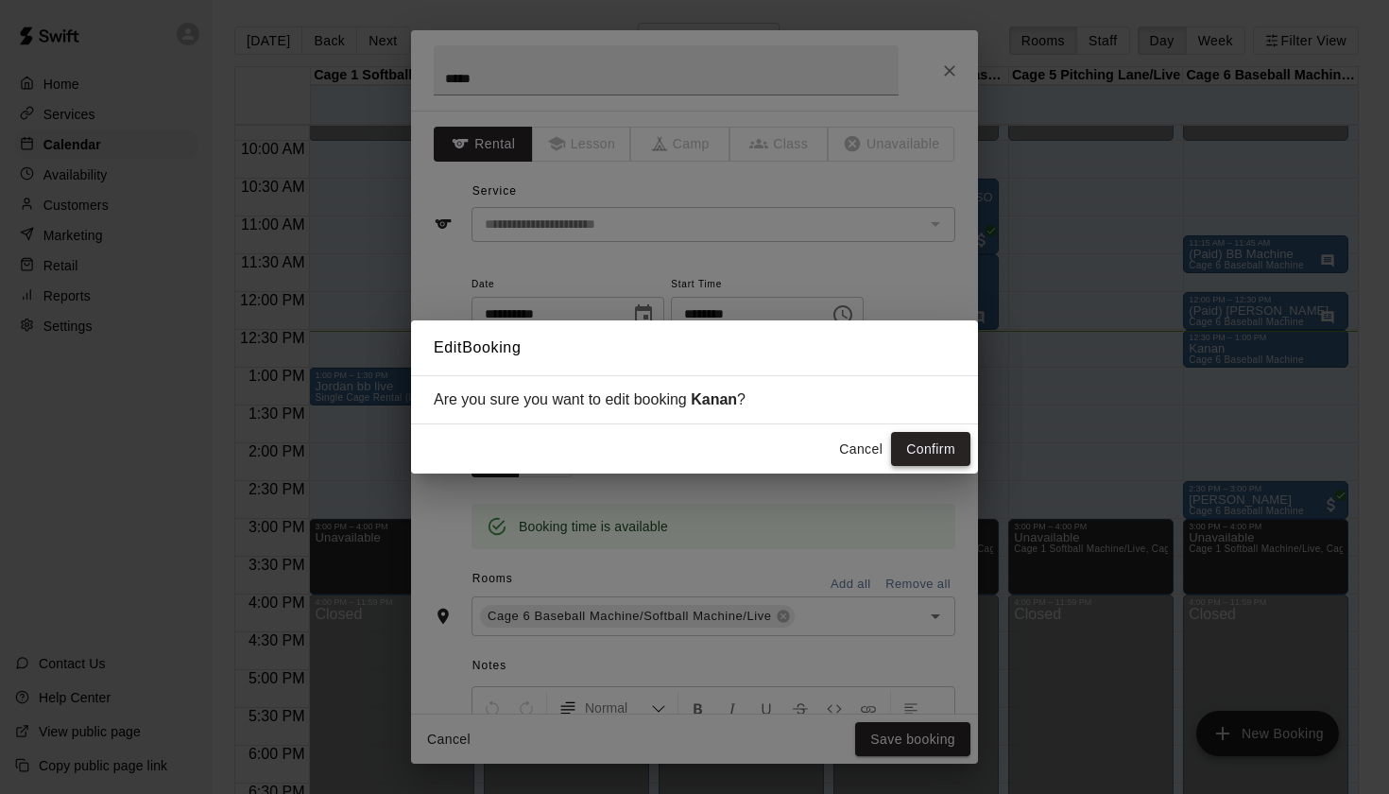
click at [924, 457] on button "Confirm" at bounding box center [930, 449] width 79 height 35
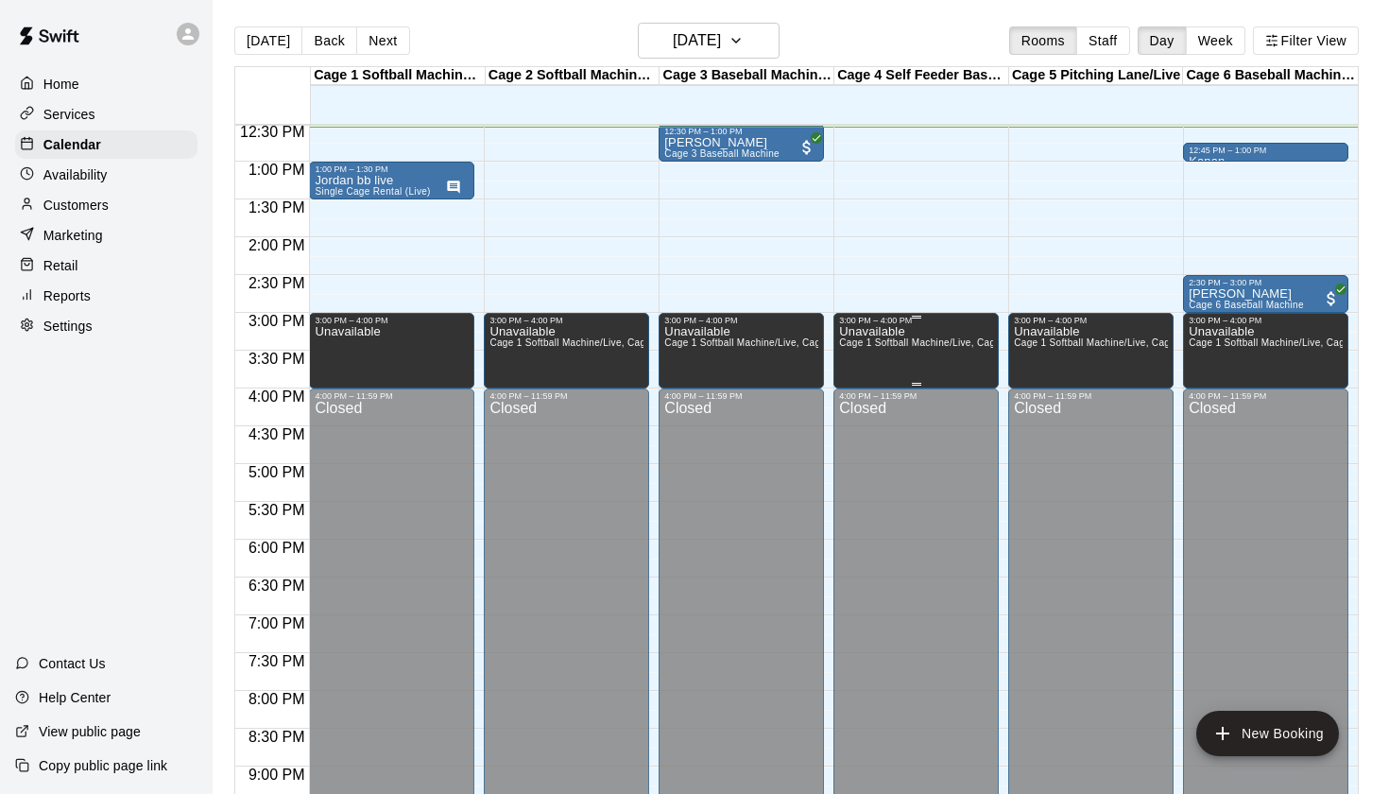
scroll to position [881, 0]
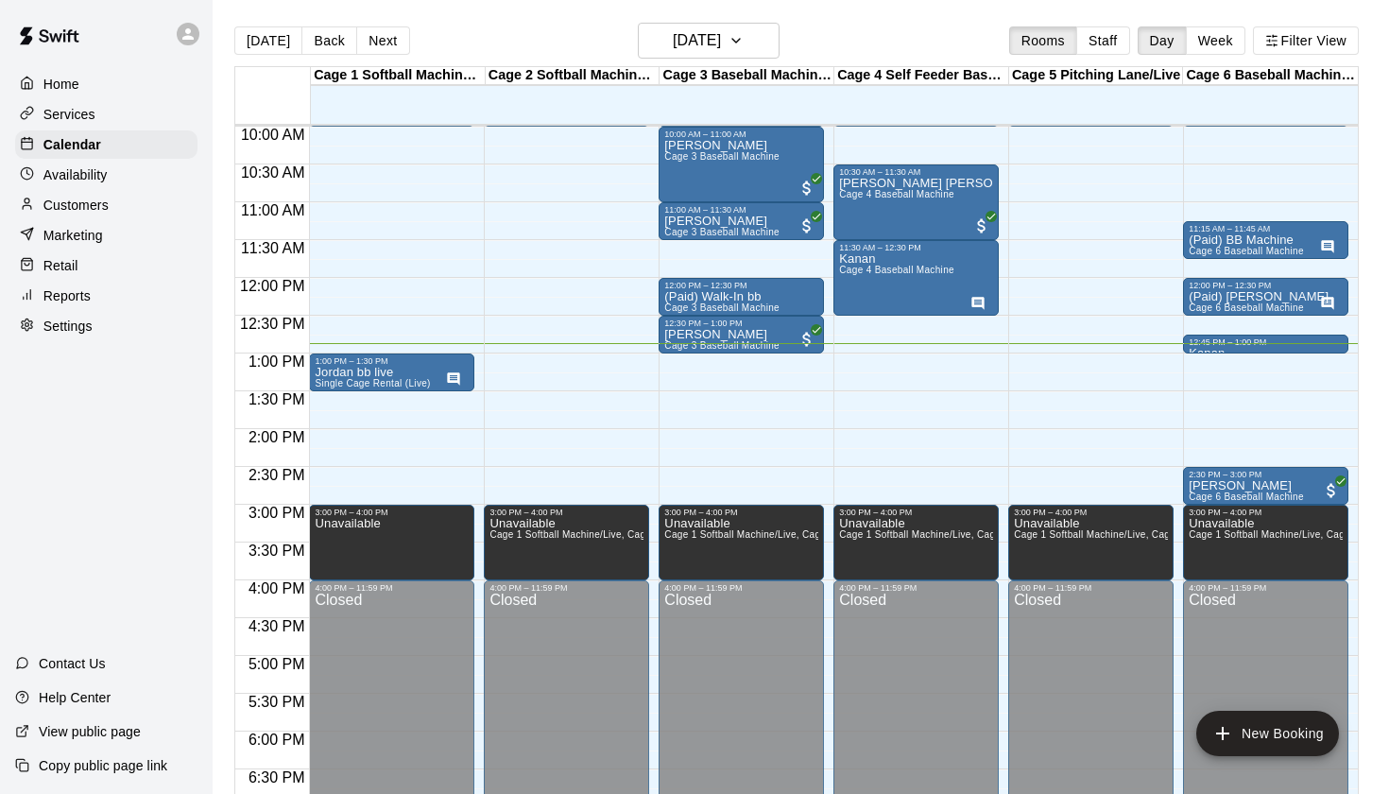
scroll to position [753, 0]
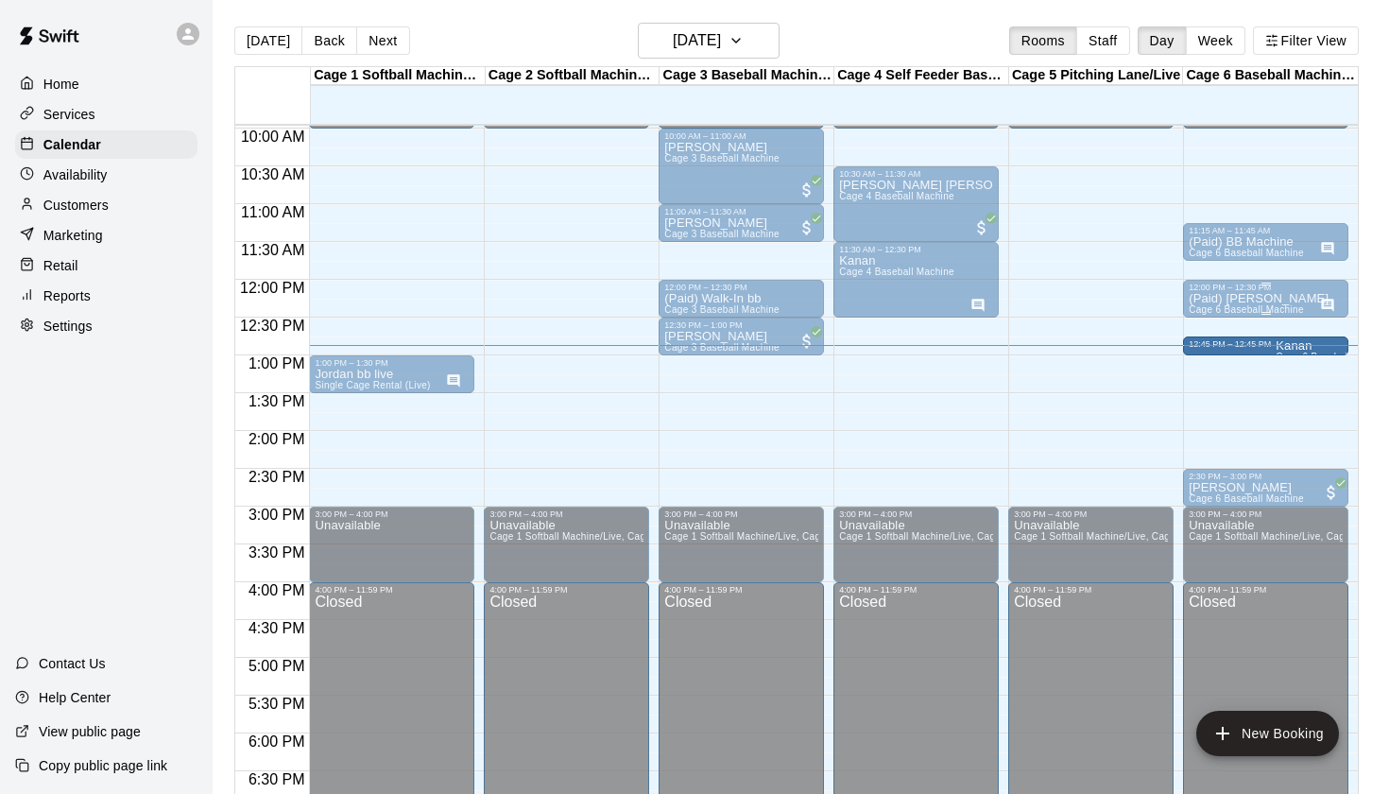
drag, startPoint x: 1226, startPoint y: 352, endPoint x: 1202, endPoint y: 312, distance: 46.2
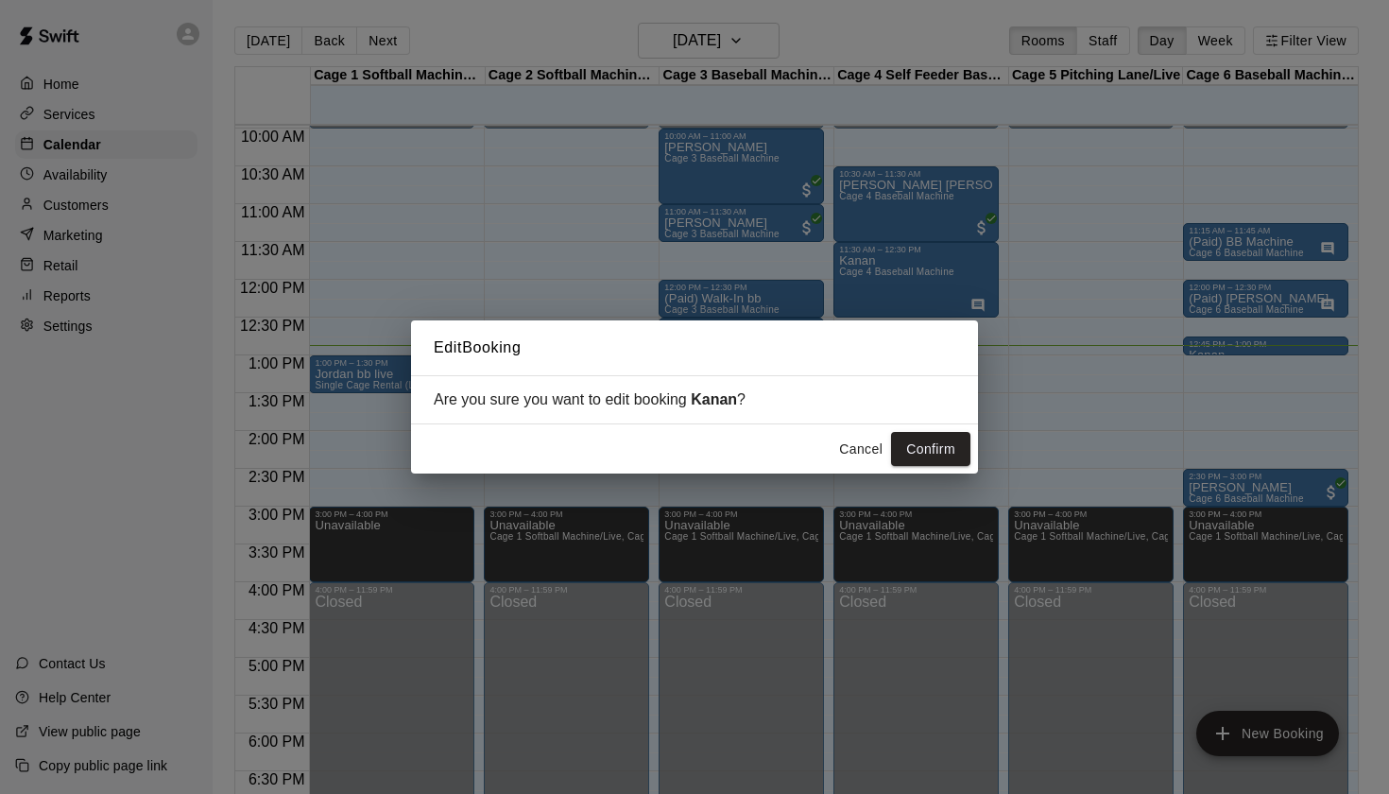
click at [857, 447] on button "Cancel" at bounding box center [861, 449] width 60 height 35
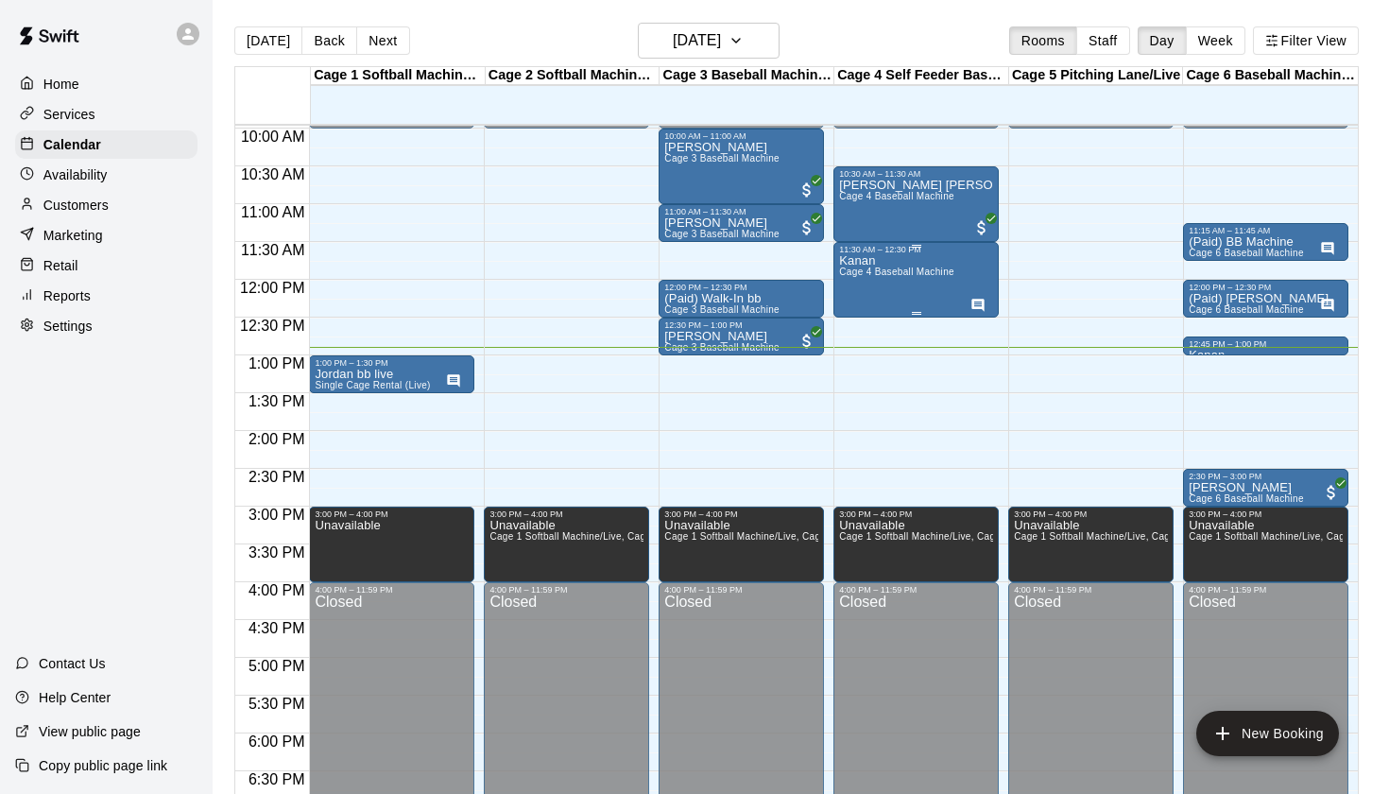
click at [900, 271] on span "Cage 4 Baseball Machine" at bounding box center [896, 271] width 115 height 10
click at [863, 284] on icon "edit" at bounding box center [859, 287] width 23 height 23
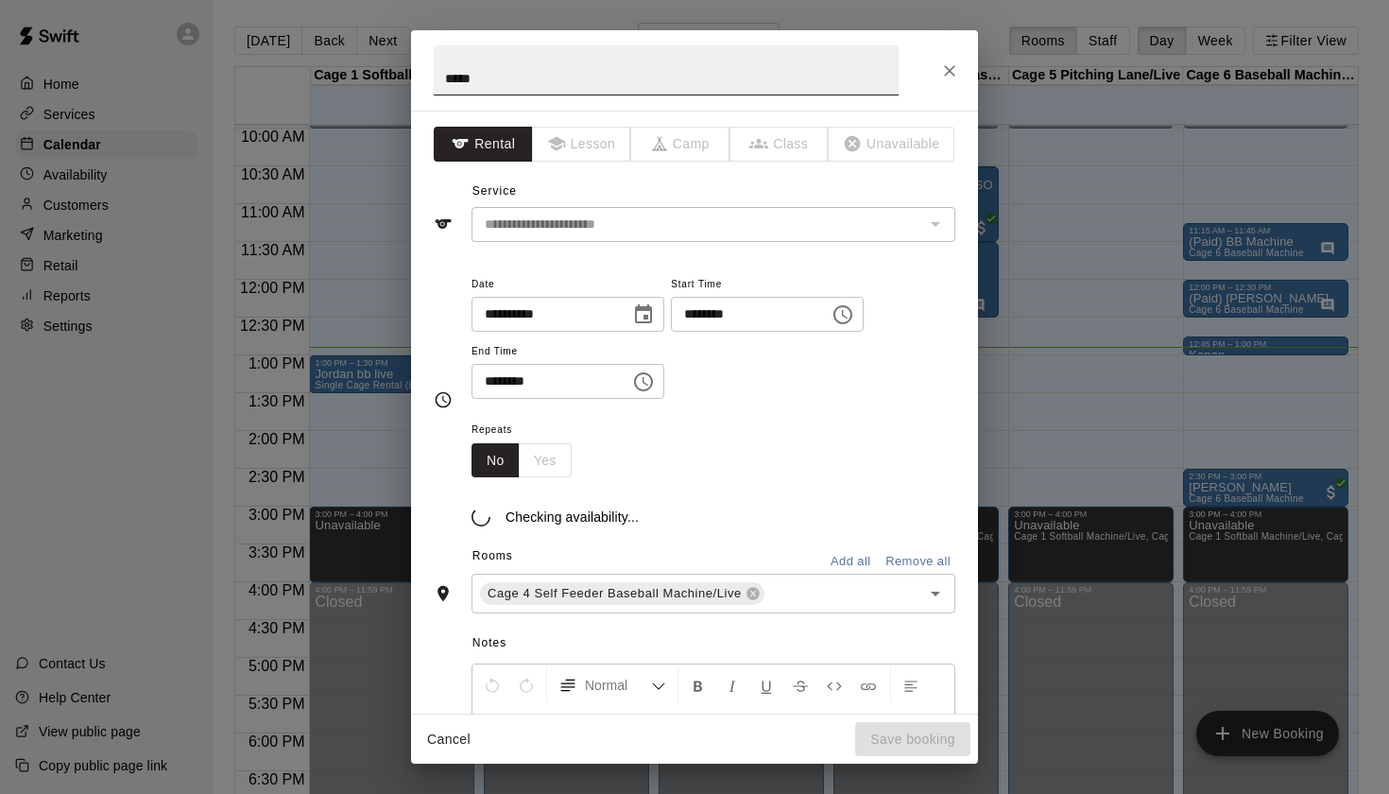
scroll to position [4, 0]
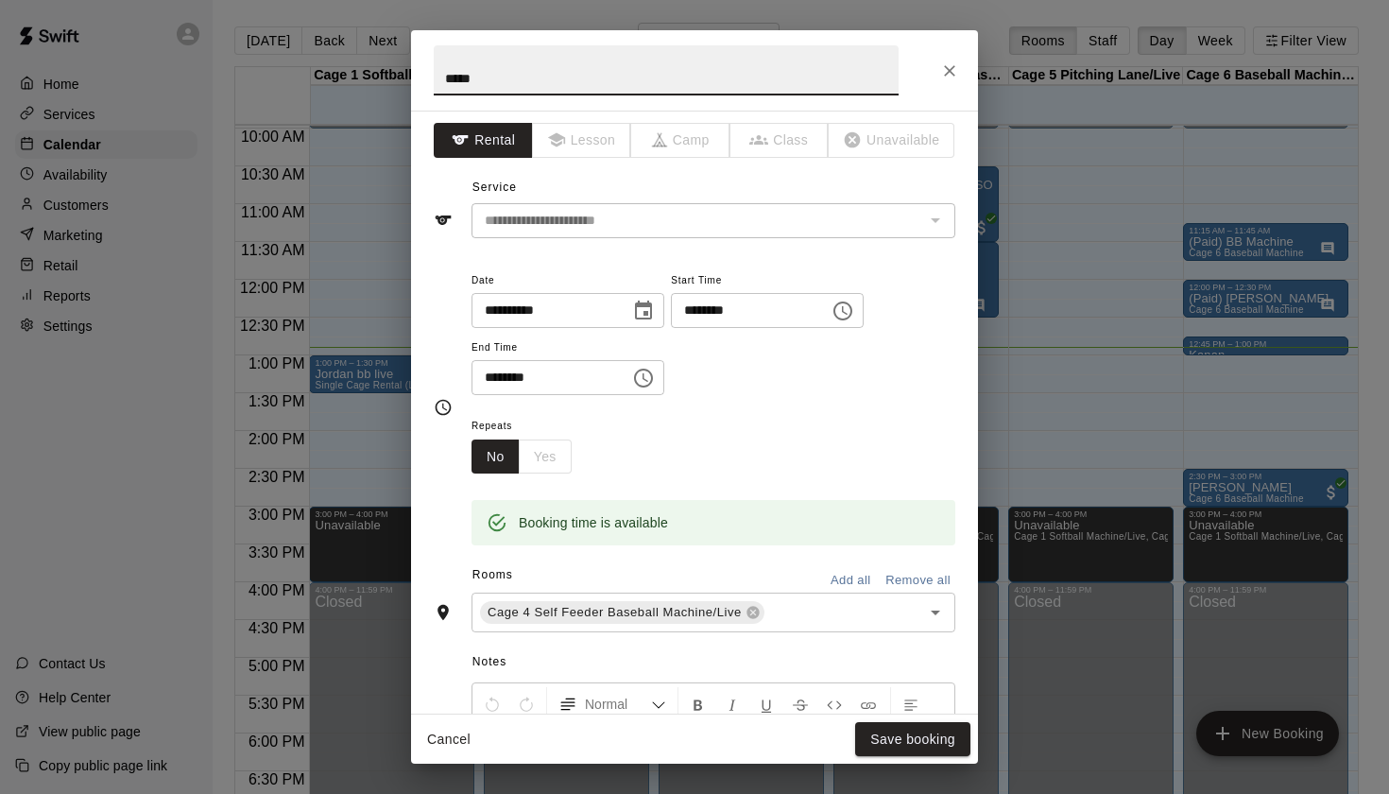
click at [443, 73] on input "*****" at bounding box center [666, 70] width 465 height 50
type input "**********"
click at [909, 729] on button "Save booking" at bounding box center [912, 739] width 115 height 35
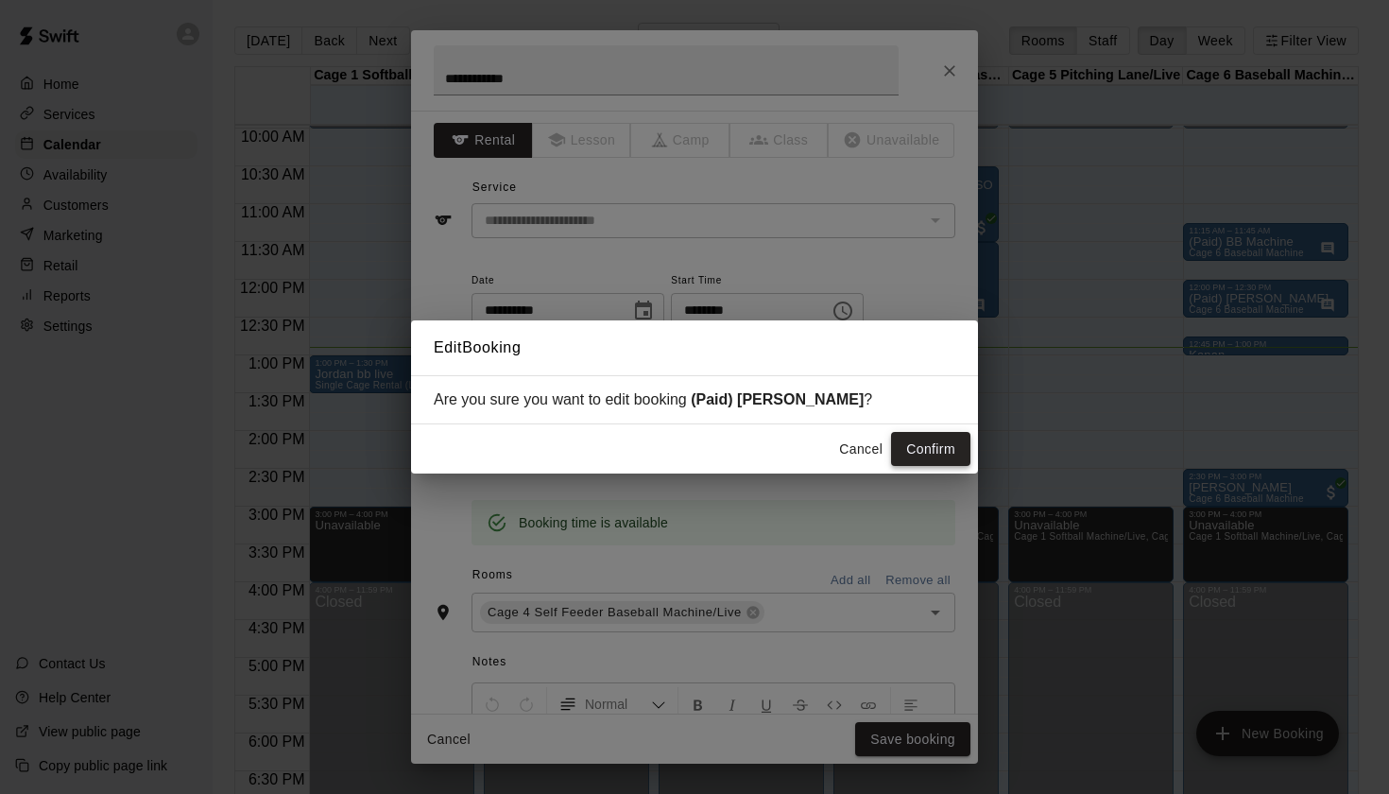
click at [938, 461] on button "Confirm" at bounding box center [930, 449] width 79 height 35
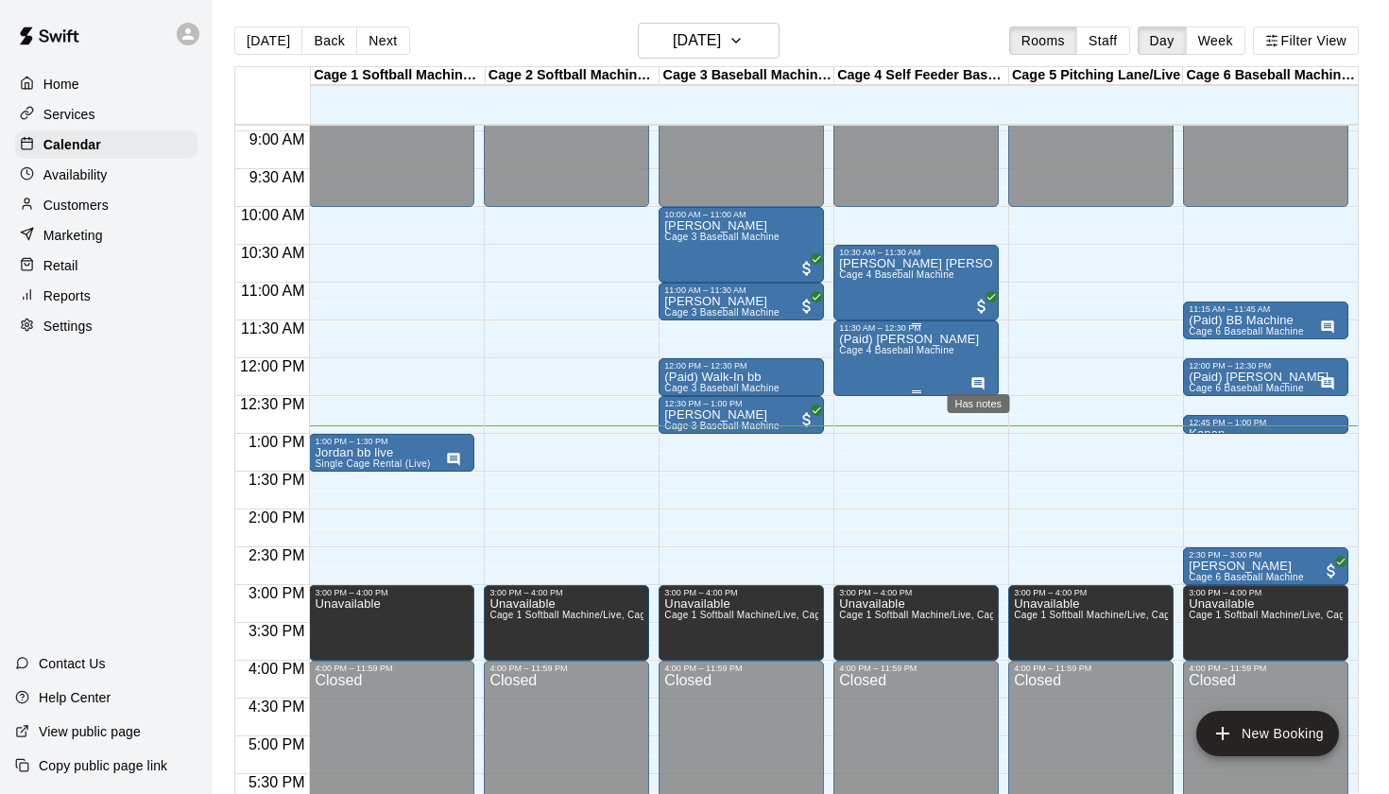
scroll to position [696, 0]
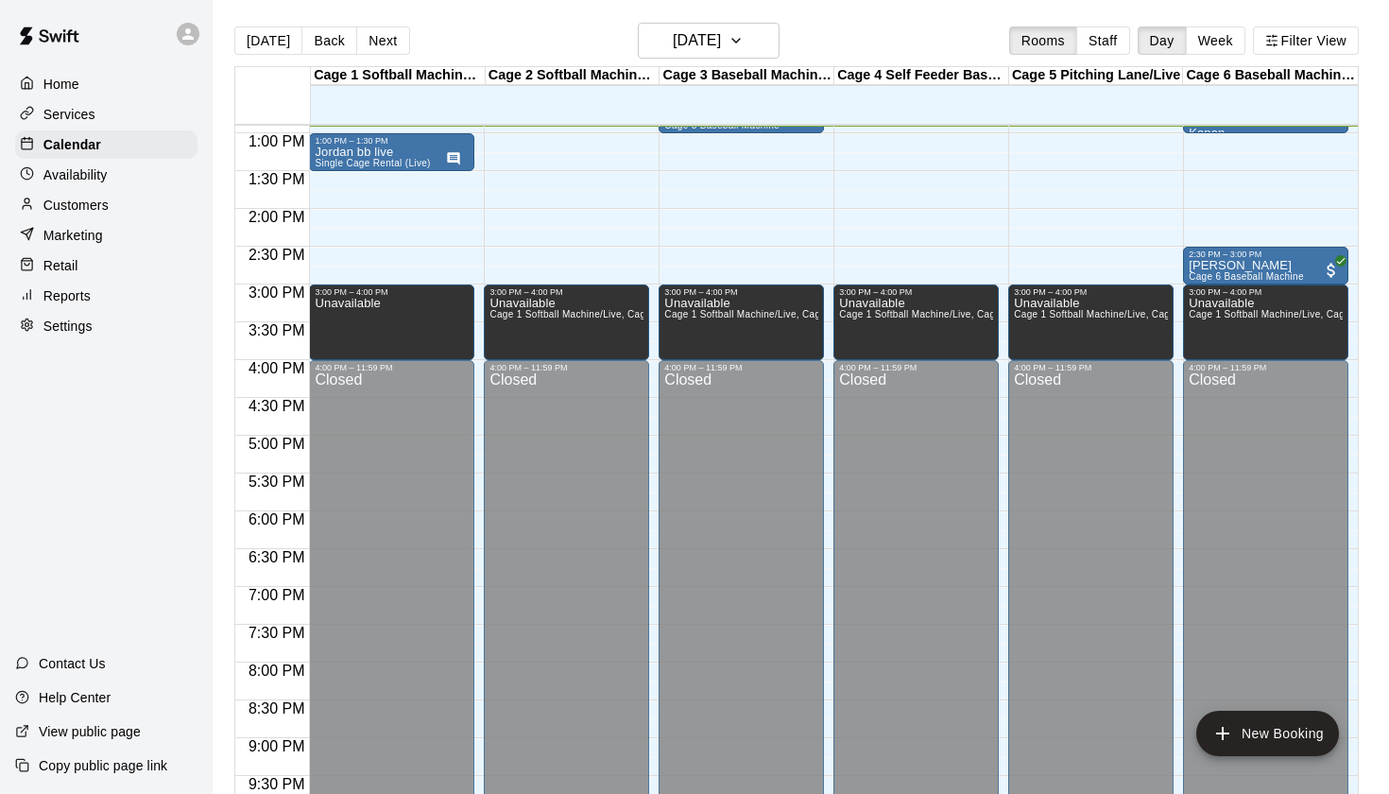
scroll to position [886, 0]
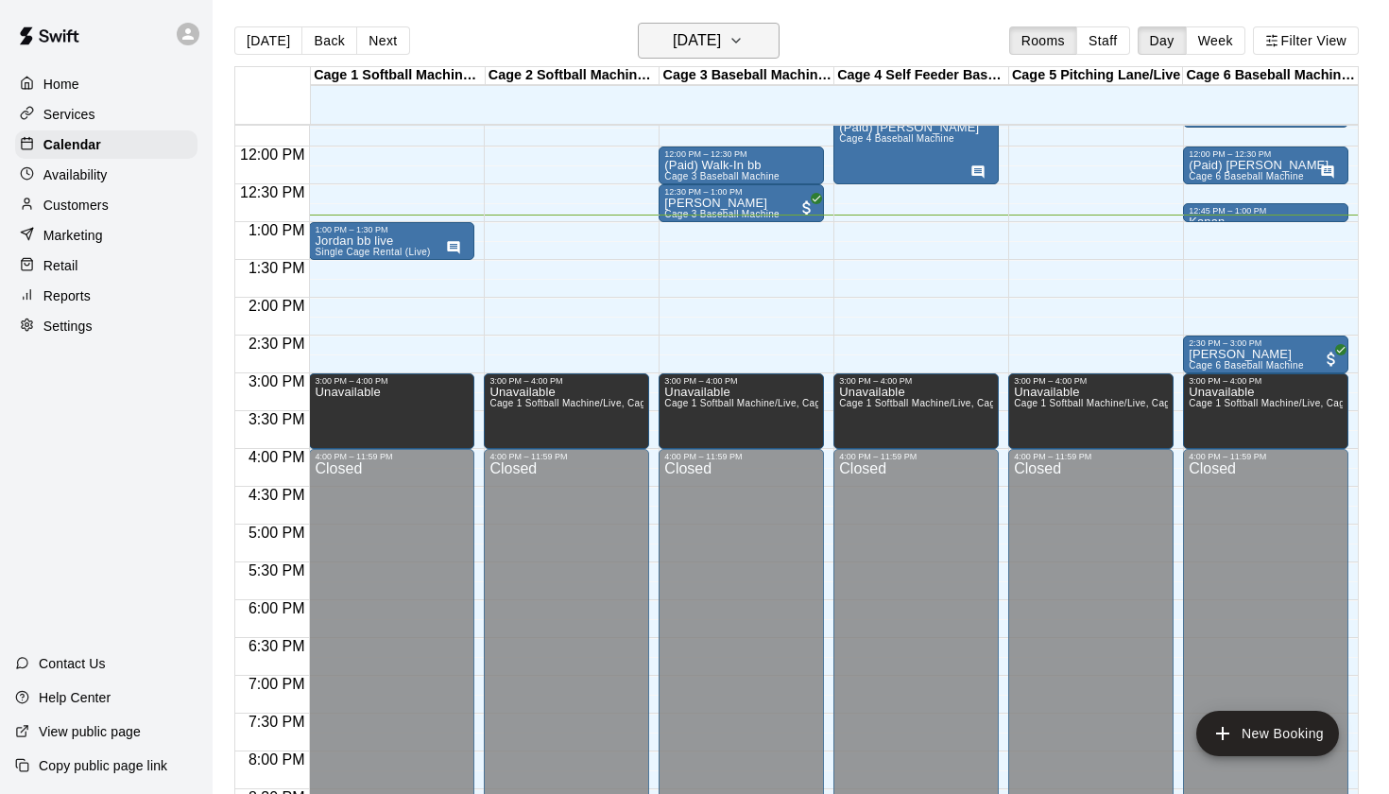
click at [721, 30] on h6 "[DATE]" at bounding box center [697, 40] width 48 height 26
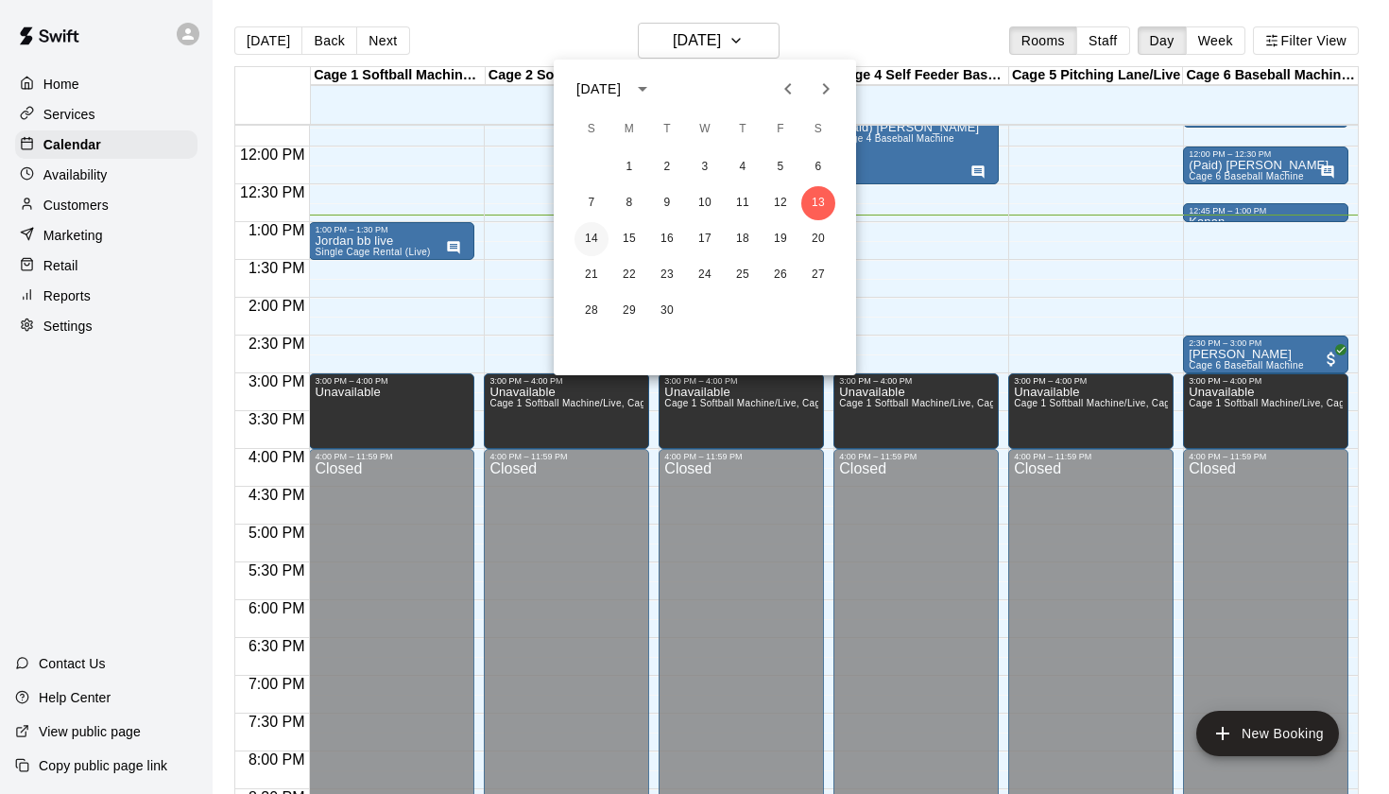
click at [586, 225] on button "14" at bounding box center [592, 239] width 34 height 34
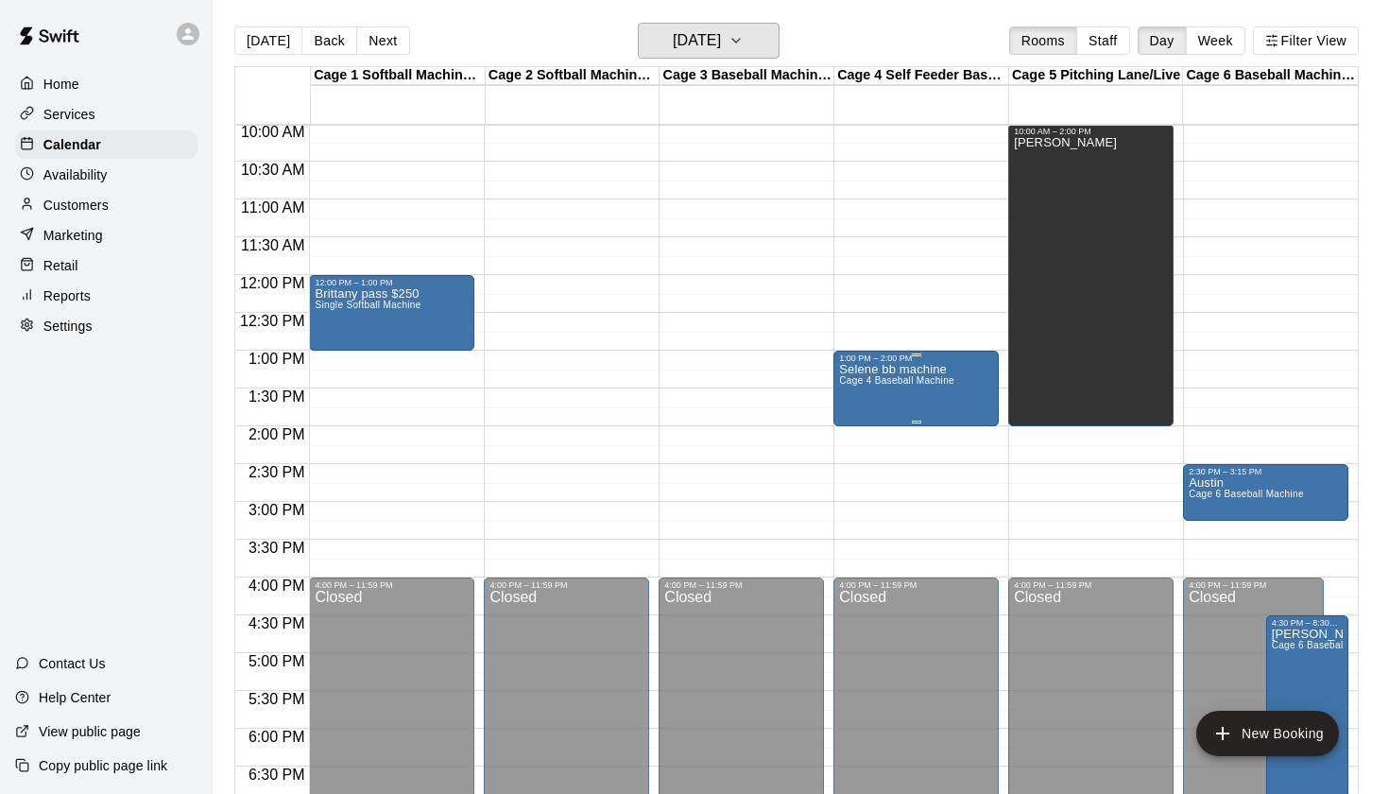
scroll to position [759, 0]
click at [731, 26] on button "Sunday Sep 14" at bounding box center [709, 41] width 142 height 36
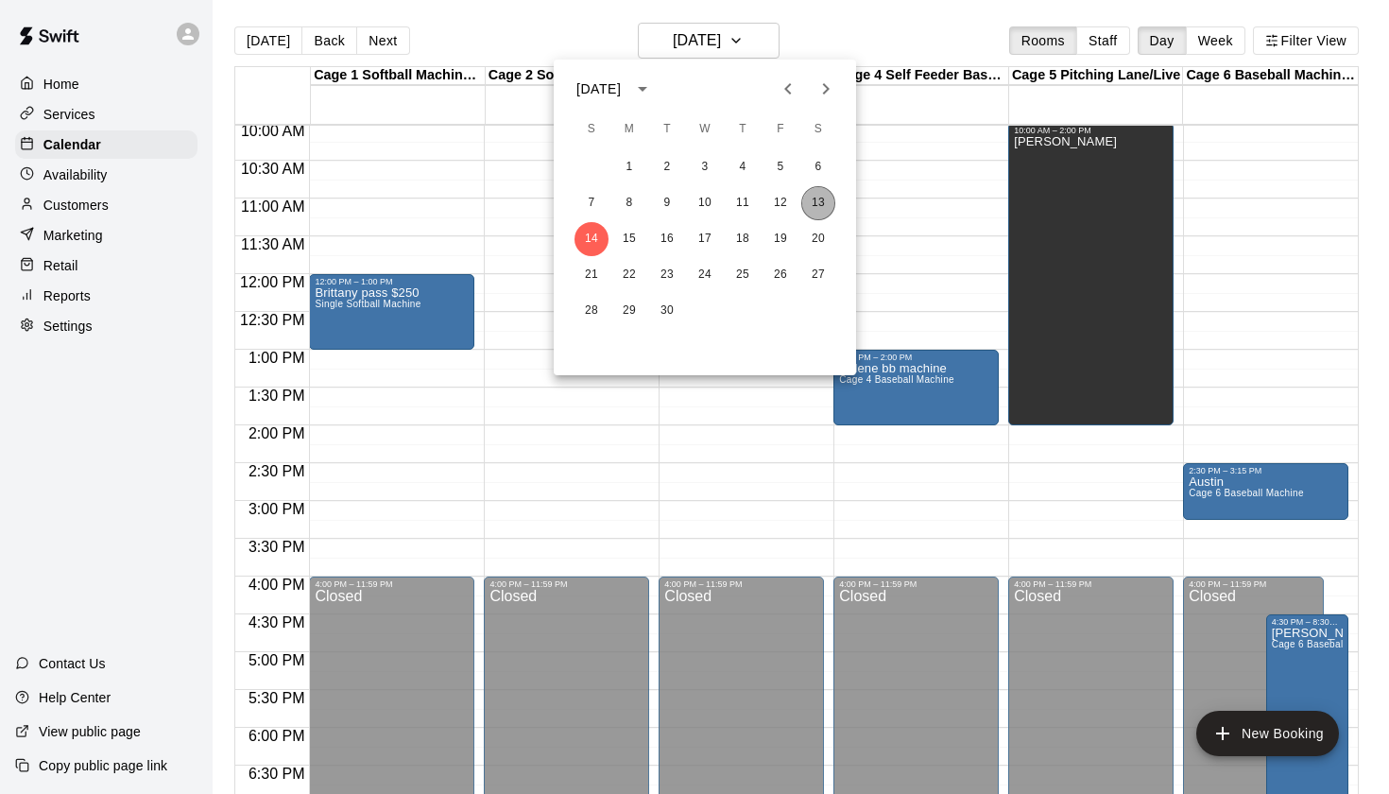
click at [816, 205] on button "13" at bounding box center [818, 203] width 34 height 34
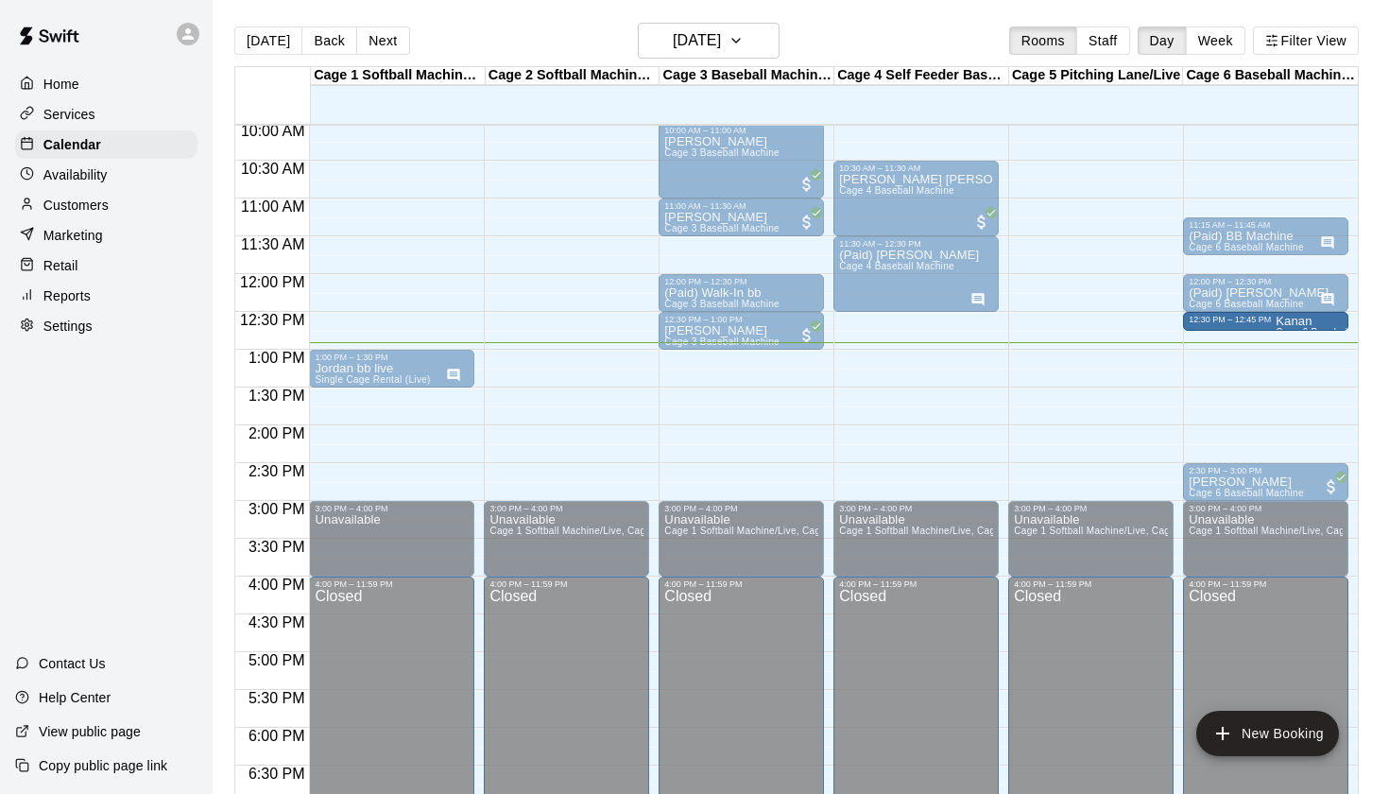
drag, startPoint x: 1292, startPoint y: 342, endPoint x: 1290, endPoint y: 330, distance: 12.4
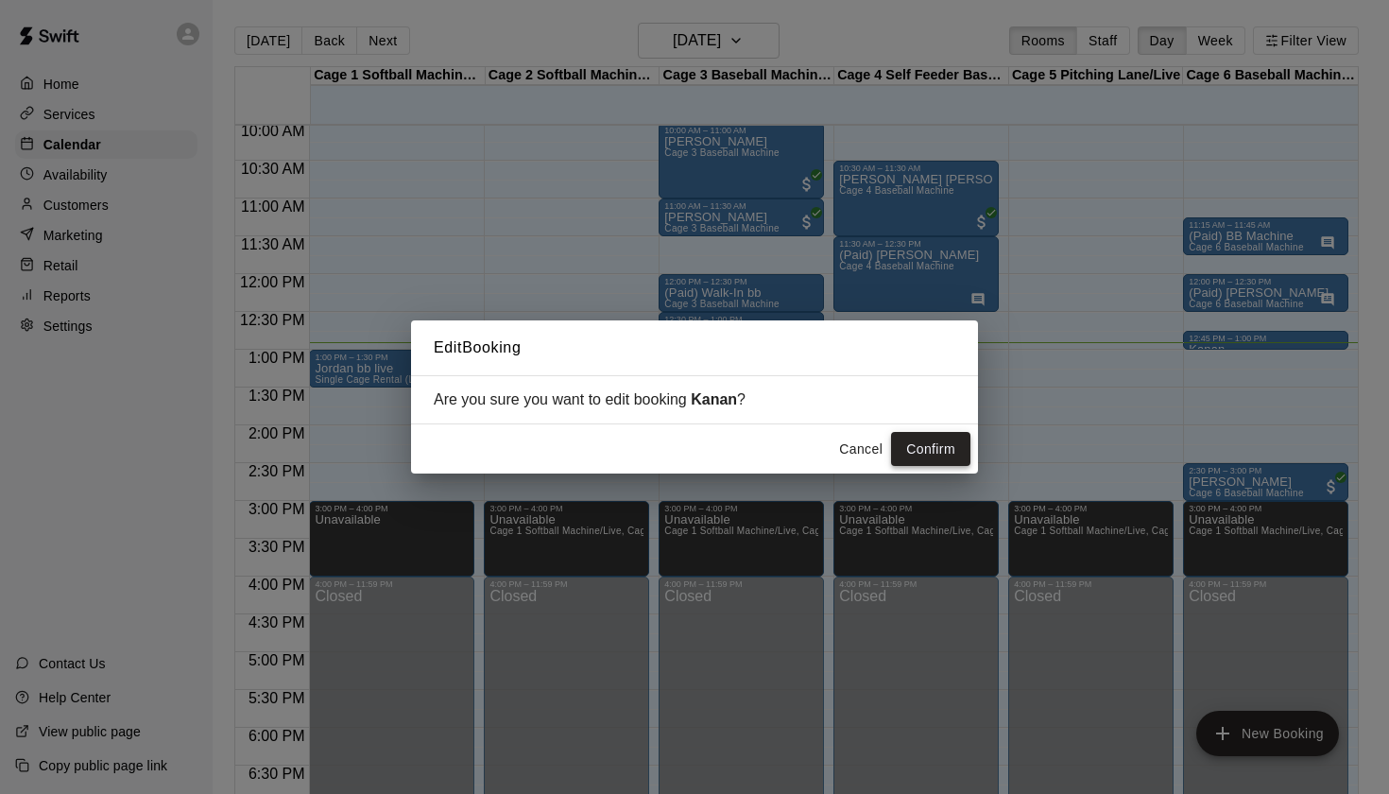
click at [923, 446] on button "Confirm" at bounding box center [930, 449] width 79 height 35
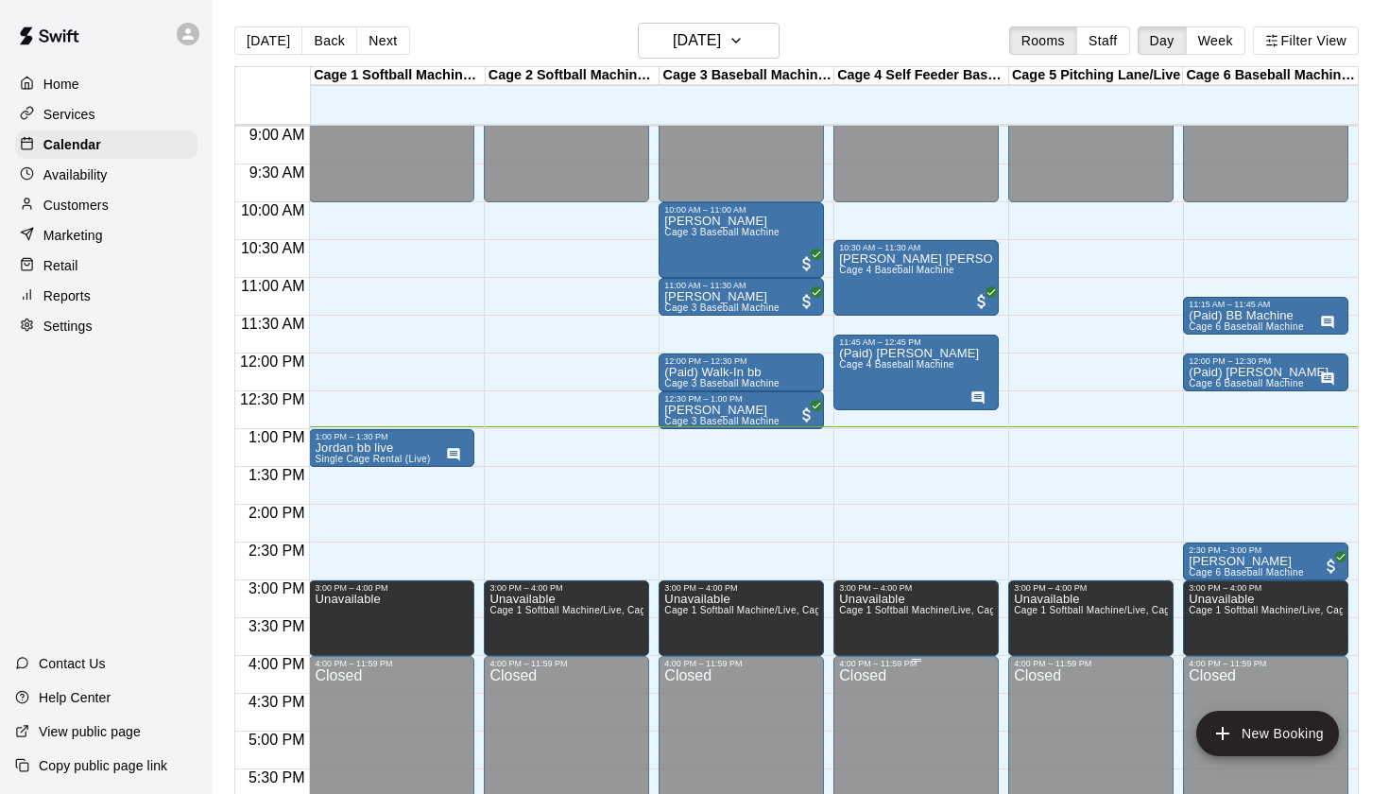
scroll to position [681, 0]
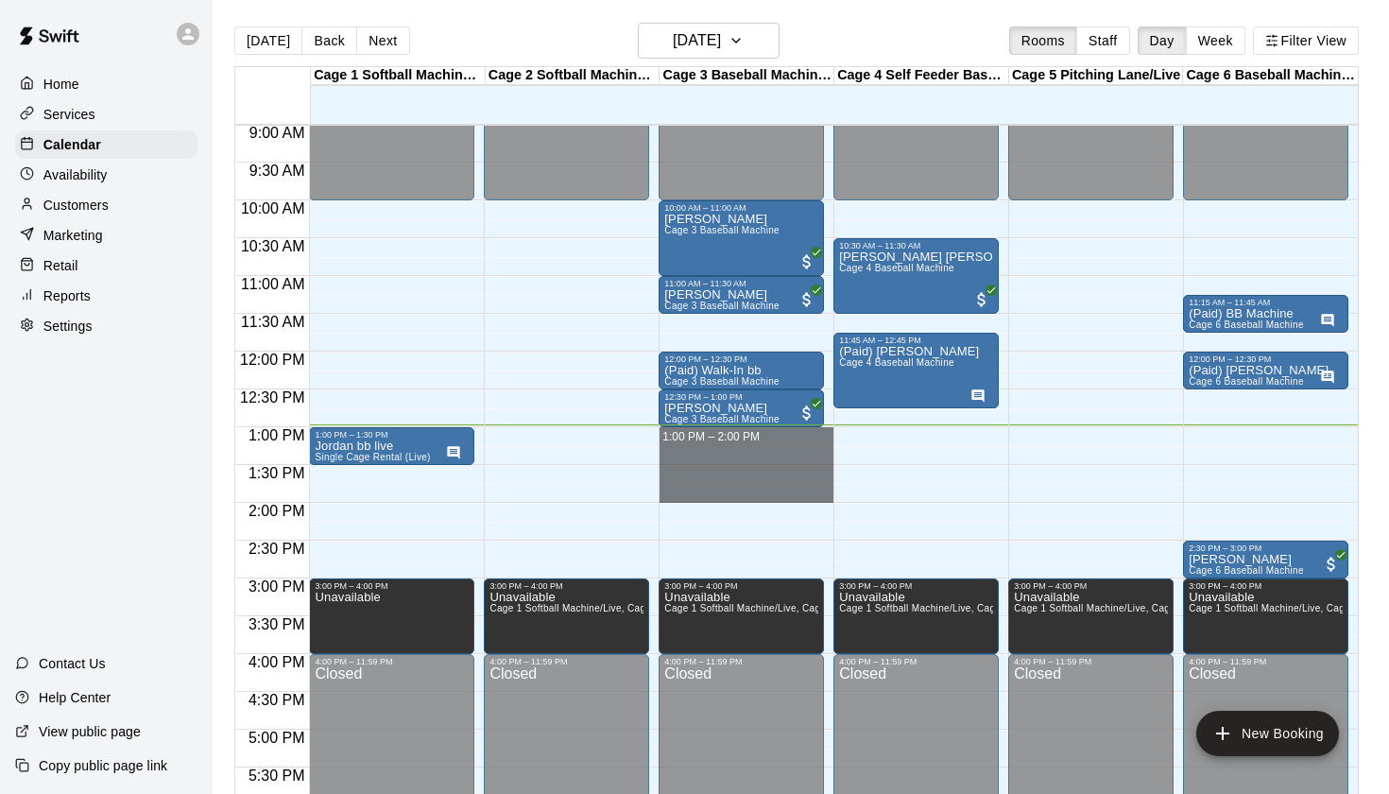
drag, startPoint x: 669, startPoint y: 432, endPoint x: 672, endPoint y: 488, distance: 55.8
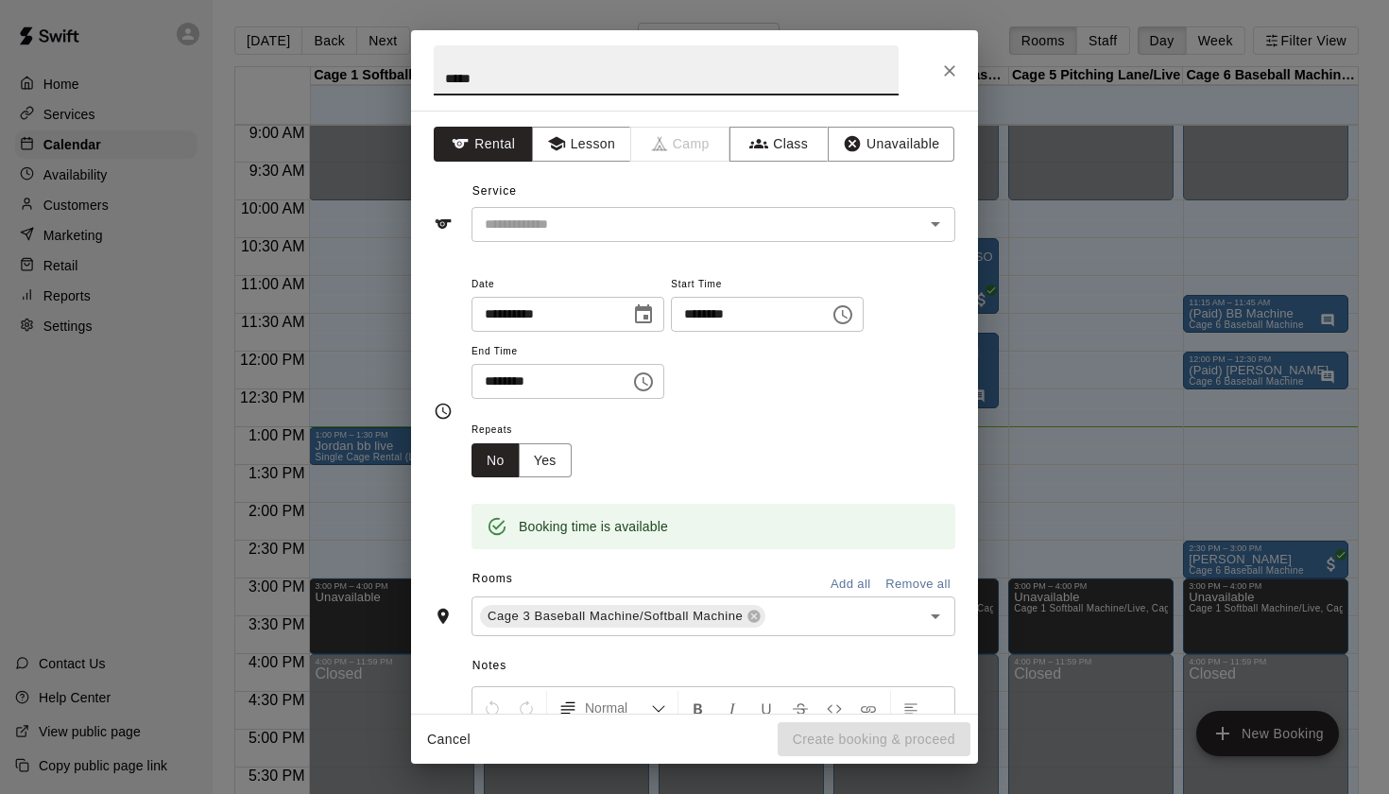
type input "****"
click at [958, 70] on button "Close" at bounding box center [950, 71] width 34 height 34
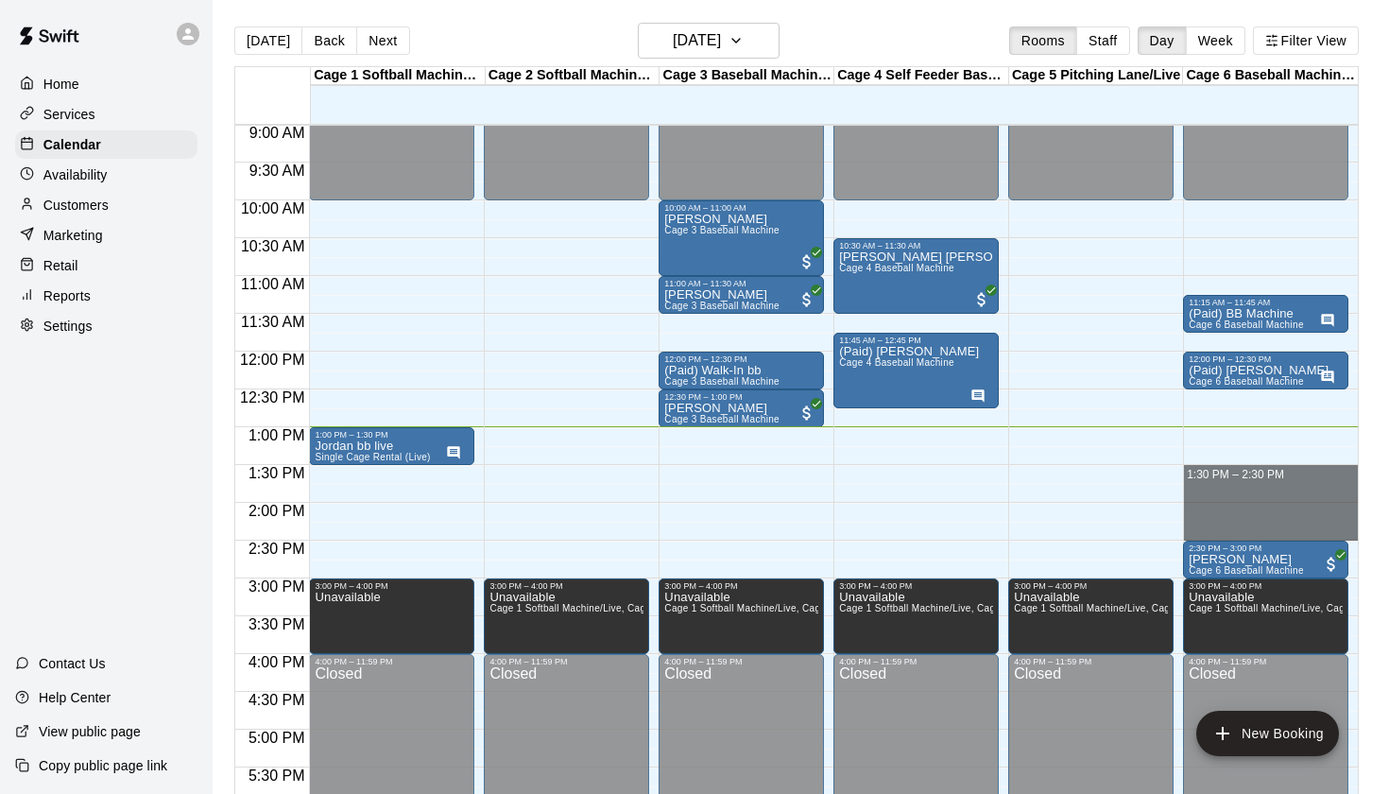
drag, startPoint x: 1190, startPoint y: 469, endPoint x: 1190, endPoint y: 523, distance: 53.9
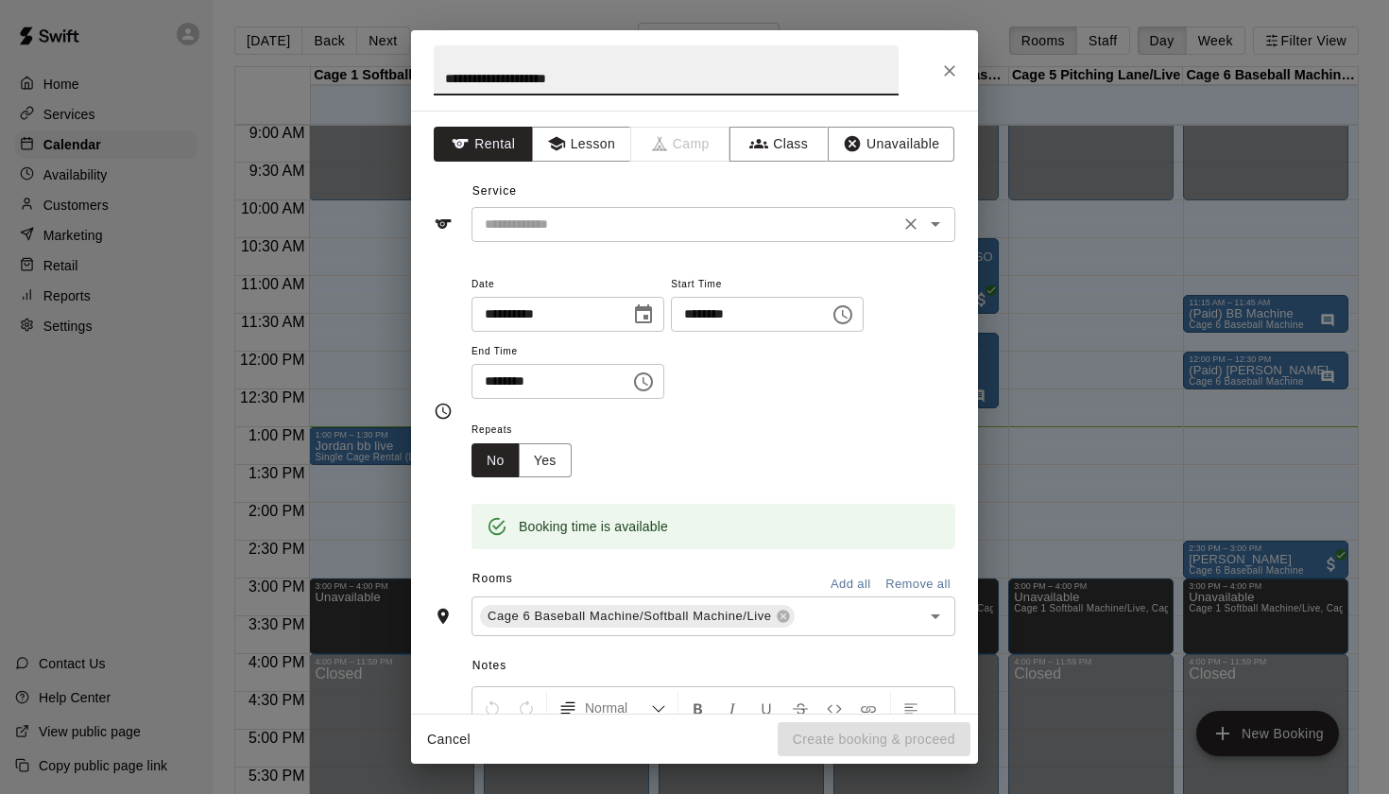
click at [938, 226] on icon "Open" at bounding box center [935, 224] width 23 height 23
type input "**********"
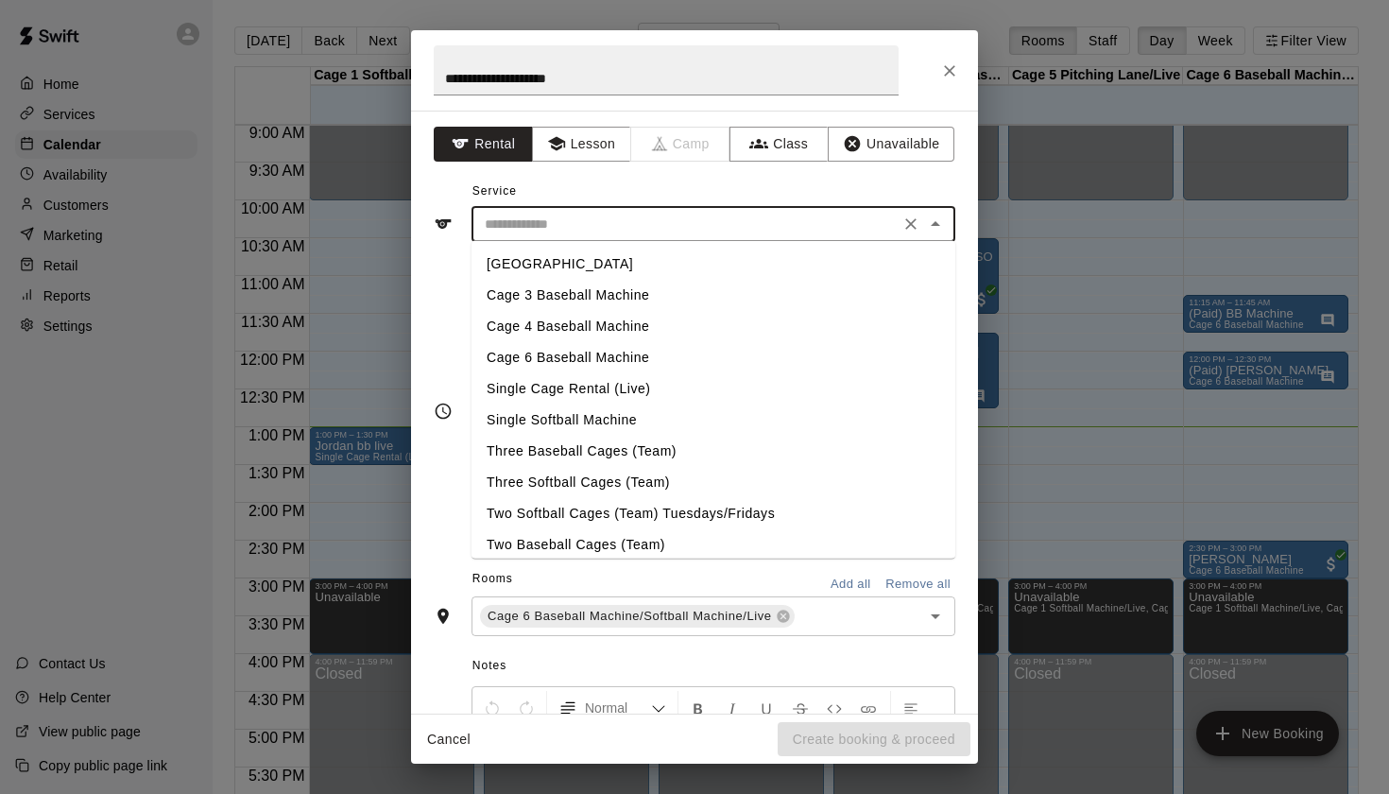
click at [635, 356] on li "Cage 6 Baseball Machine" at bounding box center [714, 357] width 484 height 31
type input "**********"
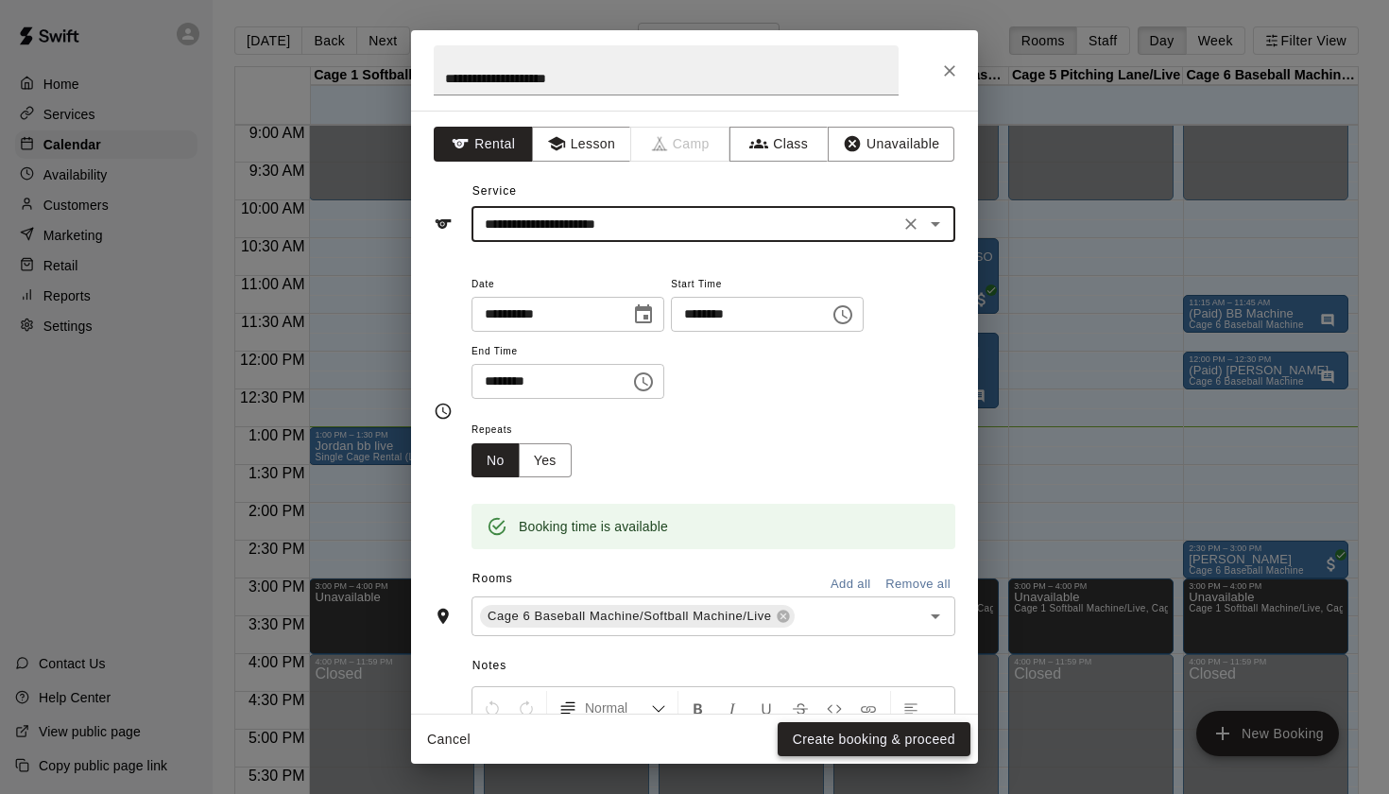
click at [832, 743] on button "Create booking & proceed" at bounding box center [874, 739] width 193 height 35
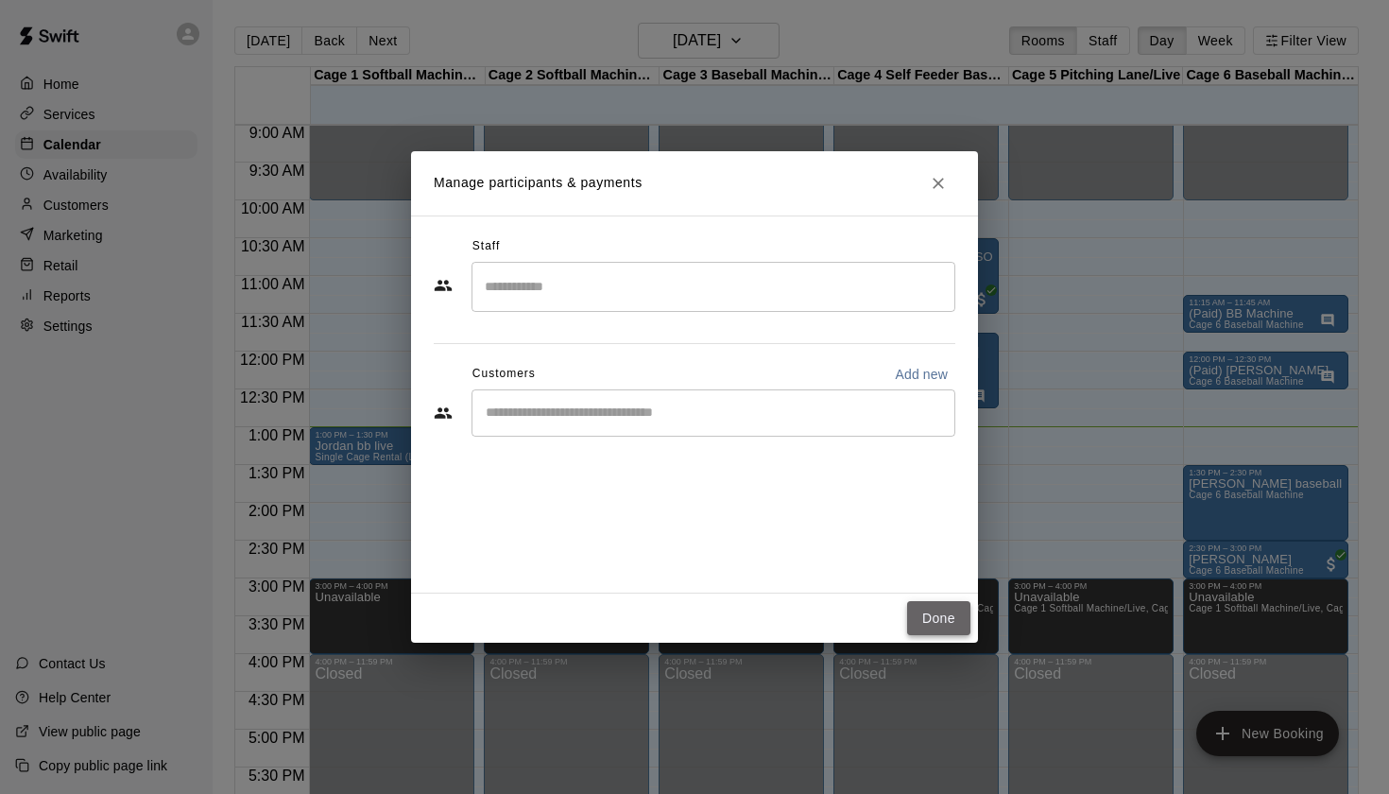
click at [946, 619] on button "Done" at bounding box center [938, 618] width 63 height 35
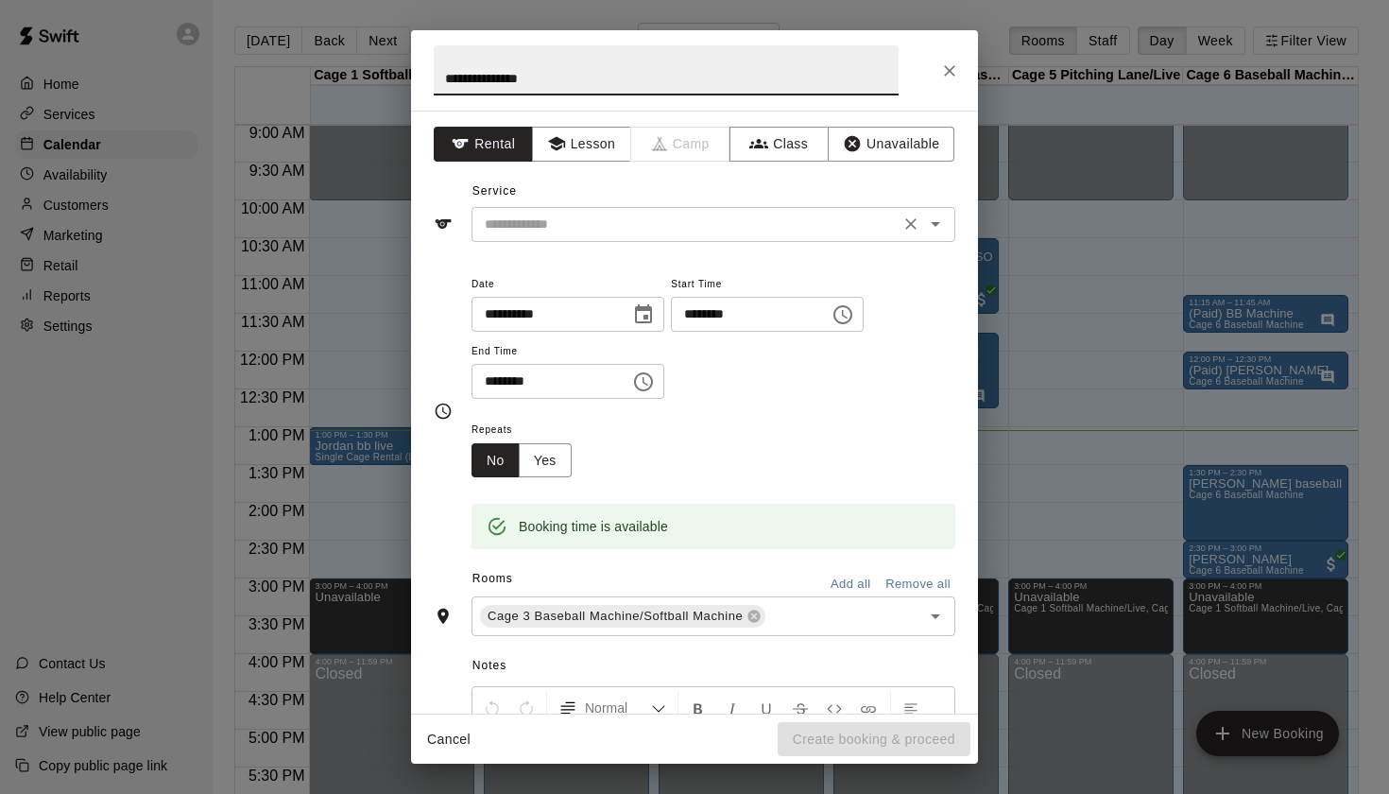
click at [939, 227] on icon "Open" at bounding box center [935, 224] width 23 height 23
type input "**********"
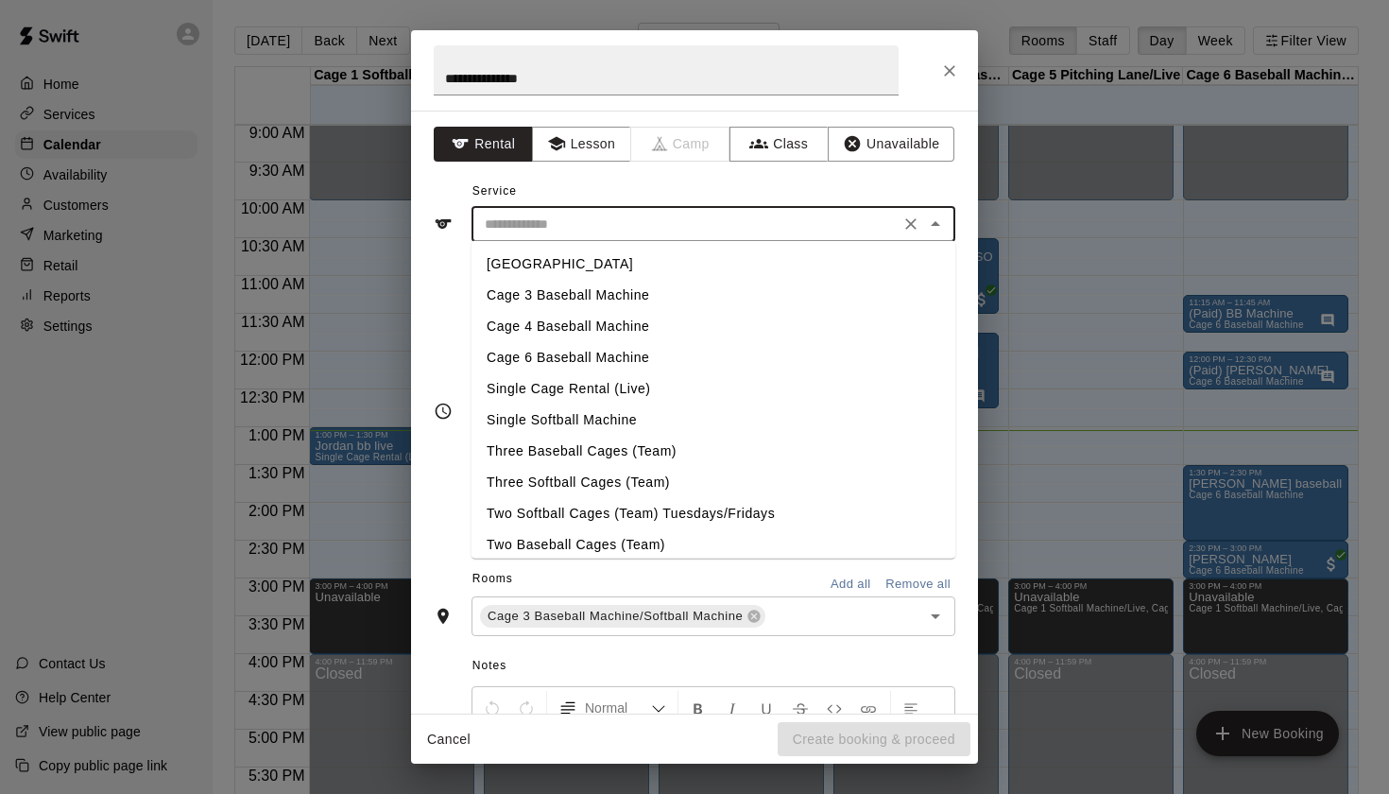
click at [650, 292] on li "Cage 3 Baseball Machine" at bounding box center [714, 295] width 484 height 31
type input "**********"
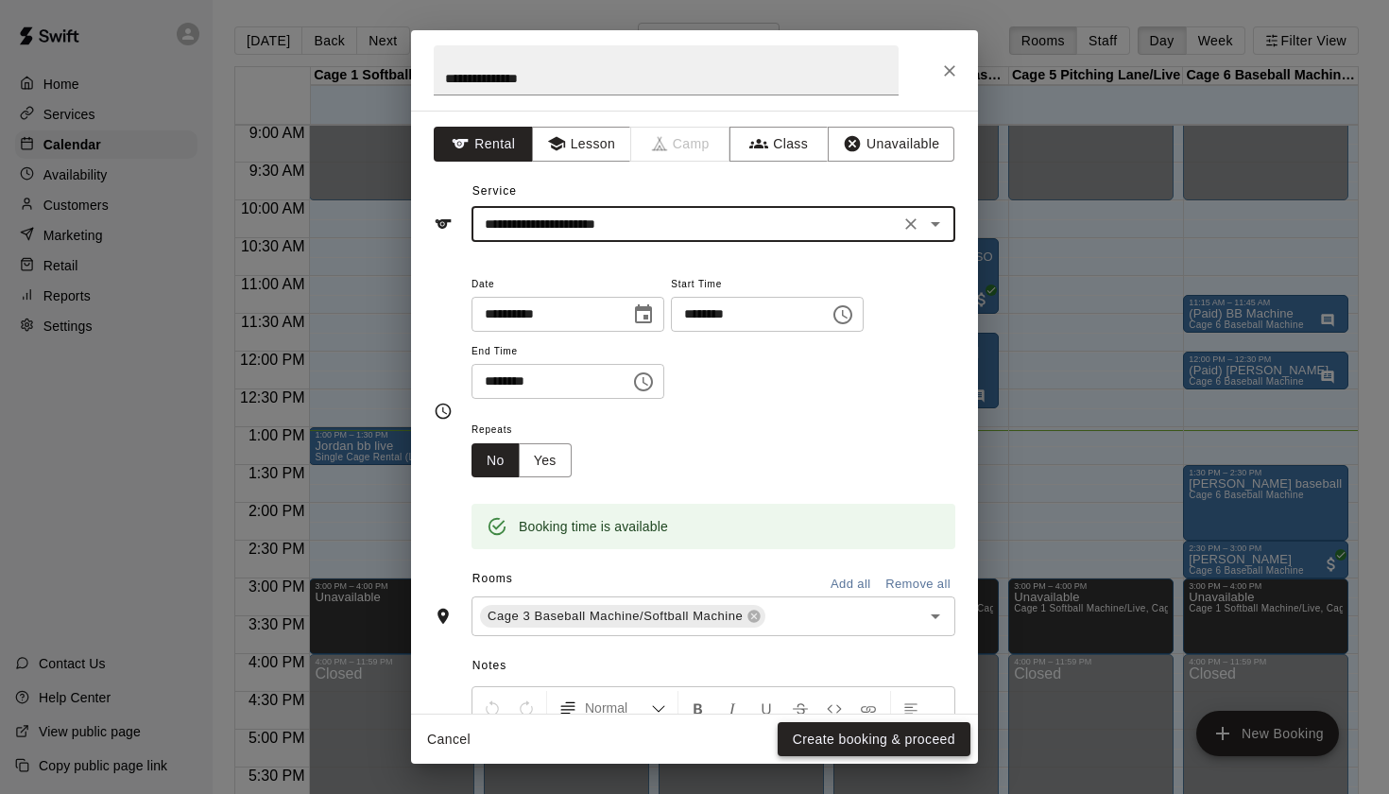
click at [868, 740] on button "Create booking & proceed" at bounding box center [874, 739] width 193 height 35
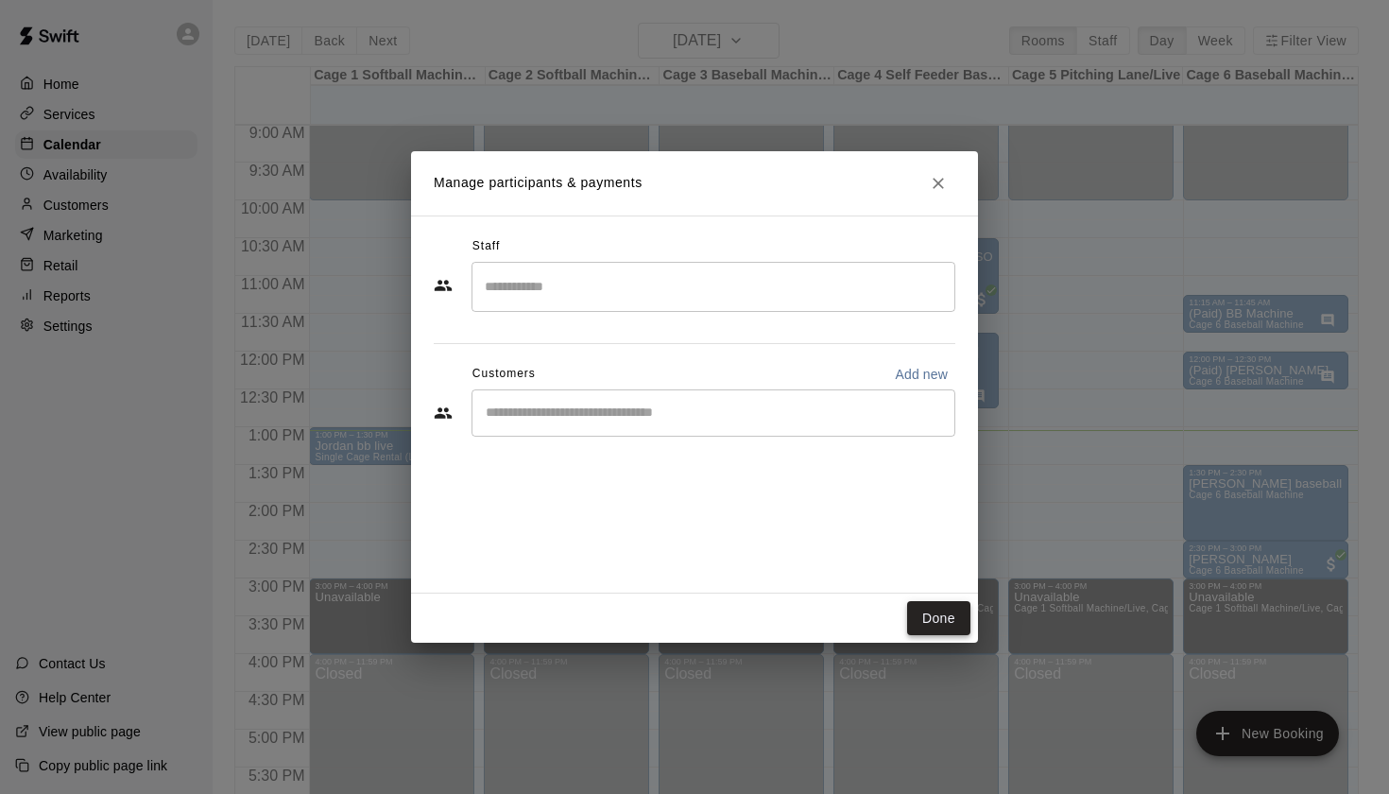
click at [934, 623] on button "Done" at bounding box center [938, 618] width 63 height 35
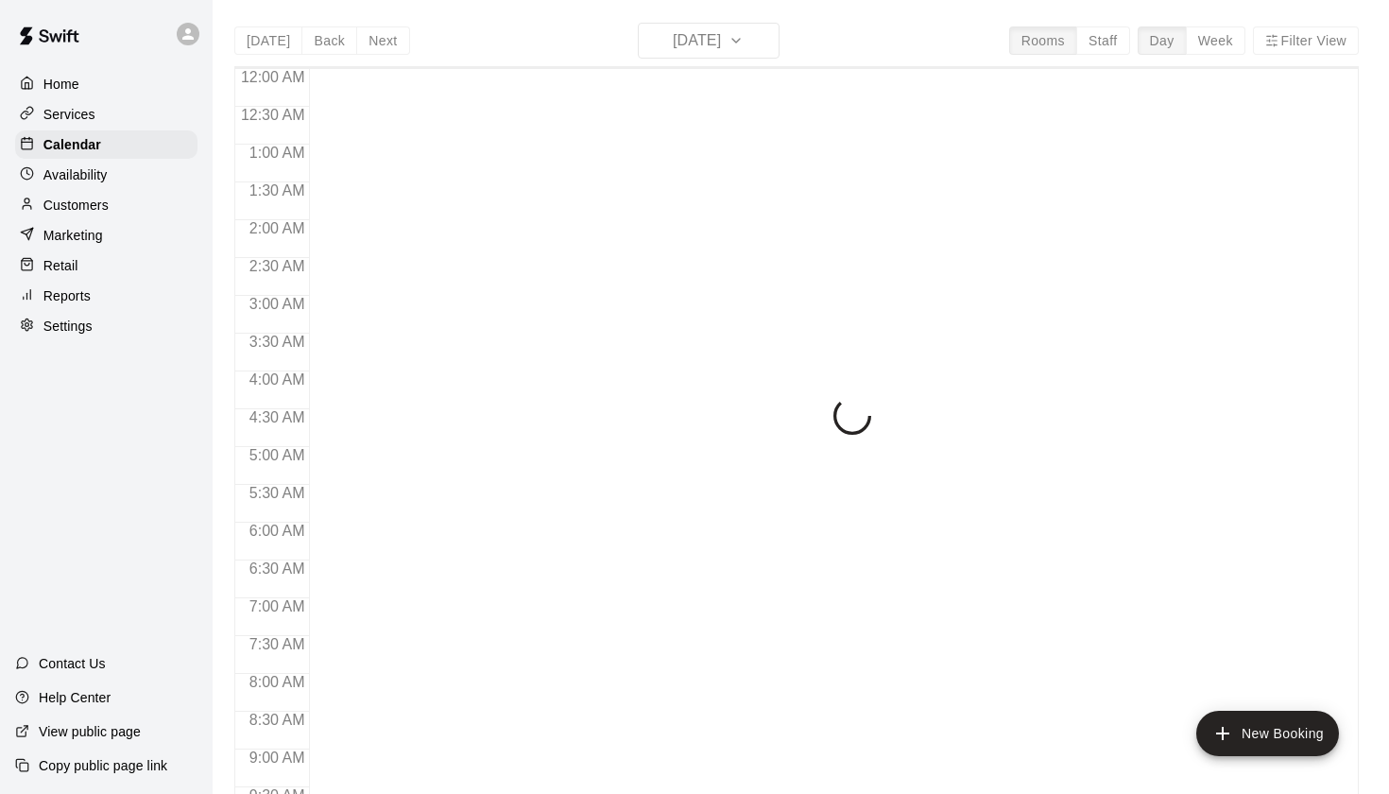
scroll to position [995, 0]
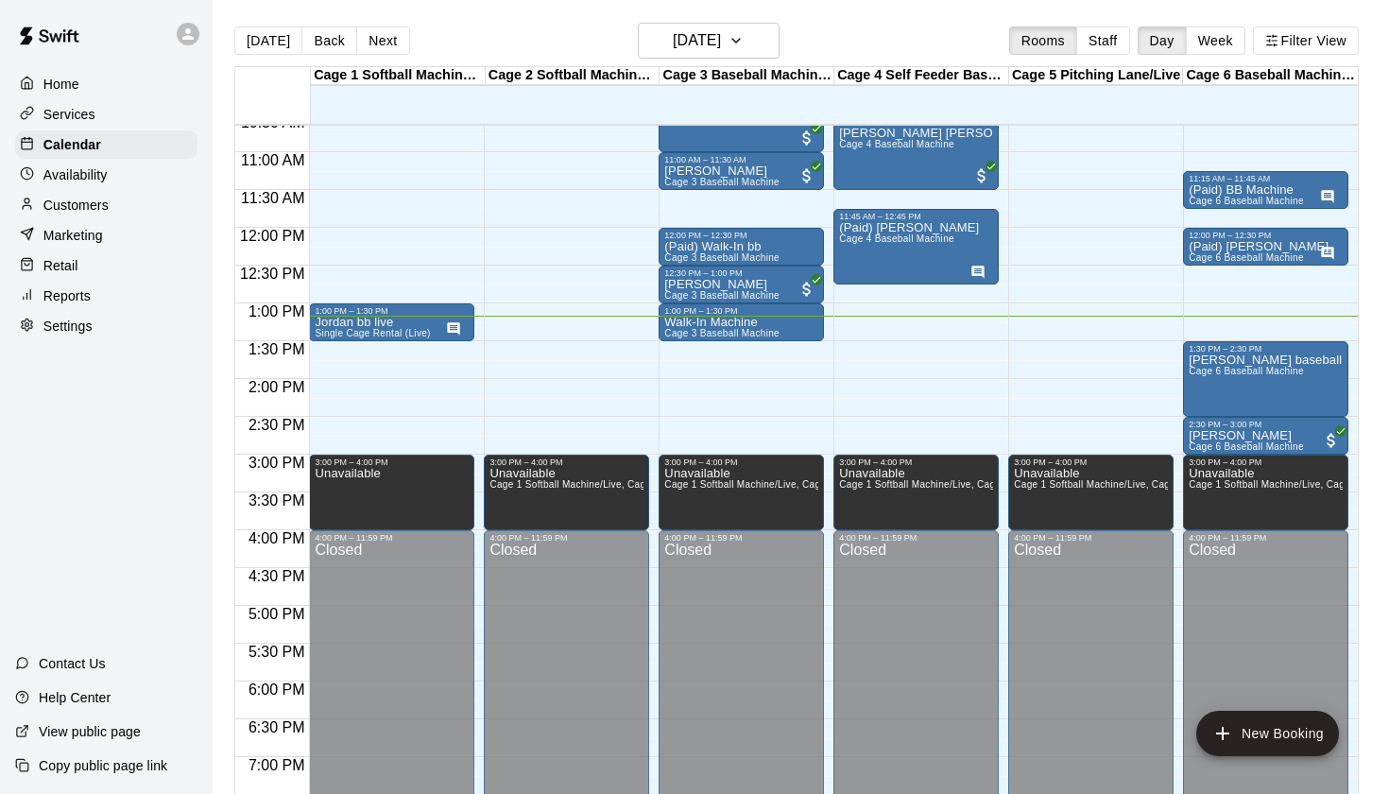
scroll to position [790, 0]
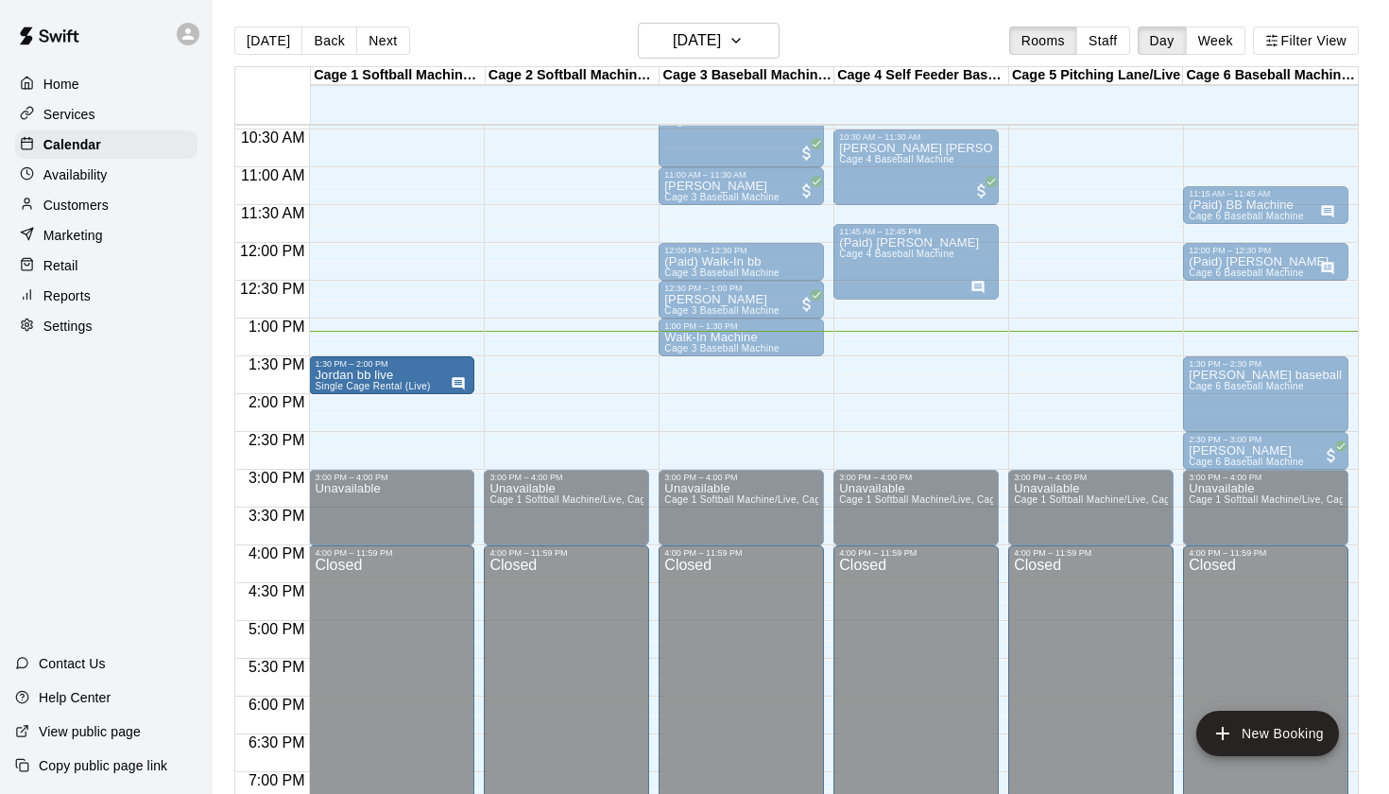
drag, startPoint x: 413, startPoint y: 338, endPoint x: 410, endPoint y: 378, distance: 39.8
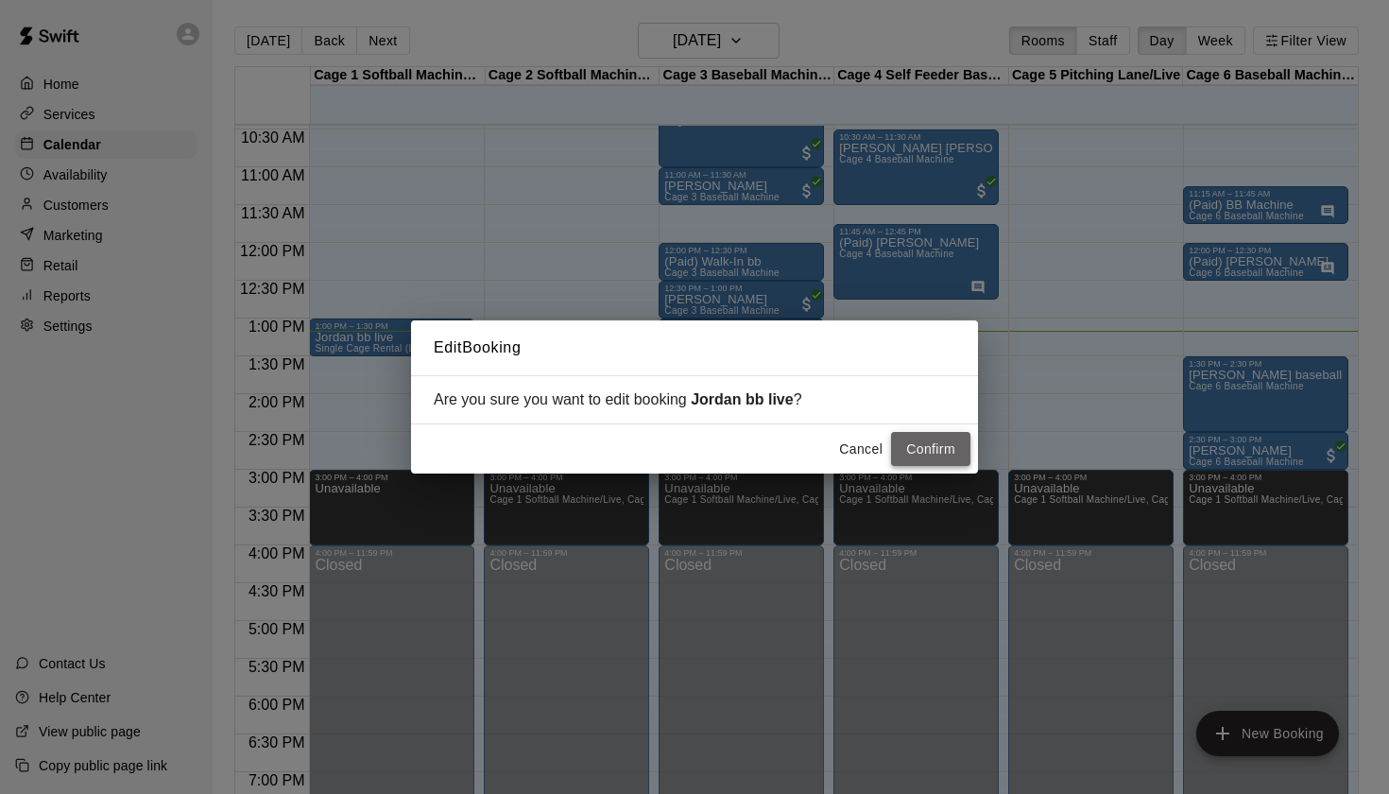
click at [934, 453] on button "Confirm" at bounding box center [930, 449] width 79 height 35
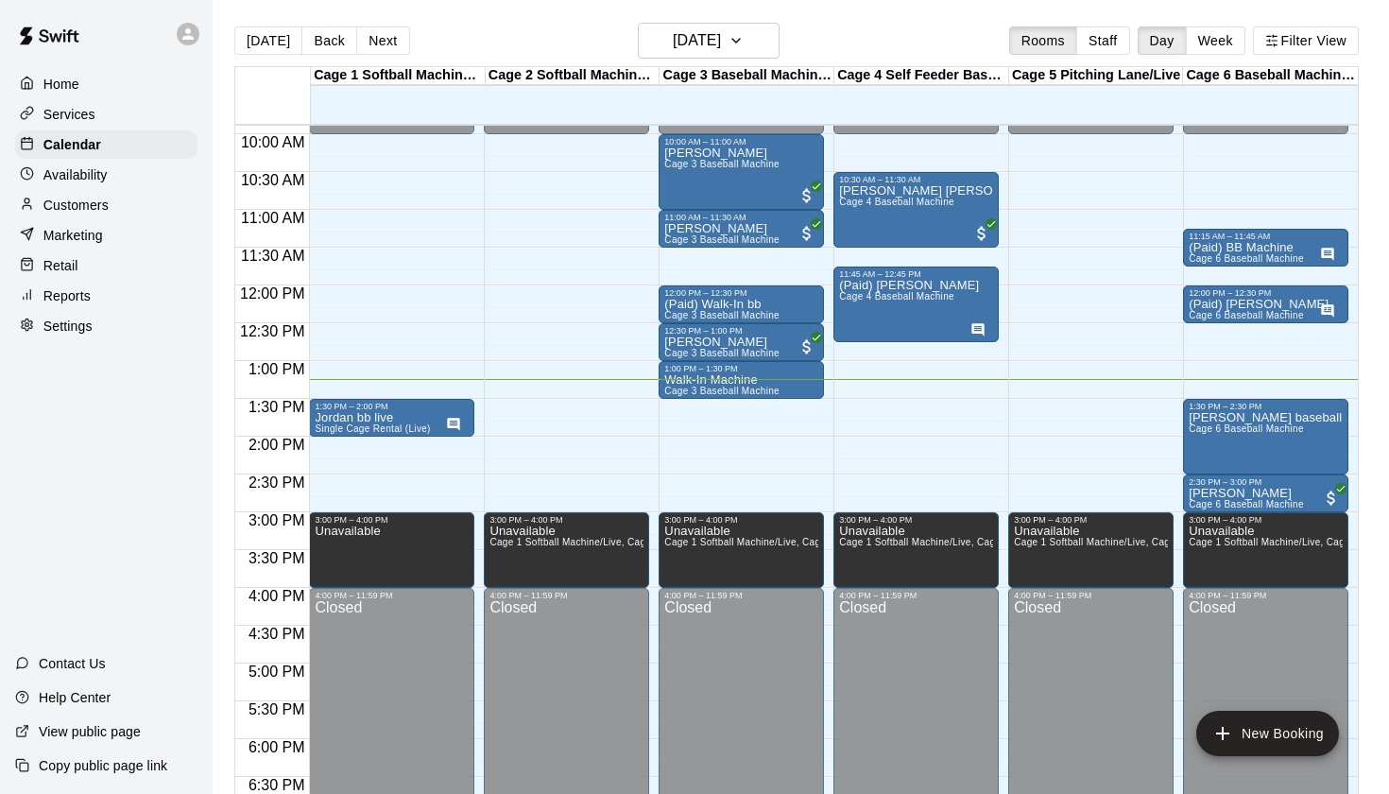
scroll to position [735, 0]
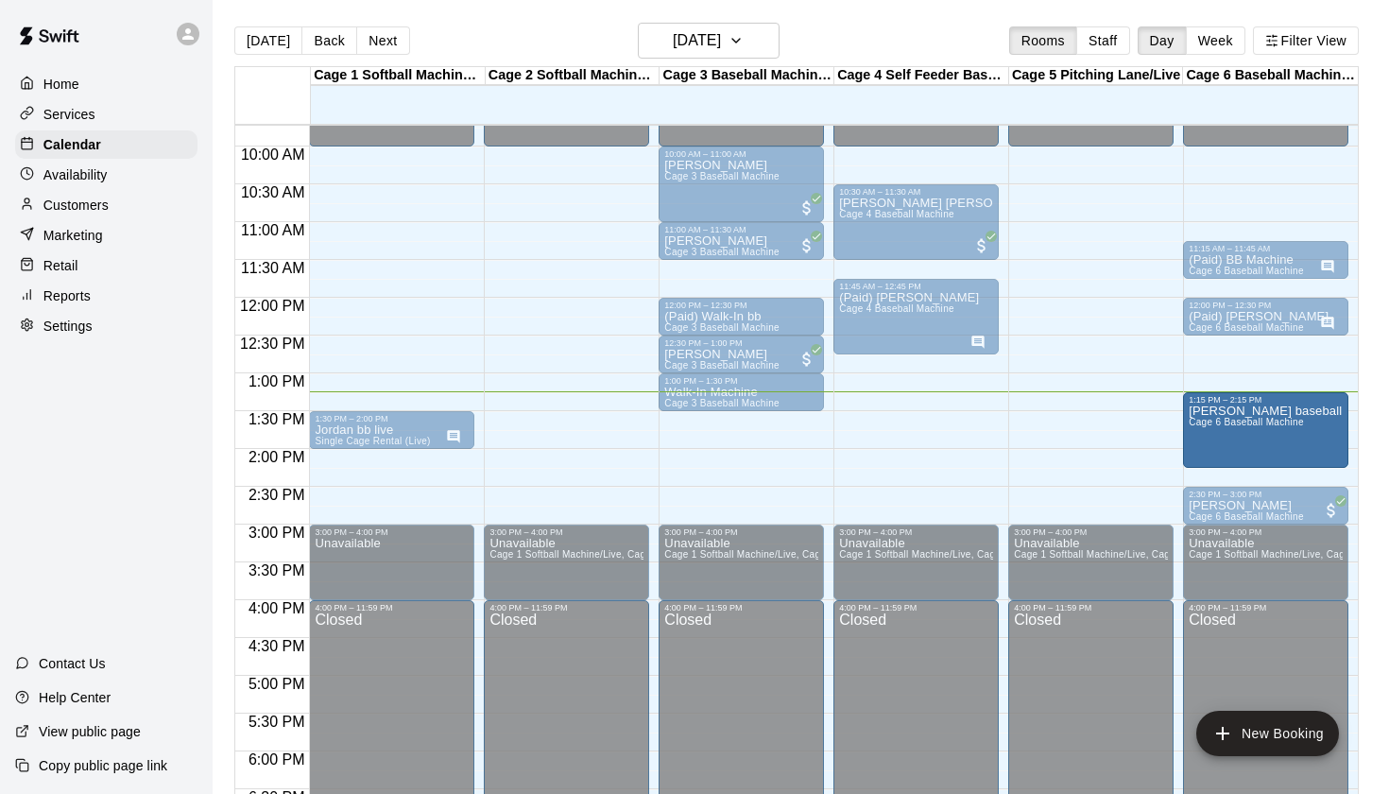
drag, startPoint x: 1222, startPoint y: 447, endPoint x: 1220, endPoint y: 437, distance: 10.6
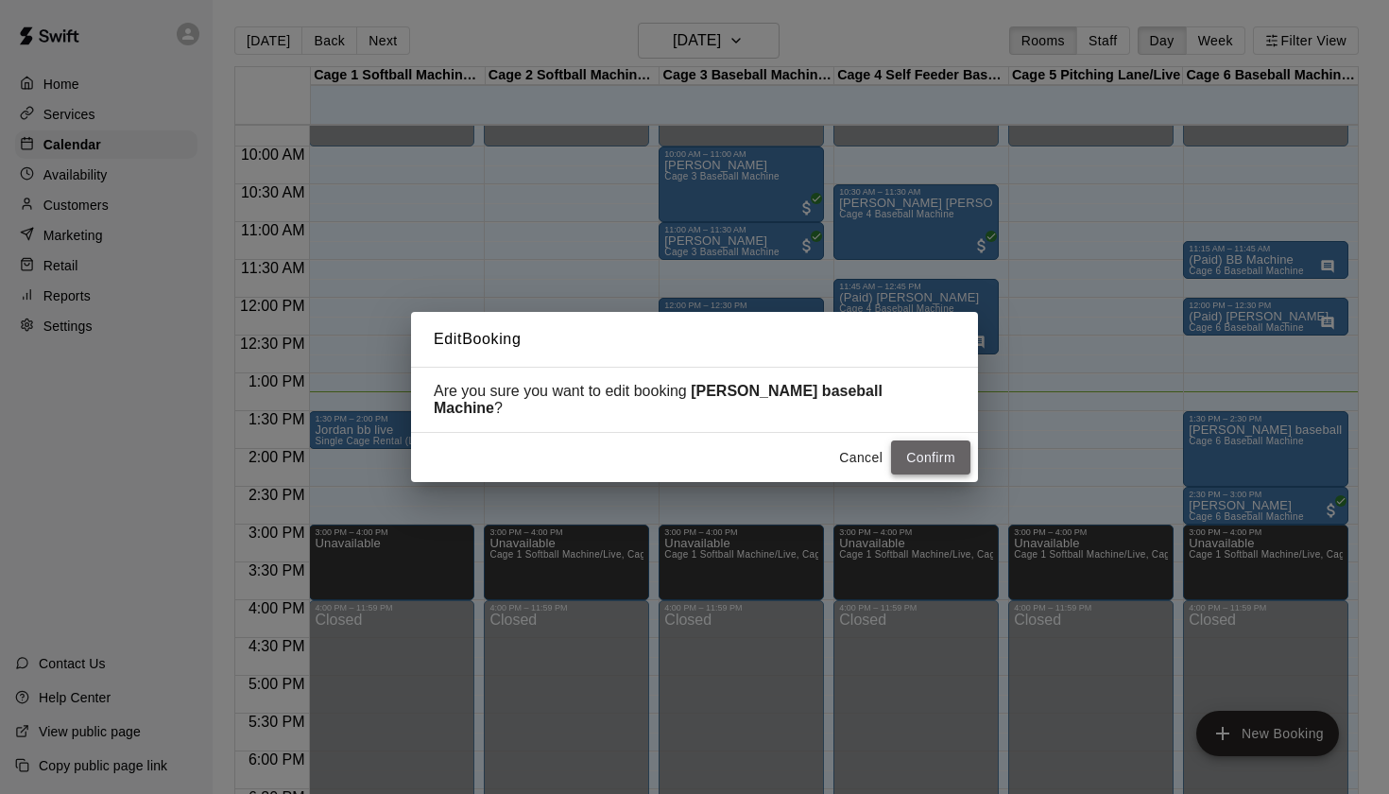
click at [952, 456] on button "Confirm" at bounding box center [930, 457] width 79 height 35
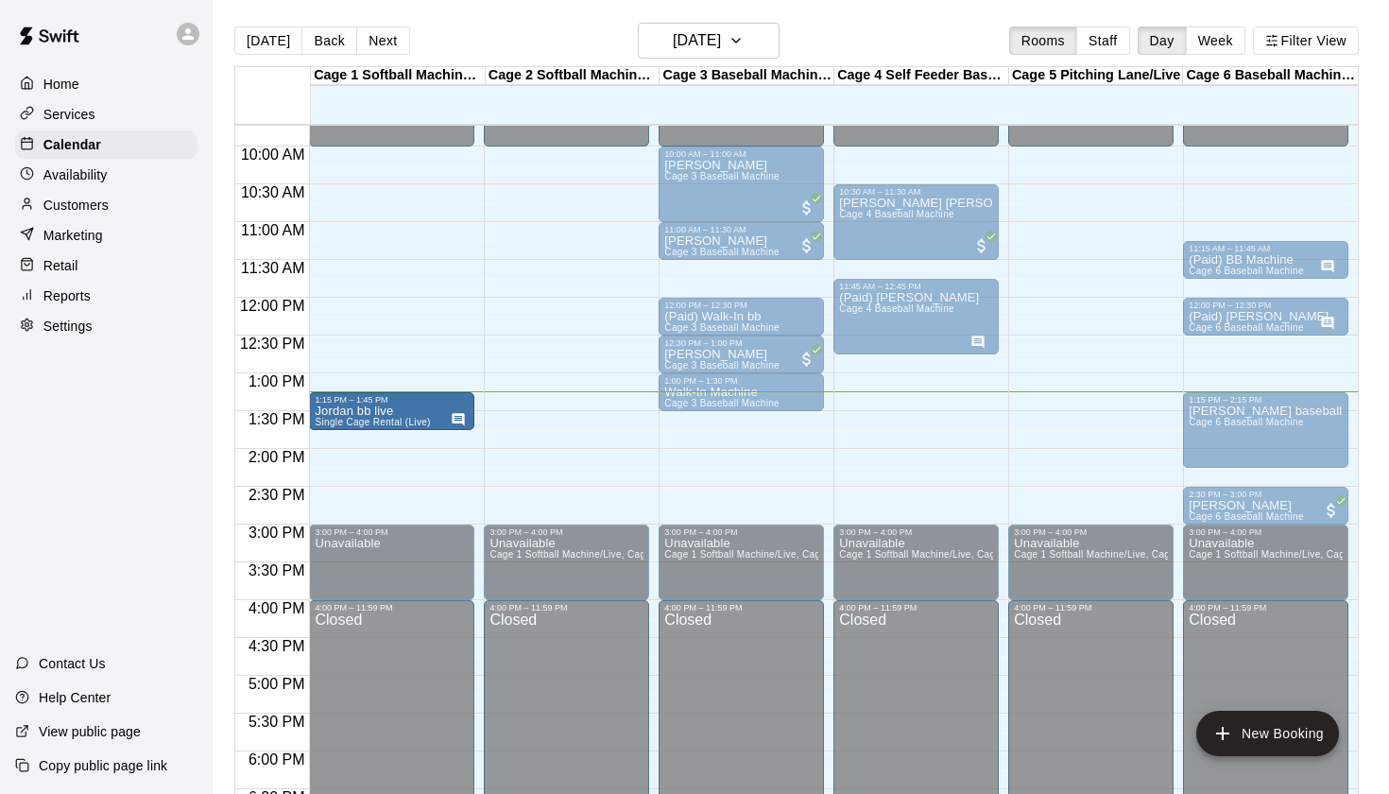
drag, startPoint x: 402, startPoint y: 437, endPoint x: 400, endPoint y: 421, distance: 15.2
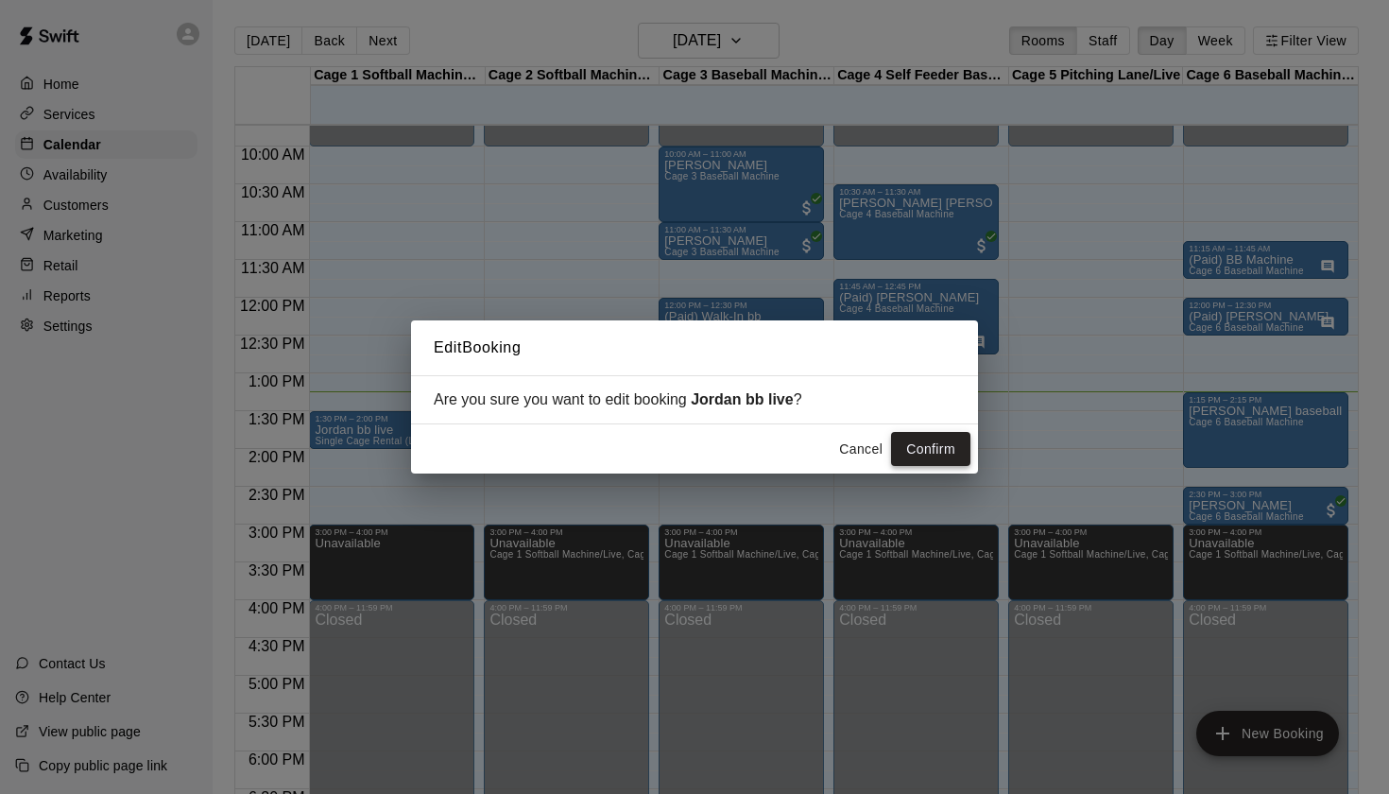
click at [934, 448] on button "Confirm" at bounding box center [930, 449] width 79 height 35
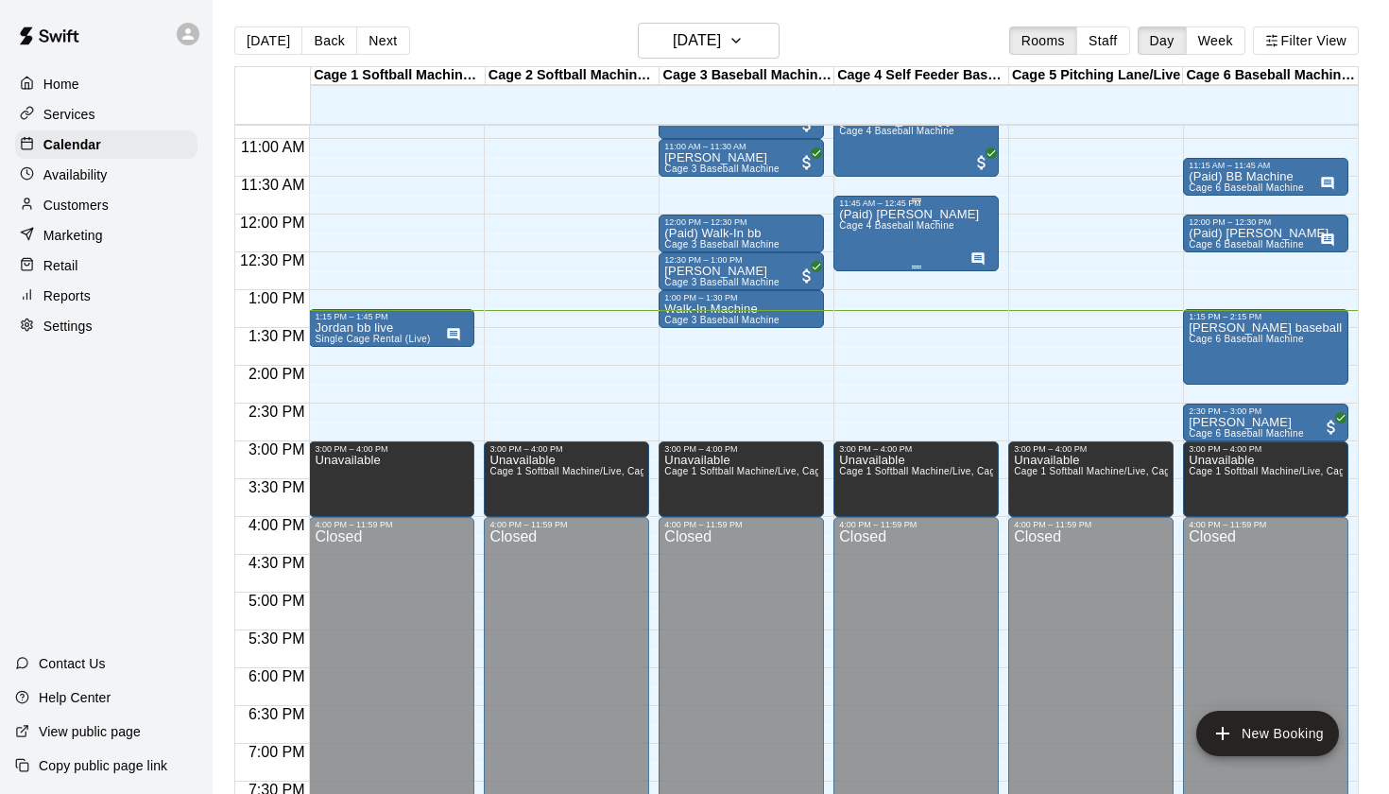
scroll to position [805, 0]
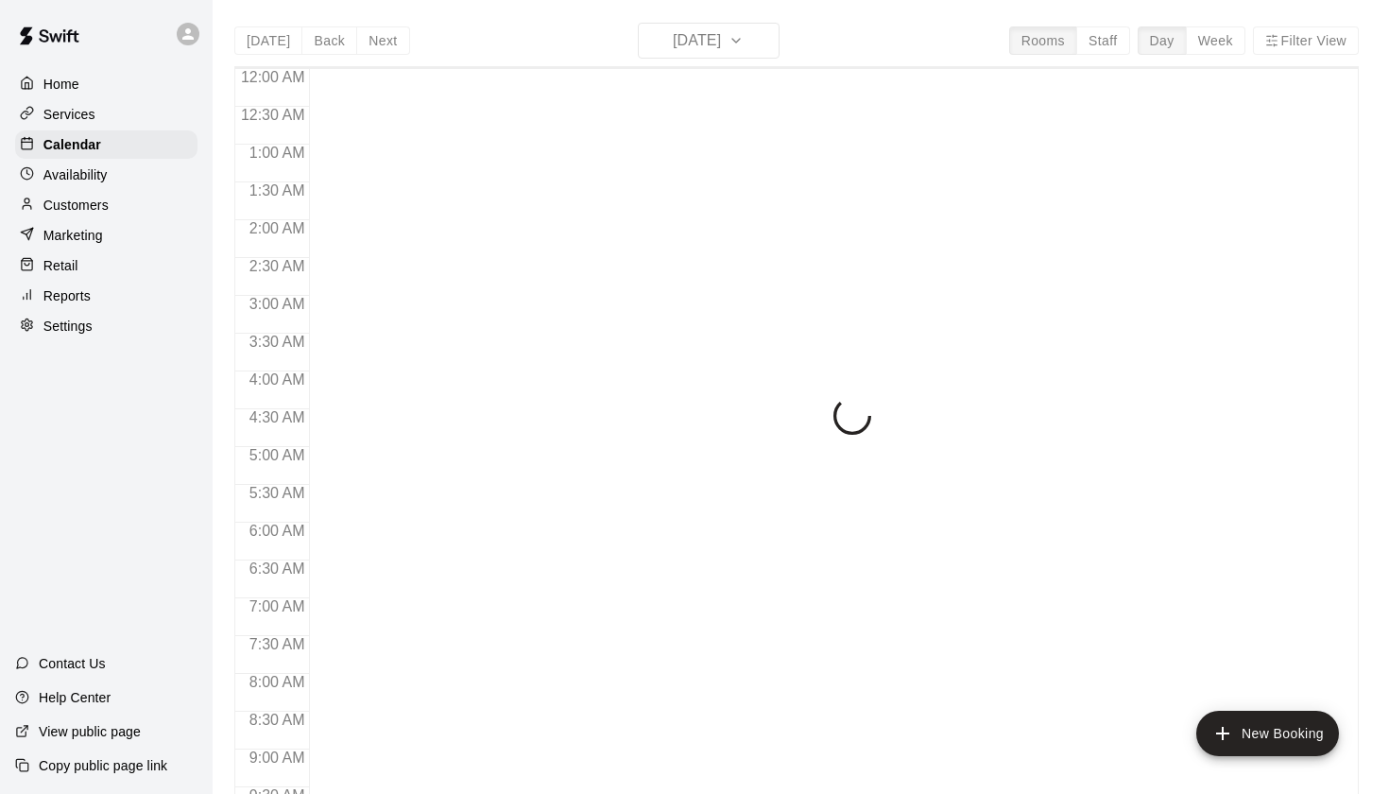
scroll to position [1004, 0]
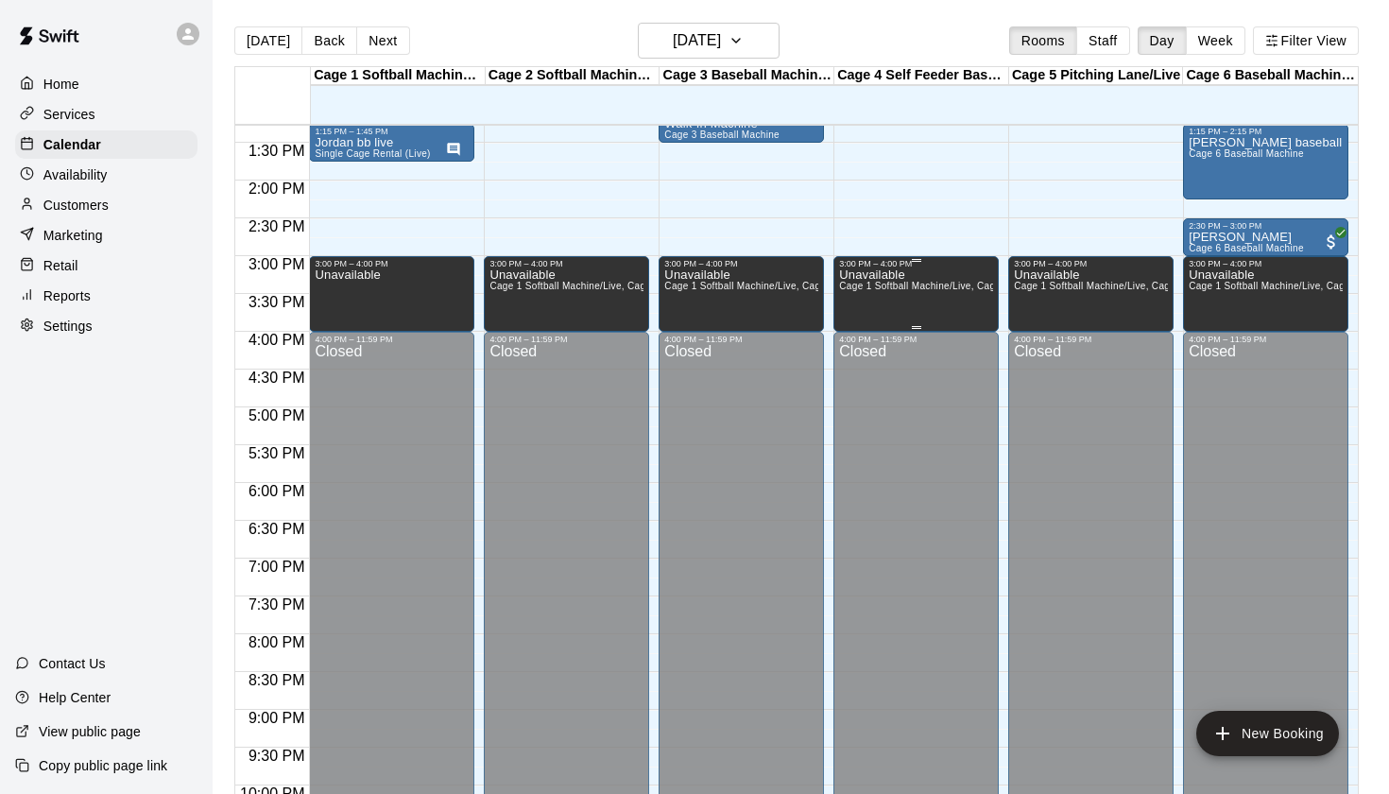
click at [926, 302] on div "Unavailable Cage 1 Softball Machine/Live, Cage 2 Softball Machine/Live, Cage 3 …" at bounding box center [916, 665] width 154 height 794
click at [868, 340] on icon "delete" at bounding box center [859, 334] width 23 height 23
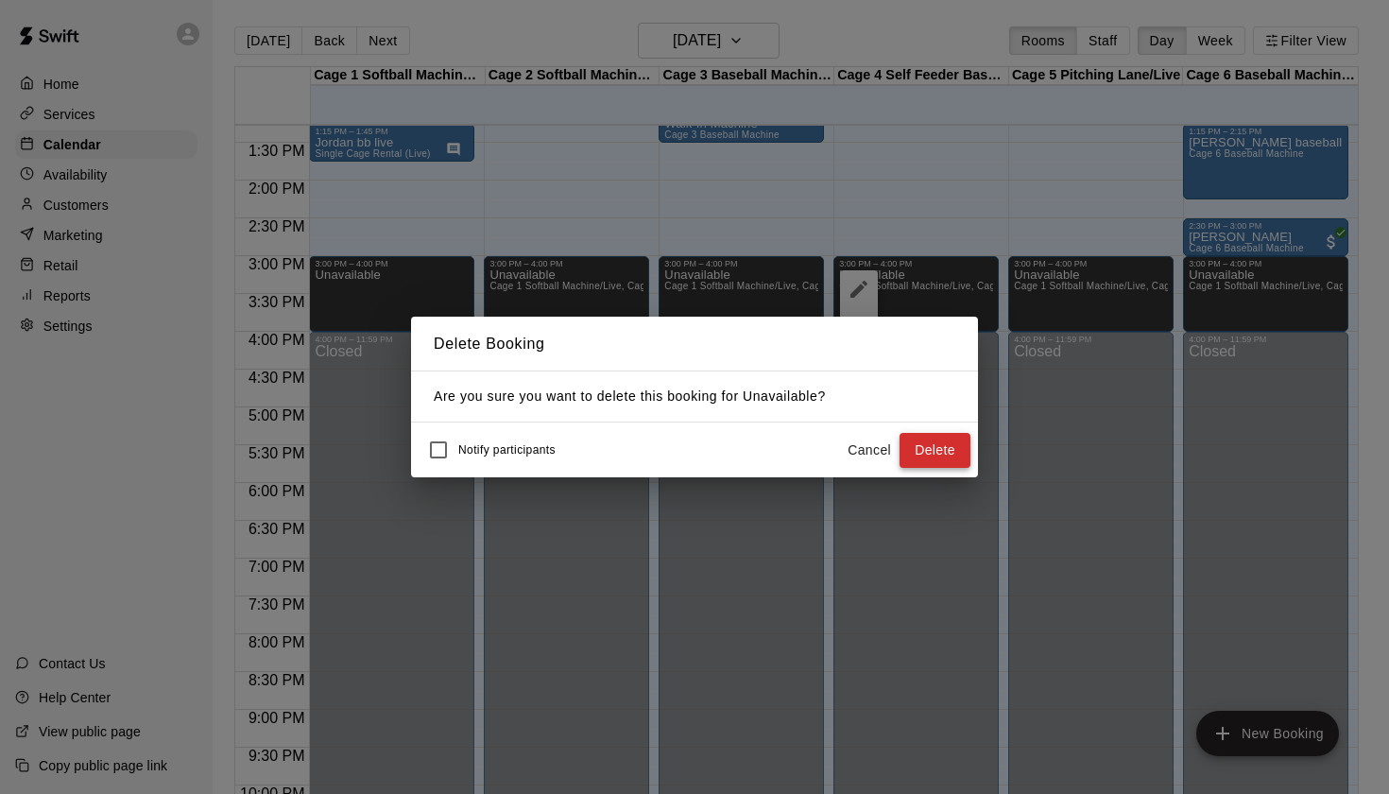
click at [933, 454] on button "Delete" at bounding box center [935, 450] width 71 height 35
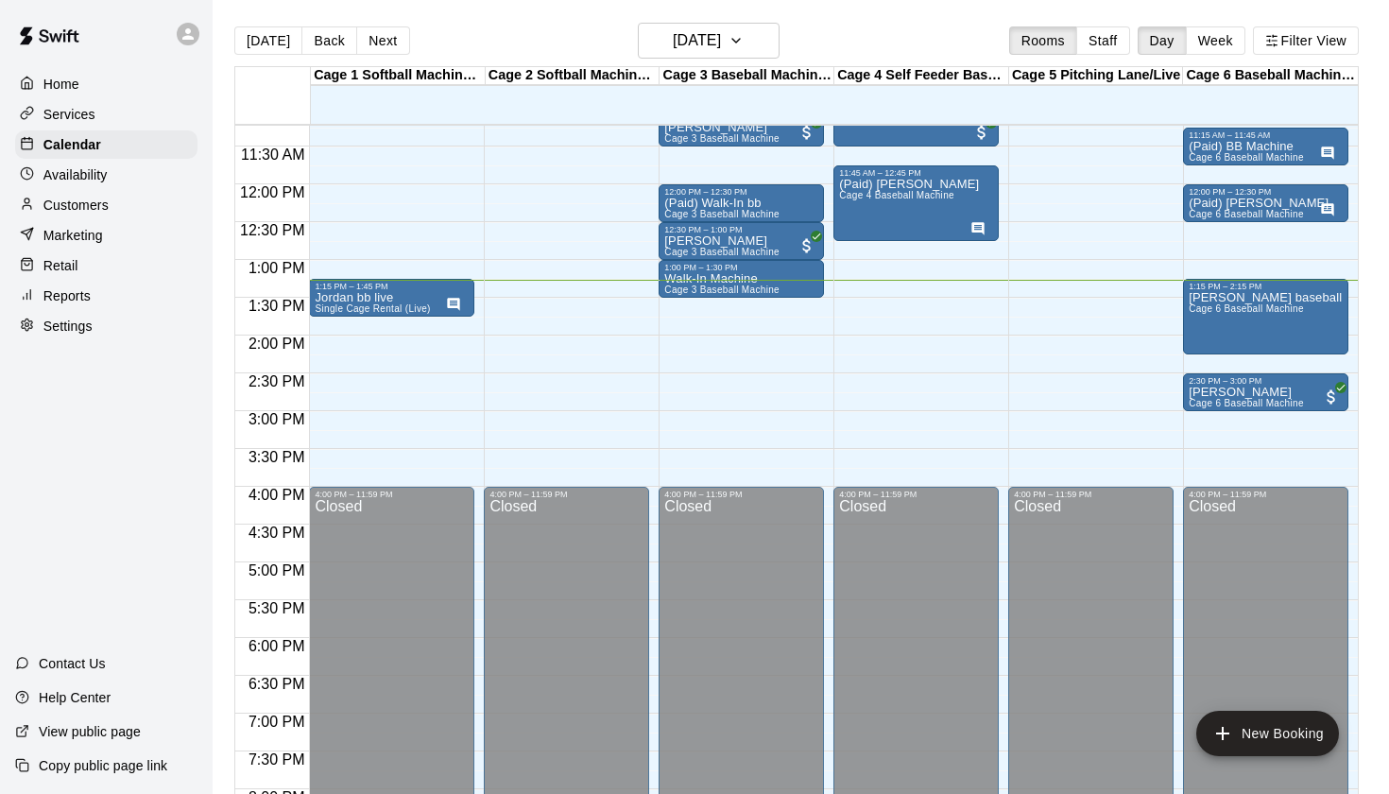
scroll to position [808, 0]
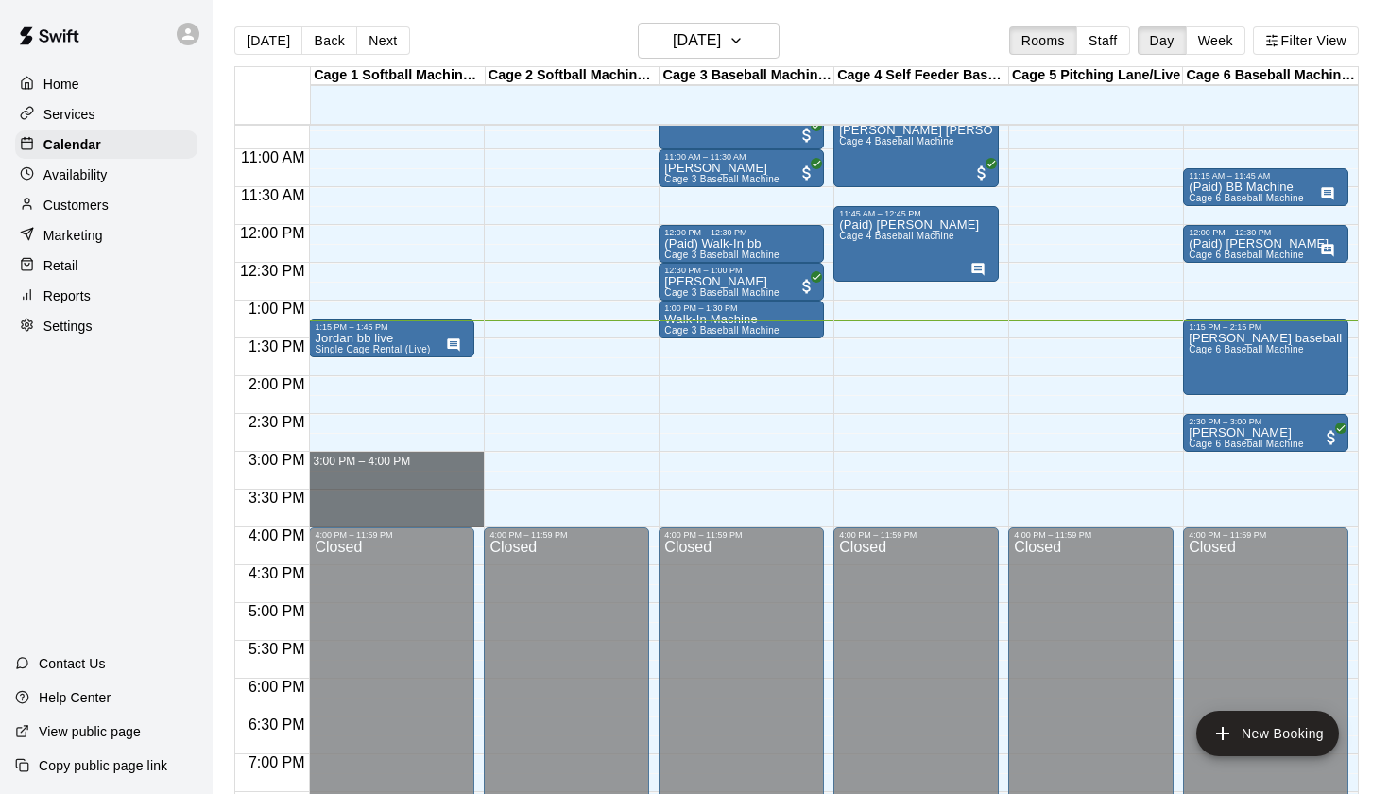
drag, startPoint x: 314, startPoint y: 456, endPoint x: 326, endPoint y: 512, distance: 58.0
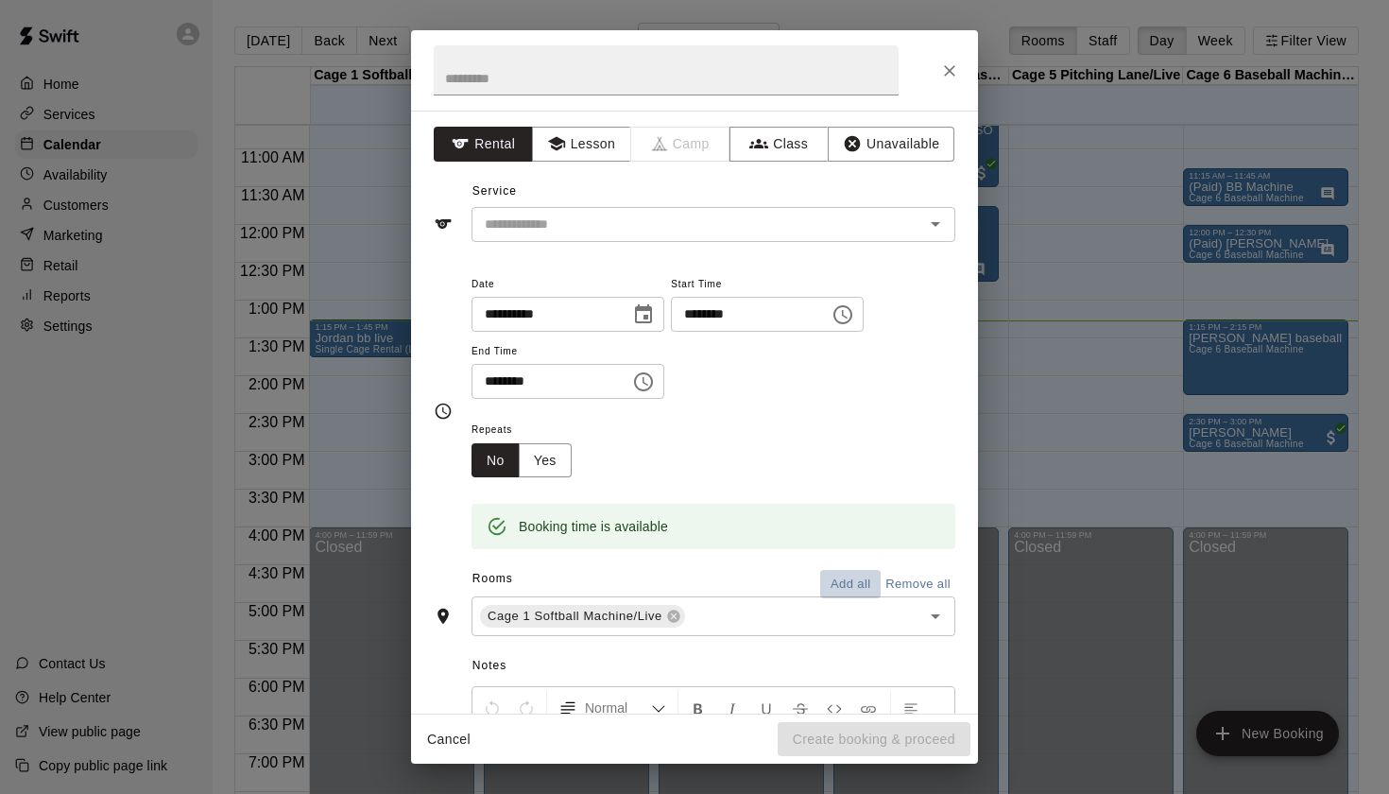
click at [843, 578] on button "Add all" at bounding box center [850, 584] width 60 height 29
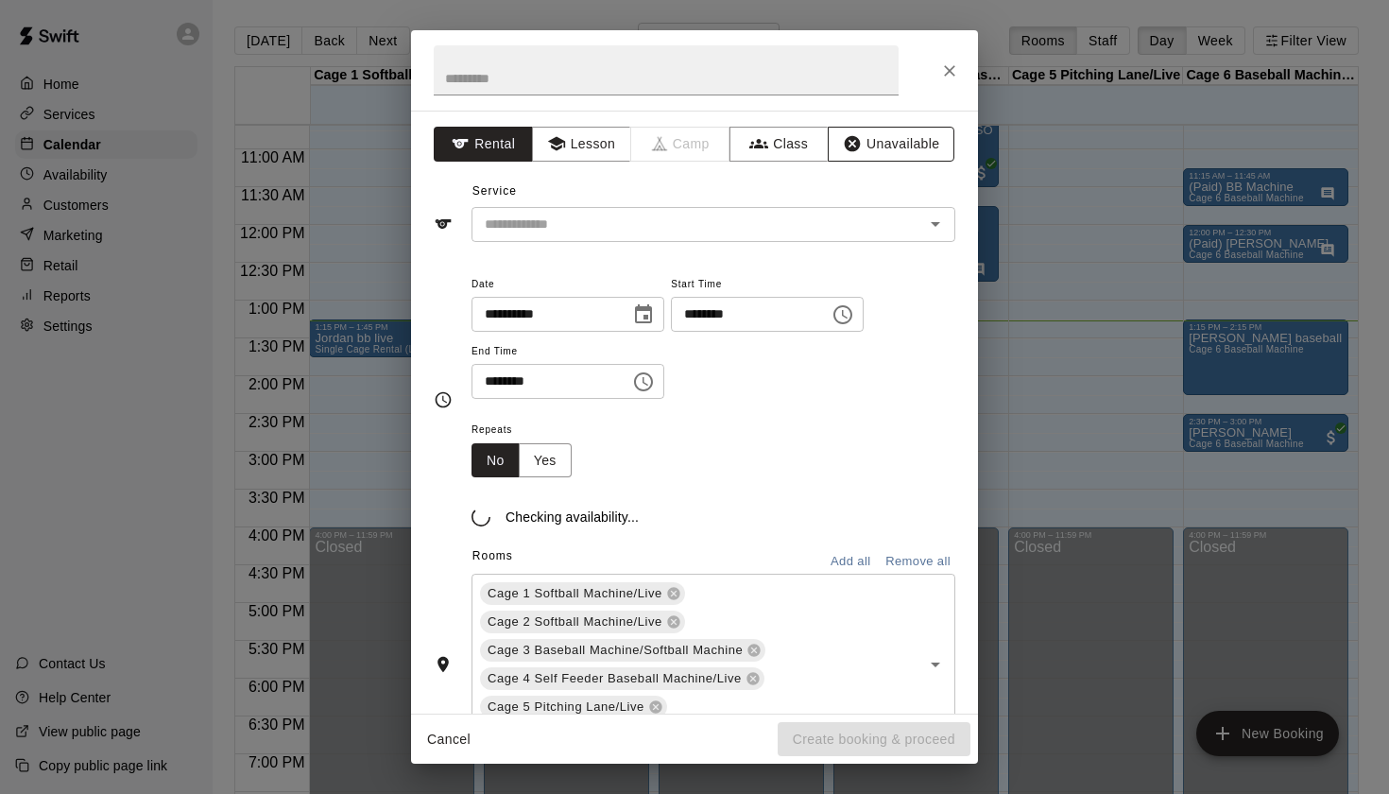
click at [868, 152] on button "Unavailable" at bounding box center [891, 144] width 127 height 35
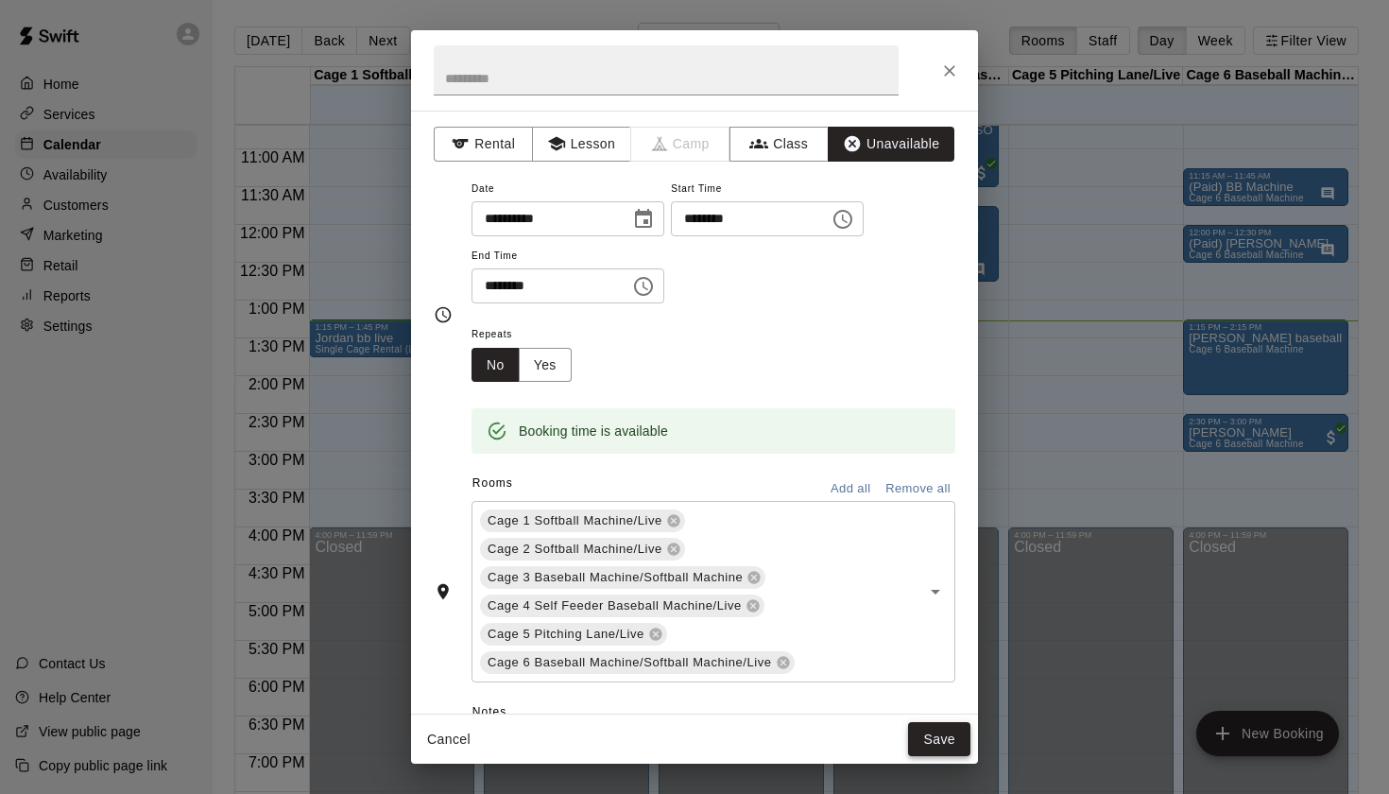
click at [936, 729] on button "Save" at bounding box center [939, 739] width 62 height 35
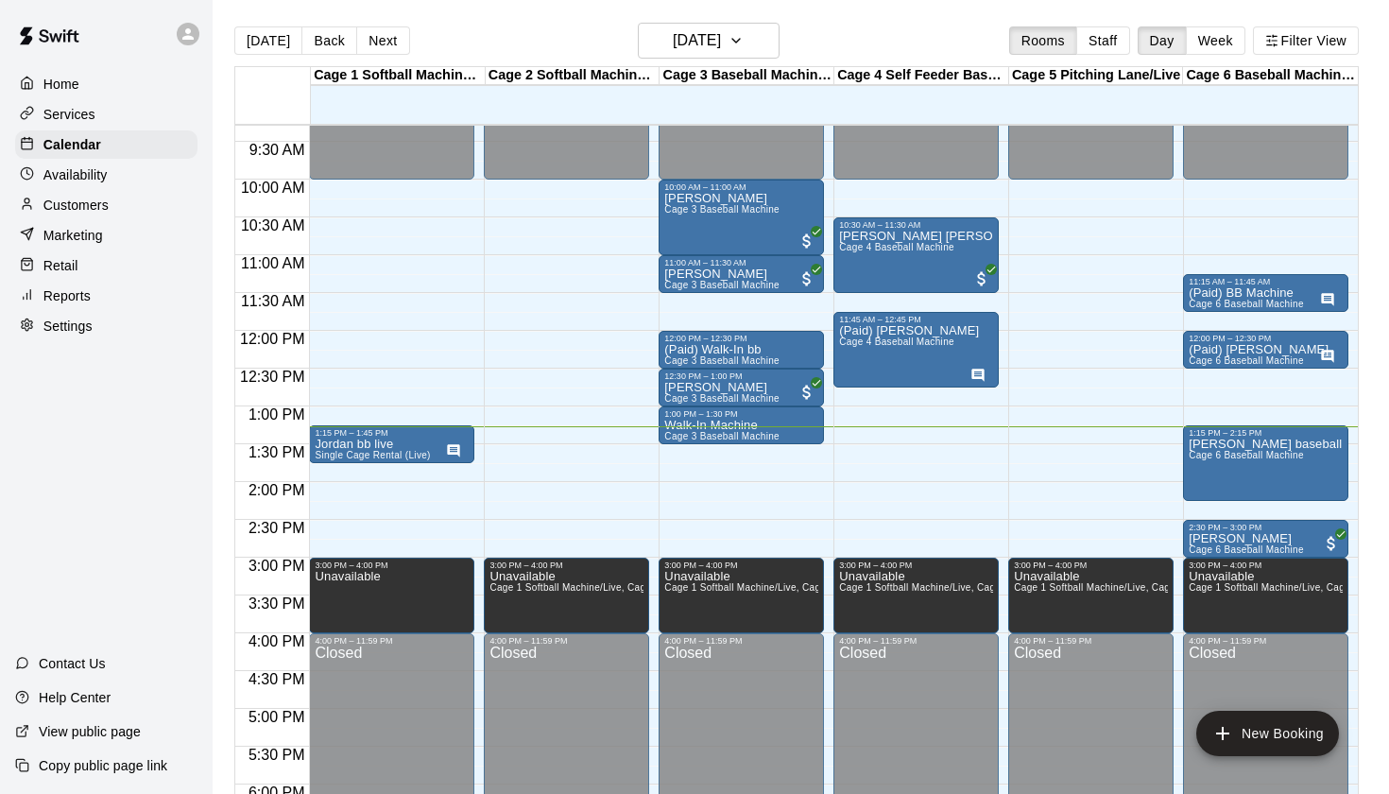
scroll to position [699, 0]
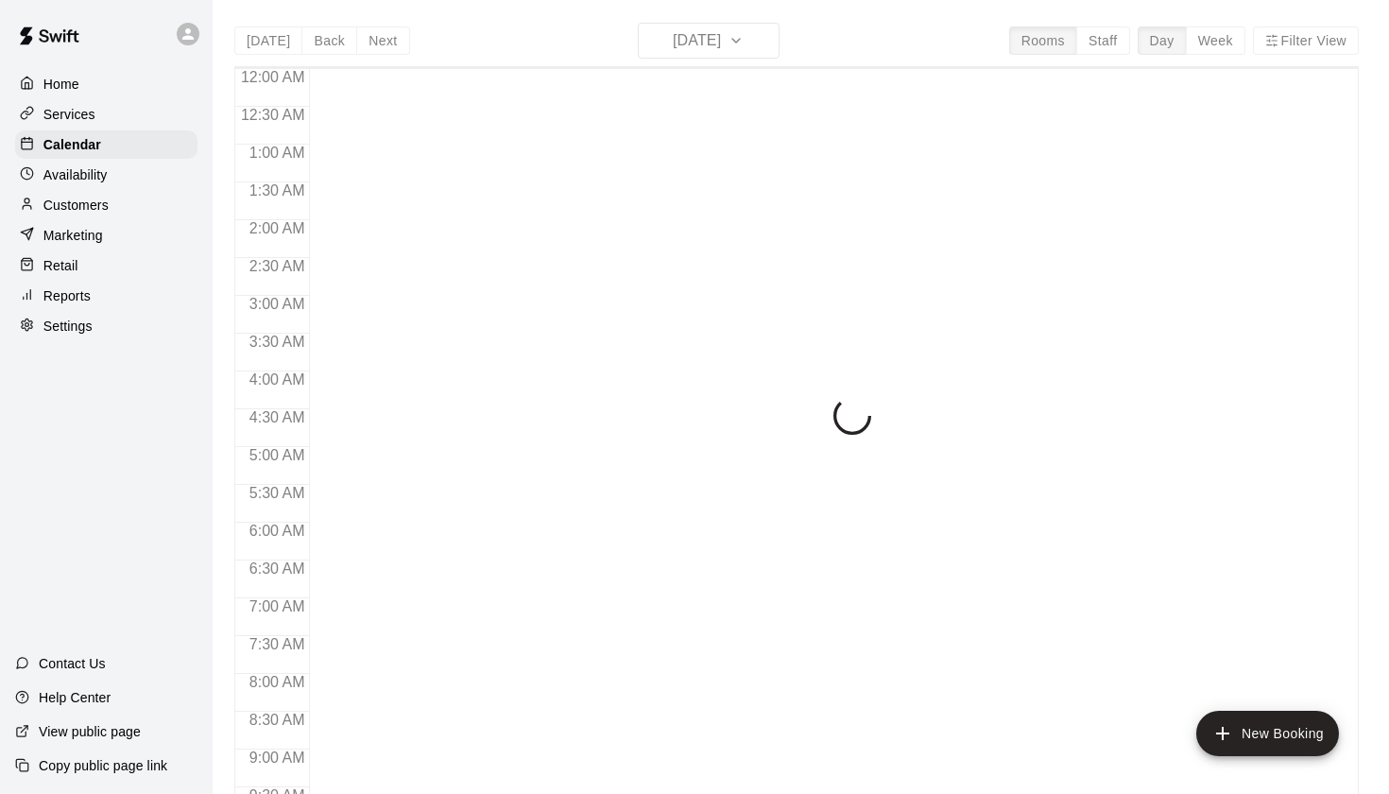
scroll to position [1005, 0]
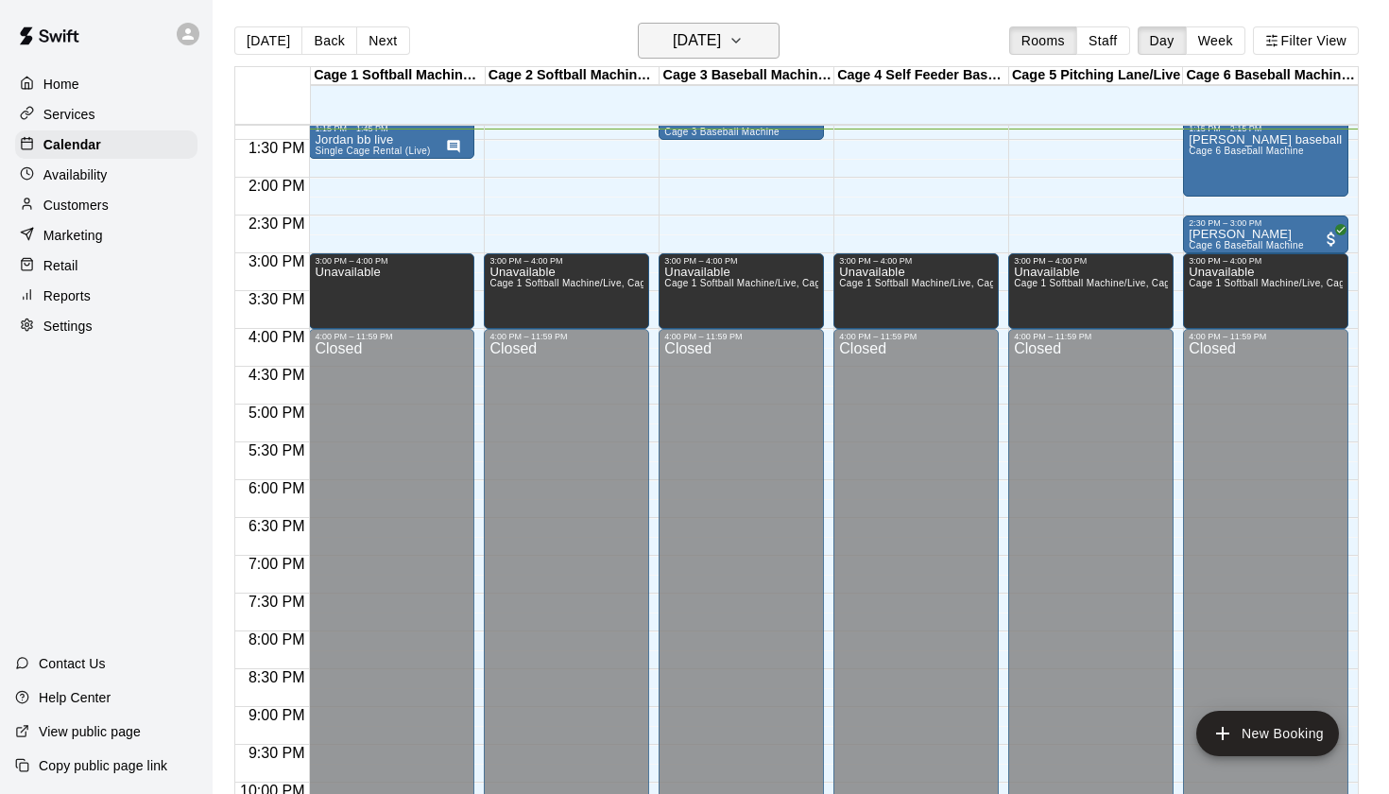
click at [774, 37] on button "[DATE]" at bounding box center [709, 41] width 142 height 36
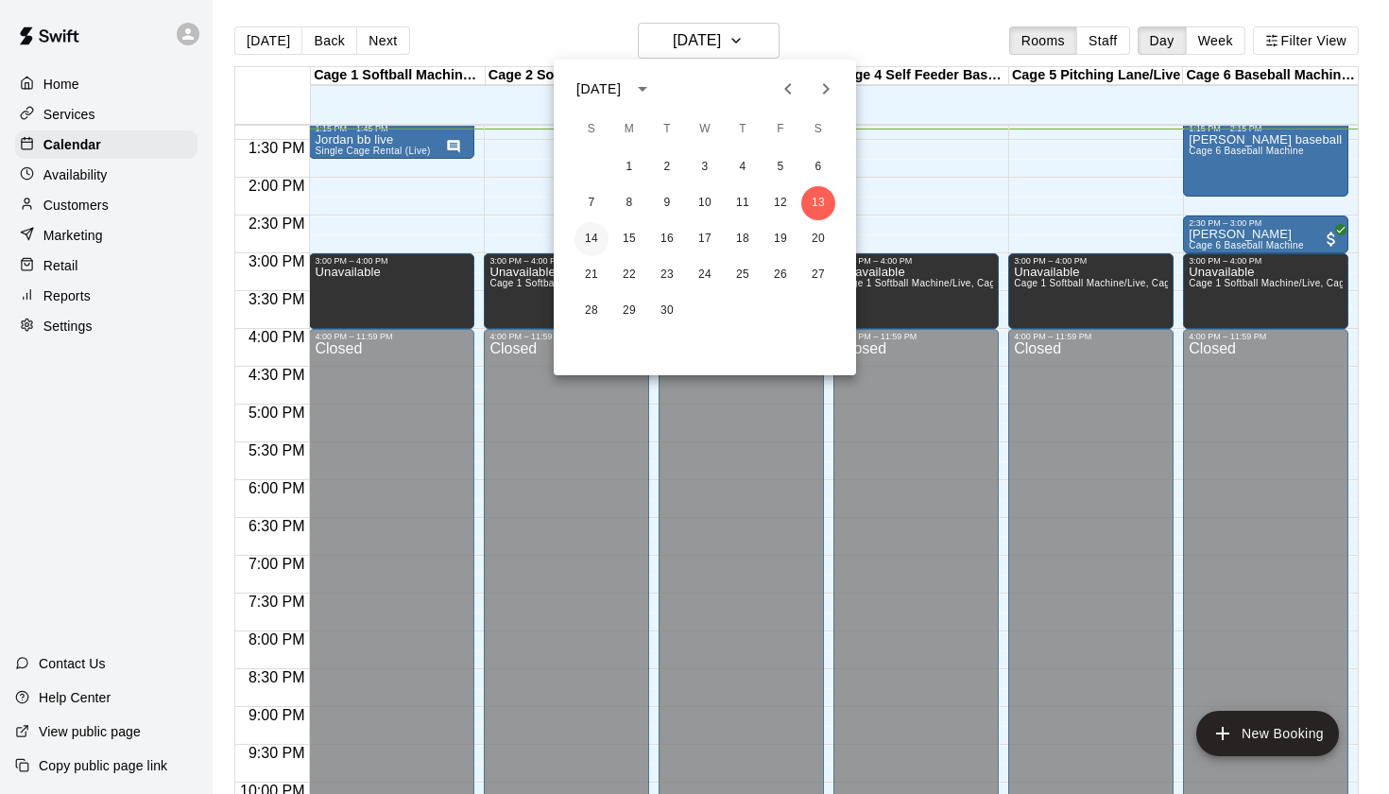
click at [592, 235] on button "14" at bounding box center [592, 239] width 34 height 34
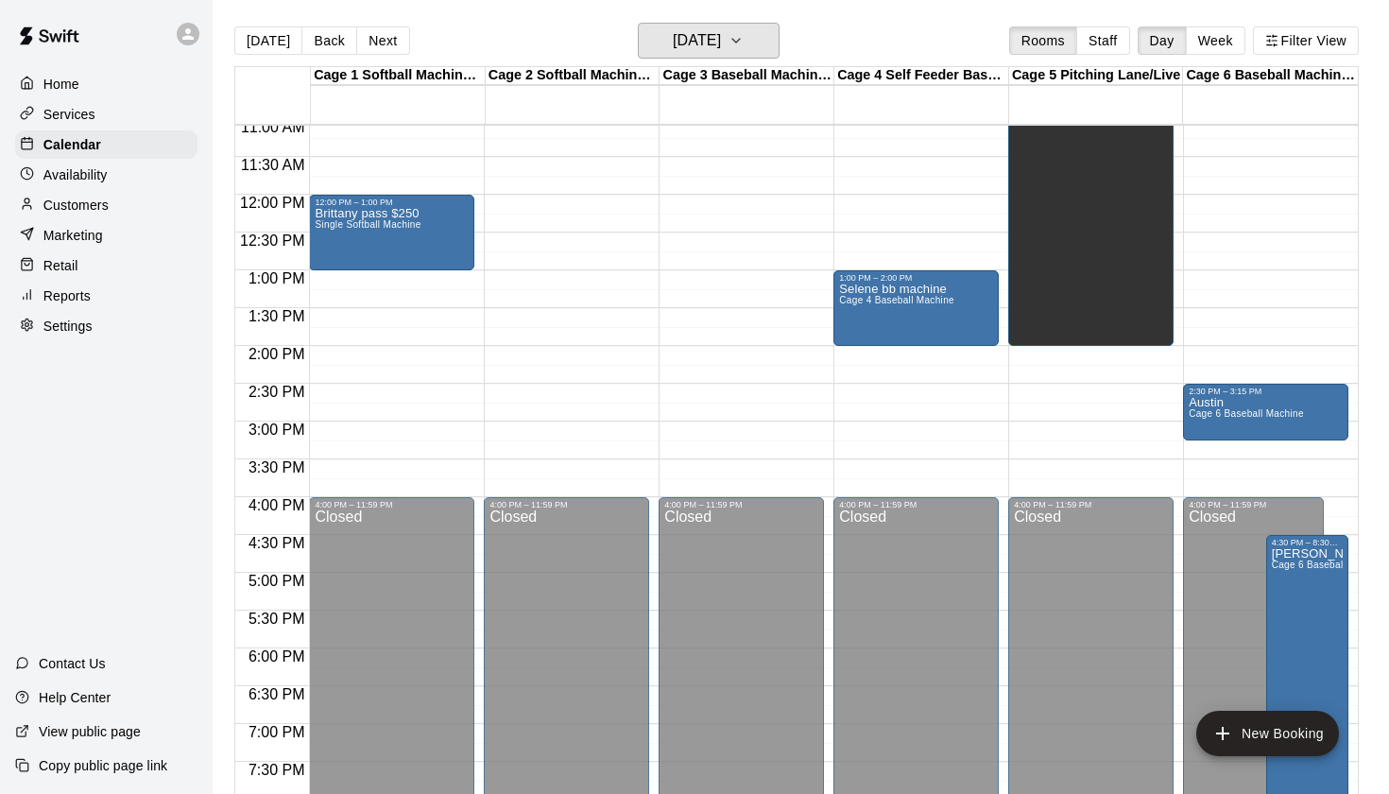
scroll to position [713, 0]
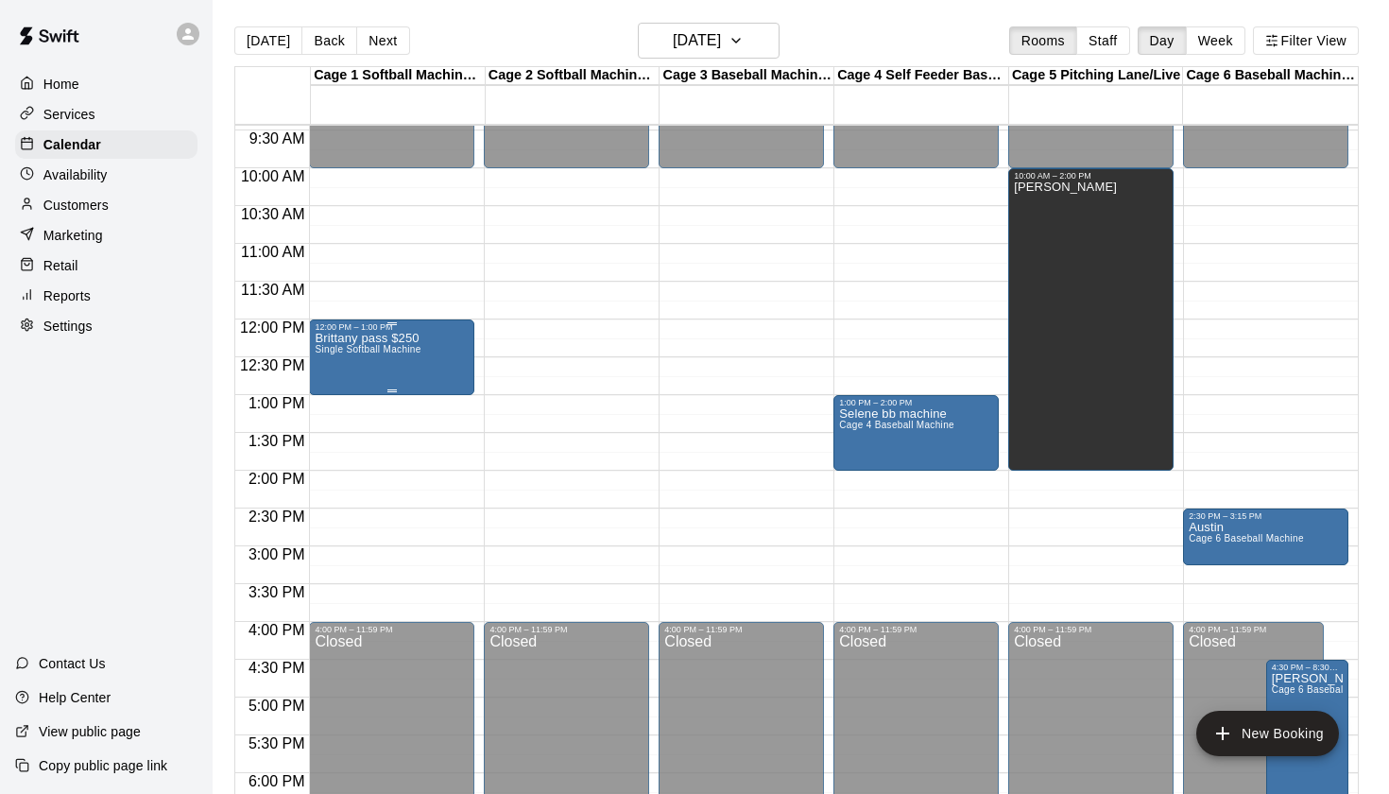
click at [434, 374] on div "Brittany pass $250 Single Softball Machine" at bounding box center [392, 729] width 154 height 794
click at [342, 353] on icon "edit" at bounding box center [334, 352] width 23 height 23
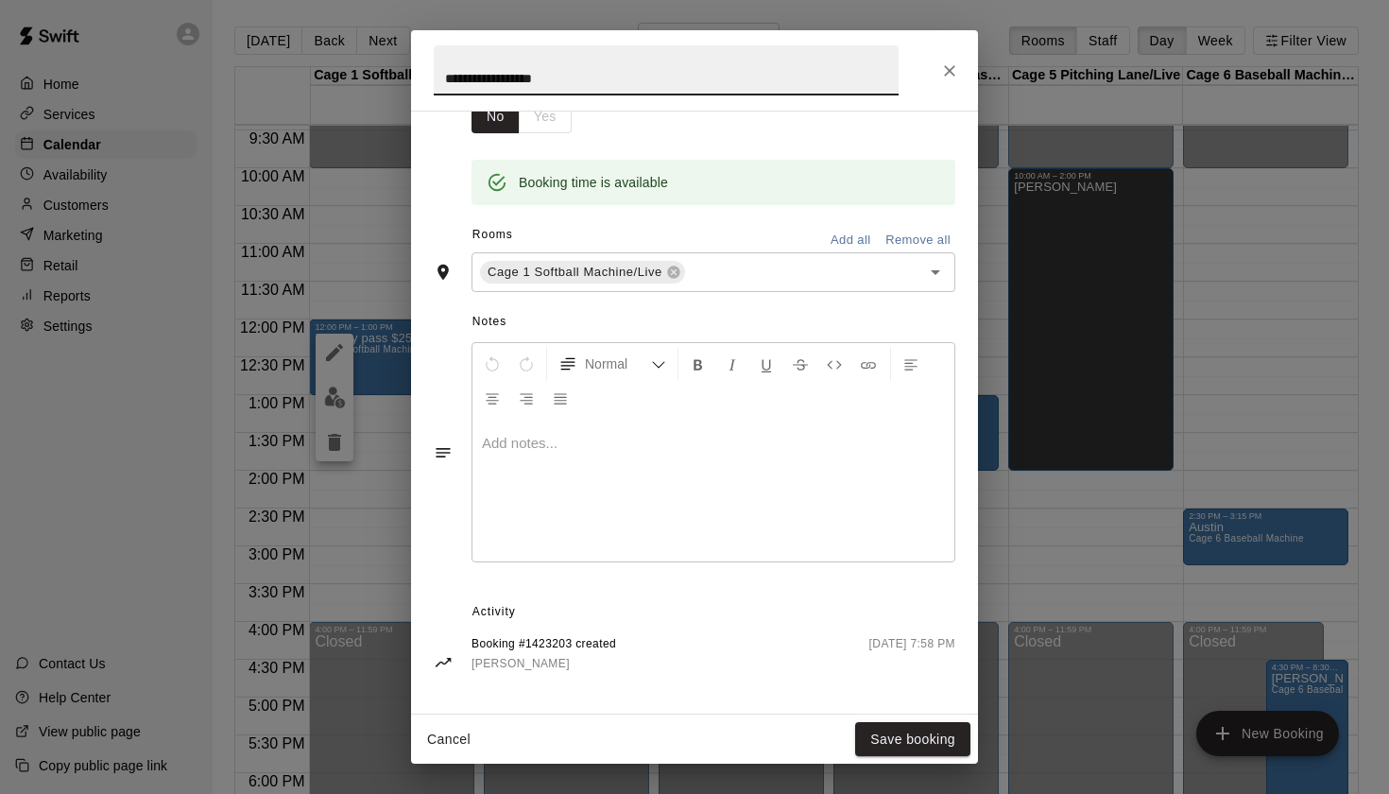
scroll to position [343, 0]
click at [958, 62] on icon "Close" at bounding box center [949, 70] width 19 height 19
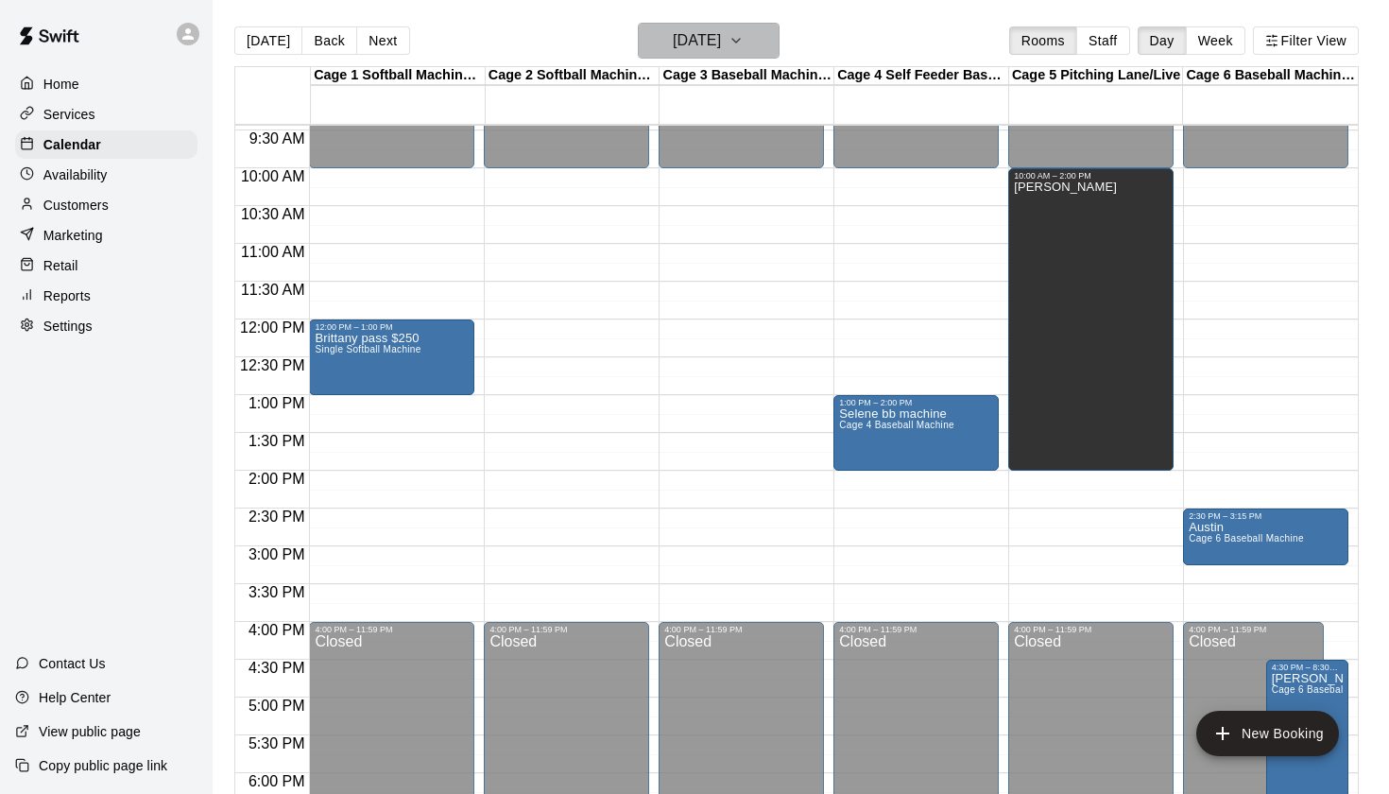
click at [720, 52] on h6 "[DATE]" at bounding box center [697, 40] width 48 height 26
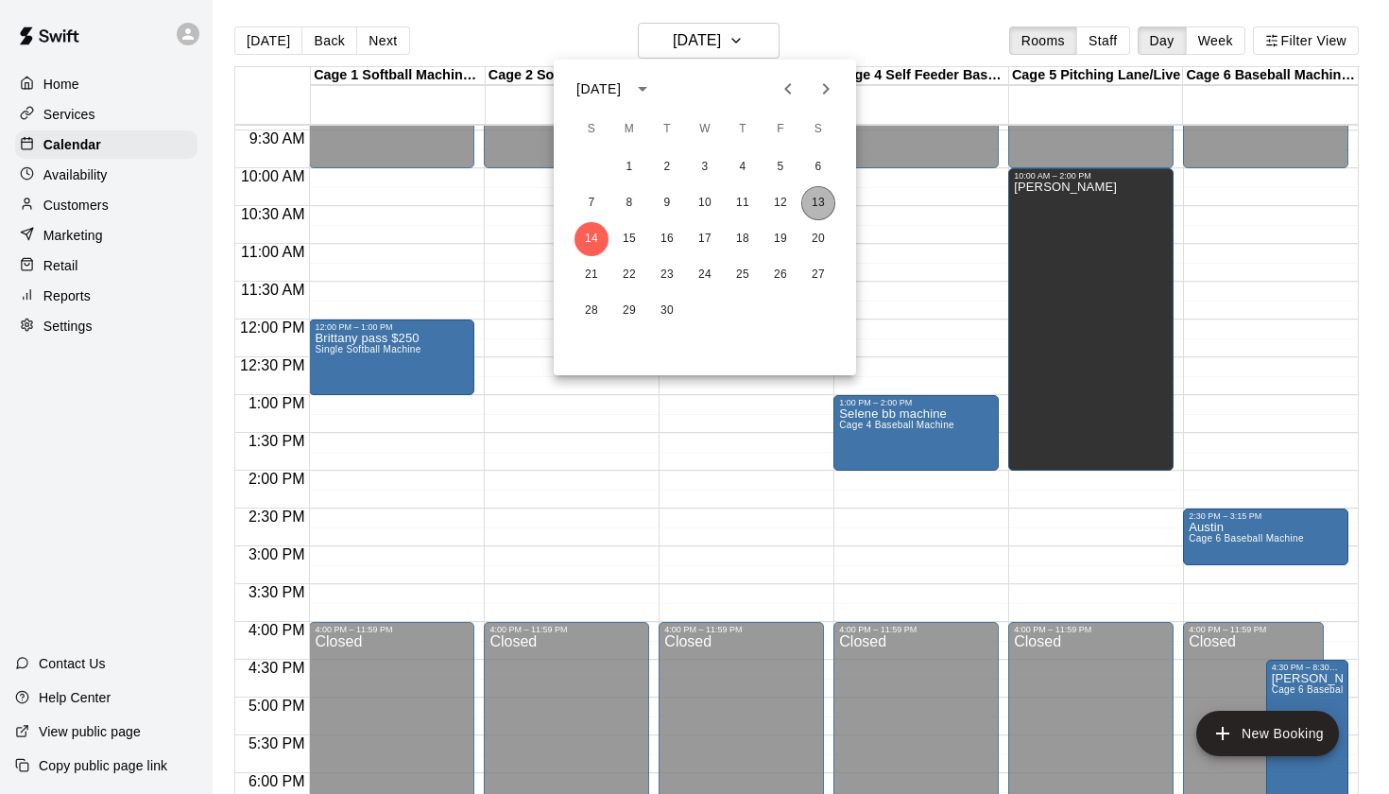
click at [816, 204] on button "13" at bounding box center [818, 203] width 34 height 34
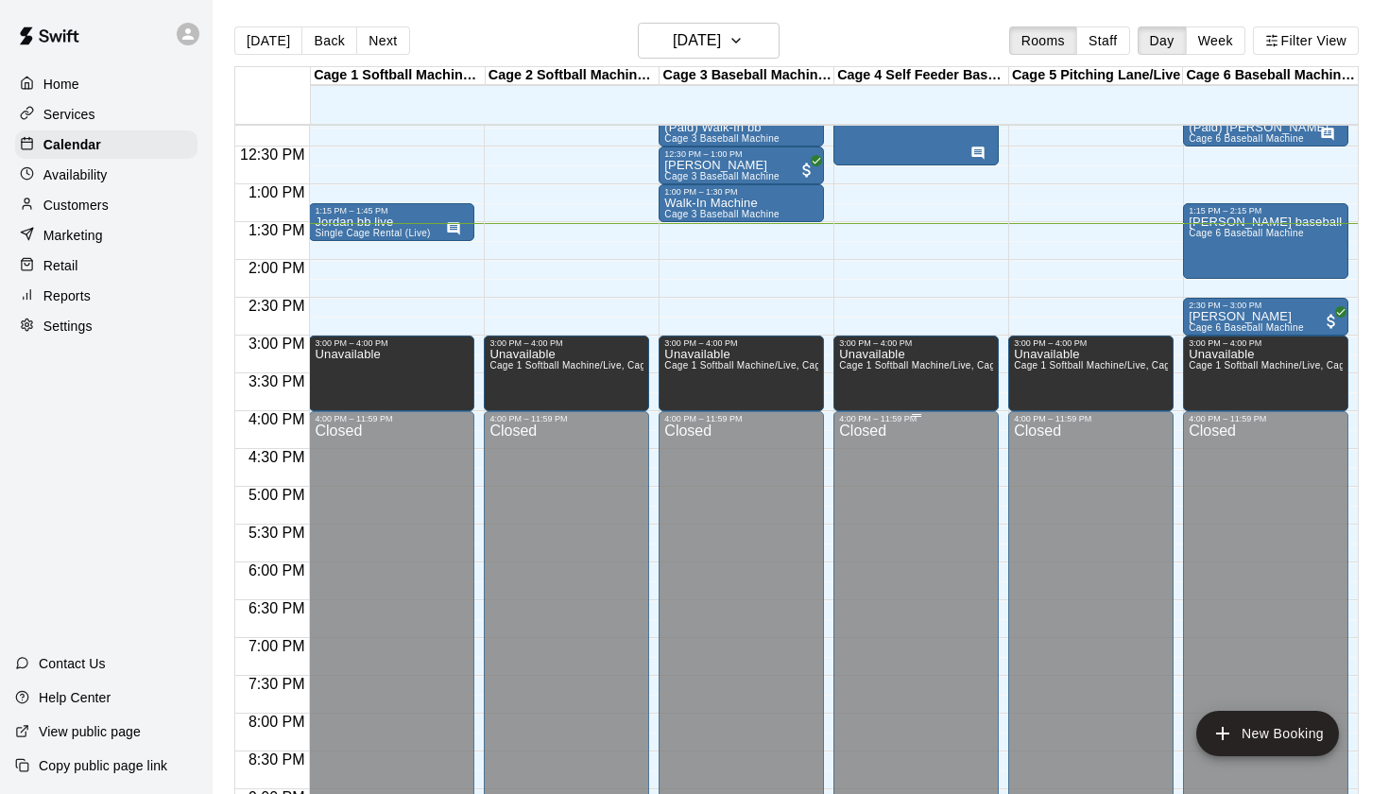
scroll to position [922, 0]
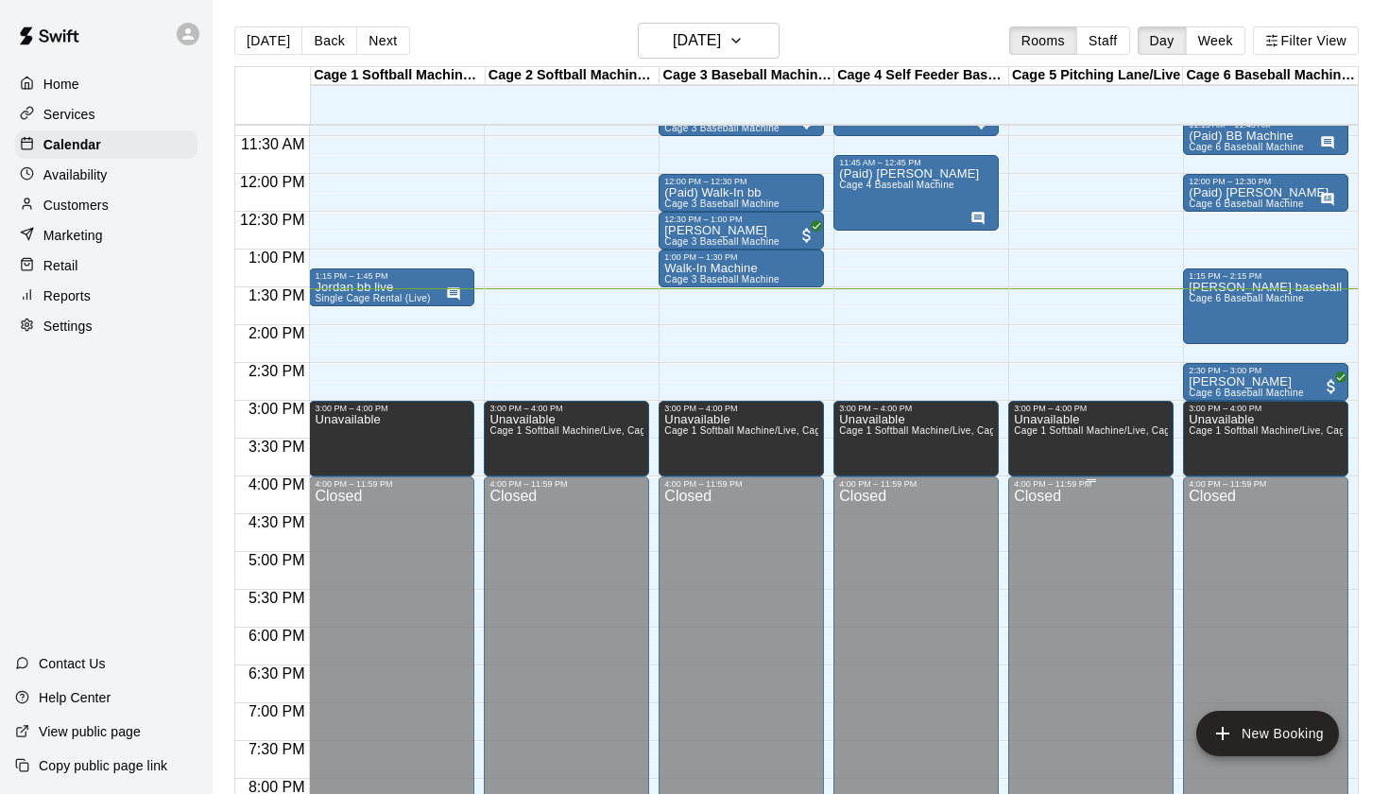
scroll to position [846, 0]
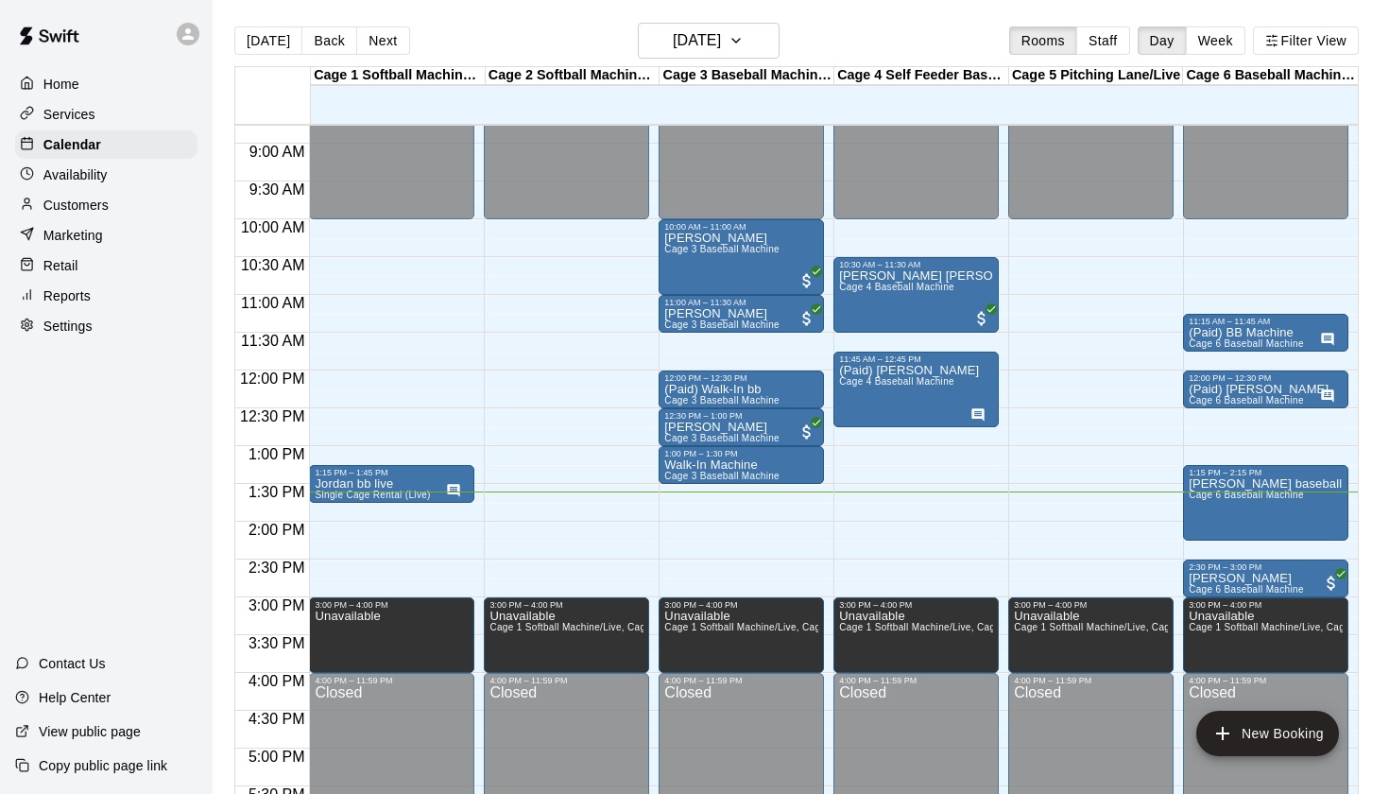
scroll to position [656, 0]
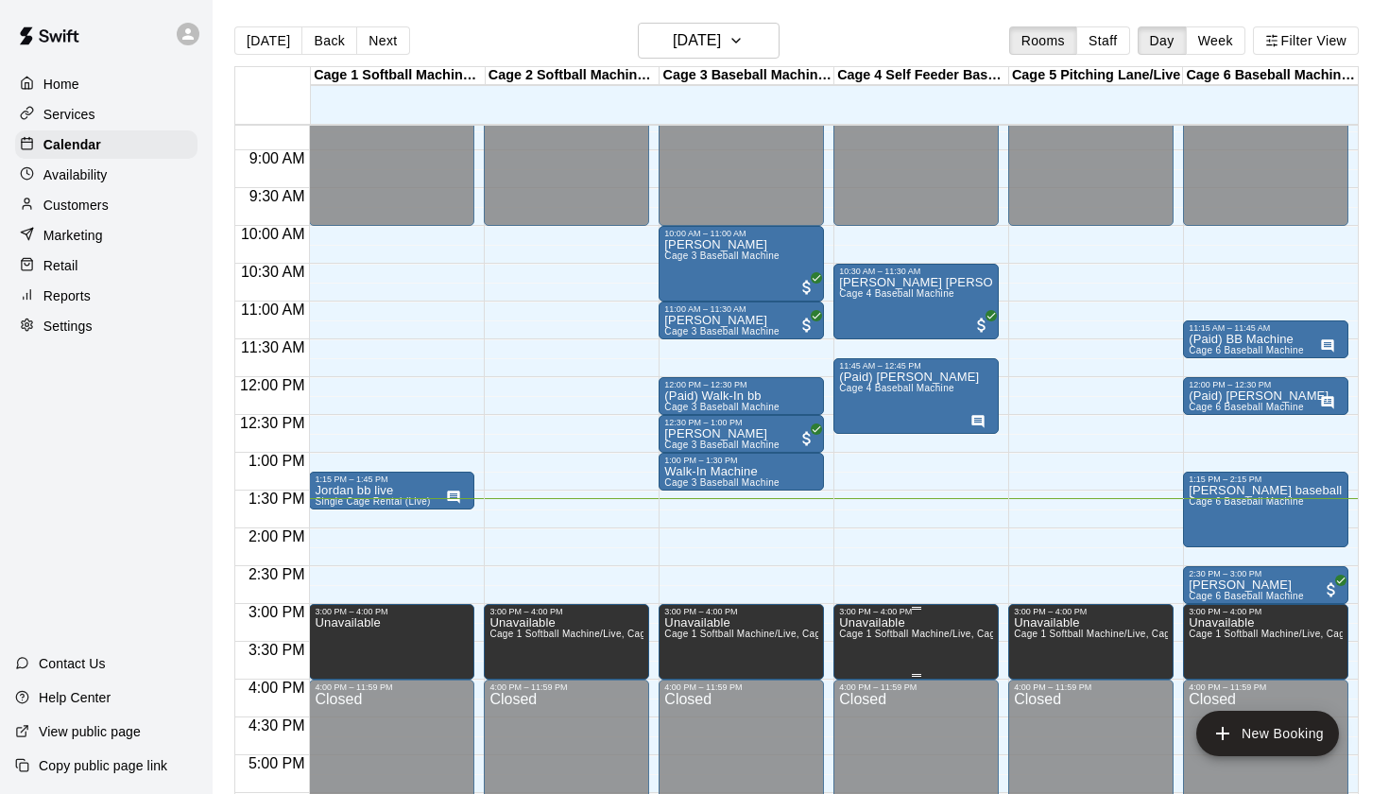
click at [908, 634] on span "Cage 1 Softball Machine/Live, Cage 2 Softball Machine/Live, Cage 3 Baseball Mac…" at bounding box center [1344, 633] width 1010 height 10
click at [868, 632] on button "edit" at bounding box center [859, 649] width 38 height 38
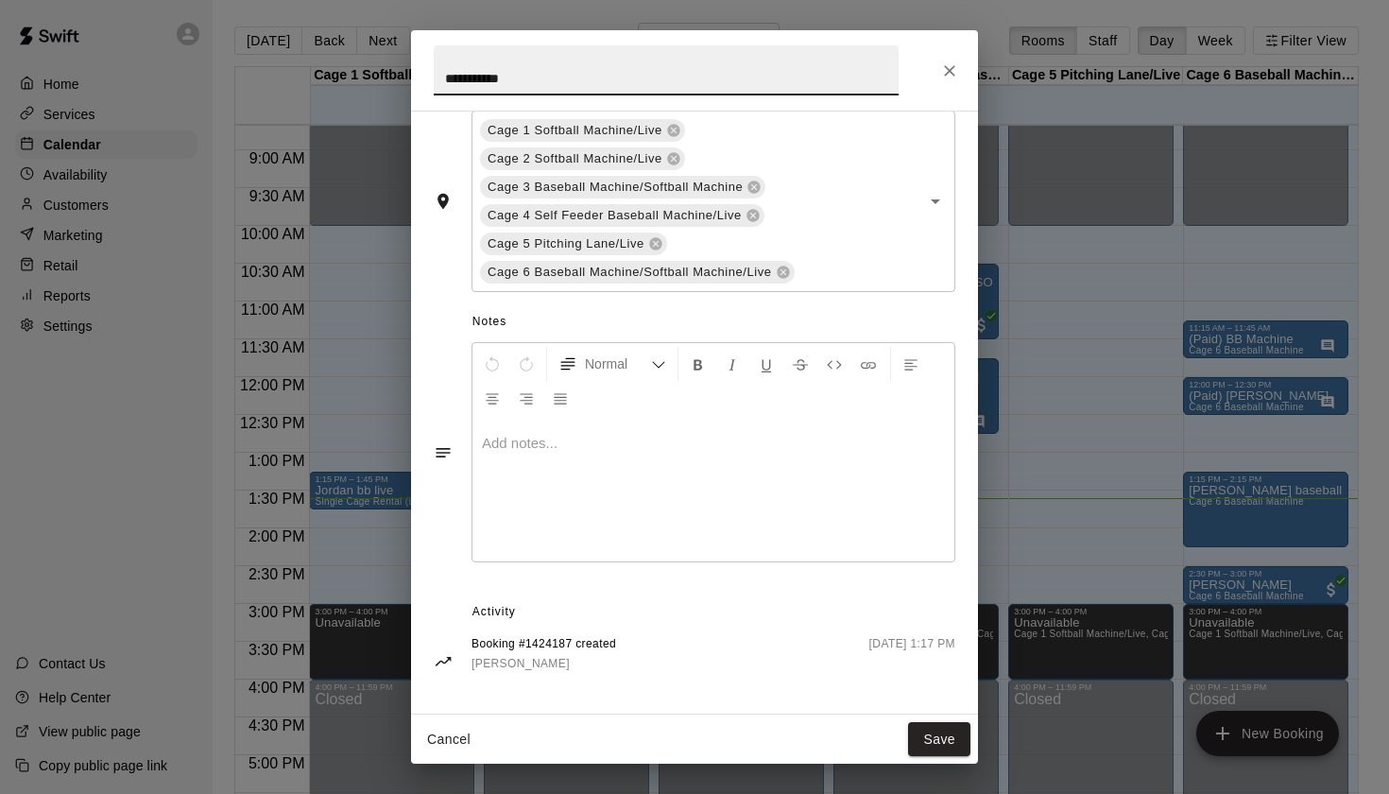
scroll to position [389, 0]
click at [951, 62] on icon "Close" at bounding box center [949, 70] width 19 height 19
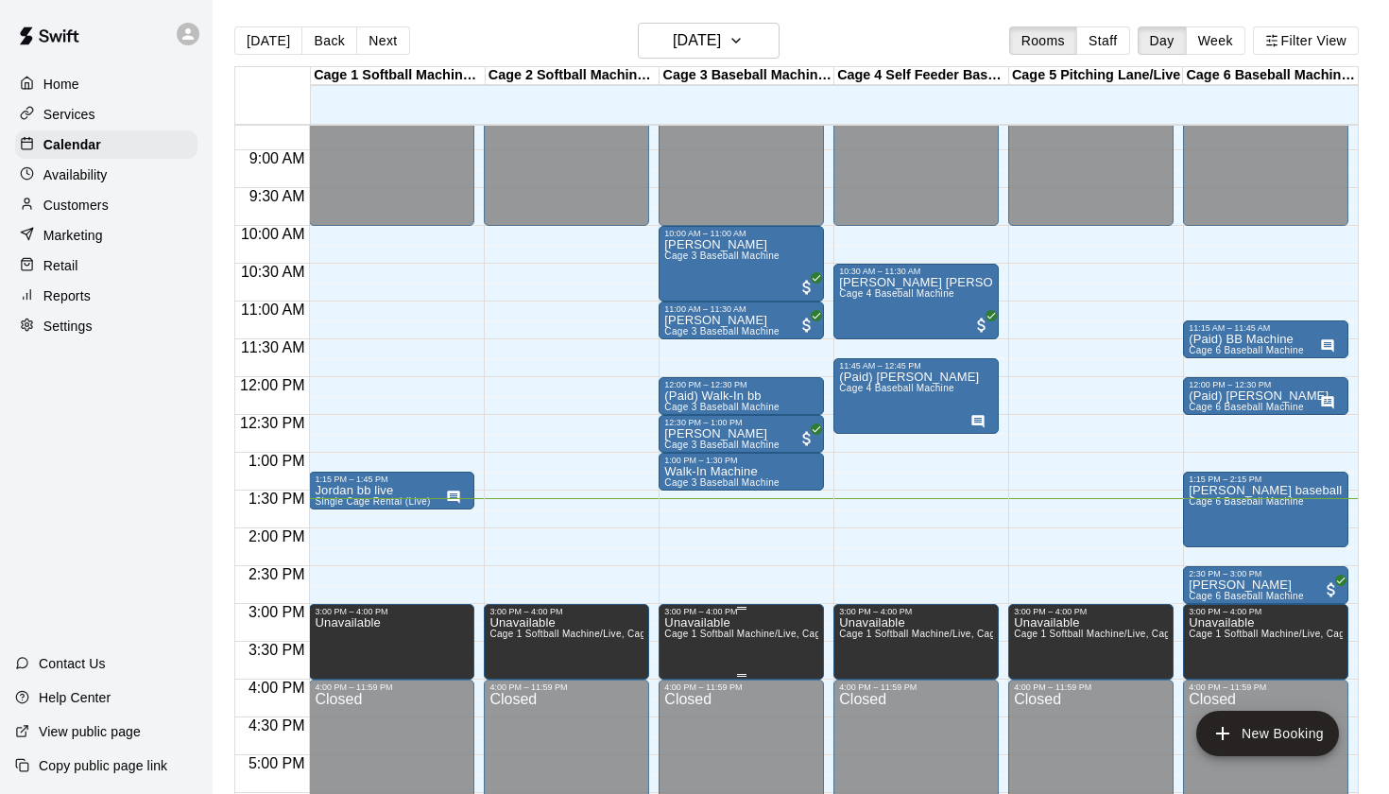
click at [685, 685] on icon "delete" at bounding box center [684, 682] width 13 height 17
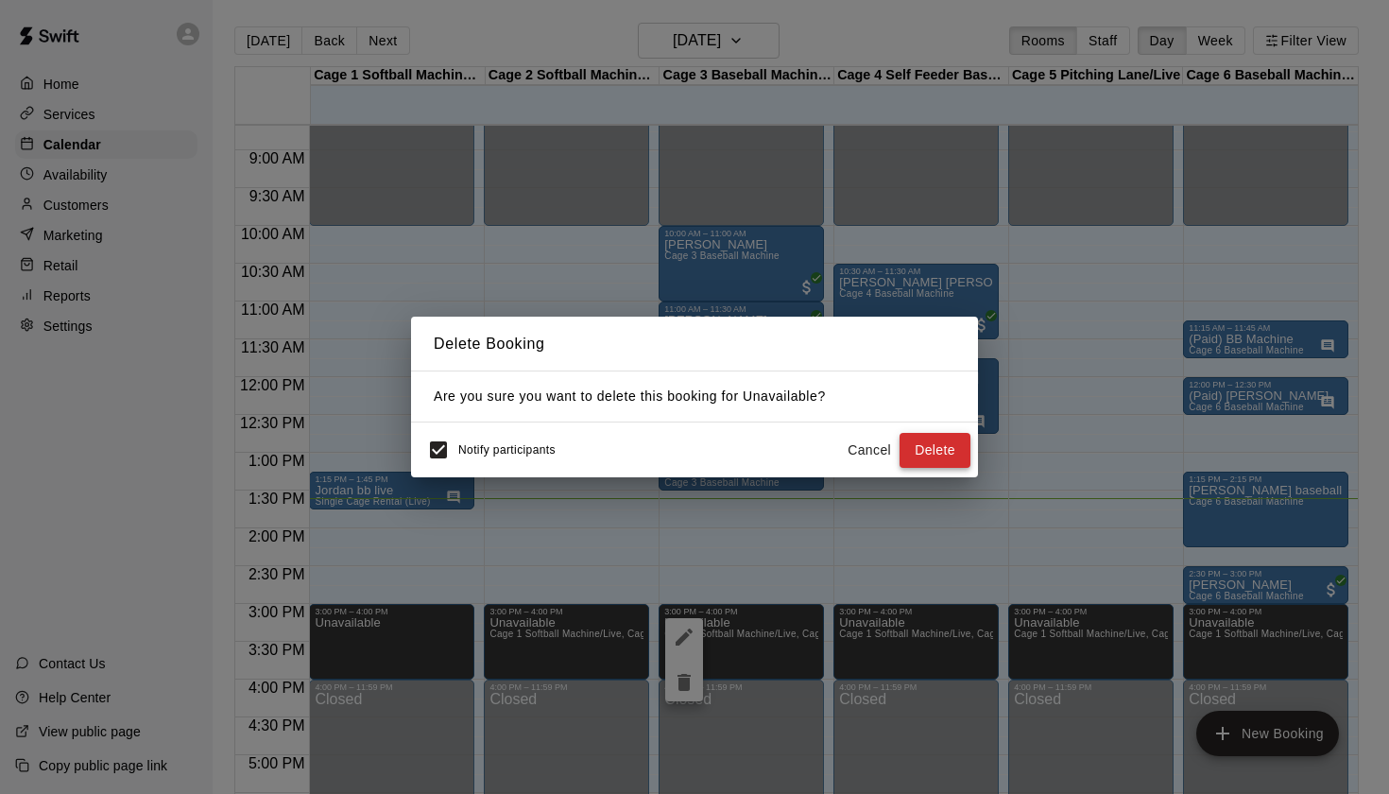
click at [941, 455] on button "Delete" at bounding box center [935, 450] width 71 height 35
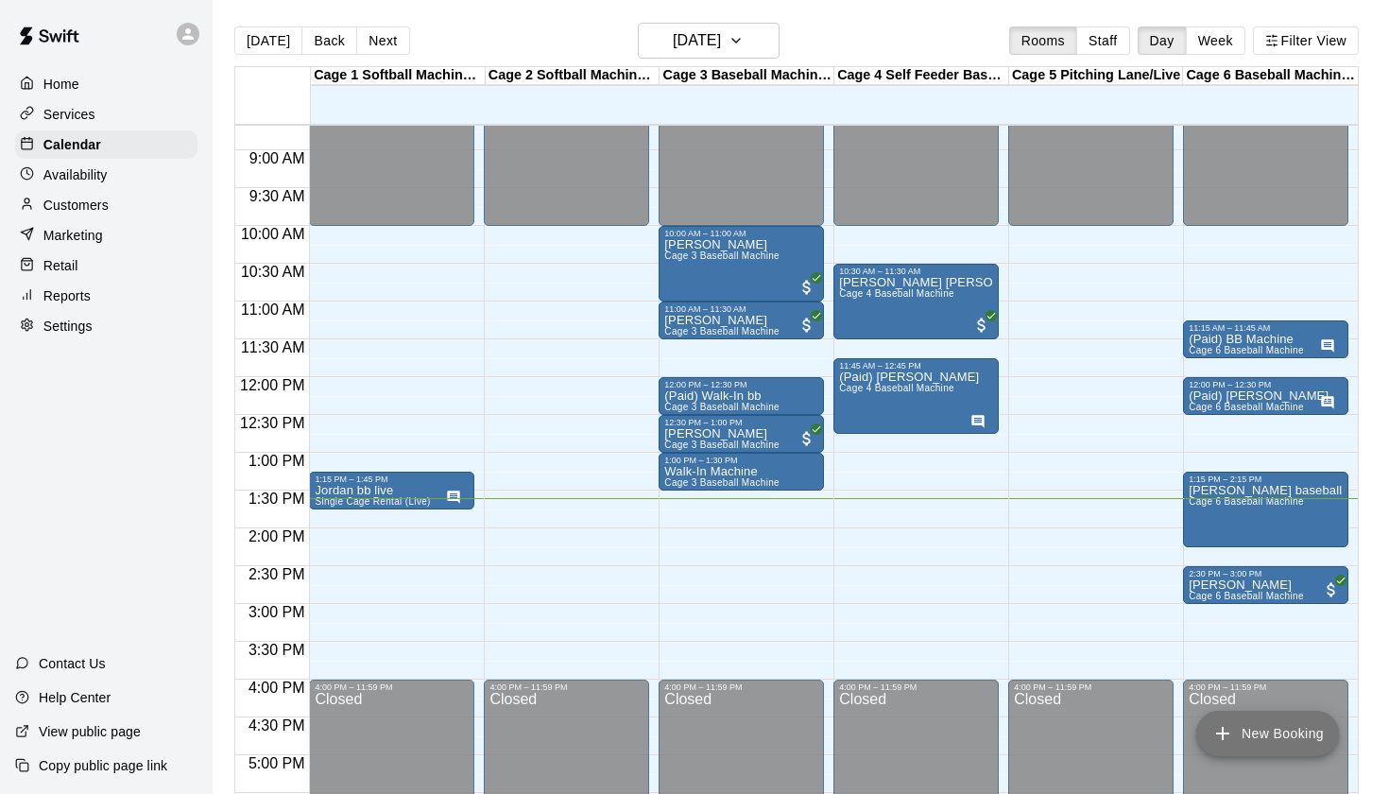
click at [1250, 734] on button "New Booking" at bounding box center [1267, 733] width 143 height 45
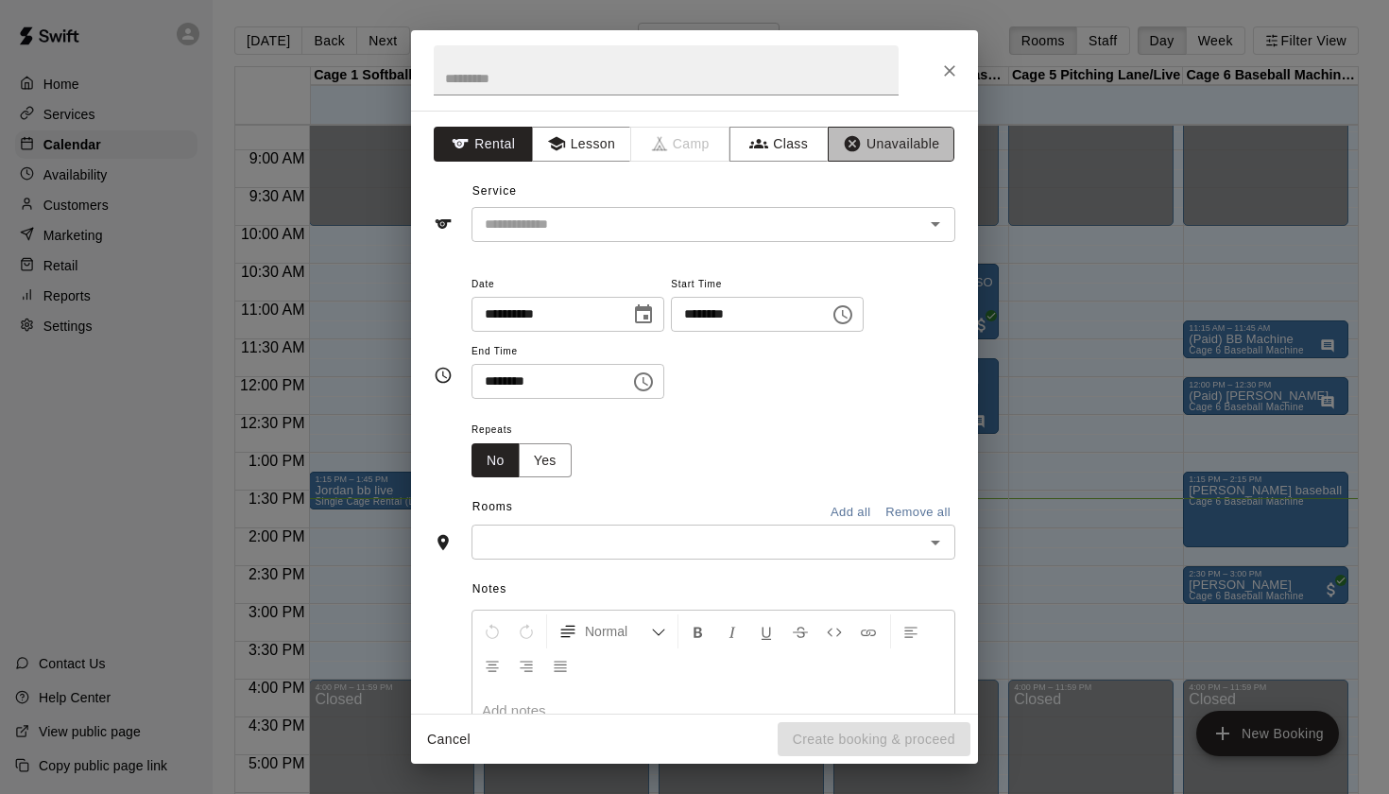
click at [913, 149] on button "Unavailable" at bounding box center [891, 144] width 127 height 35
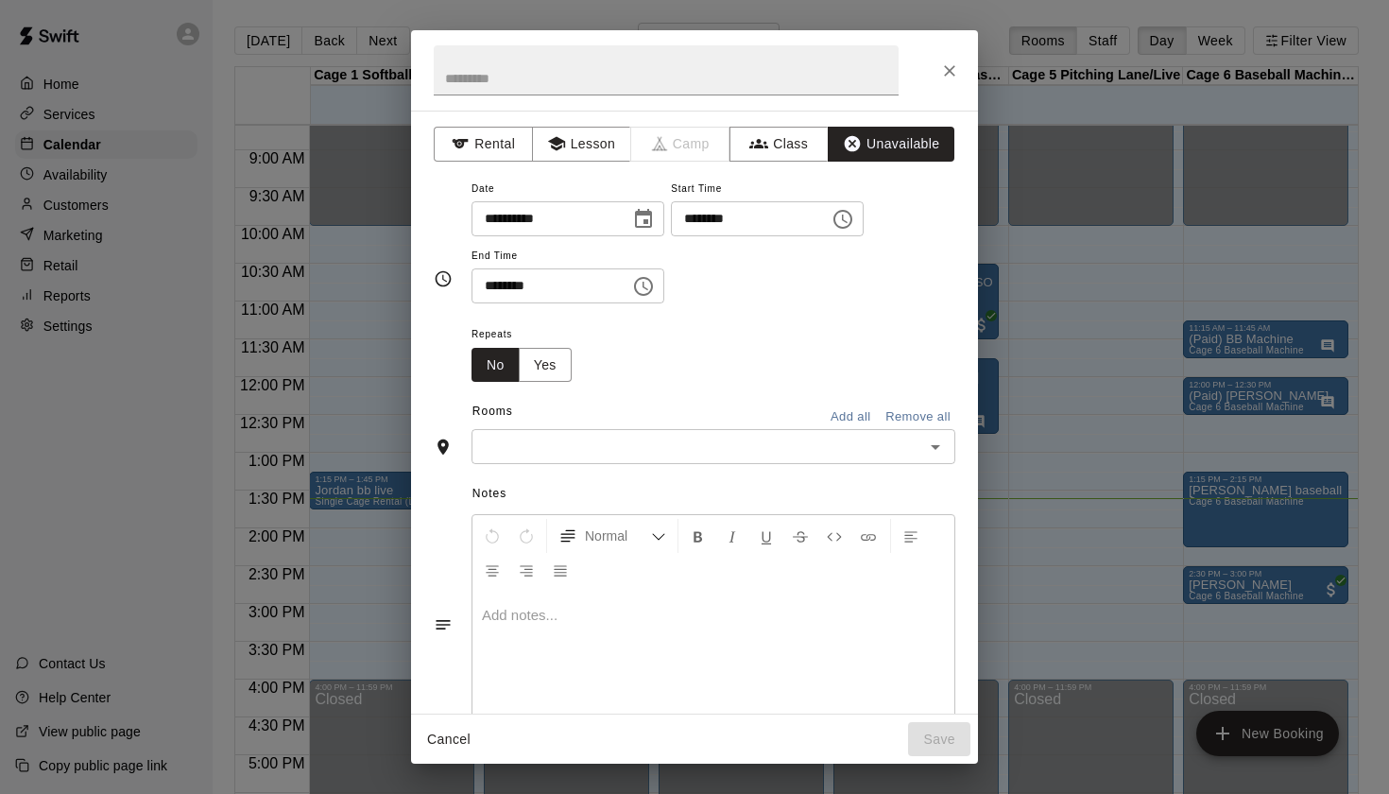
click at [858, 410] on button "Add all" at bounding box center [850, 417] width 60 height 29
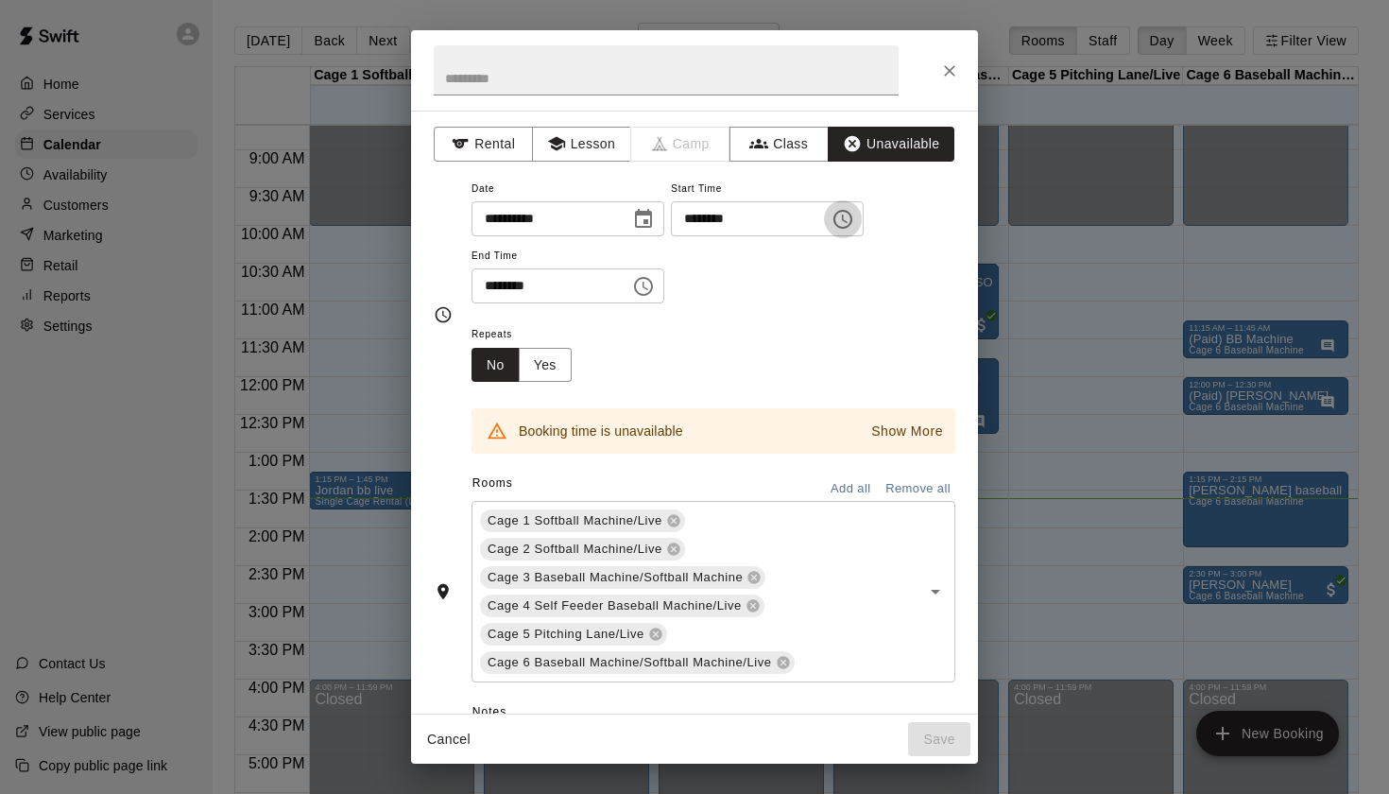
click at [854, 213] on icon "Choose time, selected time is 1:00 PM" at bounding box center [843, 219] width 23 height 23
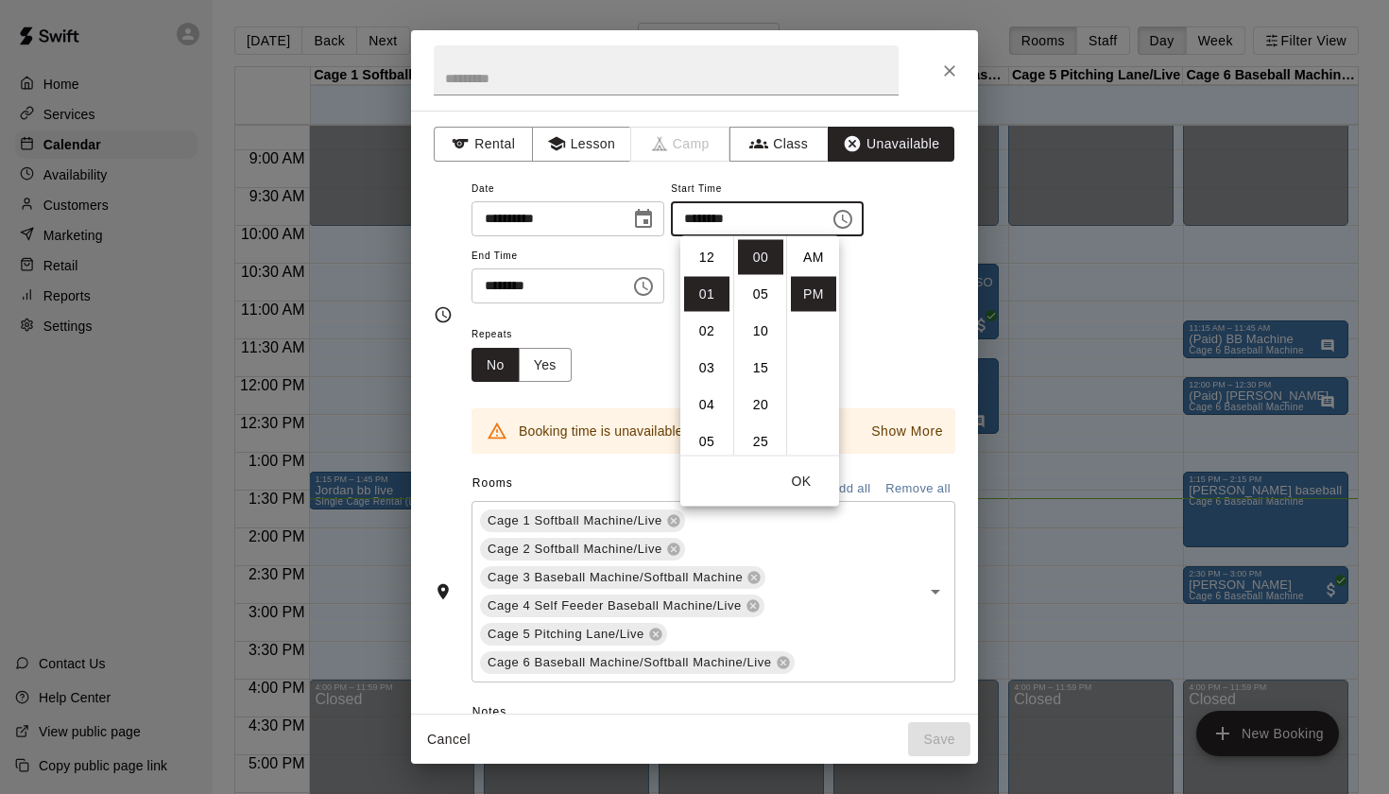
scroll to position [34, 0]
click at [717, 332] on li "03" at bounding box center [706, 331] width 45 height 35
type input "********"
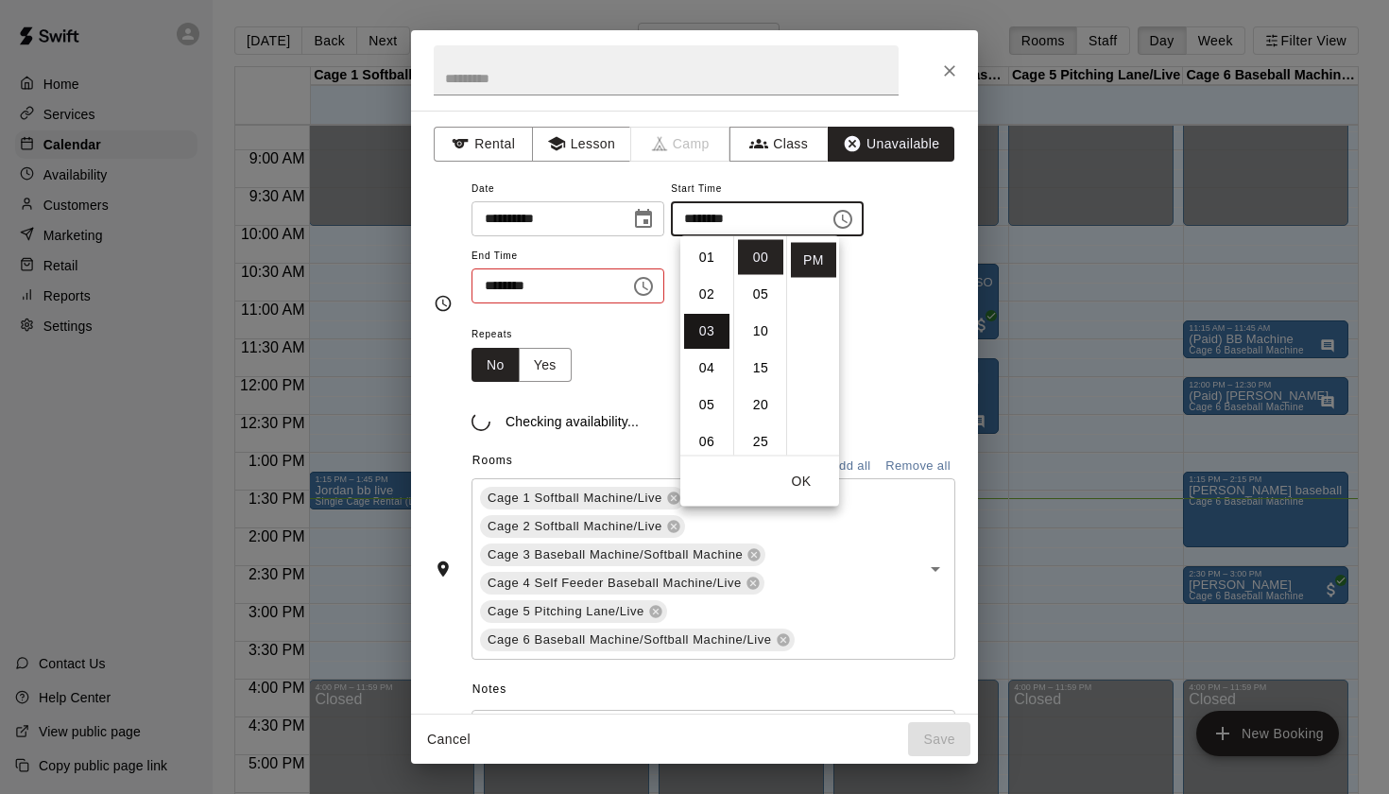
scroll to position [111, 0]
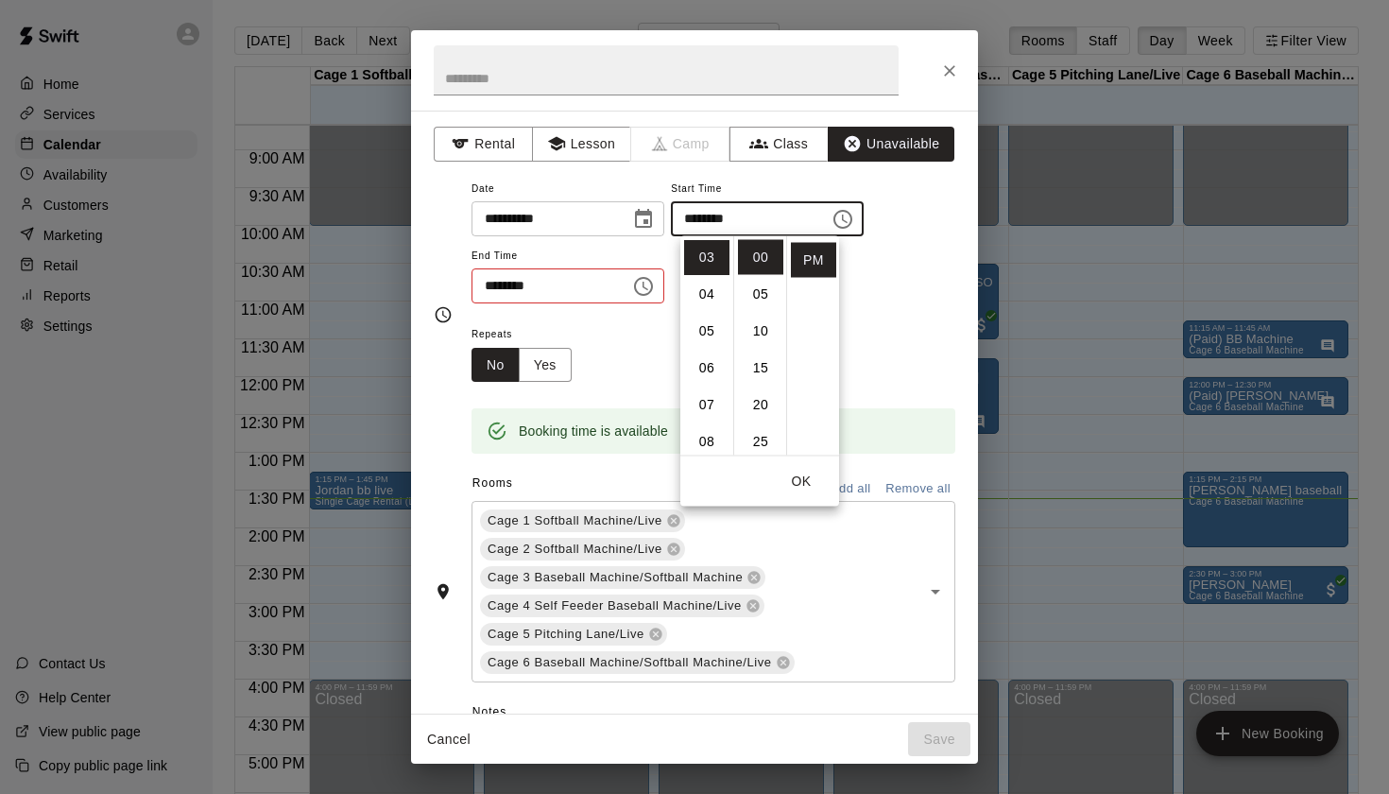
click at [655, 278] on icon "Choose time, selected time is 1:30 PM" at bounding box center [643, 286] width 23 height 23
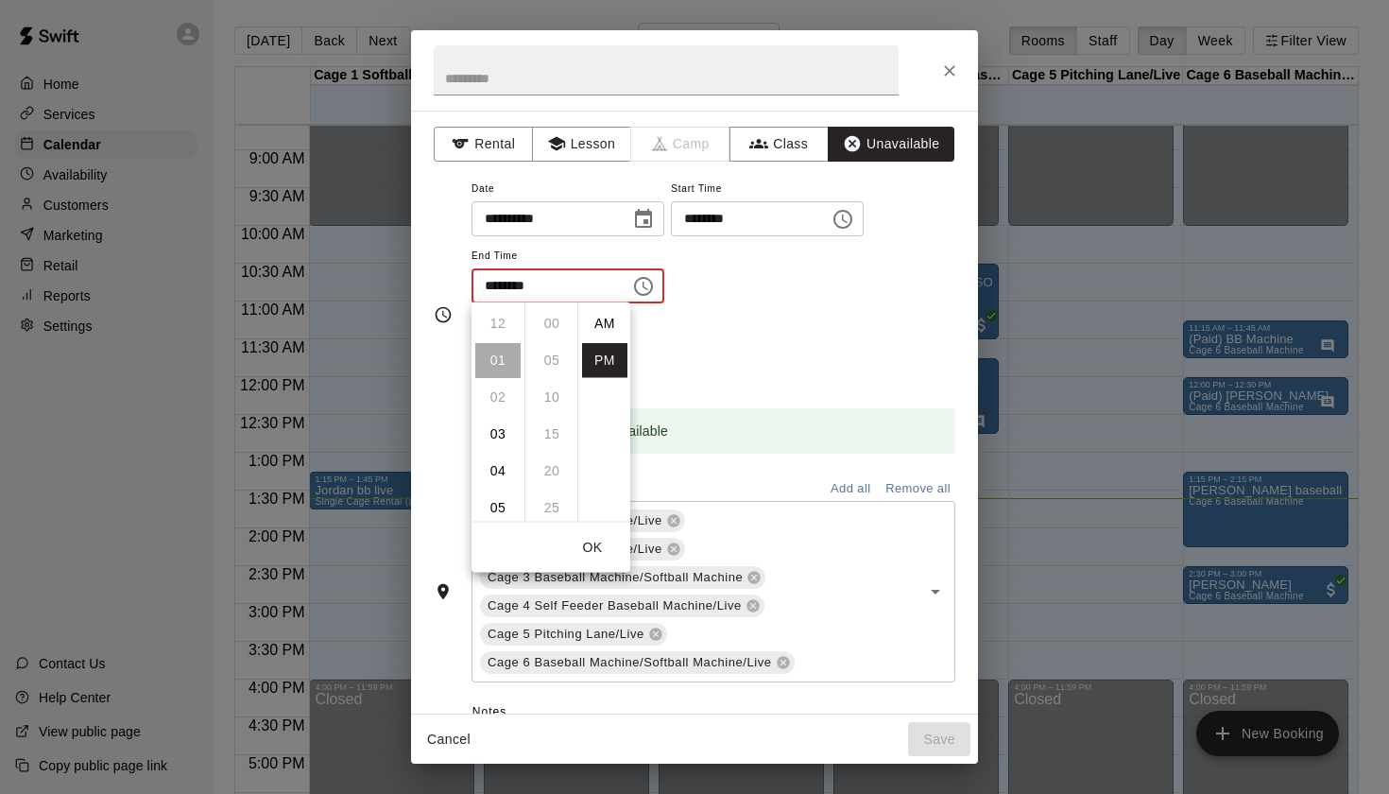
scroll to position [34, 0]
click at [499, 426] on li "04" at bounding box center [497, 434] width 45 height 35
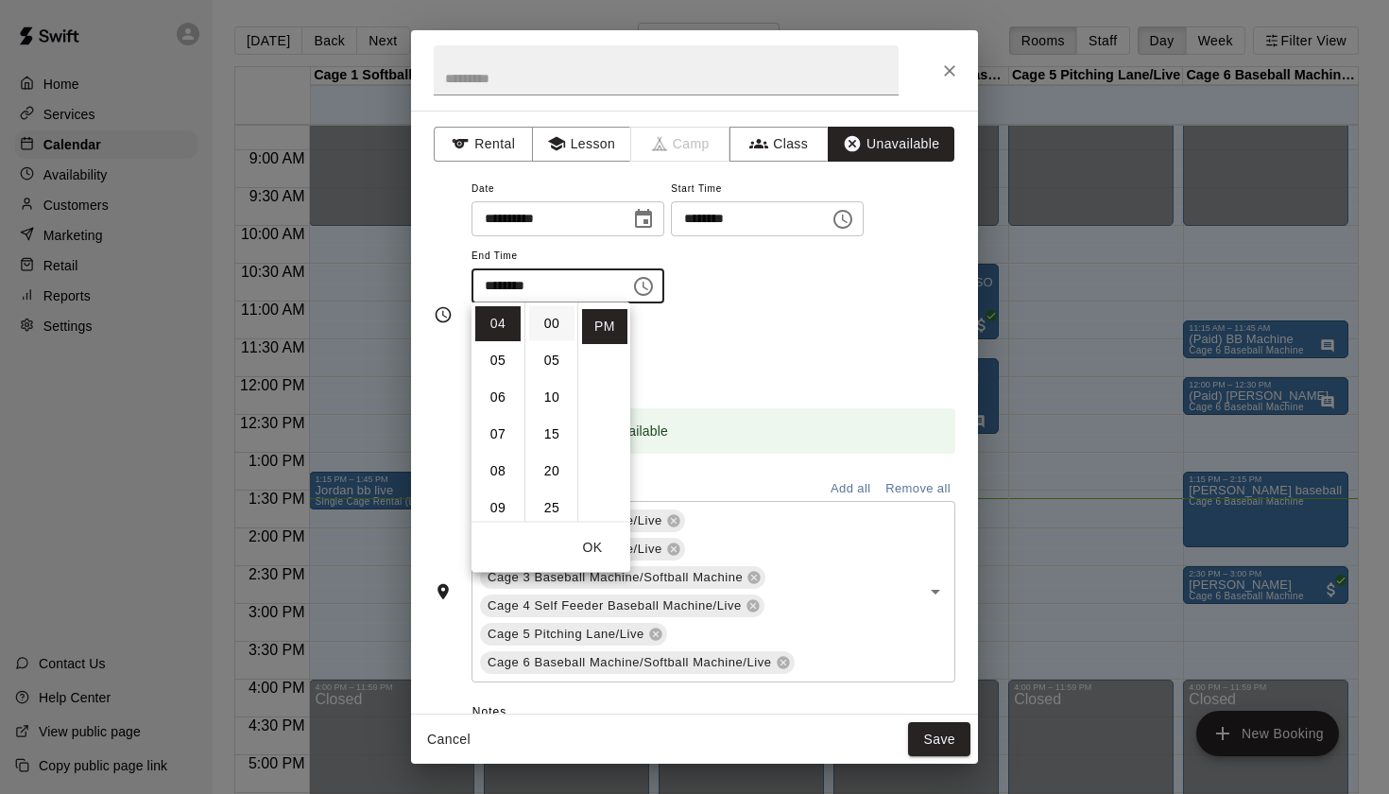
scroll to position [-2, 0]
click at [556, 329] on li "00" at bounding box center [551, 323] width 45 height 35
type input "********"
click at [949, 735] on button "Save" at bounding box center [939, 739] width 62 height 35
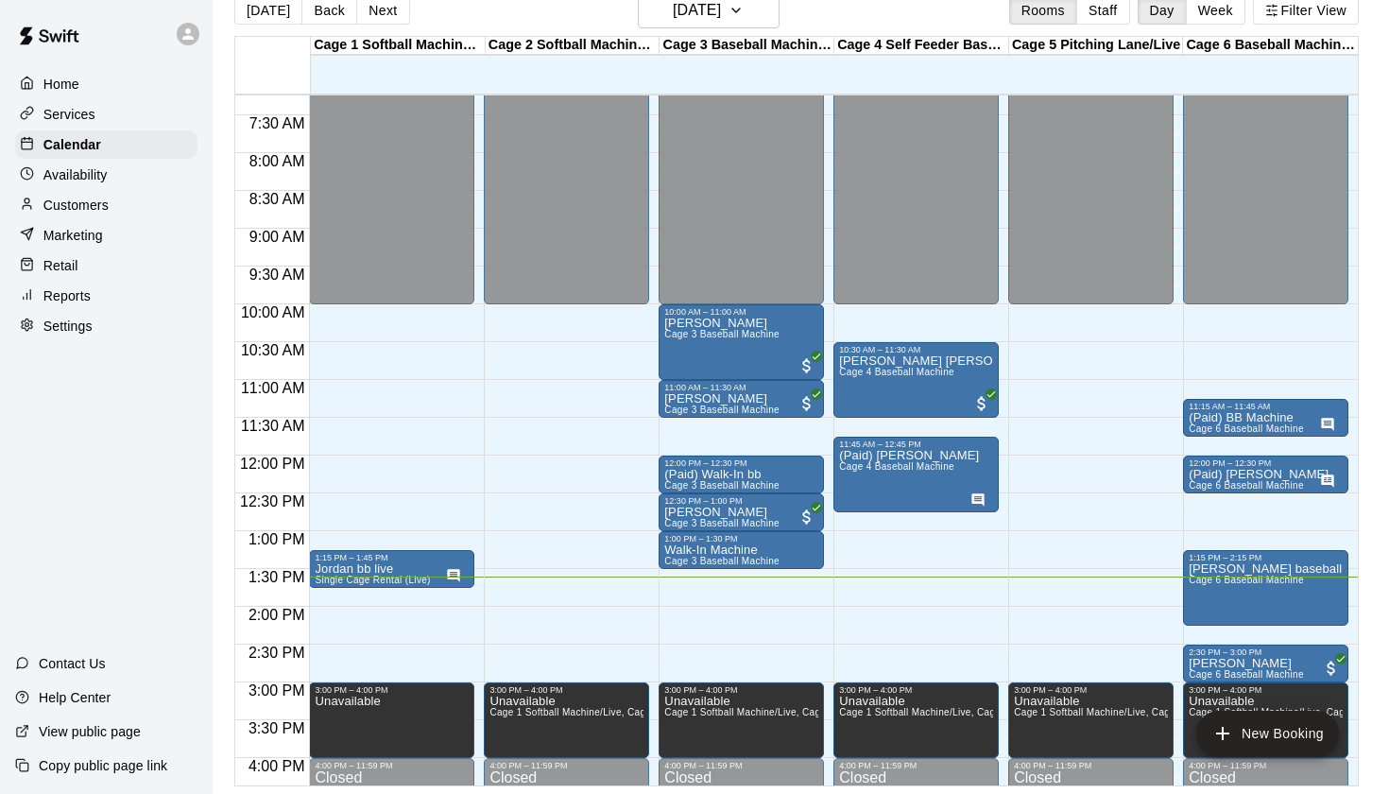
scroll to position [541, 0]
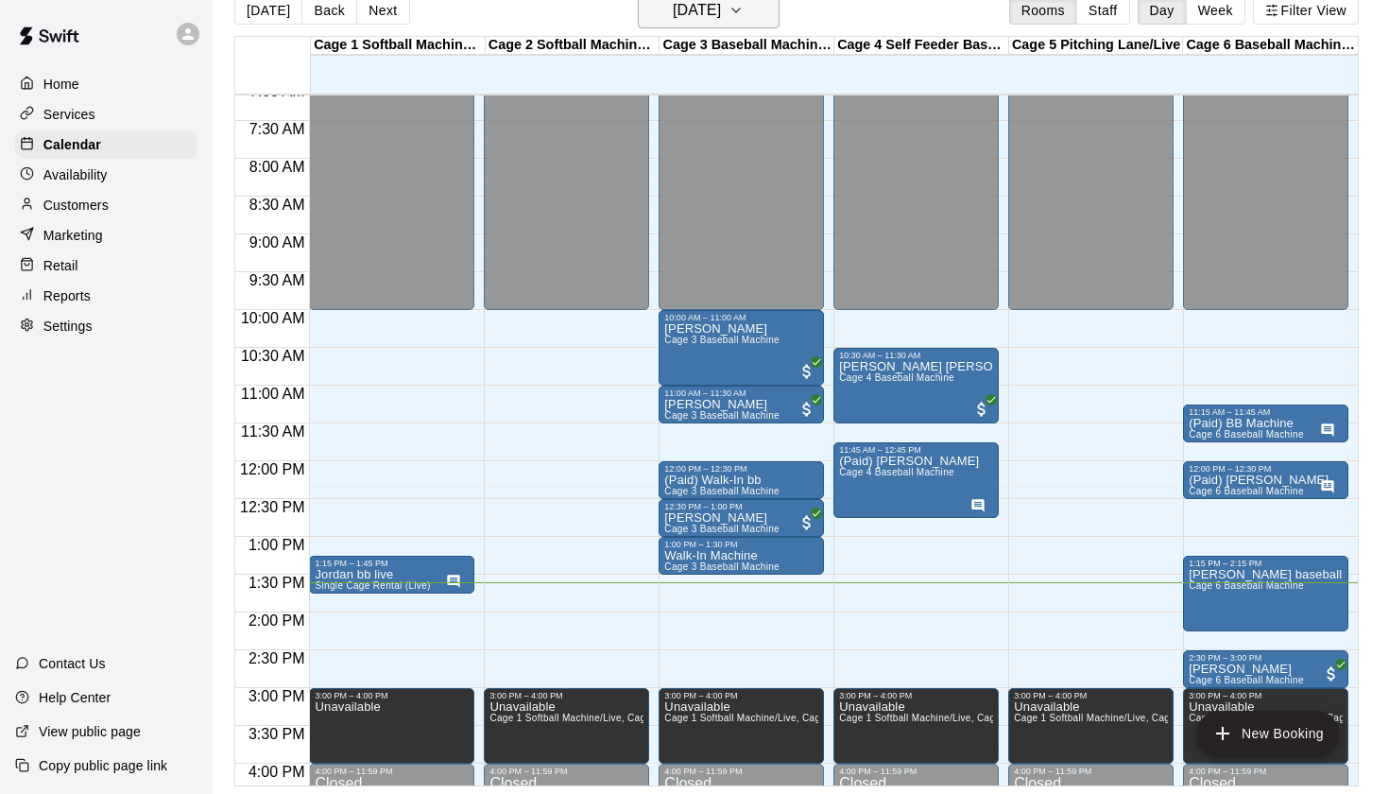
click at [756, 17] on button "[DATE]" at bounding box center [709, 10] width 142 height 36
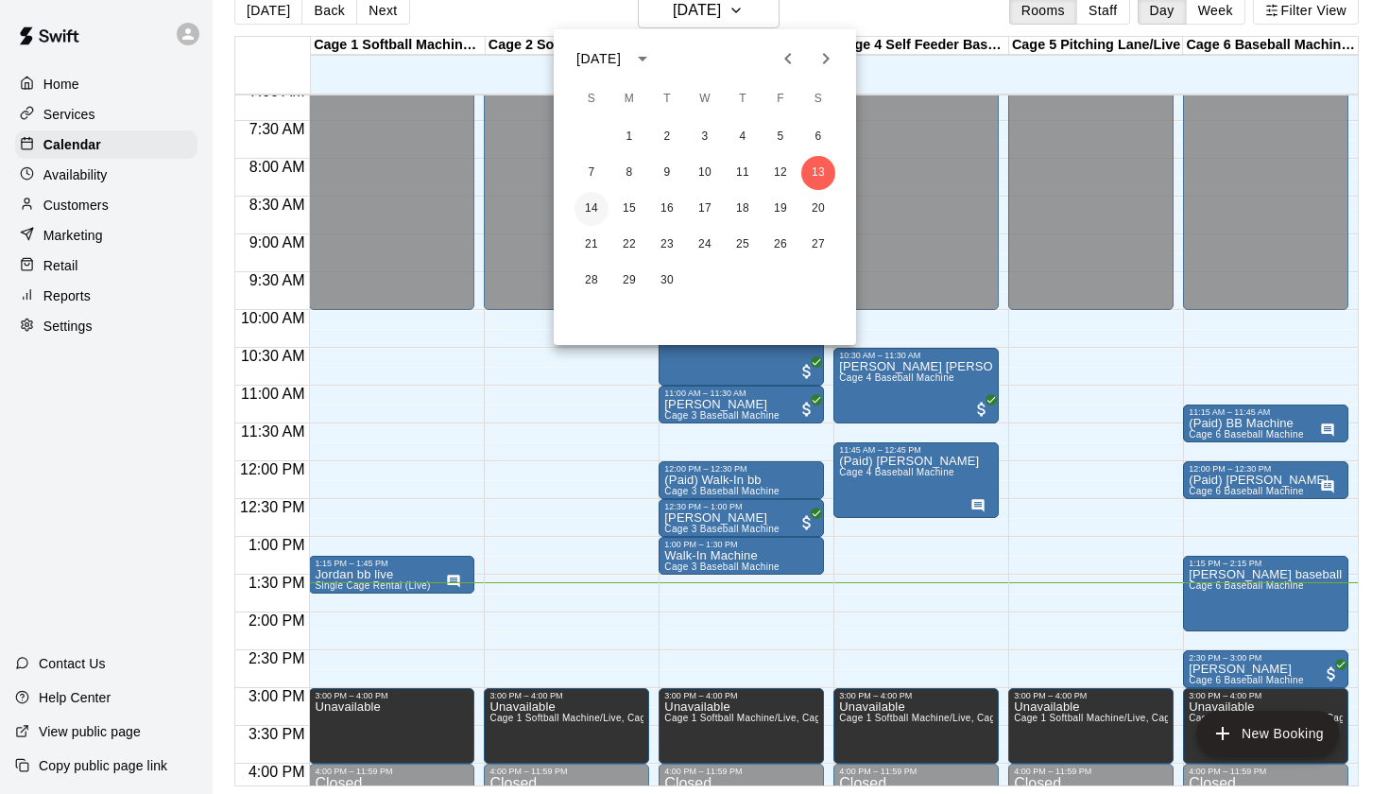
click at [593, 205] on button "14" at bounding box center [592, 209] width 34 height 34
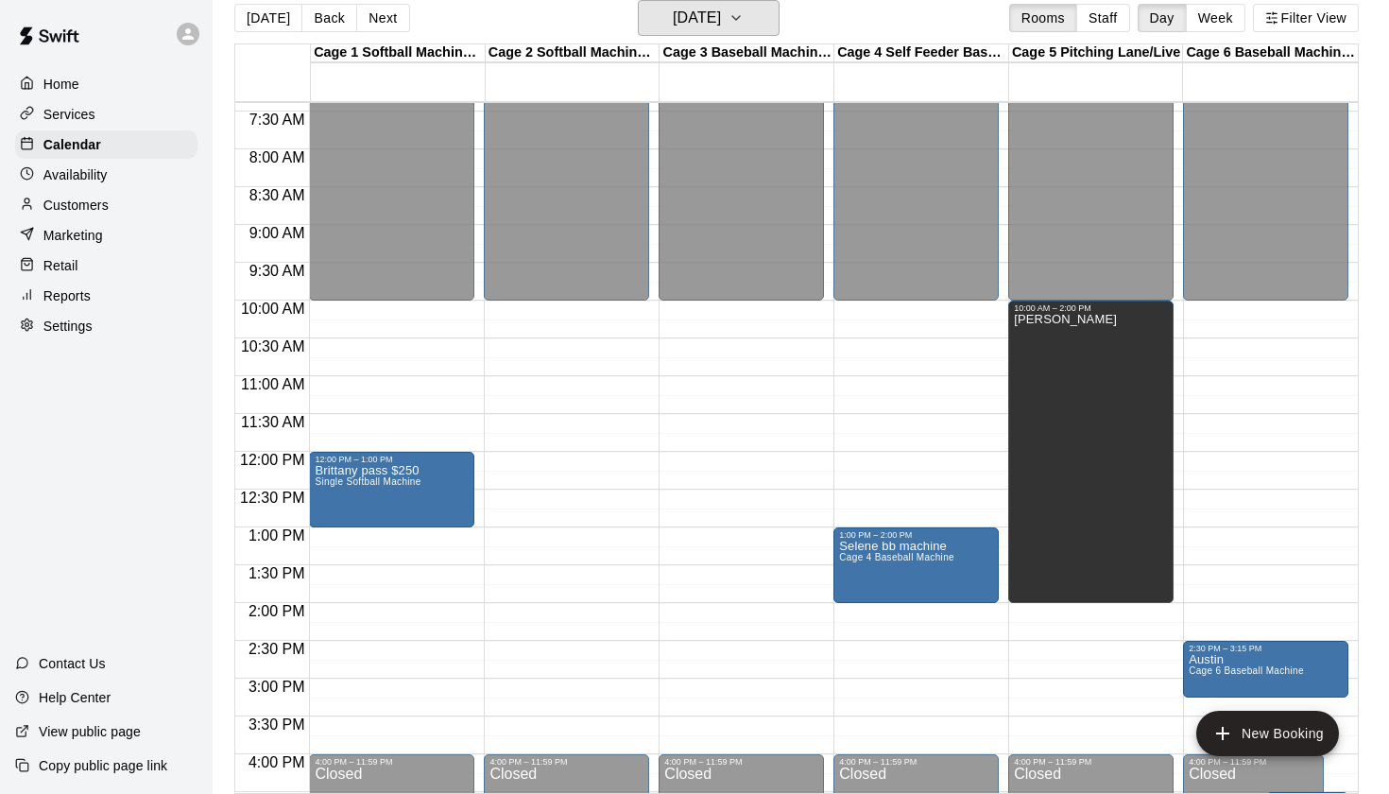
scroll to position [560, 0]
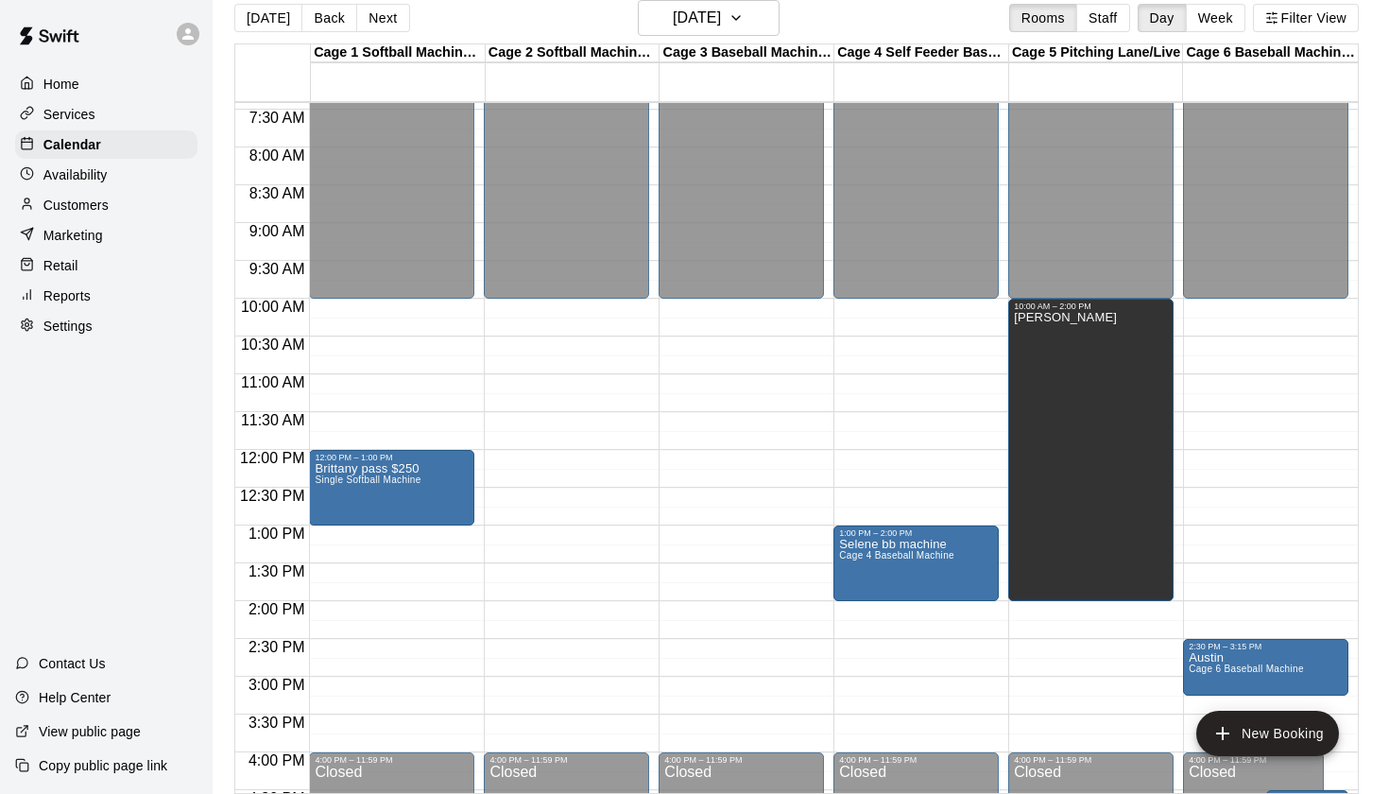
click at [724, 39] on div "Today Back Next Sunday Sep 14 Rooms Staff Day Week Filter View" at bounding box center [796, 21] width 1125 height 43
click at [721, 31] on h6 "Sunday Sep 14" at bounding box center [697, 18] width 48 height 26
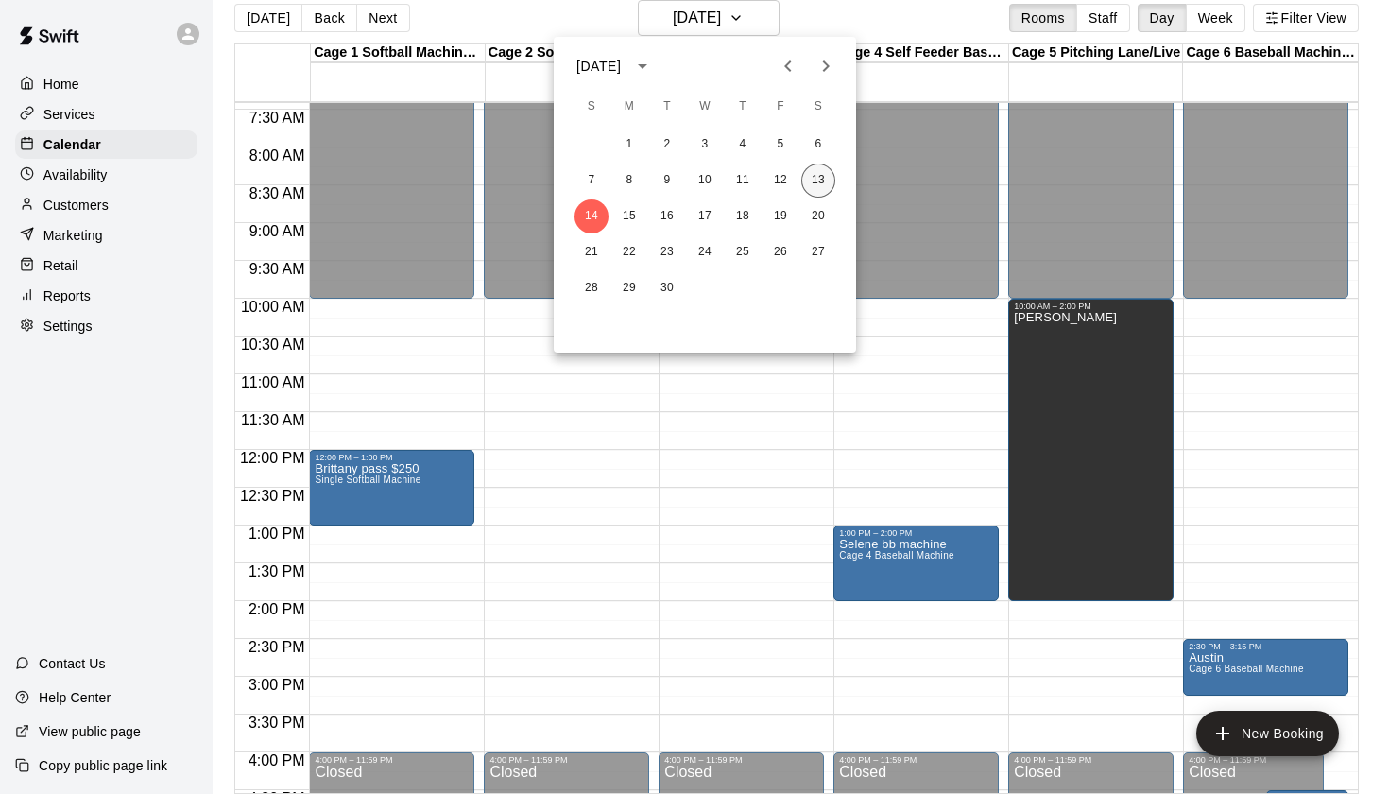
click at [802, 178] on button "13" at bounding box center [818, 180] width 34 height 34
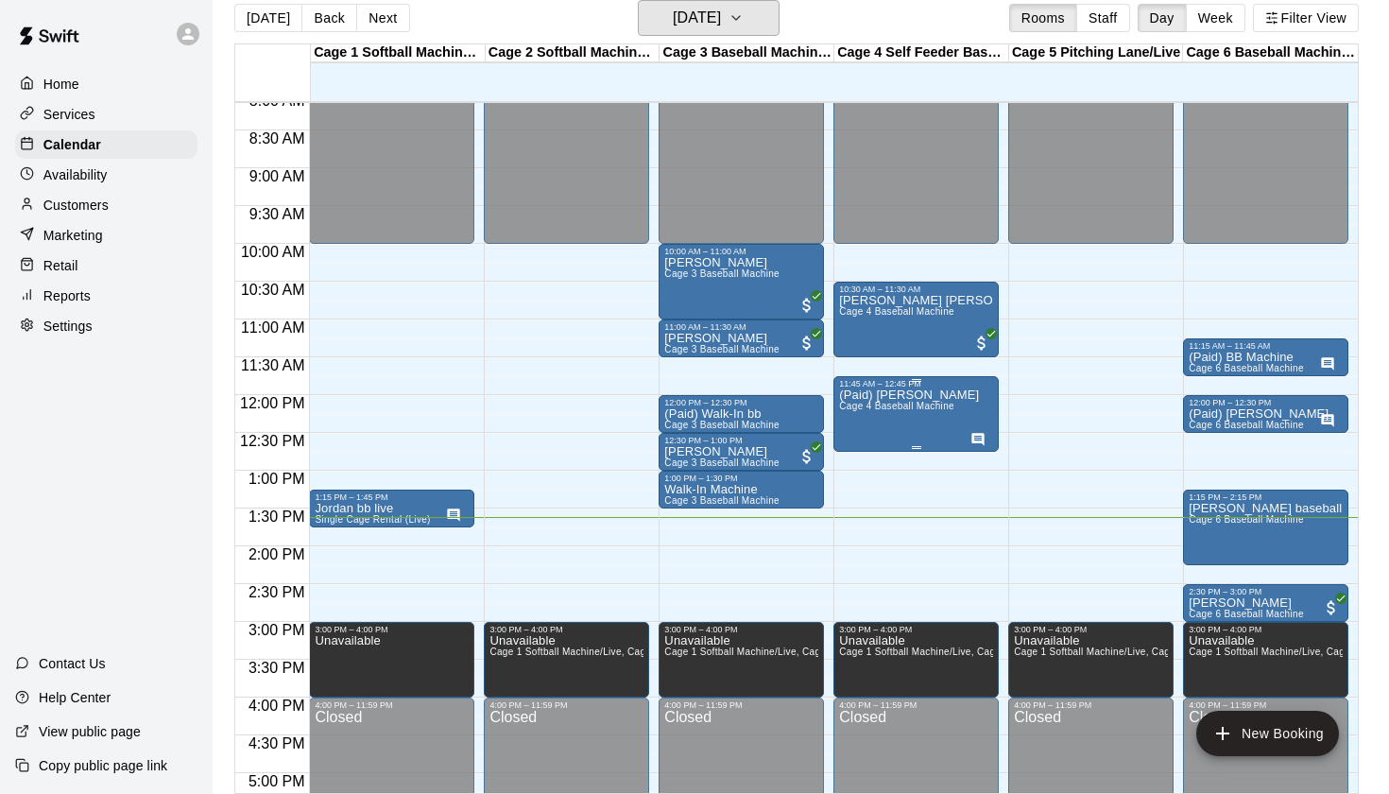
scroll to position [619, 0]
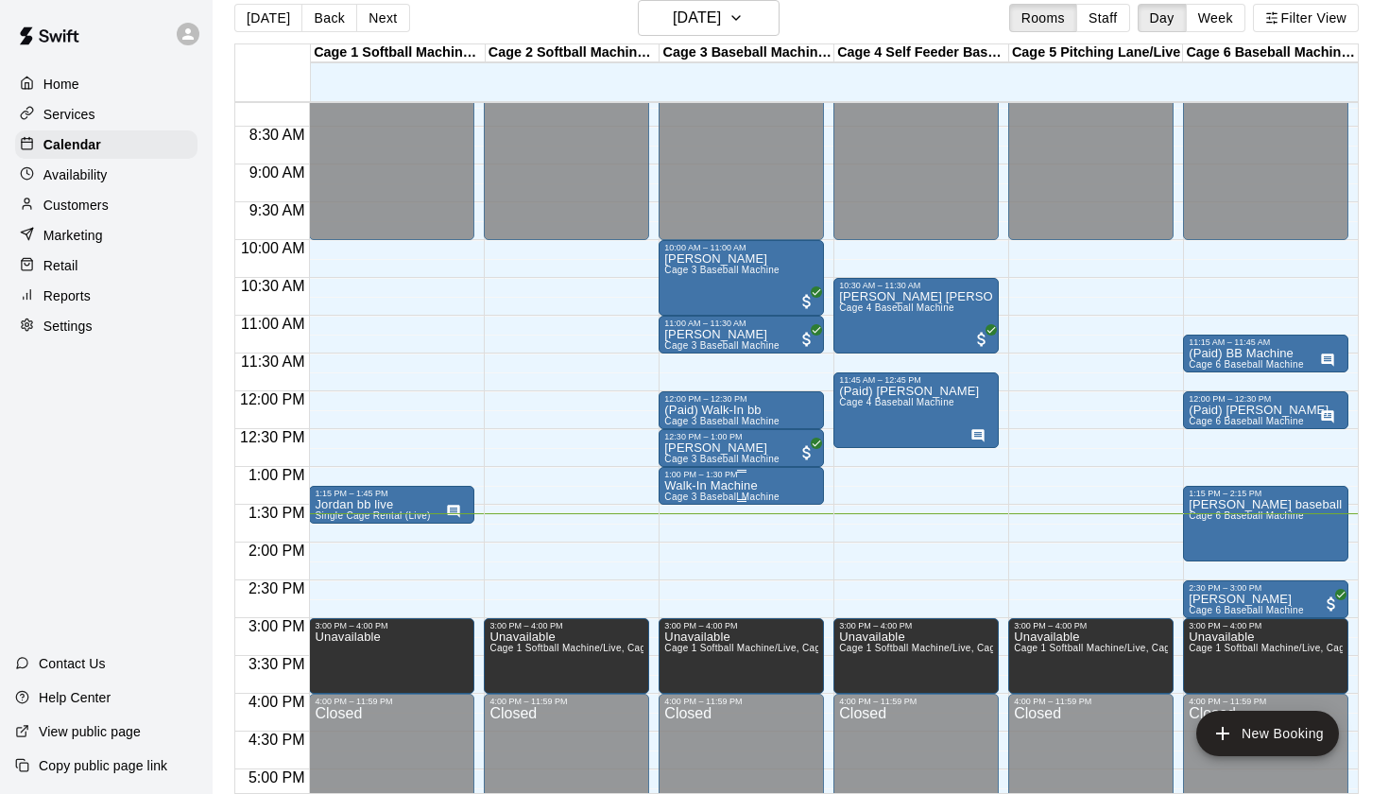
click at [687, 494] on icon "edit" at bounding box center [684, 500] width 23 height 23
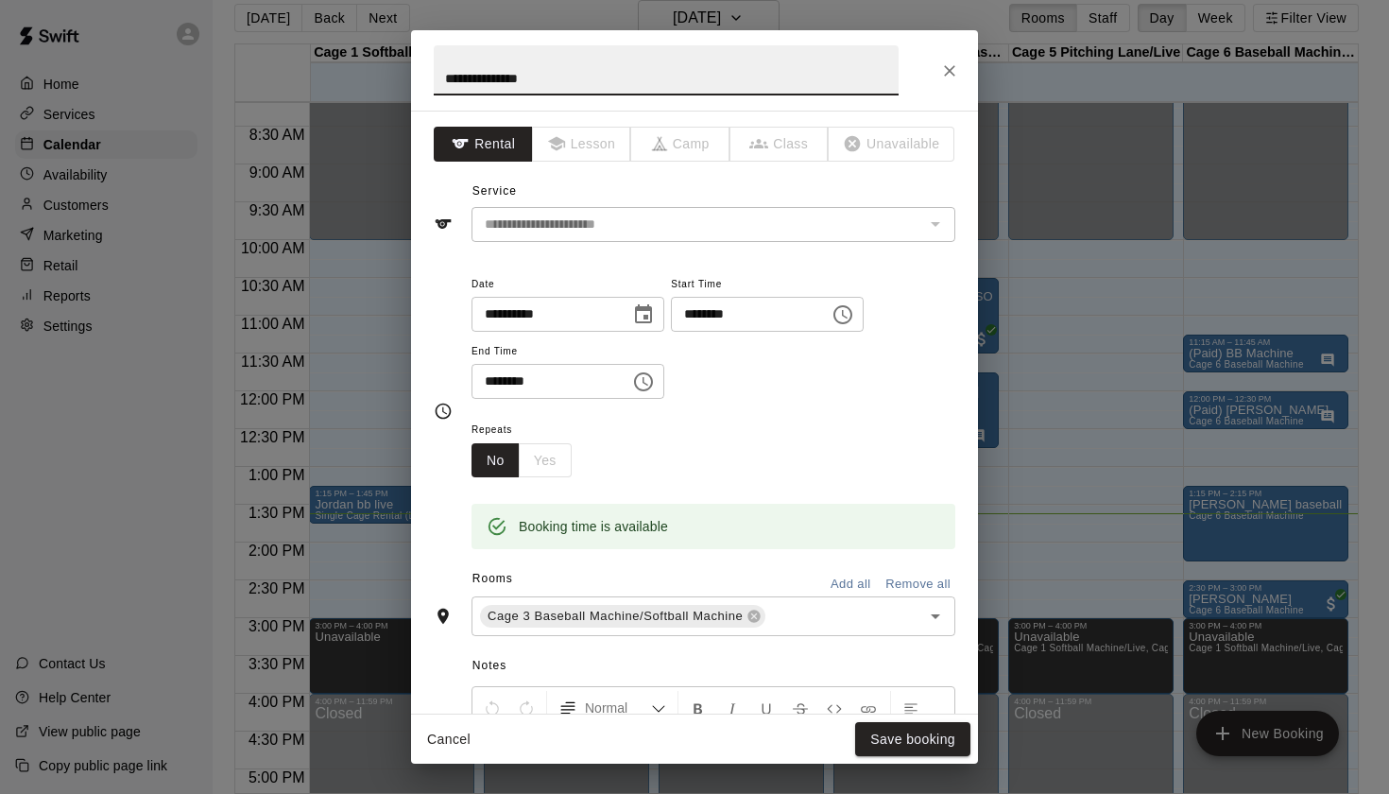
click at [655, 390] on icon "Choose time, selected time is 1:30 PM" at bounding box center [643, 381] width 23 height 23
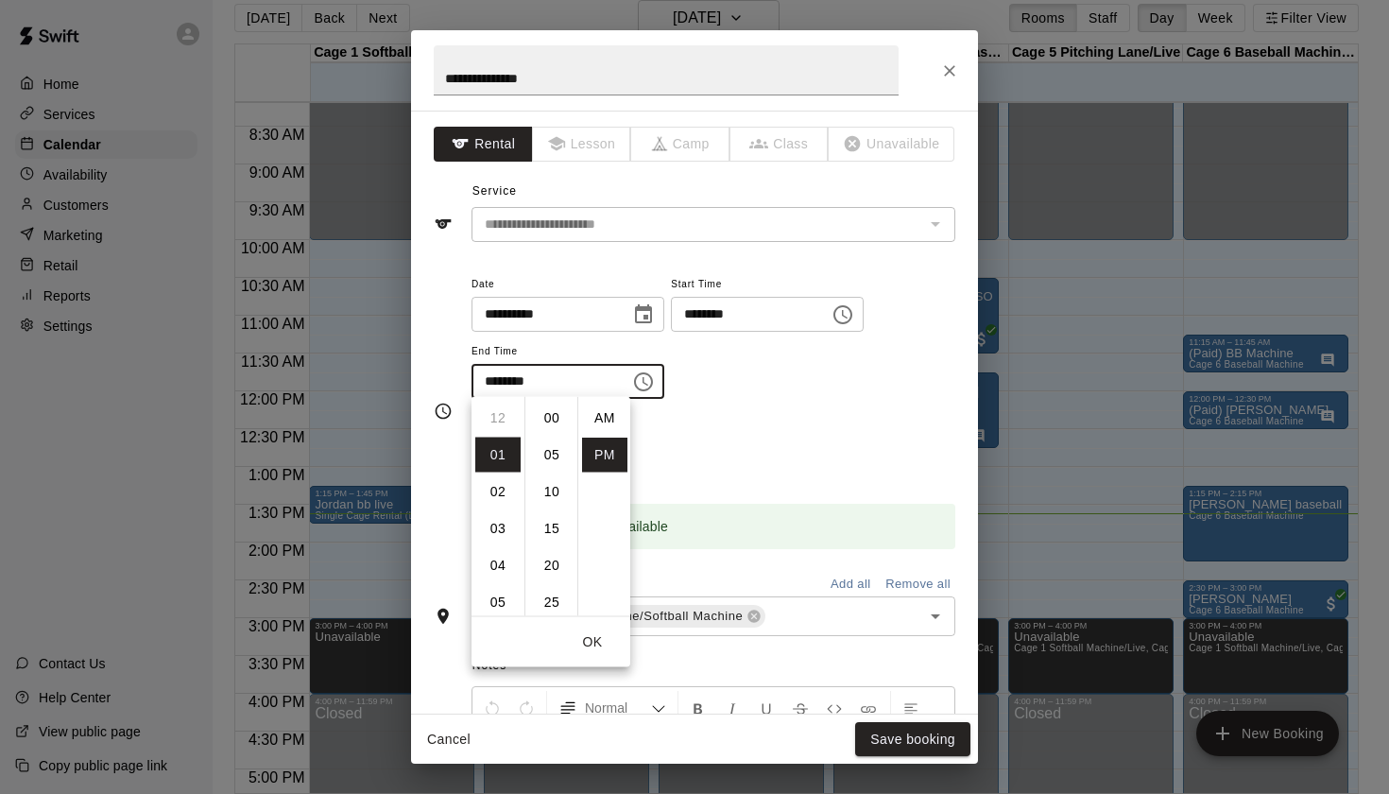
scroll to position [34, 0]
click at [854, 311] on icon "Choose time, selected time is 1:00 PM" at bounding box center [843, 314] width 23 height 23
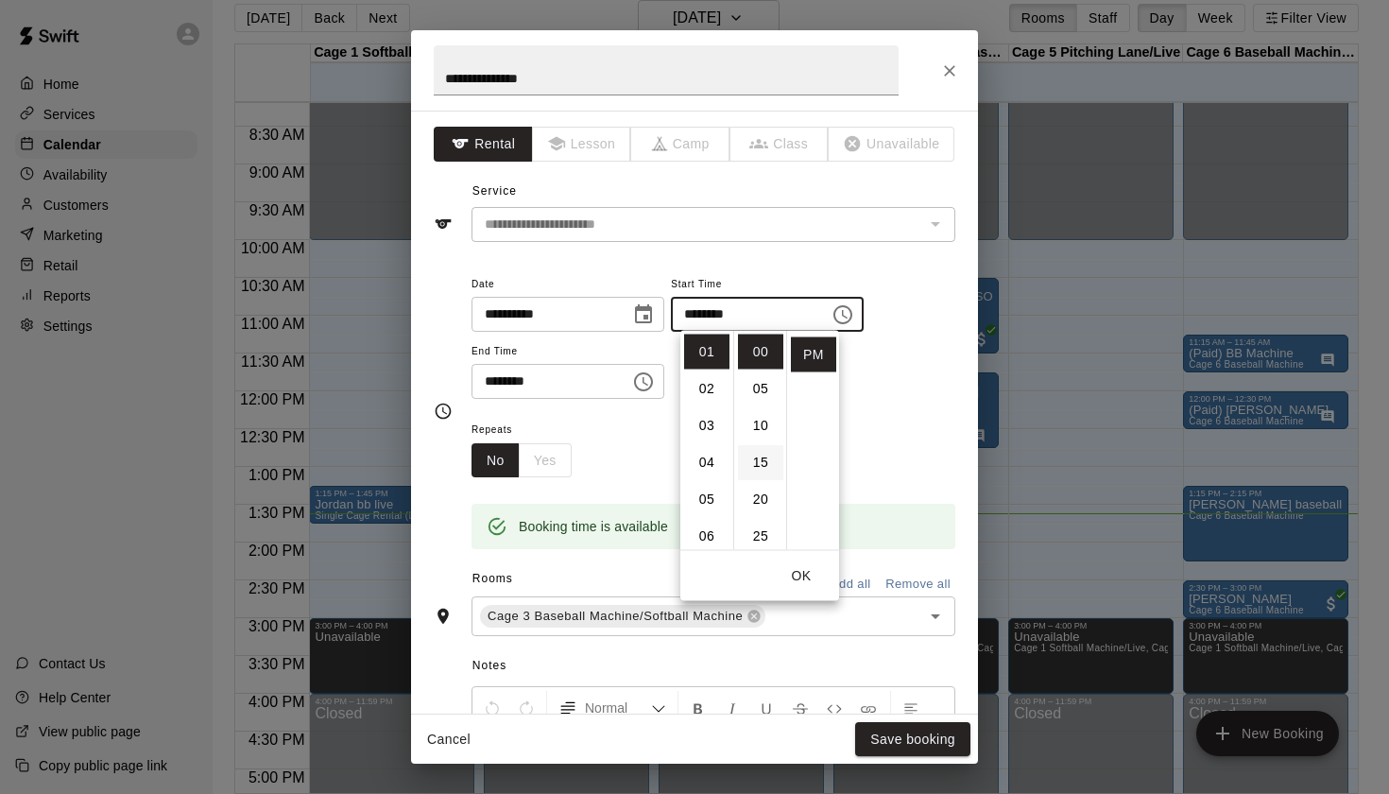
click at [763, 450] on li "15" at bounding box center [760, 462] width 45 height 35
type input "********"
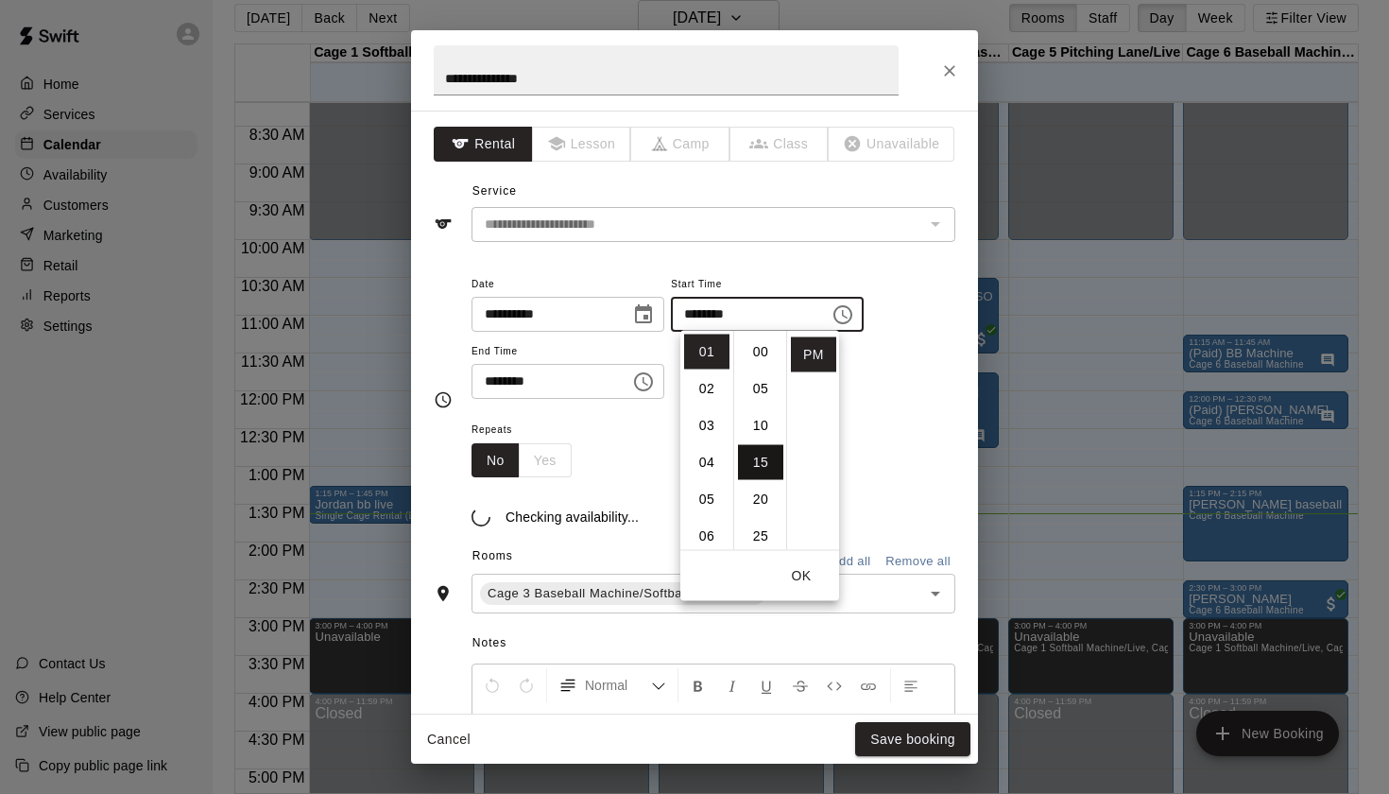
scroll to position [111, 0]
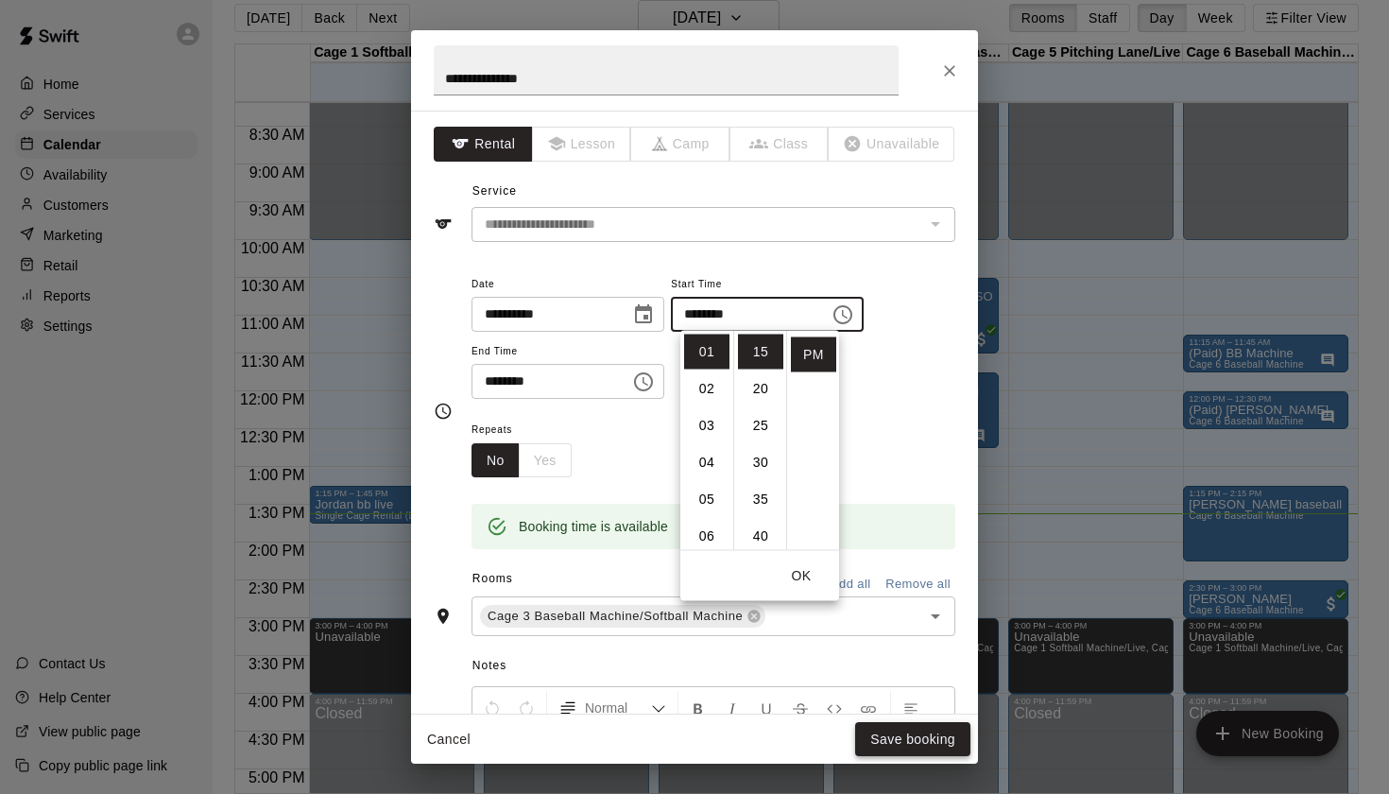
click at [920, 737] on button "Save booking" at bounding box center [912, 739] width 115 height 35
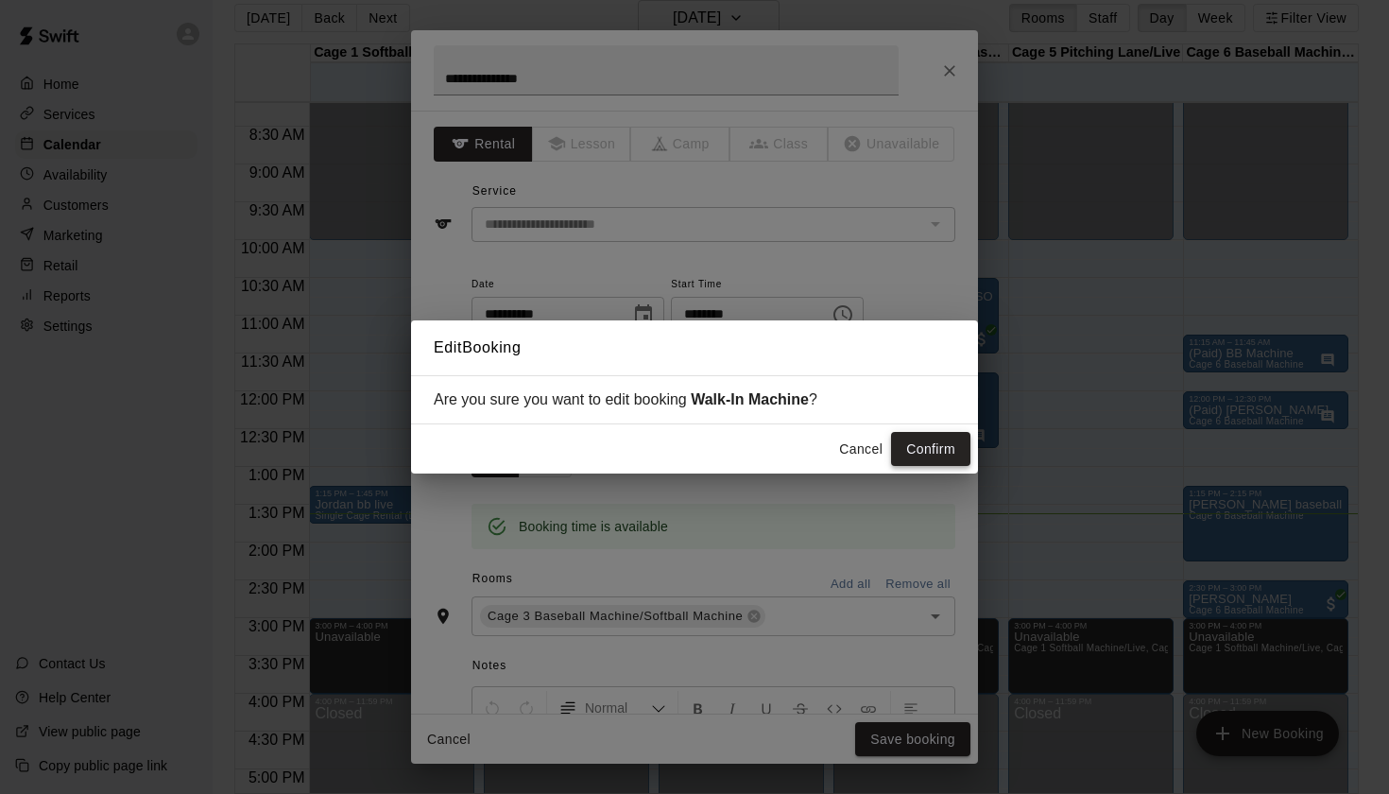
click at [939, 438] on button "Confirm" at bounding box center [930, 449] width 79 height 35
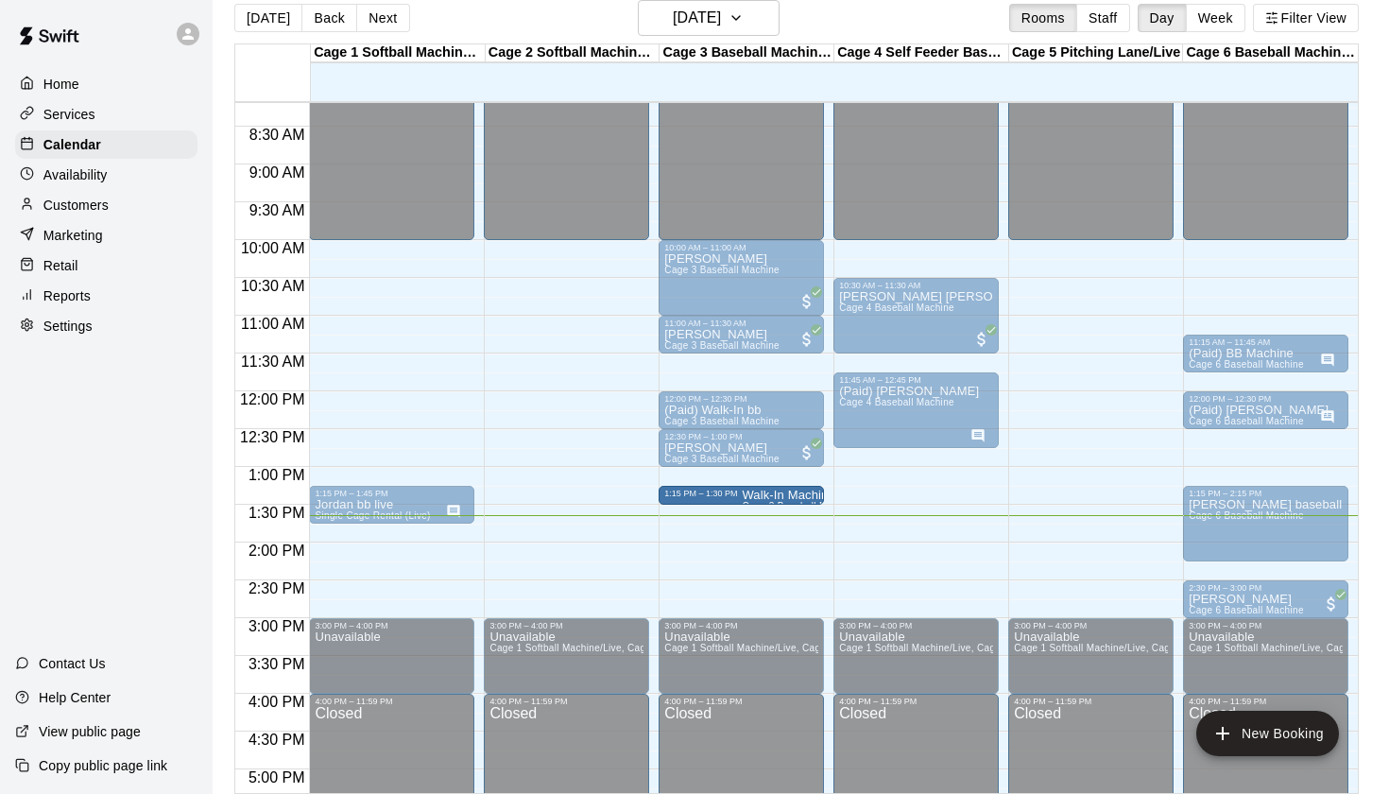
drag, startPoint x: 765, startPoint y: 500, endPoint x: 764, endPoint y: 510, distance: 10.6
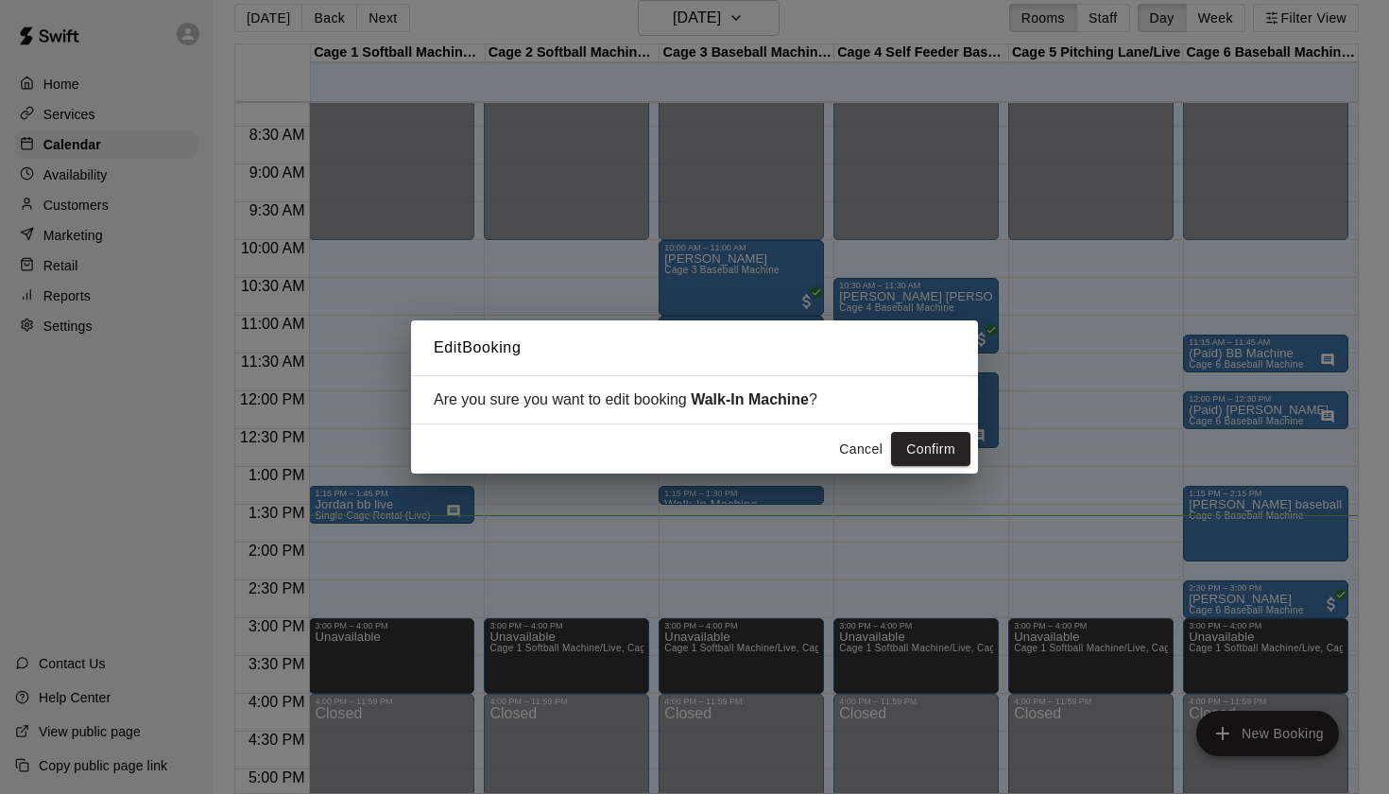
click at [851, 453] on button "Cancel" at bounding box center [861, 449] width 60 height 35
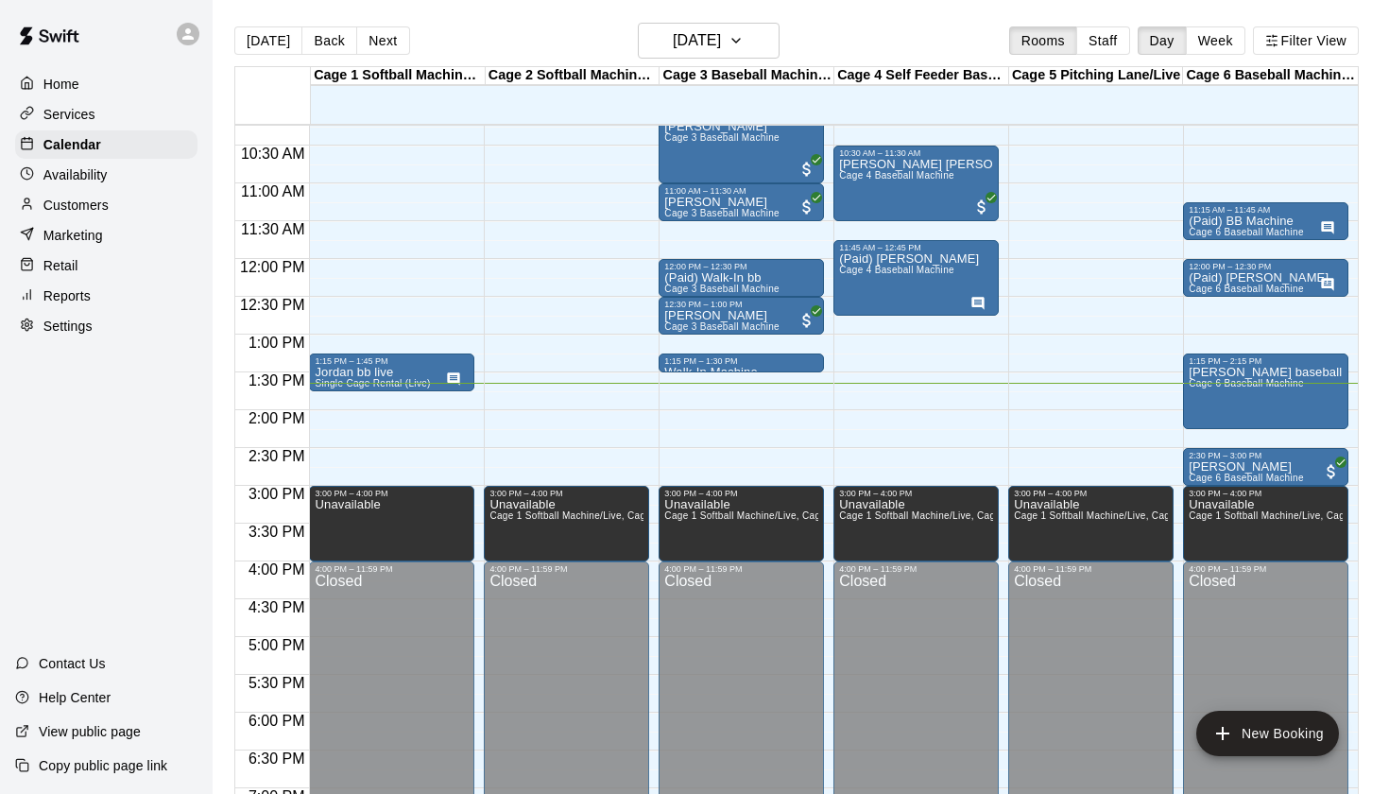
scroll to position [765, 0]
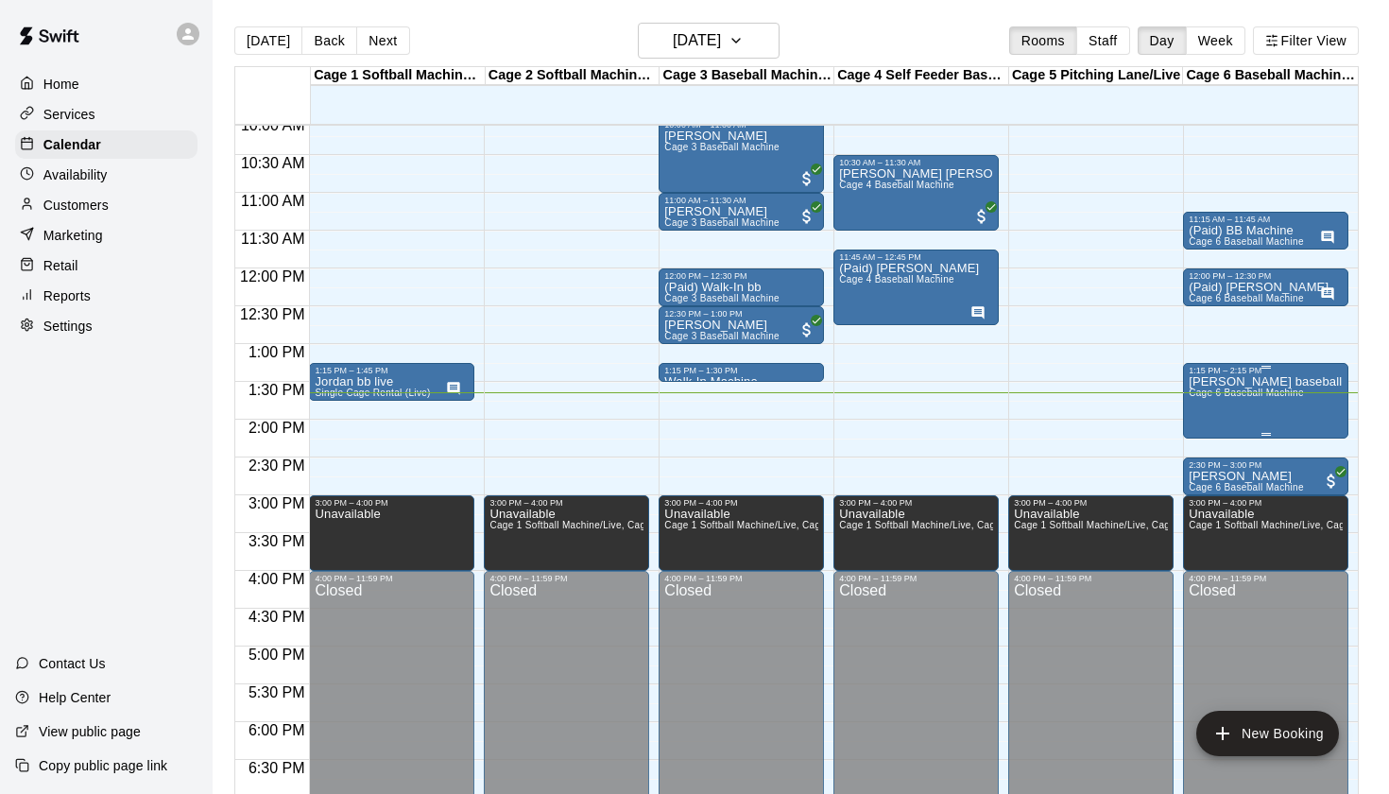
click at [1219, 414] on div "[PERSON_NAME] baseball Machine Cage 6 Baseball Machine" at bounding box center [1266, 772] width 154 height 794
click at [945, 46] on div at bounding box center [694, 397] width 1389 height 794
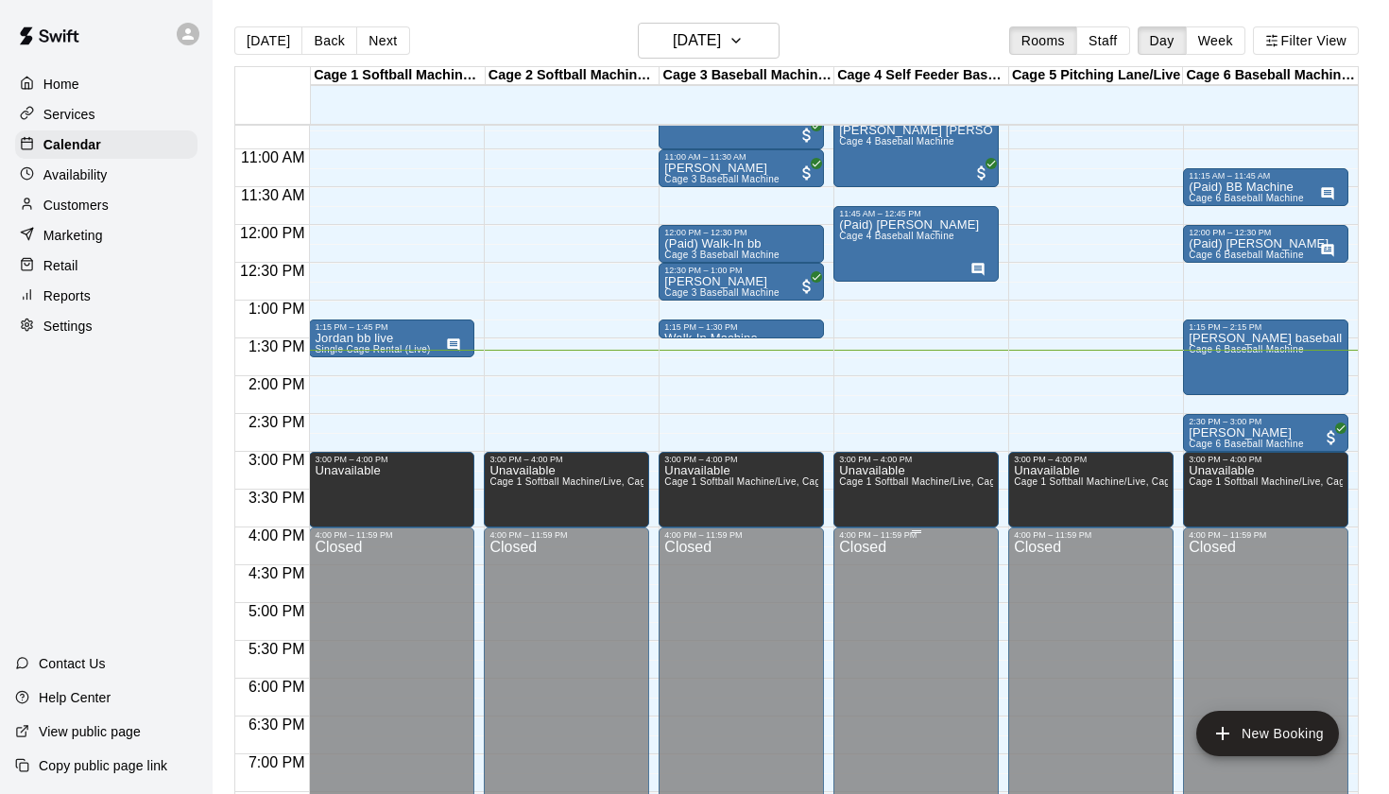
scroll to position [798, 0]
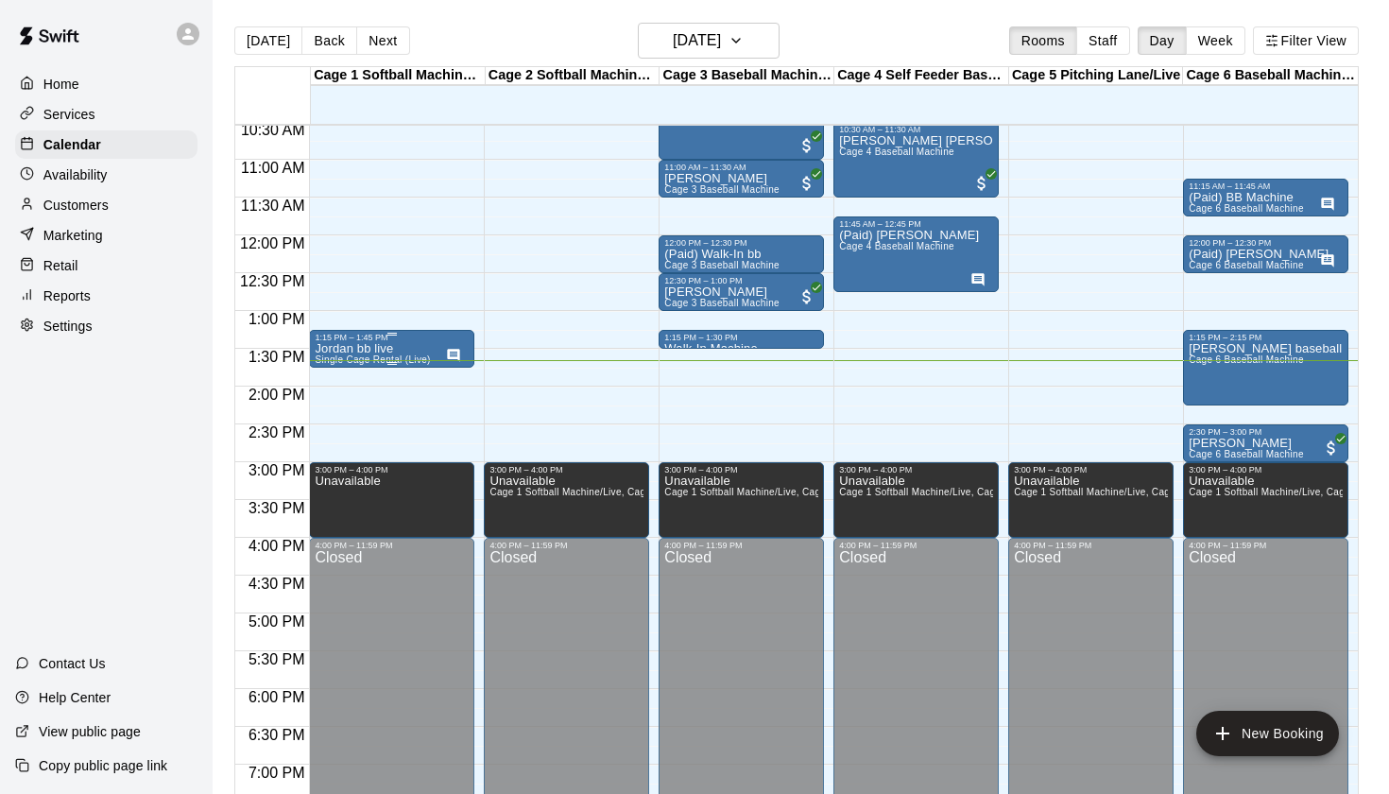
click at [397, 355] on div "Jordan bb live Single Cage Rental (Live)" at bounding box center [372, 739] width 115 height 794
click at [343, 357] on icon "edit" at bounding box center [334, 363] width 23 height 23
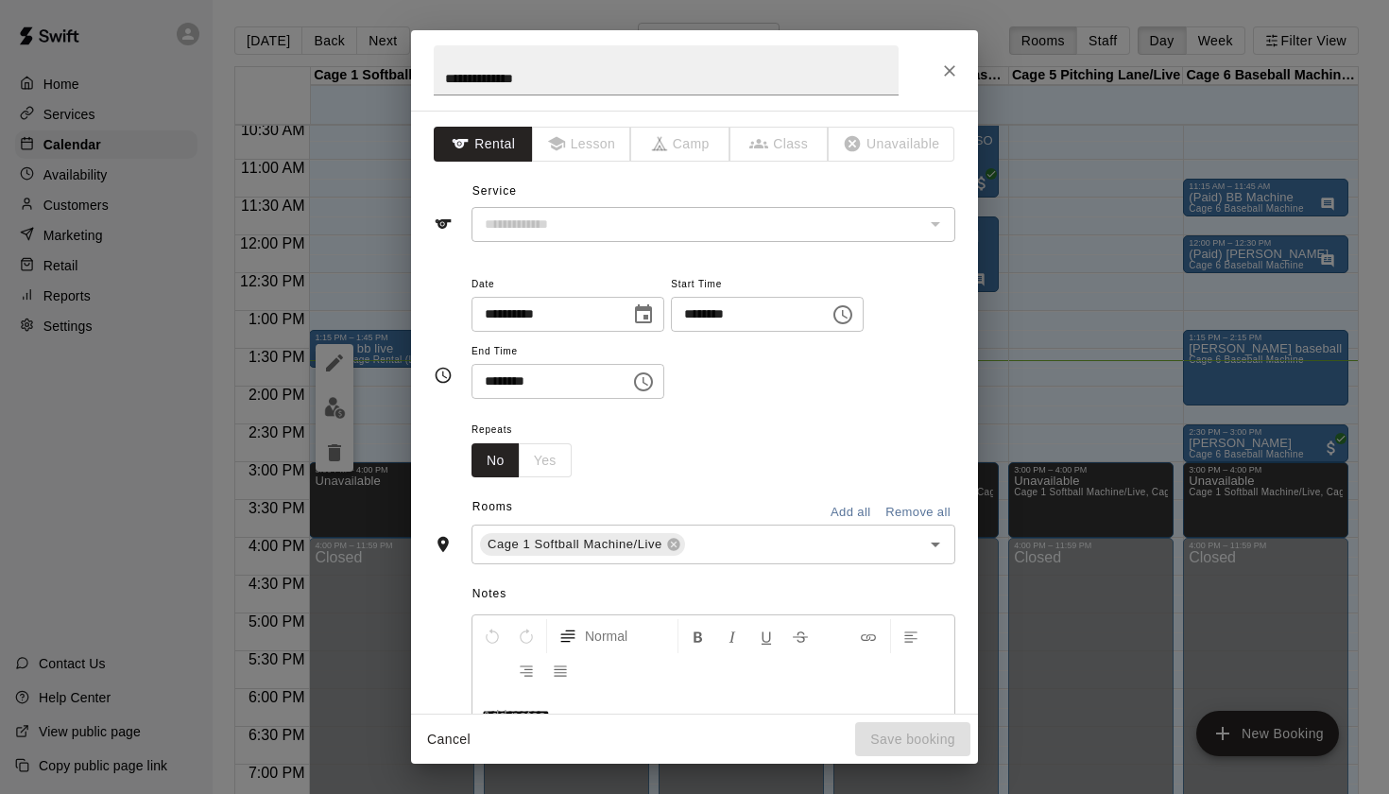
type input "**********"
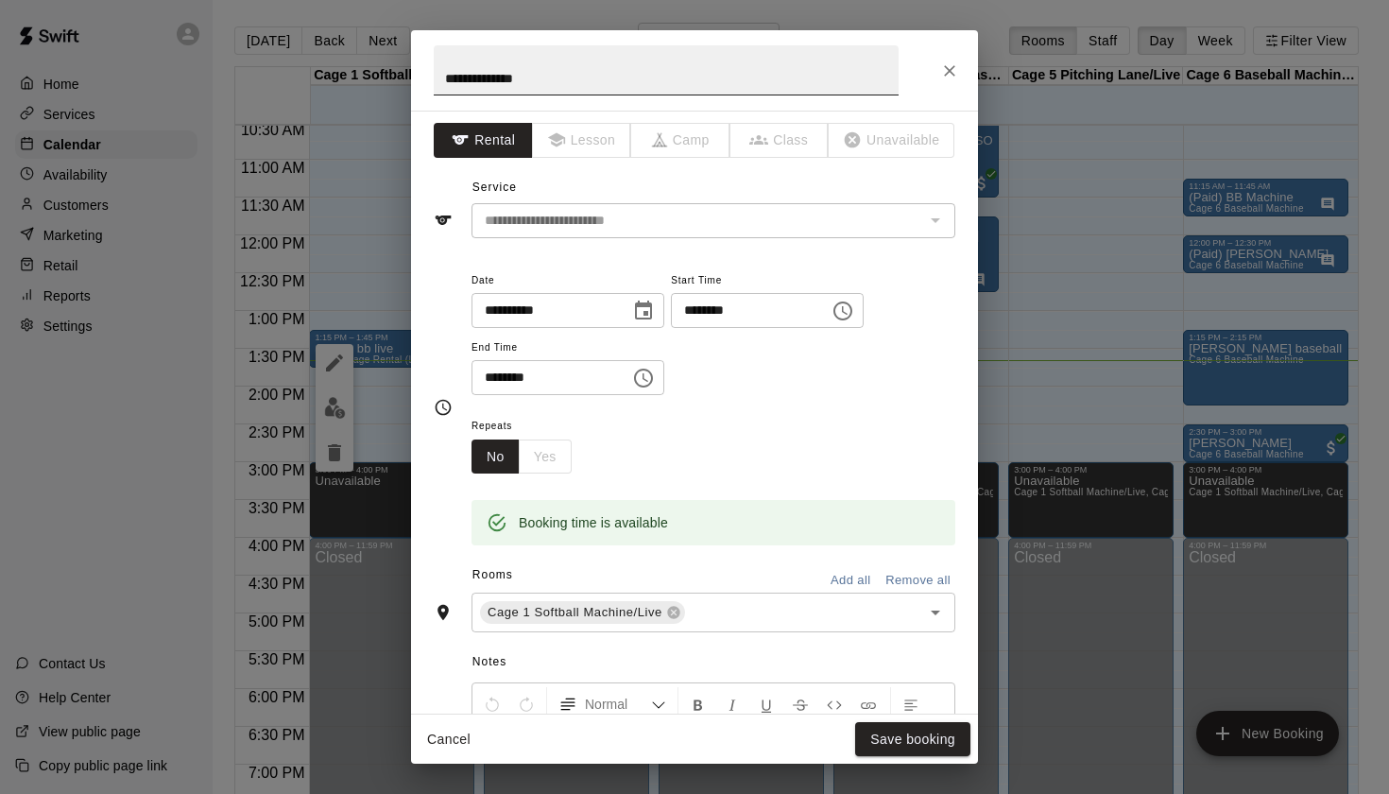
click at [442, 77] on input "**********" at bounding box center [666, 70] width 465 height 50
type input "**********"
click at [923, 747] on button "Save booking" at bounding box center [912, 739] width 115 height 35
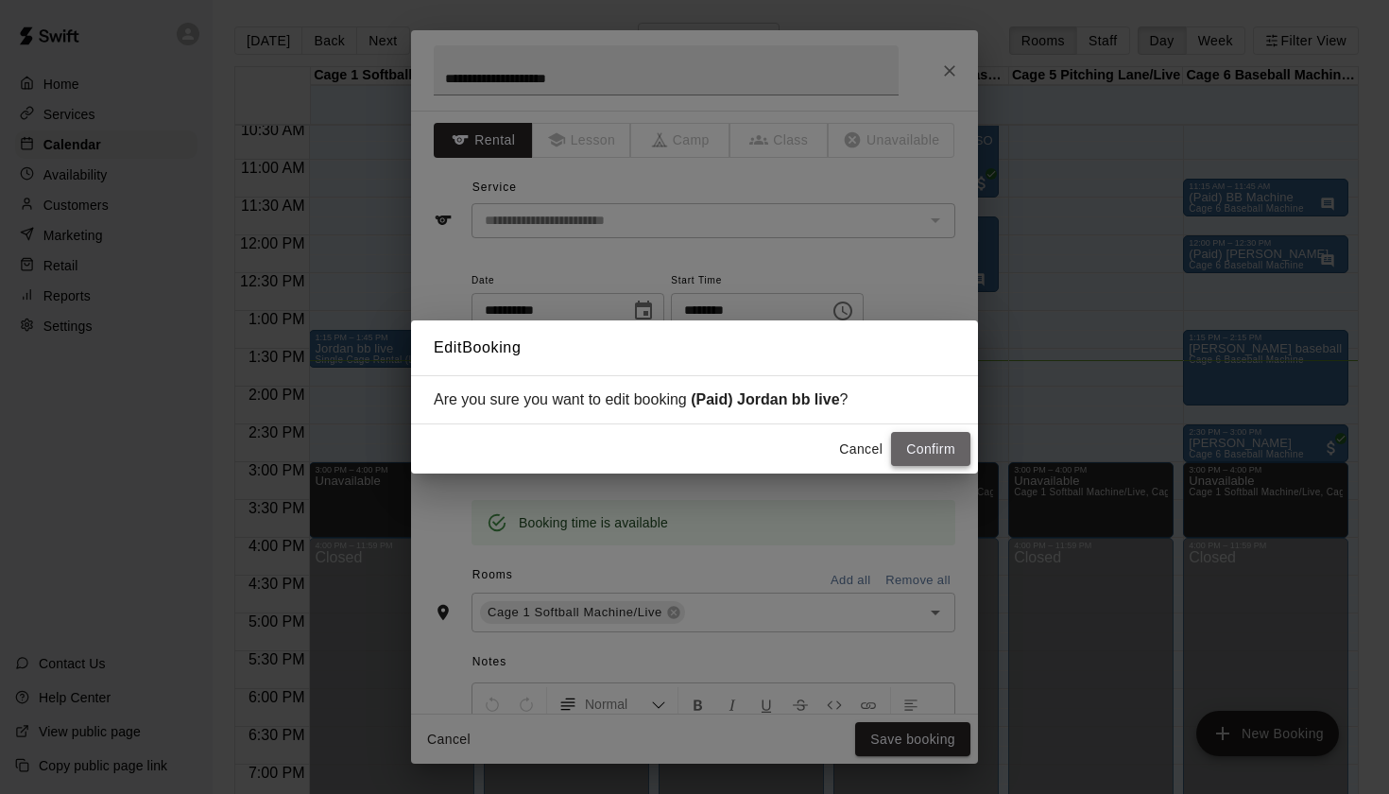
click at [939, 445] on button "Confirm" at bounding box center [930, 449] width 79 height 35
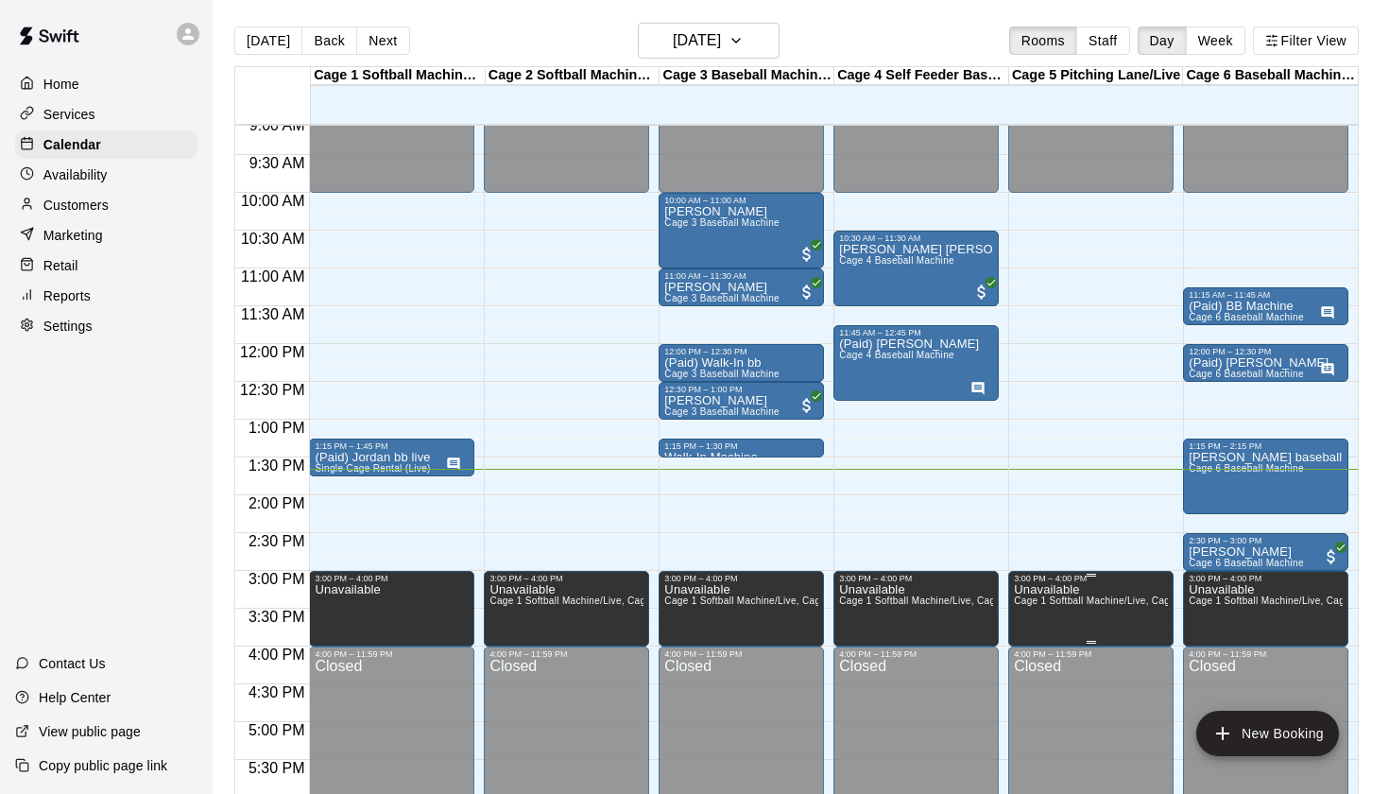
scroll to position [686, 0]
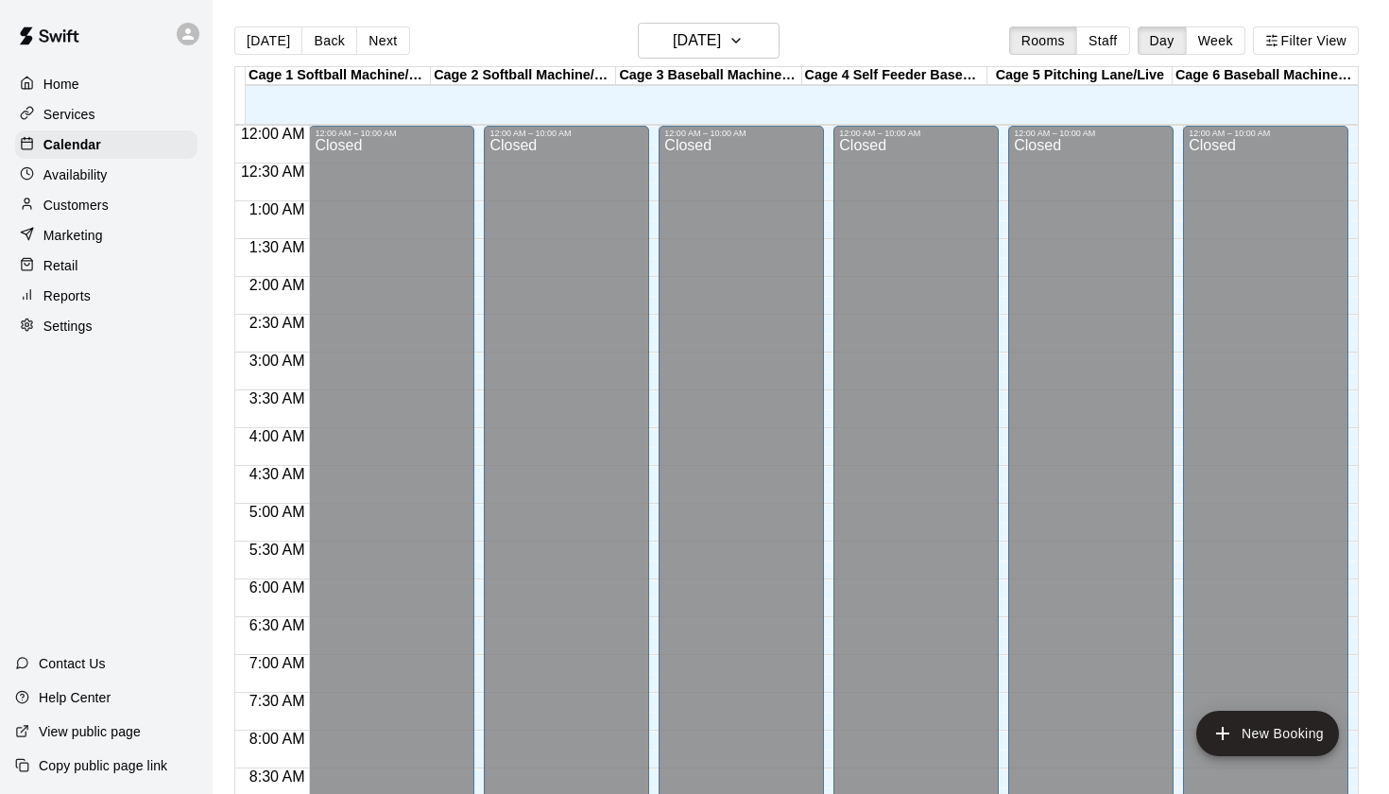
scroll to position [1040, 0]
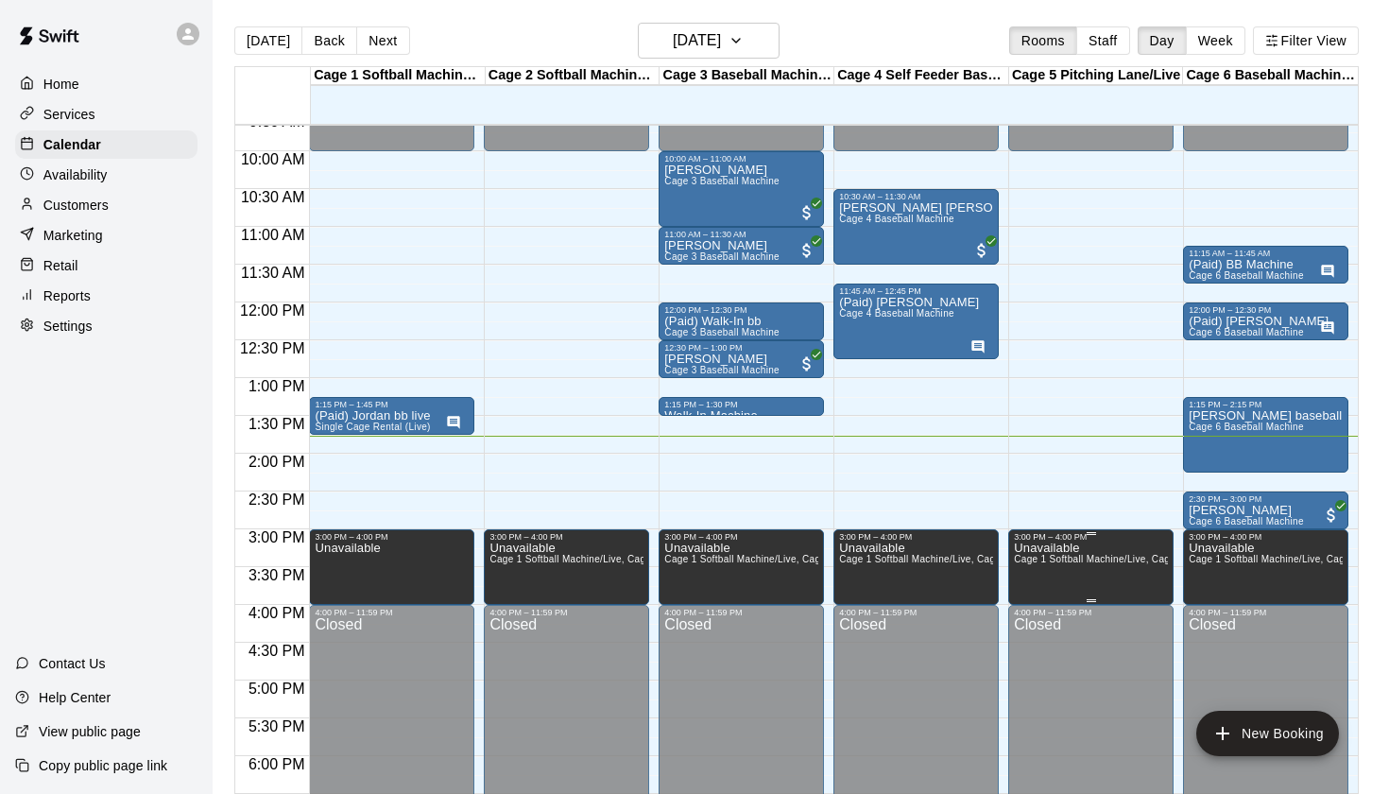
scroll to position [718, 0]
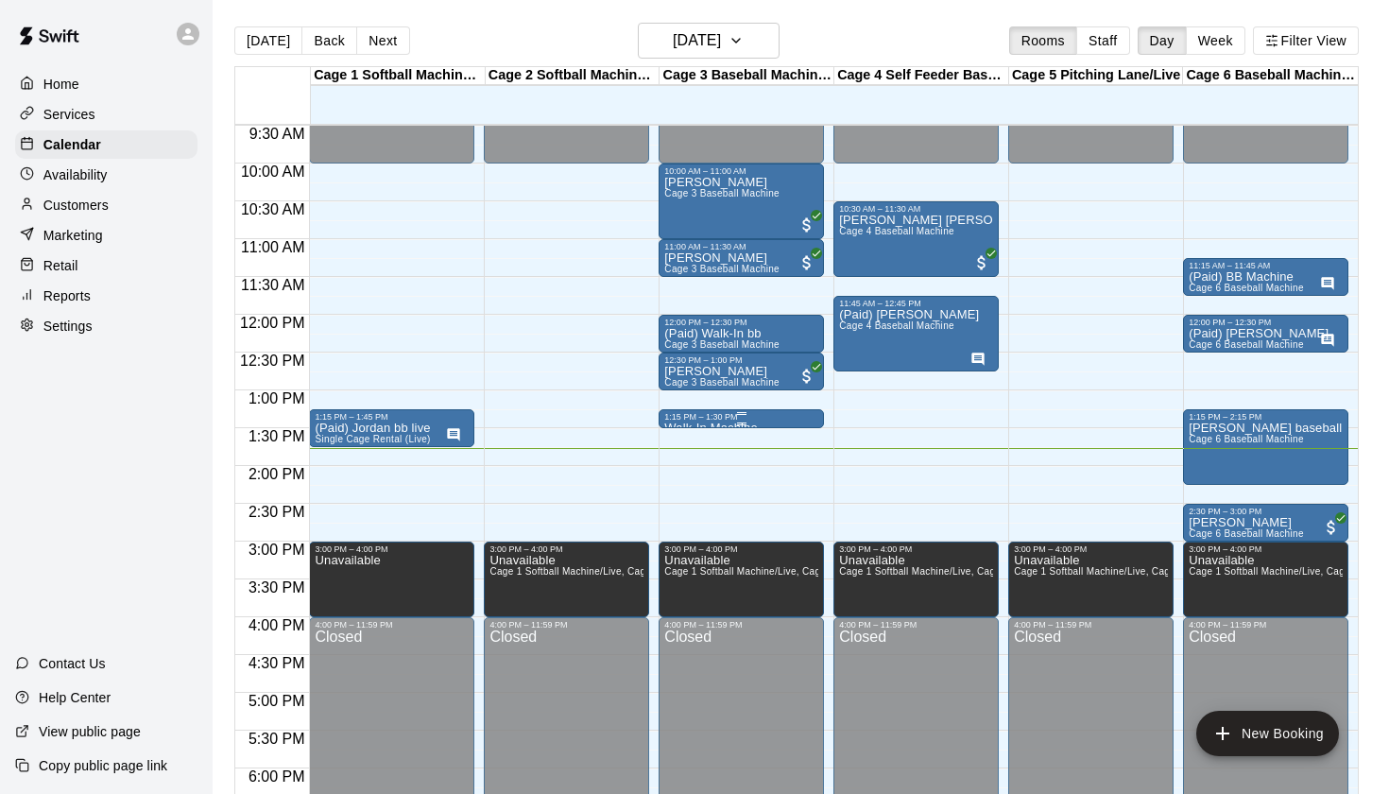
click at [760, 421] on div "1:15 PM – 1:30 PM" at bounding box center [741, 416] width 154 height 9
click at [684, 435] on icon "edit" at bounding box center [684, 431] width 17 height 17
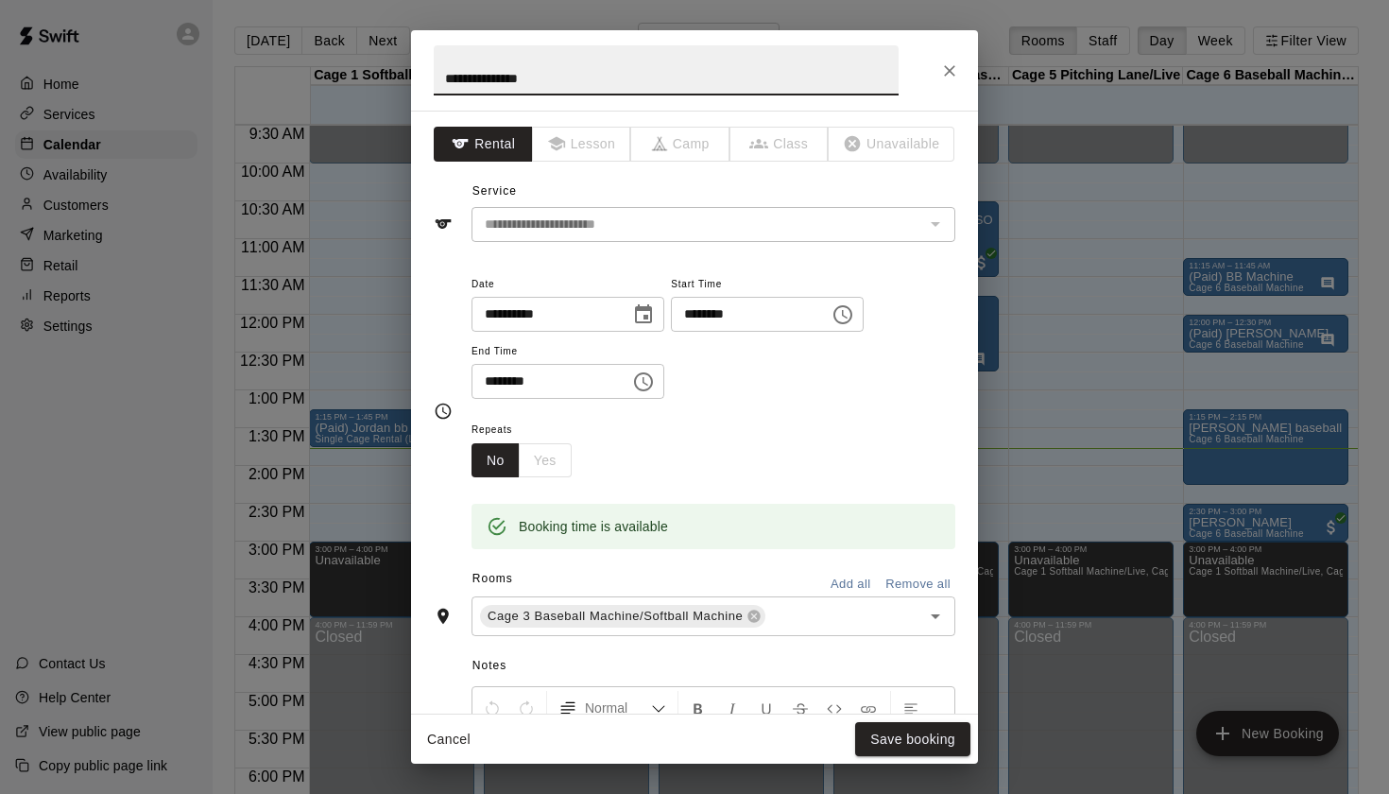
click at [449, 85] on input "**********" at bounding box center [666, 70] width 465 height 50
type input "**********"
click at [914, 734] on button "Save booking" at bounding box center [912, 739] width 115 height 35
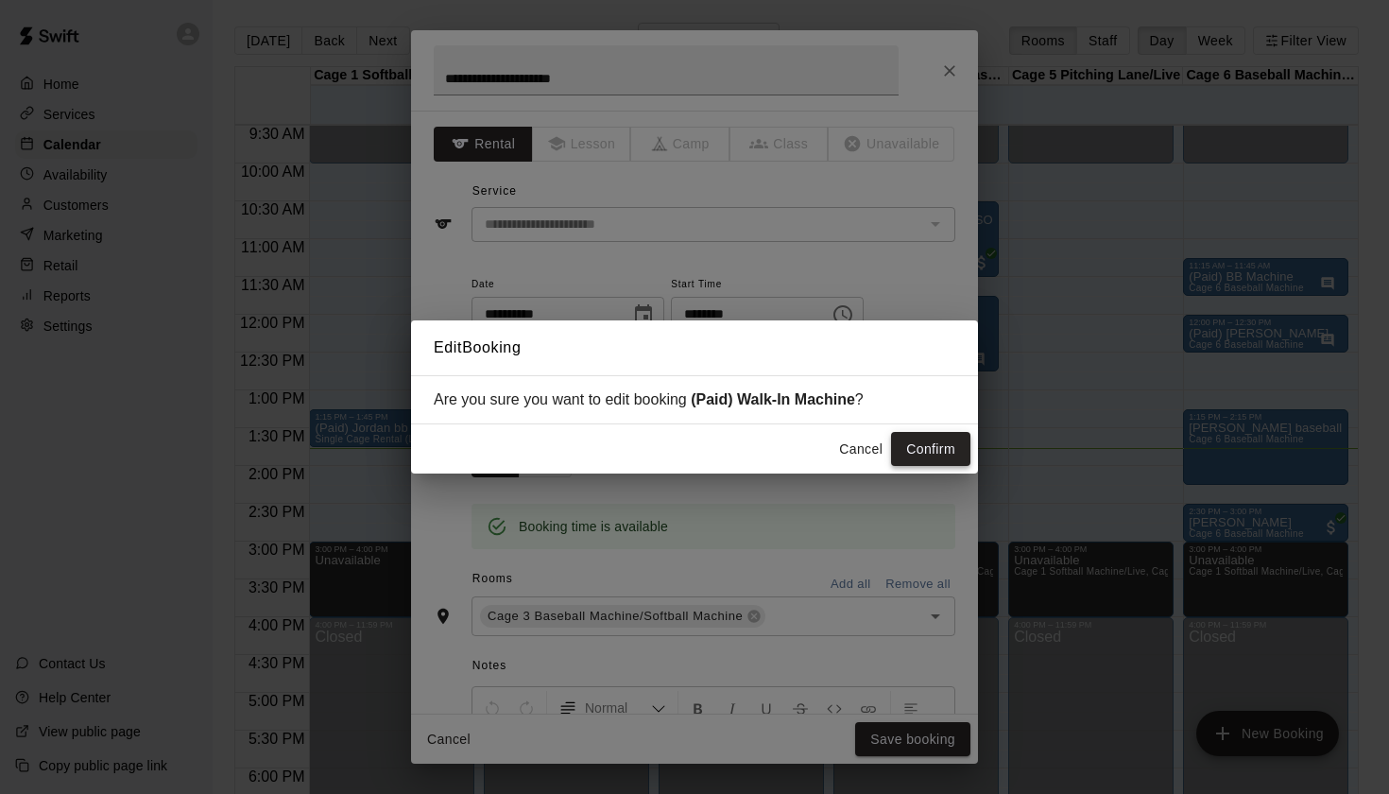
click at [945, 458] on button "Confirm" at bounding box center [930, 449] width 79 height 35
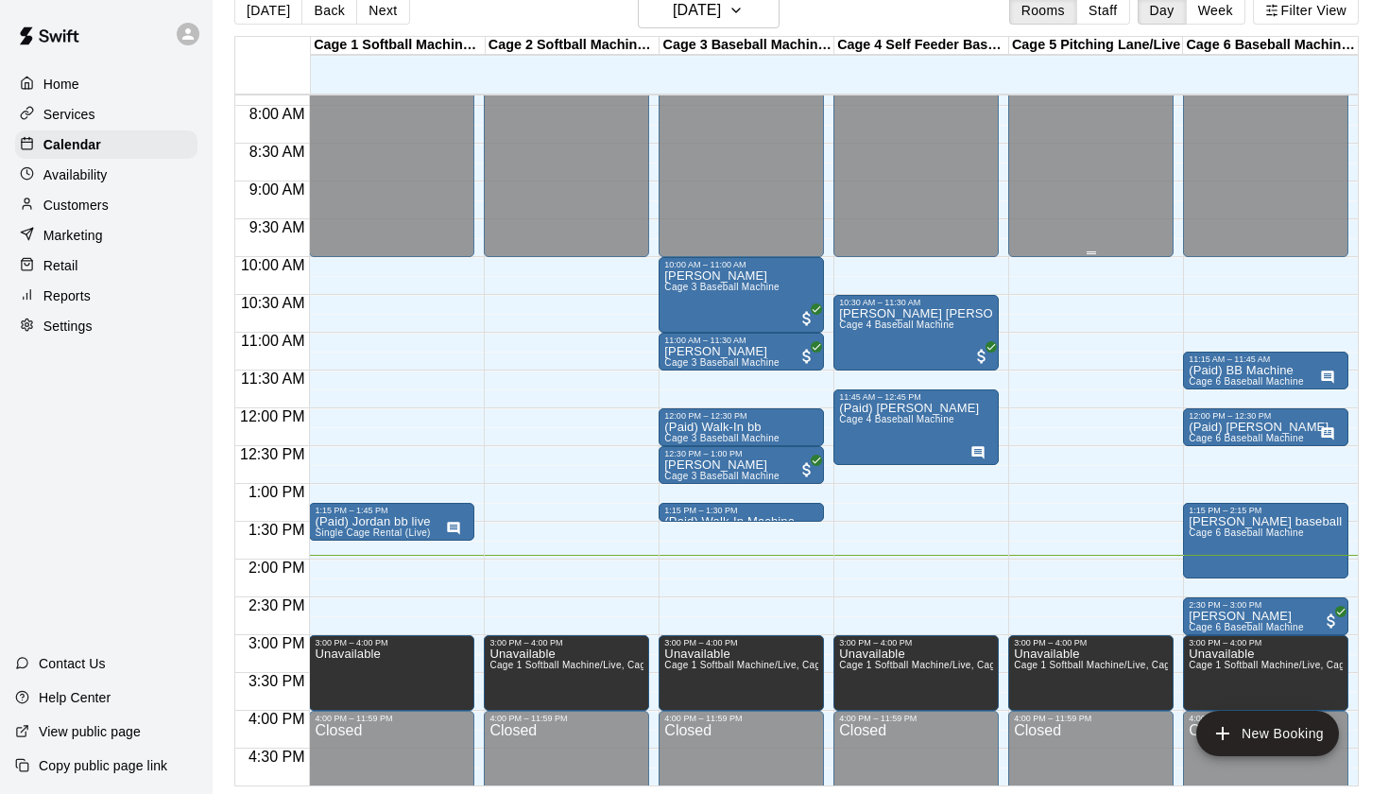
scroll to position [30, 0]
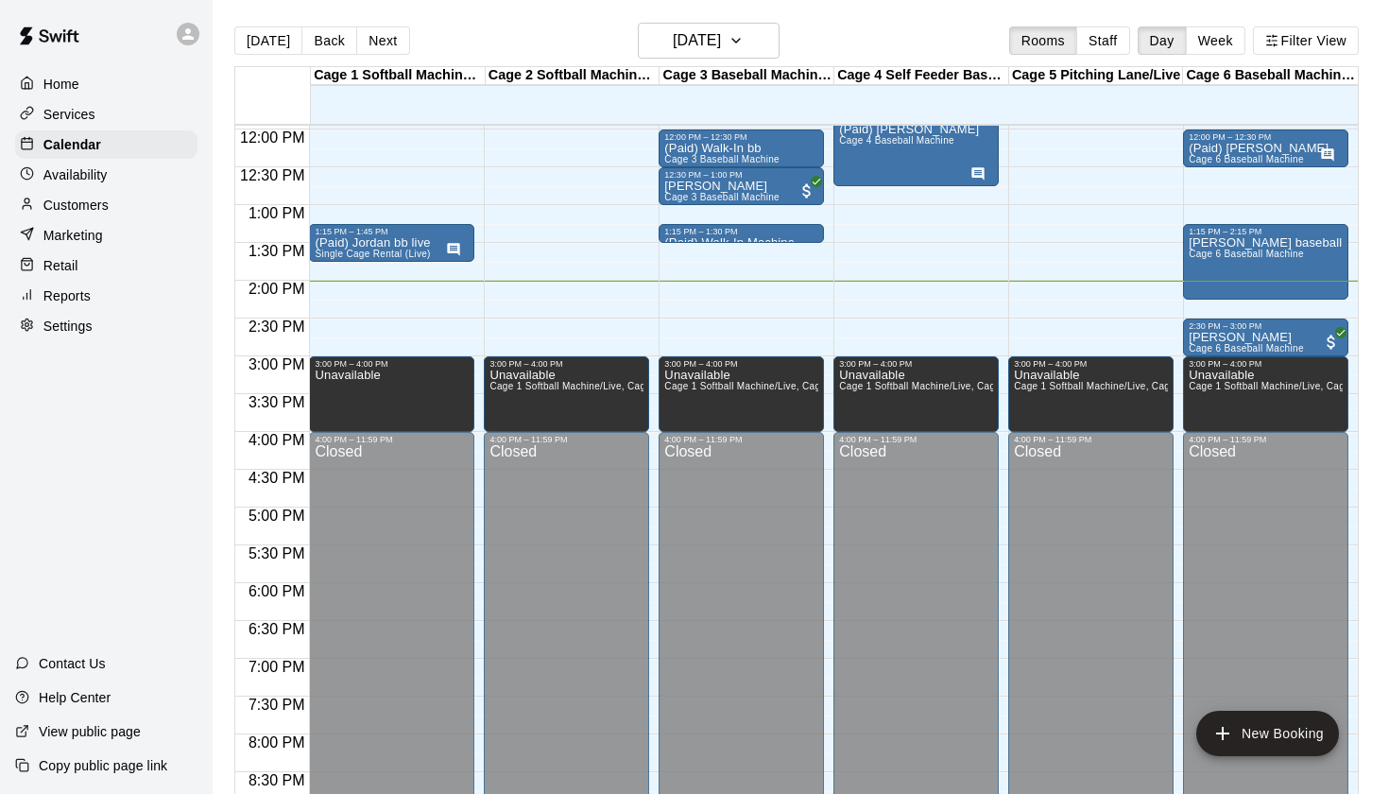
scroll to position [902, 0]
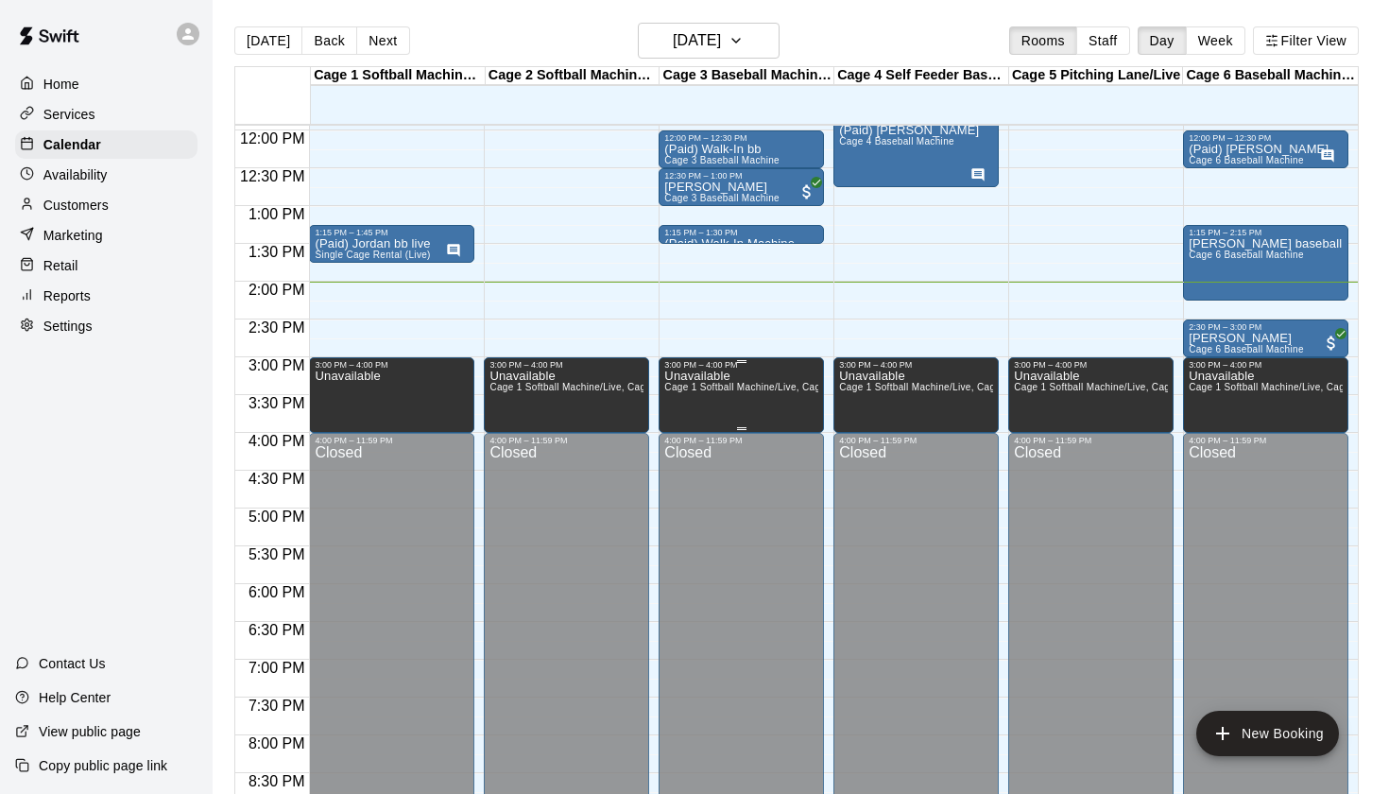
click at [750, 371] on div "Unavailable Cage 1 Softball Machine/Live, Cage 2 Softball Machine/Live, Cage 3 …" at bounding box center [741, 767] width 154 height 794
click at [700, 386] on button "edit" at bounding box center [684, 390] width 38 height 38
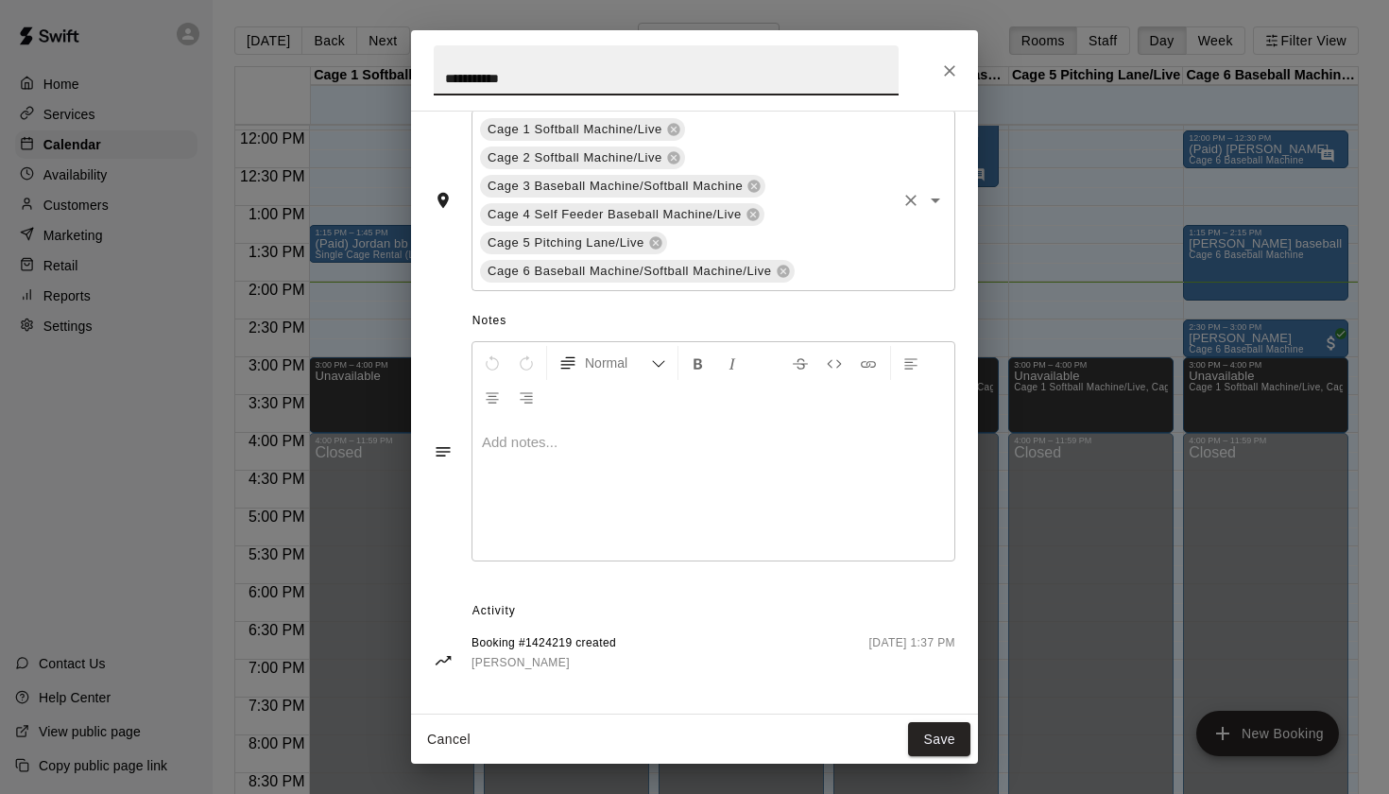
scroll to position [389, 0]
click at [939, 77] on button "Close" at bounding box center [950, 71] width 34 height 34
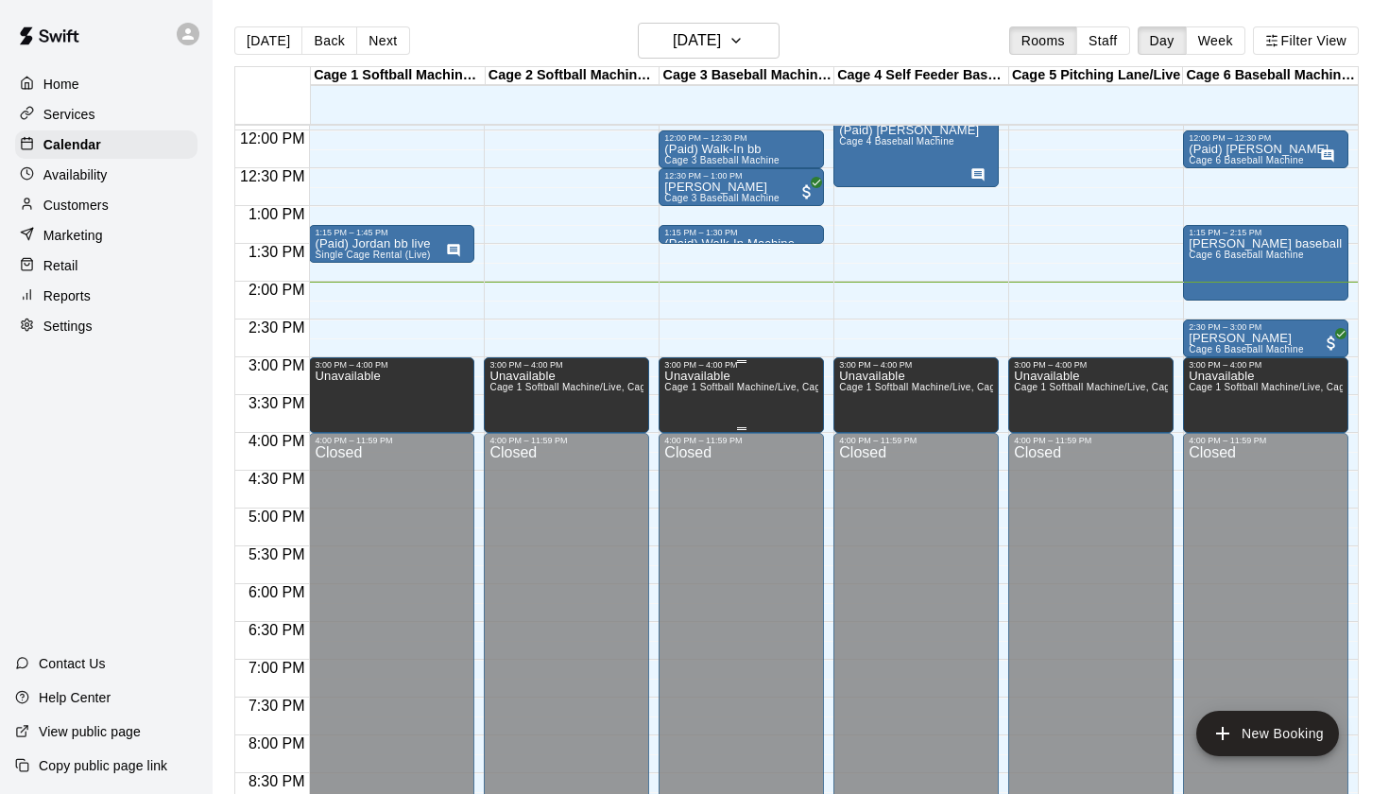
click at [765, 383] on div "Unavailable Cage 1 Softball Machine/Live, Cage 2 Softball Machine/Live, Cage 3 …" at bounding box center [741, 767] width 154 height 794
click at [682, 435] on icon "delete" at bounding box center [684, 435] width 13 height 17
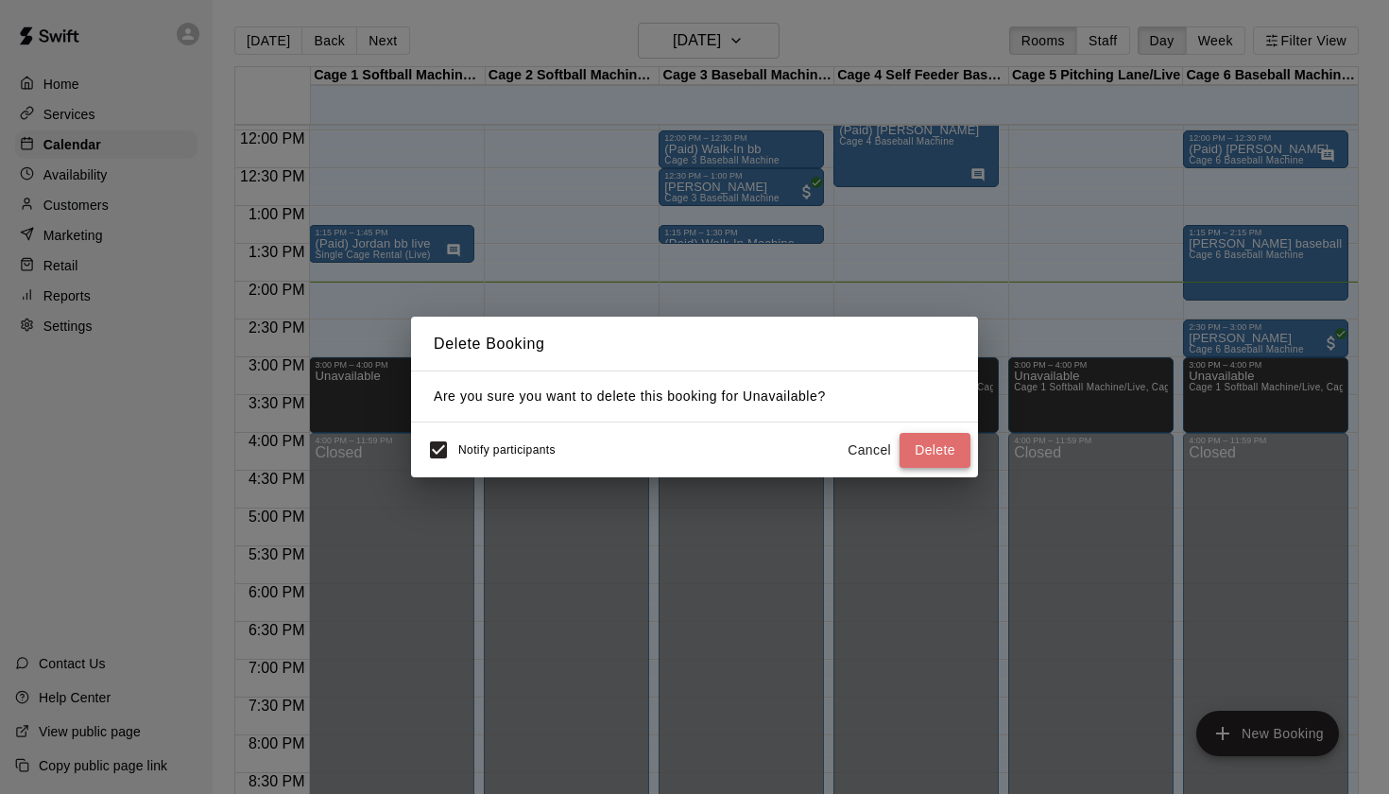
click at [933, 456] on button "Delete" at bounding box center [935, 450] width 71 height 35
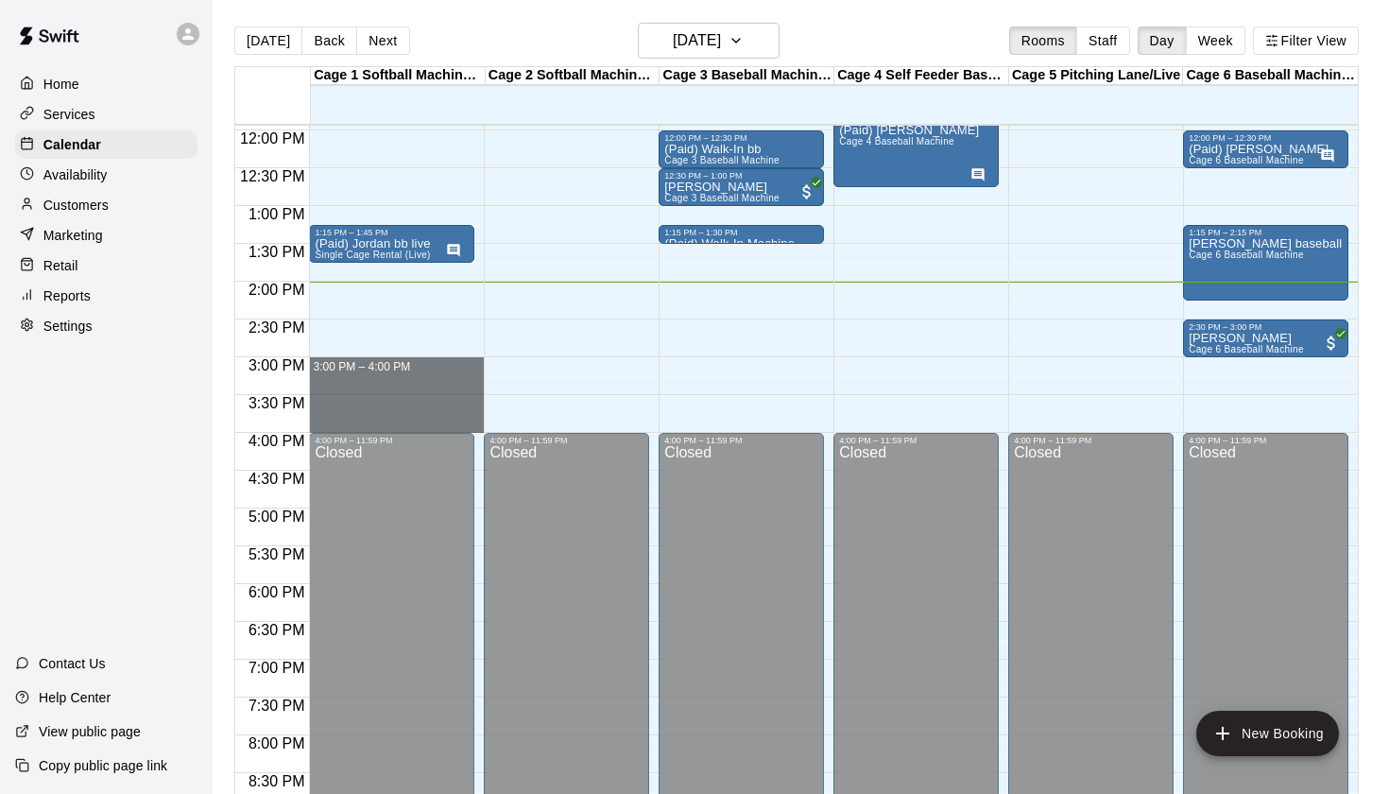
drag, startPoint x: 318, startPoint y: 362, endPoint x: 322, endPoint y: 415, distance: 53.1
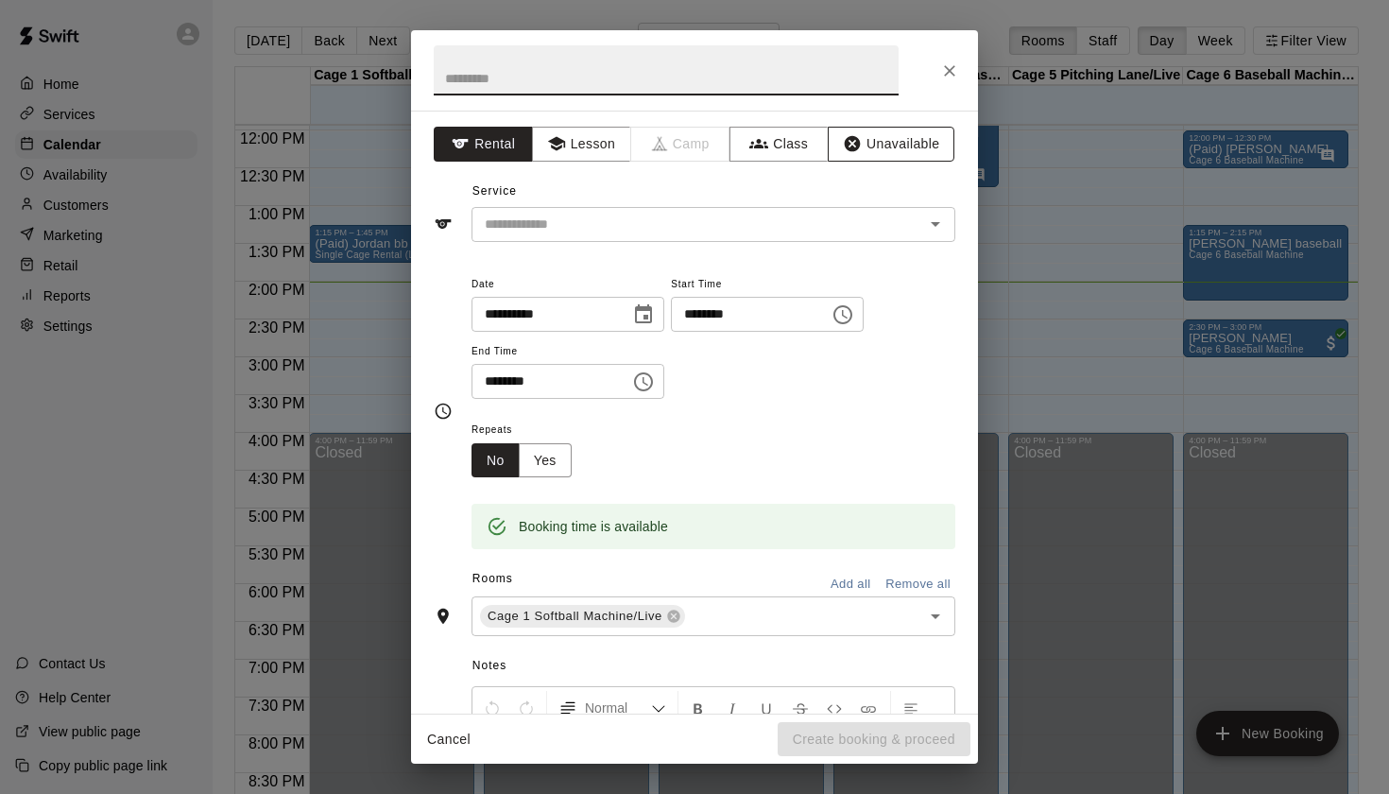
click at [875, 146] on button "Unavailable" at bounding box center [891, 144] width 127 height 35
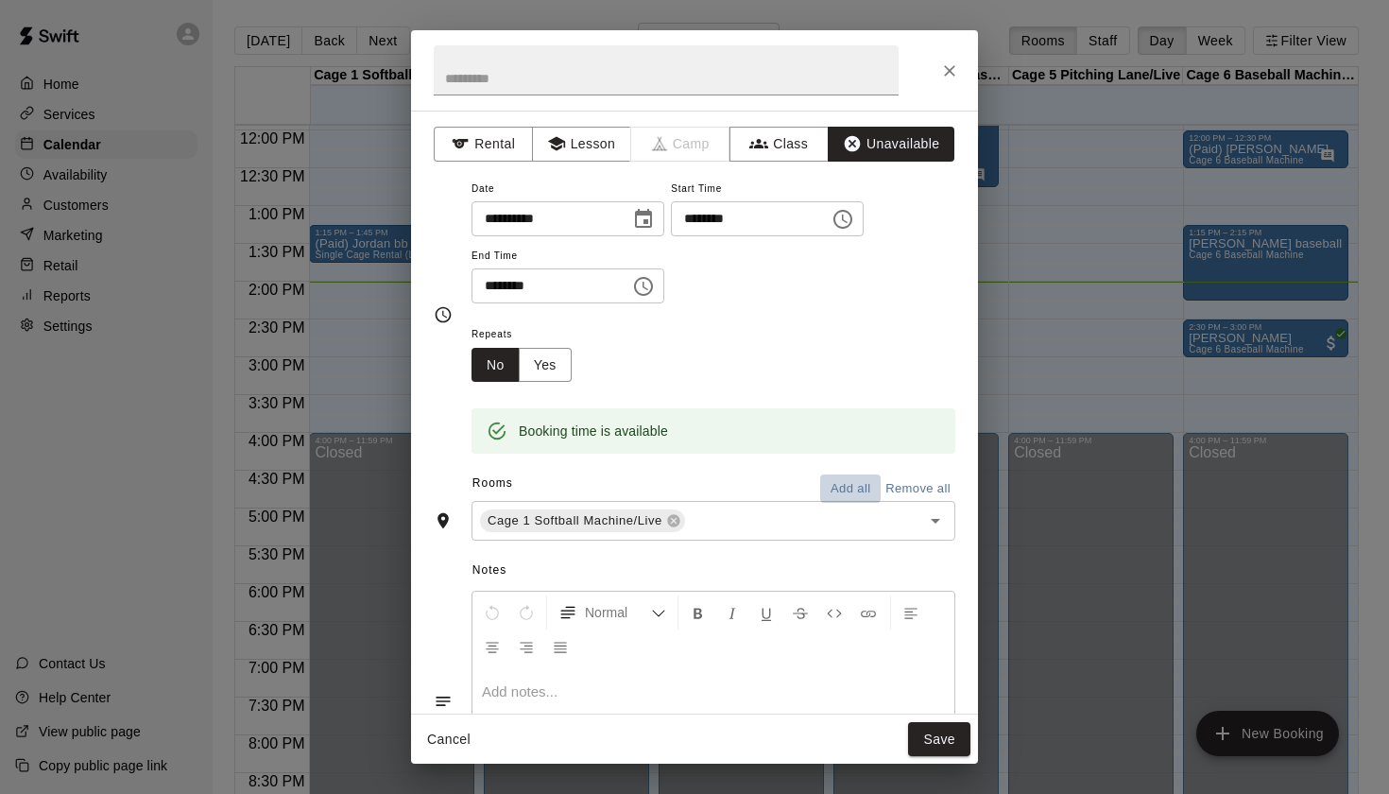
click at [852, 480] on button "Add all" at bounding box center [850, 488] width 60 height 29
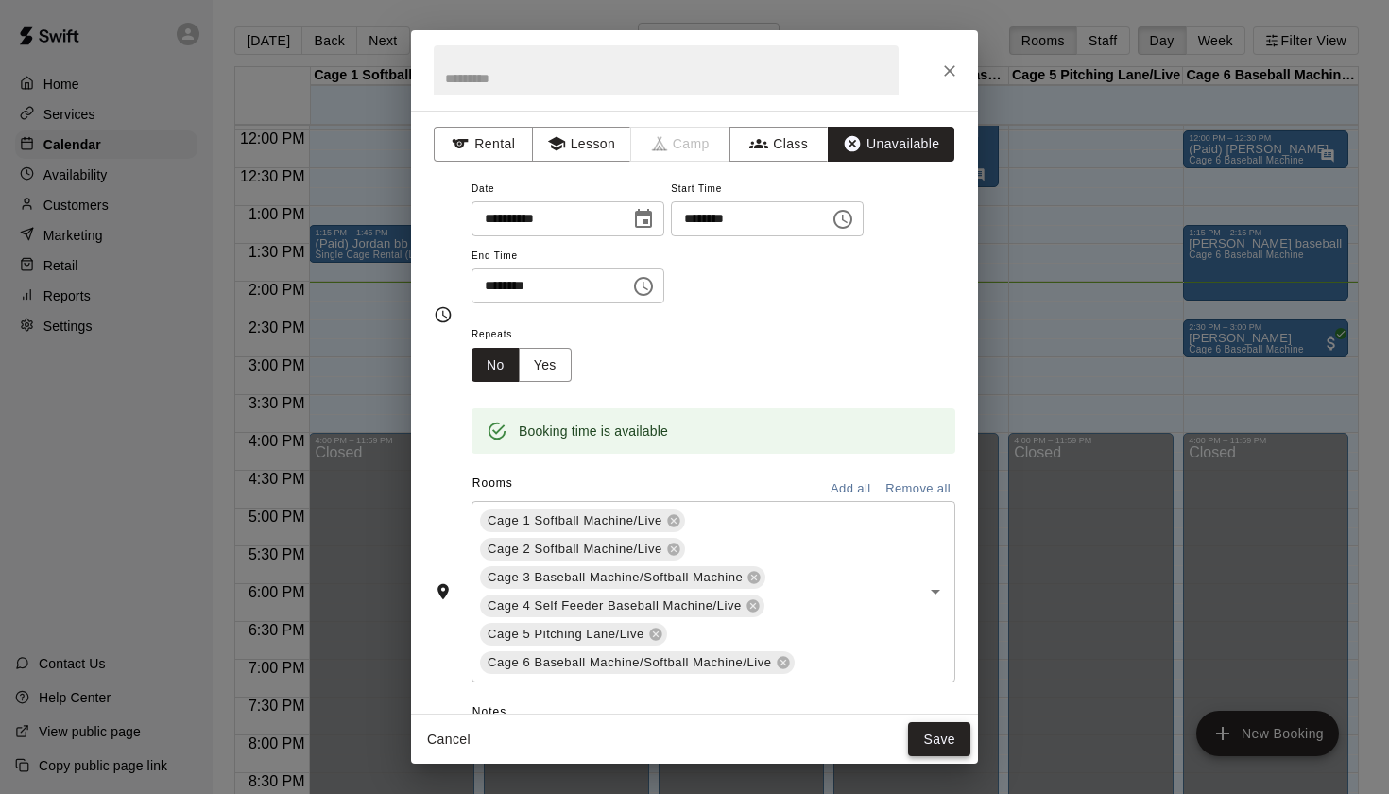
click at [953, 746] on button "Save" at bounding box center [939, 739] width 62 height 35
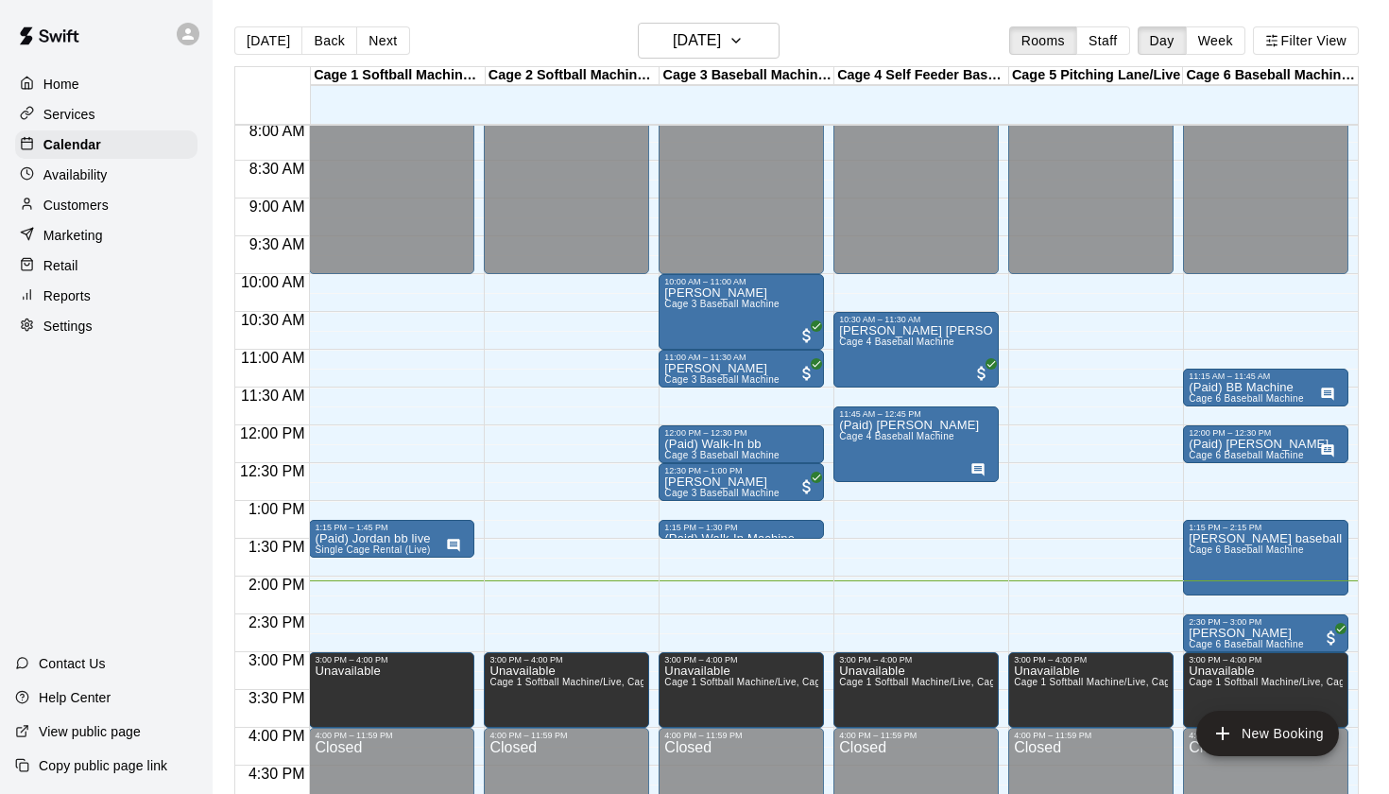
scroll to position [608, 0]
click at [1198, 539] on p "[PERSON_NAME] baseball Machine" at bounding box center [1266, 539] width 154 height 0
click at [1201, 547] on button "edit" at bounding box center [1208, 560] width 38 height 38
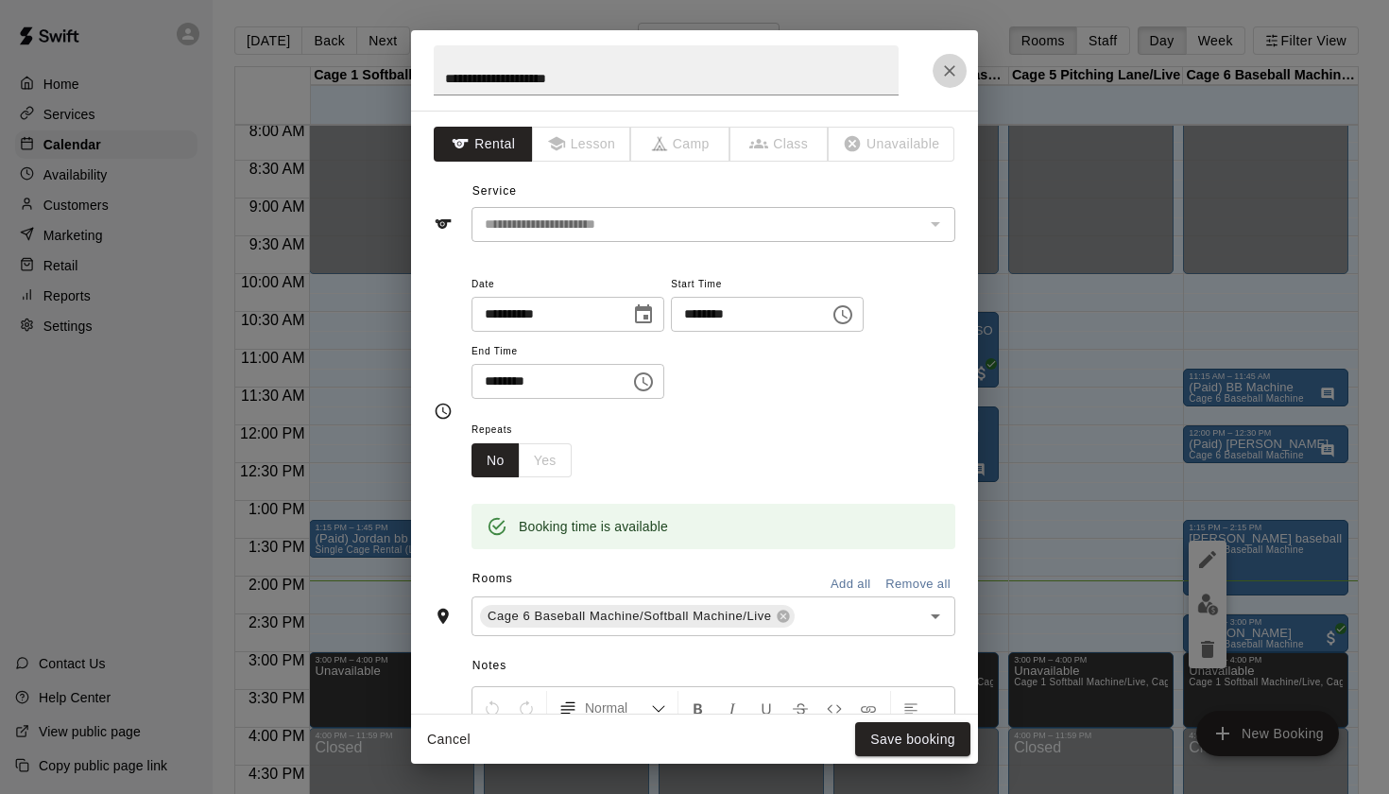
click at [938, 71] on button "Close" at bounding box center [950, 71] width 34 height 34
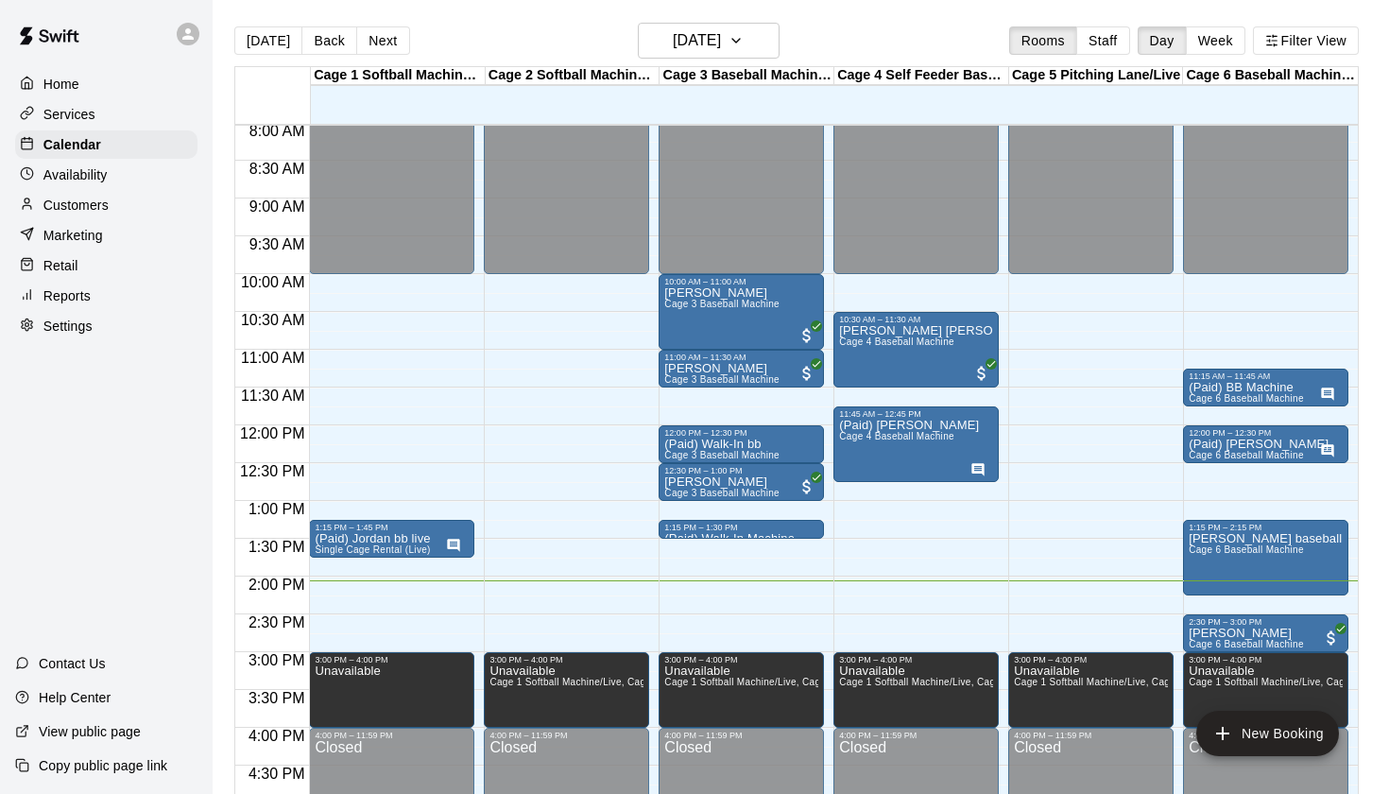
click at [954, 51] on div "Today Back Next Saturday Sep 13 Rooms Staff Day Week Filter View" at bounding box center [796, 44] width 1125 height 43
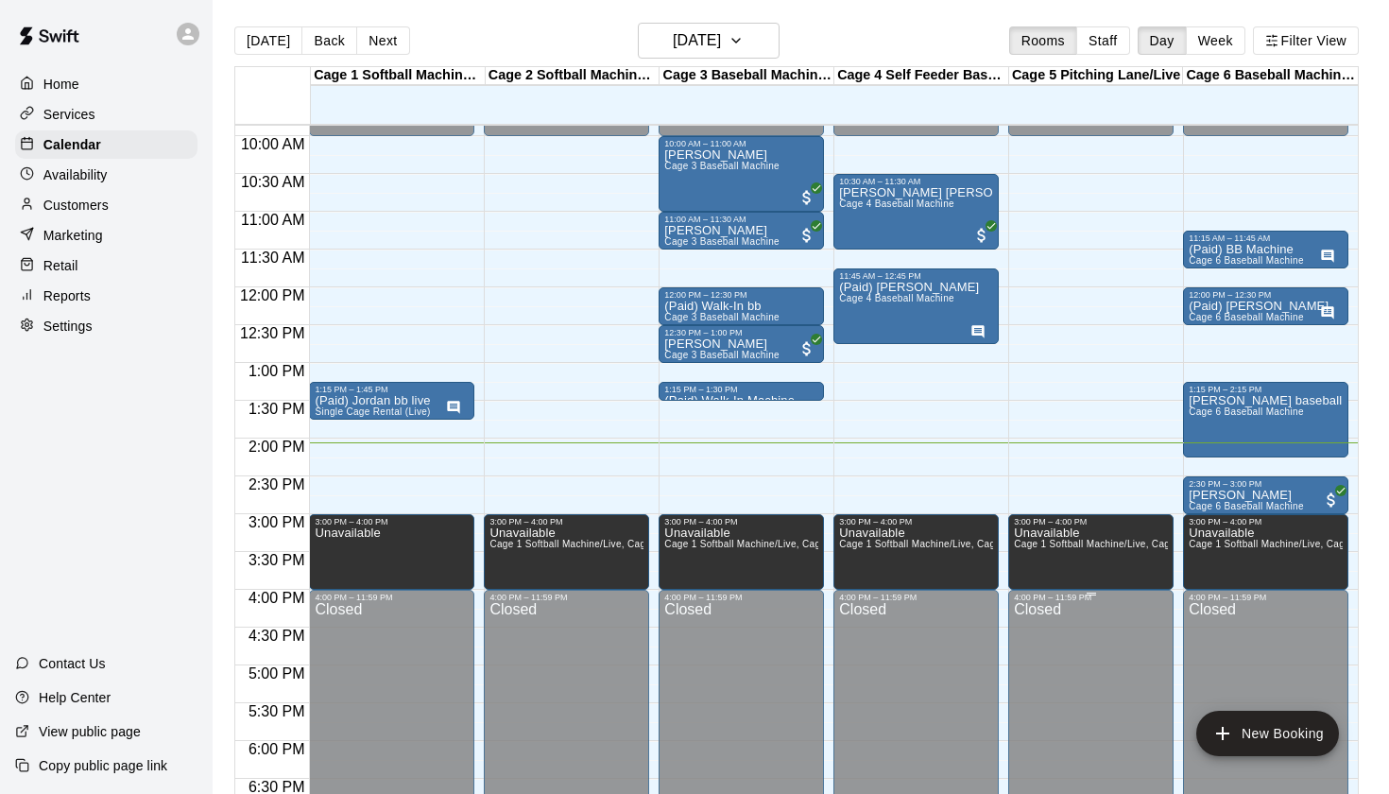
scroll to position [742, 0]
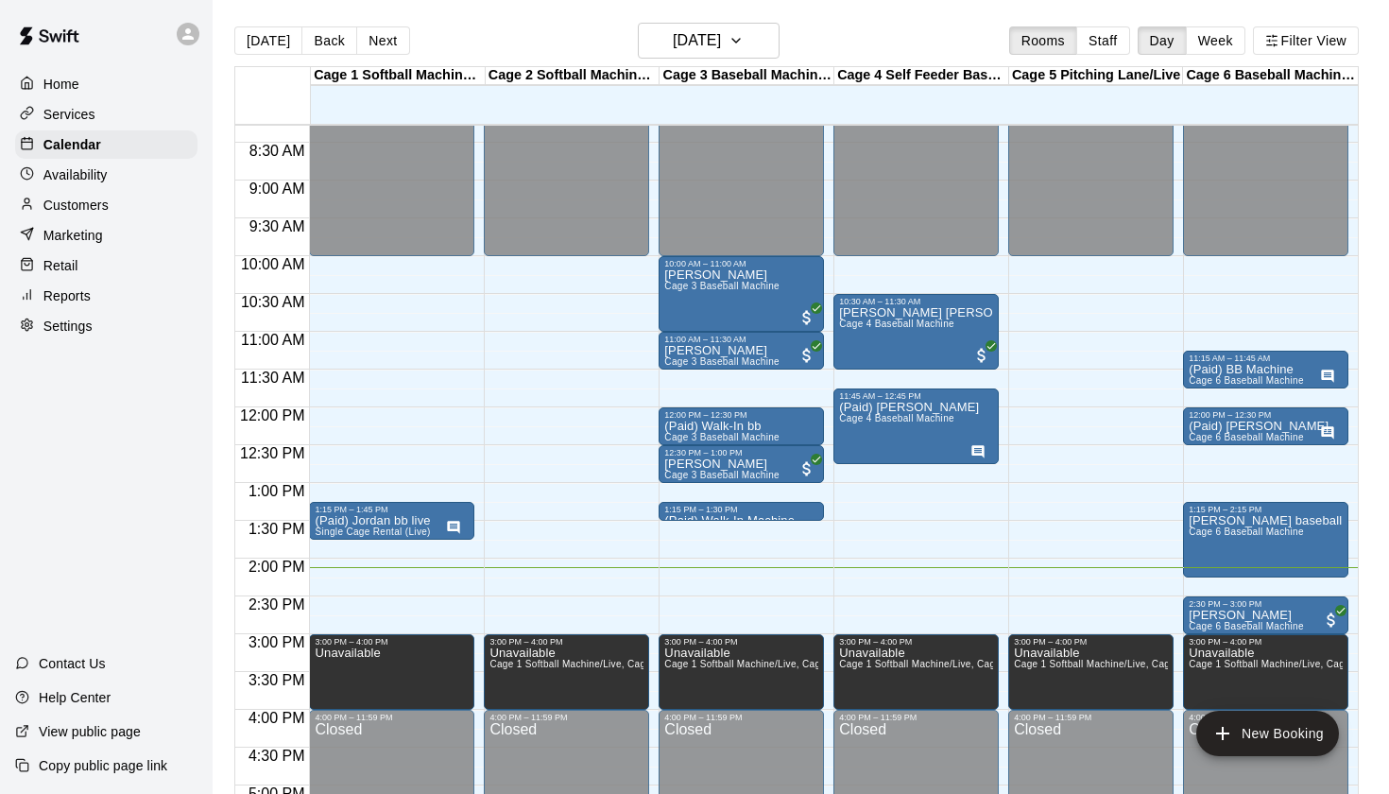
scroll to position [625, 0]
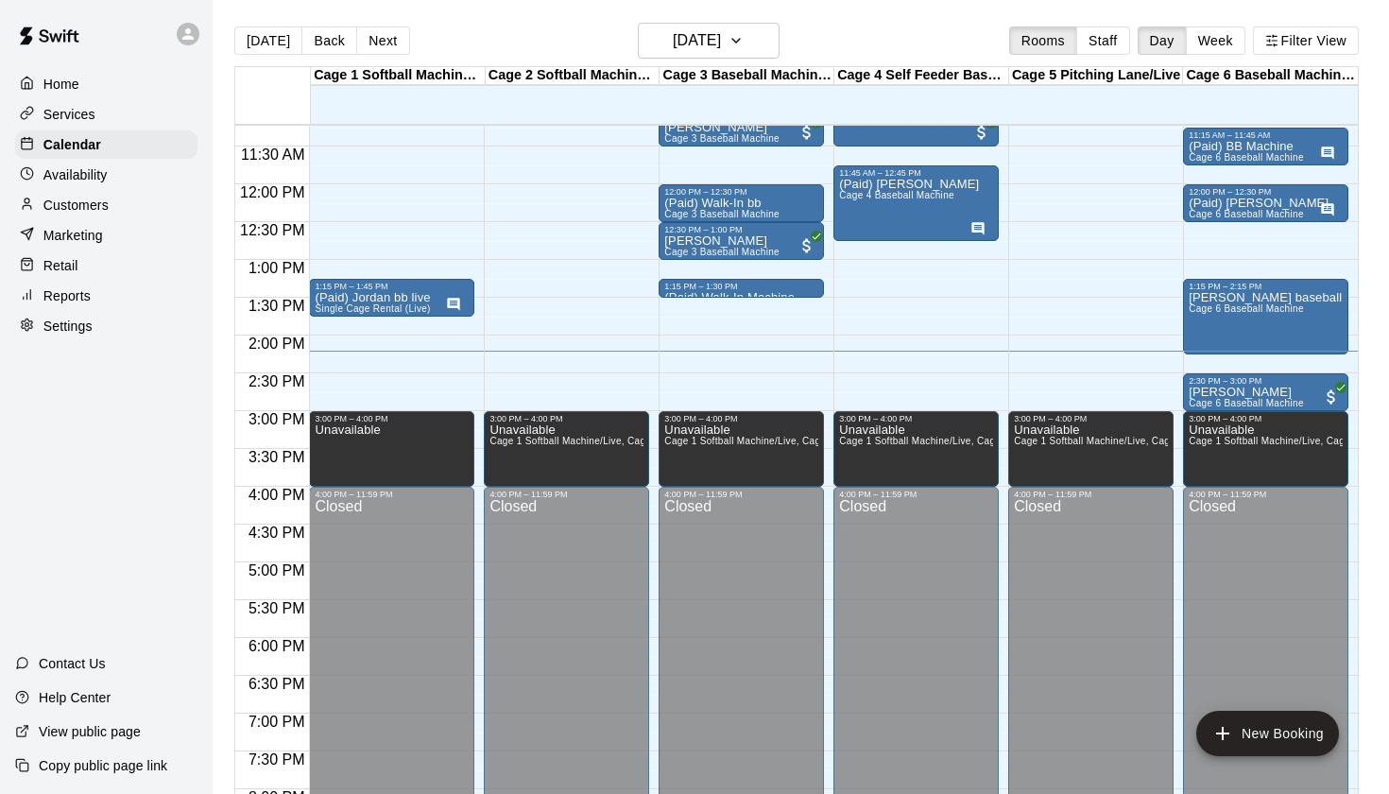
scroll to position [850, 0]
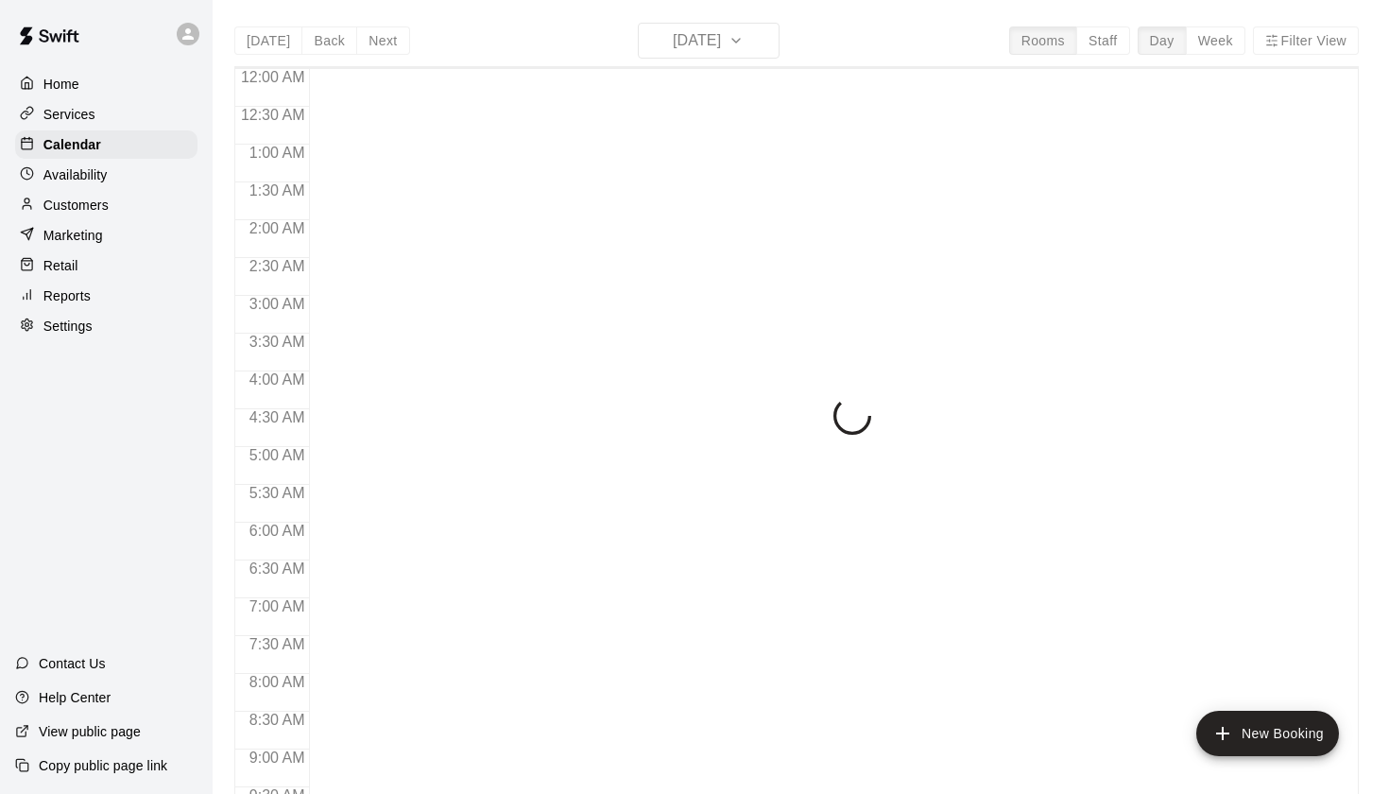
scroll to position [1069, 0]
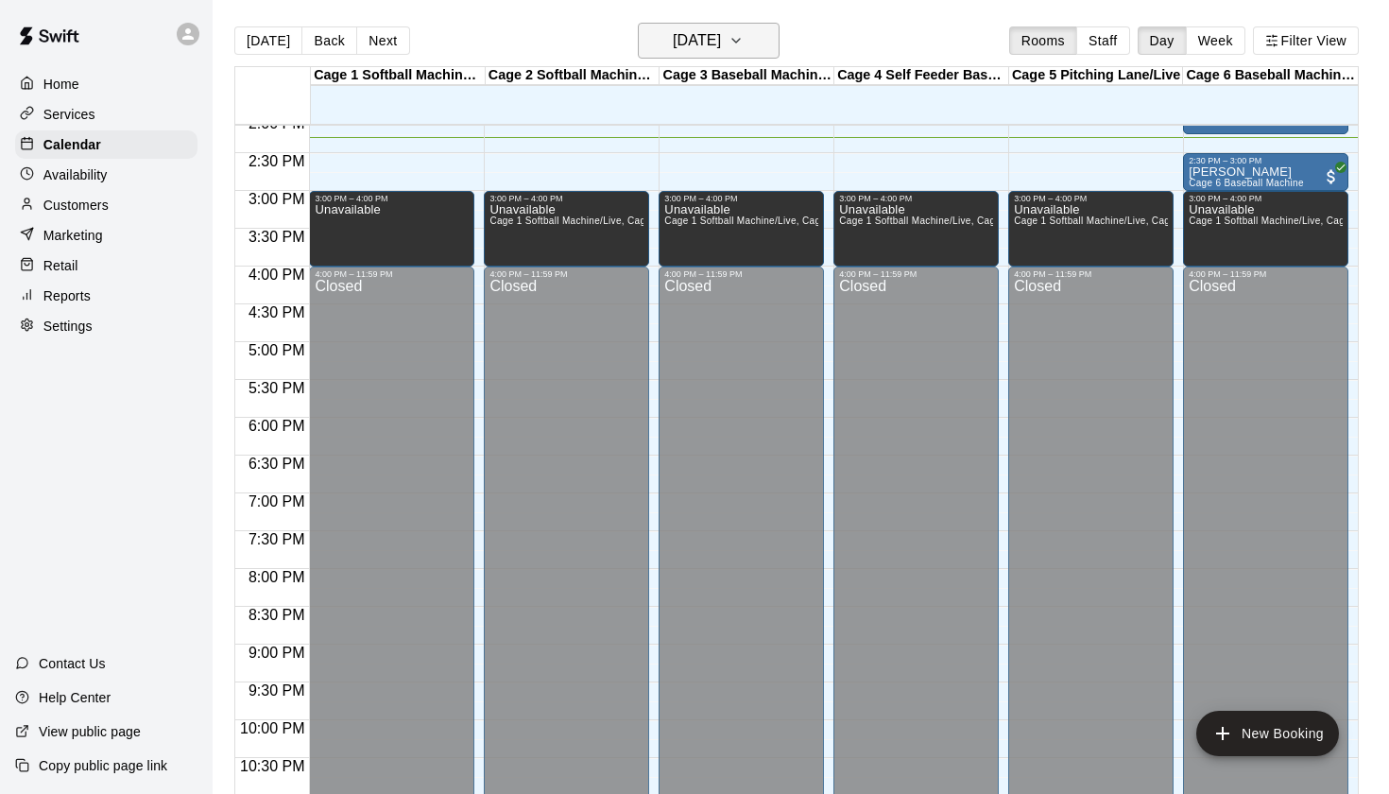
click at [721, 36] on h6 "[DATE]" at bounding box center [697, 40] width 48 height 26
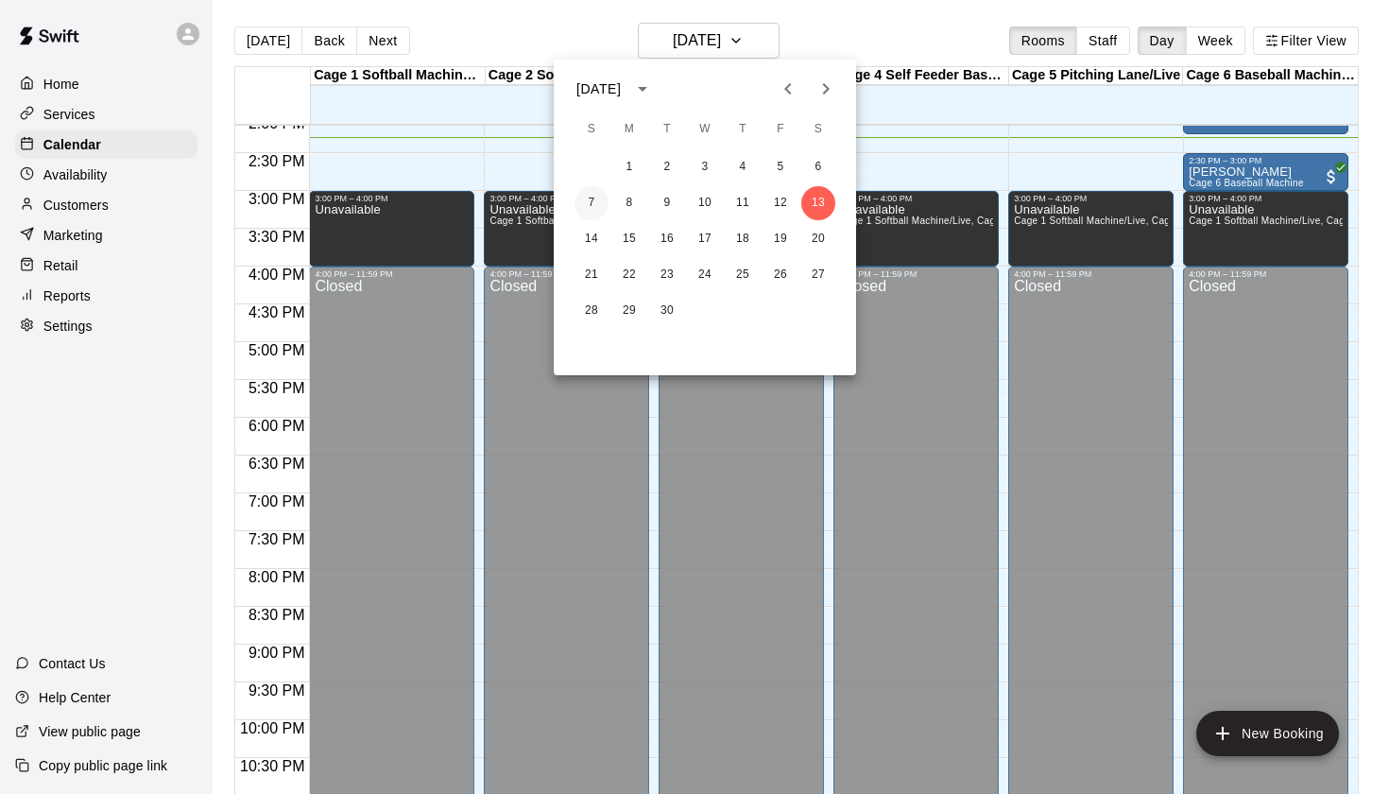
click at [591, 205] on button "7" at bounding box center [592, 203] width 34 height 34
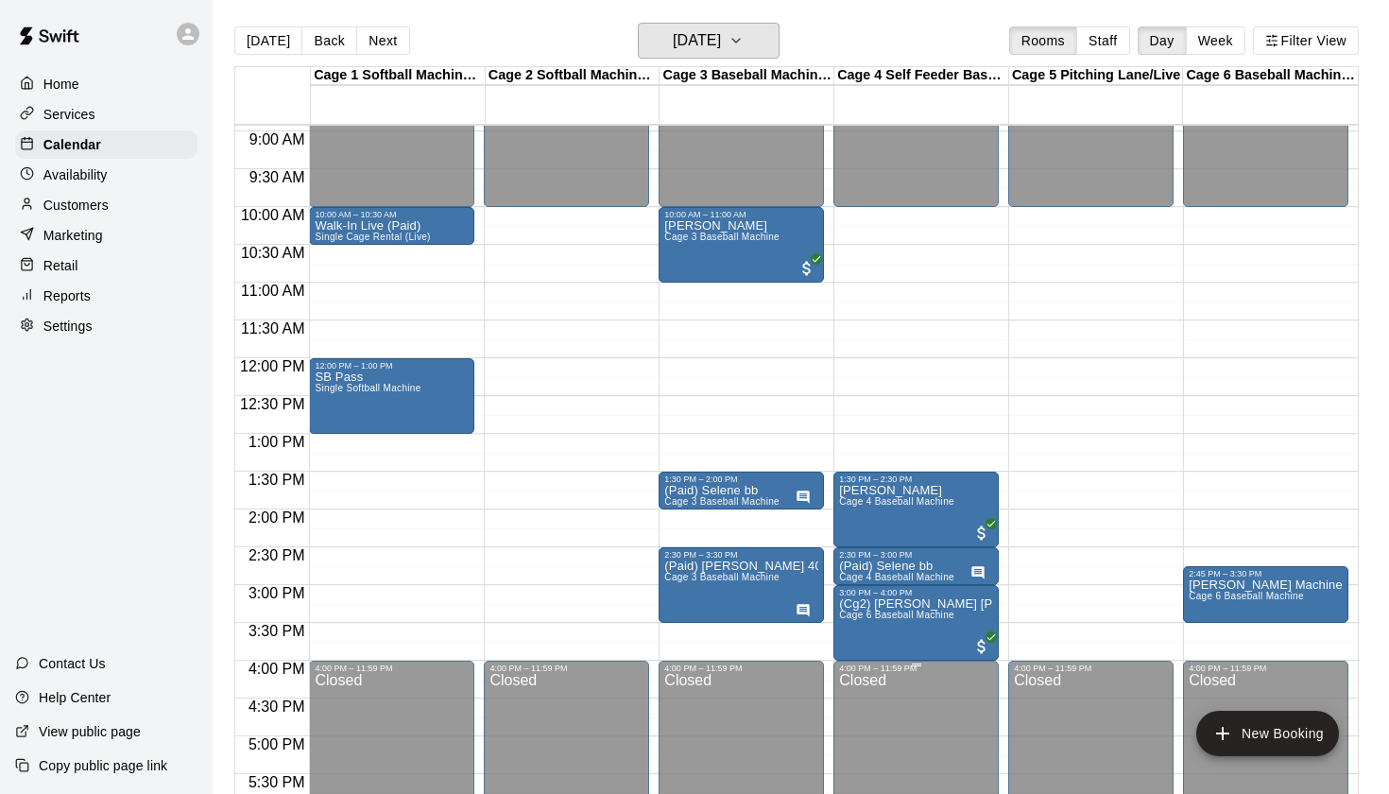
scroll to position [657, 0]
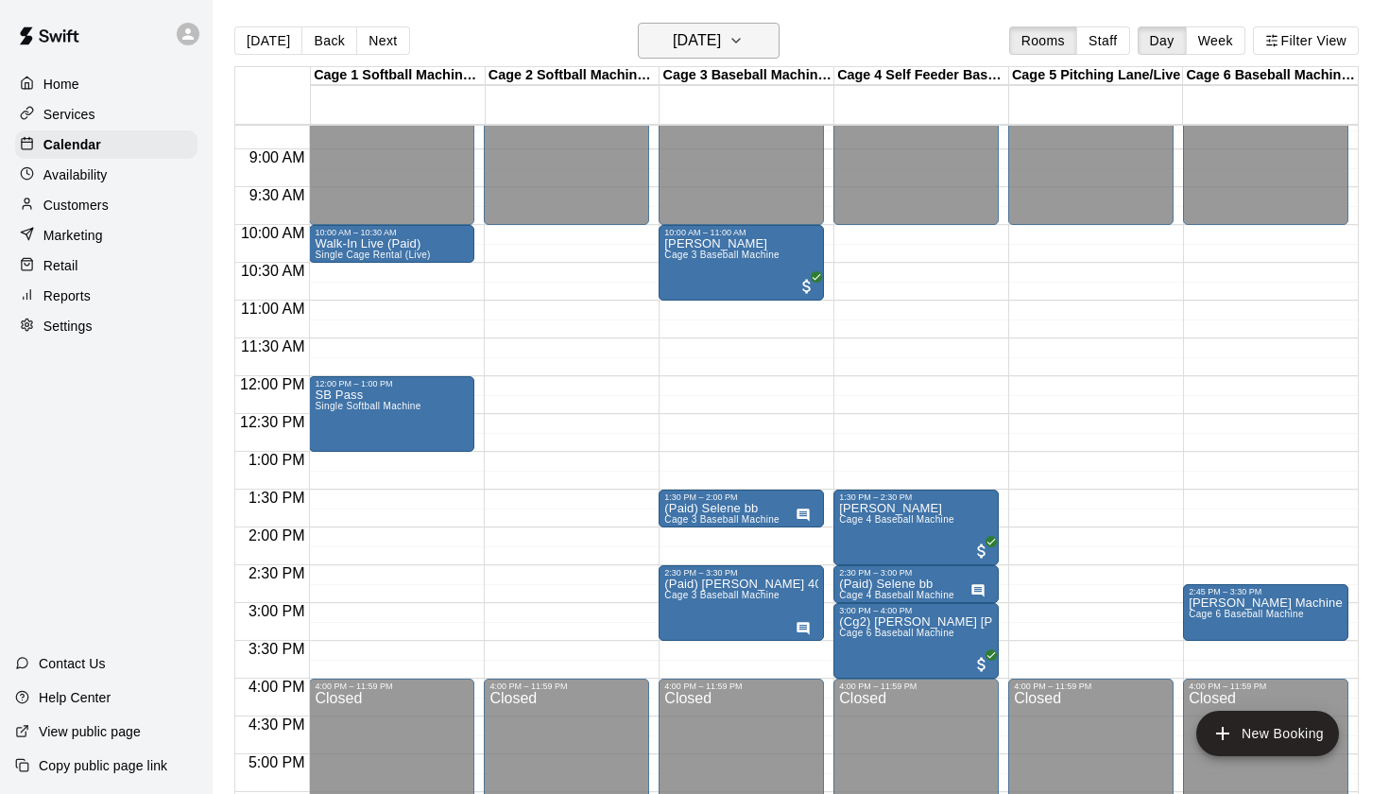
click at [775, 30] on button "Sunday Sep 07" at bounding box center [709, 41] width 142 height 36
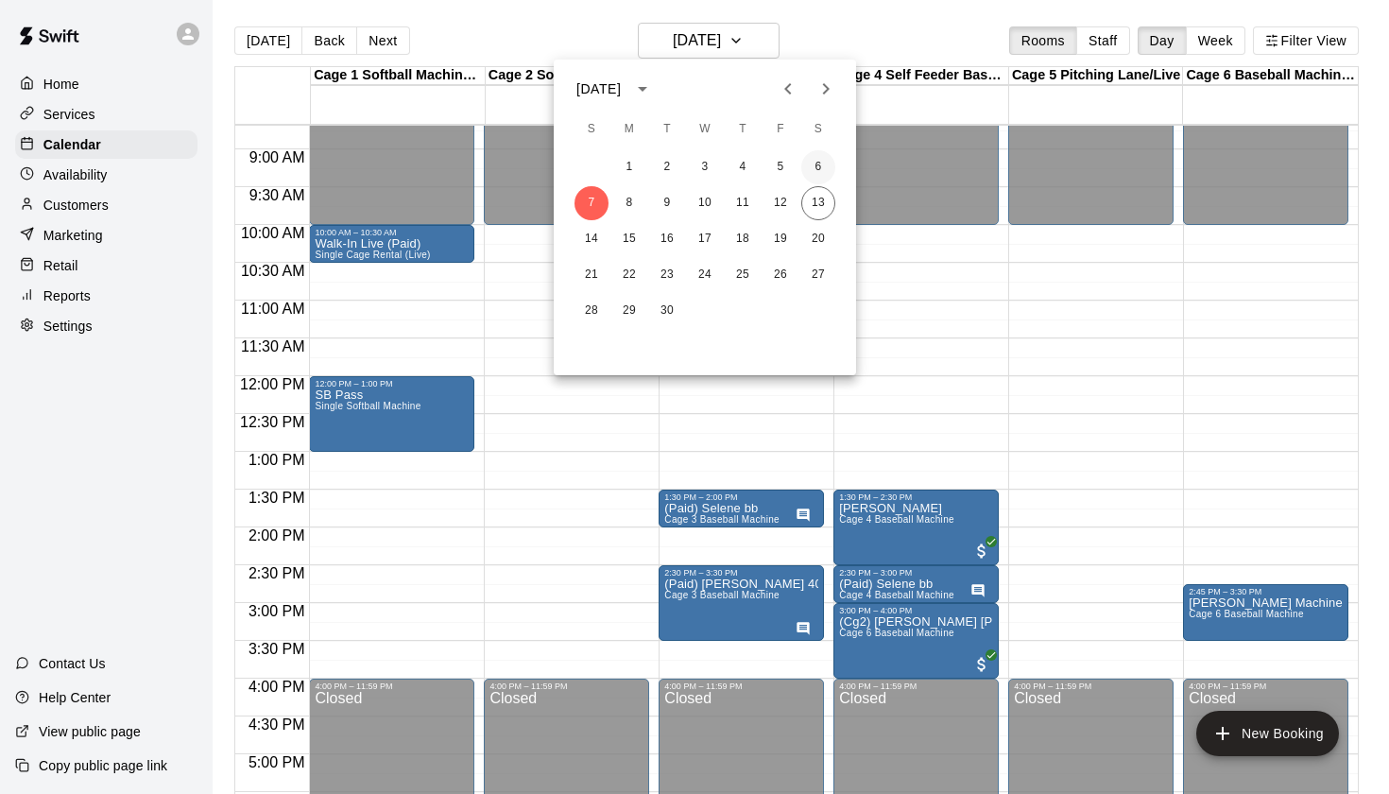
click at [821, 170] on button "6" at bounding box center [818, 167] width 34 height 34
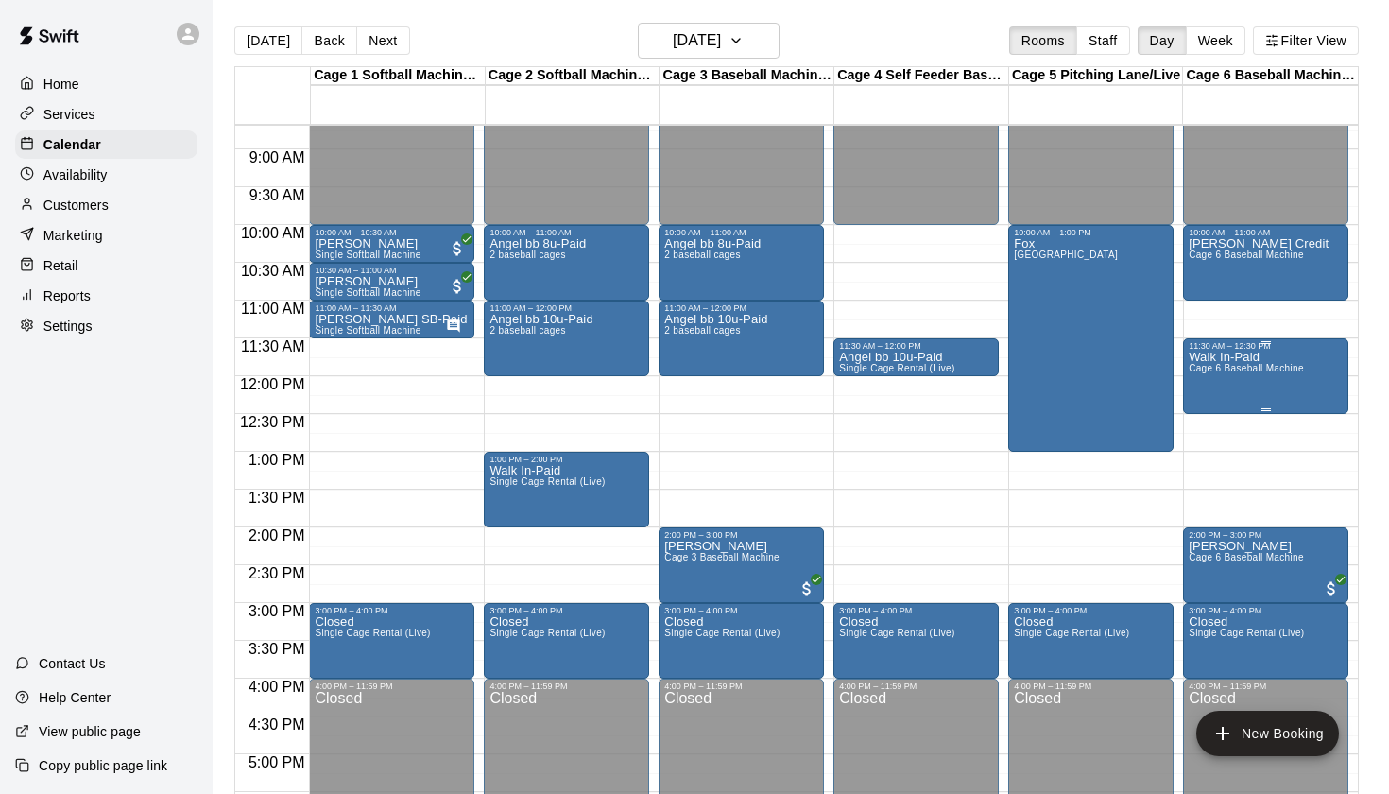
click at [1239, 379] on div "Walk In-Paid Cage 6 Baseball Machine" at bounding box center [1246, 748] width 115 height 794
click at [1212, 373] on icon "edit" at bounding box center [1207, 371] width 23 height 23
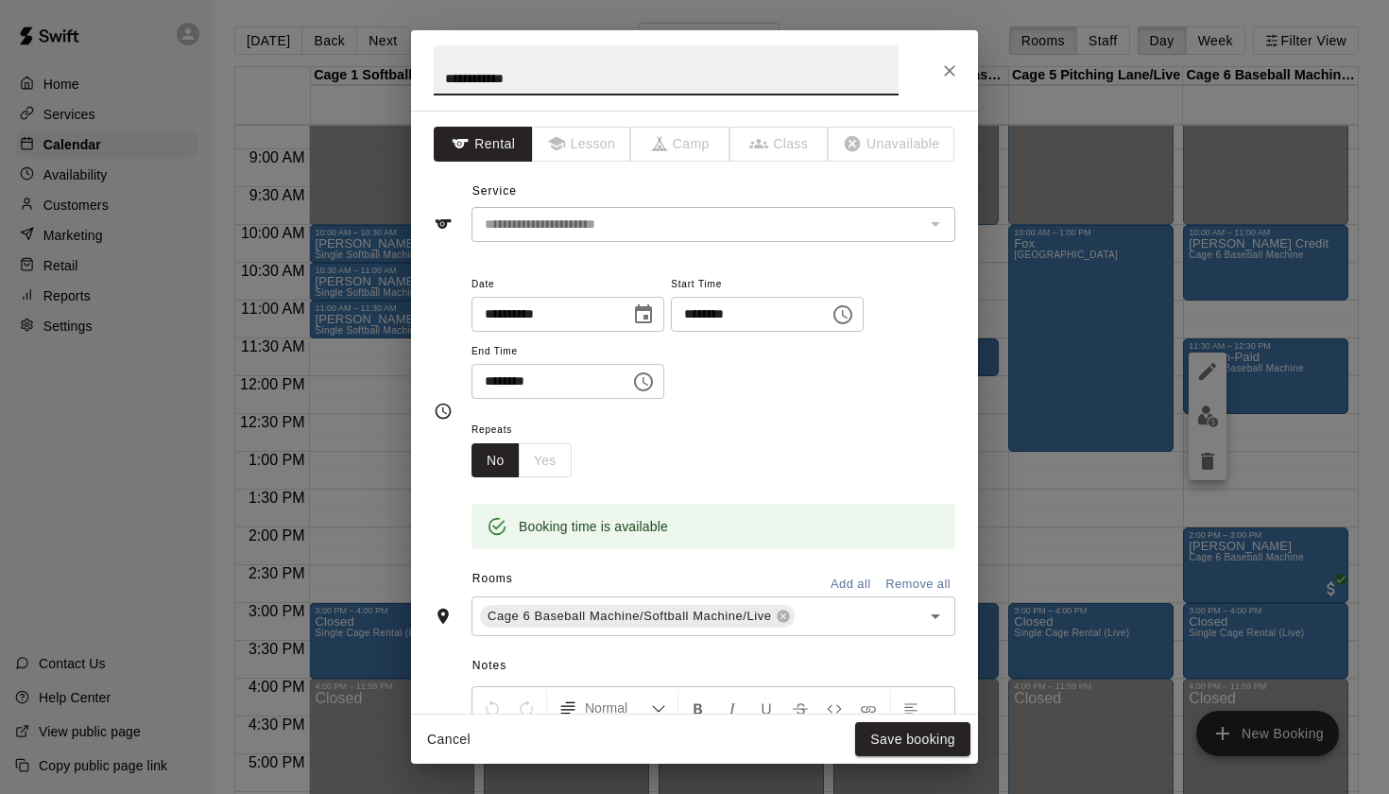
scroll to position [0, 0]
click at [950, 69] on icon "Close" at bounding box center [949, 70] width 19 height 19
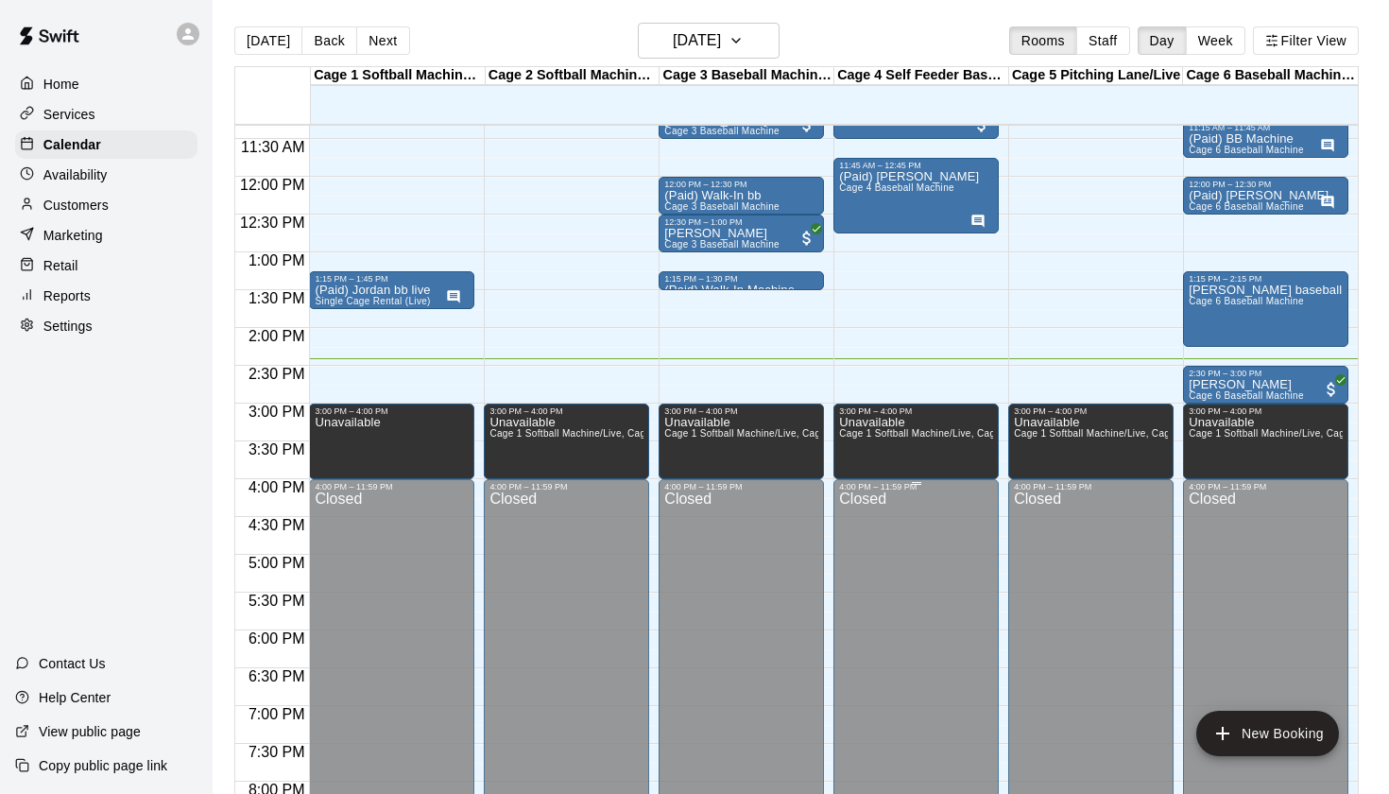
scroll to position [849, 0]
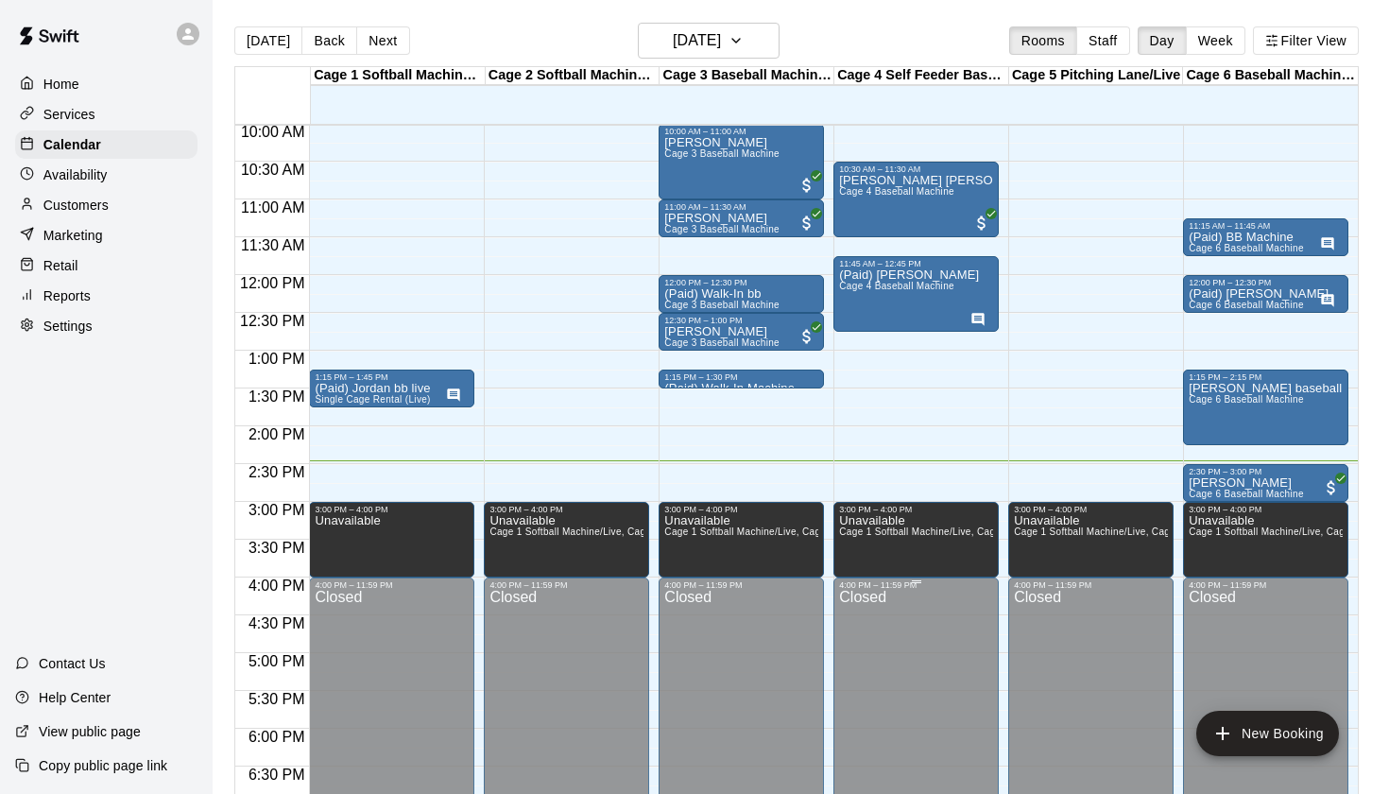
scroll to position [708, 0]
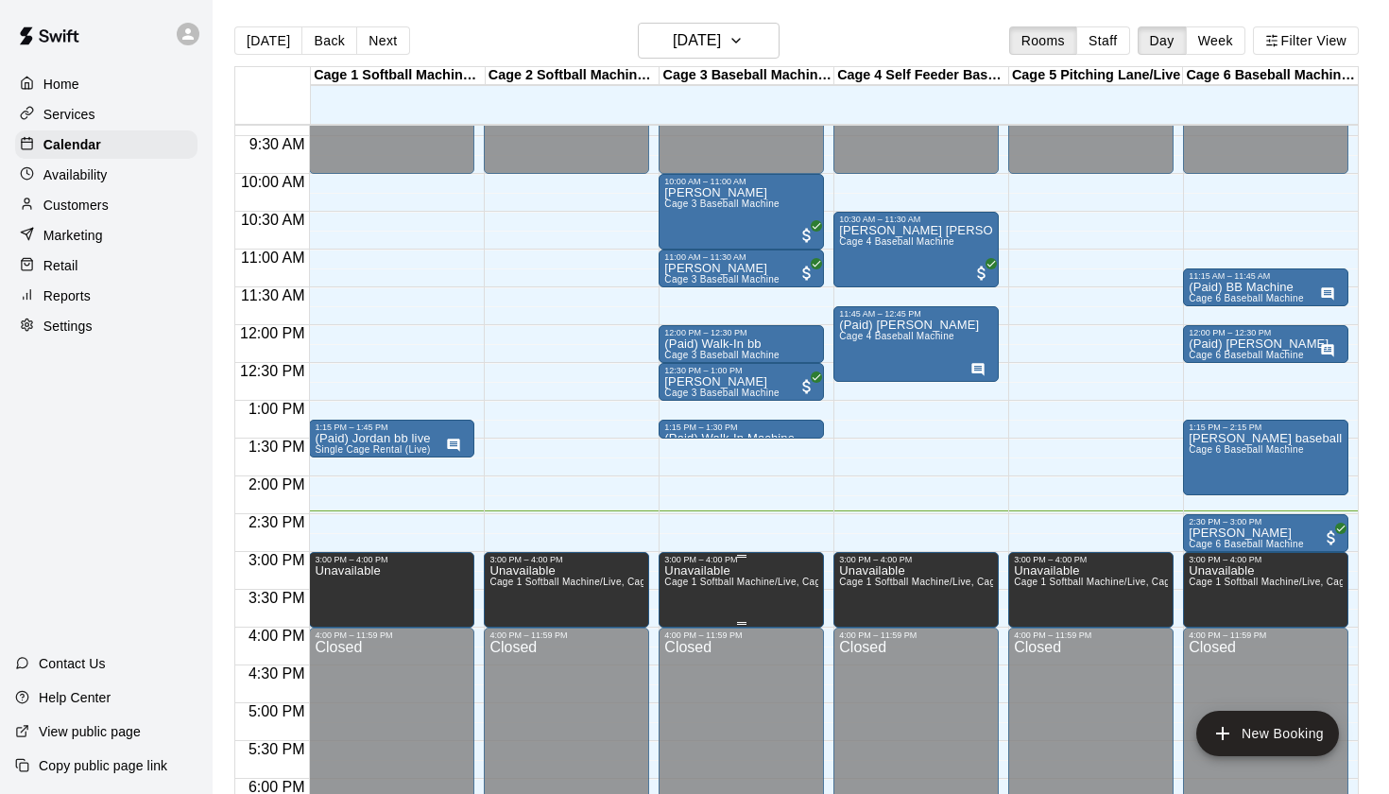
click at [727, 571] on p "Unavailable" at bounding box center [741, 571] width 154 height 0
click at [695, 587] on icon "edit" at bounding box center [684, 591] width 23 height 23
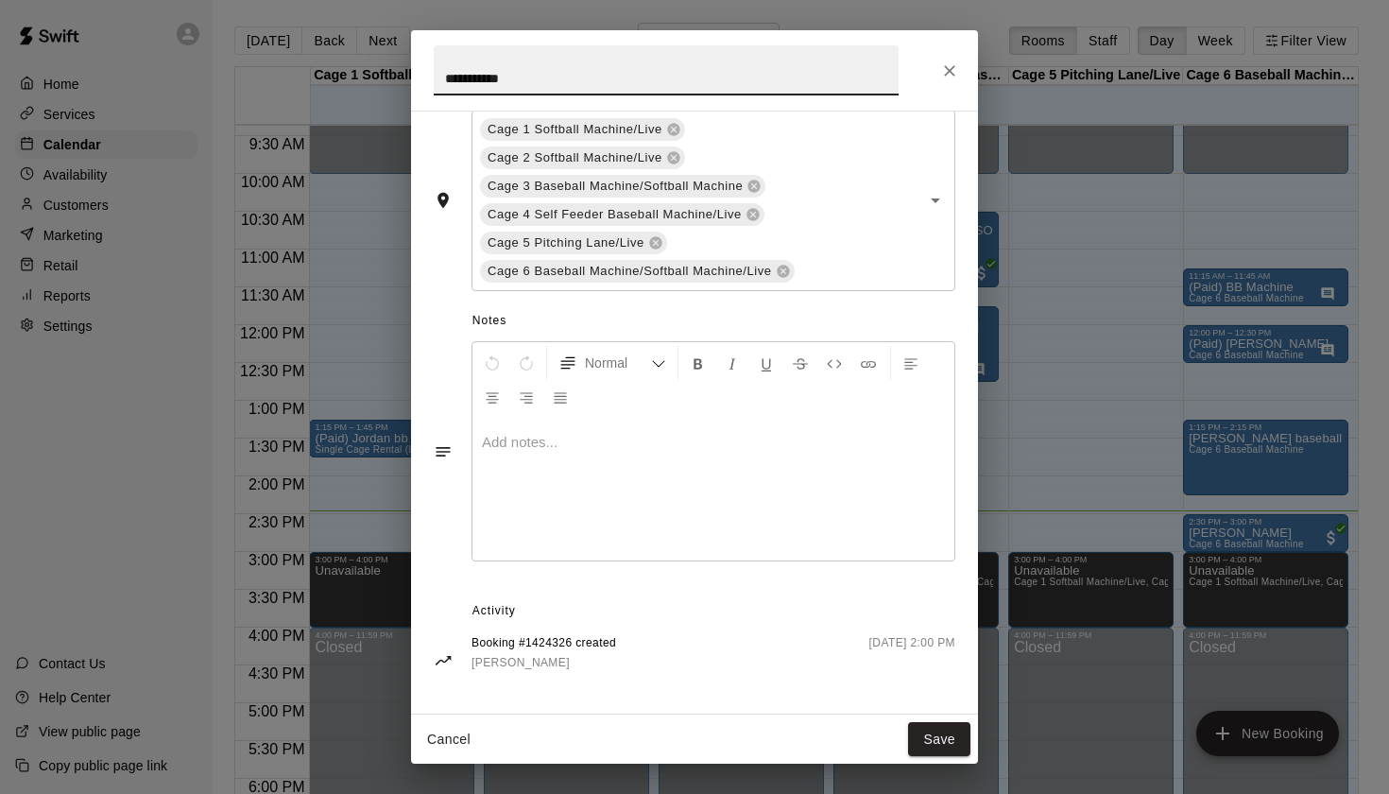
scroll to position [389, 0]
click at [953, 69] on icon "Close" at bounding box center [949, 70] width 19 height 19
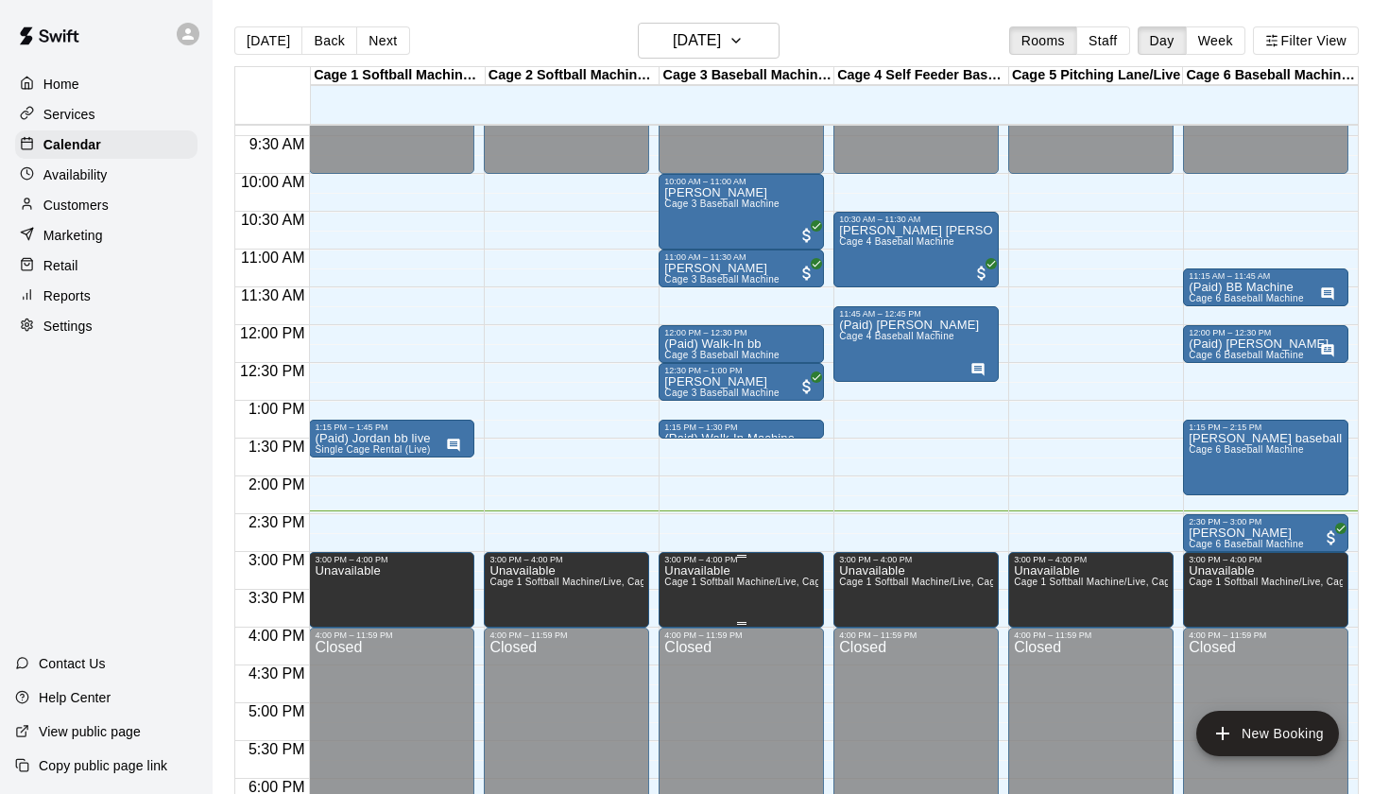
click at [683, 631] on icon "delete" at bounding box center [684, 630] width 13 height 17
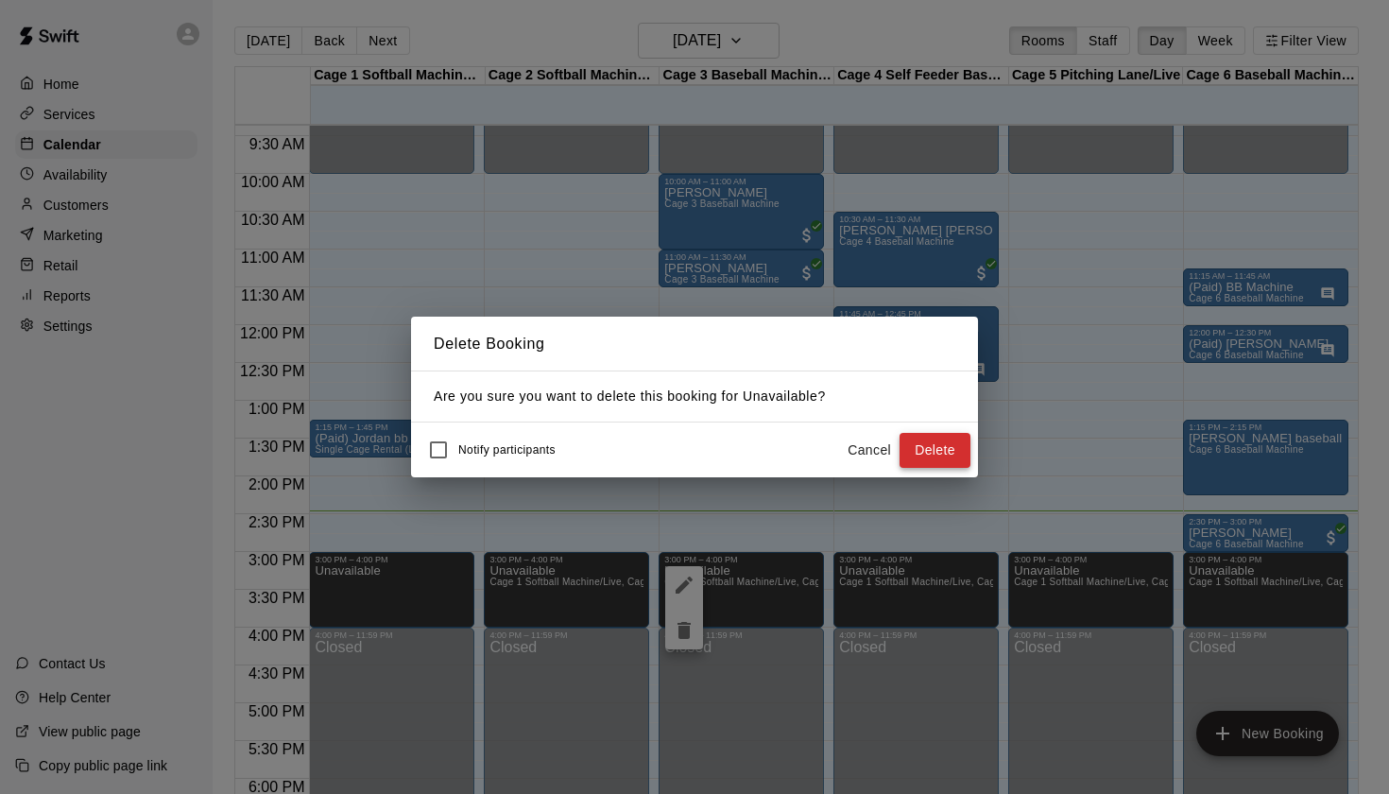
click at [935, 452] on button "Delete" at bounding box center [935, 450] width 71 height 35
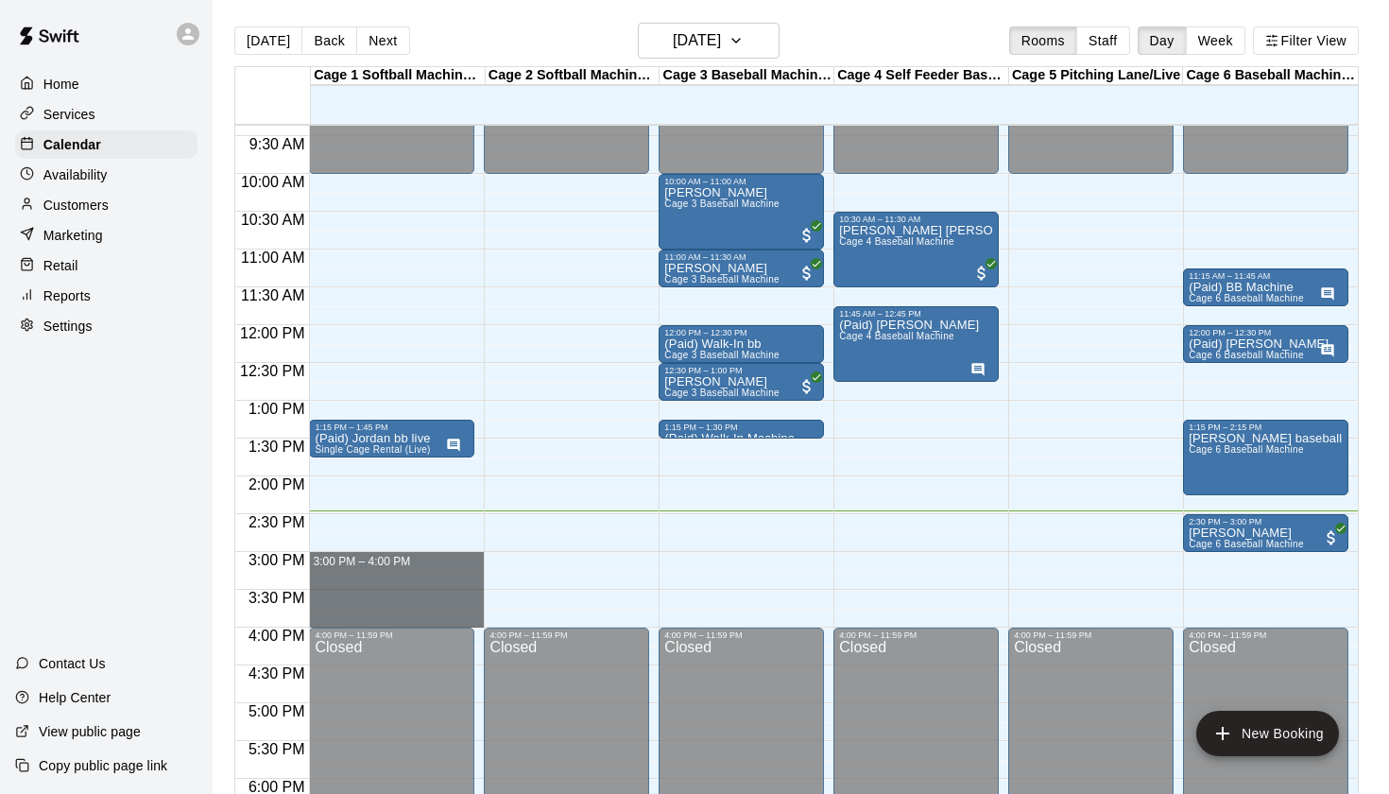
drag, startPoint x: 318, startPoint y: 556, endPoint x: 323, endPoint y: 616, distance: 60.7
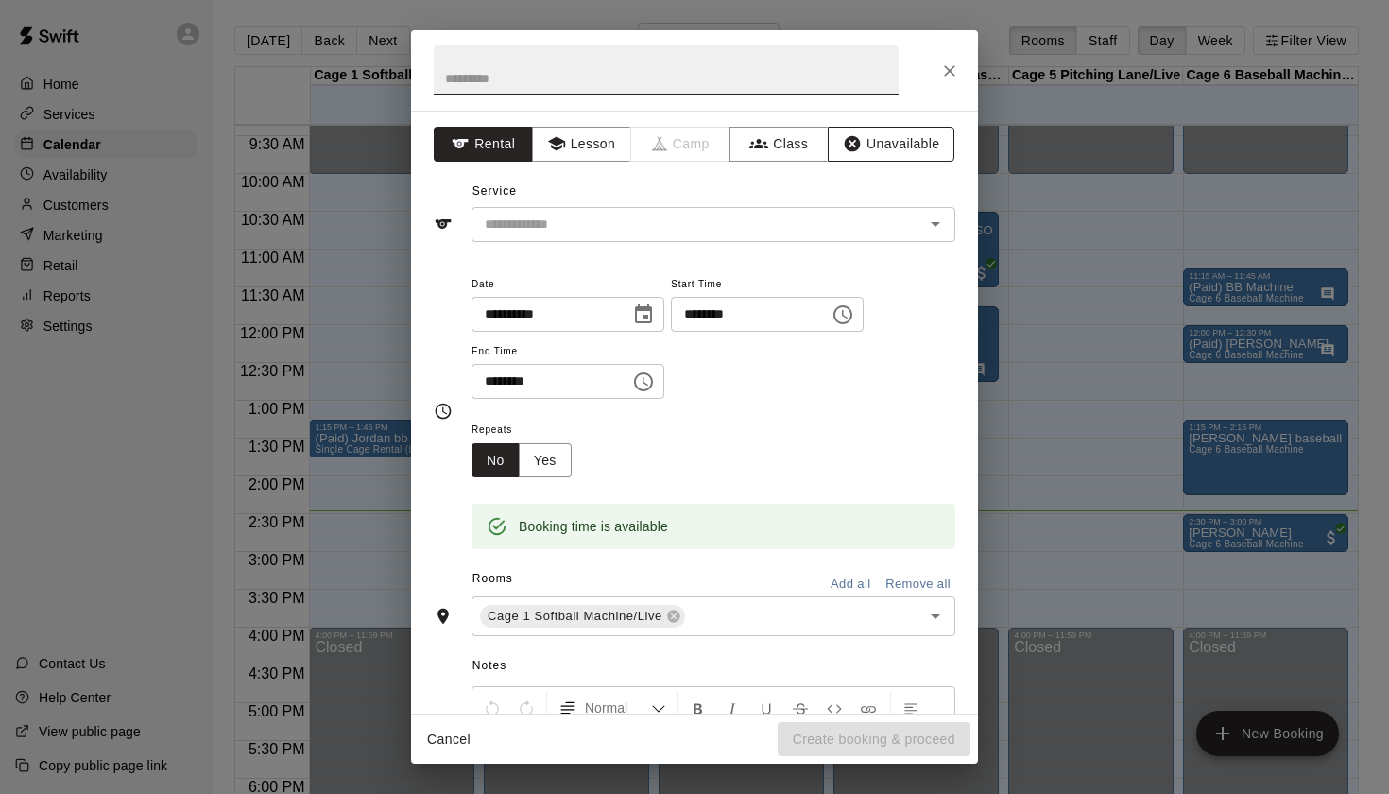
click at [907, 150] on button "Unavailable" at bounding box center [891, 144] width 127 height 35
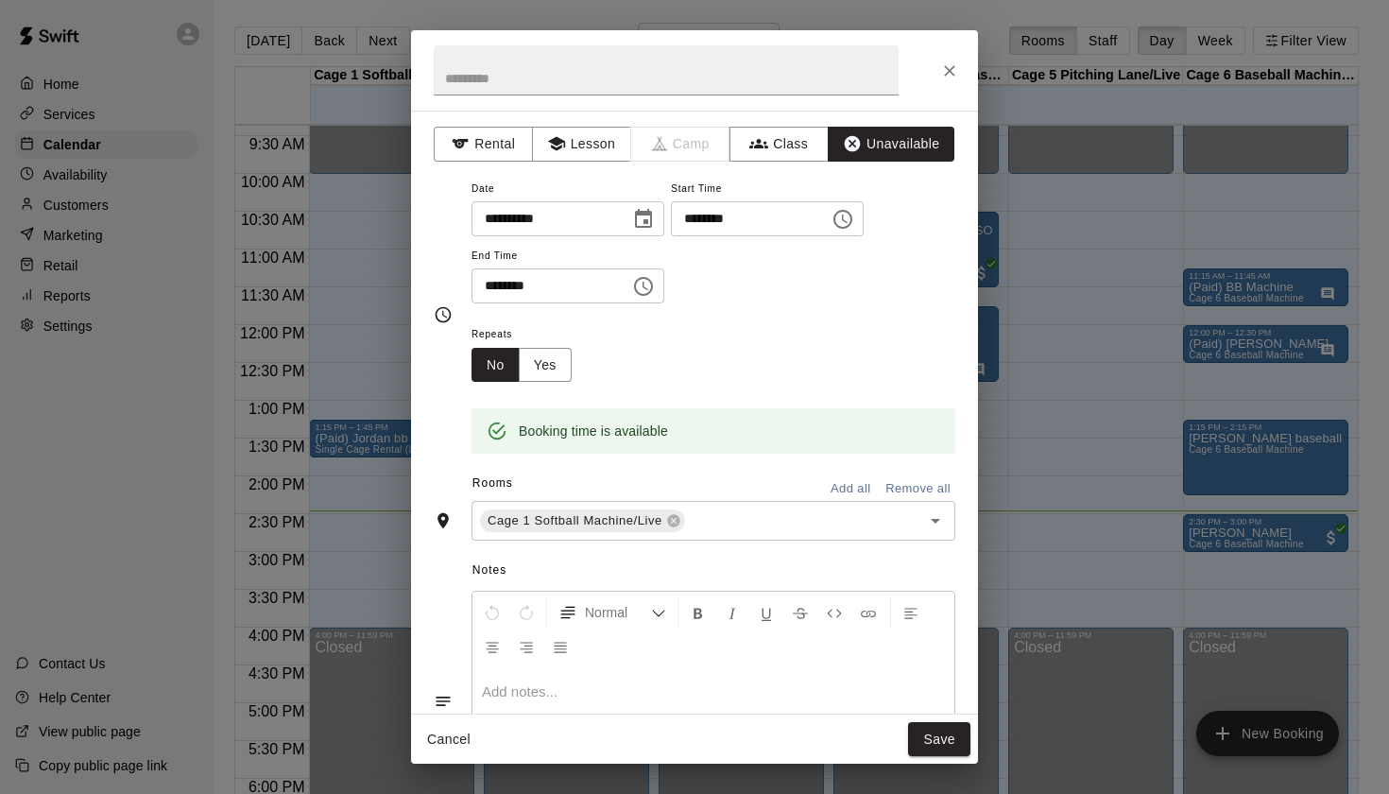
click at [854, 487] on button "Add all" at bounding box center [850, 488] width 60 height 29
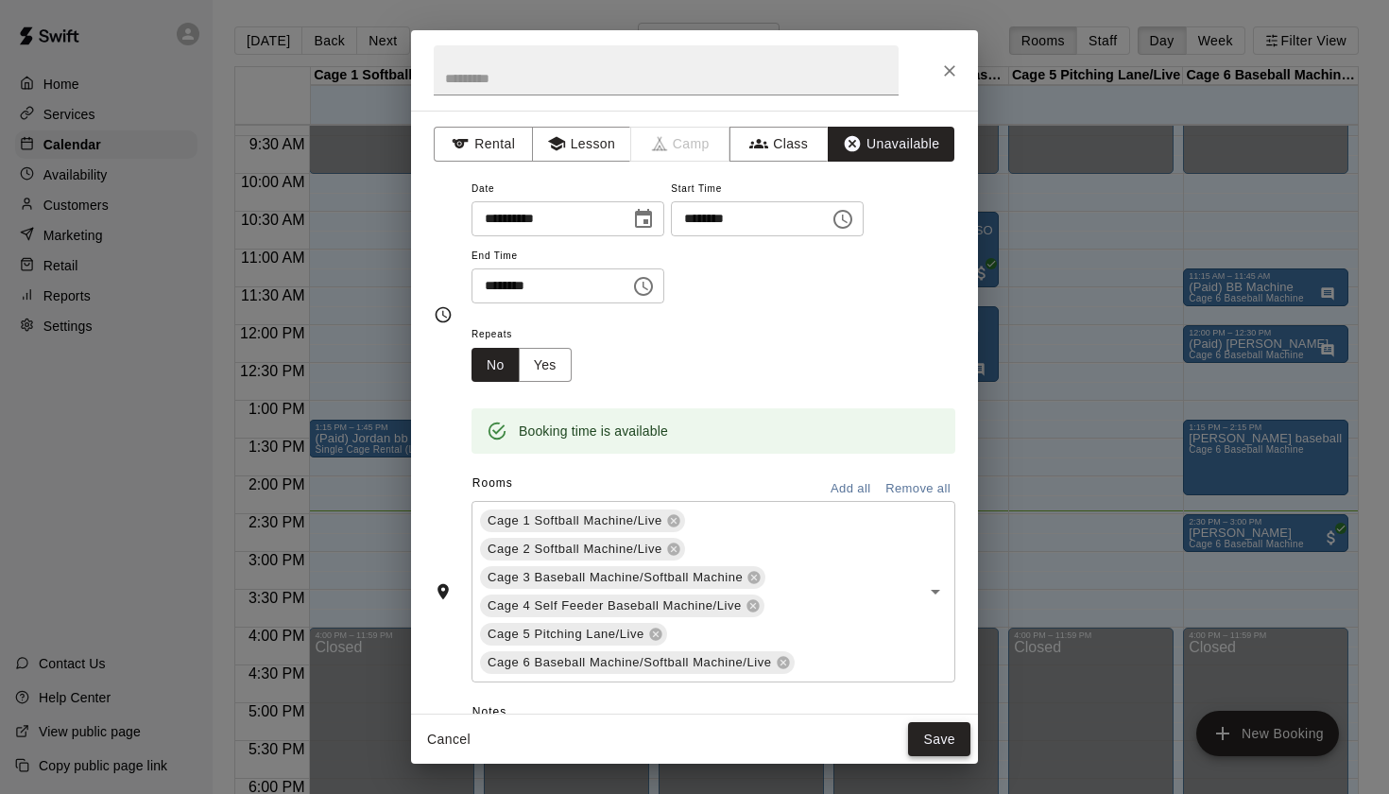
click at [942, 746] on button "Save" at bounding box center [939, 739] width 62 height 35
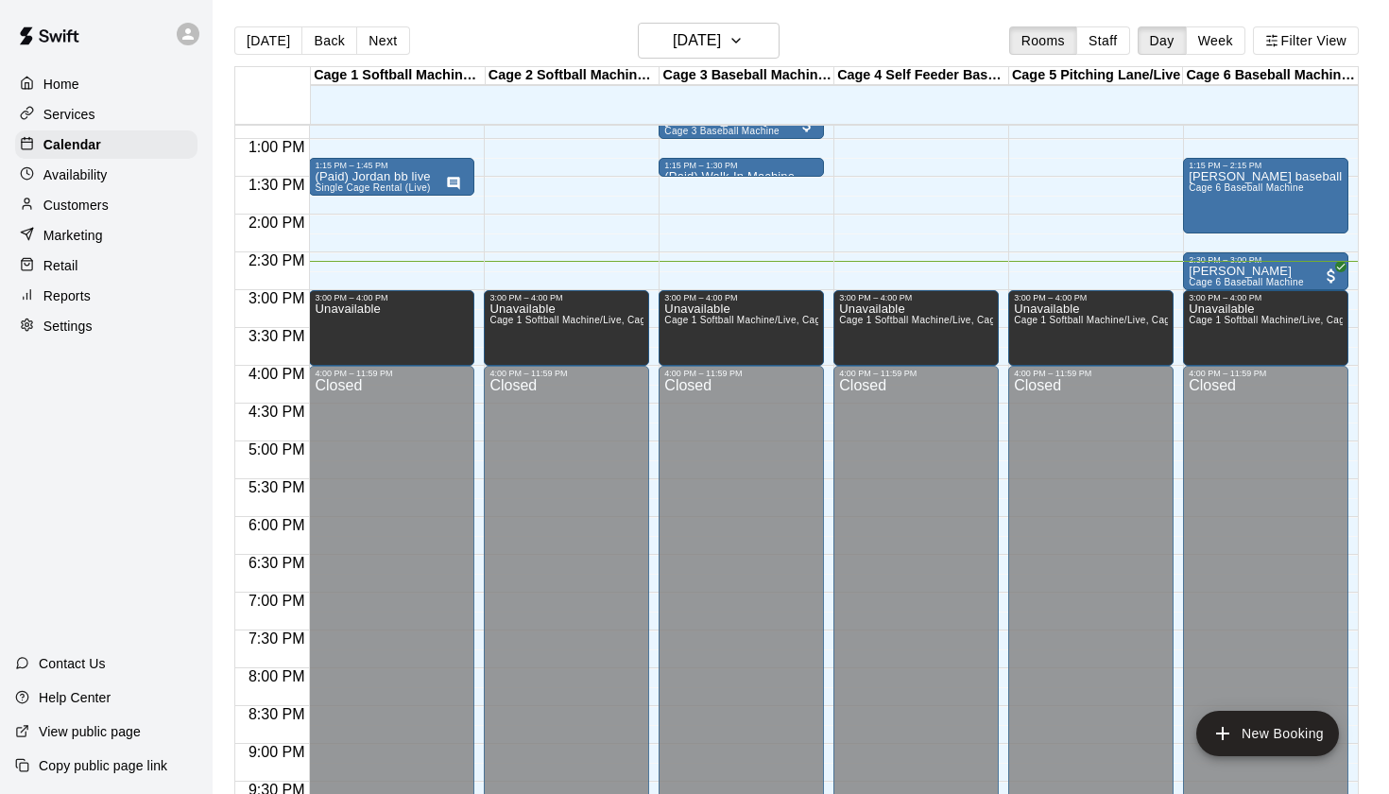
scroll to position [964, 0]
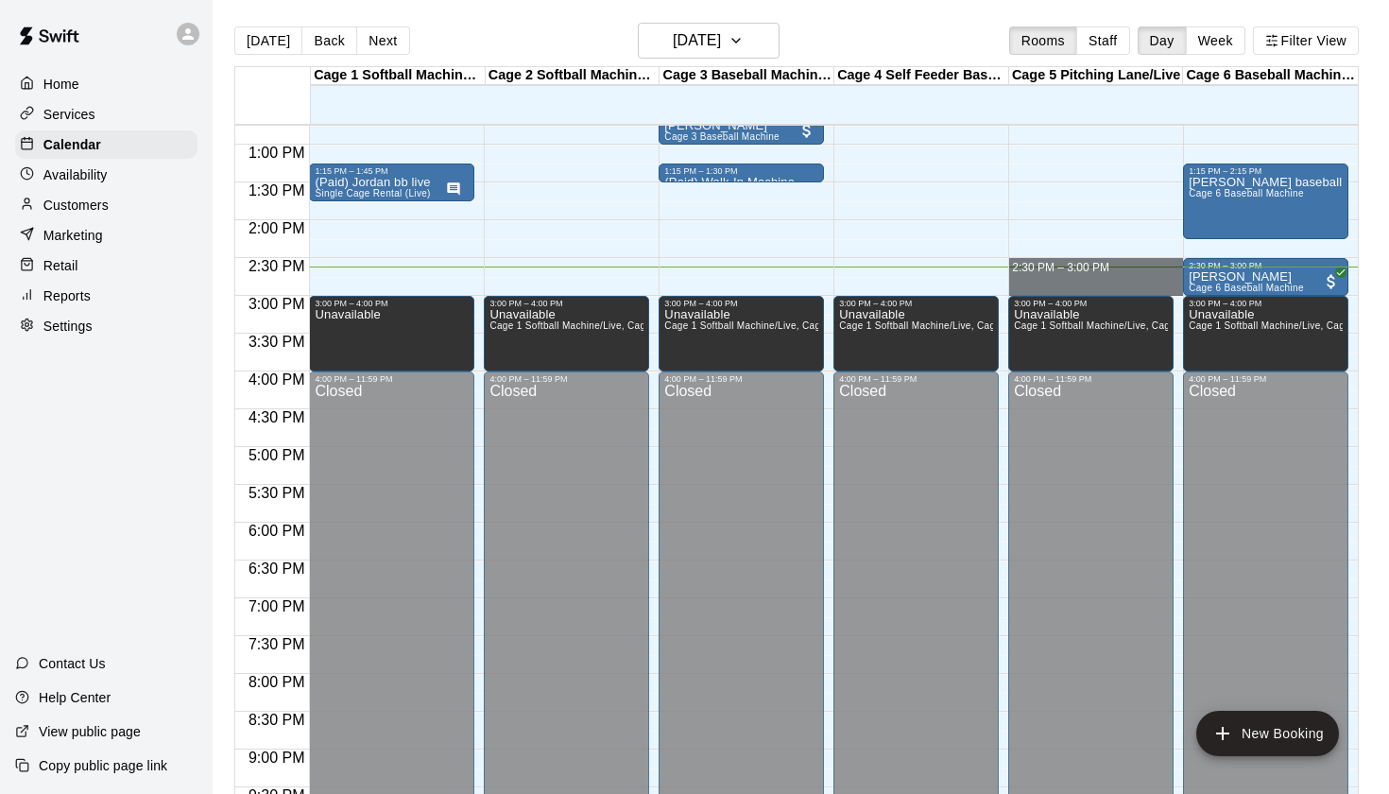
drag, startPoint x: 1013, startPoint y: 266, endPoint x: 1017, endPoint y: 282, distance: 16.5
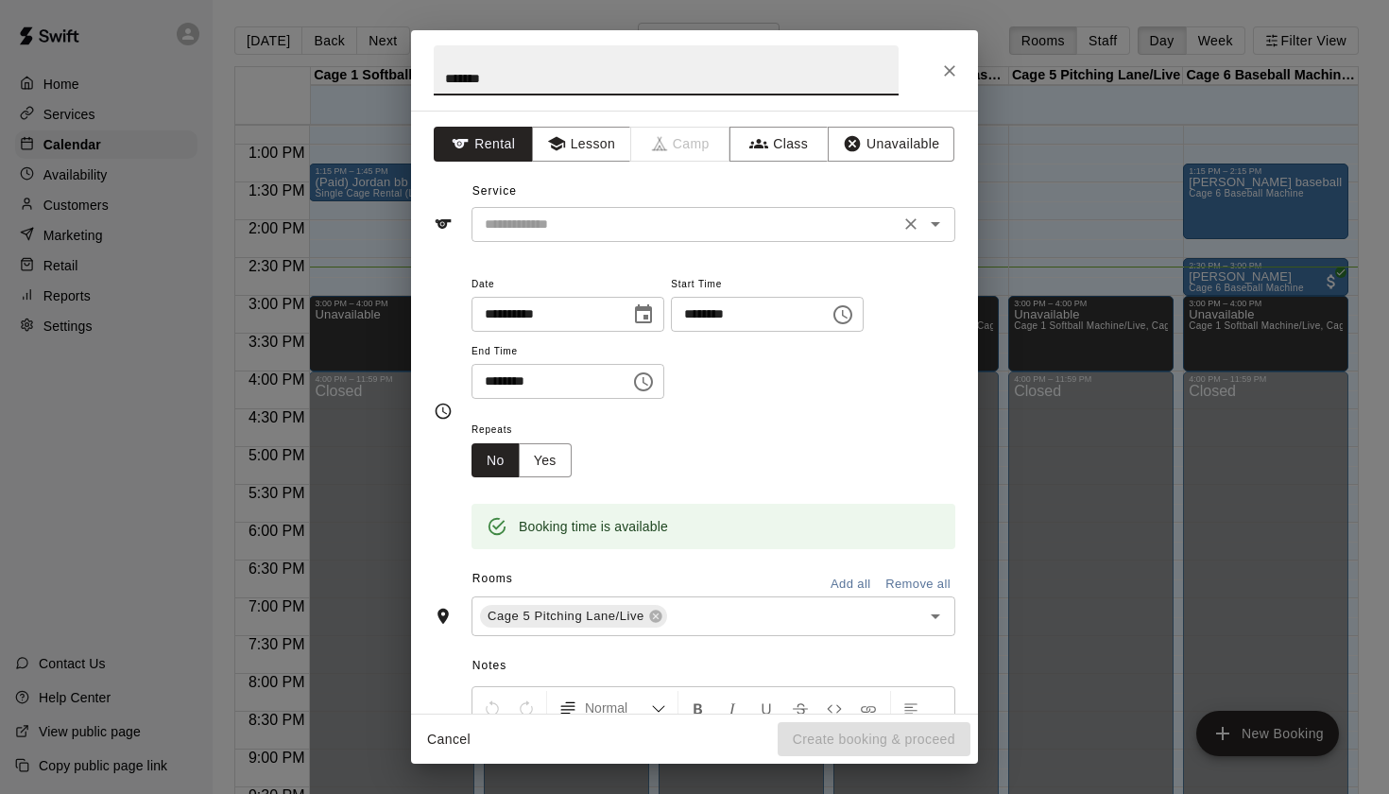
click at [949, 219] on div "​" at bounding box center [714, 224] width 484 height 35
type input "*******"
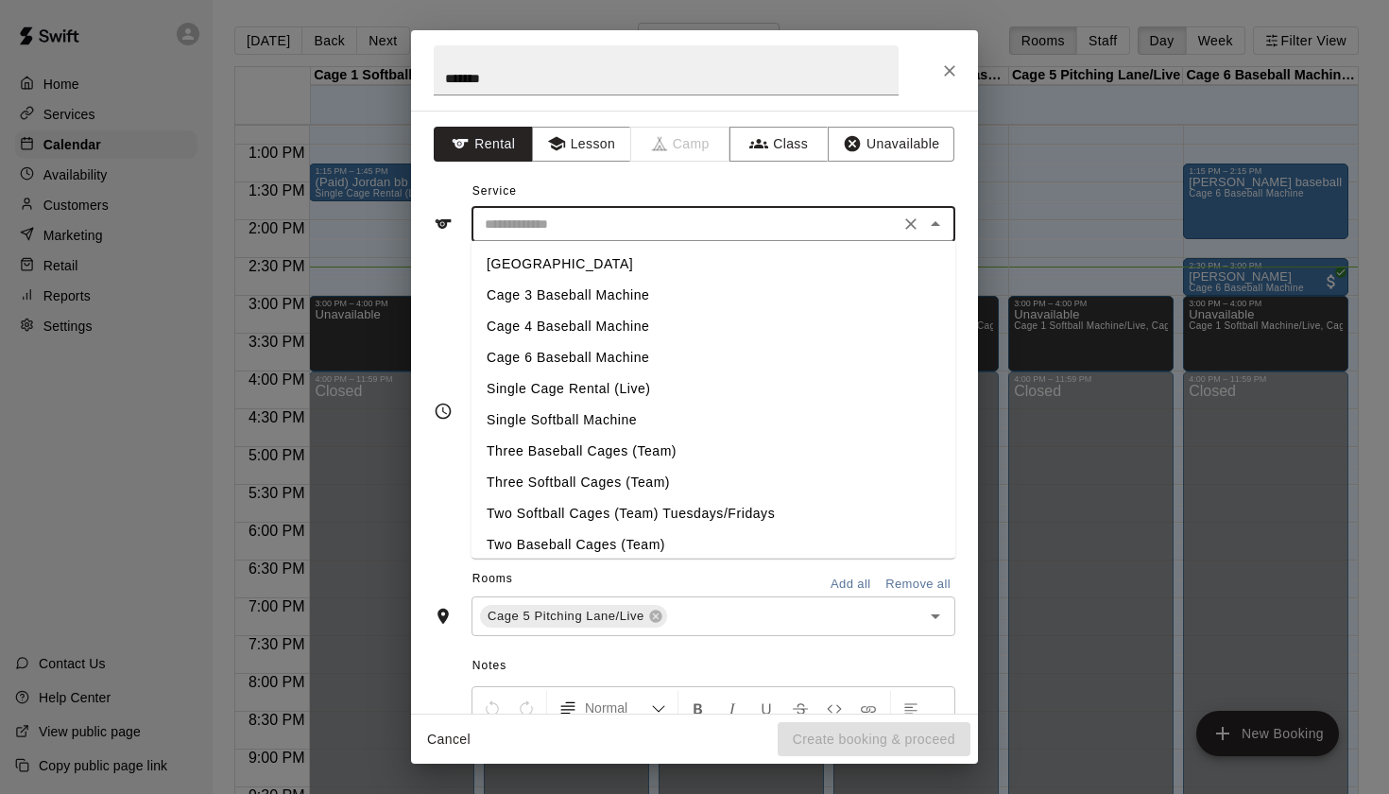
click at [612, 392] on li "Single Cage Rental (Live)" at bounding box center [714, 388] width 484 height 31
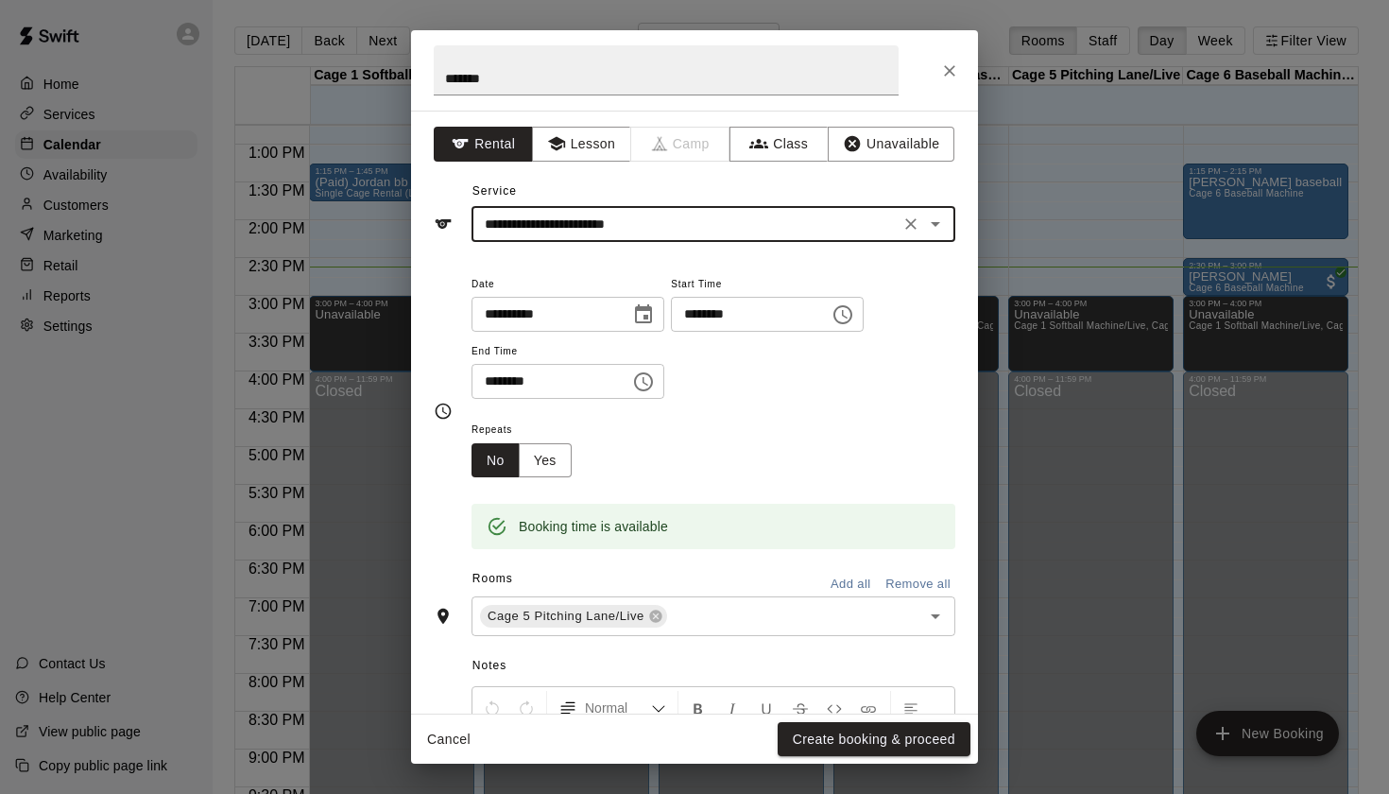
scroll to position [13, 0]
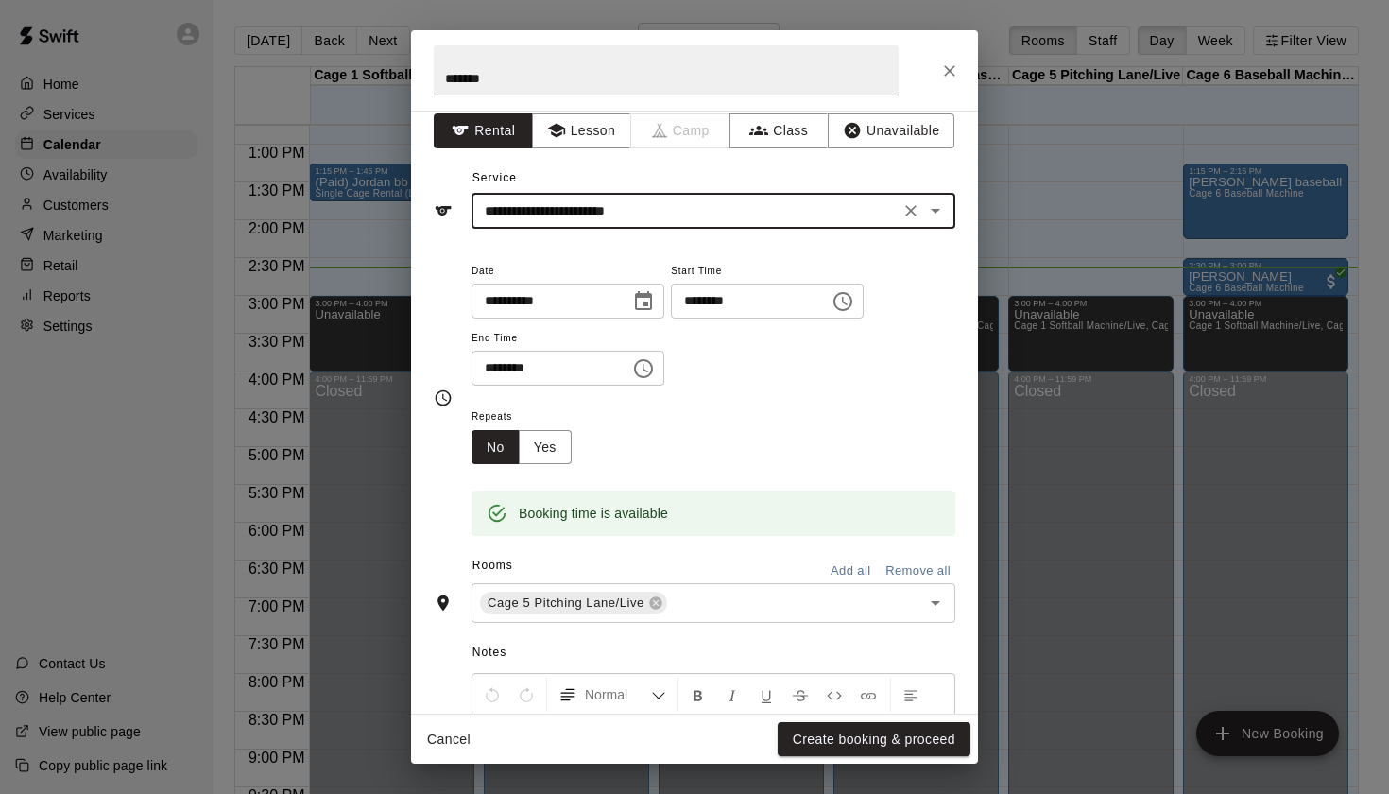
click at [936, 203] on icon "Open" at bounding box center [935, 210] width 23 height 23
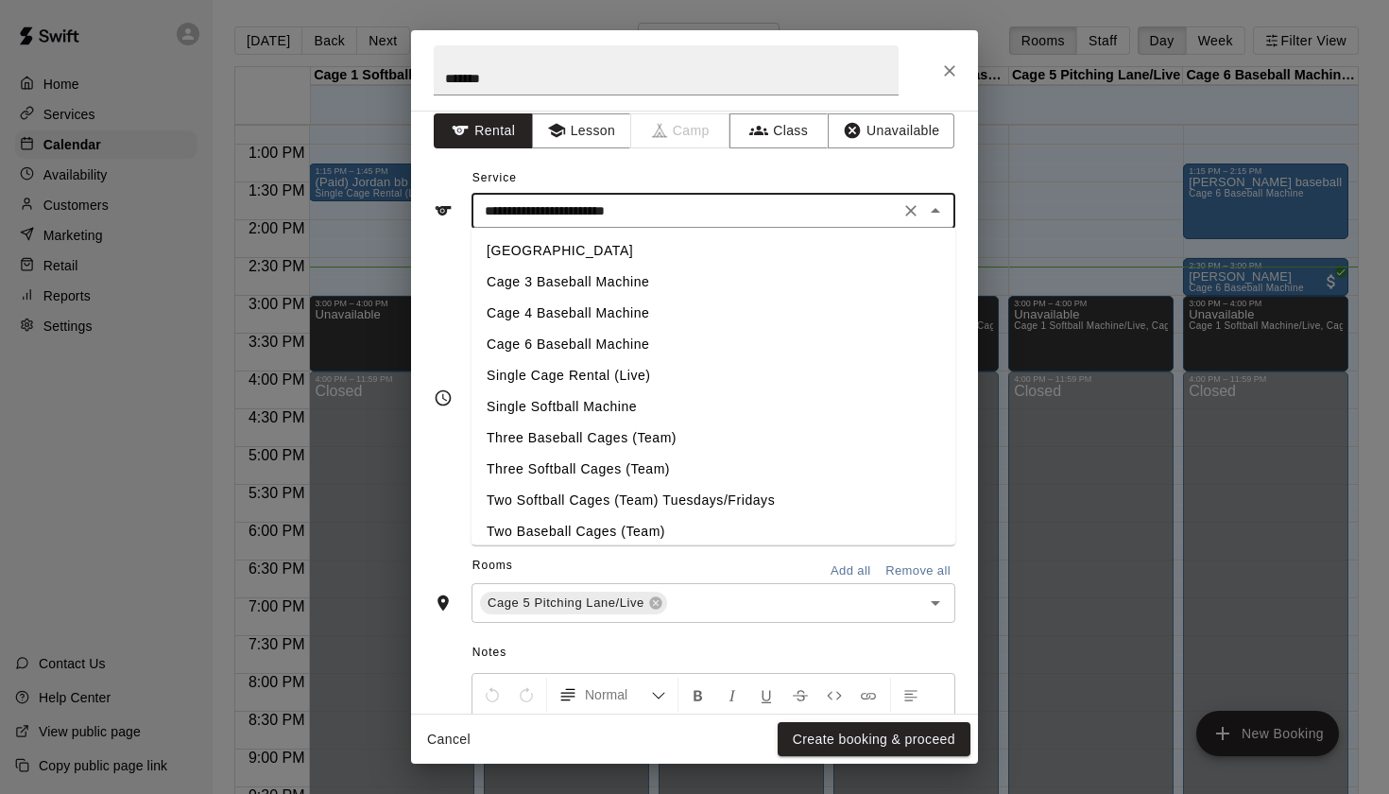
scroll to position [0, 0]
click at [587, 255] on li "[GEOGRAPHIC_DATA]" at bounding box center [714, 250] width 484 height 31
type input "**********"
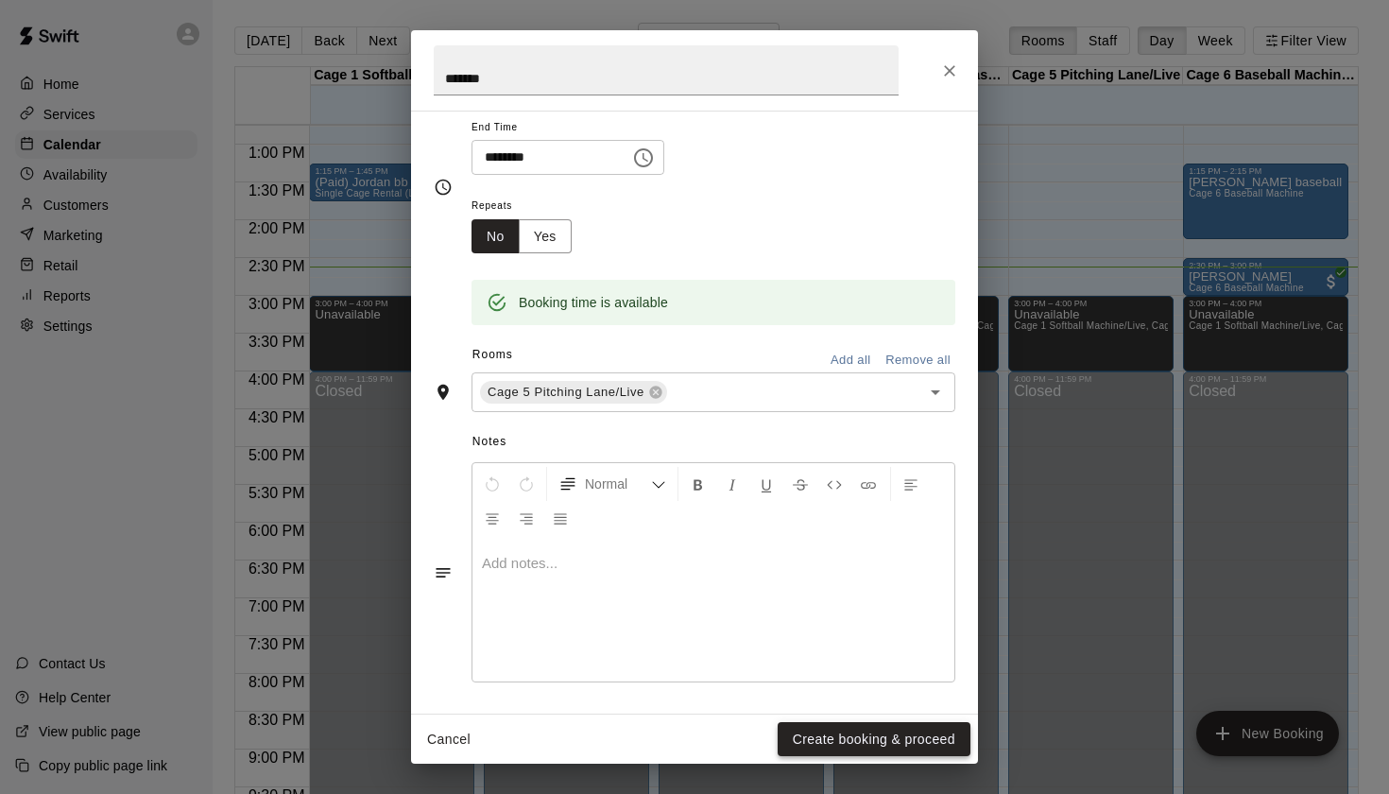
click at [846, 747] on button "Create booking & proceed" at bounding box center [874, 739] width 193 height 35
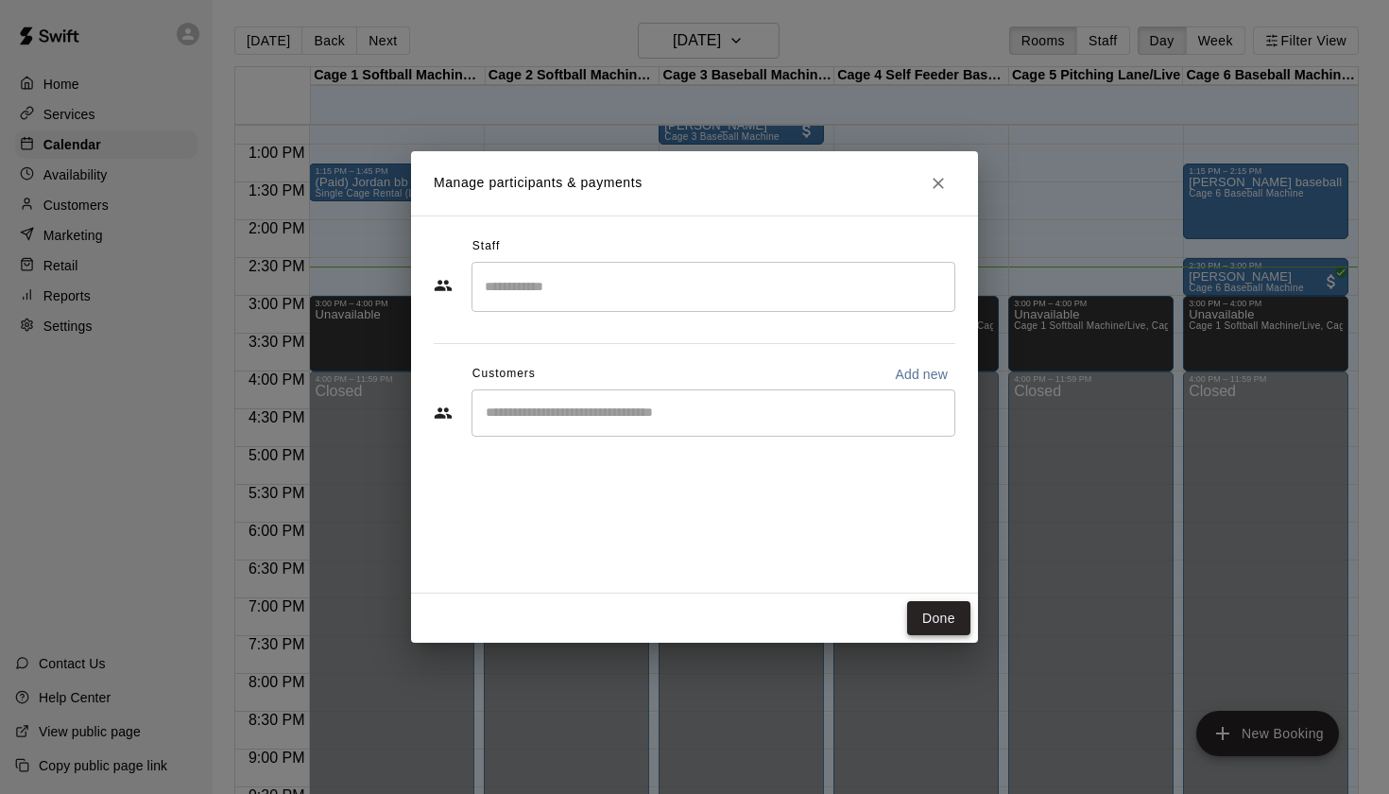
click at [925, 623] on button "Done" at bounding box center [938, 618] width 63 height 35
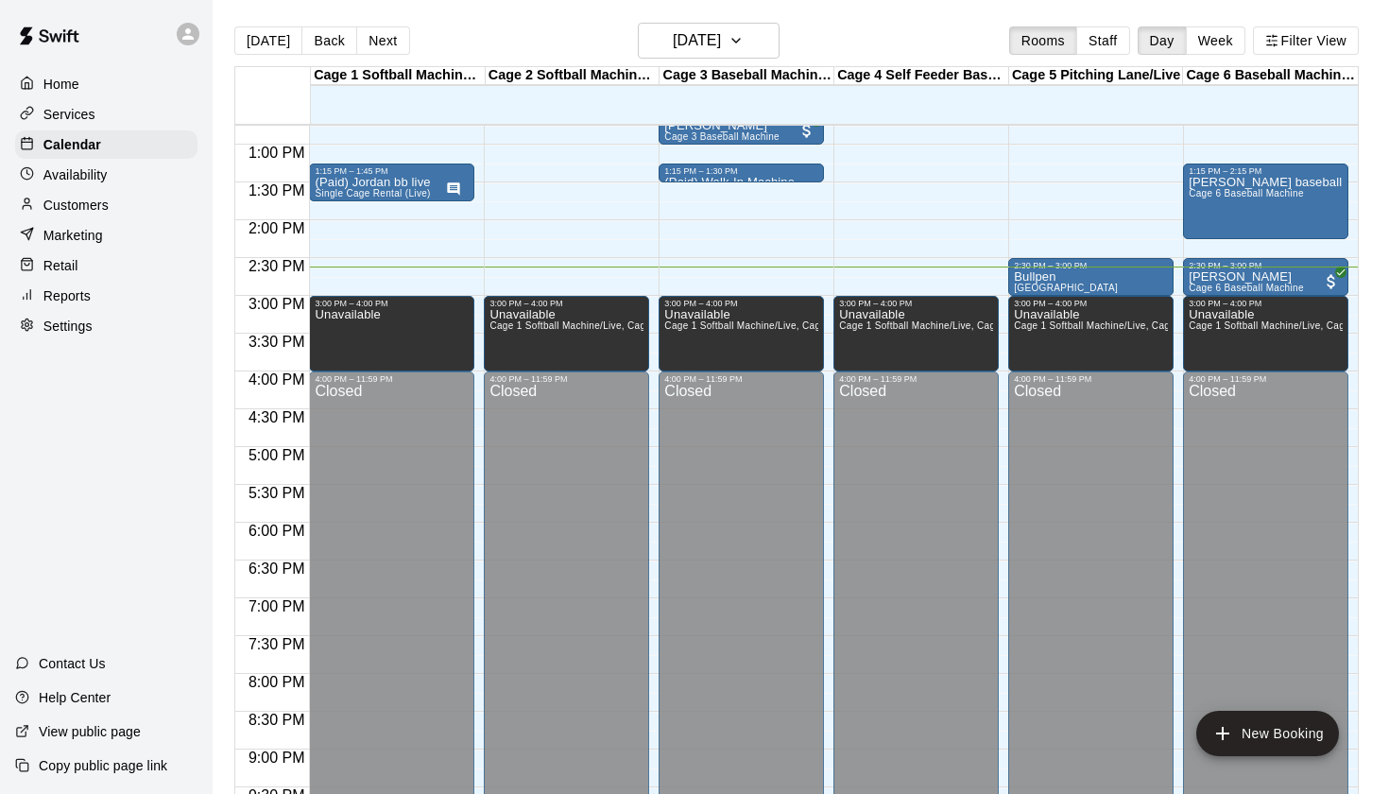
click at [101, 117] on div "Services" at bounding box center [106, 114] width 182 height 28
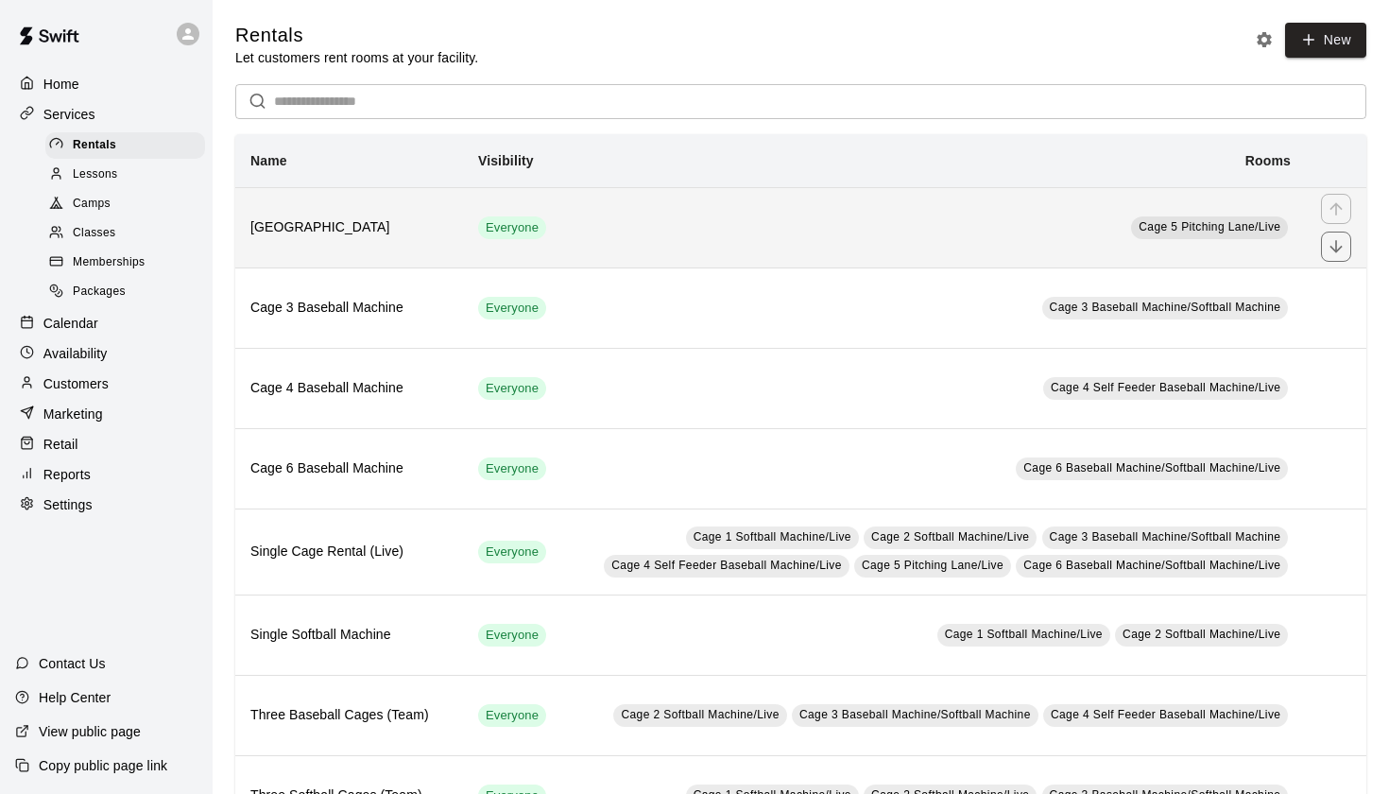
click at [725, 228] on td "Cage 5 Pitching Lane/Live" at bounding box center [933, 227] width 745 height 80
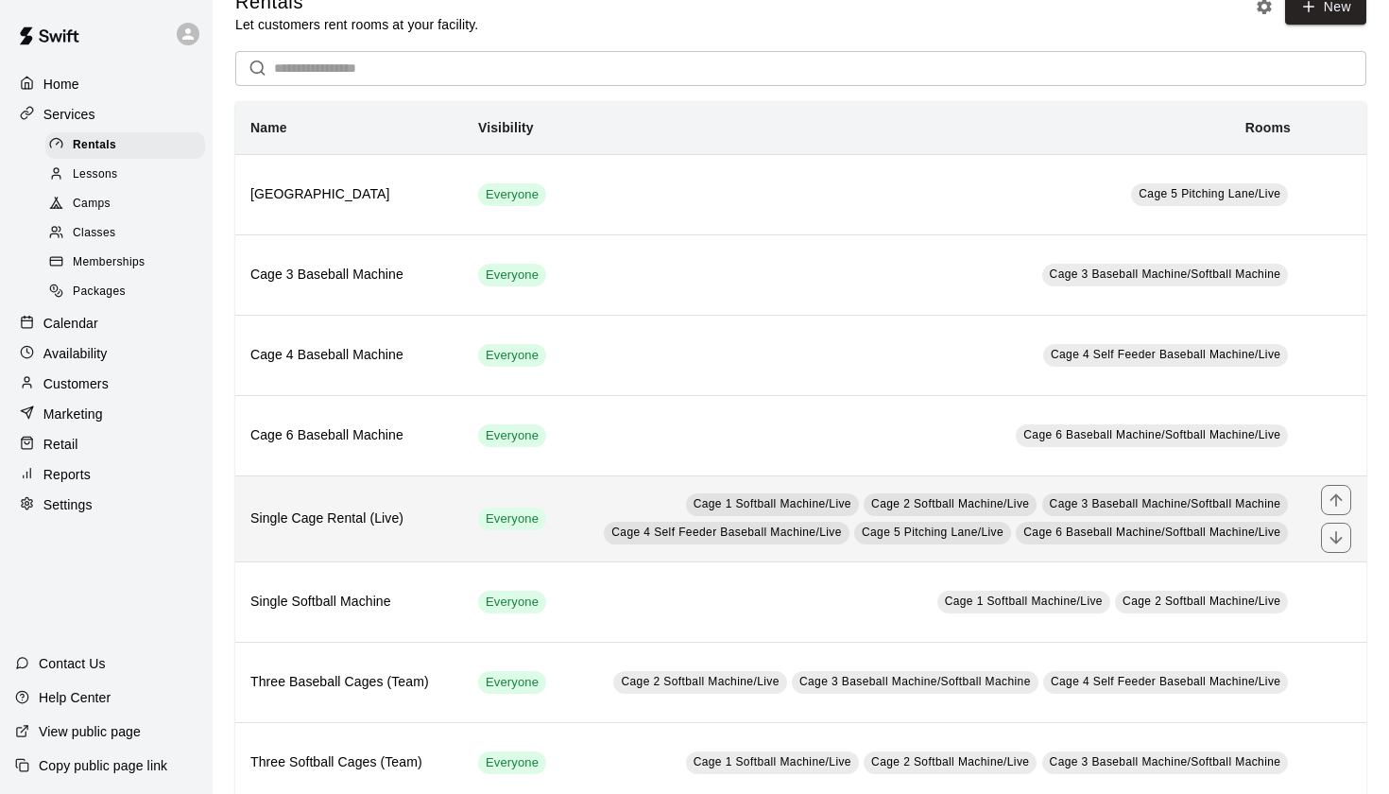
scroll to position [35, 0]
click at [581, 508] on td "Cage 1 Softball Machine/Live Cage 2 Softball Machine/Live Cage 3 Baseball Machi…" at bounding box center [933, 516] width 745 height 86
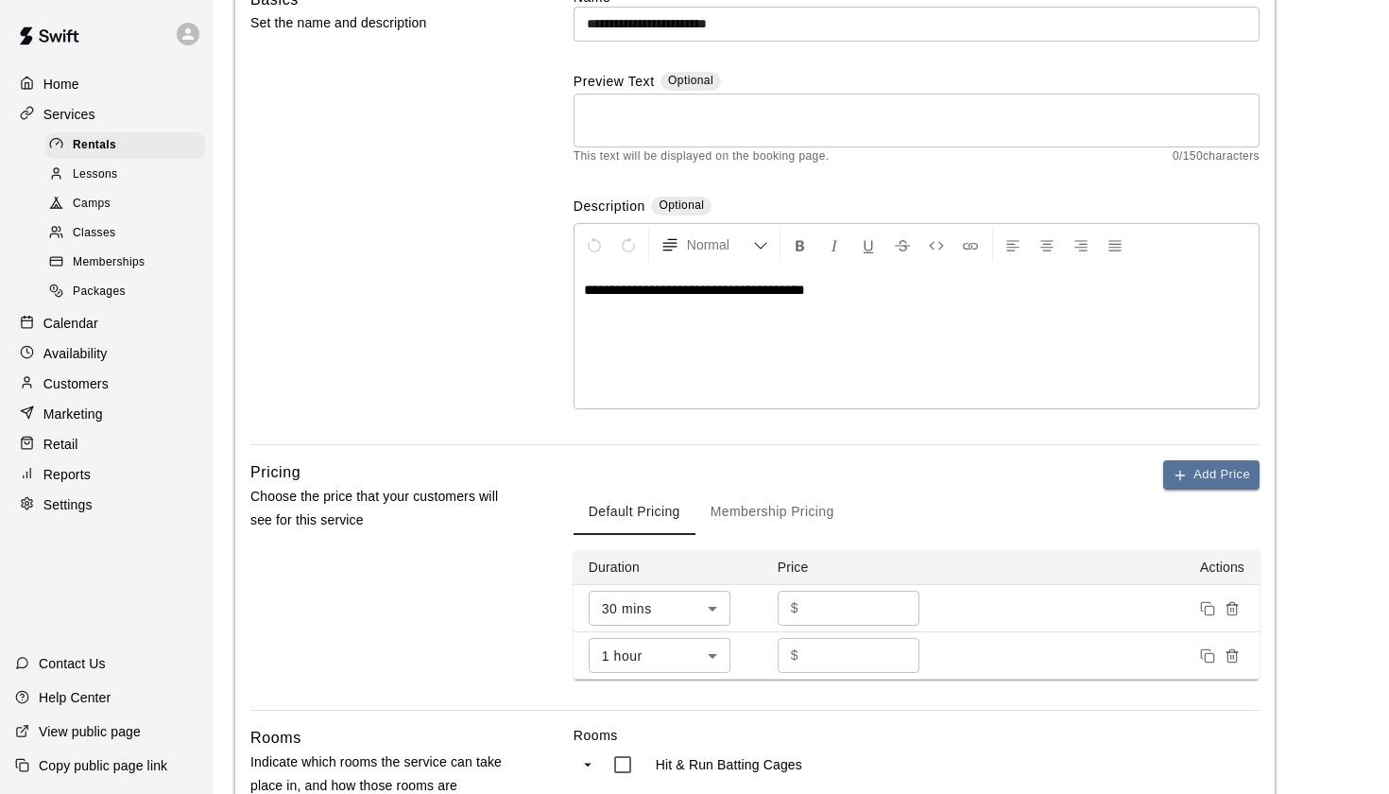
scroll to position [188, 0]
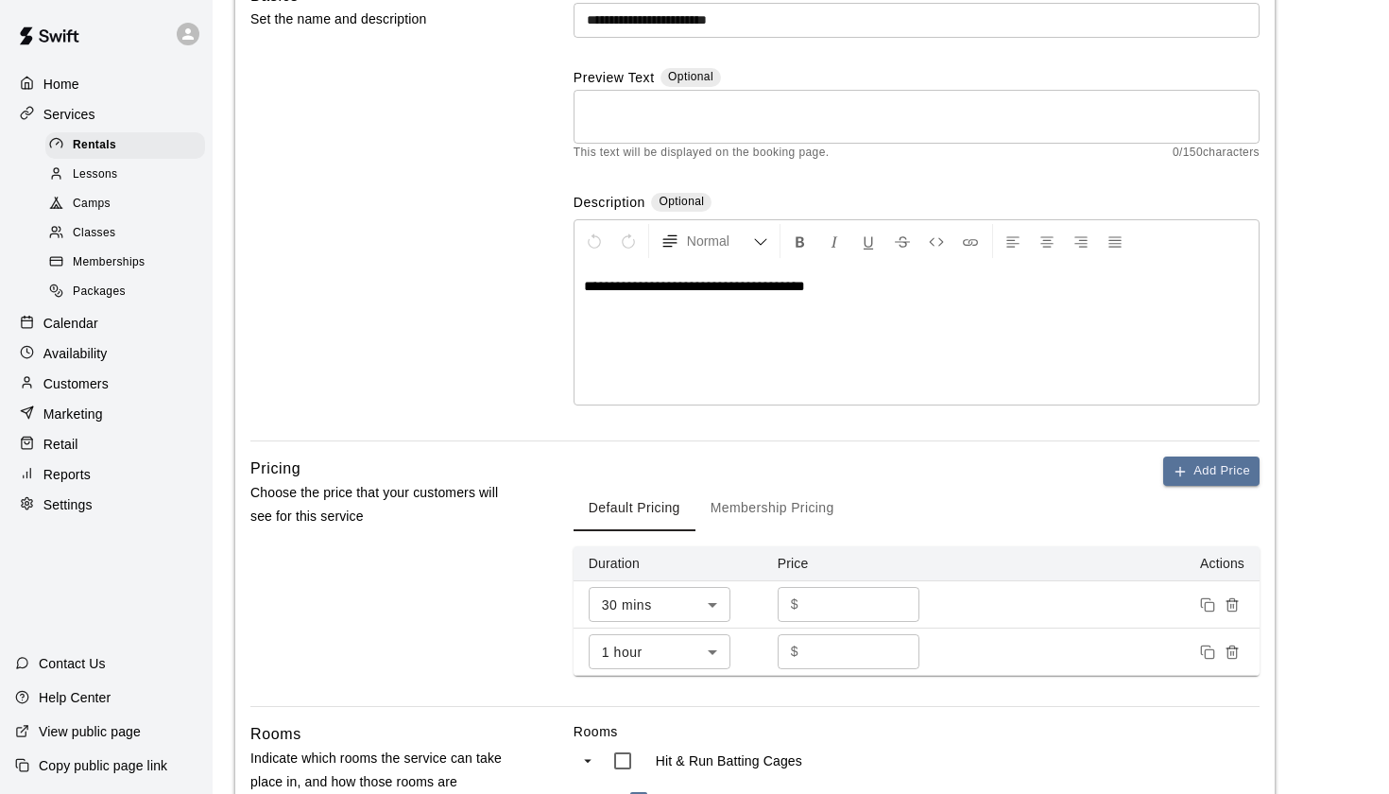
click at [92, 314] on p "Calendar" at bounding box center [70, 323] width 55 height 19
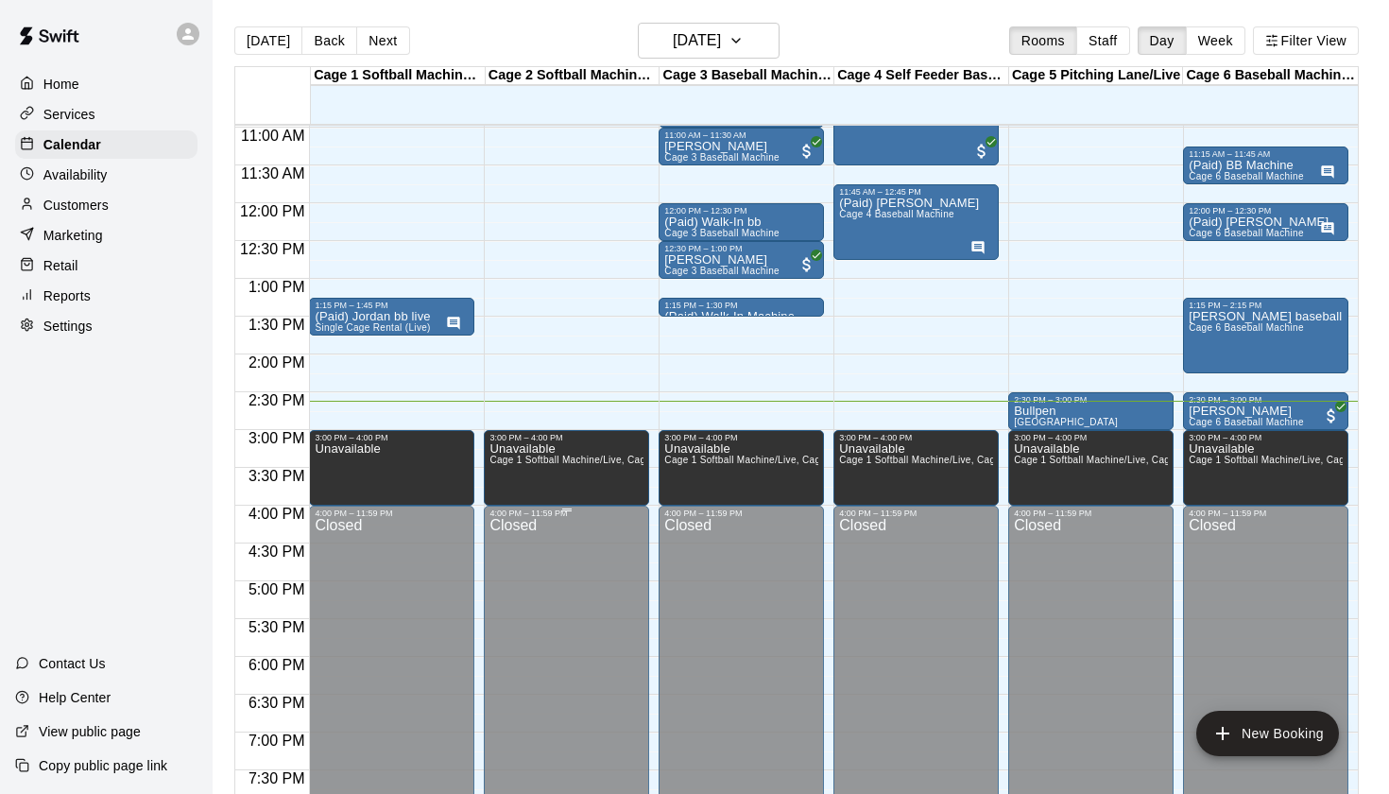
scroll to position [824, 0]
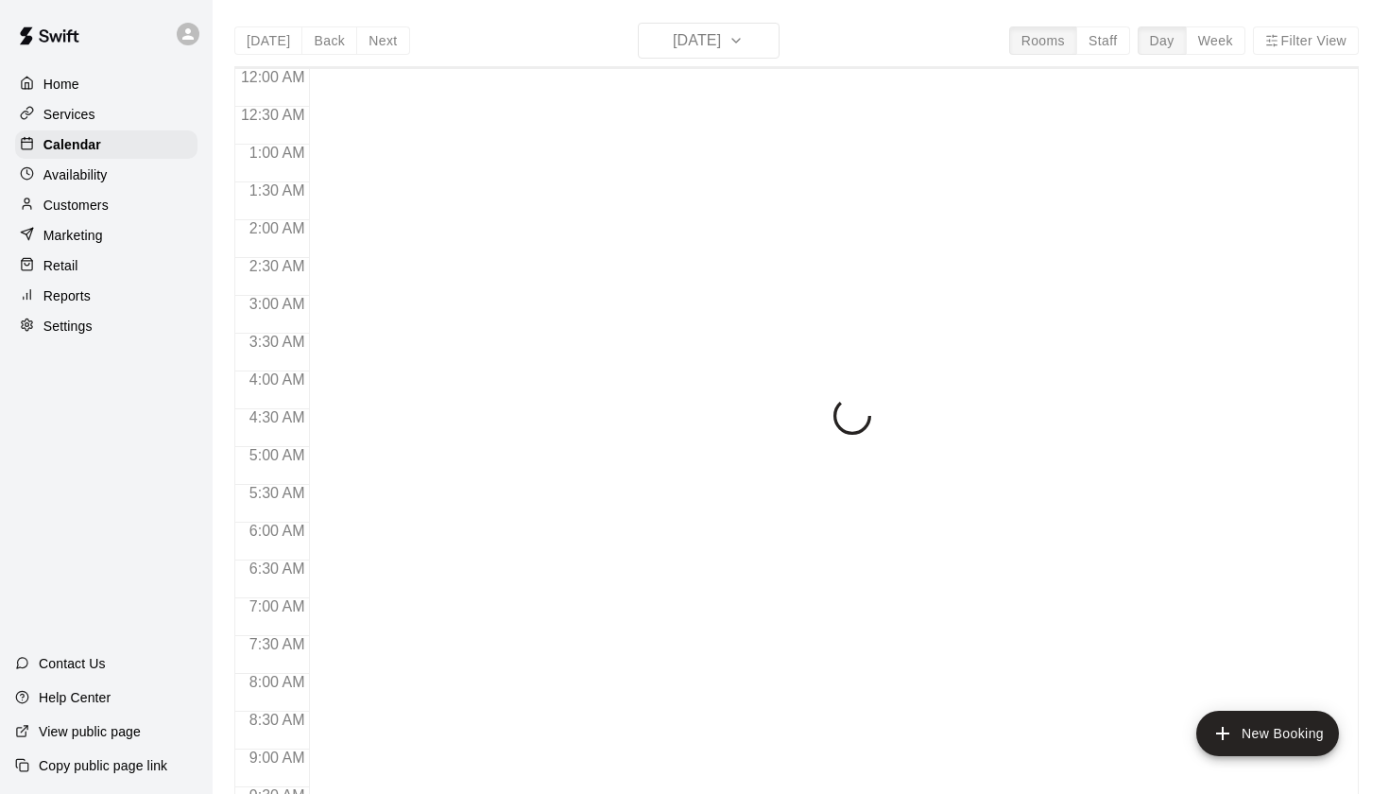
scroll to position [1069, 0]
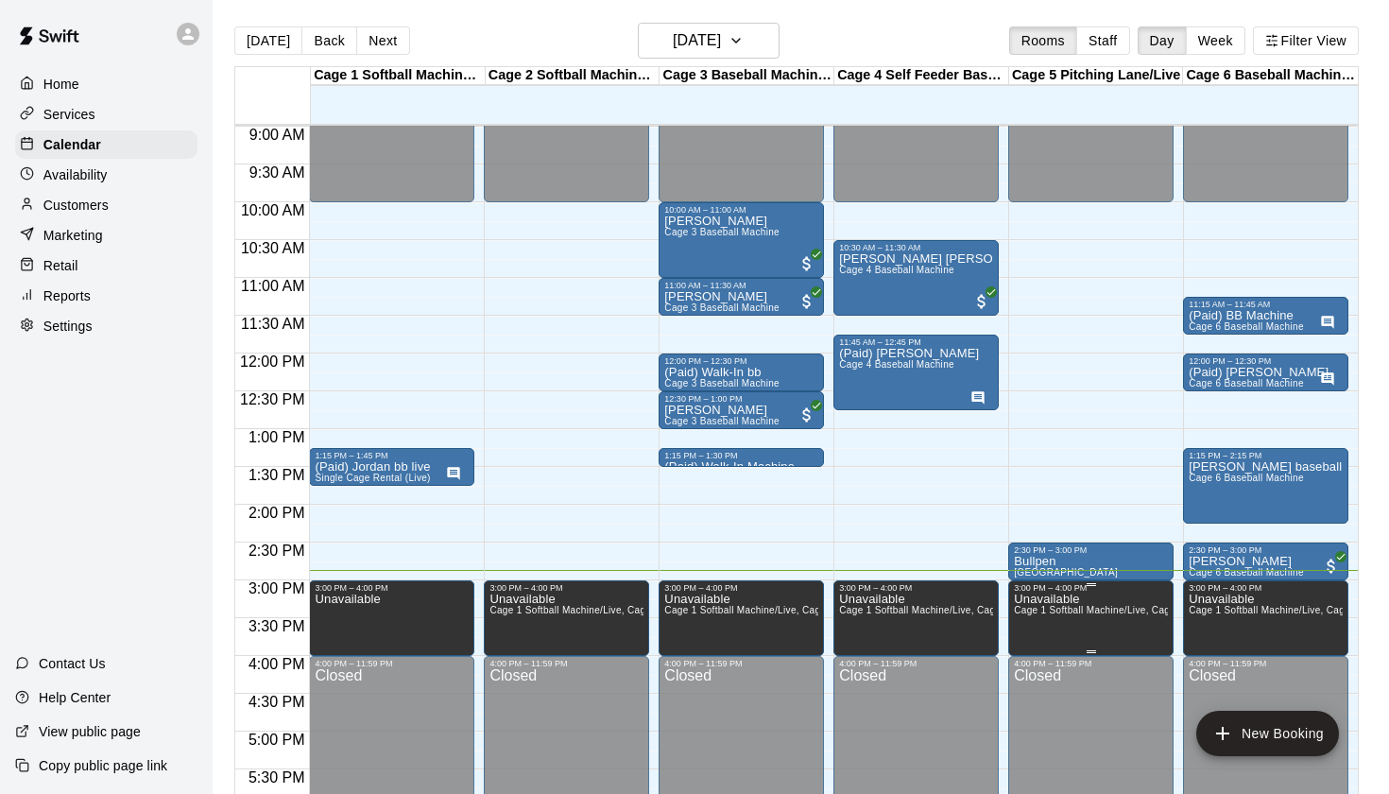
scroll to position [632, 0]
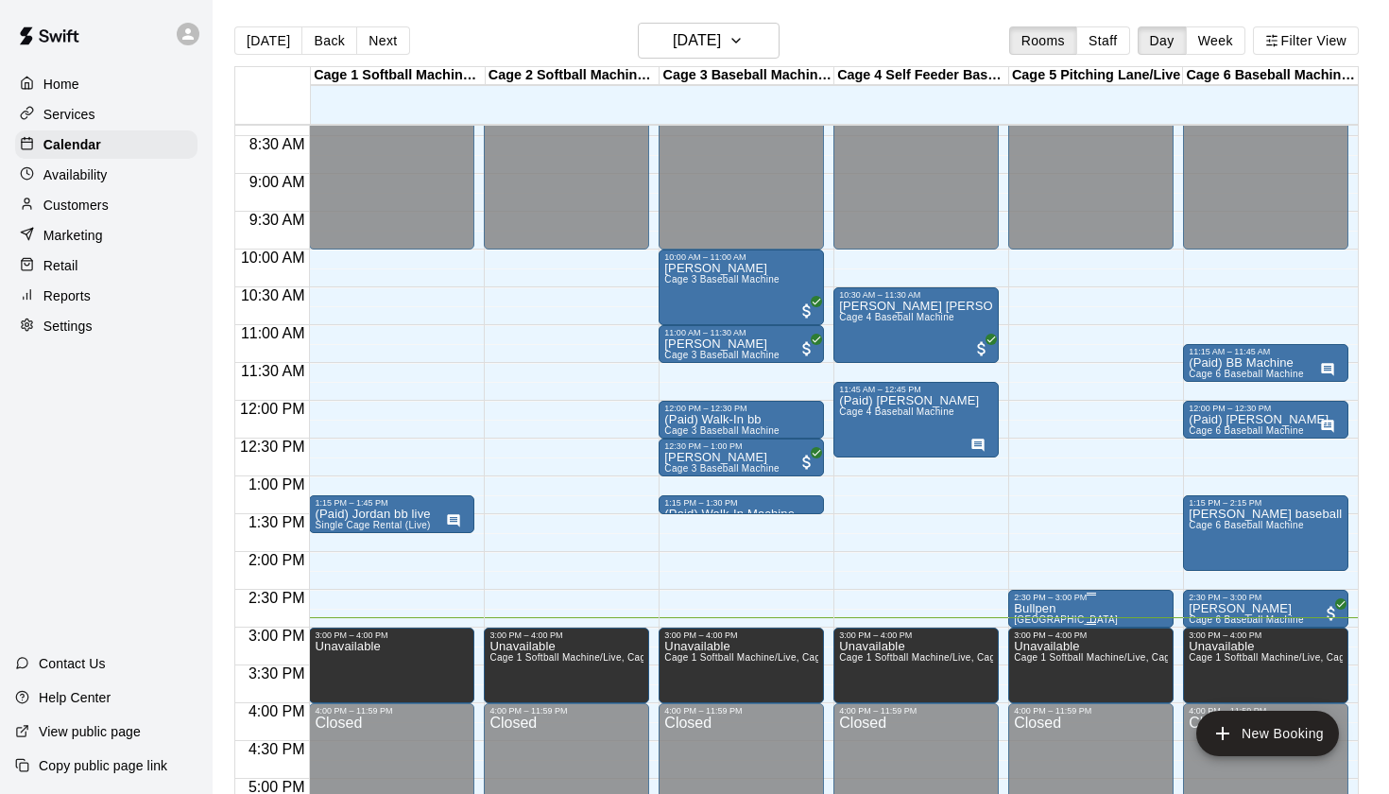
click at [1047, 609] on p "Bullpen" at bounding box center [1066, 609] width 104 height 0
click at [1033, 620] on icon "edit" at bounding box center [1033, 629] width 23 height 23
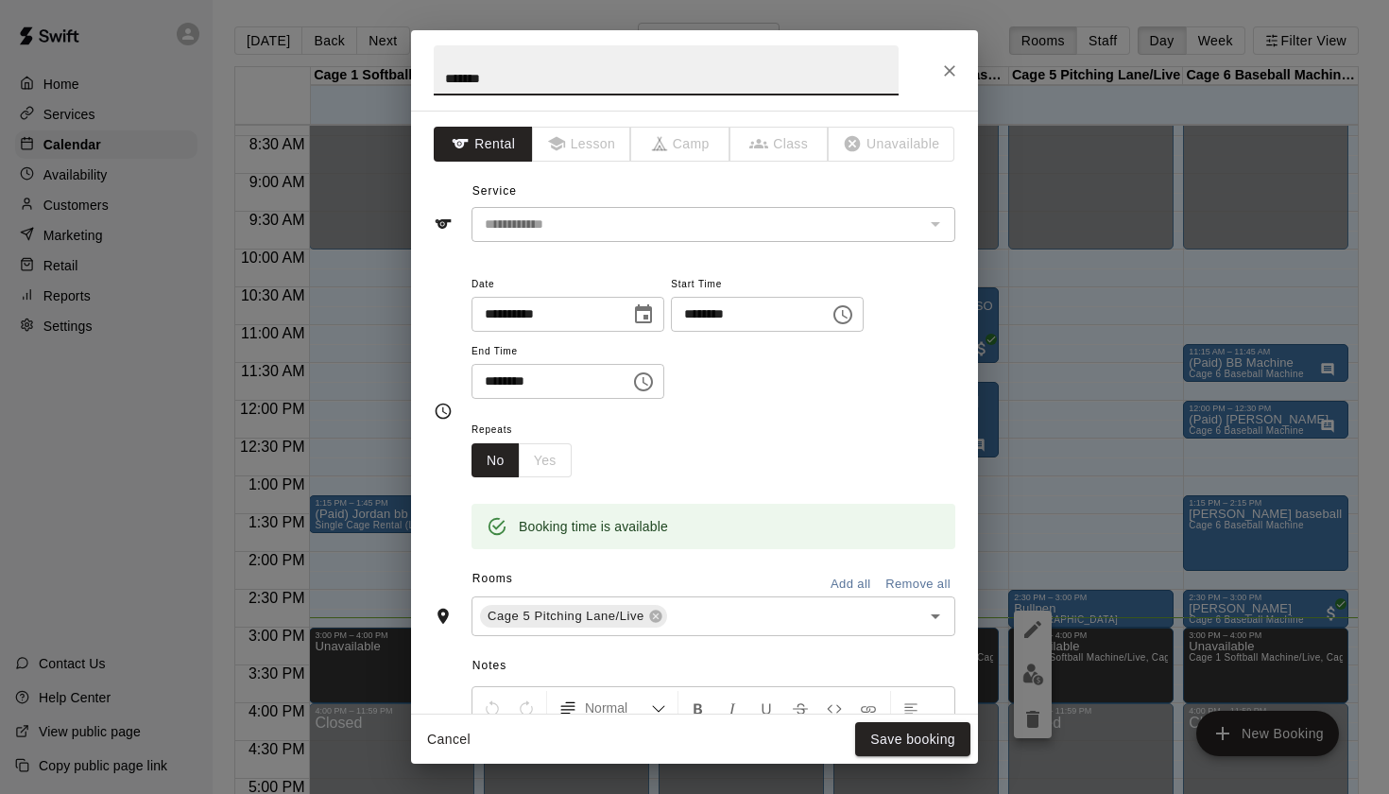
click at [439, 77] on input "*******" at bounding box center [666, 70] width 465 height 50
click at [477, 79] on input "**********" at bounding box center [666, 70] width 465 height 50
type input "**********"
click at [899, 746] on button "Save booking" at bounding box center [912, 739] width 115 height 35
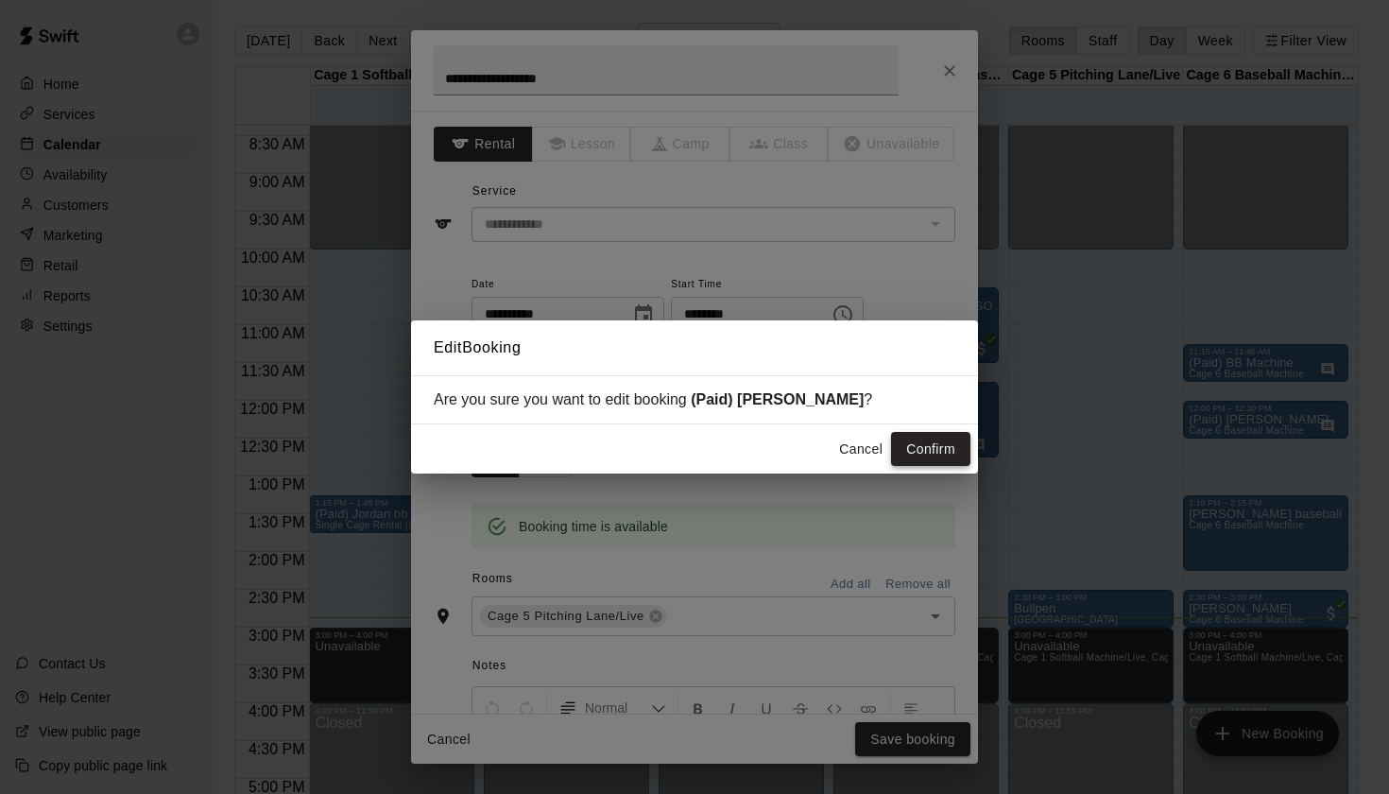
click at [916, 451] on button "Confirm" at bounding box center [930, 449] width 79 height 35
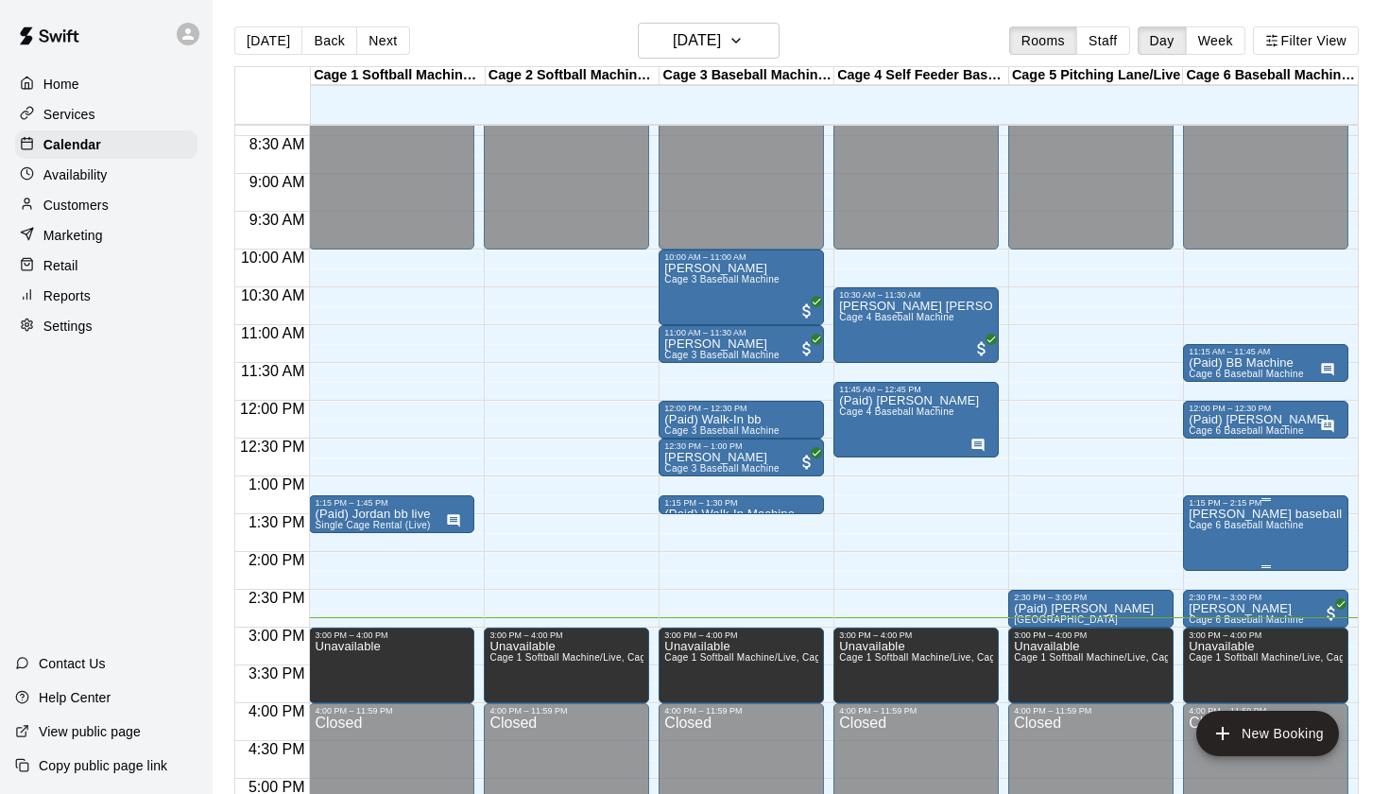
click at [1210, 531] on icon "edit" at bounding box center [1207, 528] width 23 height 23
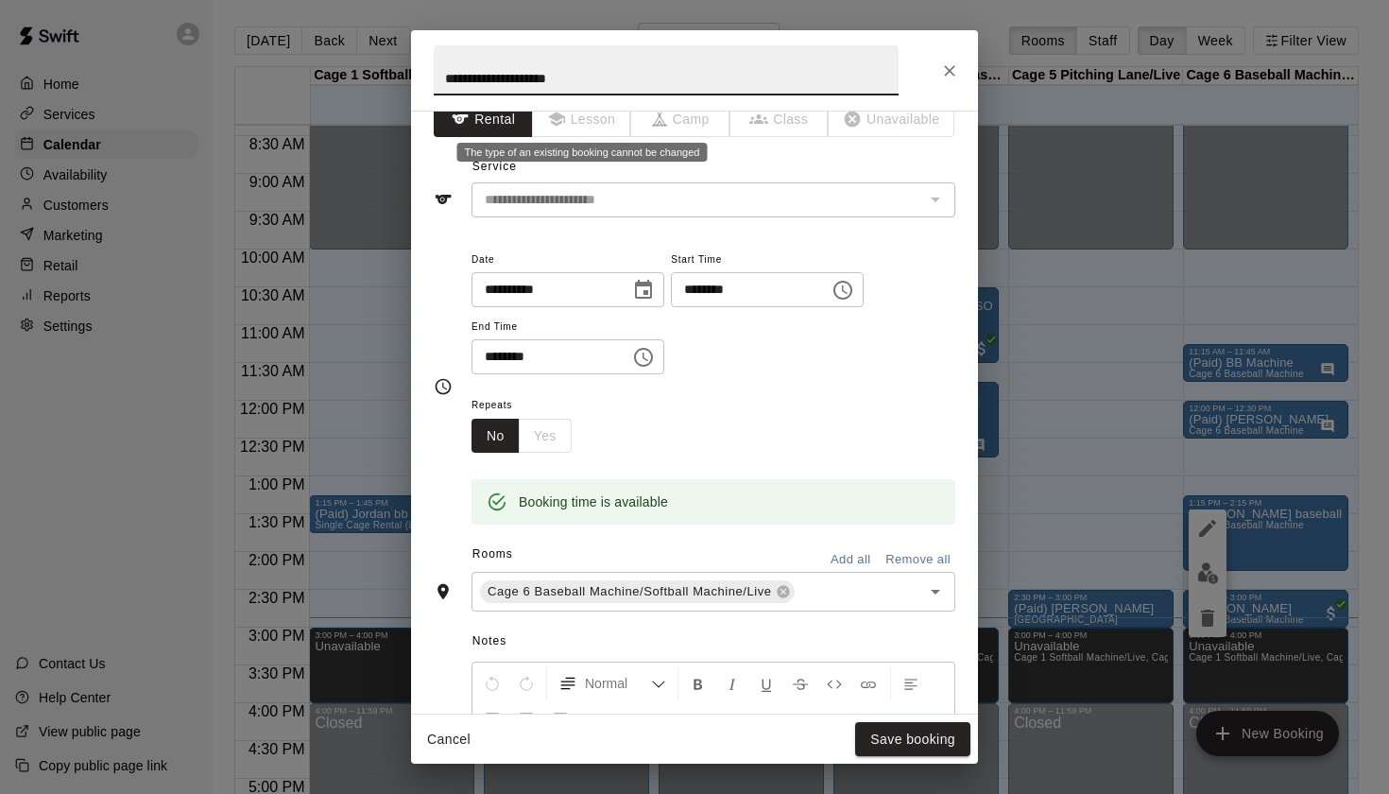
scroll to position [33, 0]
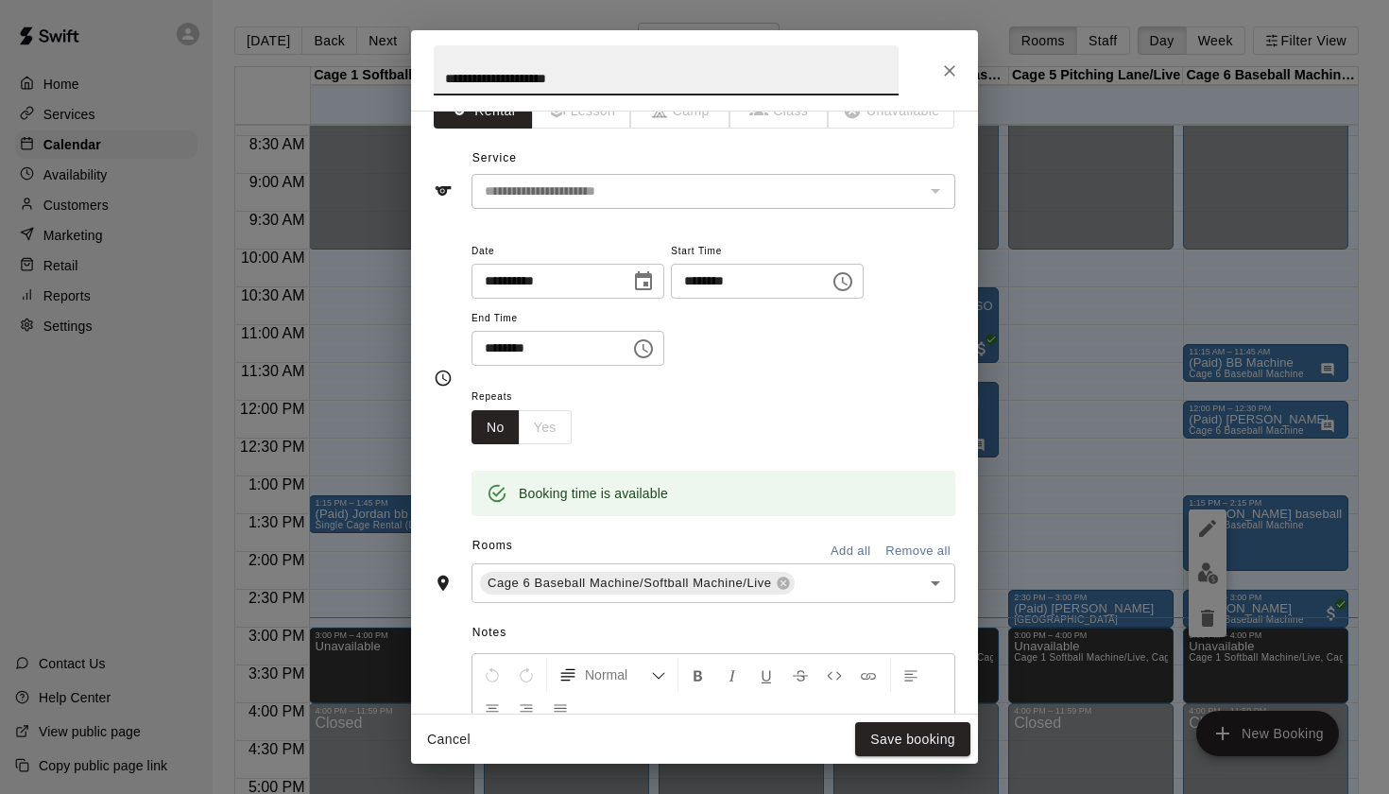
click at [480, 77] on input "**********" at bounding box center [666, 70] width 465 height 50
click at [627, 72] on input "**********" at bounding box center [666, 70] width 465 height 50
click at [644, 77] on input "**********" at bounding box center [666, 70] width 465 height 50
click at [446, 85] on input "**********" at bounding box center [666, 70] width 465 height 50
type input "**********"
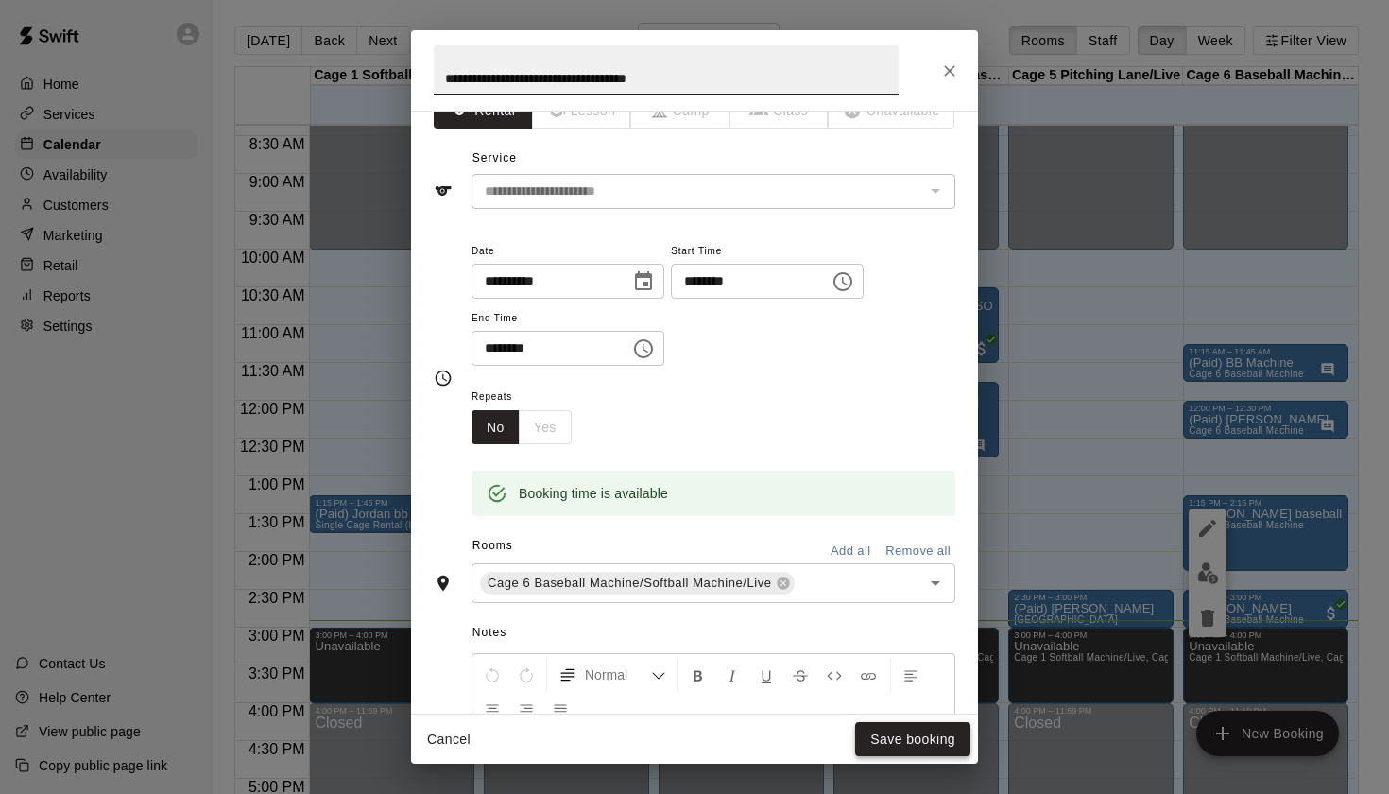
click at [902, 742] on button "Save booking" at bounding box center [912, 739] width 115 height 35
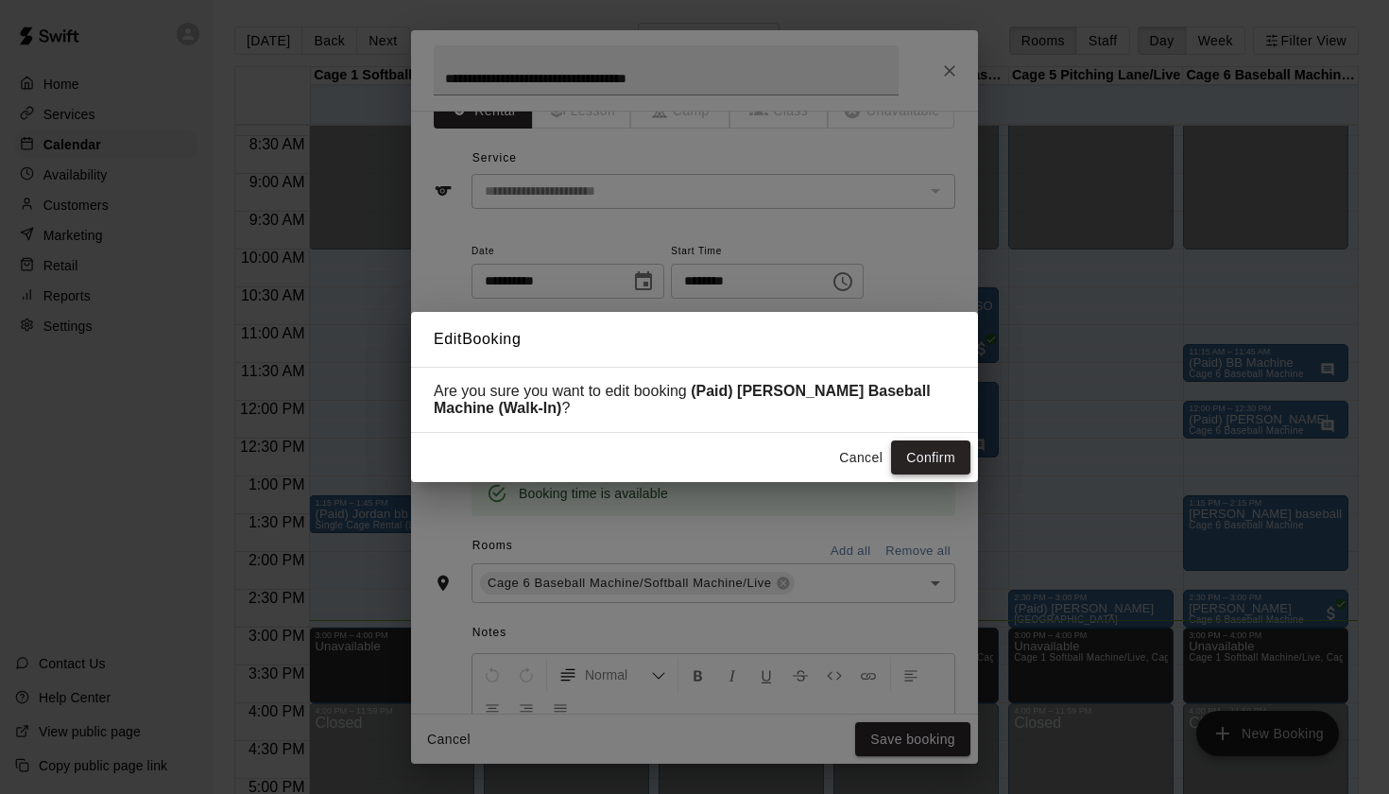
click at [941, 469] on button "Confirm" at bounding box center [930, 457] width 79 height 35
